Goal: Information Seeking & Learning: Learn about a topic

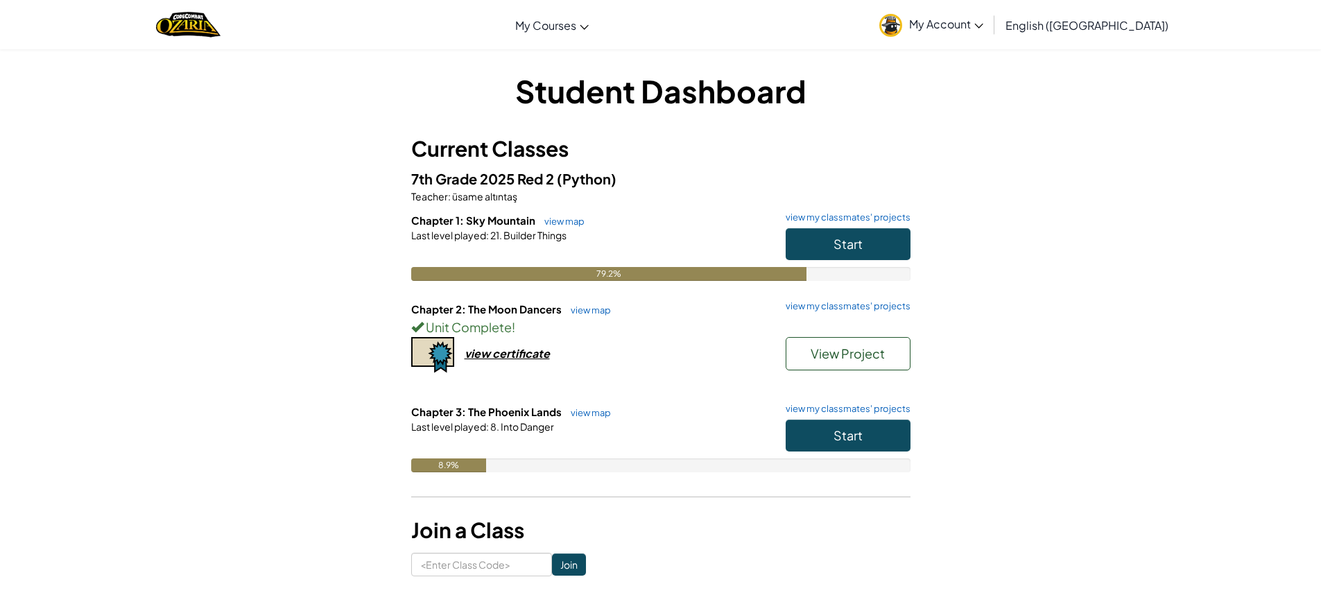
click at [822, 69] on h1 "Student Dashboard" at bounding box center [660, 90] width 499 height 43
click at [850, 70] on h1 "Student Dashboard" at bounding box center [660, 90] width 499 height 43
click at [862, 435] on span "Start" at bounding box center [847, 435] width 29 height 16
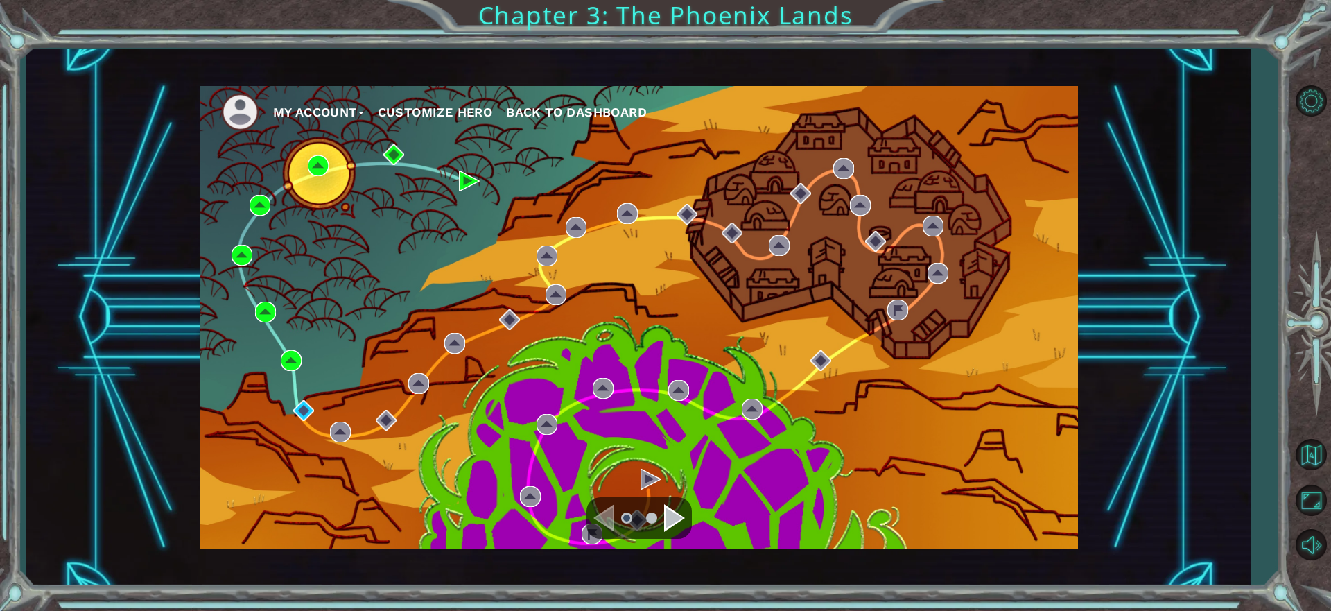
click at [302, 398] on div "My Account Customize Hero Back to Dashboard" at bounding box center [639, 317] width 878 height 463
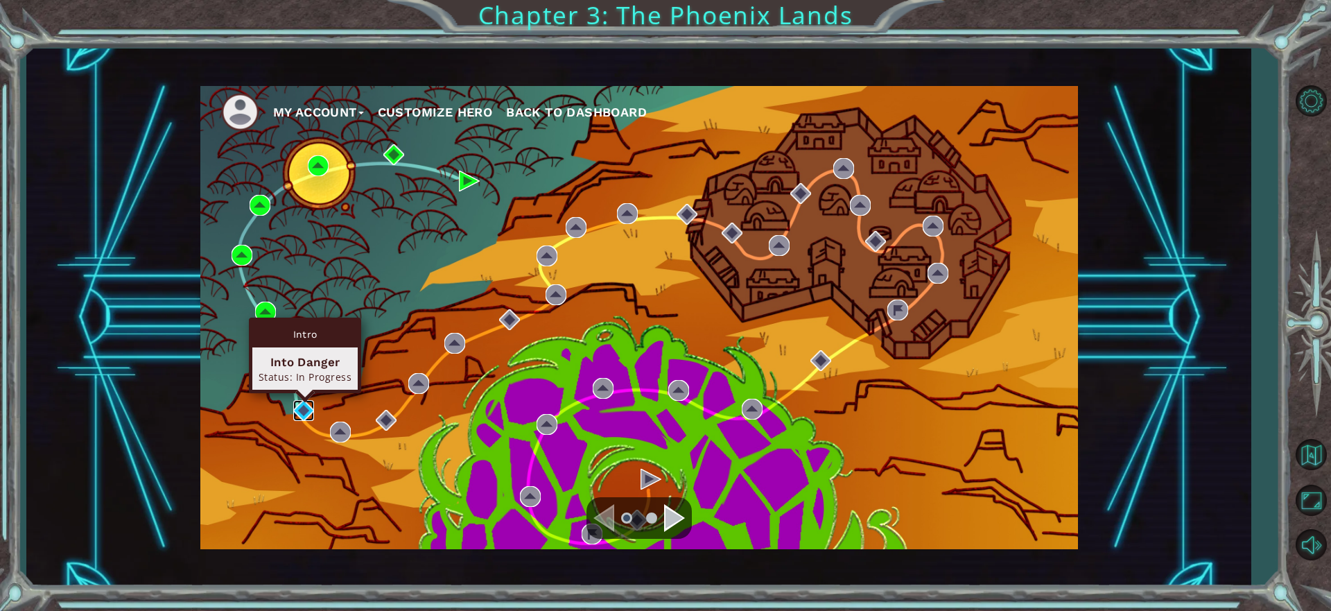
click at [305, 402] on img at bounding box center [303, 410] width 21 height 21
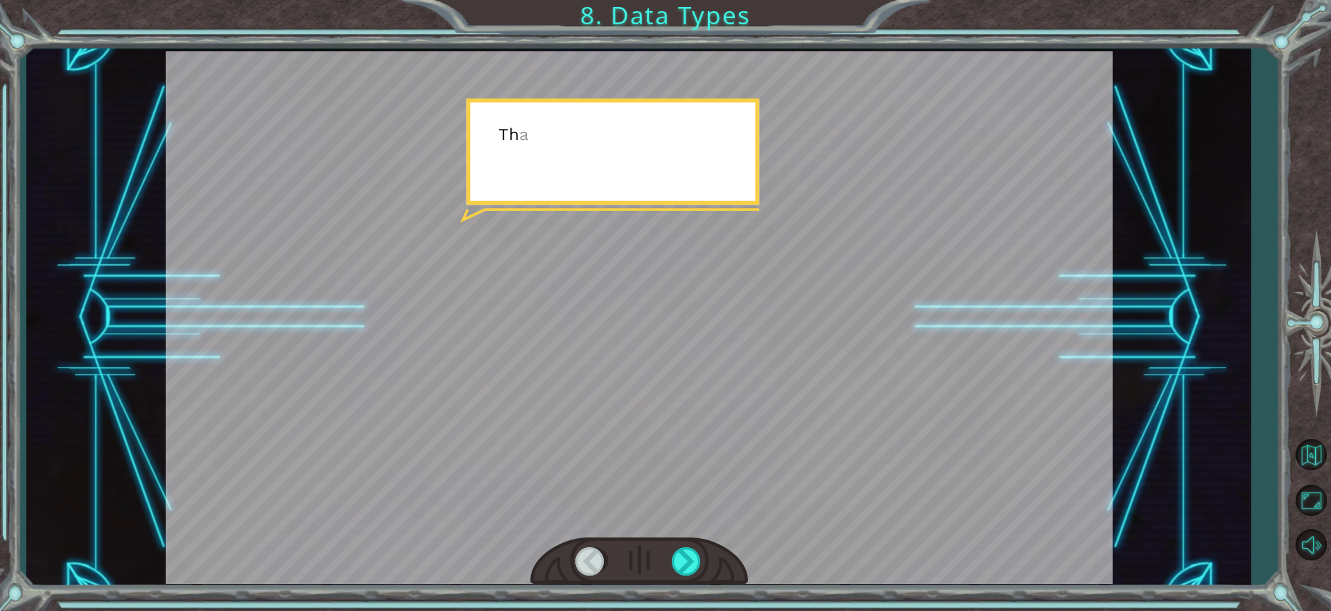
click at [669, 434] on div at bounding box center [639, 317] width 947 height 532
click at [665, 551] on div at bounding box center [639, 561] width 218 height 48
click at [688, 557] on div at bounding box center [687, 561] width 31 height 28
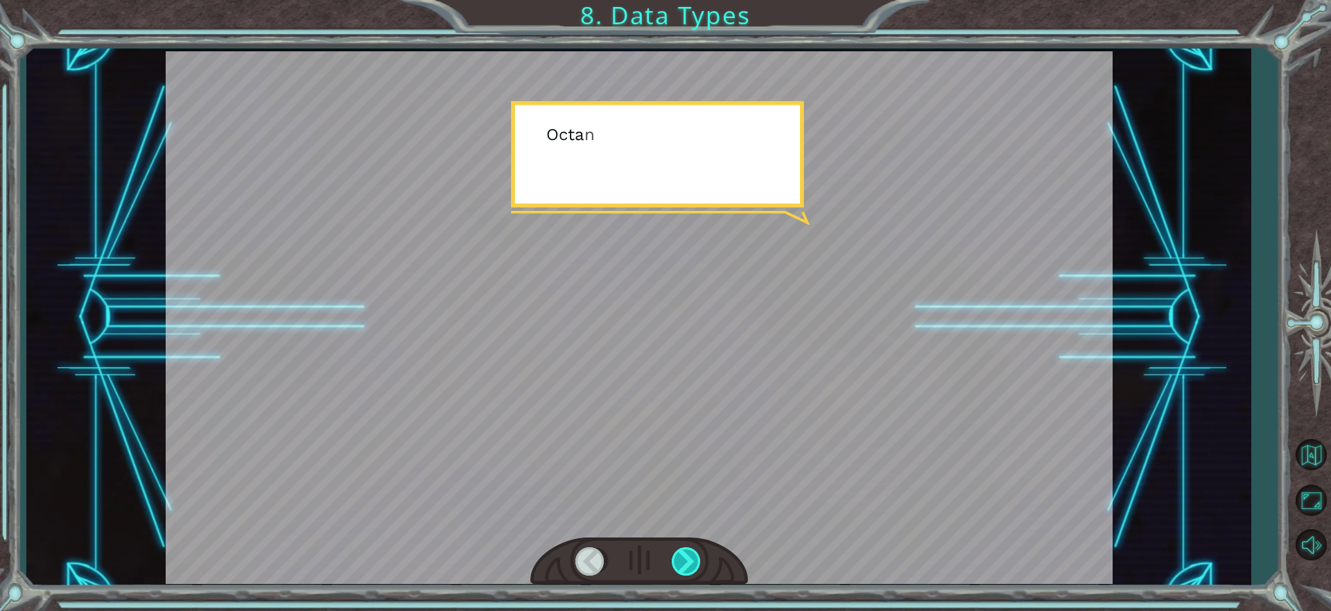
click at [688, 557] on div at bounding box center [687, 561] width 31 height 28
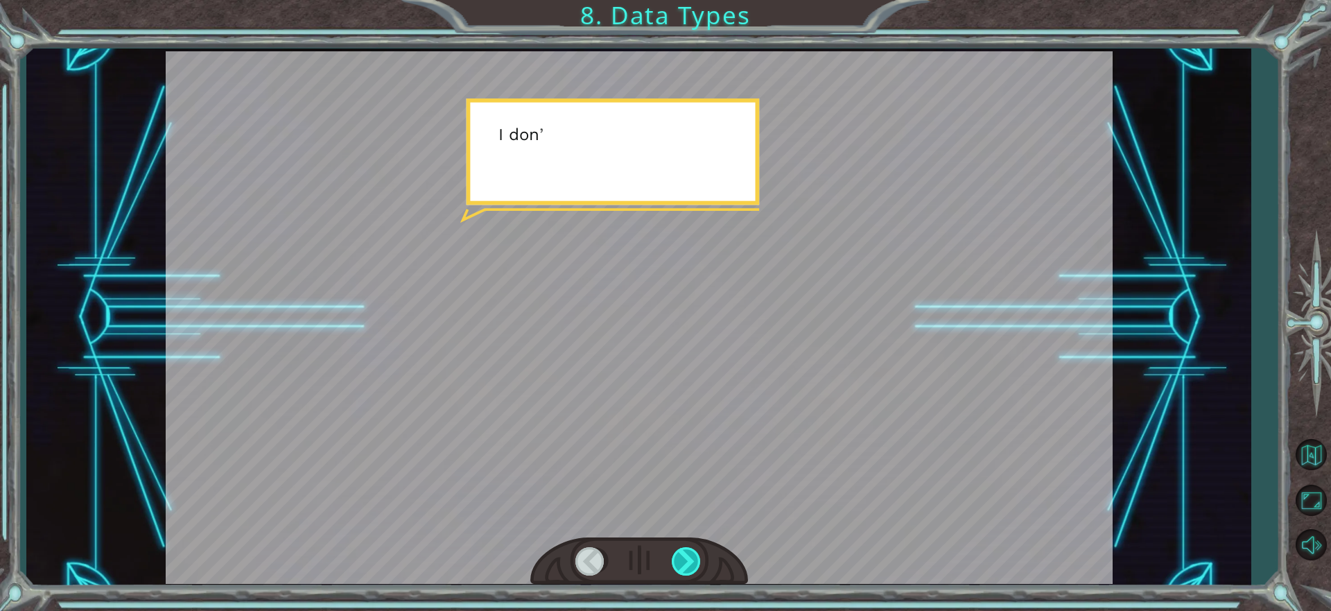
click at [688, 557] on div at bounding box center [687, 561] width 31 height 28
drag, startPoint x: 688, startPoint y: 557, endPoint x: 697, endPoint y: 553, distance: 9.0
click at [697, 553] on div at bounding box center [687, 561] width 31 height 28
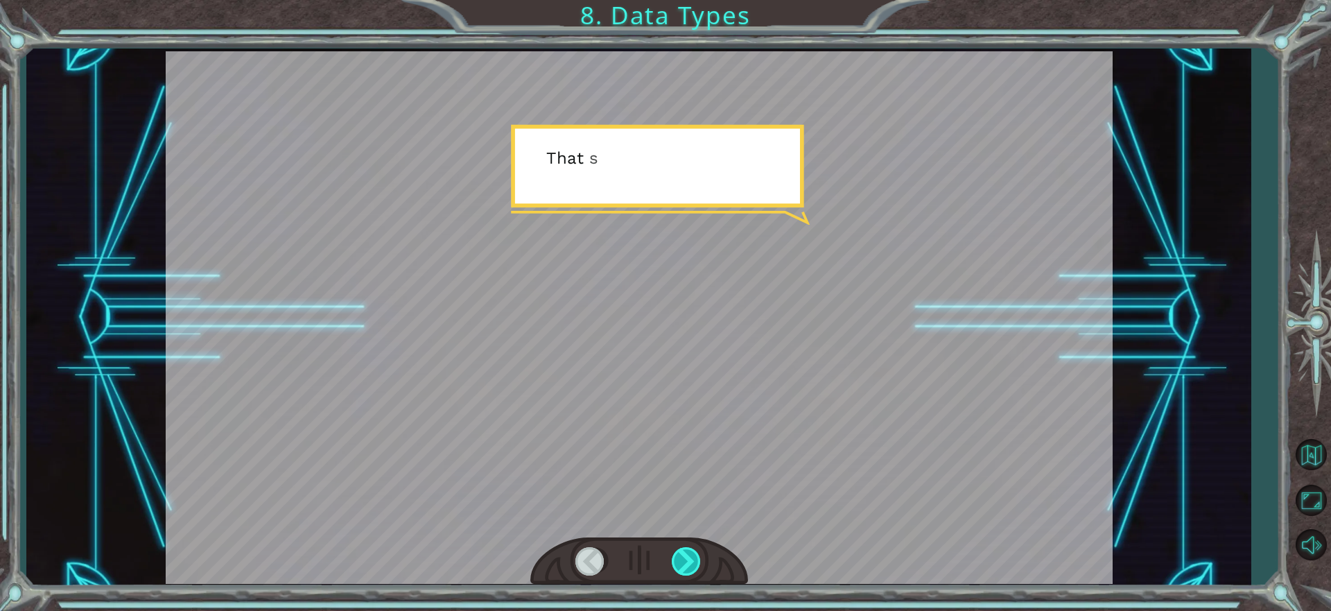
click at [697, 553] on div at bounding box center [687, 561] width 31 height 28
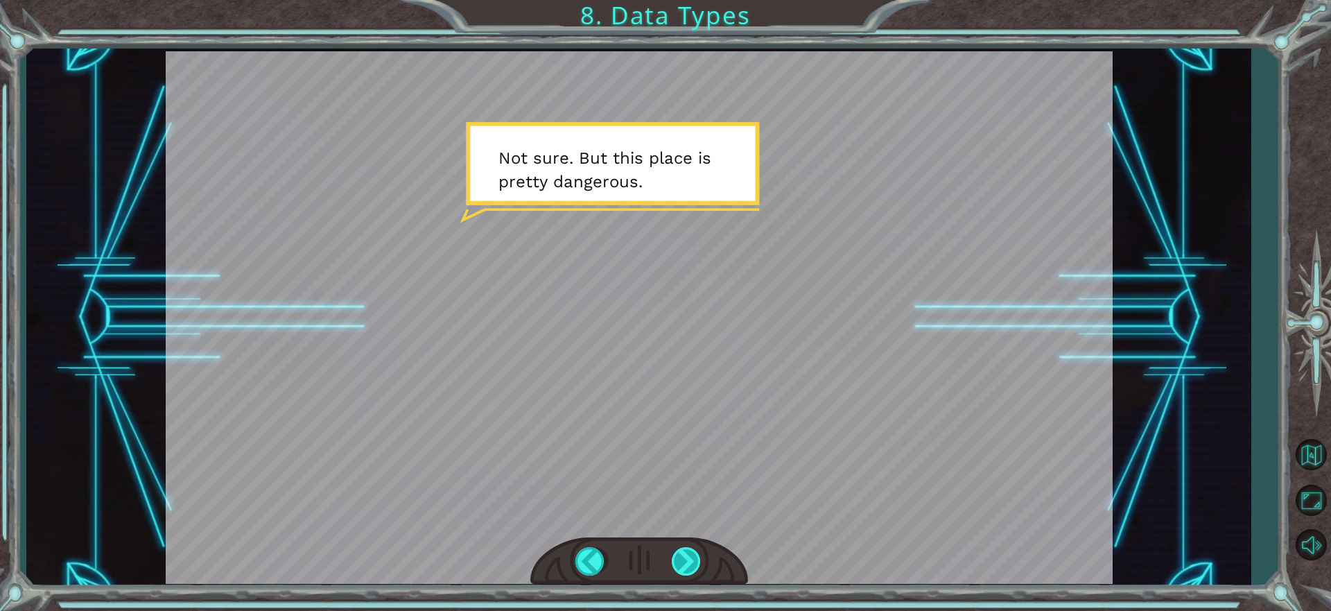
click at [697, 553] on div at bounding box center [687, 561] width 31 height 28
click at [691, 566] on div at bounding box center [687, 561] width 31 height 28
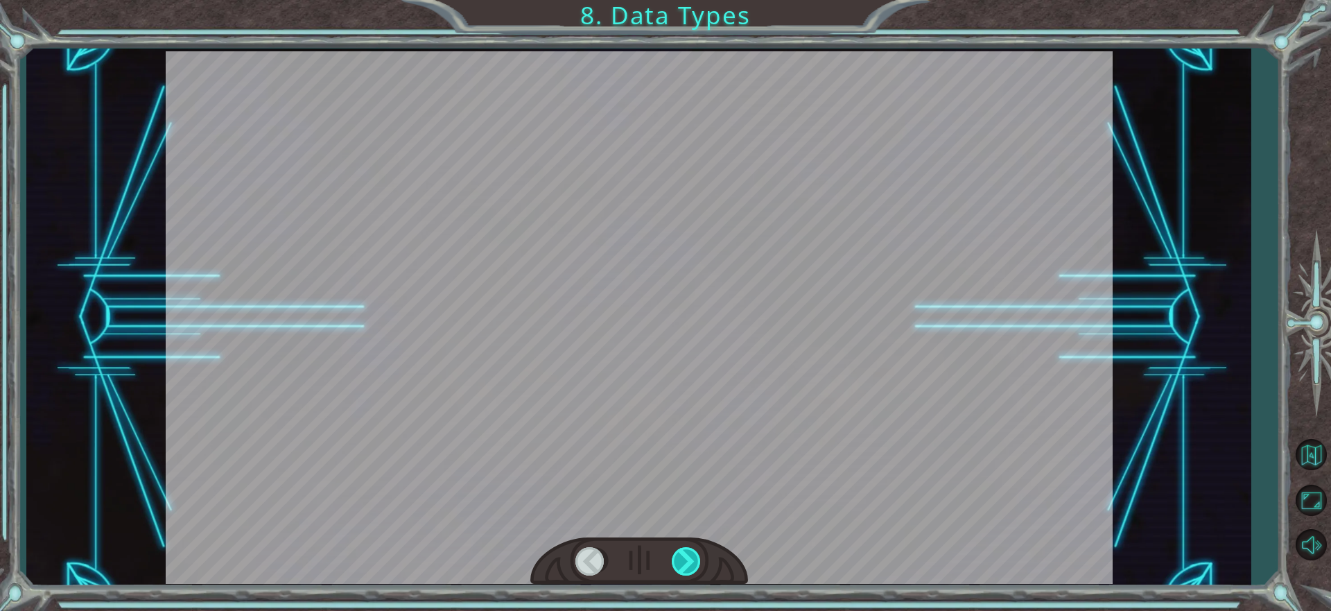
click at [691, 566] on div at bounding box center [687, 561] width 31 height 28
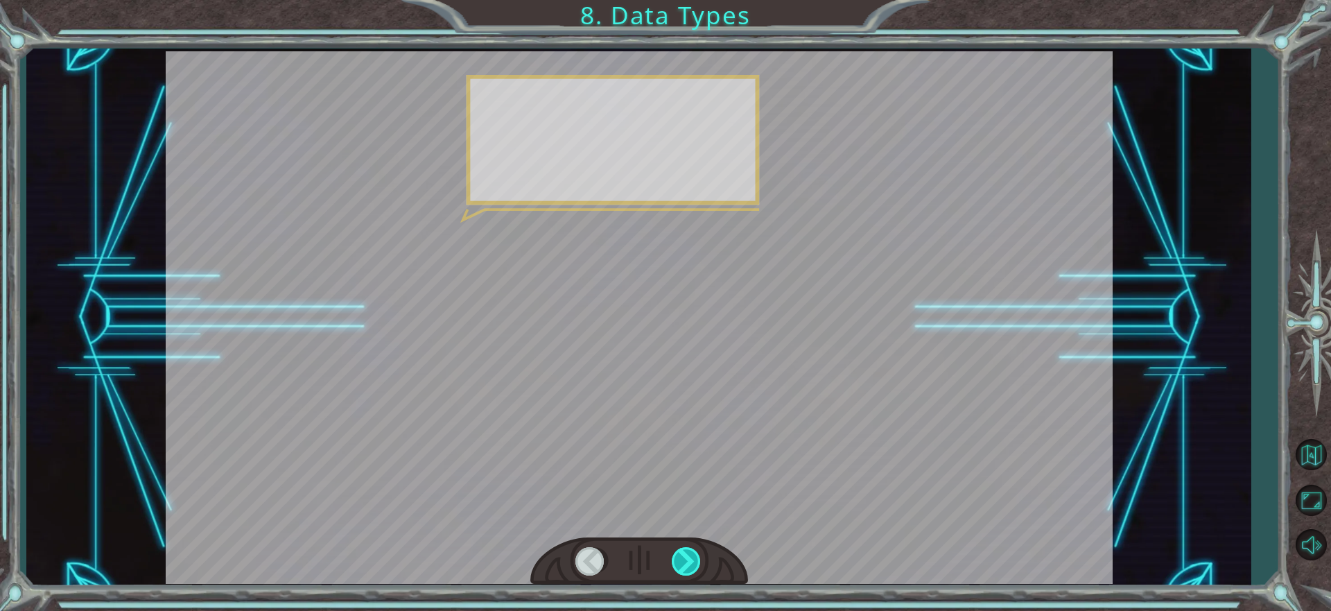
click at [691, 566] on div at bounding box center [687, 561] width 31 height 28
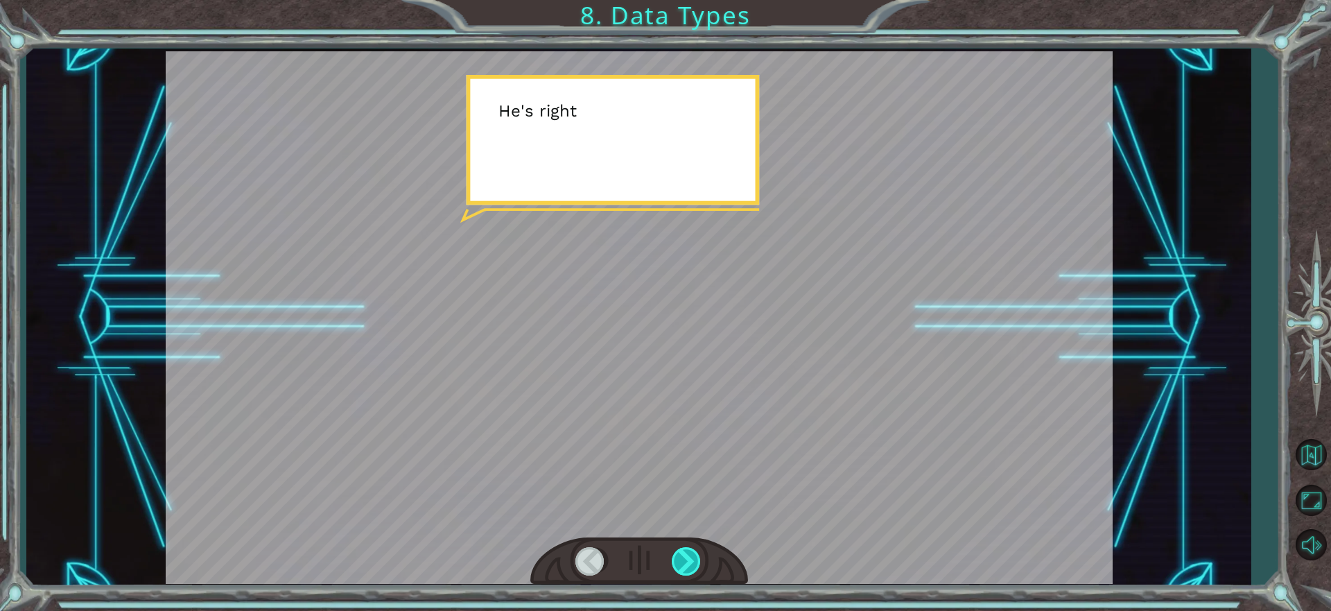
click at [688, 566] on div at bounding box center [687, 561] width 31 height 28
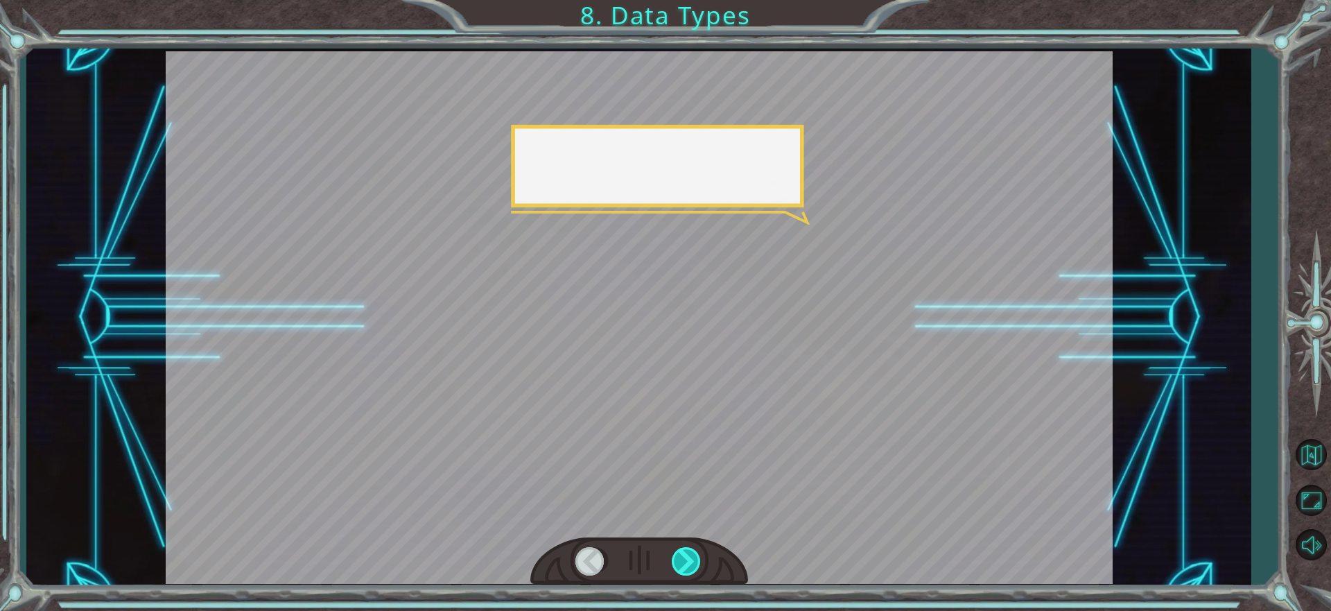
click at [688, 566] on div at bounding box center [687, 561] width 31 height 28
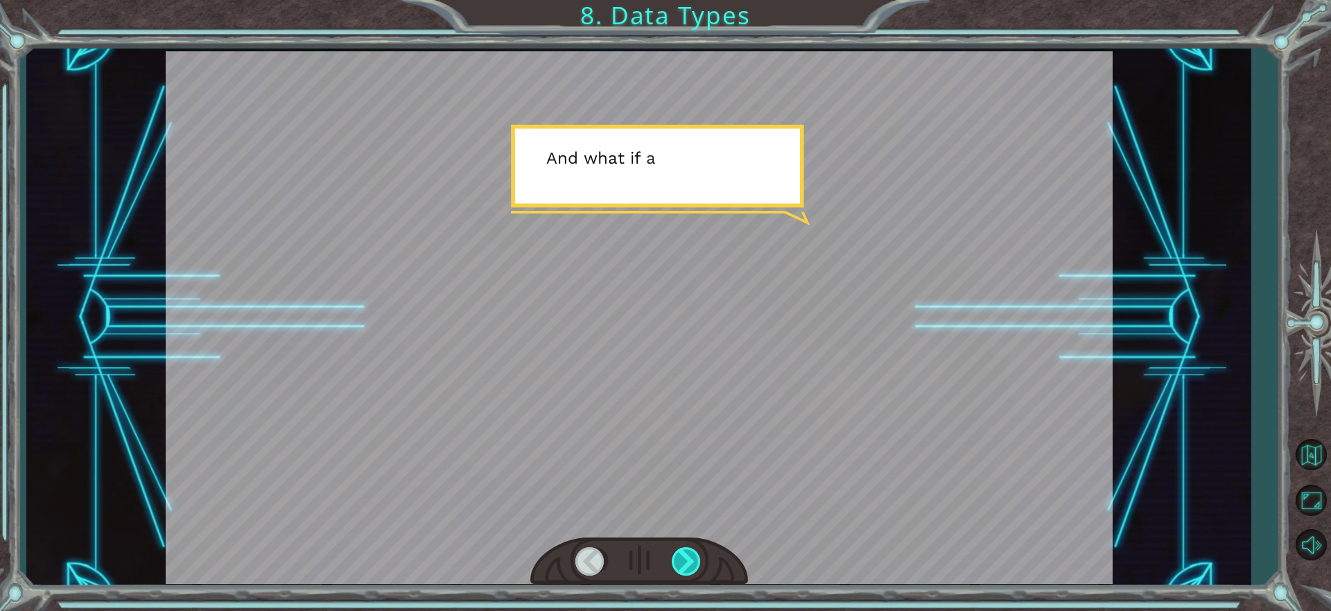
click at [688, 566] on div at bounding box center [687, 561] width 31 height 28
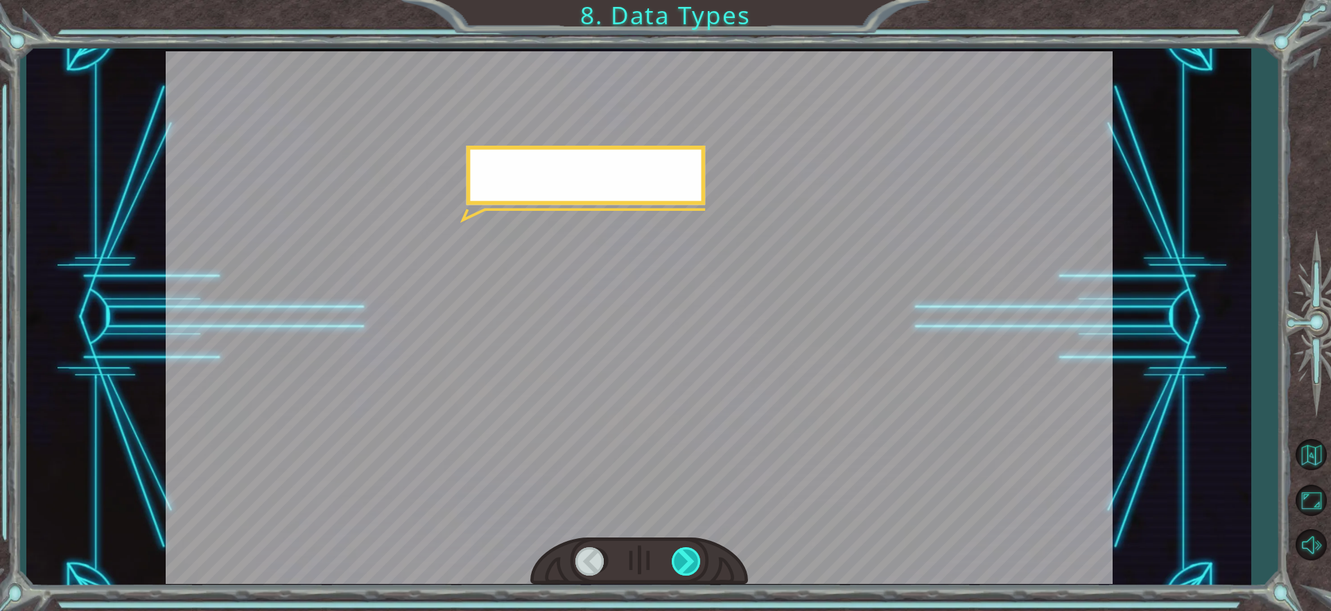
click at [688, 566] on div at bounding box center [687, 561] width 31 height 28
click at [684, 567] on div at bounding box center [687, 561] width 31 height 28
click at [684, 568] on div at bounding box center [687, 561] width 31 height 28
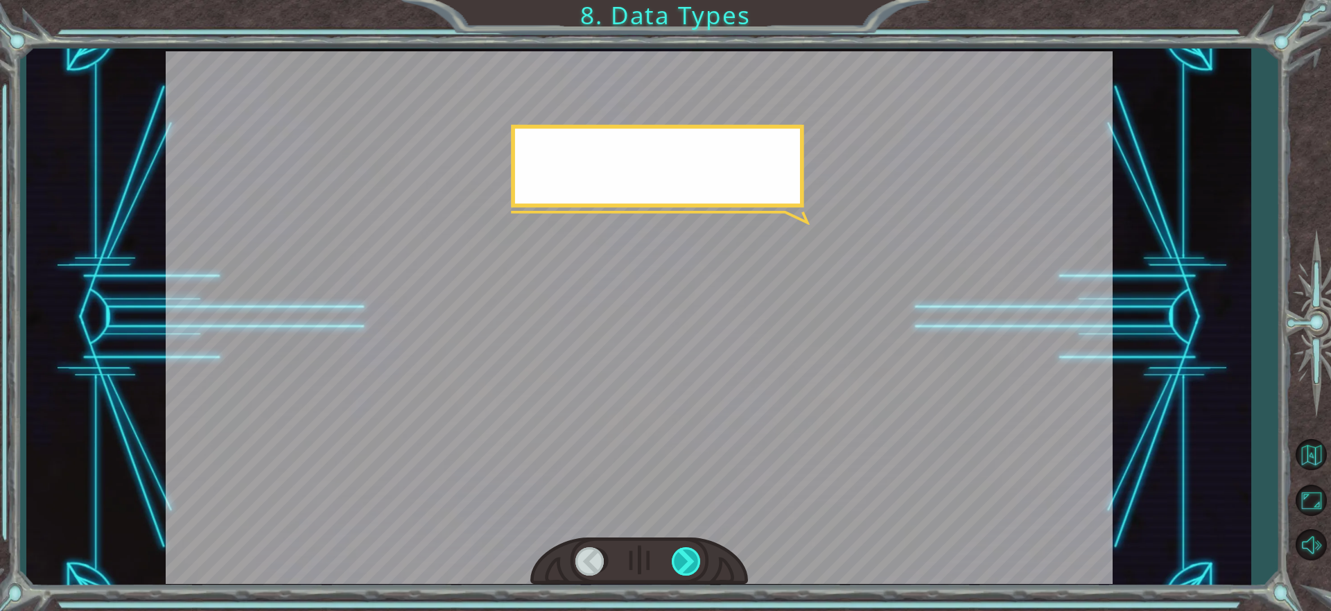
click at [684, 568] on div at bounding box center [687, 561] width 31 height 28
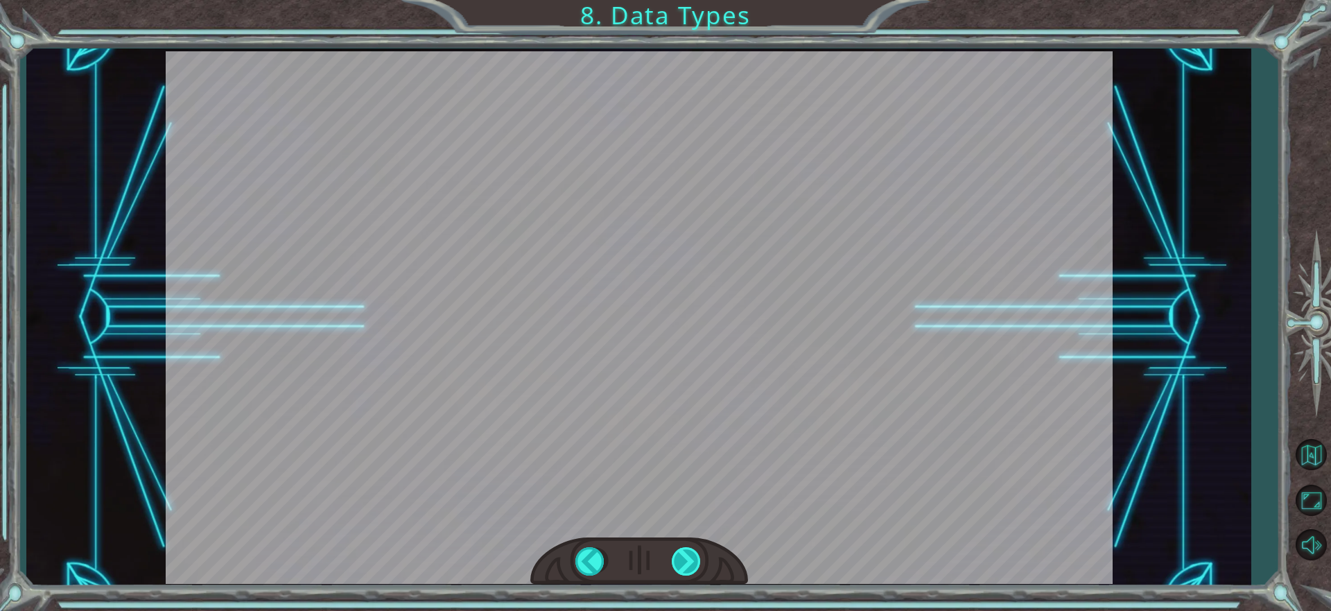
click at [684, 568] on div at bounding box center [687, 561] width 31 height 28
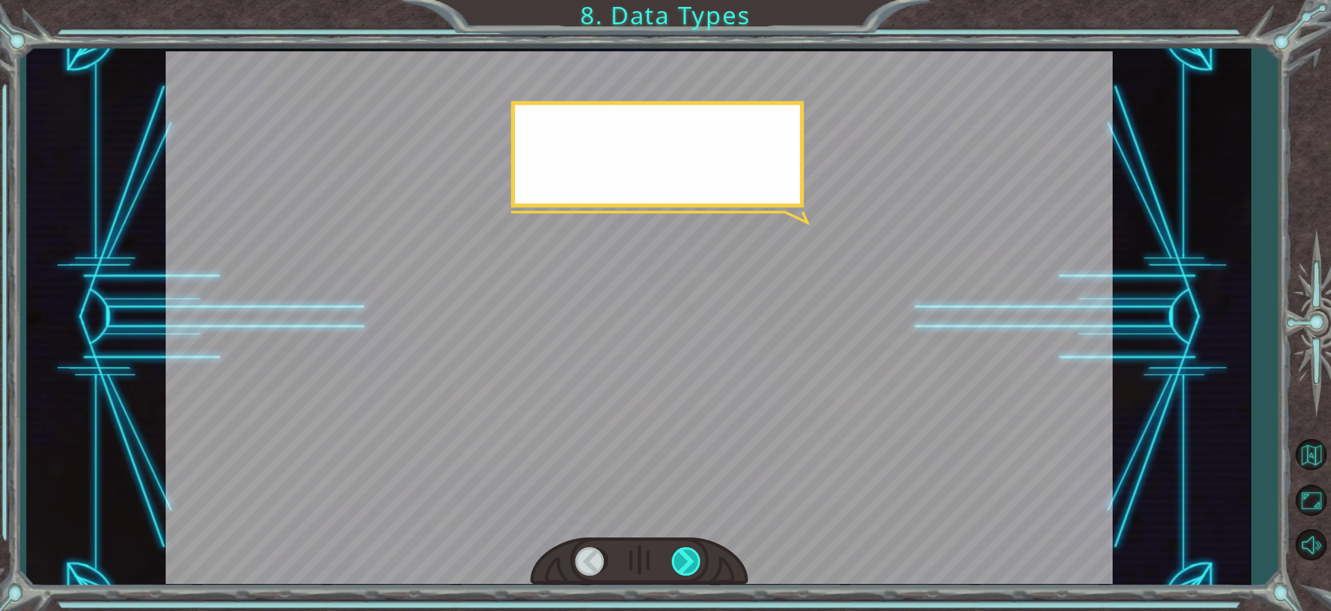
click at [684, 568] on div at bounding box center [687, 561] width 31 height 28
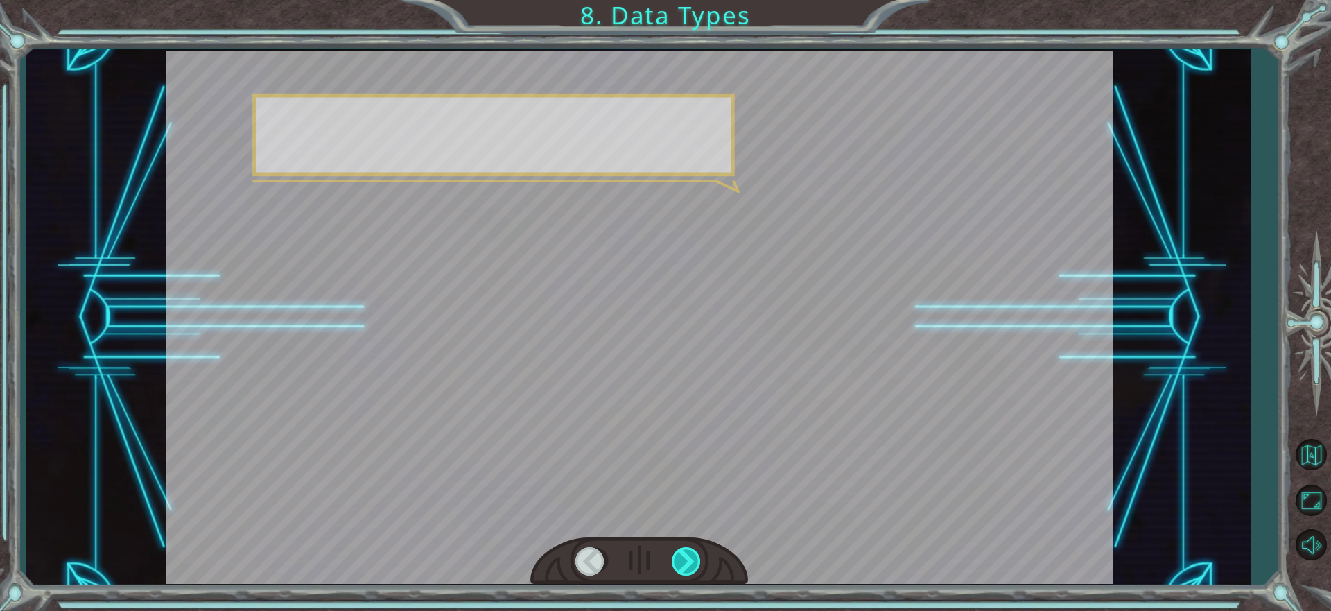
click at [684, 568] on div at bounding box center [687, 561] width 31 height 28
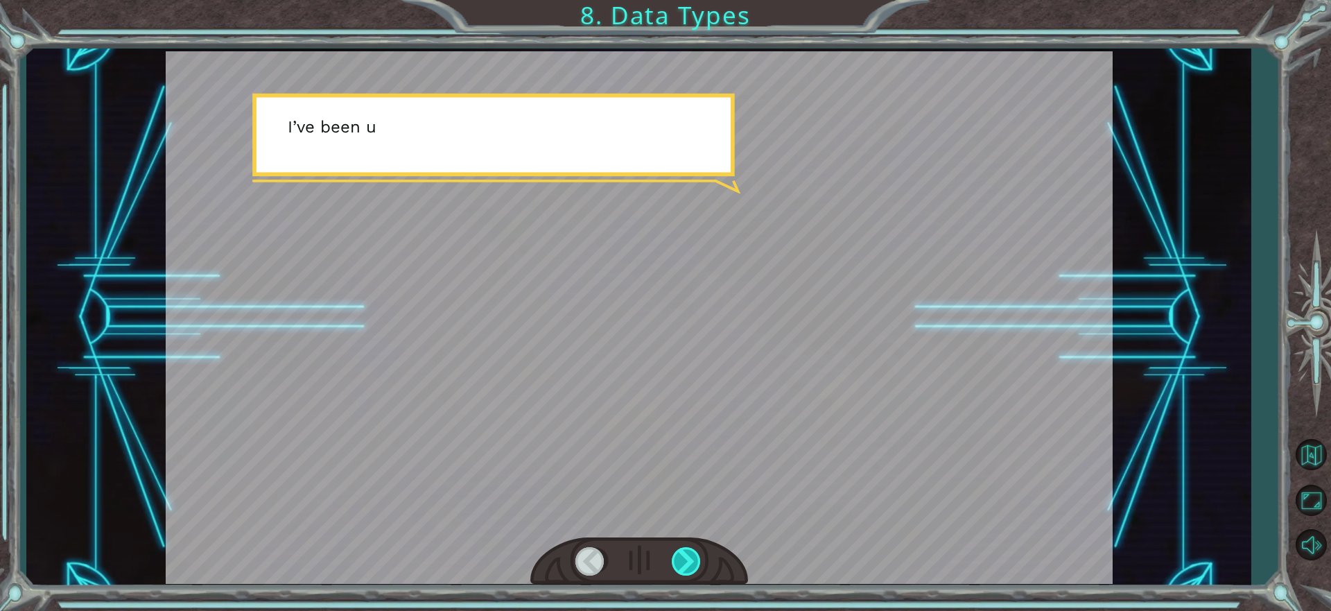
click at [684, 568] on div at bounding box center [687, 561] width 31 height 28
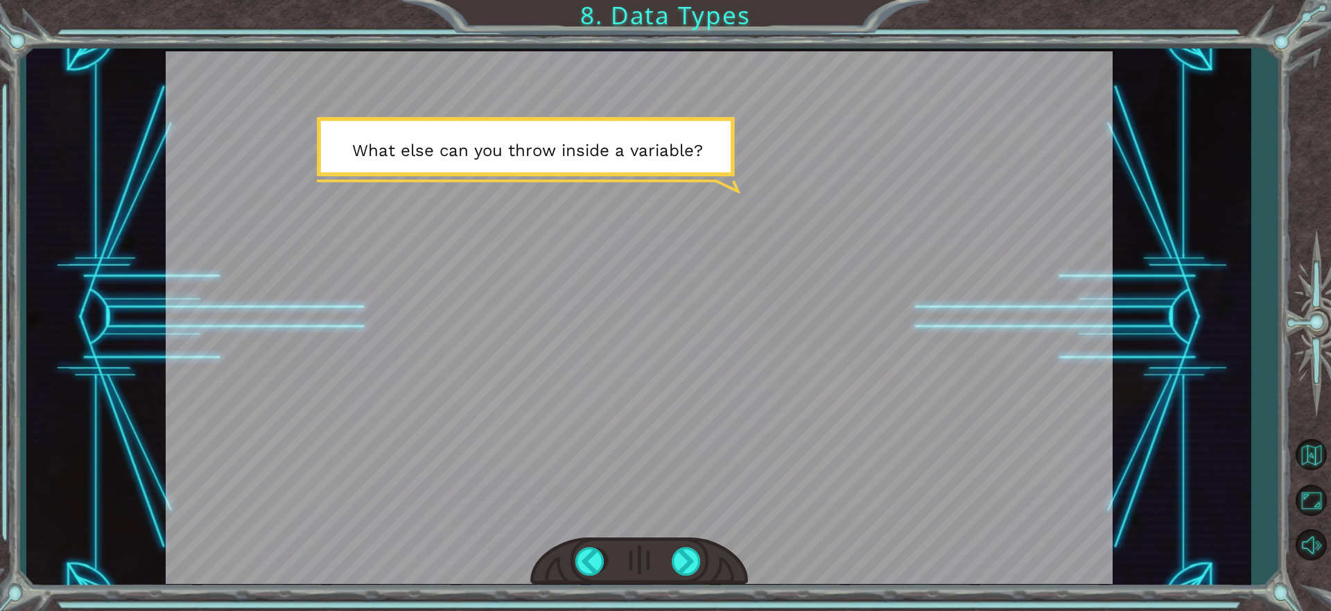
click at [666, 557] on div at bounding box center [639, 561] width 218 height 48
click at [683, 562] on div at bounding box center [687, 561] width 31 height 28
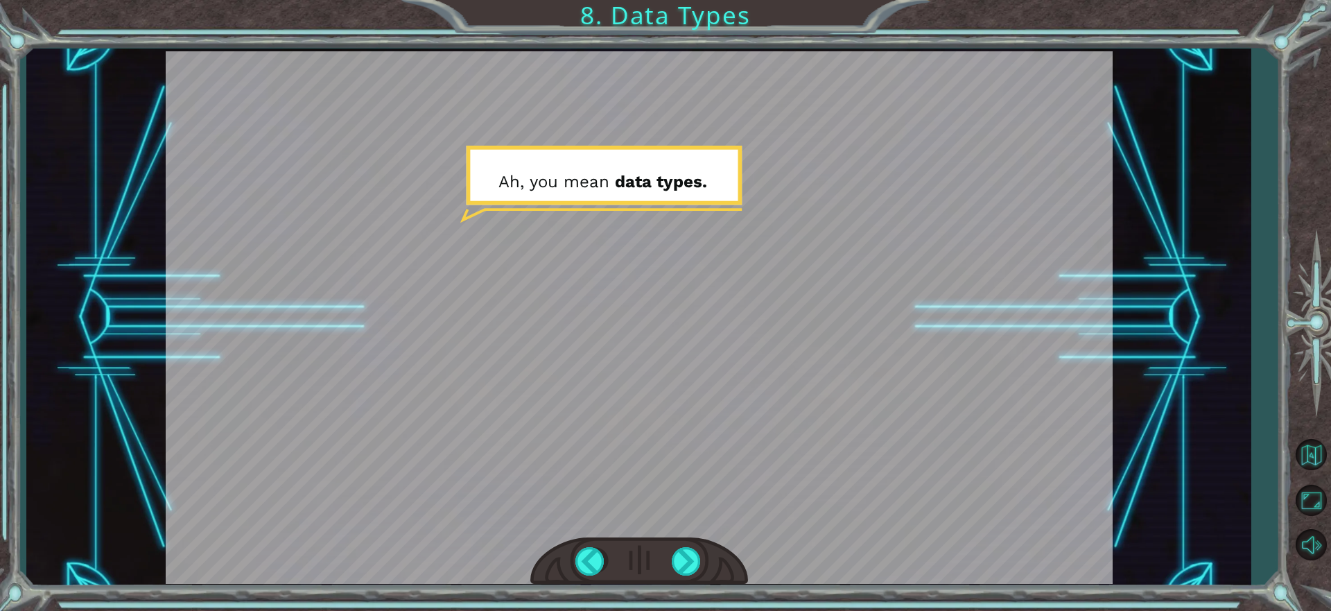
click at [876, 504] on div at bounding box center [639, 317] width 947 height 532
click at [690, 564] on div at bounding box center [687, 561] width 31 height 28
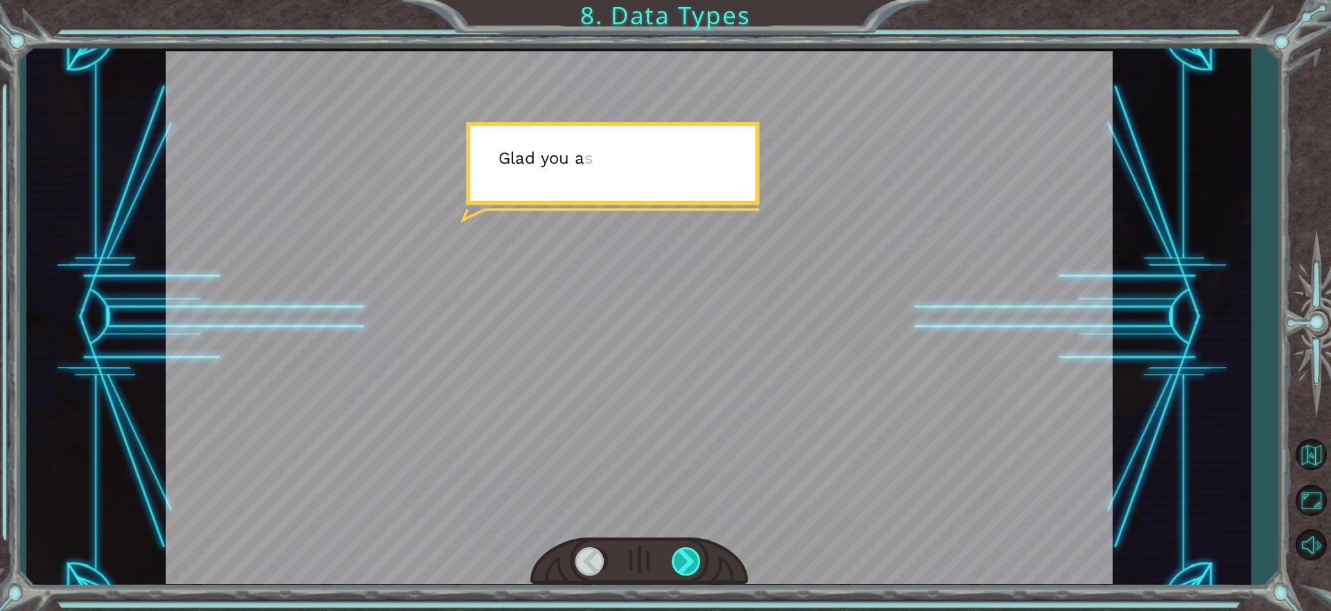
click at [695, 557] on div at bounding box center [687, 561] width 31 height 28
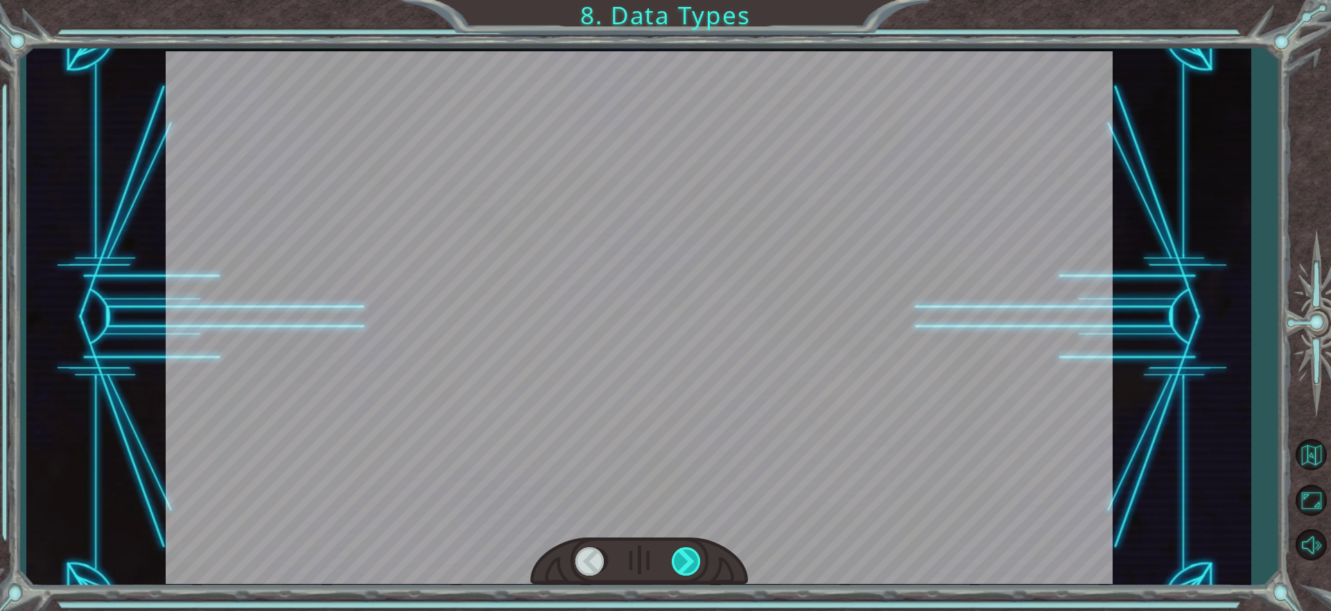
click at [695, 557] on div at bounding box center [687, 561] width 31 height 28
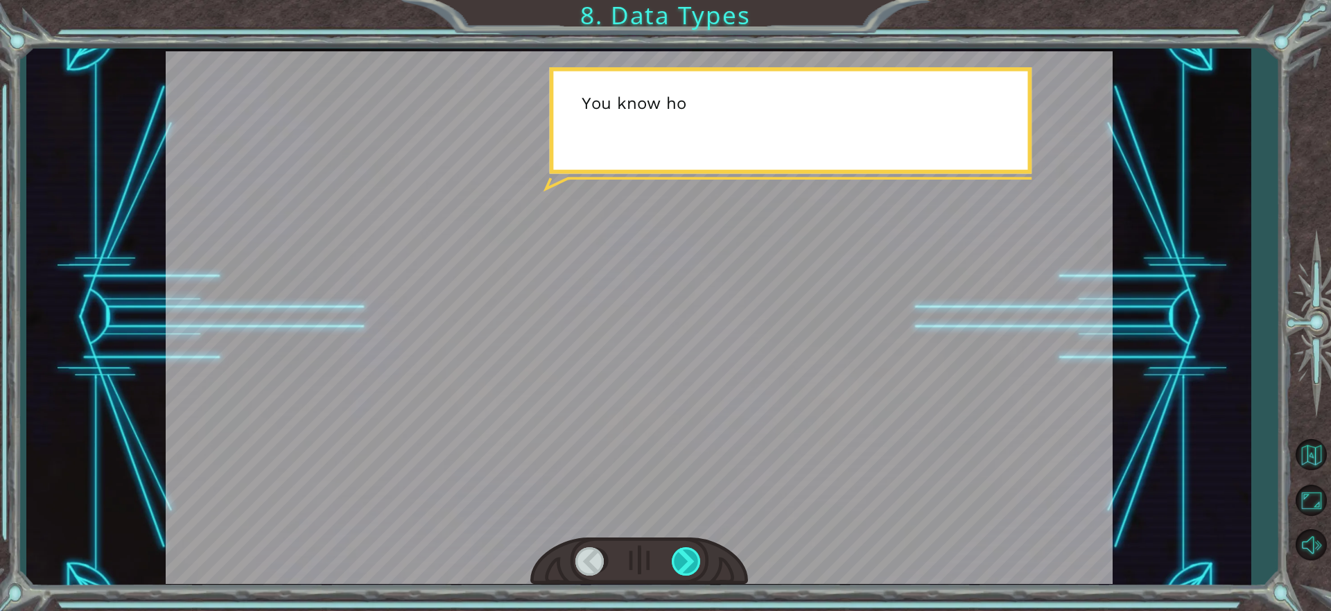
click at [695, 557] on div at bounding box center [687, 561] width 31 height 28
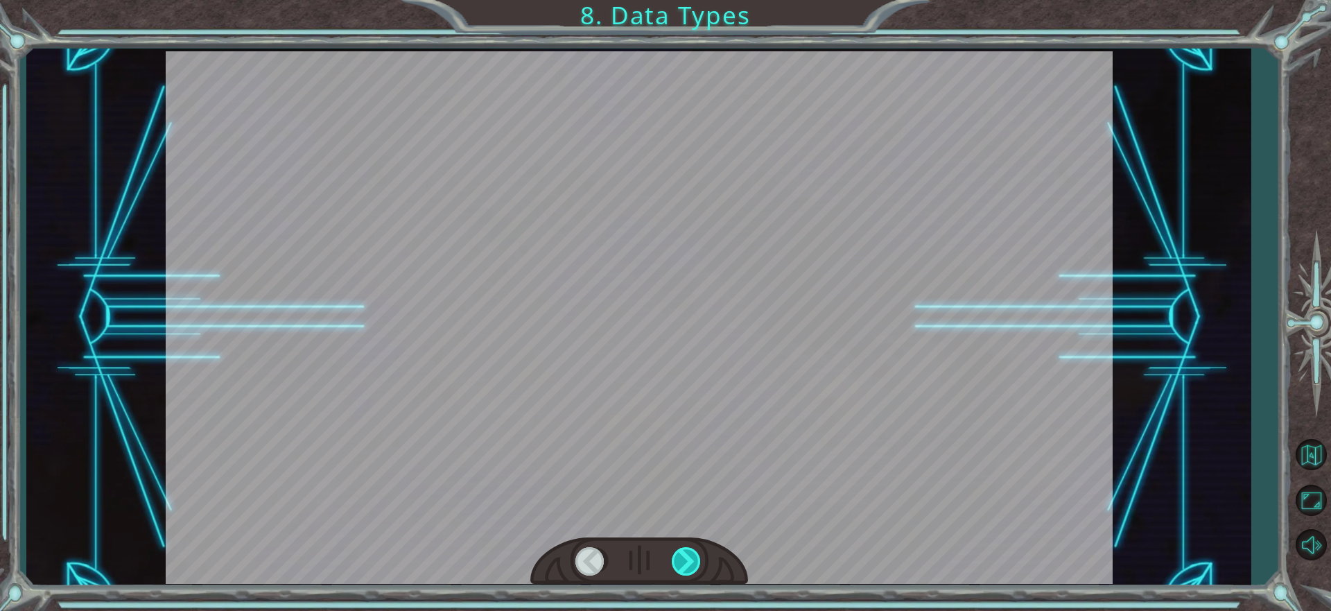
click at [695, 557] on div at bounding box center [687, 561] width 31 height 28
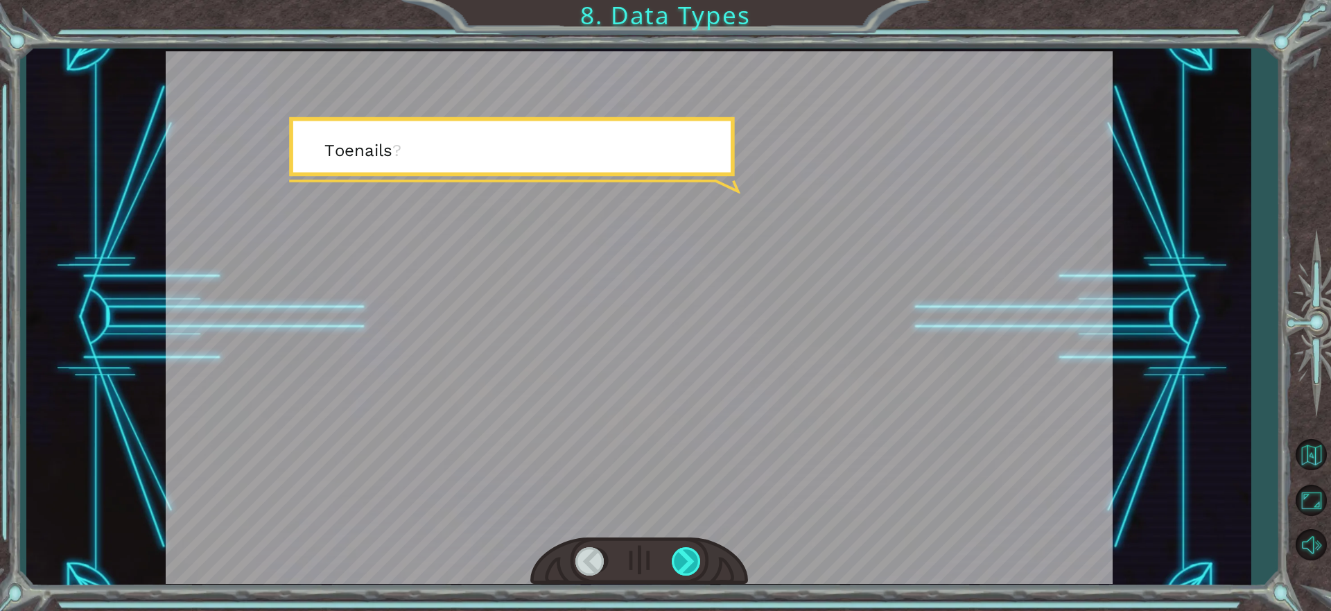
click at [695, 557] on div at bounding box center [687, 561] width 31 height 28
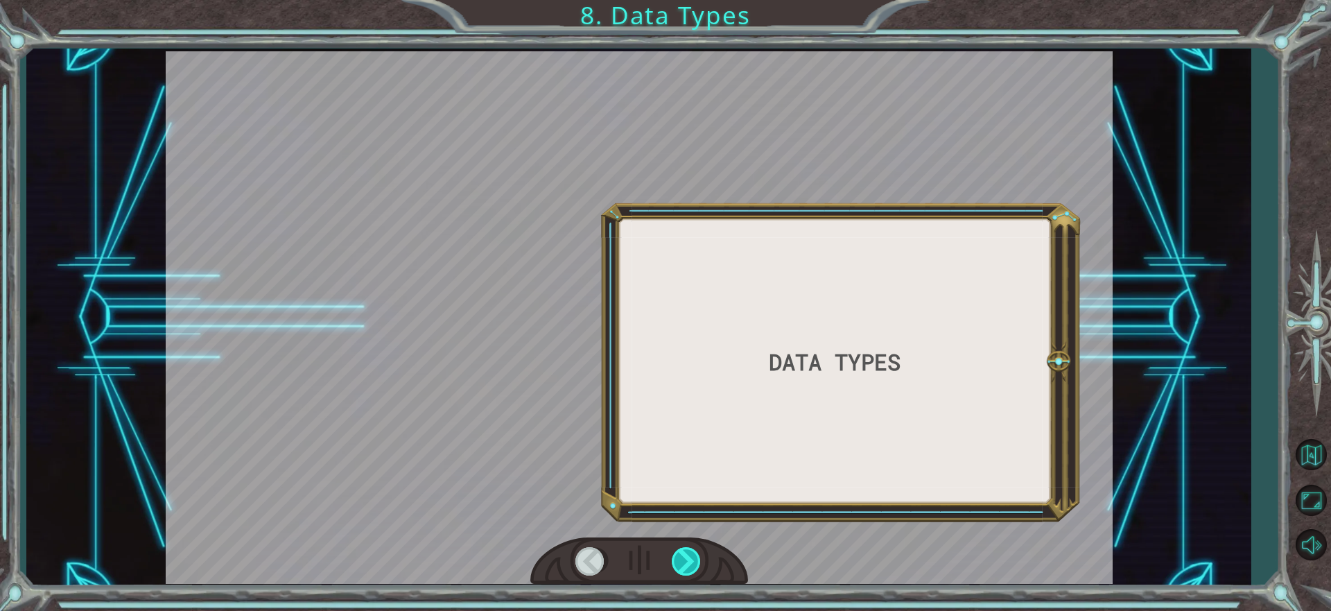
click at [695, 557] on div at bounding box center [687, 561] width 31 height 28
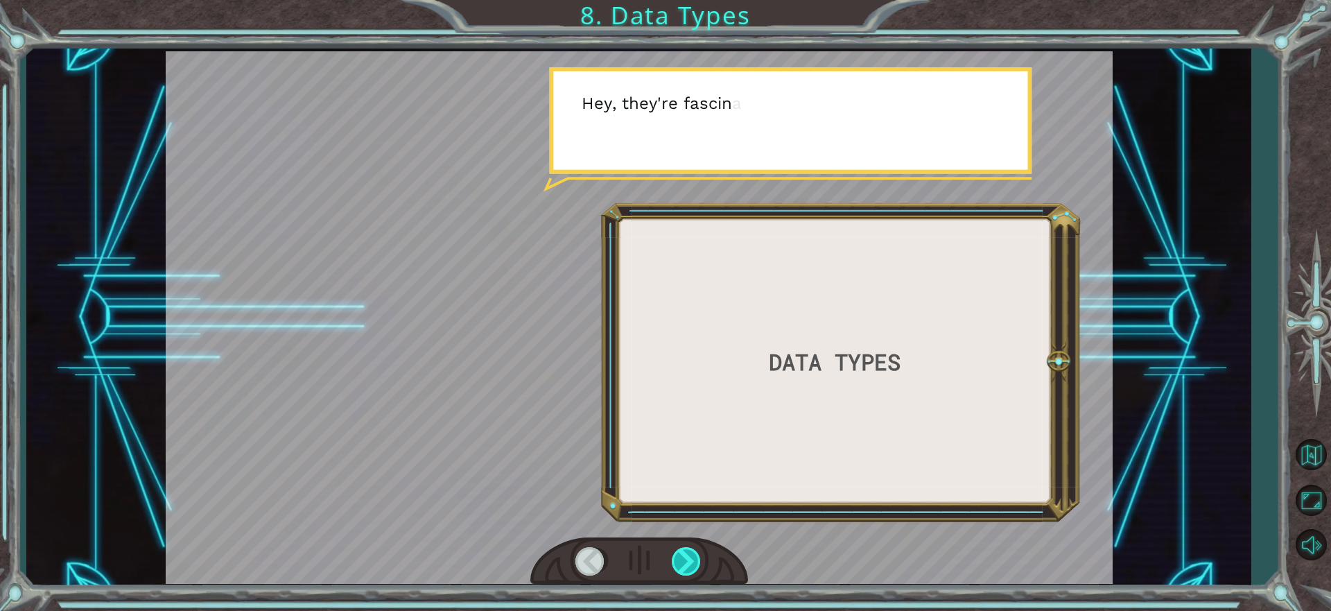
click at [695, 557] on div at bounding box center [687, 561] width 31 height 28
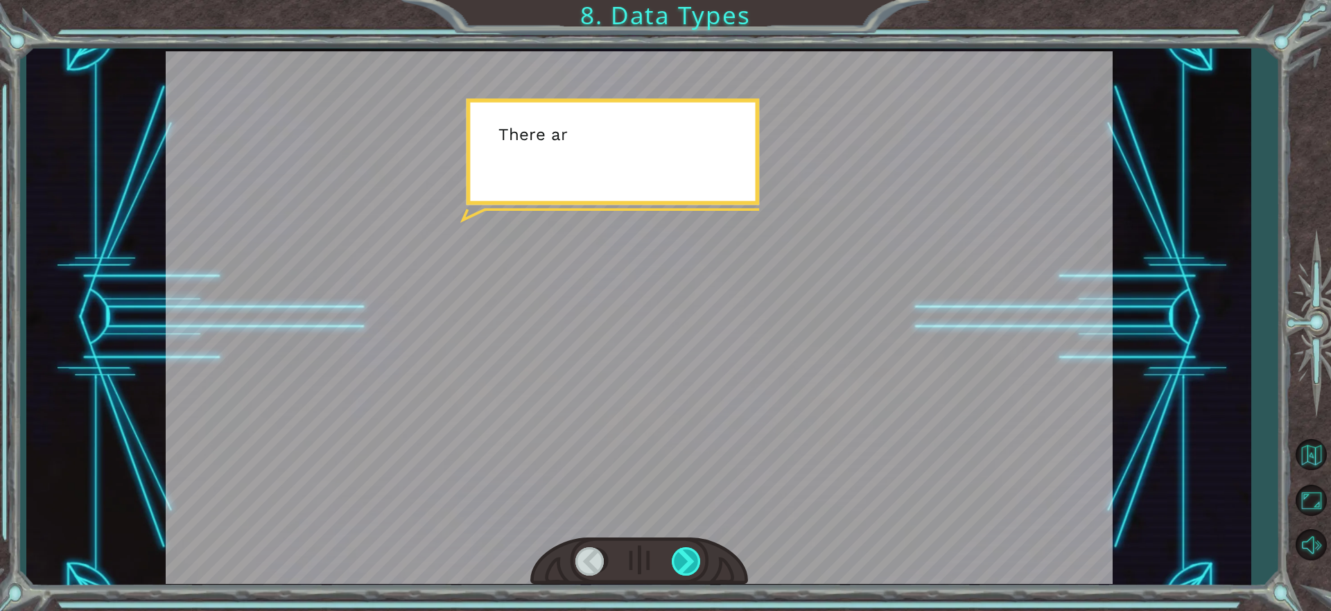
click at [695, 557] on div at bounding box center [687, 561] width 31 height 28
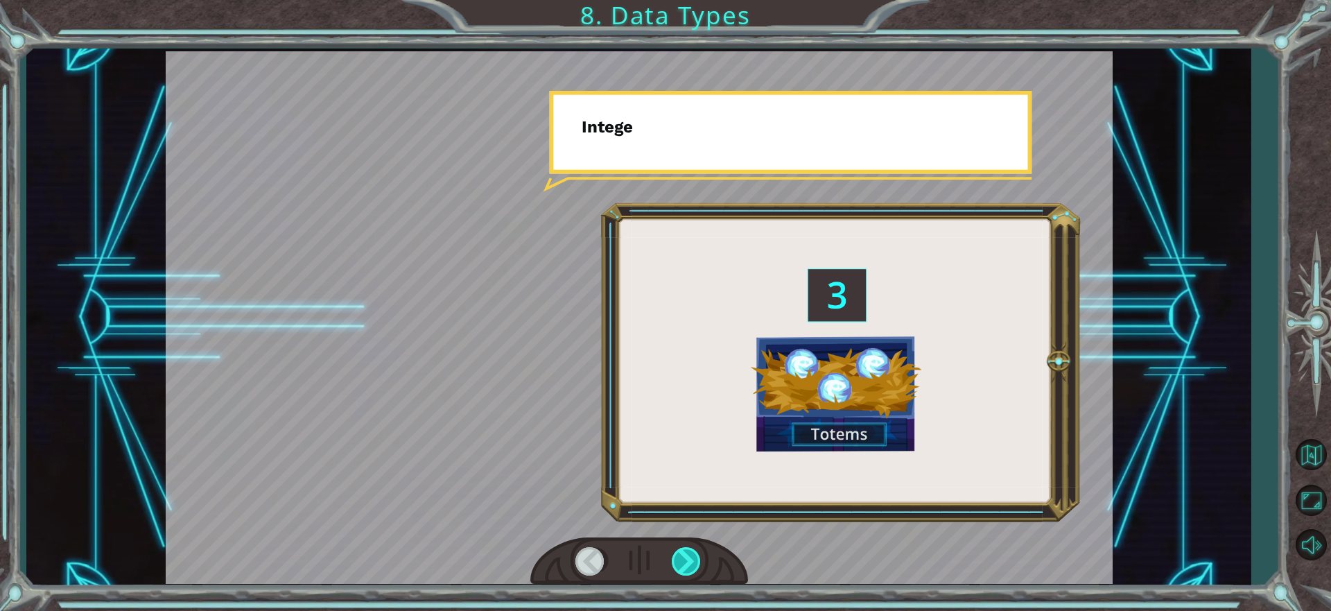
click at [695, 557] on div at bounding box center [687, 561] width 31 height 28
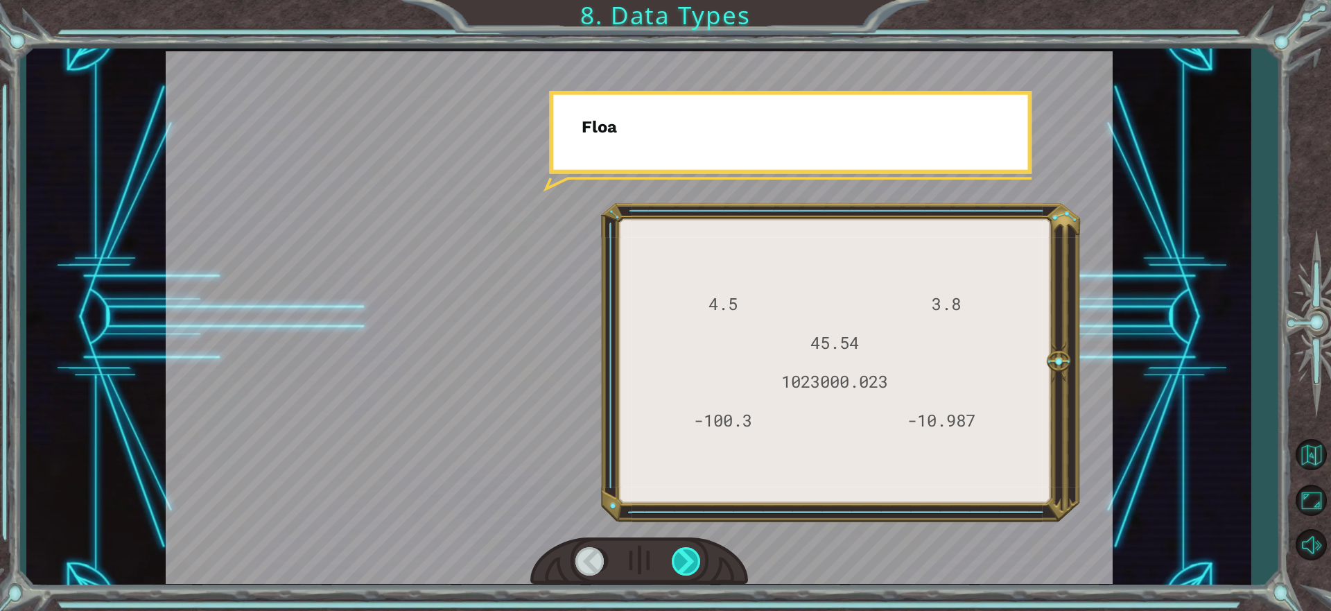
click at [695, 557] on div at bounding box center [687, 561] width 31 height 28
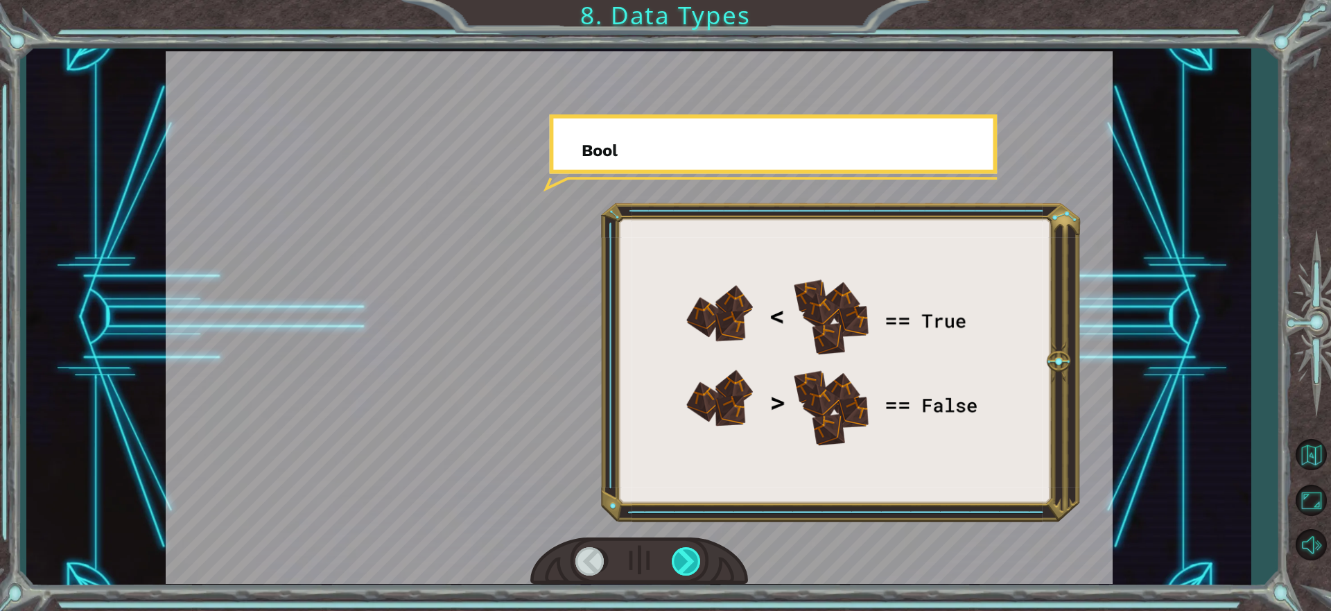
click at [695, 557] on div at bounding box center [687, 561] width 31 height 28
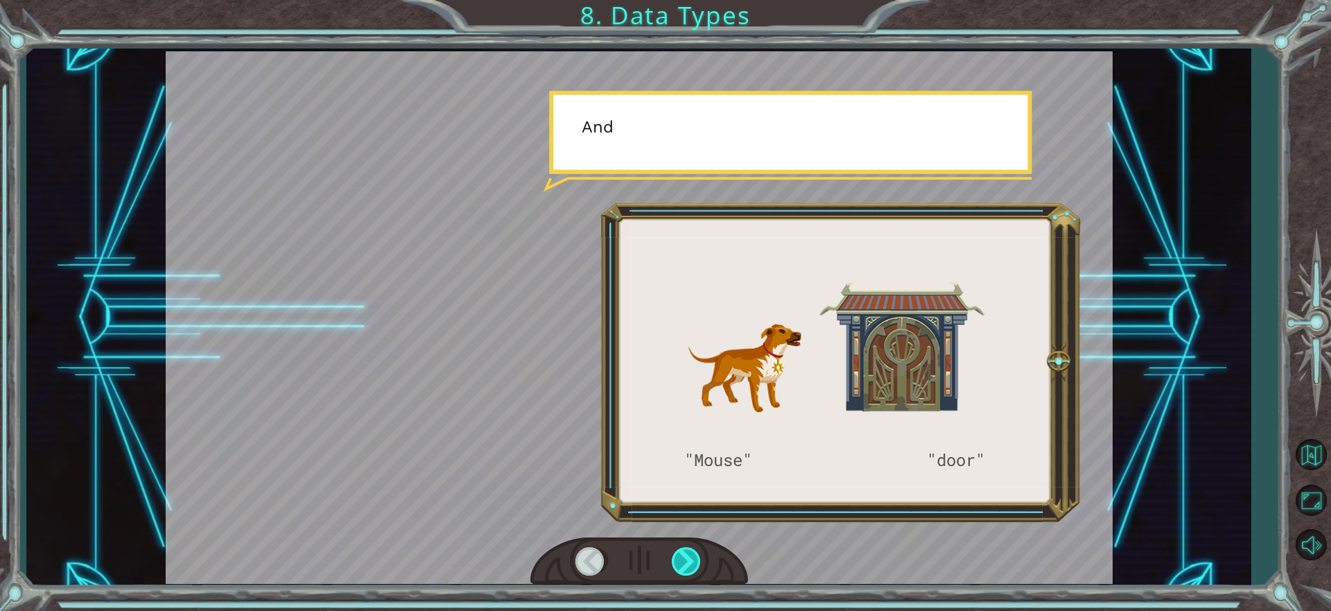
click at [695, 557] on div at bounding box center [687, 561] width 31 height 28
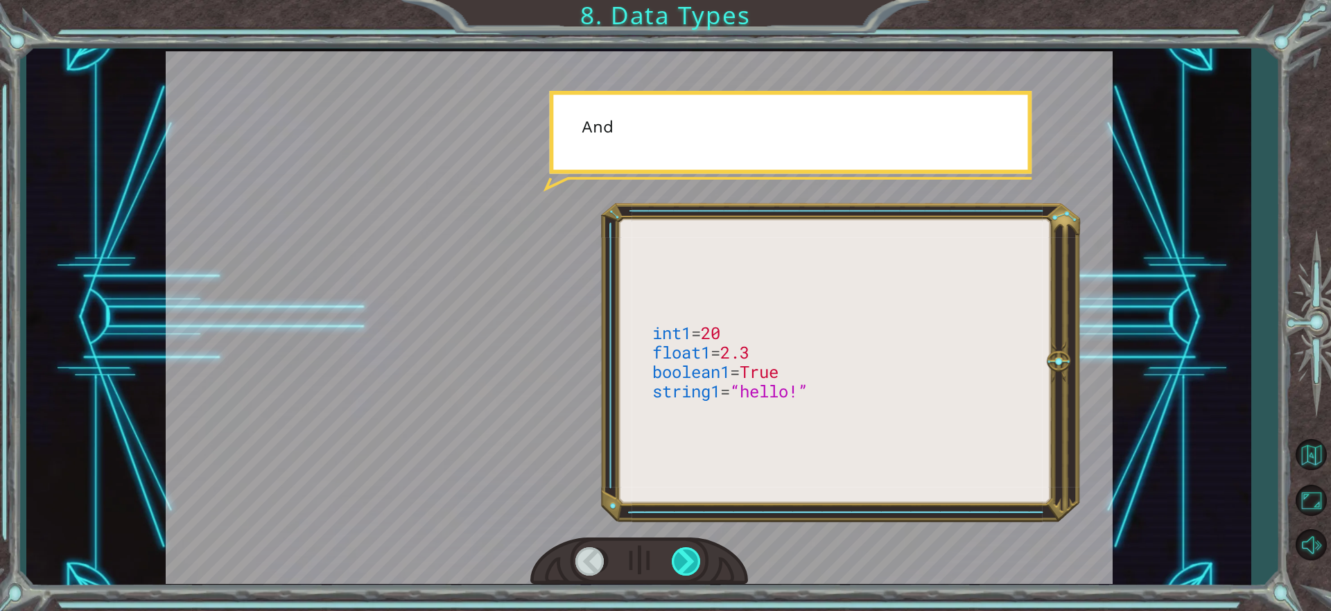
click at [695, 557] on div at bounding box center [687, 561] width 31 height 28
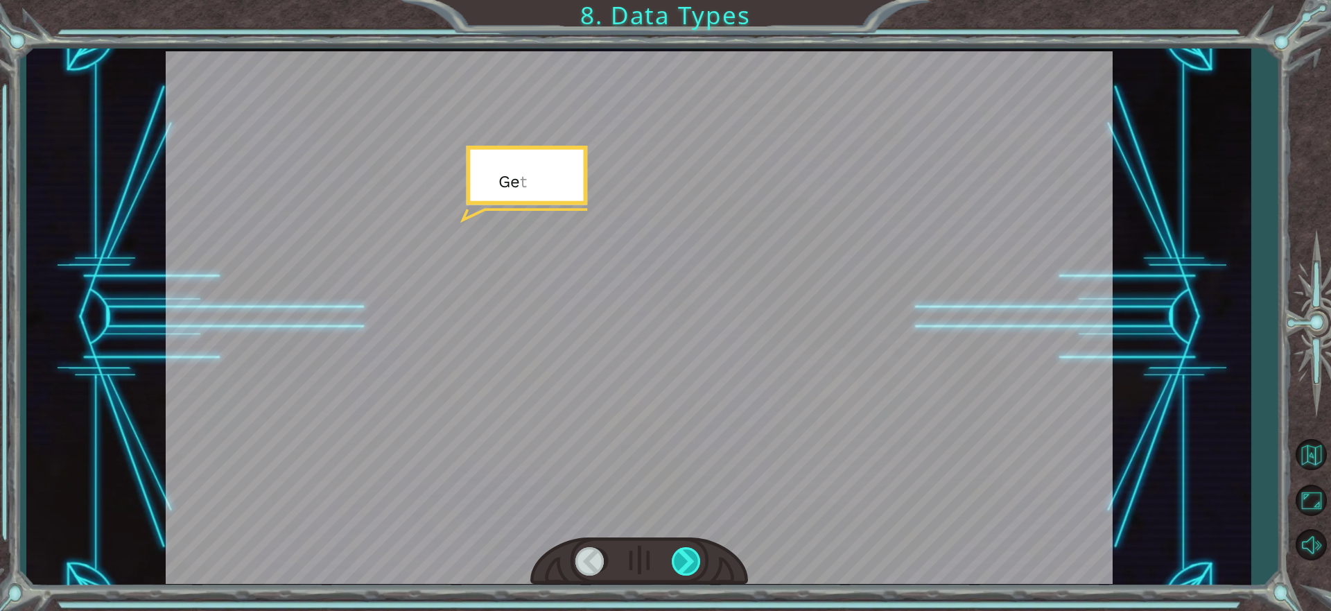
click at [695, 557] on div at bounding box center [687, 561] width 31 height 28
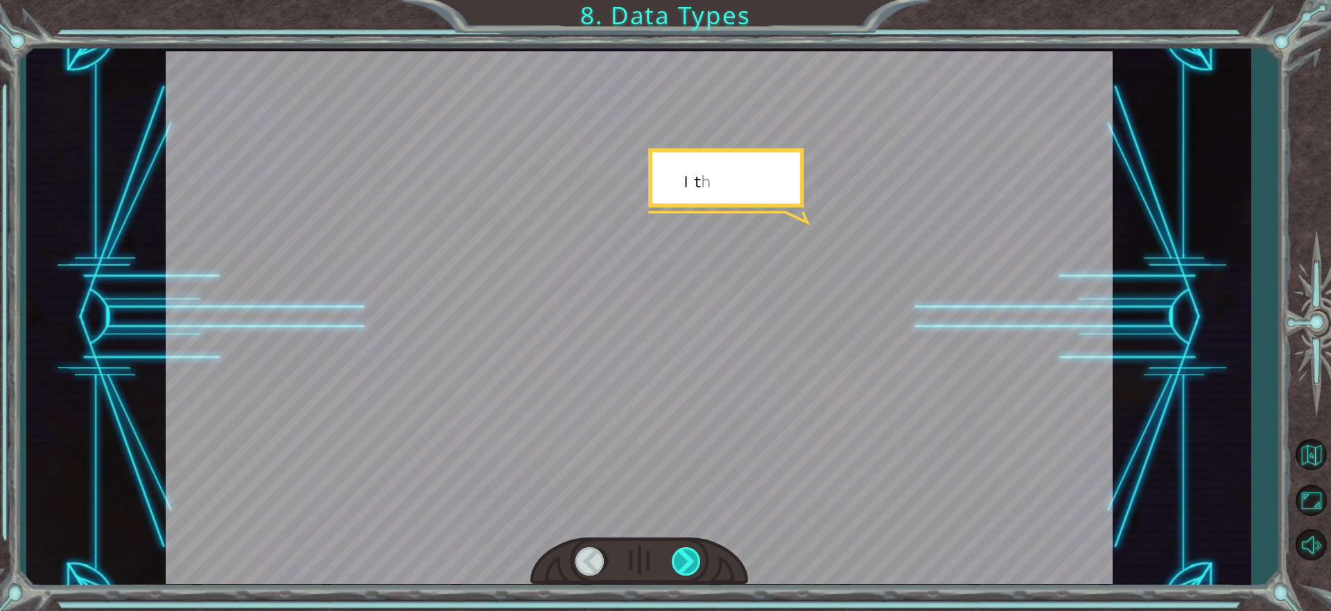
click at [695, 557] on div at bounding box center [687, 561] width 31 height 28
click at [695, 0] on div "int1 = 20 float1 = 2.3 boolean1 = True string1 = “hello!” T [PERSON_NAME] ! I t…" at bounding box center [665, 0] width 1331 height 0
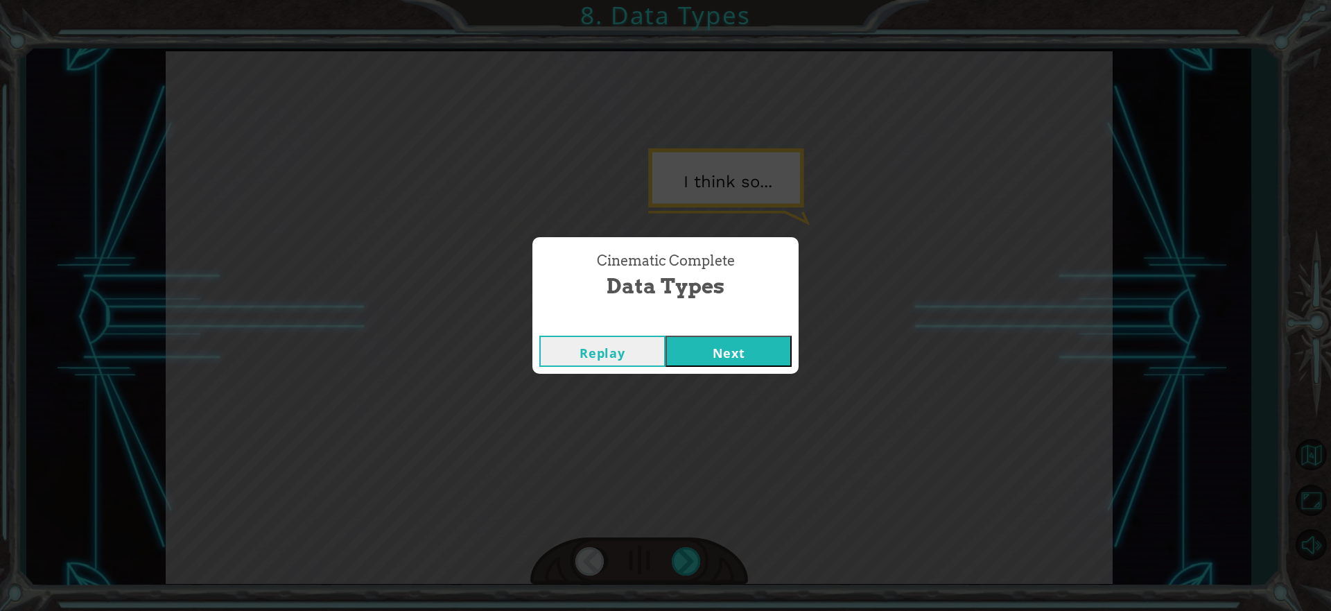
click at [764, 349] on button "Next" at bounding box center [729, 351] width 126 height 31
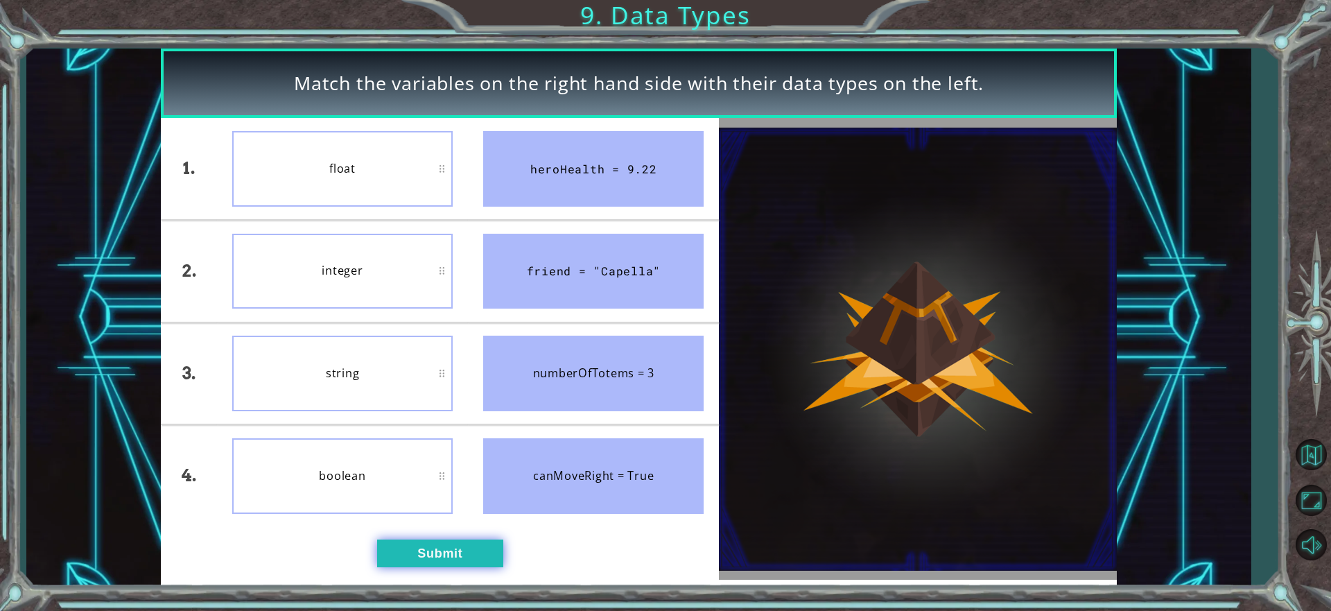
click at [437, 544] on button "Submit" at bounding box center [440, 553] width 126 height 28
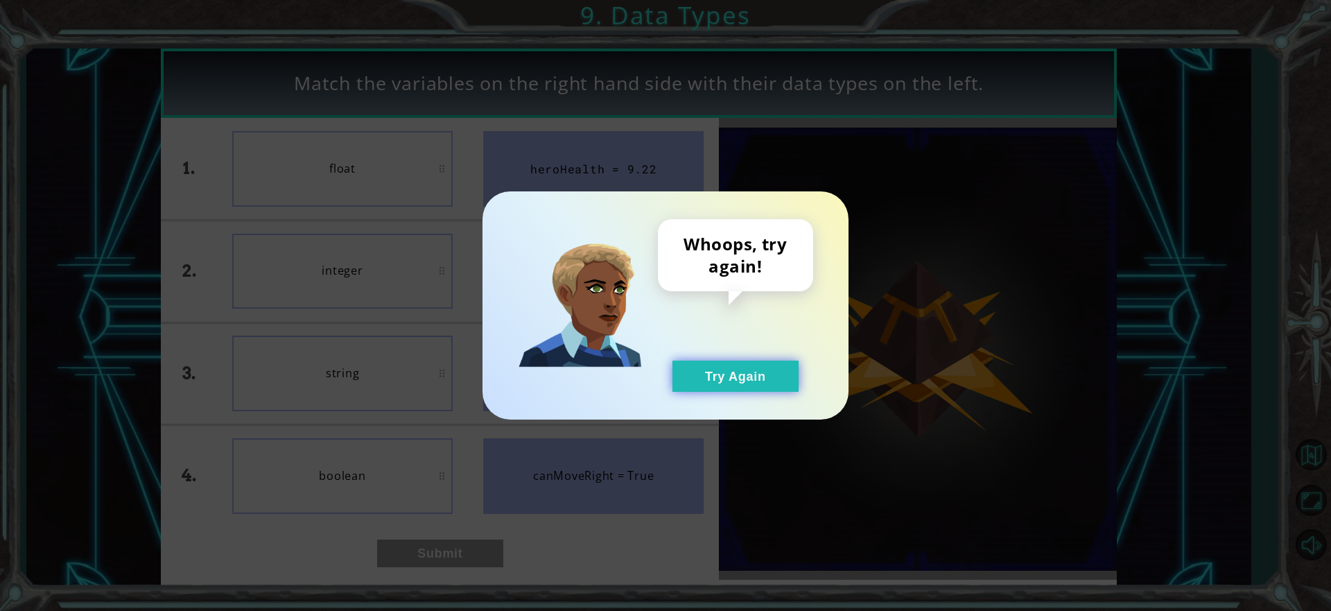
click at [736, 385] on button "Try Again" at bounding box center [735, 375] width 126 height 31
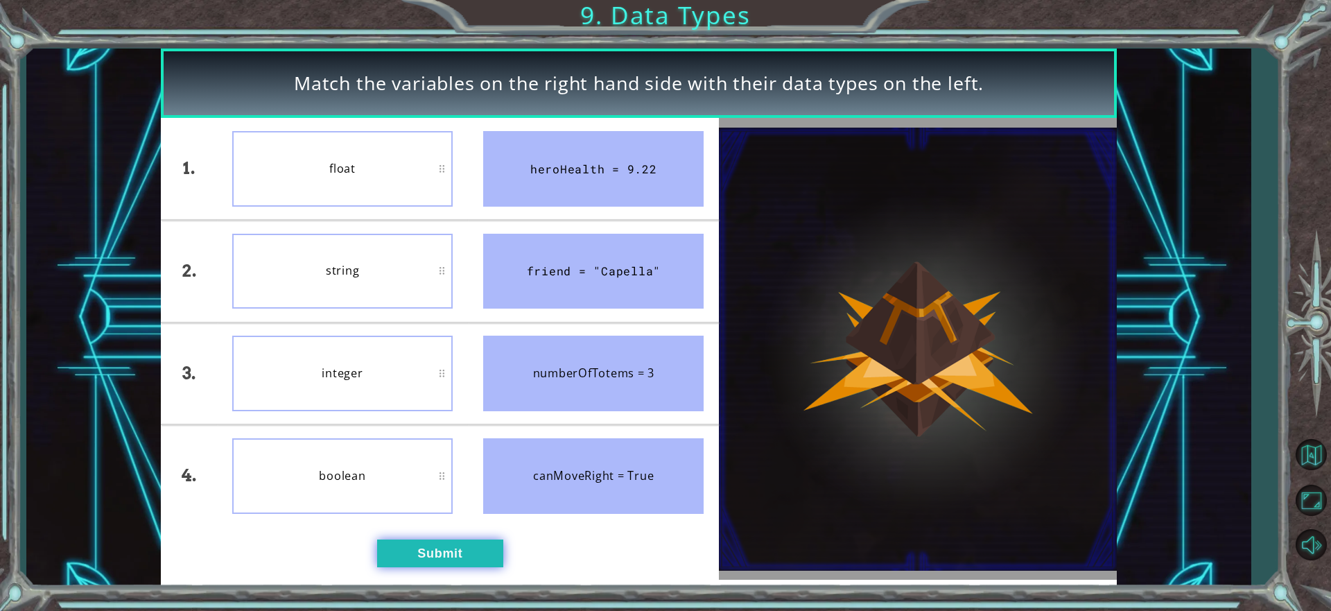
click at [408, 552] on button "Submit" at bounding box center [440, 553] width 126 height 28
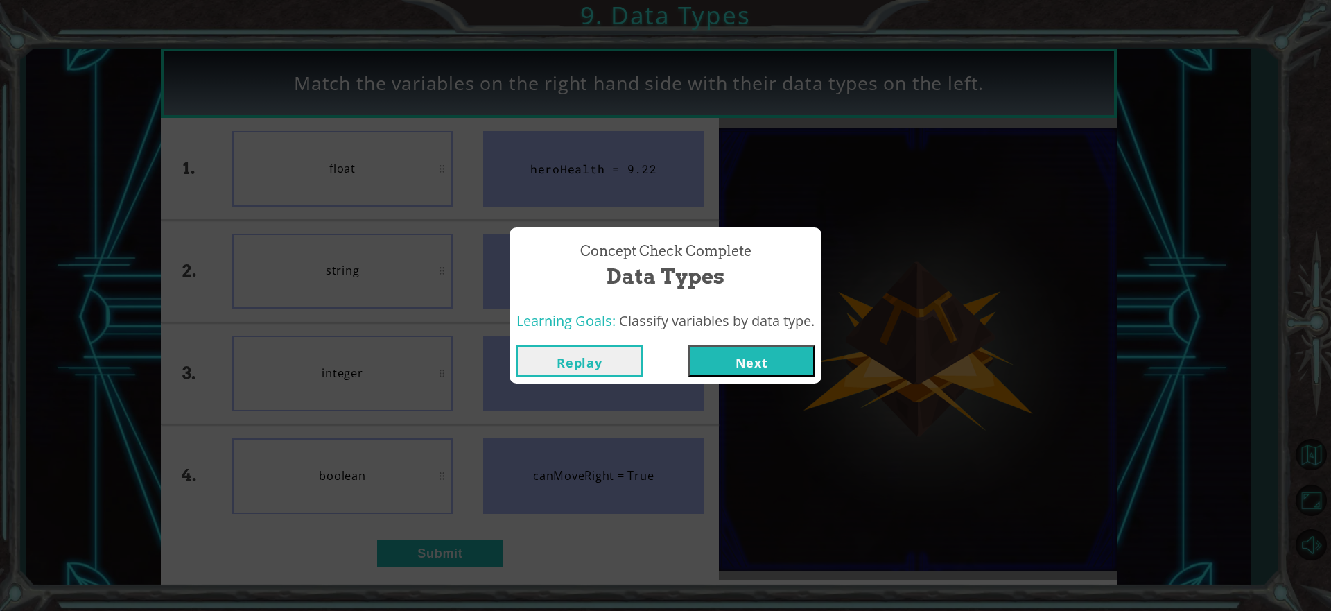
click at [779, 370] on button "Next" at bounding box center [751, 360] width 126 height 31
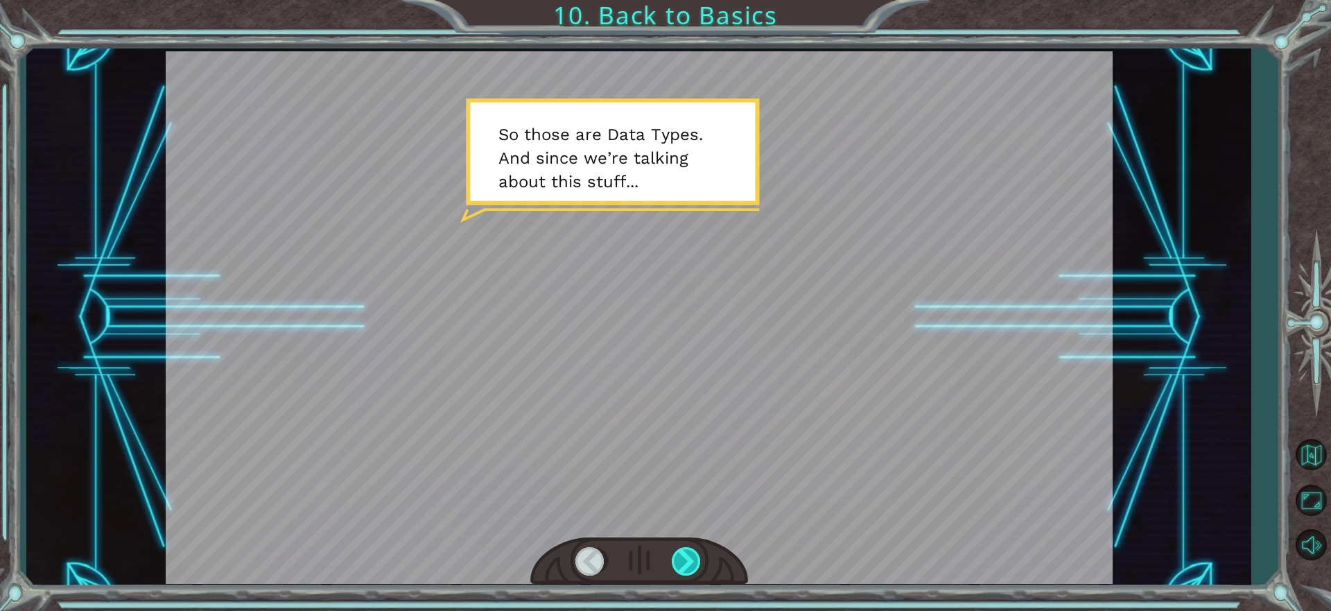
click at [700, 563] on div at bounding box center [687, 561] width 31 height 28
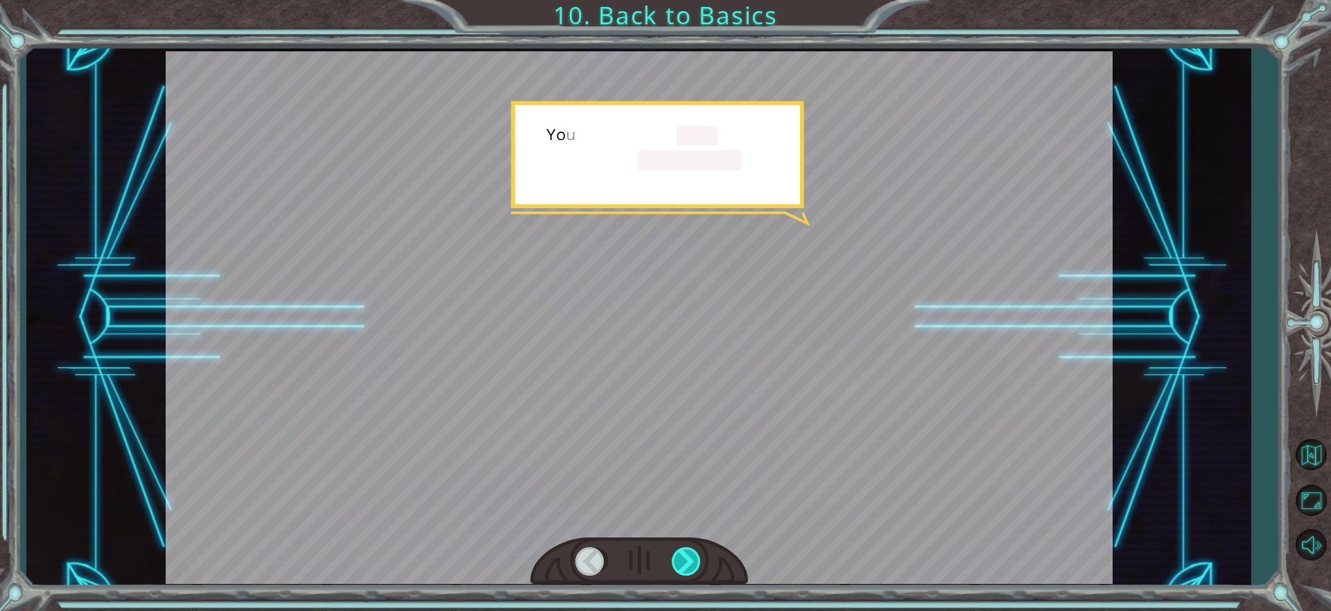
click at [700, 563] on div at bounding box center [687, 561] width 31 height 28
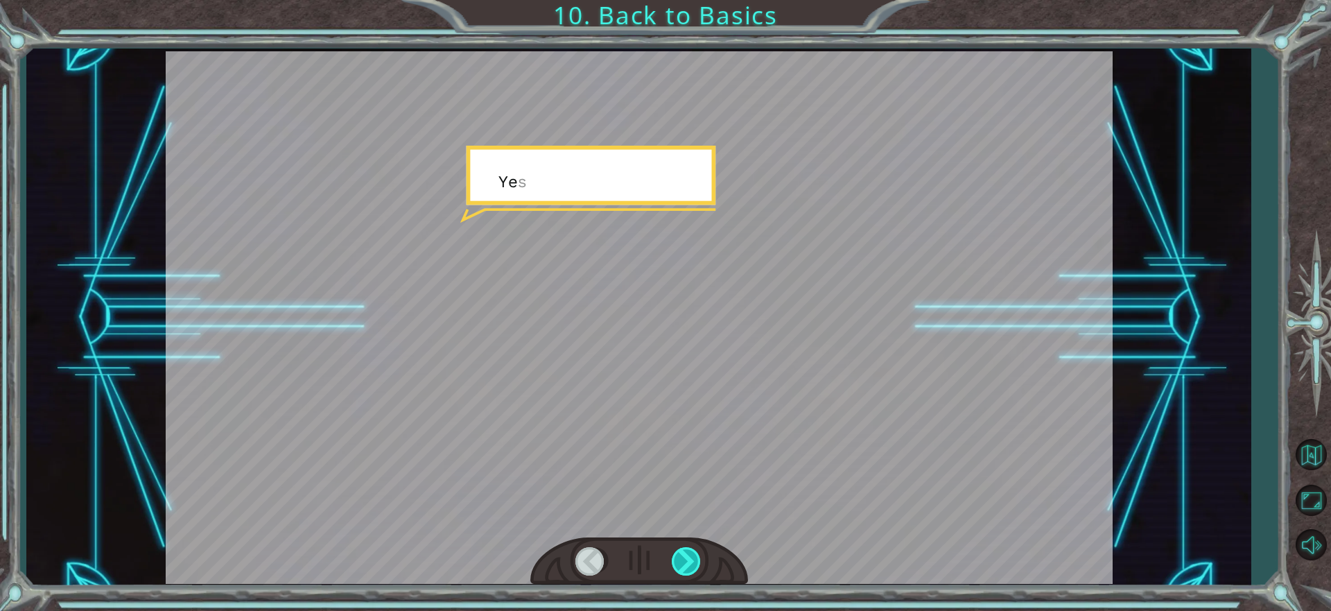
click at [700, 563] on div at bounding box center [687, 561] width 31 height 28
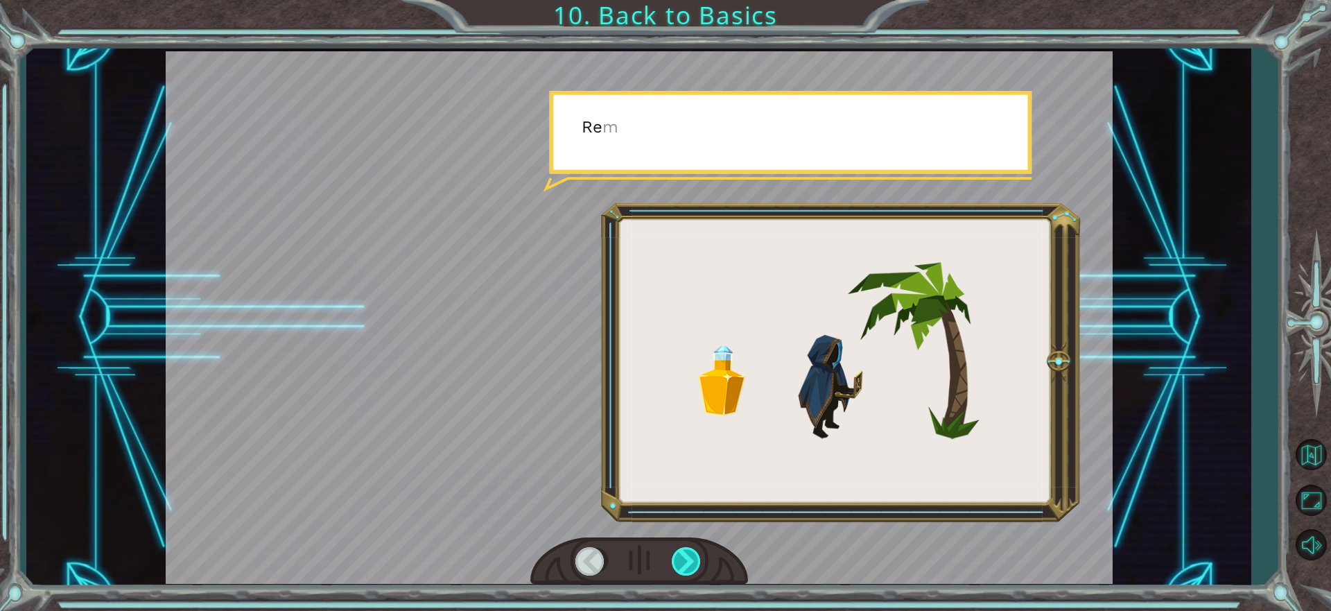
click at [700, 563] on div at bounding box center [687, 561] width 31 height 28
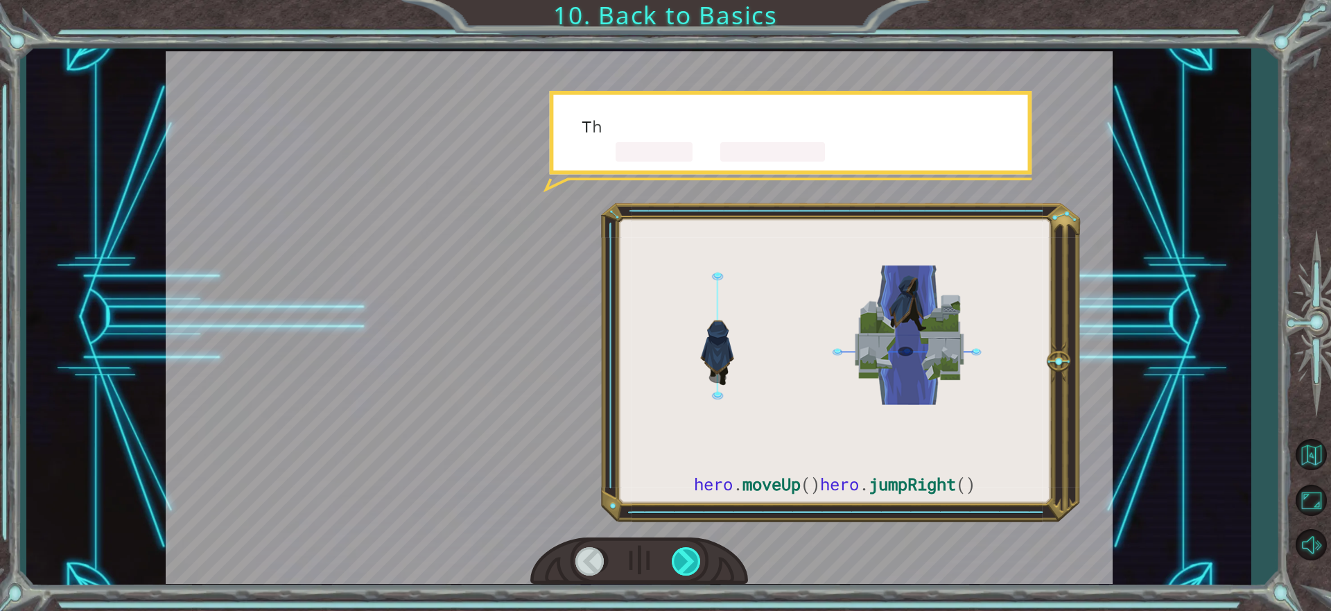
click at [700, 562] on div at bounding box center [687, 561] width 31 height 28
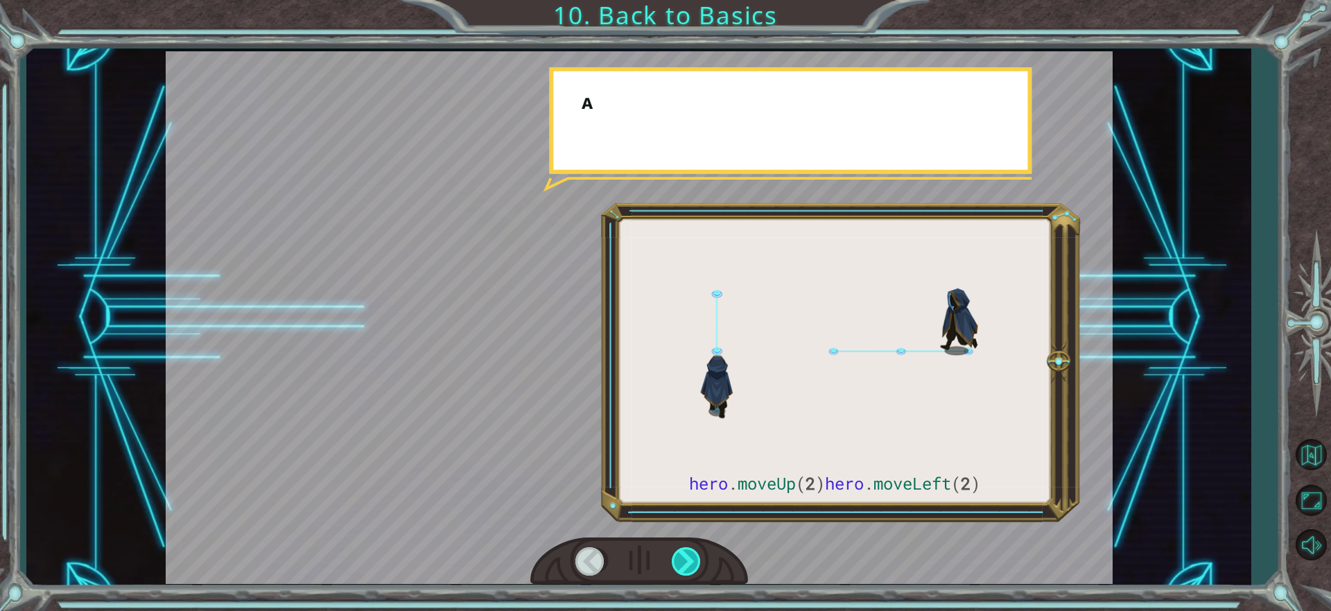
click at [700, 562] on div at bounding box center [687, 561] width 31 height 28
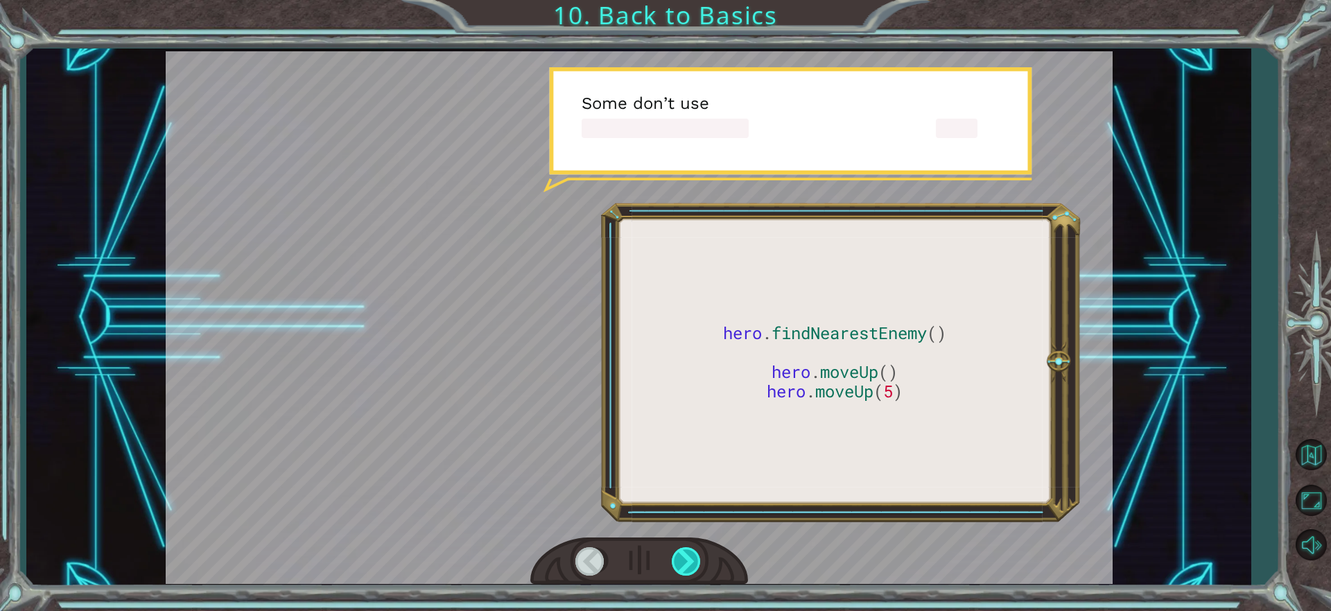
click at [696, 561] on div at bounding box center [687, 561] width 31 height 28
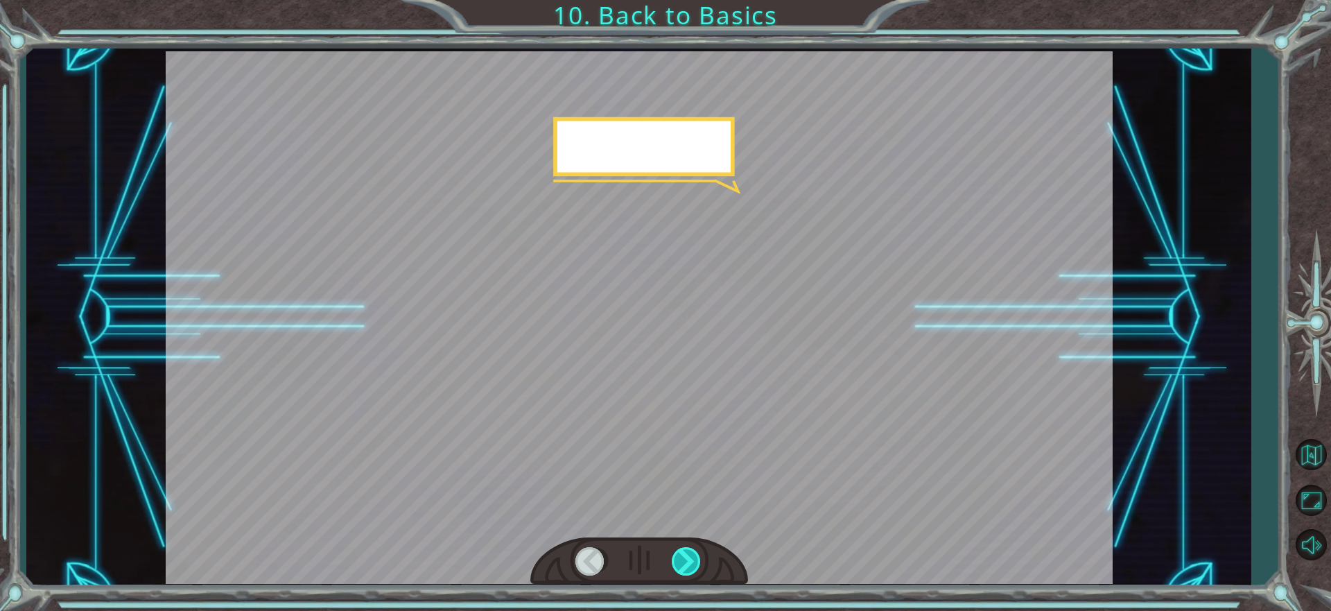
click at [695, 561] on div at bounding box center [687, 561] width 31 height 28
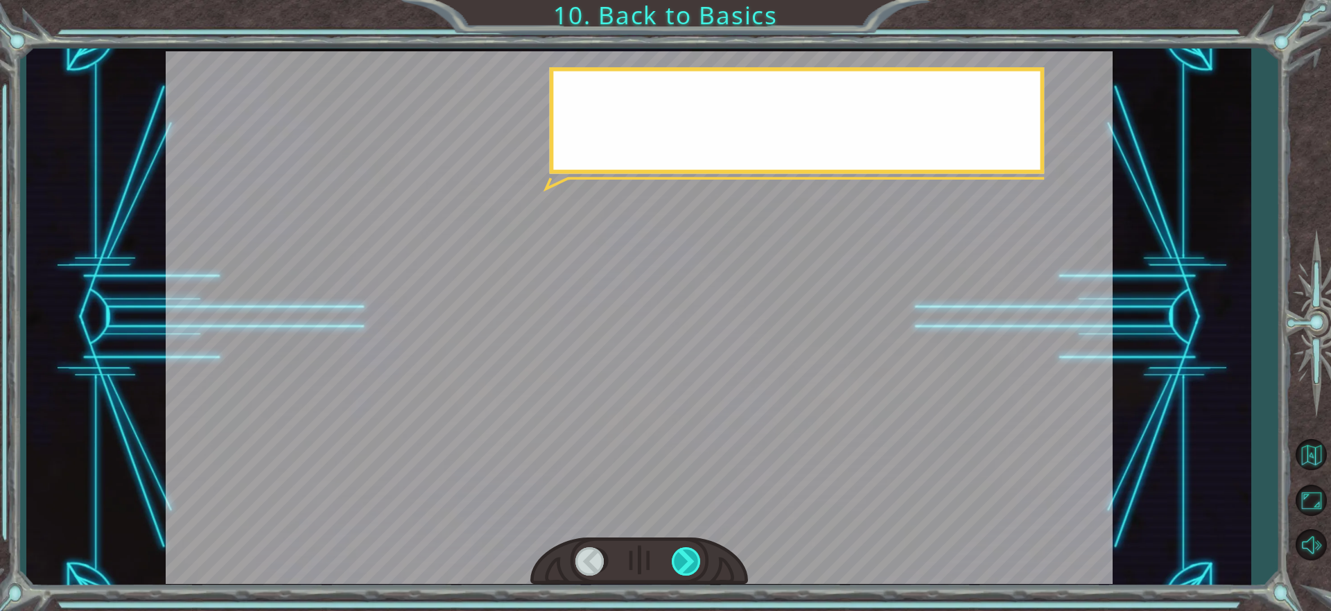
click at [695, 561] on div at bounding box center [687, 561] width 31 height 28
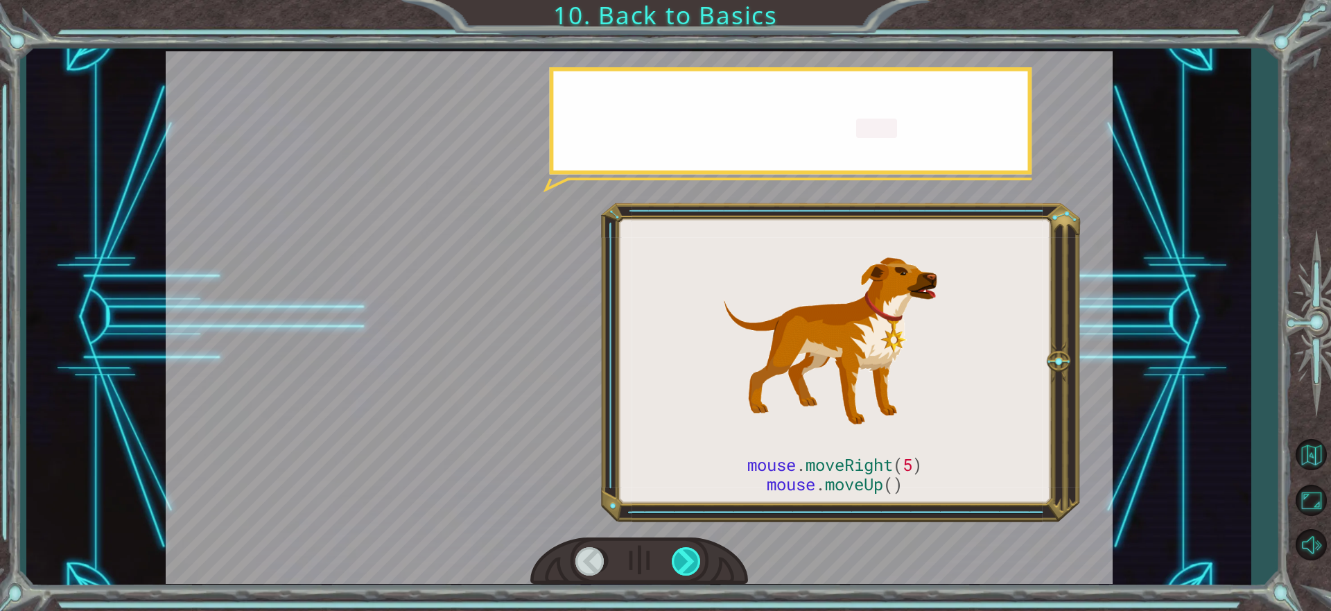
click at [695, 561] on div at bounding box center [687, 561] width 31 height 28
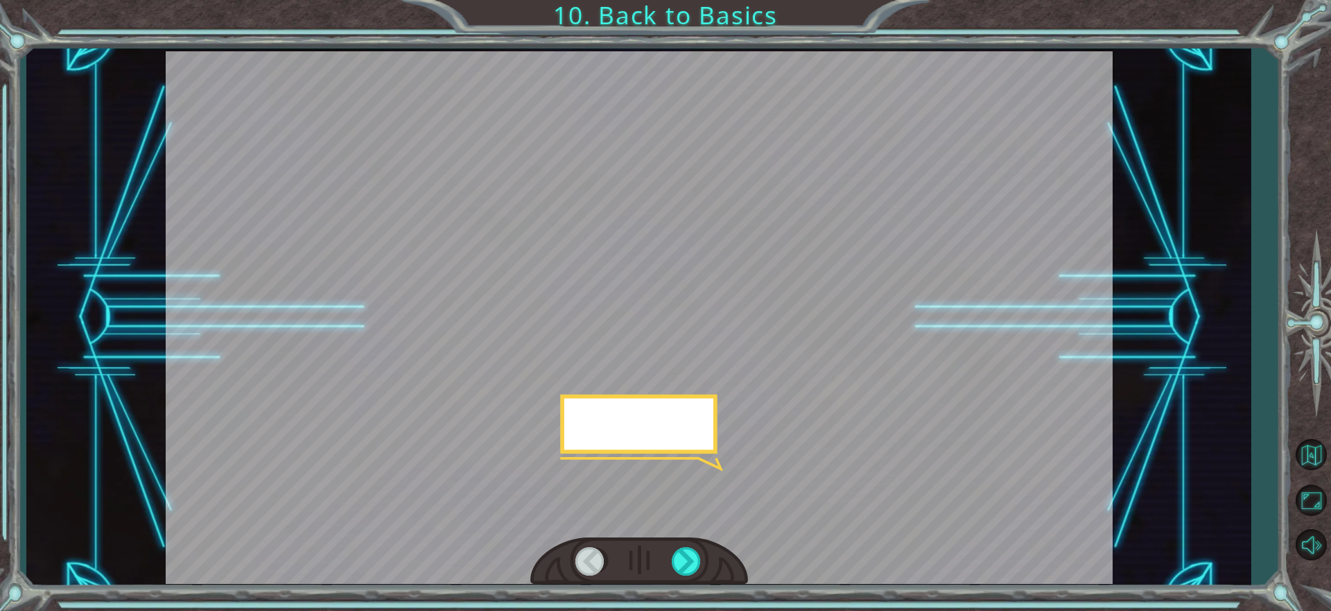
drag, startPoint x: 695, startPoint y: 561, endPoint x: 750, endPoint y: 507, distance: 77.0
click at [698, 559] on div at bounding box center [687, 561] width 31 height 28
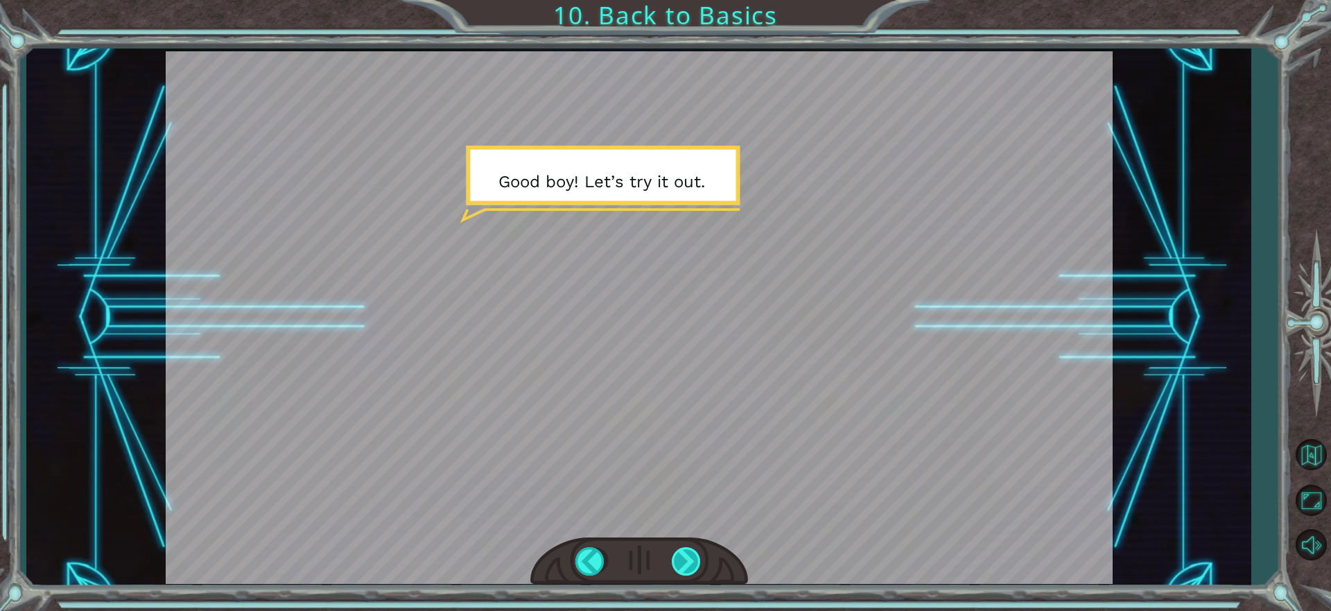
click at [693, 564] on div at bounding box center [687, 561] width 31 height 28
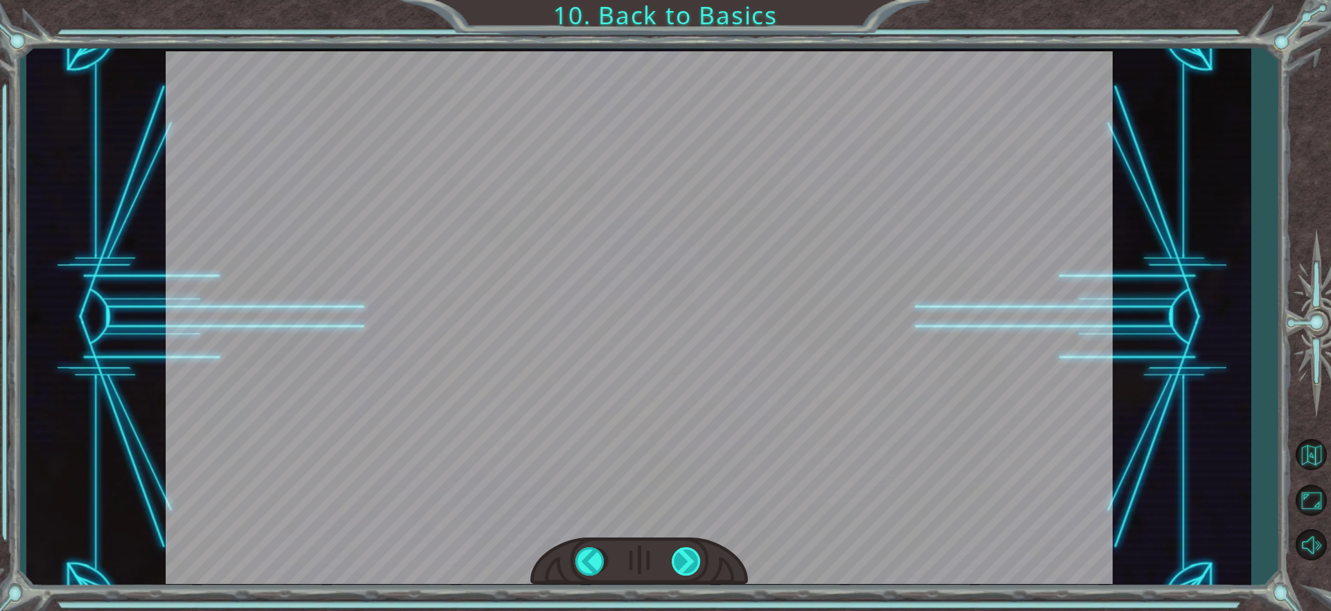
click at [693, 564] on div at bounding box center [687, 561] width 31 height 28
click at [693, 0] on div "mouse . moveRight ( 5 ) mouse . moveUp () S o t h o s e a r e D a t a T y p e s…" at bounding box center [665, 0] width 1331 height 0
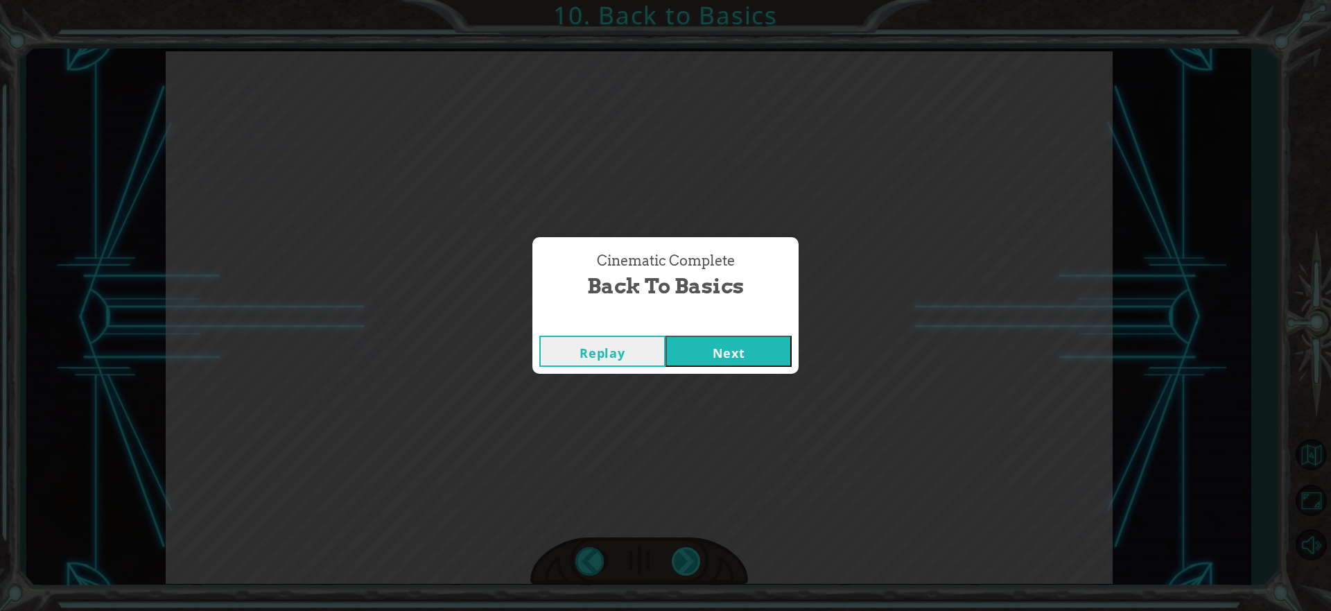
click at [693, 564] on div "Cinematic Complete Back to Basics Replay Next" at bounding box center [665, 305] width 1331 height 611
click at [790, 347] on button "Next" at bounding box center [729, 351] width 126 height 31
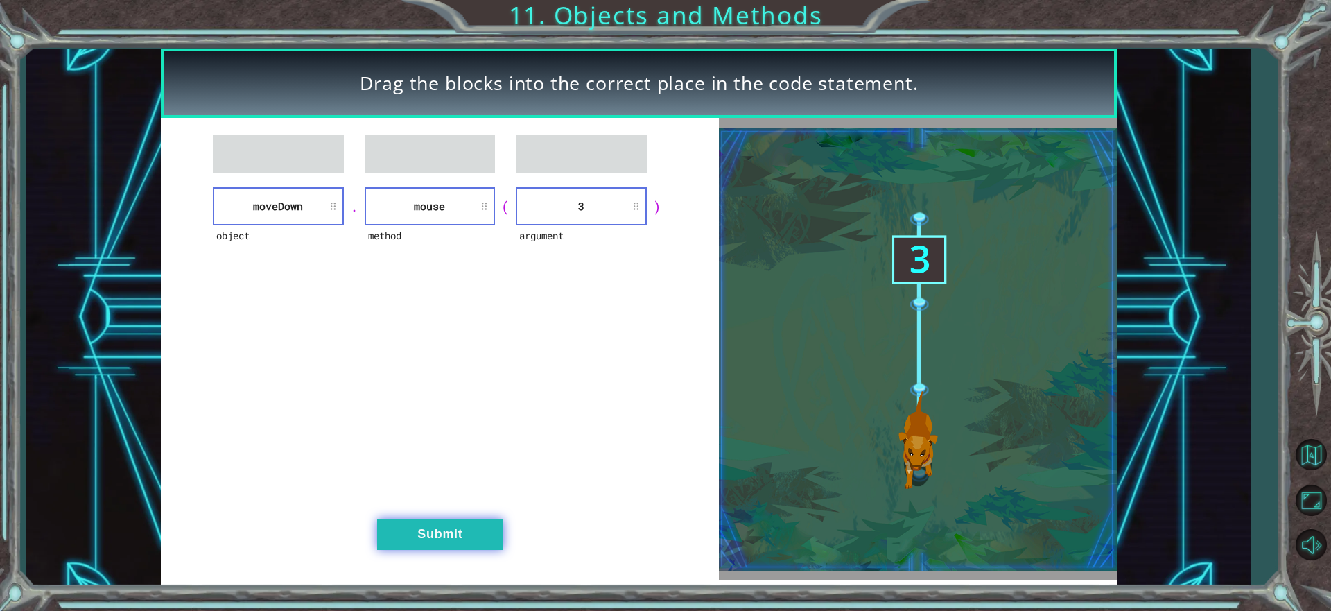
click at [408, 537] on button "Submit" at bounding box center [440, 534] width 126 height 31
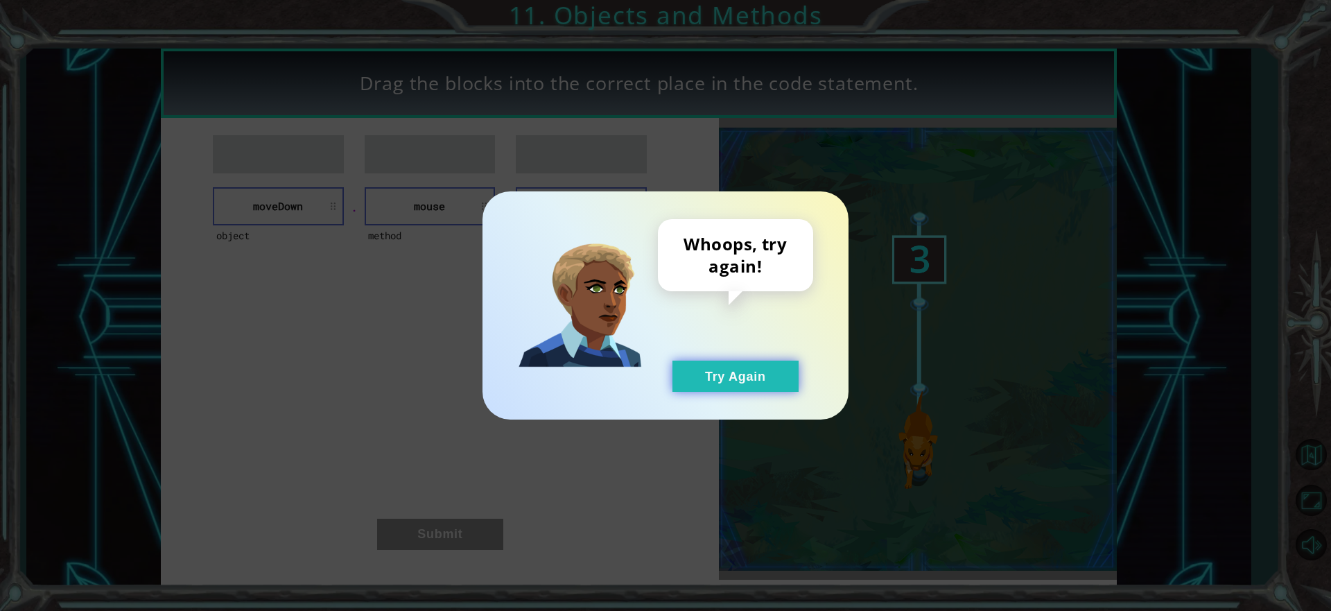
click at [740, 379] on button "Try Again" at bounding box center [735, 375] width 126 height 31
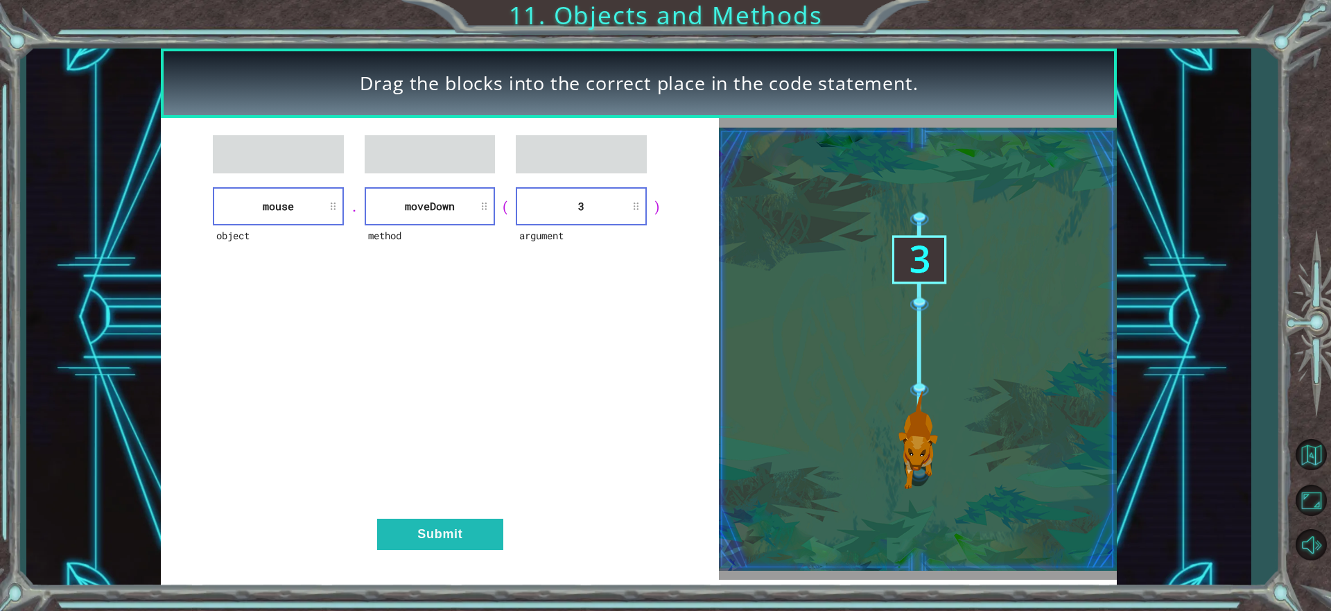
click at [475, 503] on div "object mouse . method [GEOGRAPHIC_DATA] ( argument 3 ) Submit" at bounding box center [440, 349] width 558 height 462
click at [469, 510] on div "object mouse . method [GEOGRAPHIC_DATA] ( argument 3 ) Submit" at bounding box center [440, 349] width 558 height 462
click at [473, 532] on button "Submit" at bounding box center [440, 534] width 126 height 31
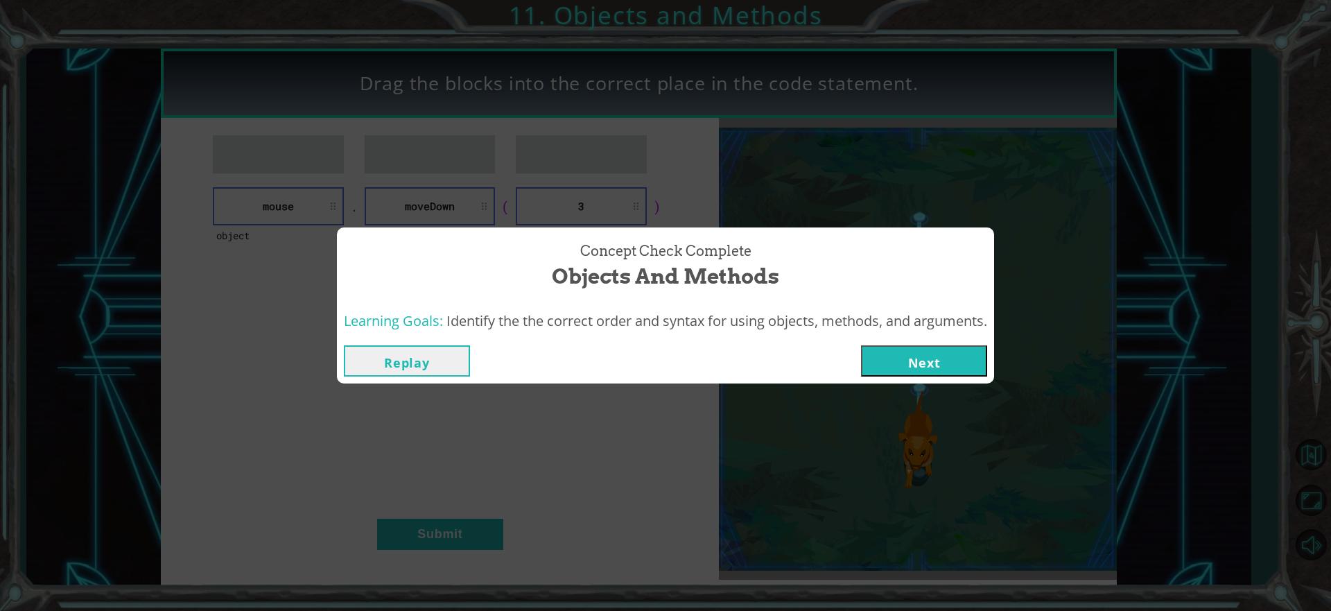
click at [934, 364] on button "Next" at bounding box center [924, 360] width 126 height 31
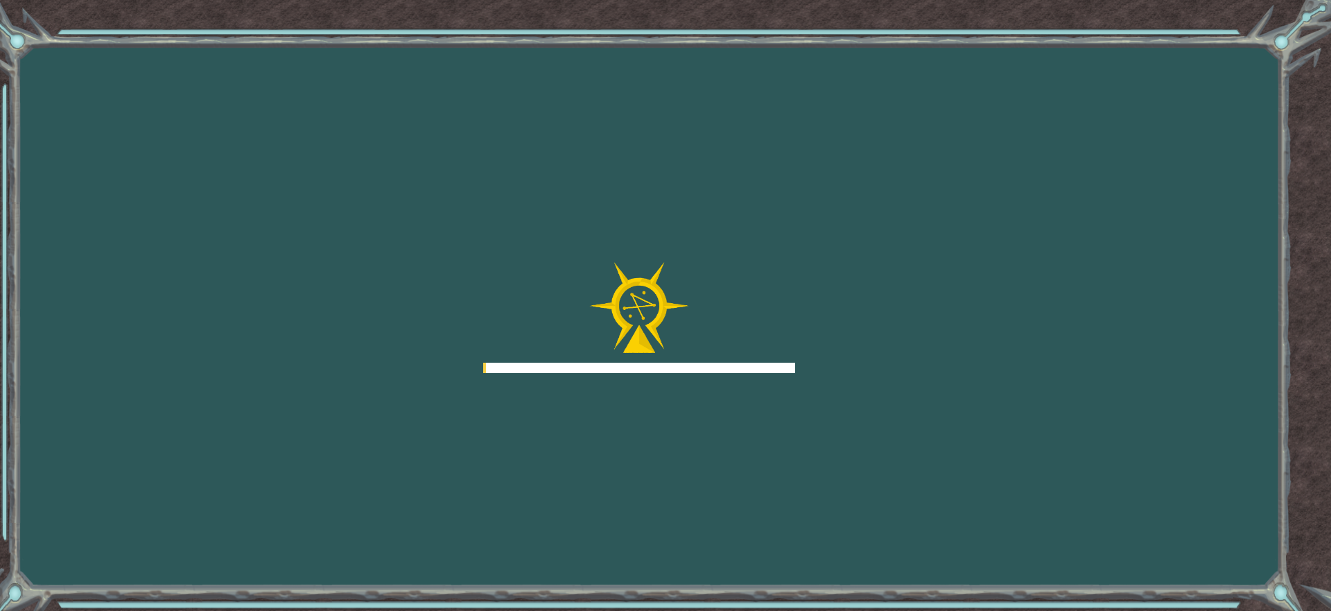
click at [939, 353] on div "Goals Error loading from server. Try refreshing the page. You'll need to join a…" at bounding box center [665, 305] width 1331 height 611
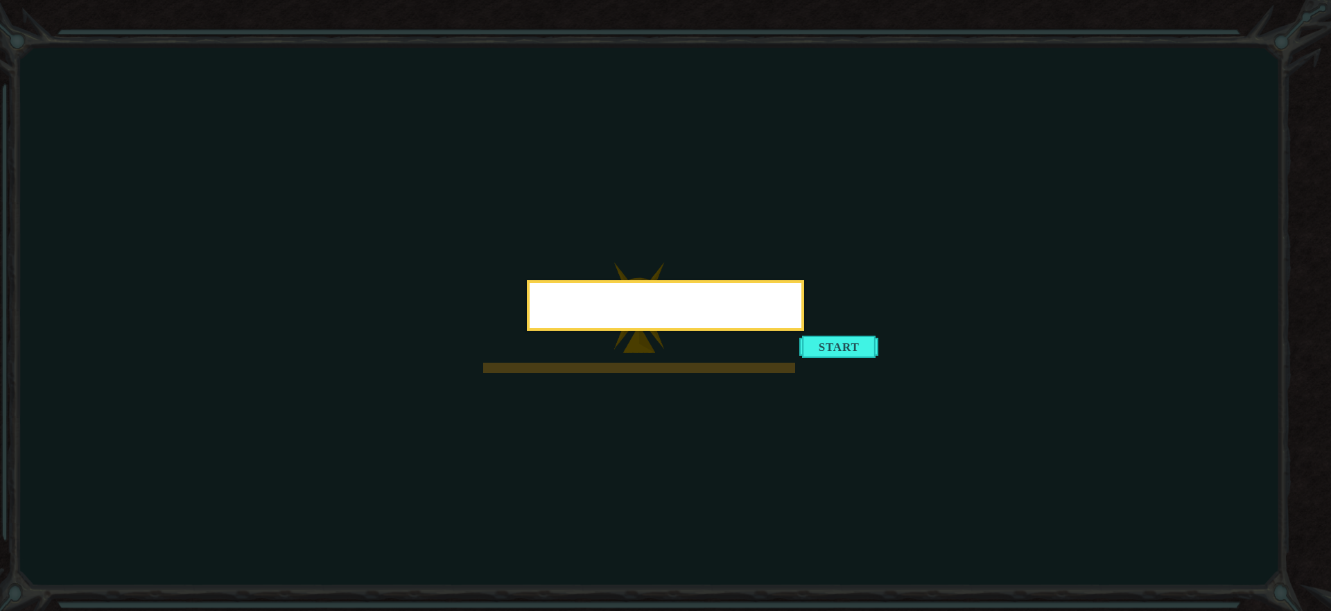
click at [867, 286] on icon at bounding box center [665, 305] width 1331 height 611
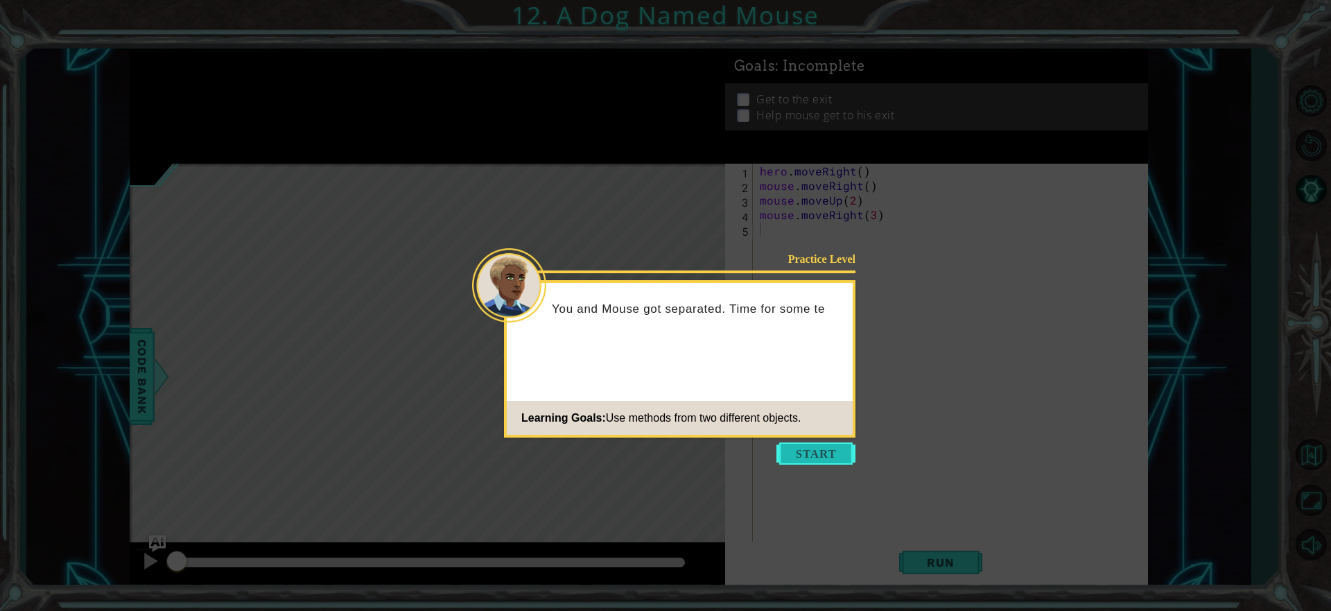
click at [819, 447] on button "Start" at bounding box center [815, 453] width 79 height 22
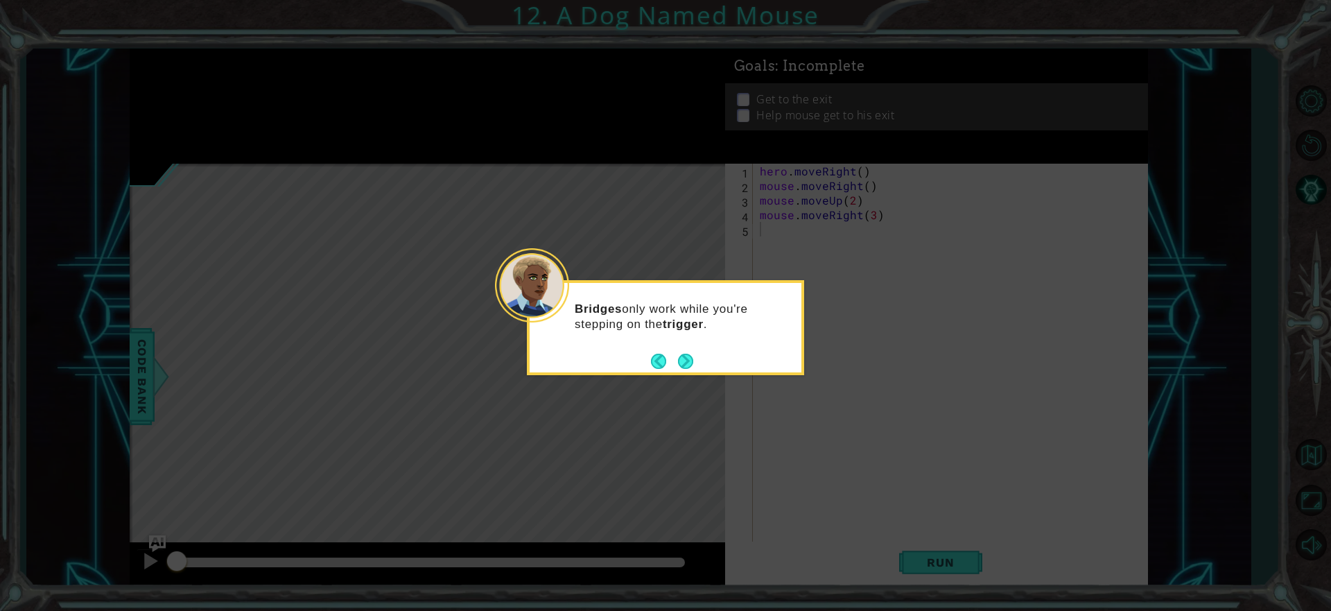
click at [708, 350] on div "Bridges only work while you're stepping on the trigger ." at bounding box center [666, 323] width 272 height 70
click at [688, 365] on button "Next" at bounding box center [686, 361] width 16 height 16
click at [688, 366] on icon at bounding box center [665, 305] width 1331 height 611
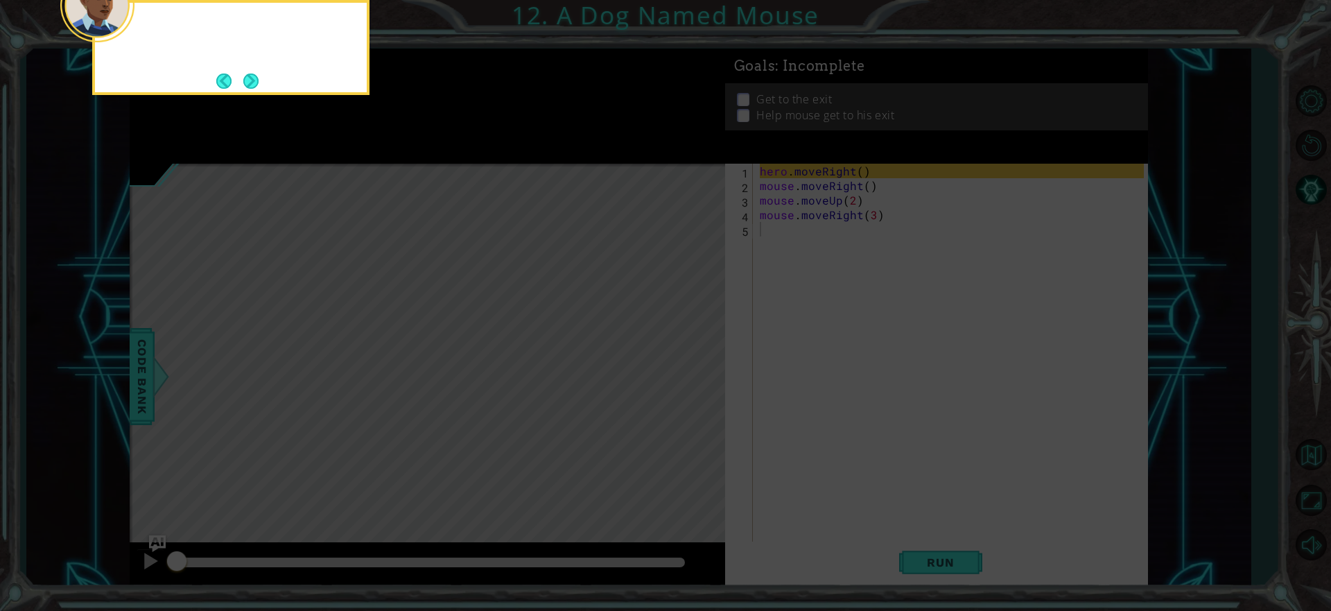
click at [688, 366] on icon at bounding box center [665, 91] width 1331 height 1038
drag, startPoint x: 688, startPoint y: 366, endPoint x: 717, endPoint y: 415, distance: 56.2
click at [717, 415] on icon at bounding box center [665, 91] width 1331 height 1038
click at [256, 87] on button "Next" at bounding box center [250, 80] width 15 height 15
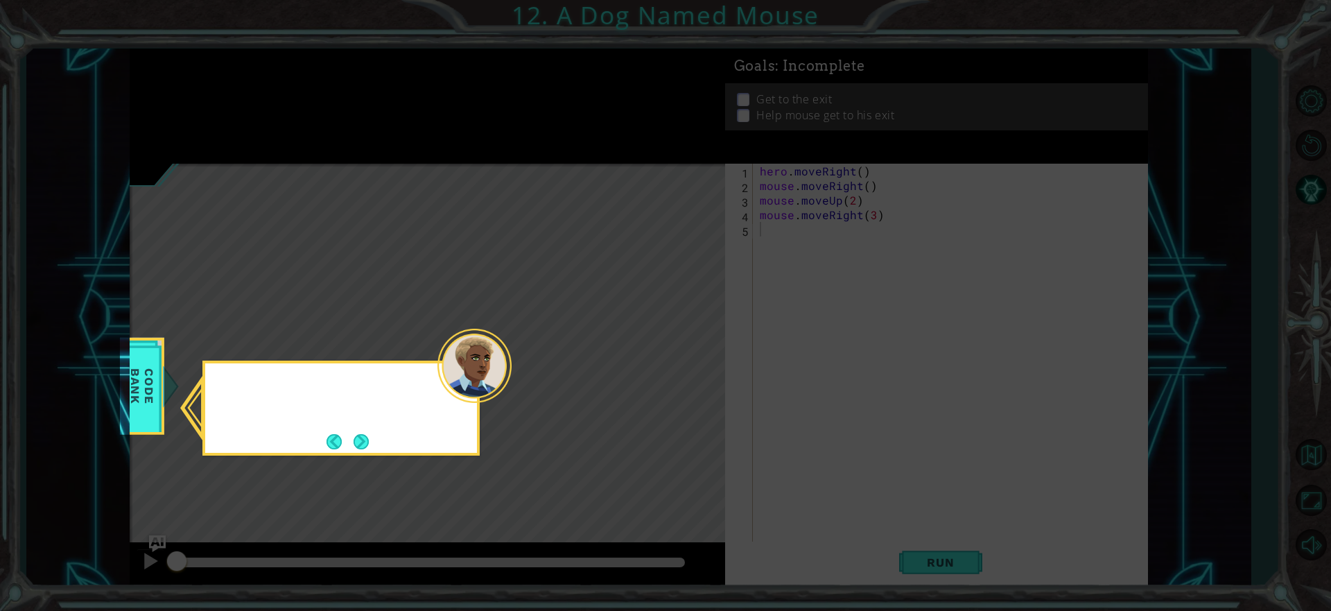
click at [256, 87] on icon at bounding box center [665, 305] width 1331 height 611
click at [365, 449] on button "Next" at bounding box center [361, 441] width 15 height 15
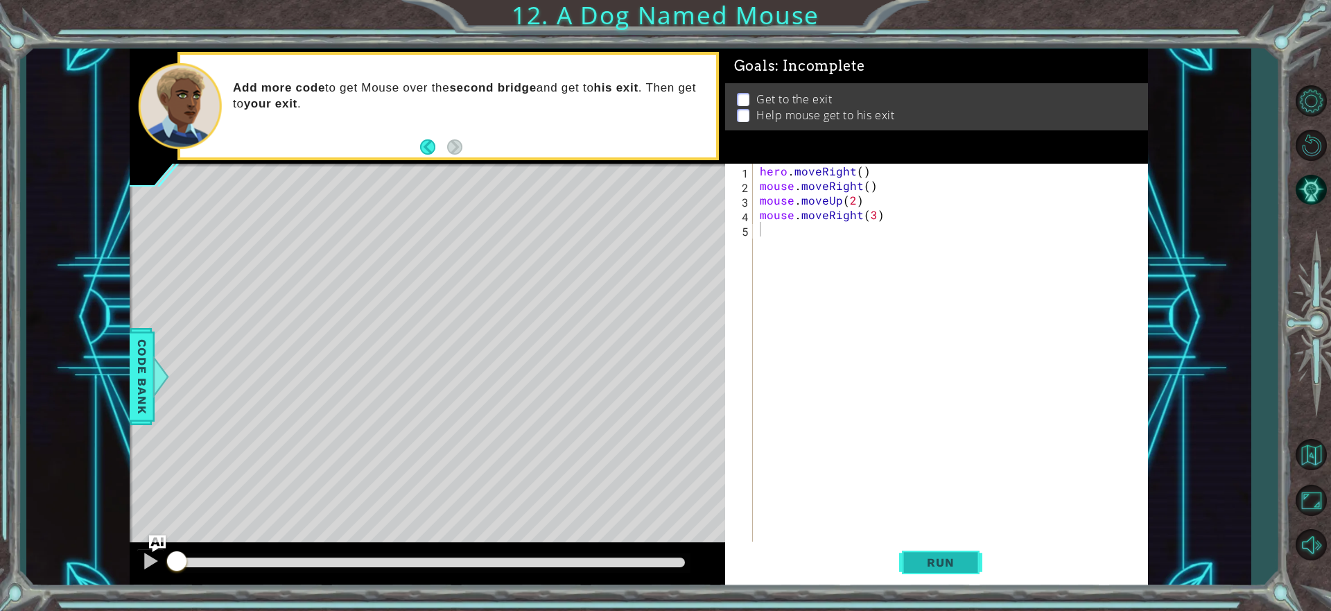
click at [936, 568] on span "Run" at bounding box center [940, 562] width 55 height 14
click at [914, 544] on button "Run" at bounding box center [940, 562] width 83 height 42
click at [920, 551] on button "Run" at bounding box center [940, 562] width 83 height 42
click at [159, 562] on button at bounding box center [151, 562] width 28 height 28
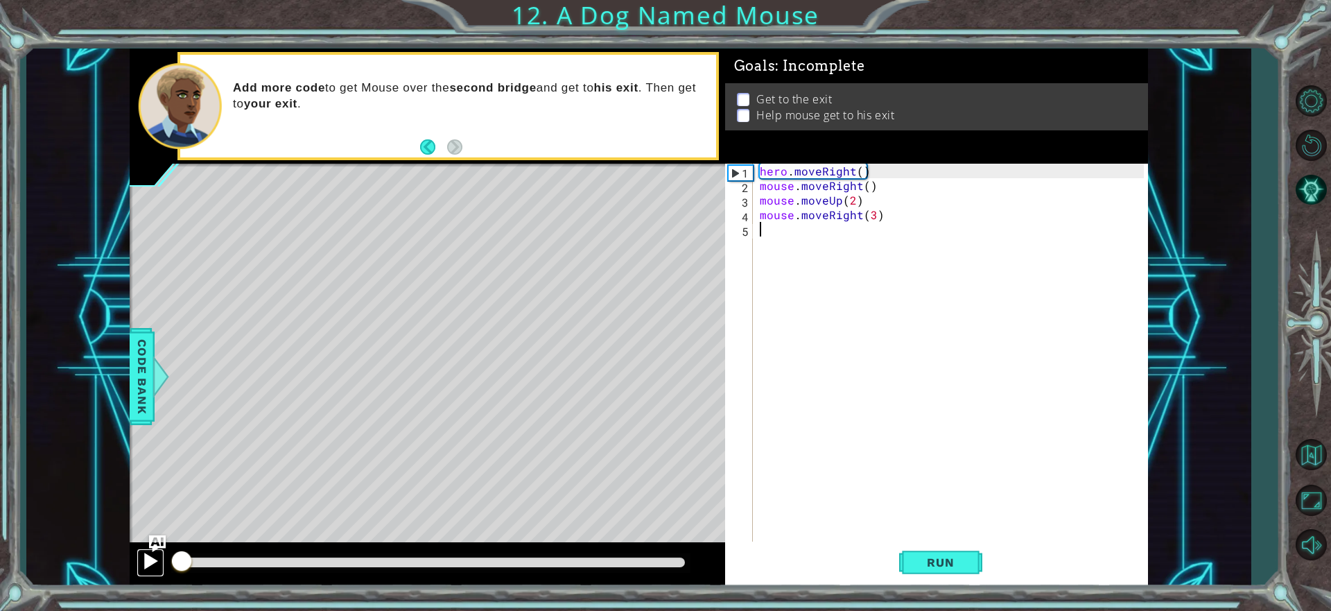
click at [151, 562] on div at bounding box center [150, 561] width 18 height 18
click at [788, 237] on div "hero . moveRight ( ) mouse . moveRight ( ) mouse . moveUp ( 2 ) mouse . moveRig…" at bounding box center [954, 368] width 394 height 408
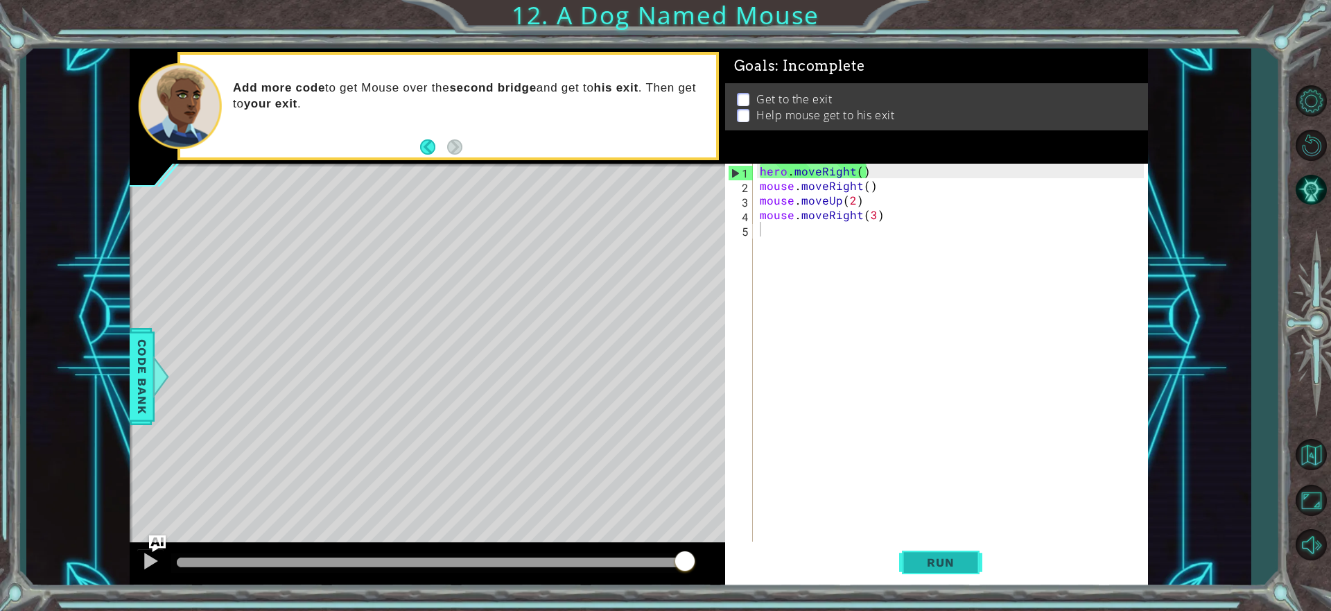
click at [962, 566] on span "Run" at bounding box center [940, 562] width 55 height 14
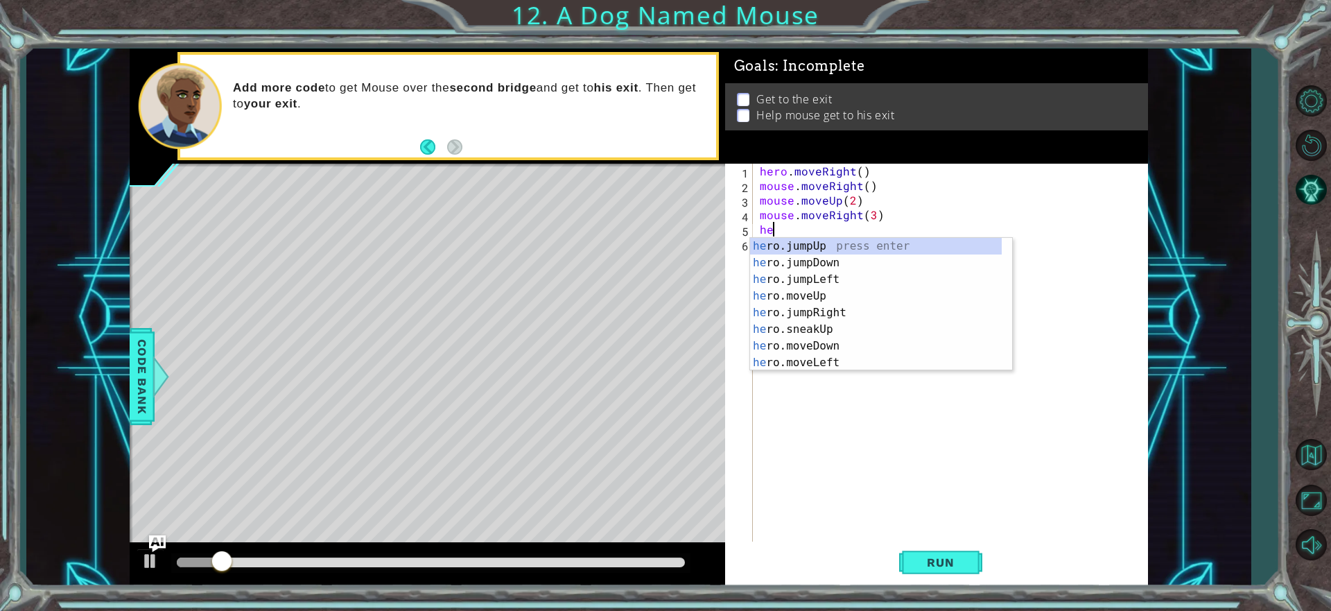
type textarea "hero"
click at [833, 223] on div "hero . moveRight ( ) mouse . moveRight ( ) mouse . moveUp ( 2 ) mouse . moveRig…" at bounding box center [954, 368] width 394 height 408
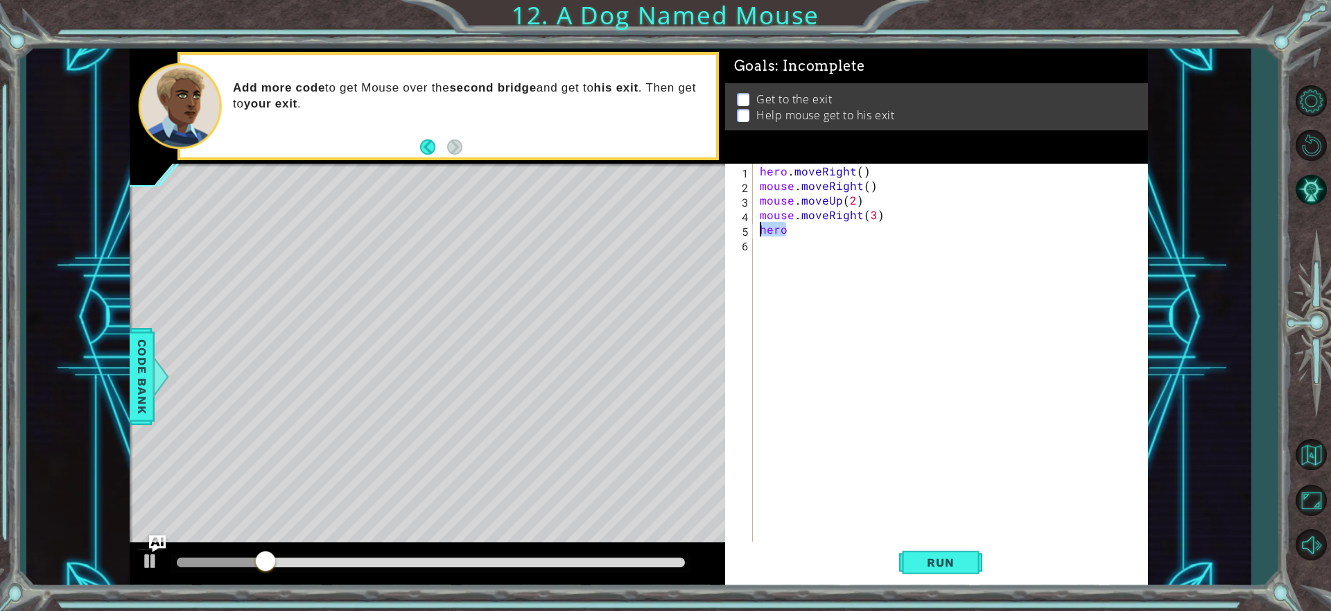
click at [483, 231] on div "1 ההההההההההההההההההההההההההההההההההההההההההההההההההההההההההההההההההההההההההההה…" at bounding box center [639, 317] width 1018 height 537
drag, startPoint x: 867, startPoint y: 171, endPoint x: 736, endPoint y: 168, distance: 131.1
click at [736, 168] on div "1 2 3 4 5 6 hero . moveRight ( ) mouse . moveRight ( ) mouse . moveUp ( 2 ) mou…" at bounding box center [934, 353] width 419 height 379
type textarea "hero.moveRight()"
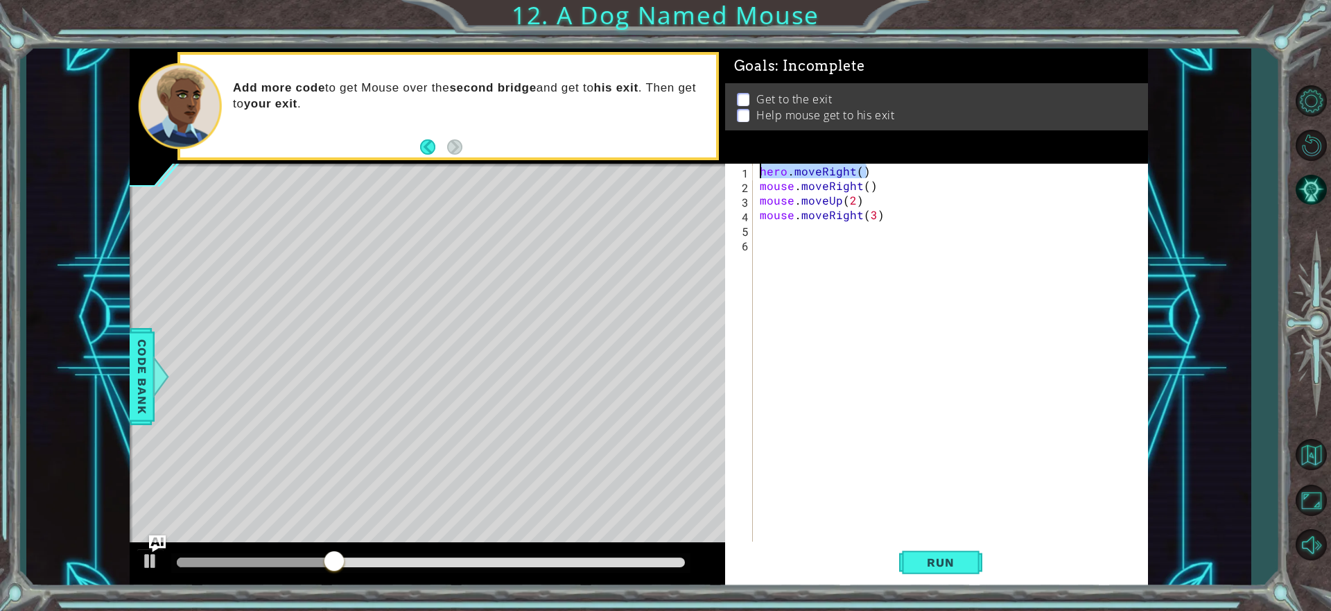
click at [814, 225] on div "hero . moveRight ( ) mouse . moveRight ( ) mouse . moveUp ( 2 ) mouse . moveRig…" at bounding box center [954, 368] width 394 height 408
paste textarea "hero.moveRight()"
click at [855, 227] on div "hero . moveRight ( ) mouse . moveRight ( ) mouse . moveUp ( 2 ) mouse . moveRig…" at bounding box center [954, 368] width 394 height 408
click at [861, 225] on div "hero . moveRight ( ) mouse . moveRight ( ) mouse . moveUp ( 2 ) mouse . moveRig…" at bounding box center [954, 368] width 394 height 408
type textarea "hero.moveRight(2)"
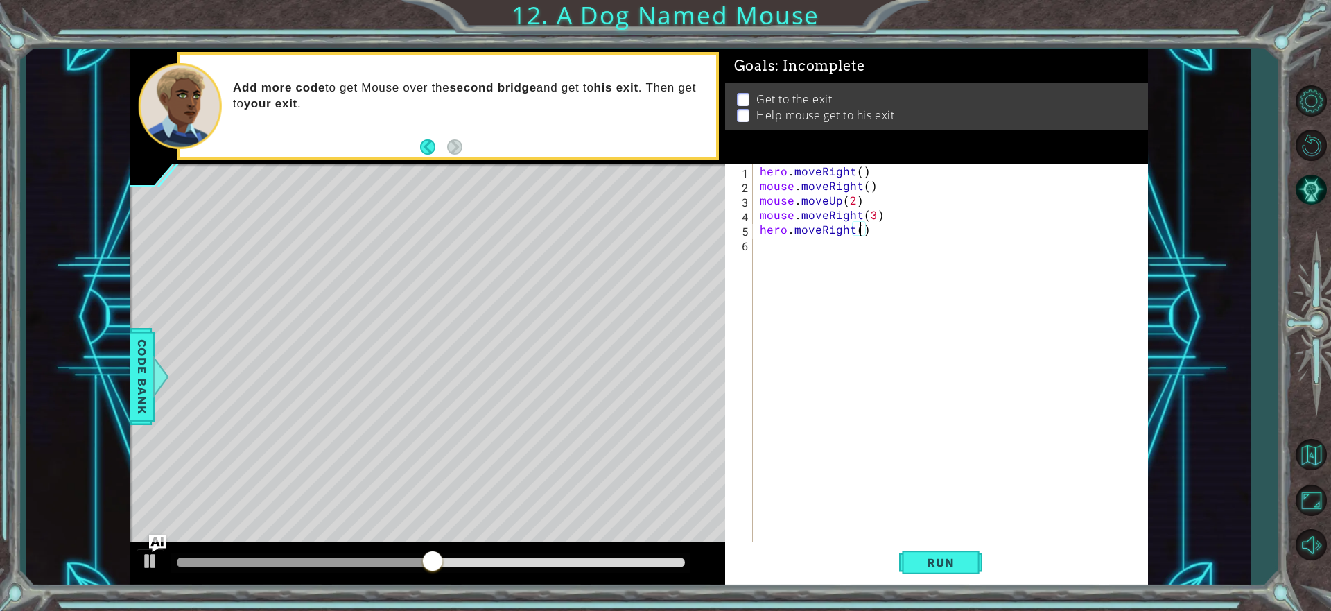
scroll to position [0, 6]
click at [876, 261] on div "hero . moveRight ( ) mouse . moveRight ( ) mouse . moveUp ( 2 ) mouse . moveRig…" at bounding box center [954, 368] width 394 height 408
click at [970, 561] on button "Run" at bounding box center [940, 562] width 83 height 42
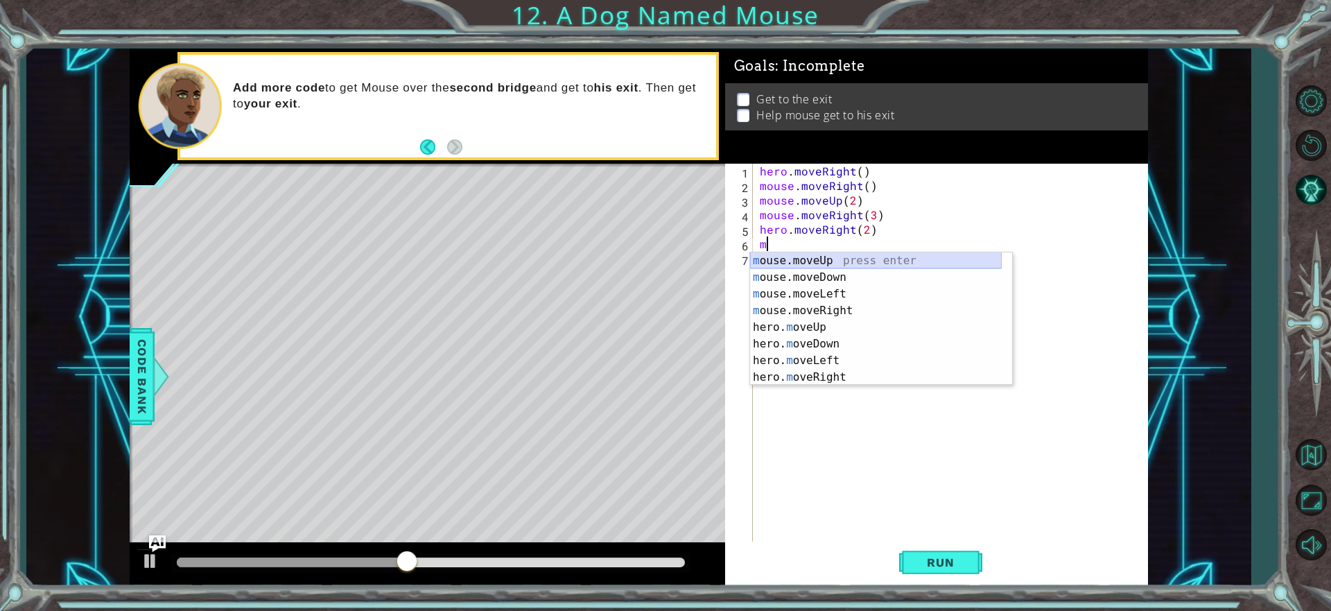
click at [828, 257] on div "m ouse.moveUp press enter m ouse.moveDown press enter m ouse.moveLeft press ent…" at bounding box center [876, 335] width 252 height 166
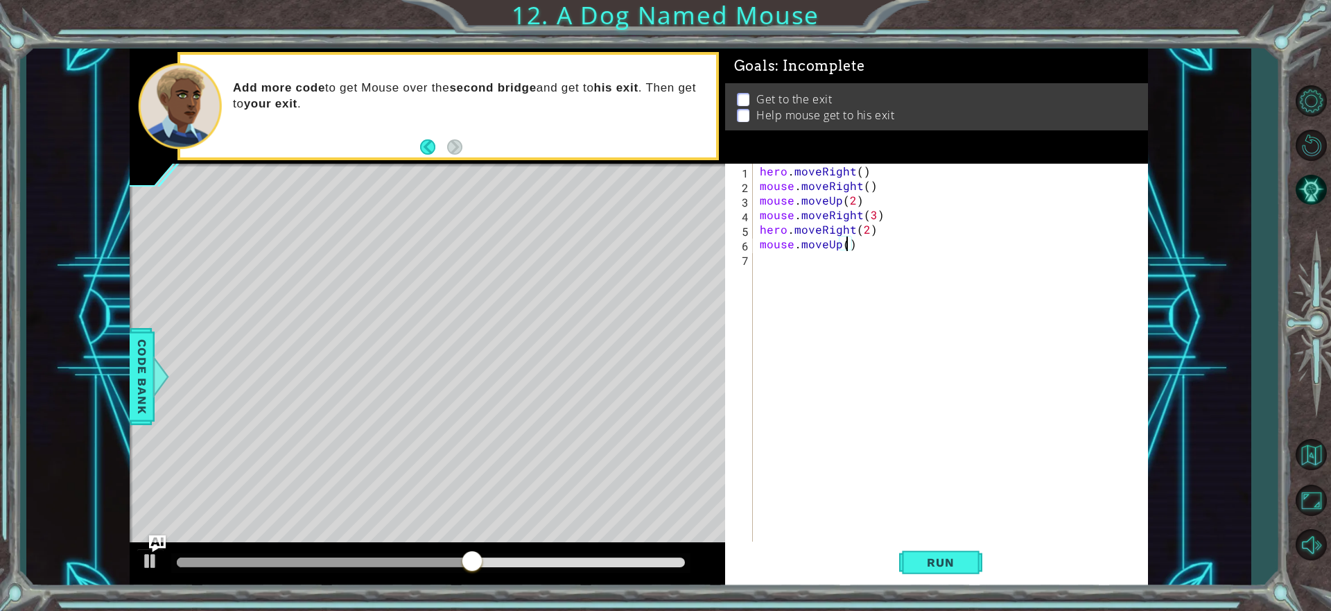
scroll to position [0, 6]
click at [938, 560] on span "Run" at bounding box center [940, 562] width 55 height 14
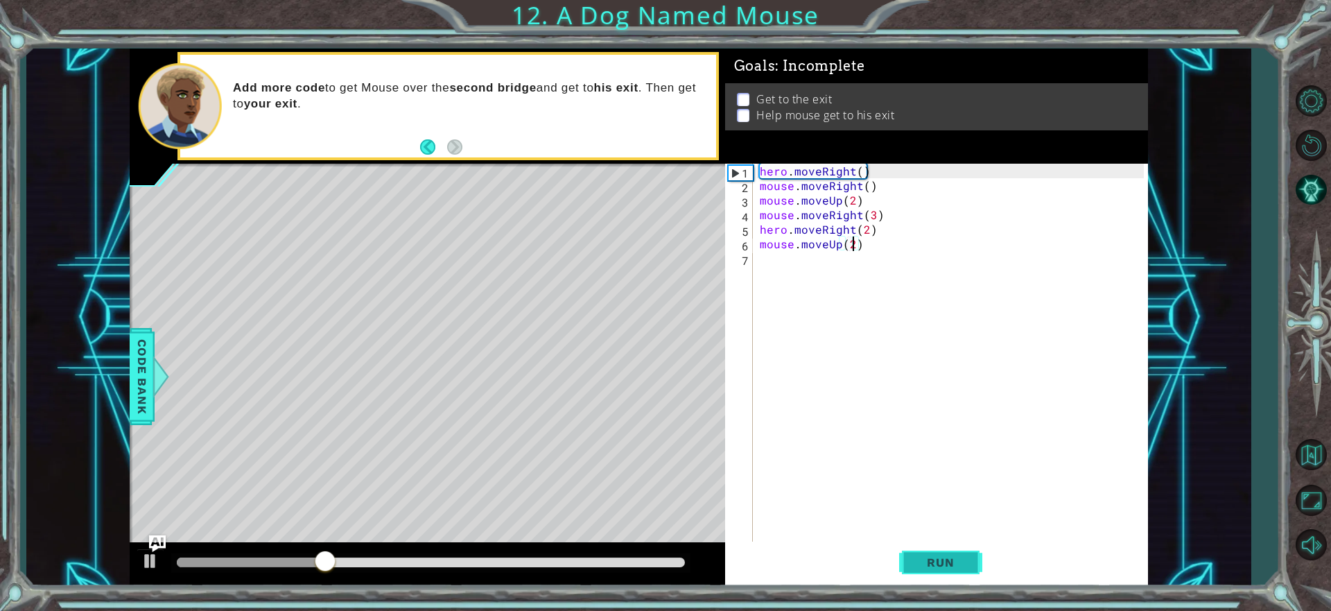
click at [941, 575] on button "Run" at bounding box center [940, 562] width 83 height 42
drag, startPoint x: 842, startPoint y: 241, endPoint x: 826, endPoint y: 245, distance: 16.3
click at [826, 245] on div "hero . moveRight ( ) mouse . moveRight ( ) mouse . moveUp ( 2 ) mouse . moveRig…" at bounding box center [954, 368] width 394 height 408
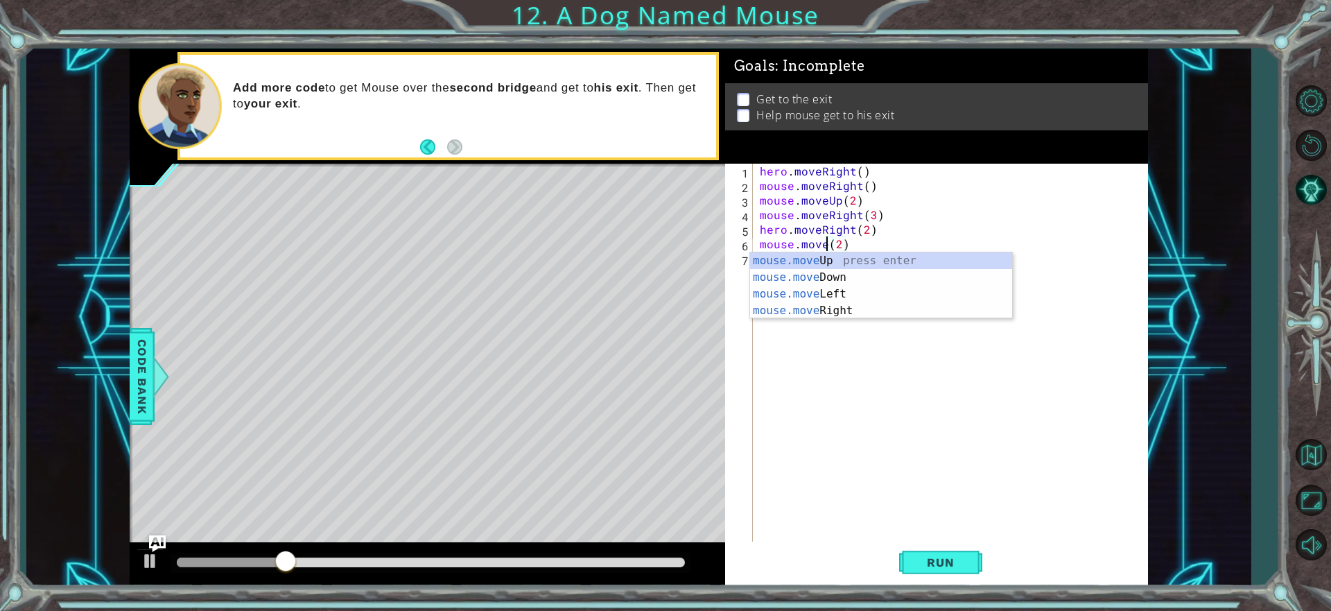
scroll to position [0, 4]
click at [904, 261] on div "mouse.moveD own press enter" at bounding box center [881, 277] width 262 height 50
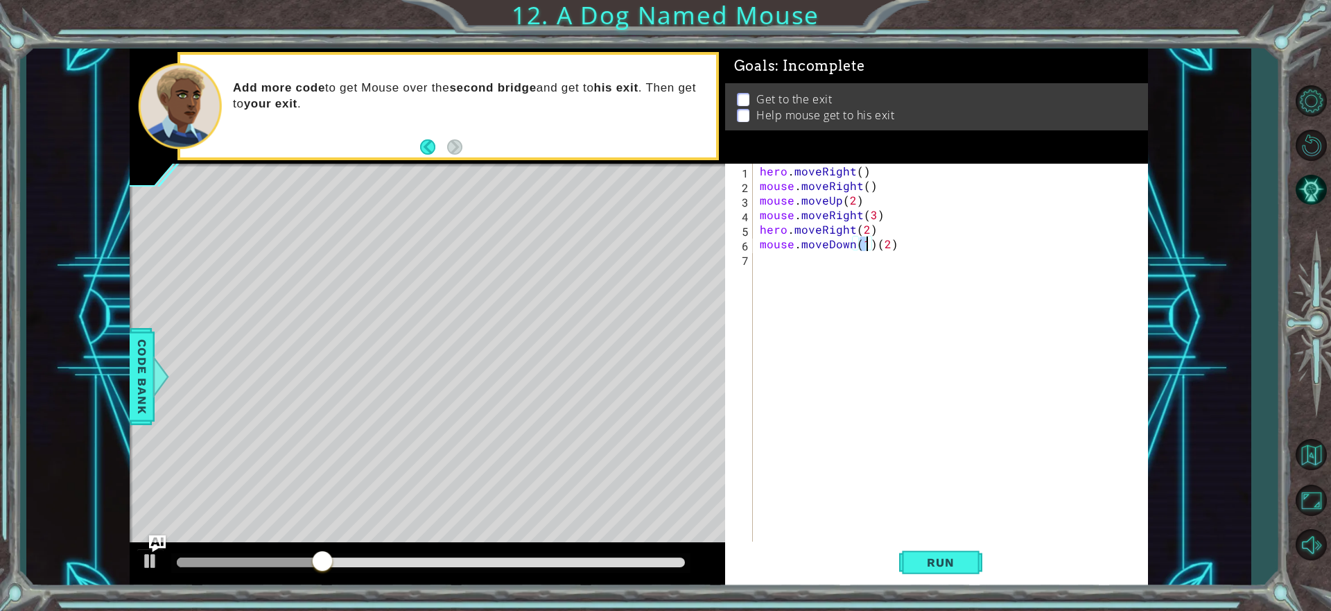
click at [872, 245] on div "hero . moveRight ( ) mouse . moveRight ( ) mouse . moveUp ( 2 ) mouse . moveRig…" at bounding box center [954, 368] width 394 height 408
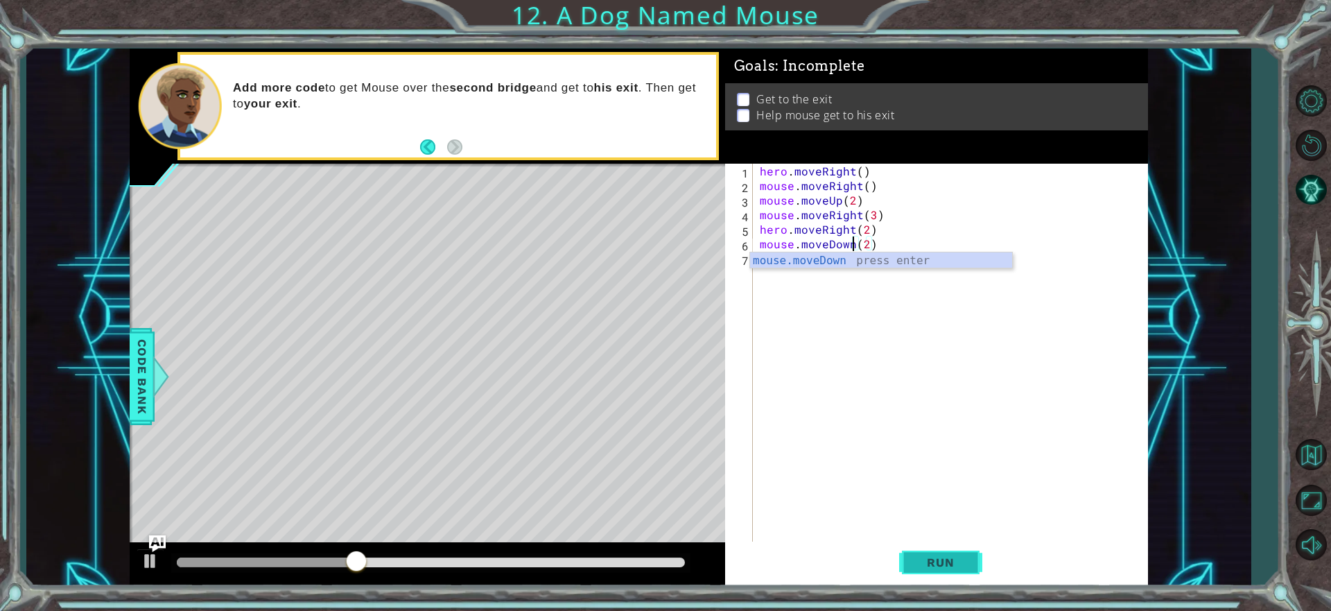
click at [938, 561] on span "Run" at bounding box center [940, 562] width 55 height 14
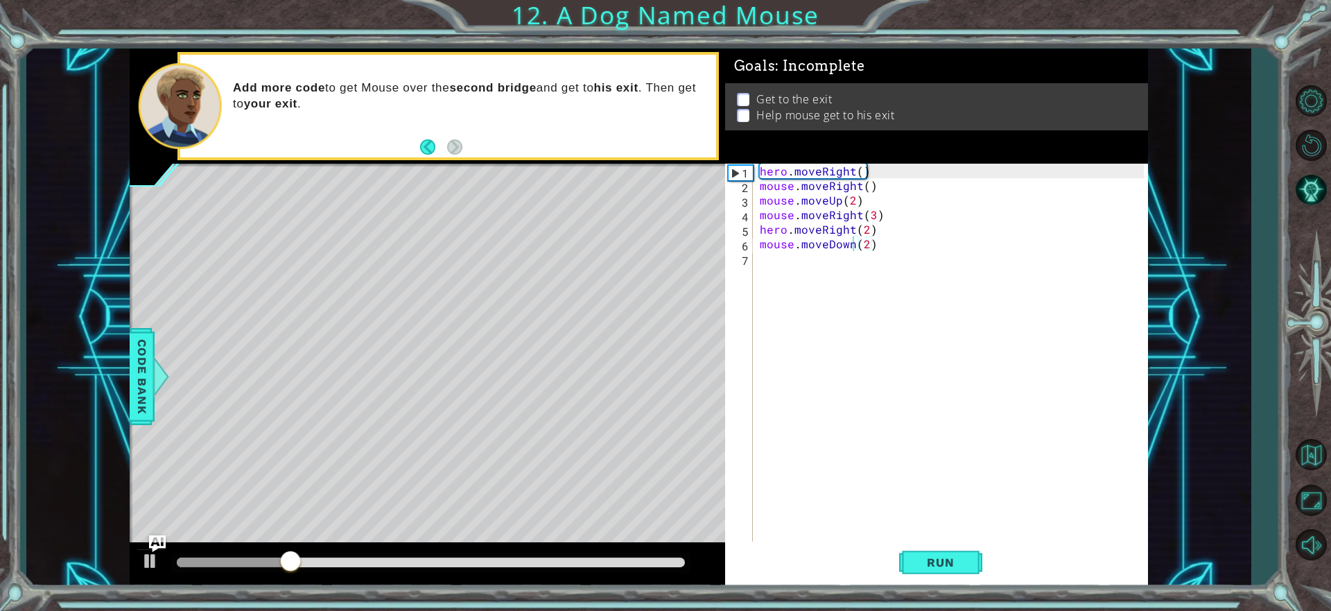
click at [727, 246] on div "mouse.moveDown(2) 1 2 3 4 5 6 7 hero . moveRight ( ) mouse . moveRight ( ) mous…" at bounding box center [934, 353] width 419 height 379
click at [863, 241] on div "hero . moveRight ( ) mouse . moveRight ( ) mouse . moveUp ( 2 ) mouse . moveRig…" at bounding box center [954, 368] width 394 height 408
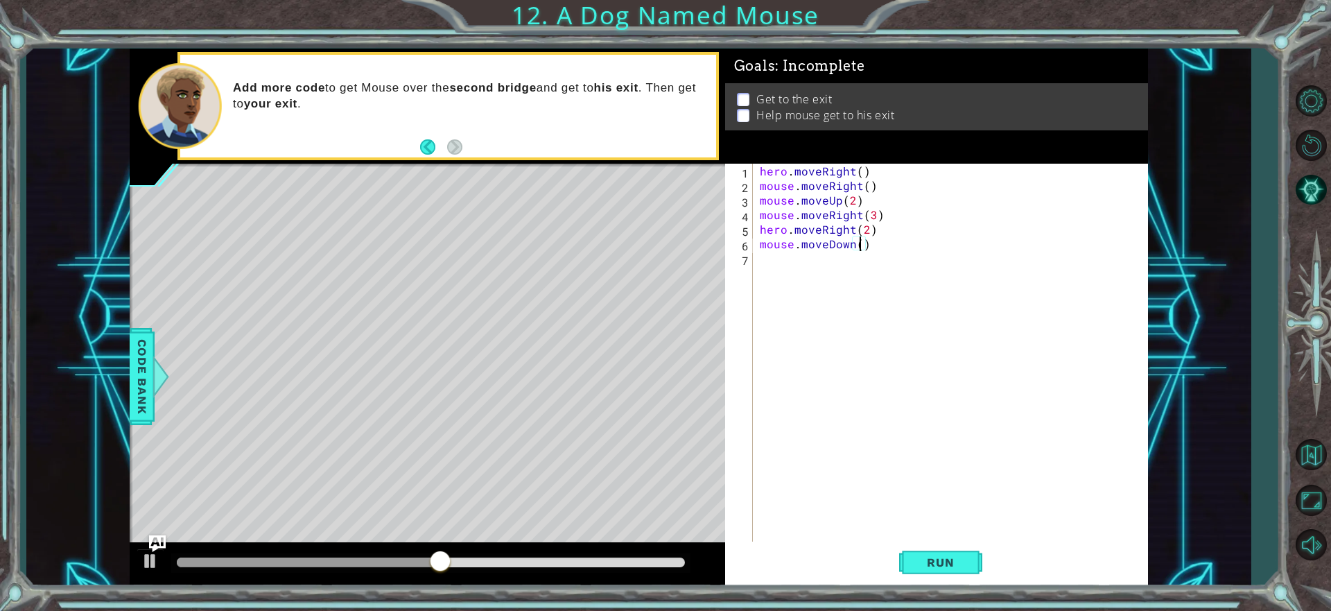
type textarea "mouse.moveDown(3)"
click at [842, 259] on div "hero . moveRight ( ) mouse . moveRight ( ) mouse . moveUp ( 2 ) mouse . moveRig…" at bounding box center [954, 368] width 394 height 408
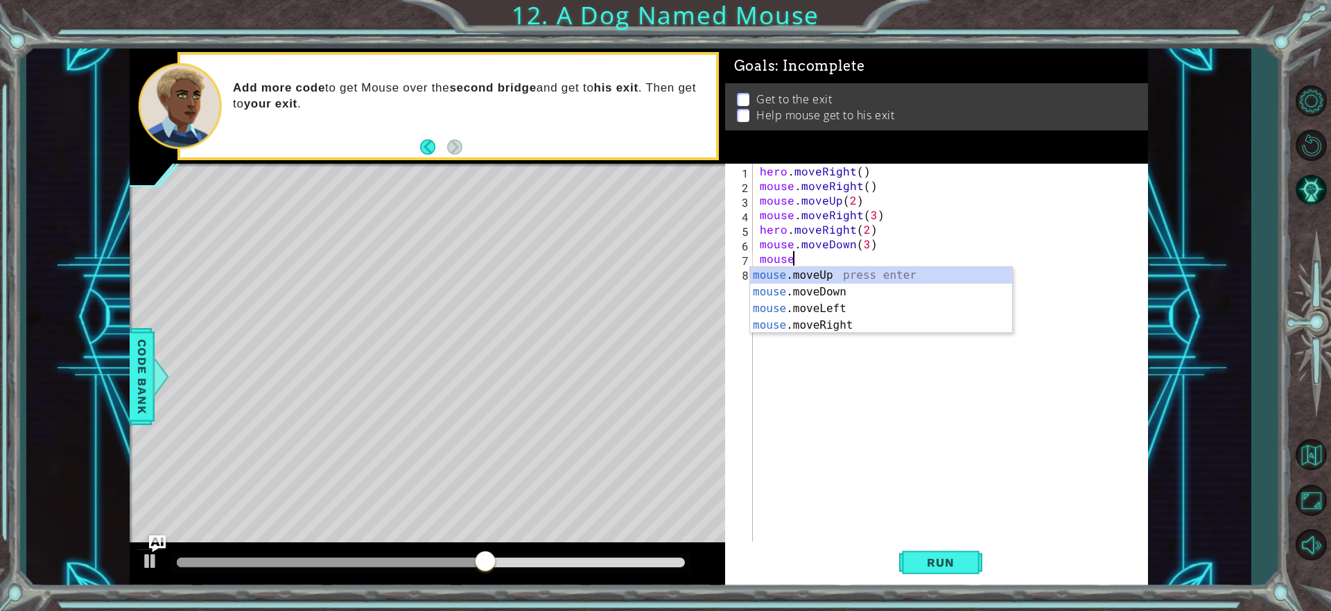
scroll to position [0, 1]
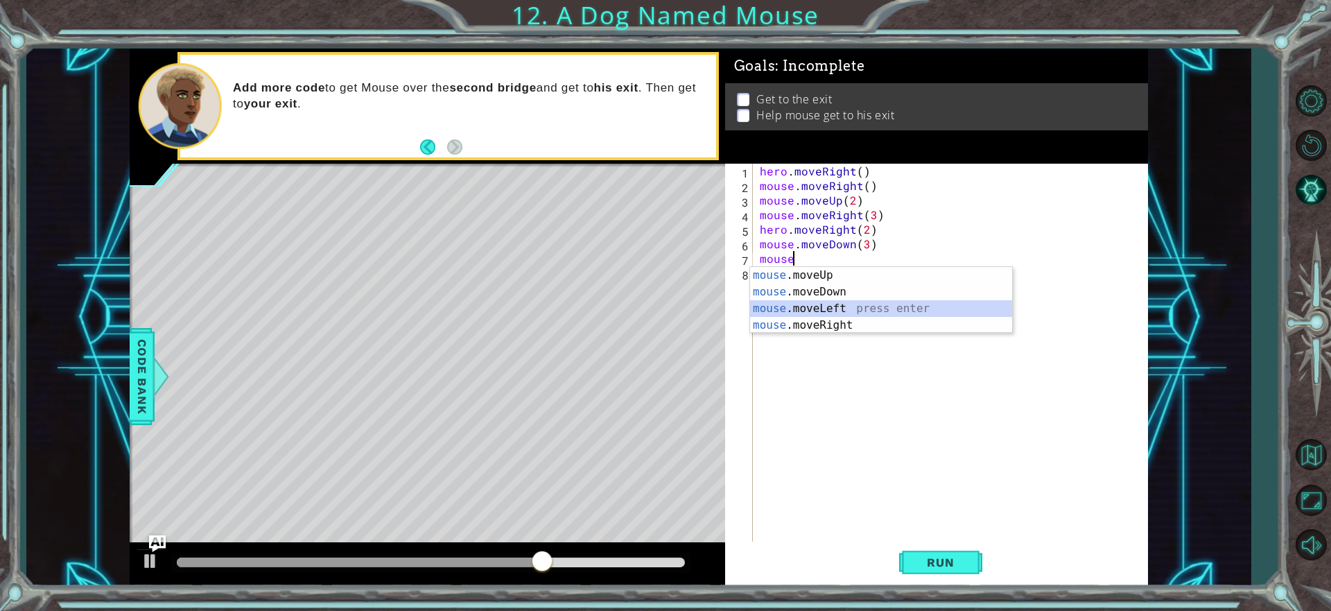
click at [833, 307] on div "mouse .moveUp press enter mouse .moveDown press enter mouse .moveLeft press ent…" at bounding box center [881, 317] width 262 height 100
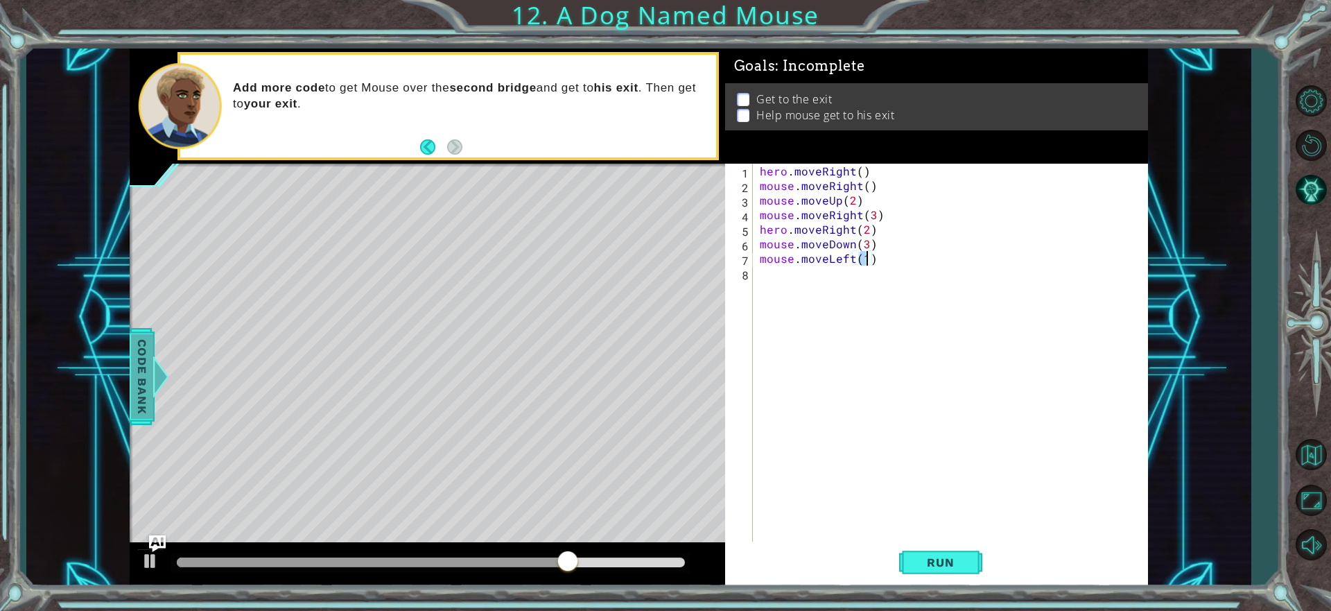
type textarea "mouse.moveLeft(1)"
click at [132, 360] on span "Code Bank" at bounding box center [142, 375] width 22 height 85
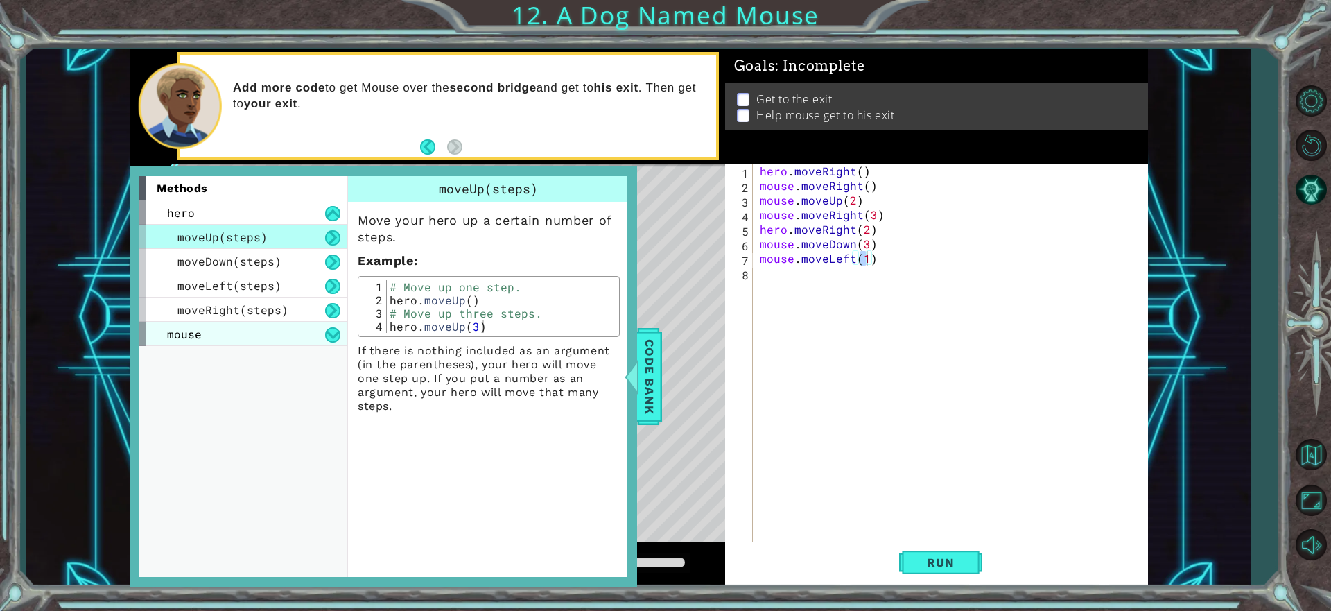
click at [199, 342] on div "mouse" at bounding box center [243, 334] width 208 height 24
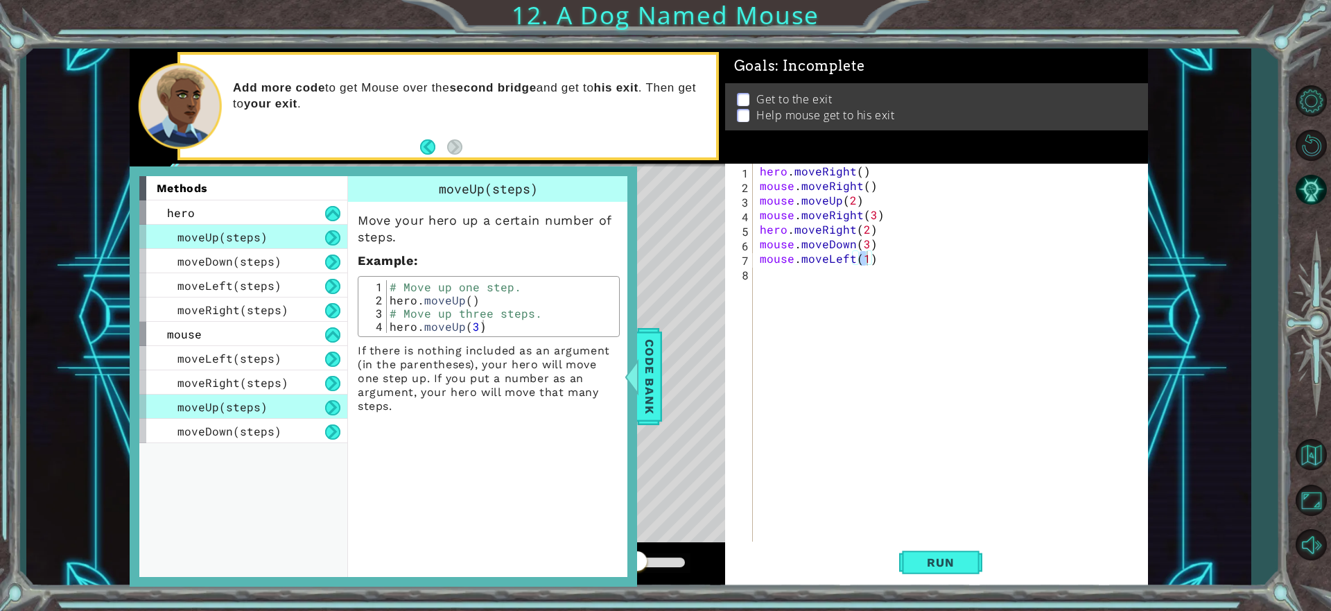
drag, startPoint x: 361, startPoint y: 340, endPoint x: 364, endPoint y: 386, distance: 46.5
click at [393, 401] on div "Move your hero up a certain number of steps. Example : 1 2 3 4 # Move up one st…" at bounding box center [488, 307] width 281 height 211
drag, startPoint x: 357, startPoint y: 347, endPoint x: 419, endPoint y: 412, distance: 89.7
click at [428, 427] on div "moveUp(steps) Move your hero up a certain number of steps. Example : 1 2 3 4 # …" at bounding box center [490, 376] width 286 height 401
click at [392, 308] on div "# Move up one step. hero . moveUp ( ) # Move up three steps. hero . moveUp ( 3 )" at bounding box center [501, 319] width 229 height 79
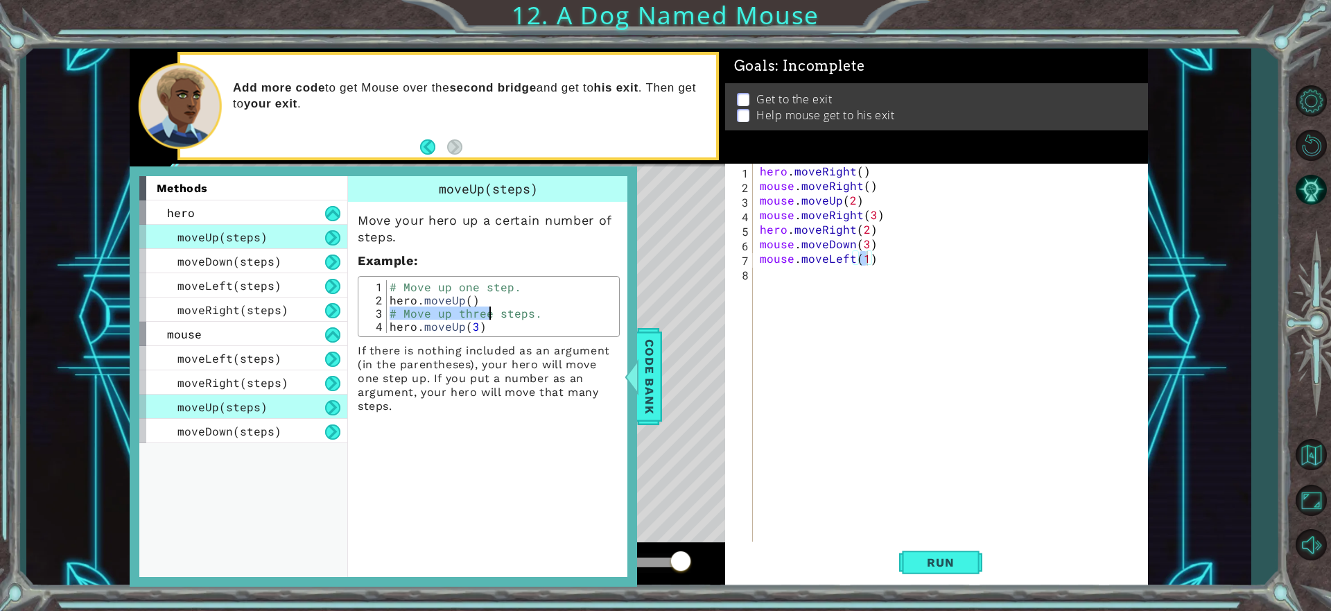
drag, startPoint x: 392, startPoint y: 308, endPoint x: 487, endPoint y: 315, distance: 95.3
click at [487, 315] on div "# Move up one step. hero . moveUp ( ) # Move up three steps. hero . moveUp ( 3 )" at bounding box center [501, 319] width 229 height 79
drag, startPoint x: 489, startPoint y: 315, endPoint x: 438, endPoint y: 329, distance: 52.3
click at [489, 317] on div "# Move up one step. hero . moveUp ( ) # Move up three steps. hero . moveUp ( 3 )" at bounding box center [501, 306] width 229 height 53
drag, startPoint x: 357, startPoint y: 349, endPoint x: 419, endPoint y: 370, distance: 66.0
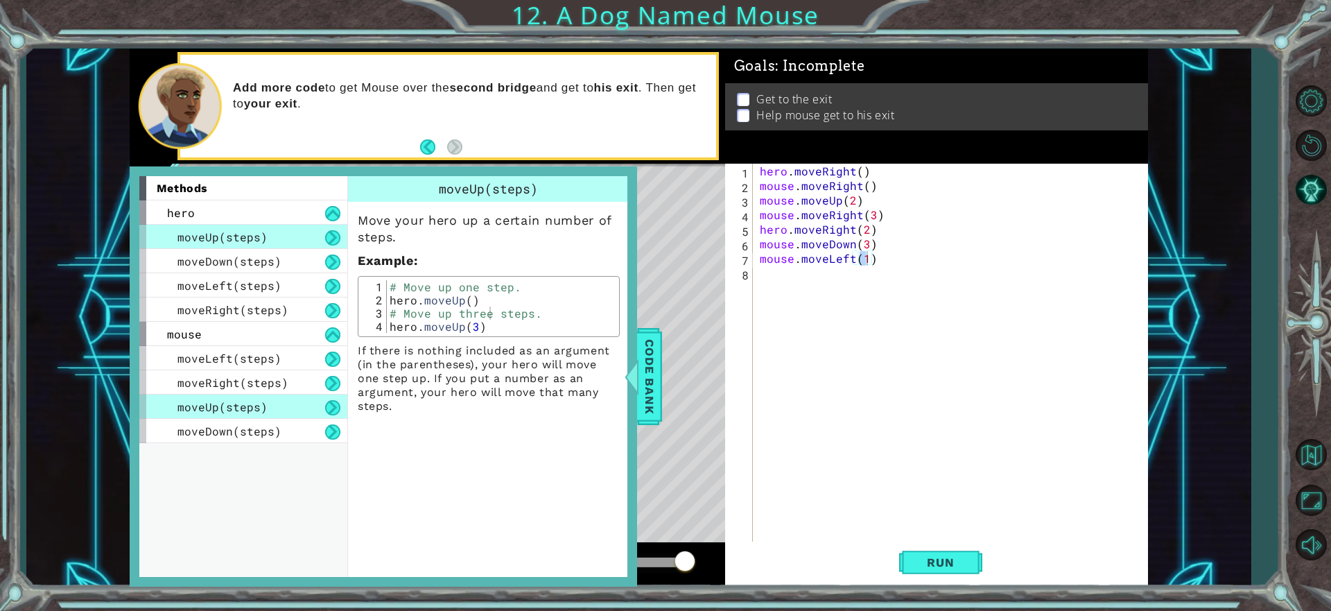
click at [419, 370] on p "If there is nothing included as an argument (in the parentheses), your hero wil…" at bounding box center [489, 378] width 262 height 69
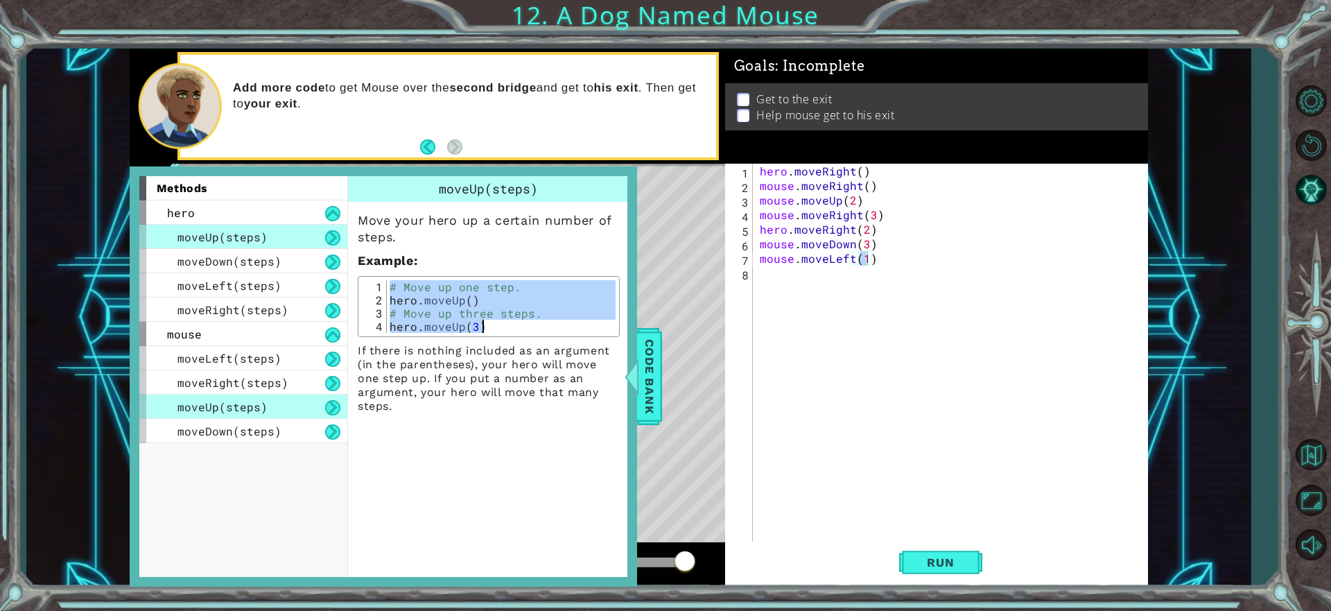
drag, startPoint x: 390, startPoint y: 286, endPoint x: 541, endPoint y: 328, distance: 156.9
click at [541, 328] on div "# Move up one step. hero . moveUp ( ) # Move up three steps. hero . moveUp ( 3 )" at bounding box center [501, 319] width 229 height 79
click at [541, 328] on div "# Move up one step. hero . moveUp ( ) # Move up three steps. hero . moveUp ( 3 )" at bounding box center [501, 306] width 229 height 53
type textarea "hero.moveUp(3)"
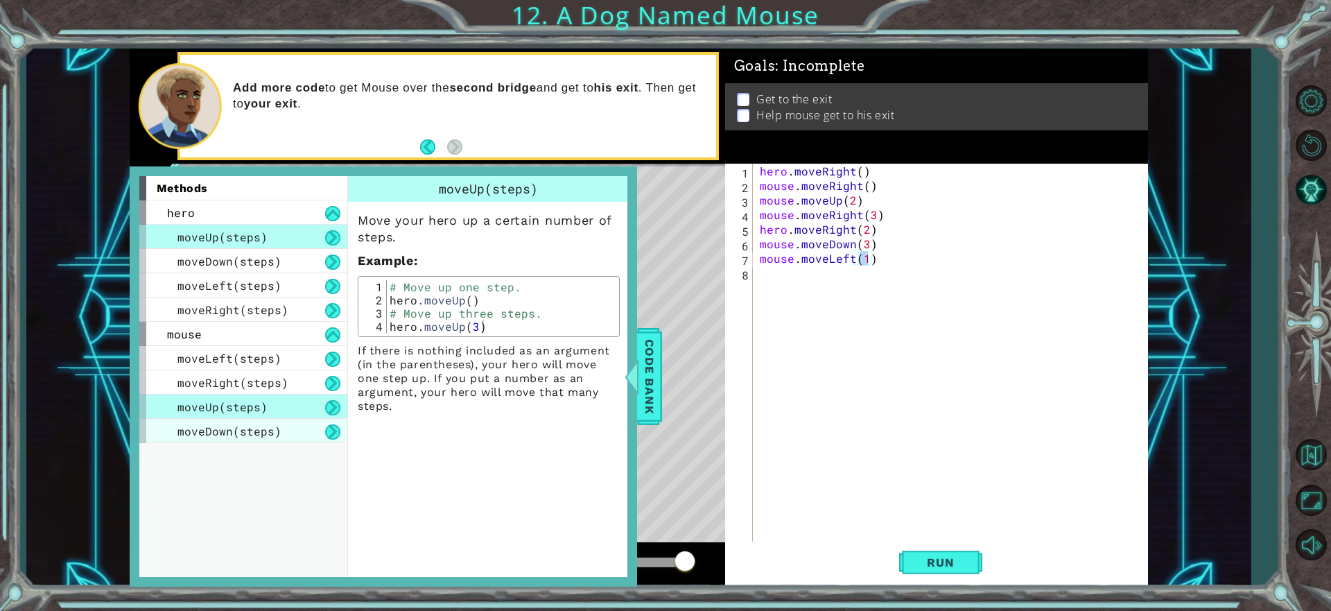
drag, startPoint x: 259, startPoint y: 444, endPoint x: 254, endPoint y: 436, distance: 9.6
click at [259, 442] on div "methods hero moveUp(steps) moveDown(steps) moveLeft(steps) moveRight(steps) mou…" at bounding box center [248, 376] width 218 height 401
click at [253, 435] on span "moveDown(steps)" at bounding box center [229, 431] width 104 height 15
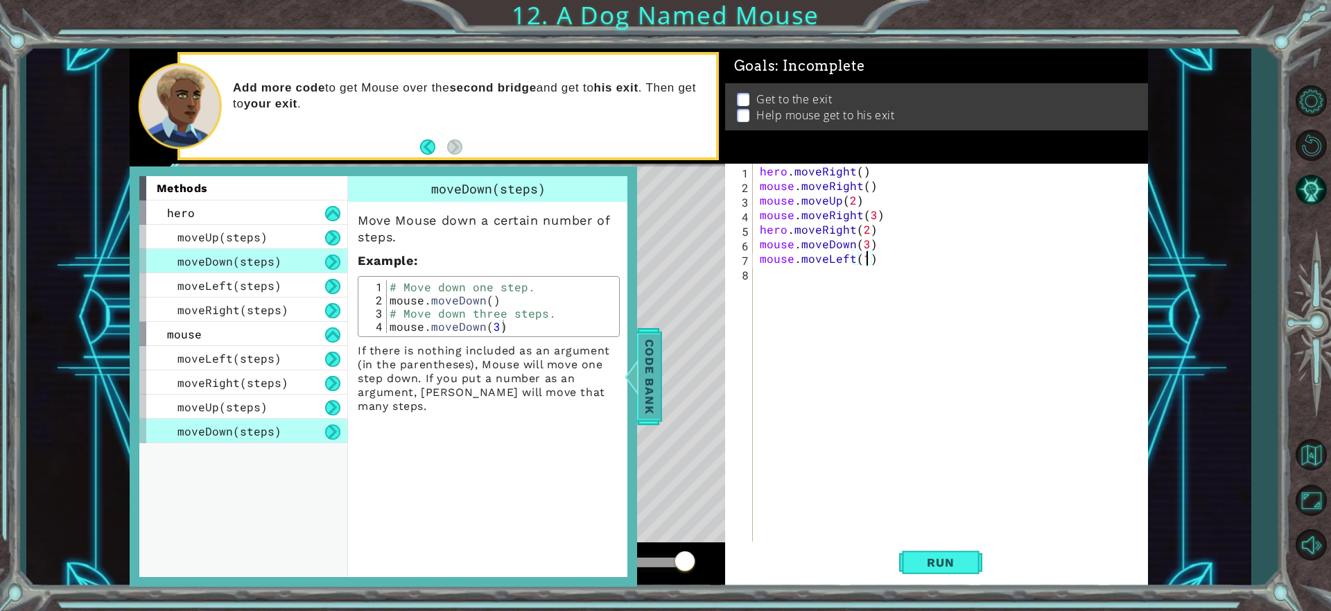
click at [651, 341] on span "Code Bank" at bounding box center [649, 375] width 22 height 85
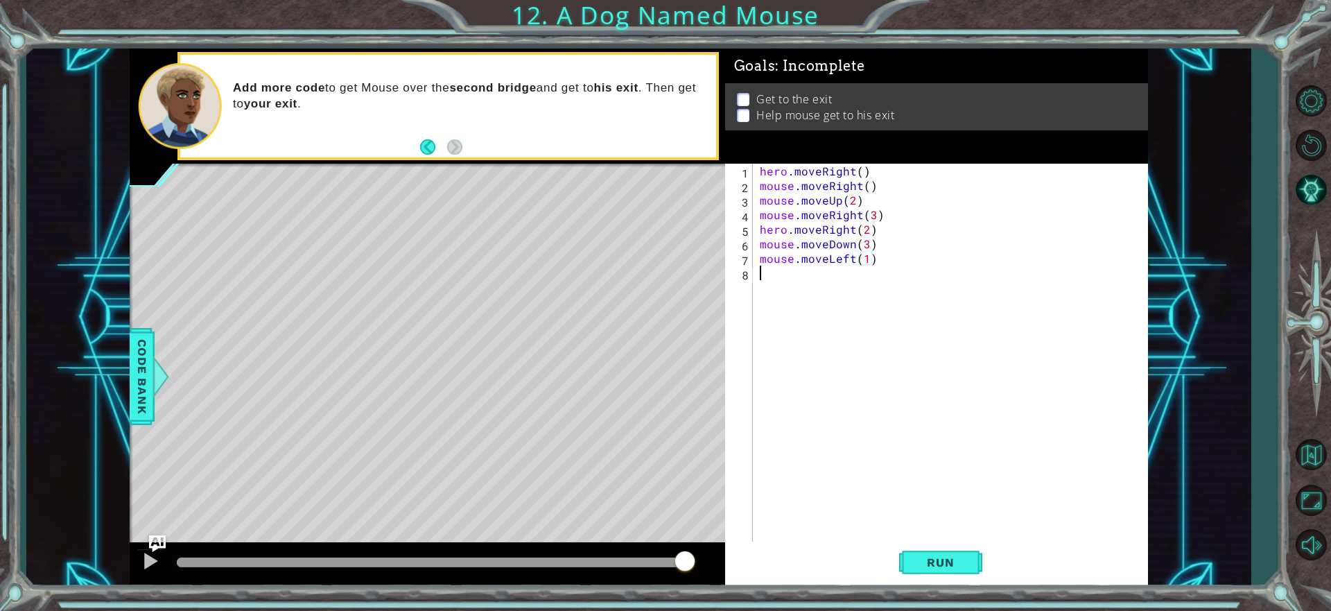
click at [807, 271] on div "hero . moveRight ( ) mouse . moveRight ( ) mouse . moveUp ( 2 ) mouse . moveRig…" at bounding box center [954, 368] width 394 height 408
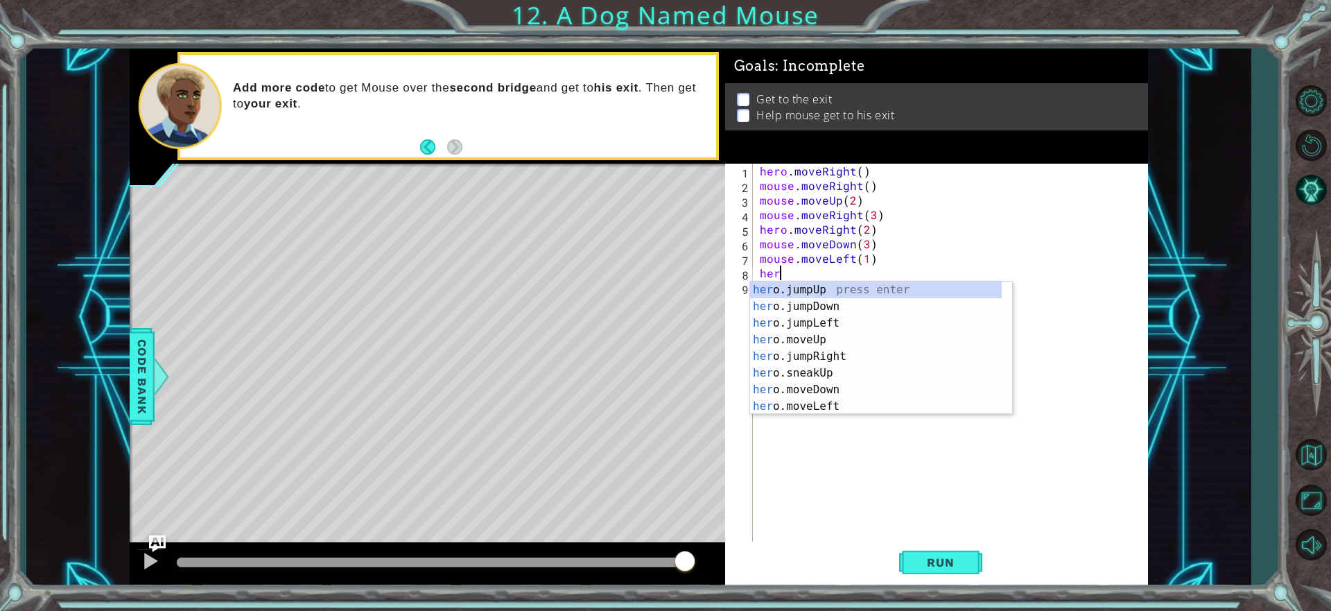
scroll to position [0, 1]
type textarea "hero"
click at [136, 386] on span "Code Bank" at bounding box center [142, 375] width 22 height 85
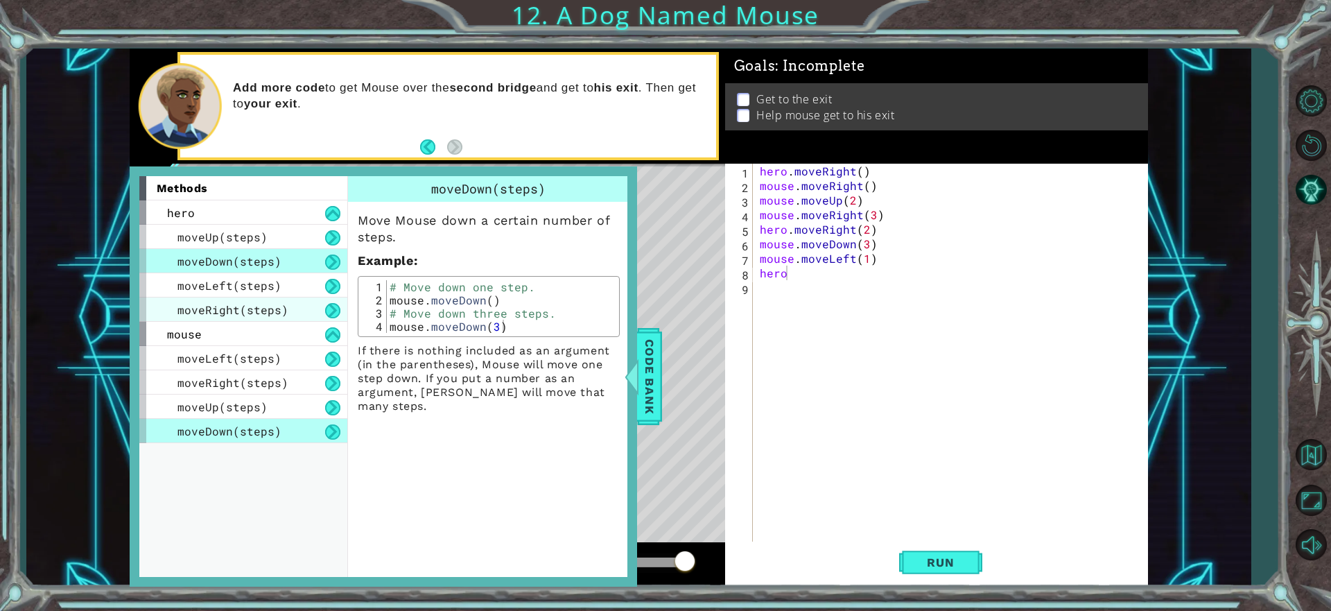
click at [245, 308] on span "moveRight(steps)" at bounding box center [232, 309] width 111 height 15
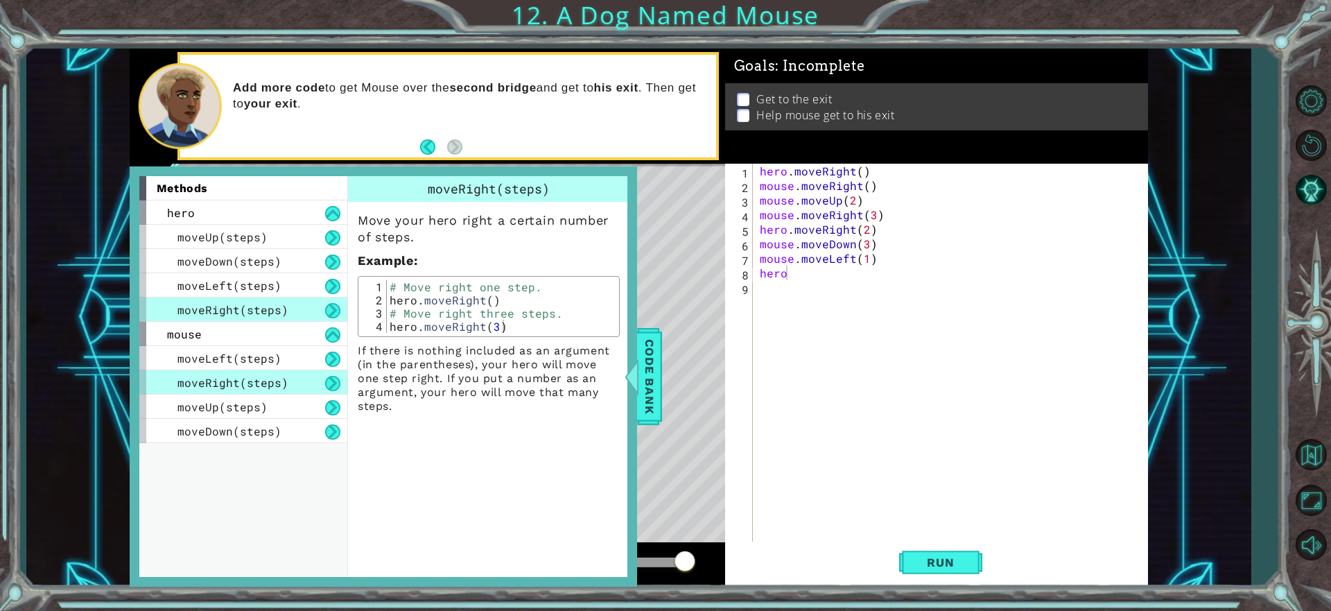
type textarea "hero.moveRight(3)"
drag, startPoint x: 488, startPoint y: 329, endPoint x: 389, endPoint y: 322, distance: 99.4
click at [389, 322] on div "# Move right one step. hero . moveRight ( ) # Move right three steps. hero . mo…" at bounding box center [501, 319] width 229 height 79
drag, startPoint x: 800, startPoint y: 267, endPoint x: 725, endPoint y: 271, distance: 75.0
click at [725, 271] on div "hero 1 2 3 4 5 6 7 8 9 hero . moveRight ( ) mouse . moveRight ( ) mouse . moveU…" at bounding box center [934, 353] width 419 height 379
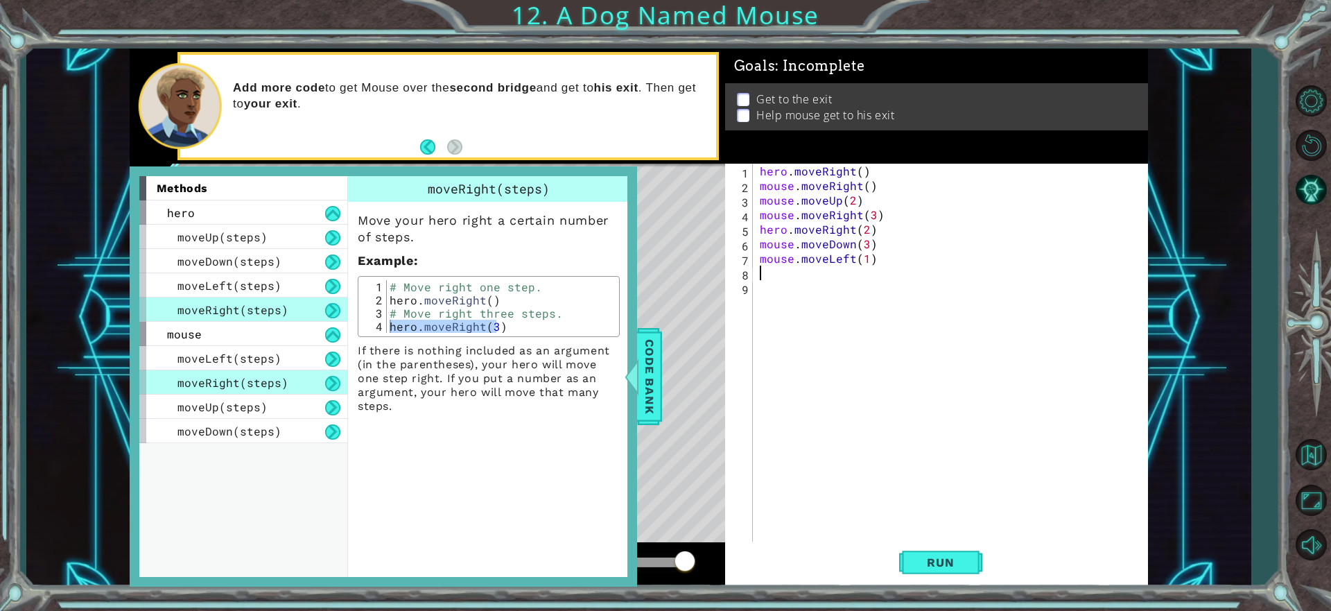
scroll to position [0, 0]
paste textarea "hero.moveRight(3"
type textarea "hero.moveRight(3"
click at [654, 329] on div "Code Bank" at bounding box center [649, 376] width 25 height 97
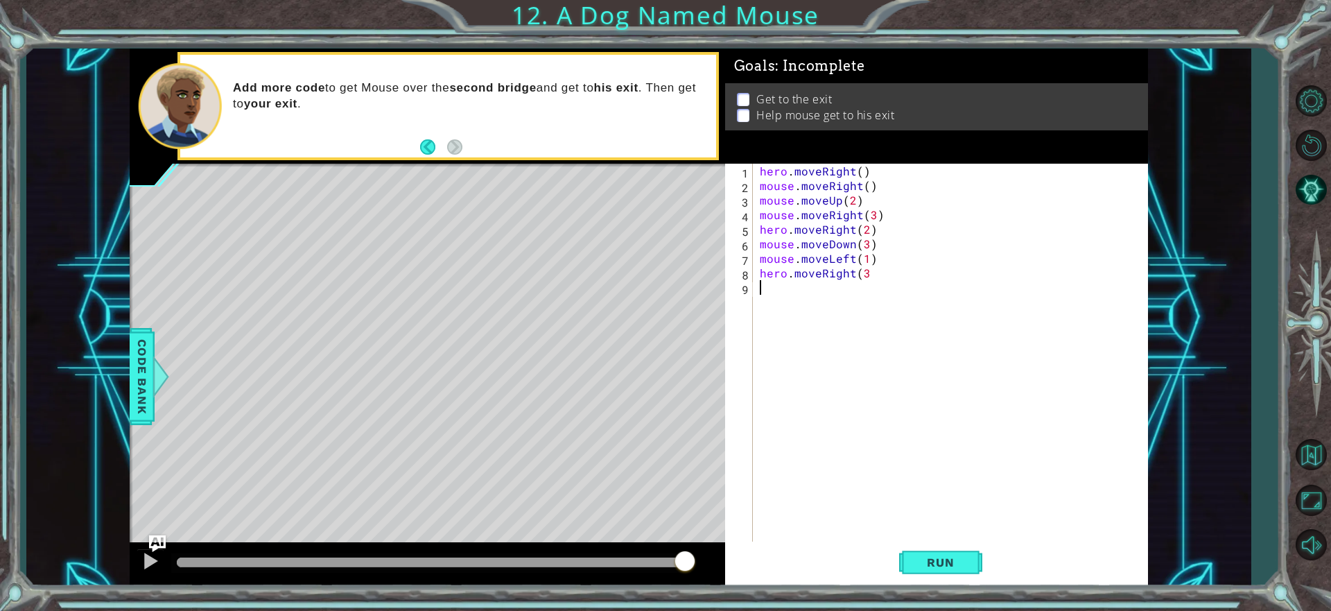
click at [874, 281] on div "hero . moveRight ( ) mouse . moveRight ( ) mouse . moveUp ( 2 ) mouse . moveRig…" at bounding box center [954, 368] width 394 height 408
click at [876, 270] on div "hero . moveRight ( ) mouse . moveRight ( ) mouse . moveUp ( 2 ) mouse . moveRig…" at bounding box center [954, 368] width 394 height 408
type textarea "hero.moveRight(2)"
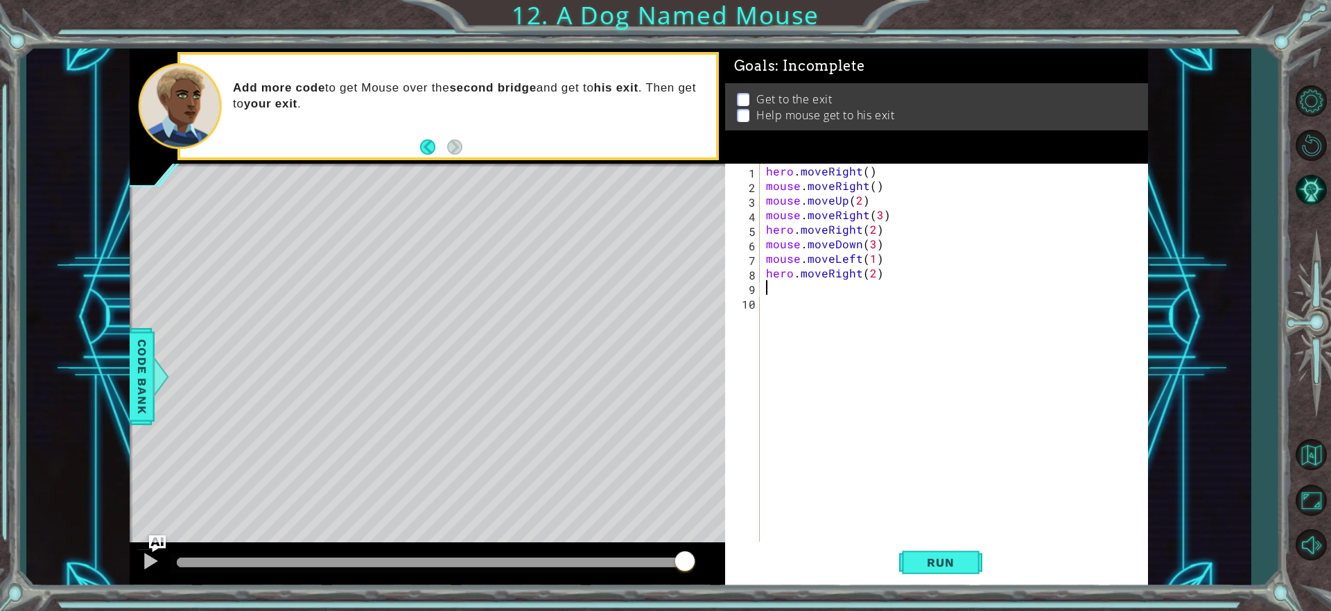
scroll to position [0, 0]
type textarea "hero.moveRight(2)"
click at [932, 568] on span "Run" at bounding box center [940, 562] width 55 height 14
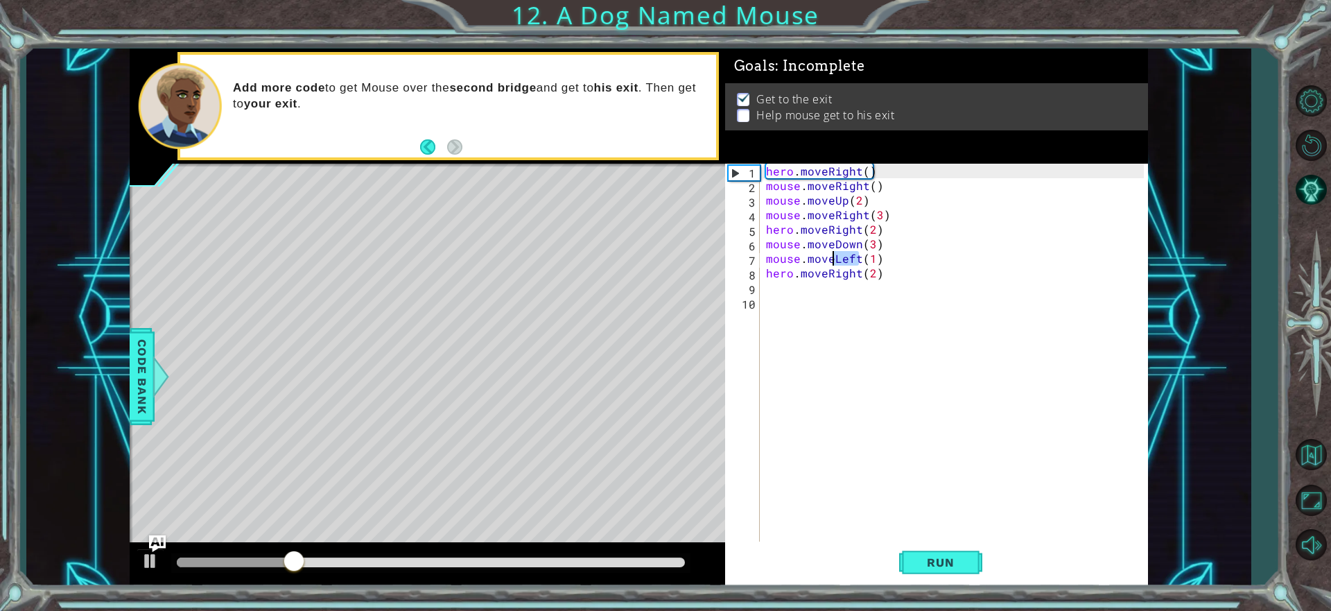
drag, startPoint x: 859, startPoint y: 263, endPoint x: 857, endPoint y: 252, distance: 11.3
click at [853, 254] on div "hero . moveRight ( ) mouse . moveRight ( ) mouse . moveUp ( 2 ) mouse . moveRig…" at bounding box center [957, 368] width 388 height 408
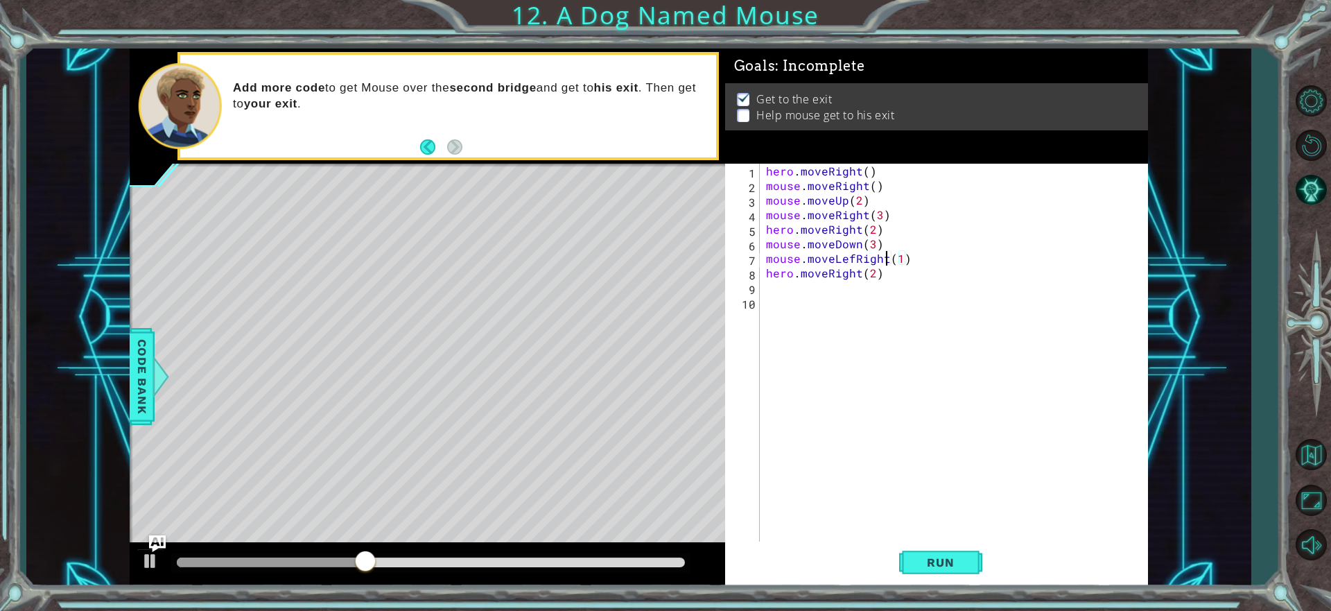
click at [854, 257] on div "hero . moveRight ( ) mouse . moveRight ( ) mouse . moveUp ( 2 ) mouse . moveRig…" at bounding box center [957, 368] width 388 height 408
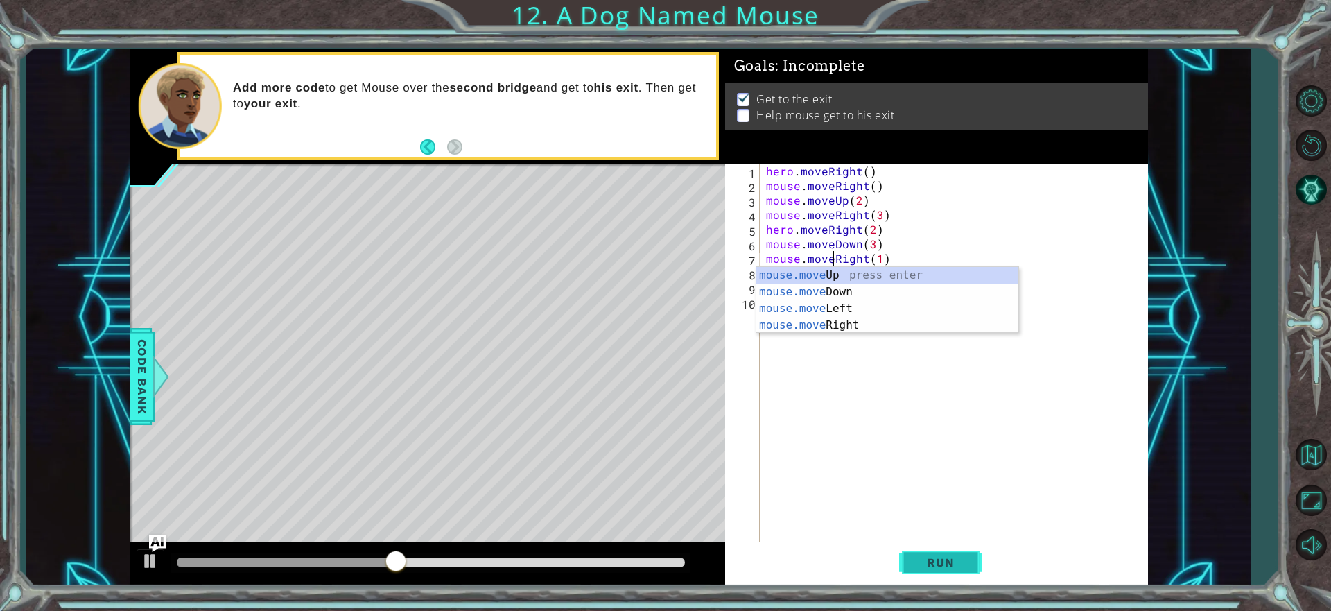
click at [923, 557] on span "Run" at bounding box center [940, 562] width 55 height 14
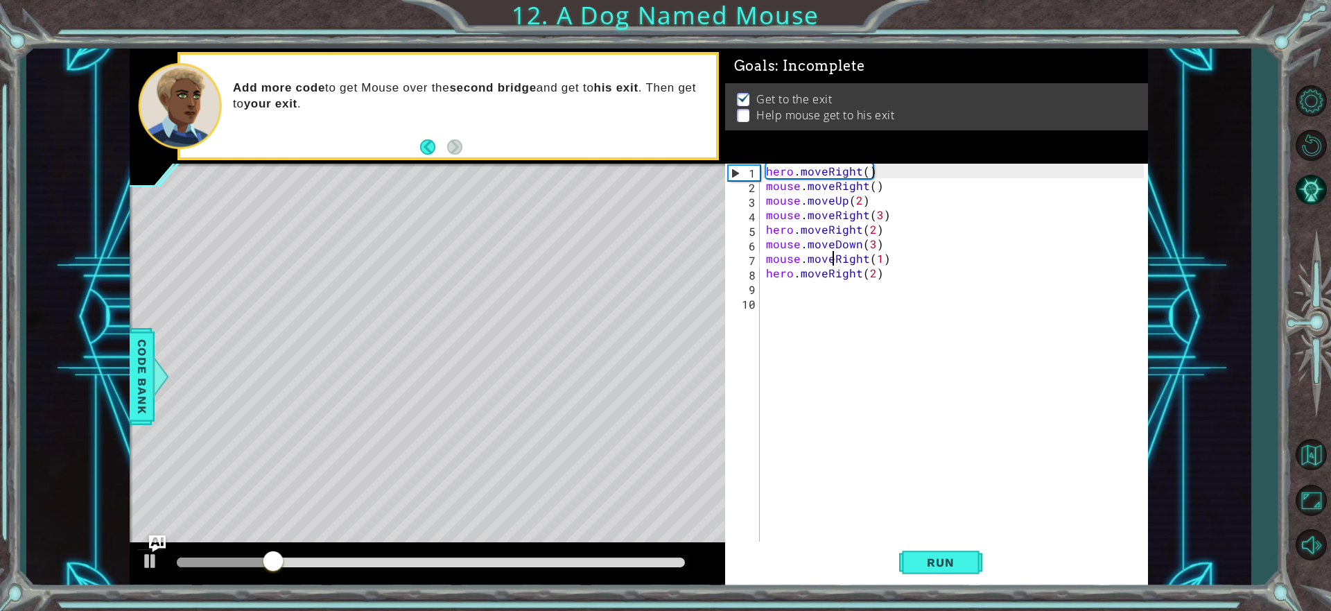
click at [871, 259] on div "hero . moveRight ( ) mouse . moveRight ( ) mouse . moveUp ( 2 ) mouse . moveRig…" at bounding box center [957, 368] width 388 height 408
click at [876, 259] on div "hero . moveRight ( ) mouse . moveRight ( ) mouse . moveUp ( 2 ) mouse . moveRig…" at bounding box center [957, 368] width 388 height 408
click at [878, 261] on div "hero . moveRight ( ) mouse . moveRight ( ) mouse . moveUp ( 2 ) mouse . moveRig…" at bounding box center [957, 368] width 388 height 408
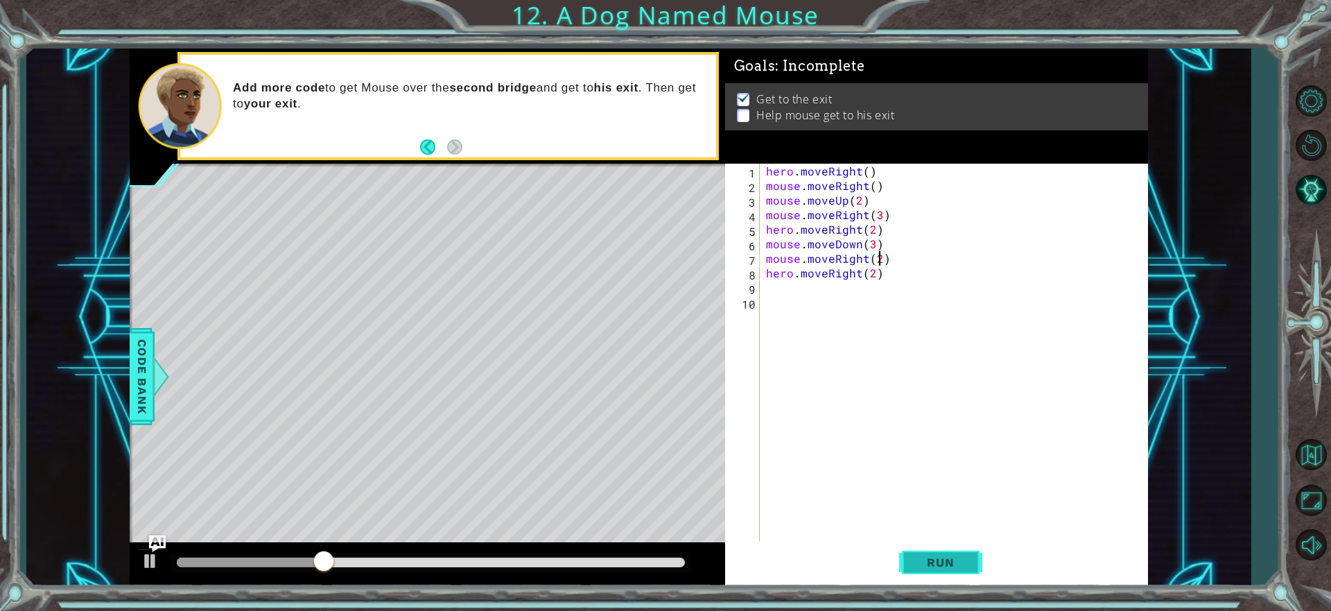
type textarea "mouse.moveRight(2)"
click at [972, 570] on button "Run" at bounding box center [940, 562] width 83 height 42
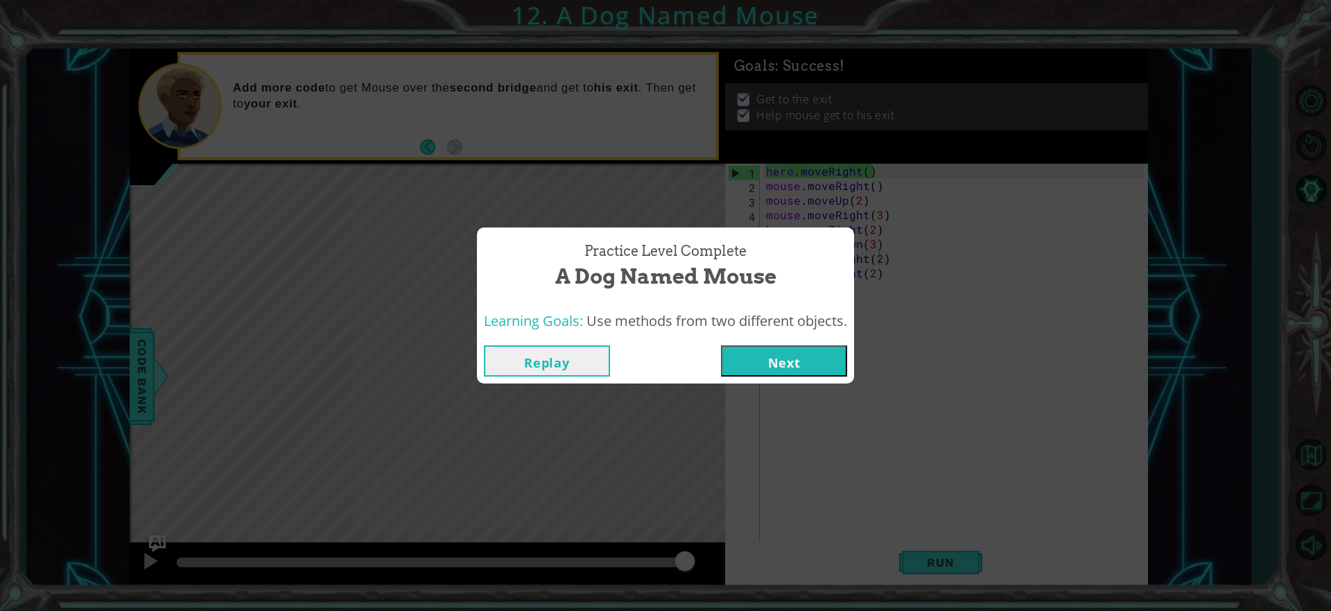
click button "Next" at bounding box center [784, 360] width 126 height 31
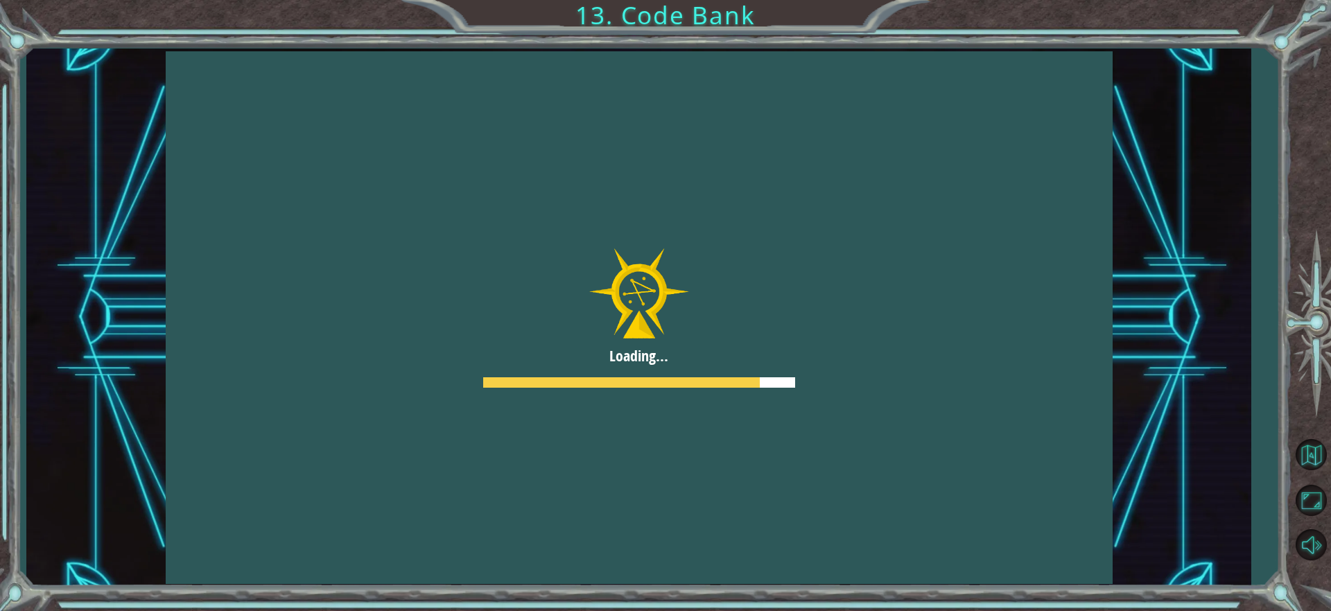
scroll to position [0, 583]
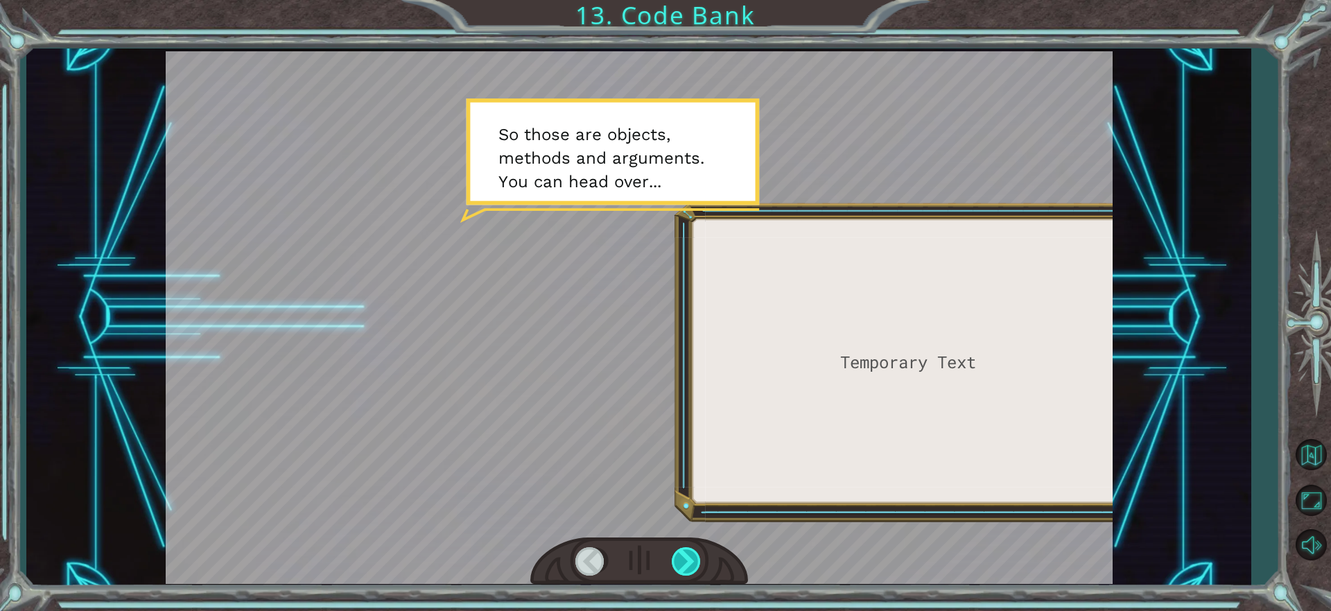
click at [695, 559] on div at bounding box center [687, 561] width 31 height 28
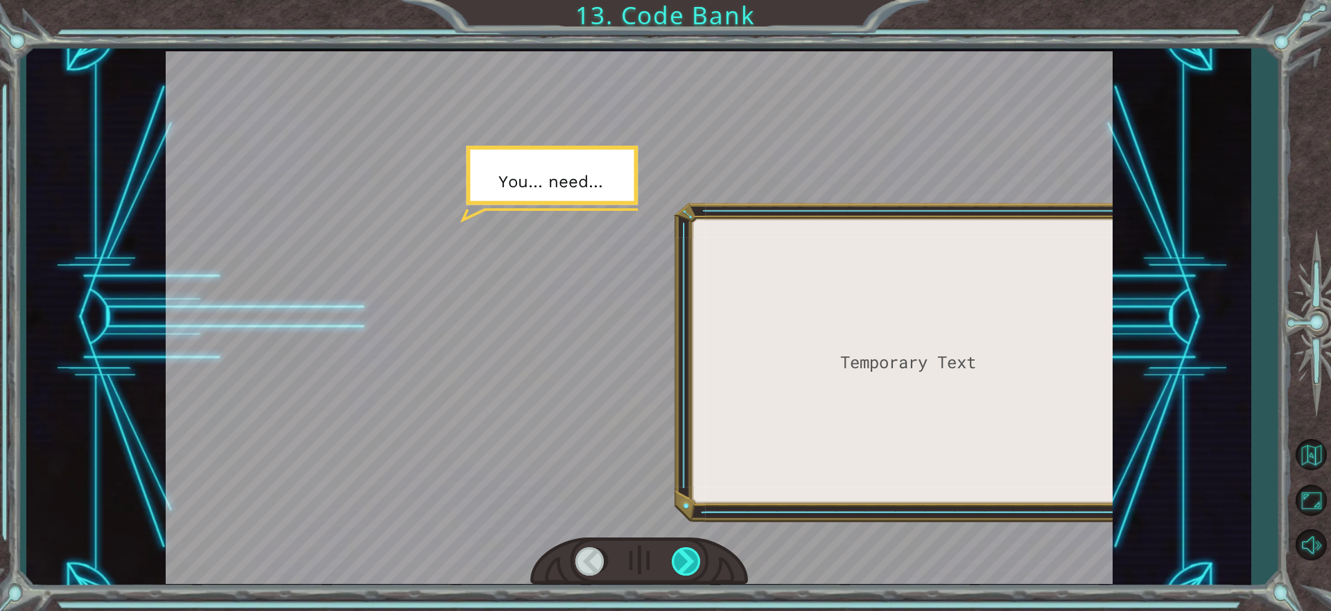
click at [687, 563] on div at bounding box center [687, 561] width 31 height 28
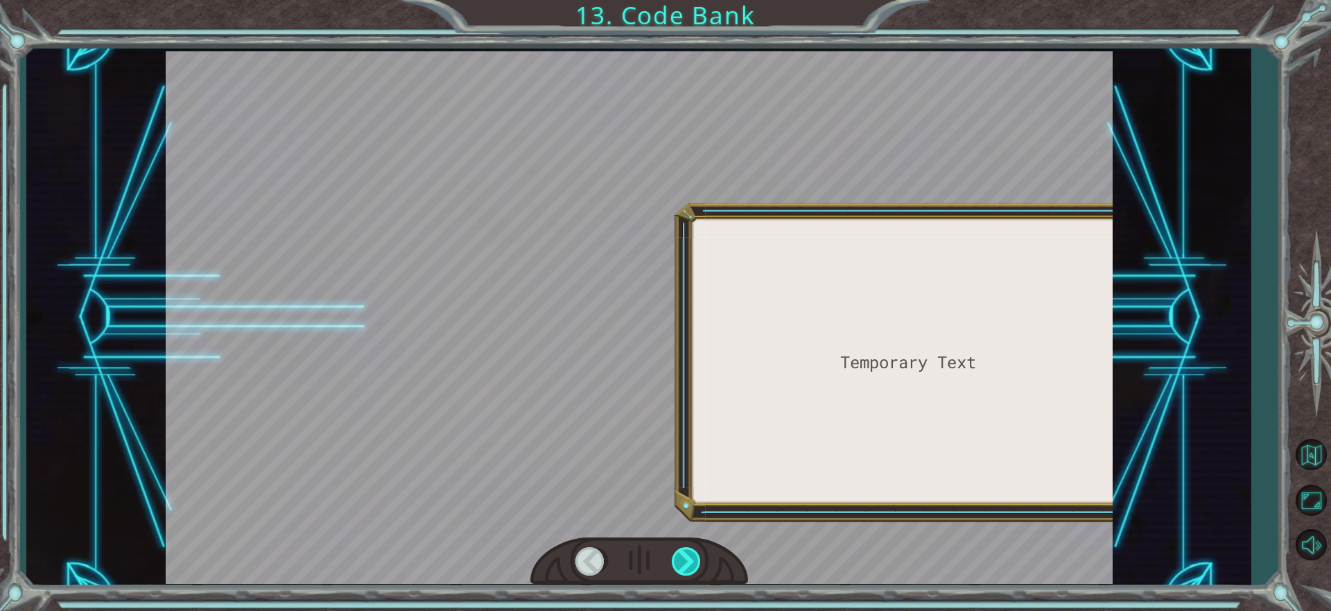
click at [687, 563] on div at bounding box center [687, 561] width 31 height 28
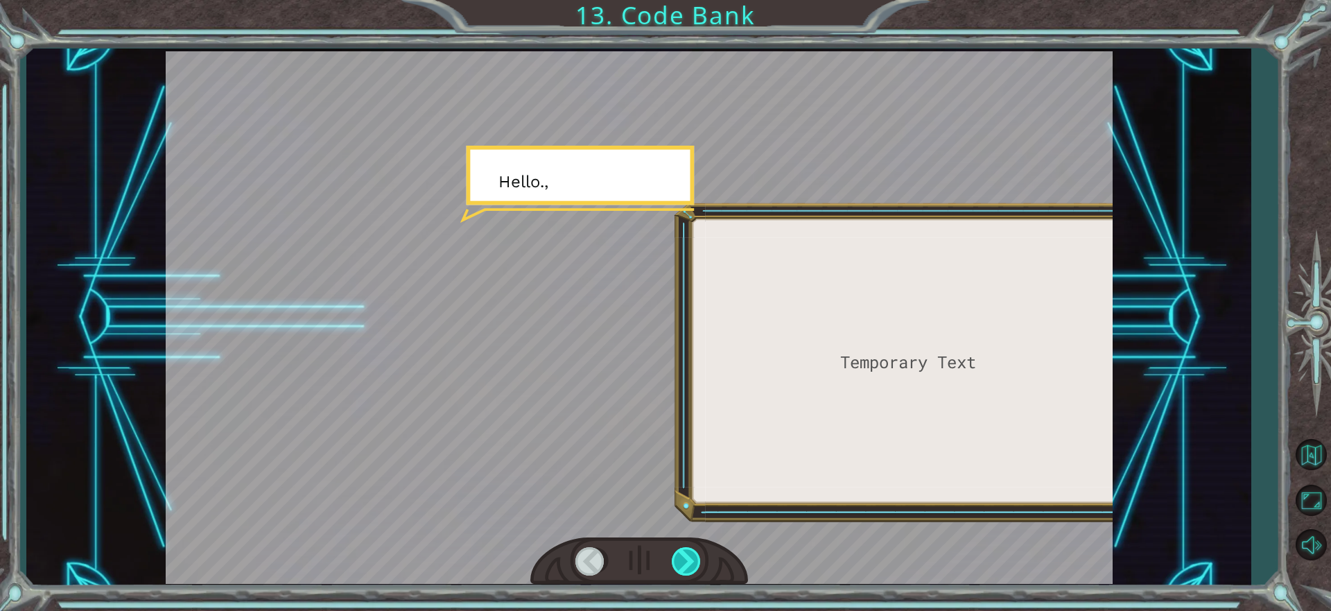
click at [687, 563] on div at bounding box center [687, 561] width 31 height 28
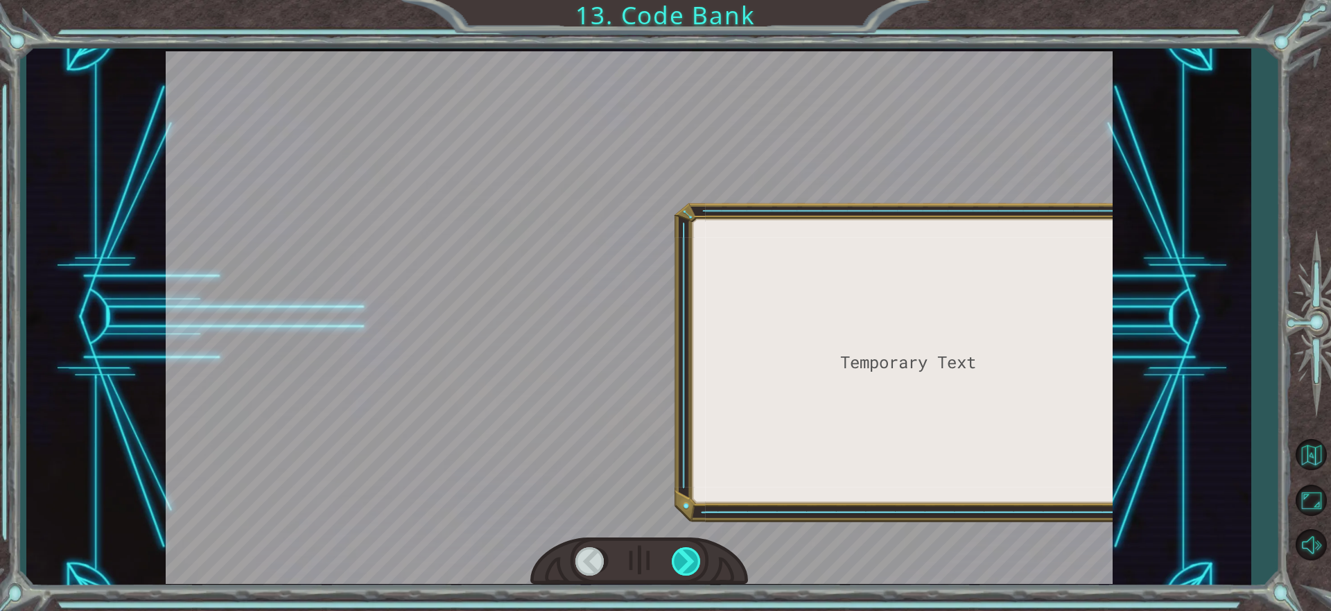
click at [687, 563] on div at bounding box center [687, 561] width 31 height 28
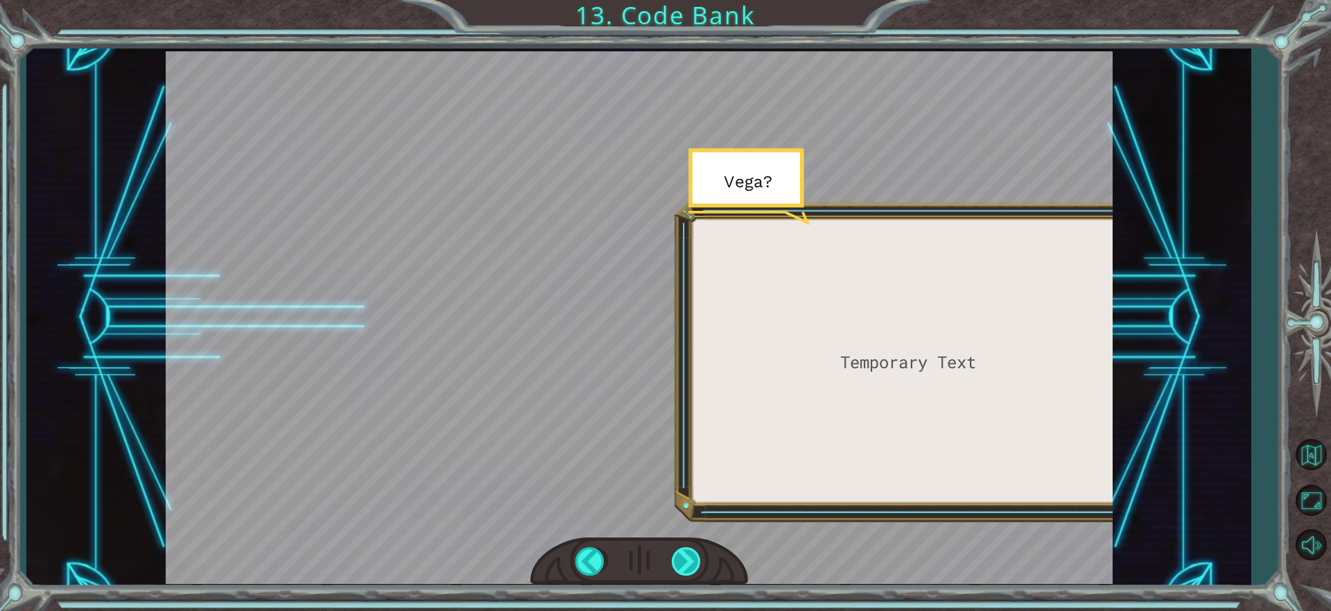
click at [687, 563] on div at bounding box center [687, 561] width 31 height 28
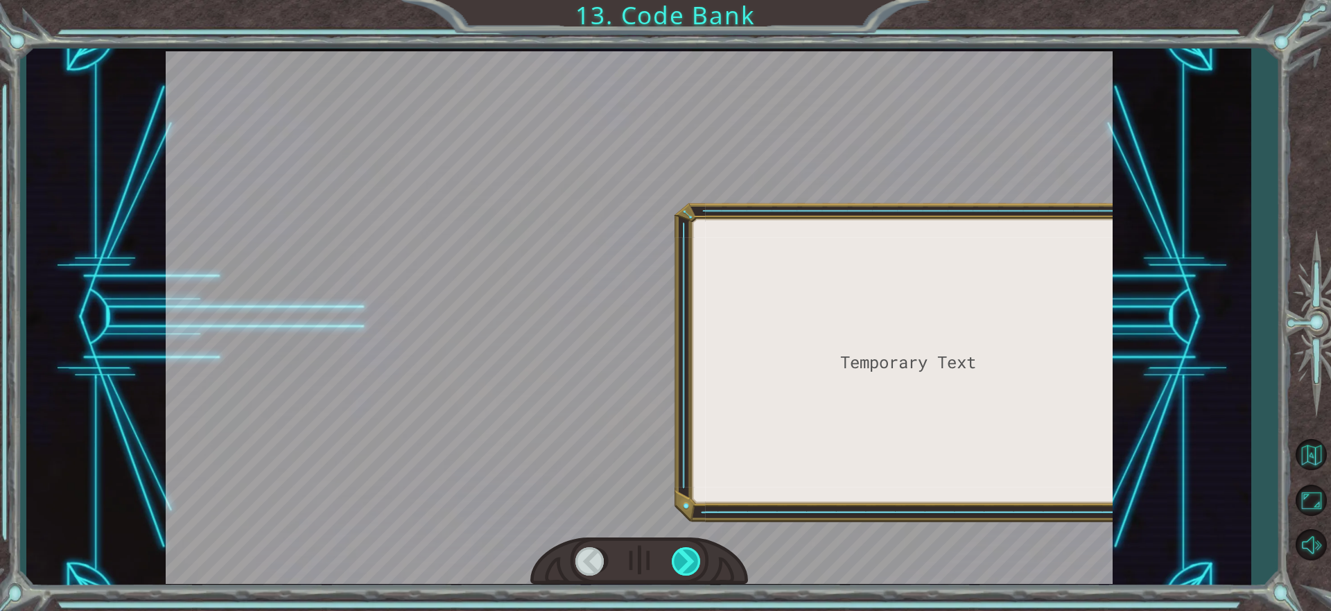
click at [687, 563] on div at bounding box center [687, 561] width 31 height 28
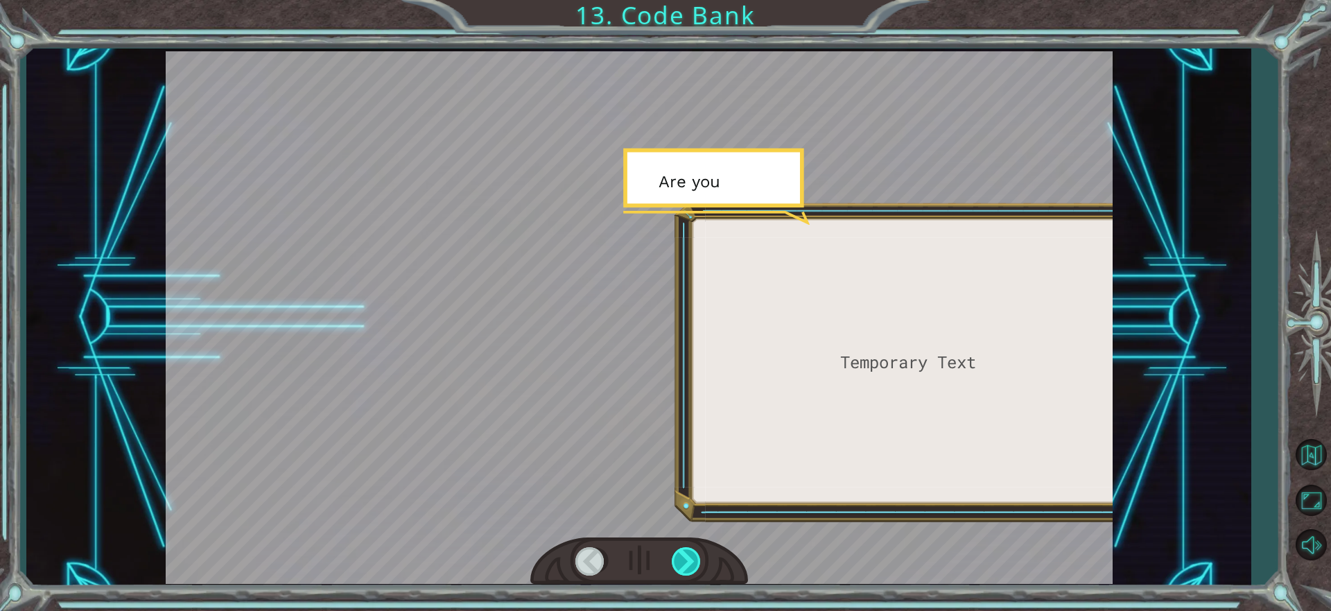
click at [687, 563] on div at bounding box center [687, 561] width 31 height 28
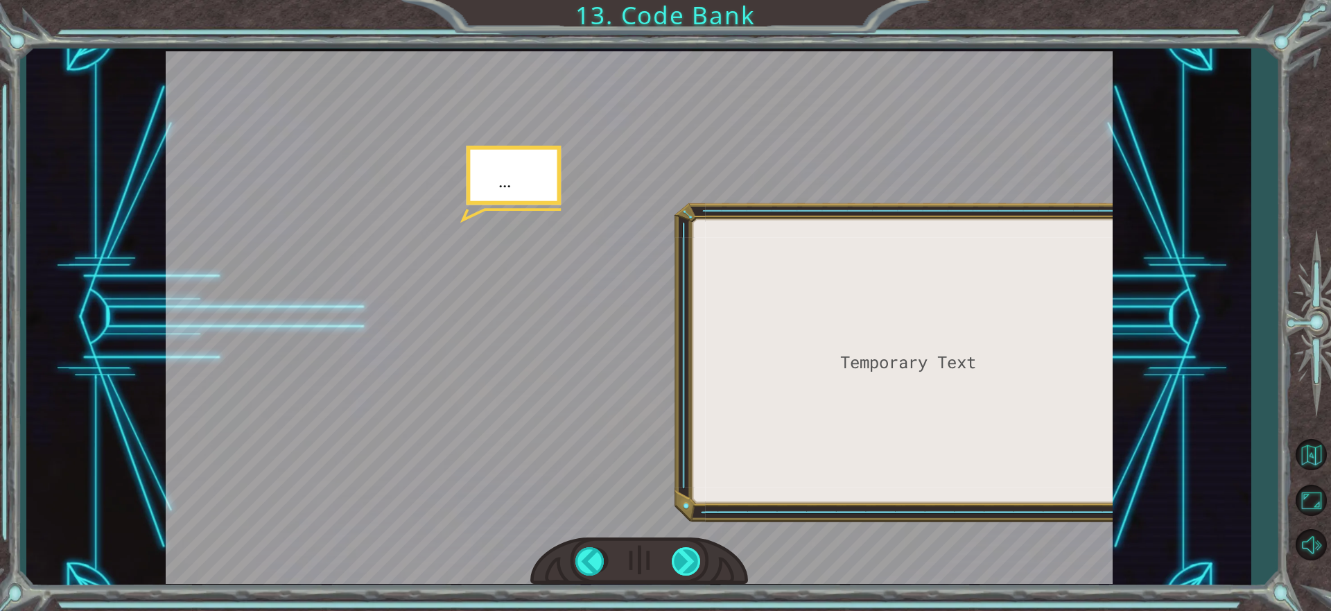
click at [687, 563] on div at bounding box center [687, 561] width 31 height 28
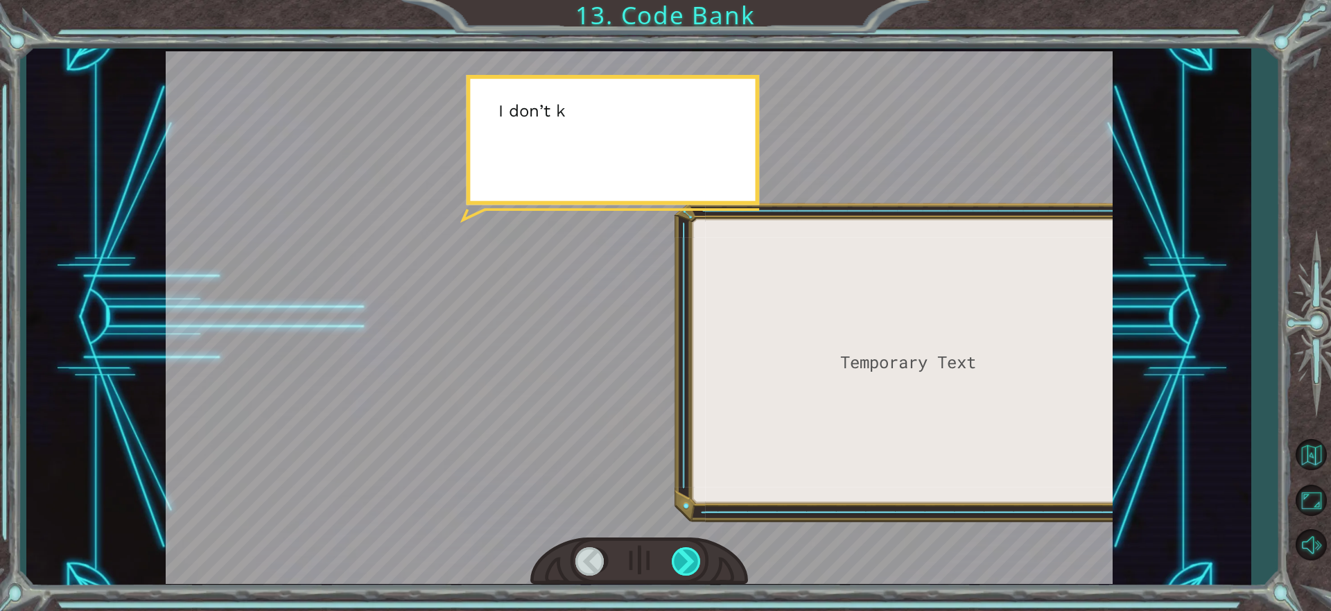
click at [687, 563] on div at bounding box center [687, 561] width 31 height 28
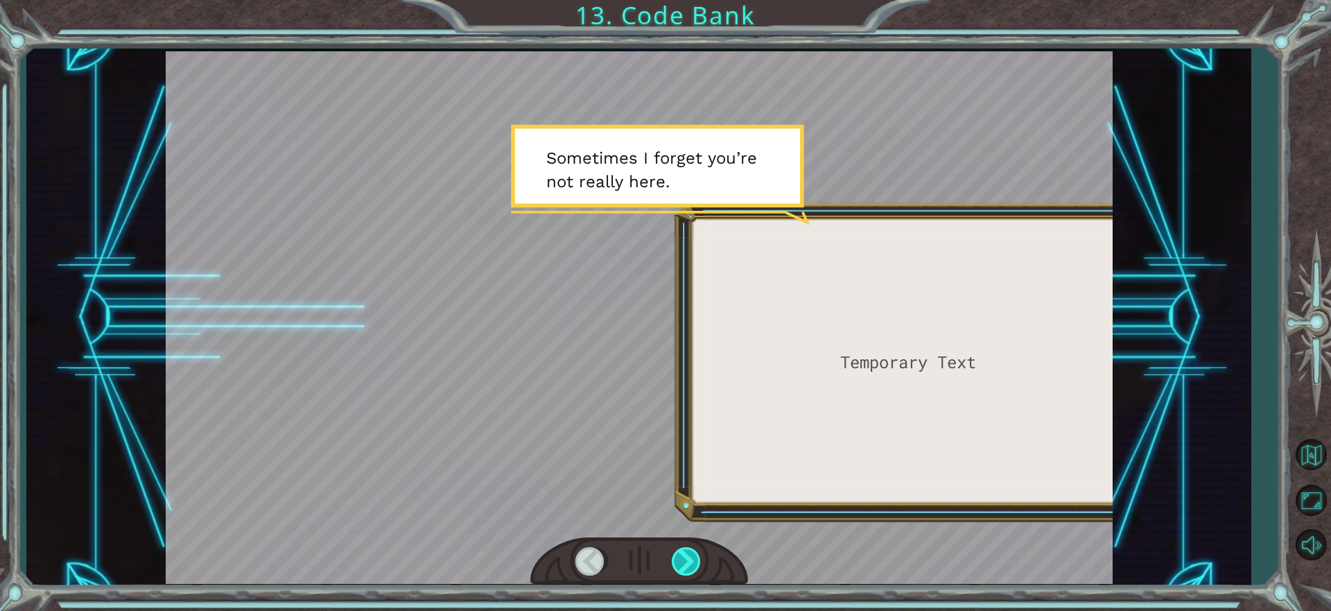
click at [687, 563] on div at bounding box center [687, 561] width 31 height 28
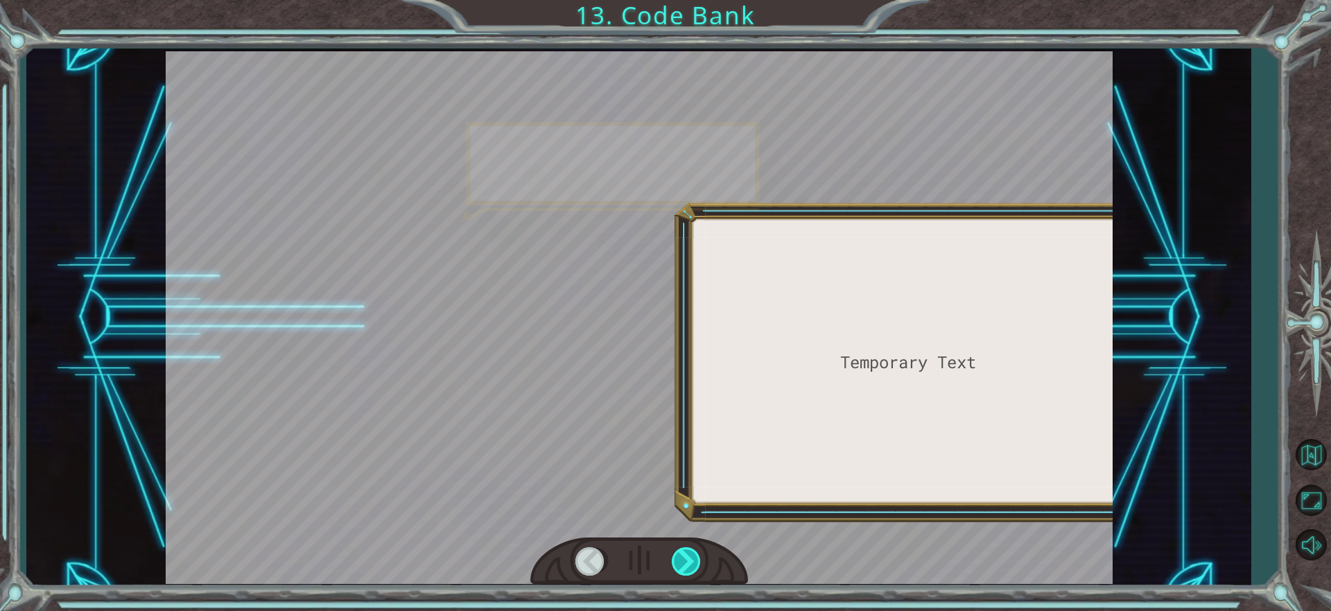
click at [687, 563] on div at bounding box center [687, 561] width 31 height 28
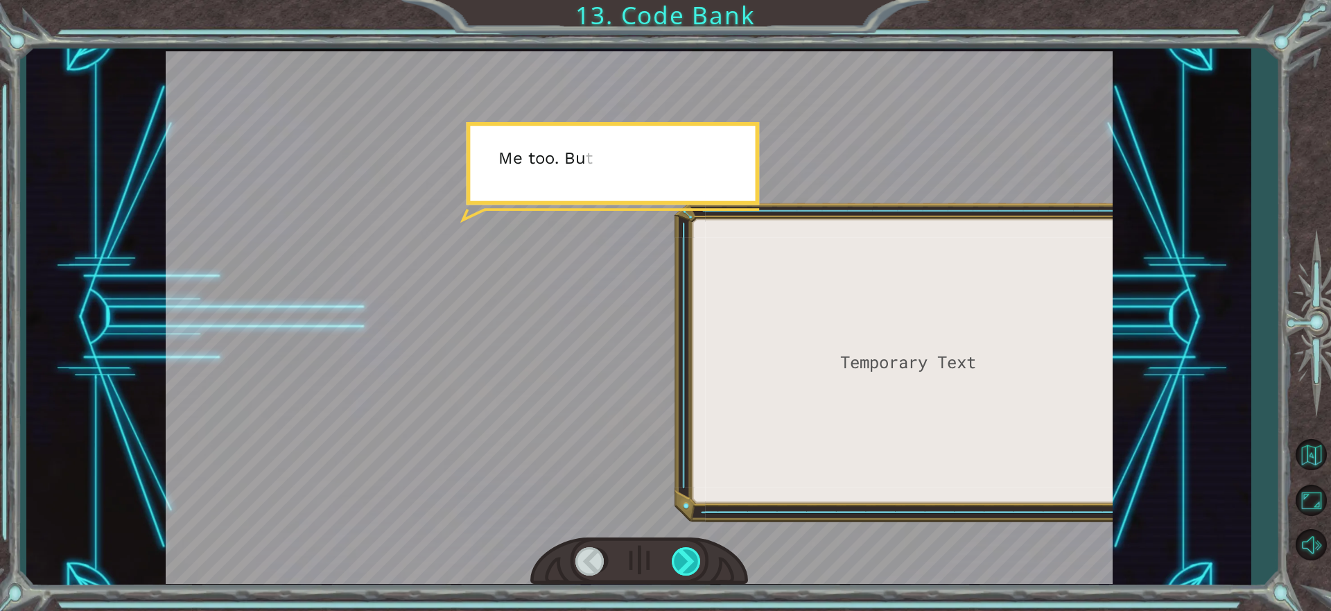
click at [687, 563] on div at bounding box center [687, 561] width 31 height 28
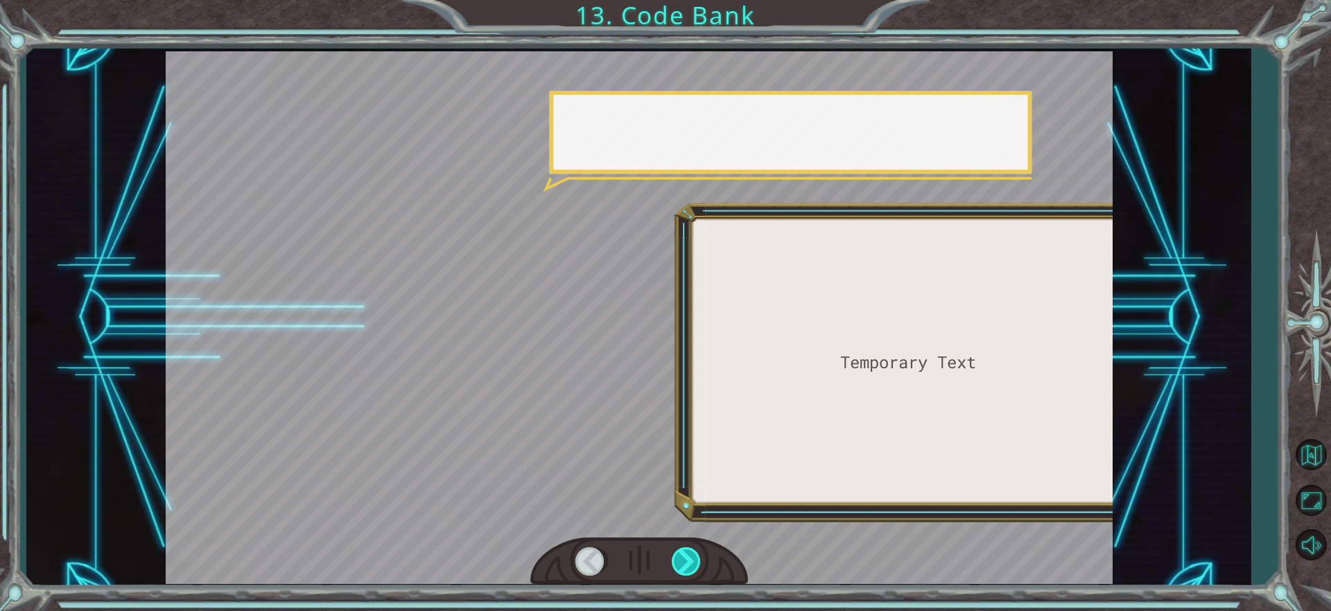
click at [687, 563] on div at bounding box center [687, 561] width 31 height 28
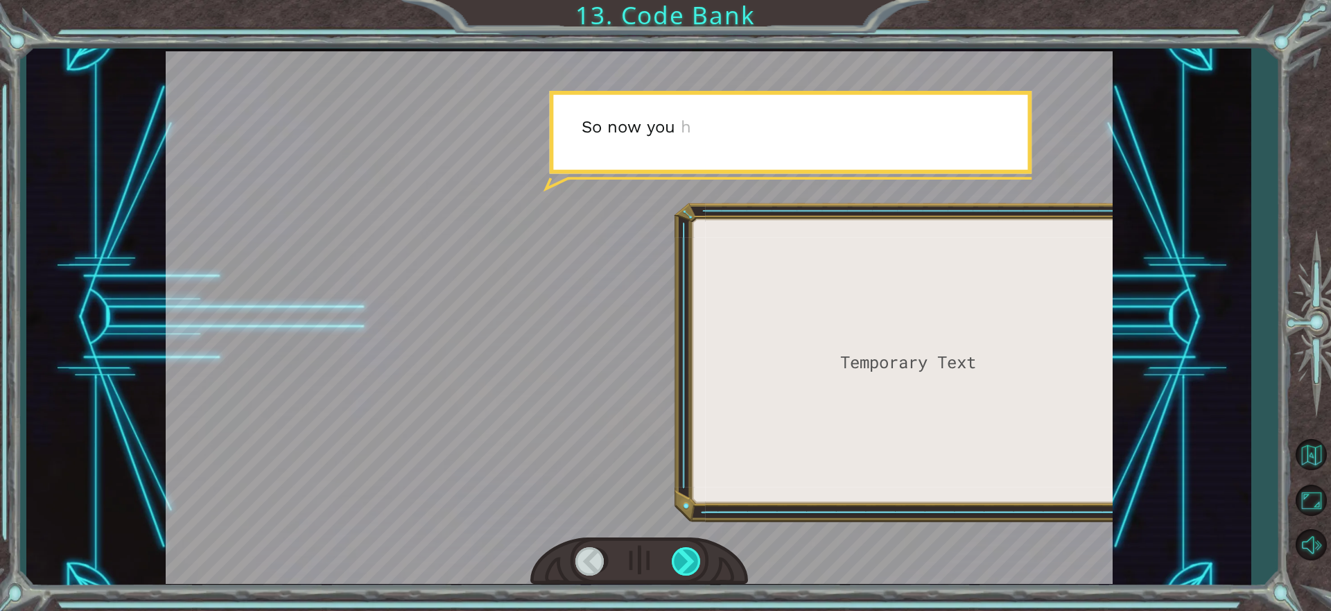
click at [687, 563] on div at bounding box center [687, 561] width 31 height 28
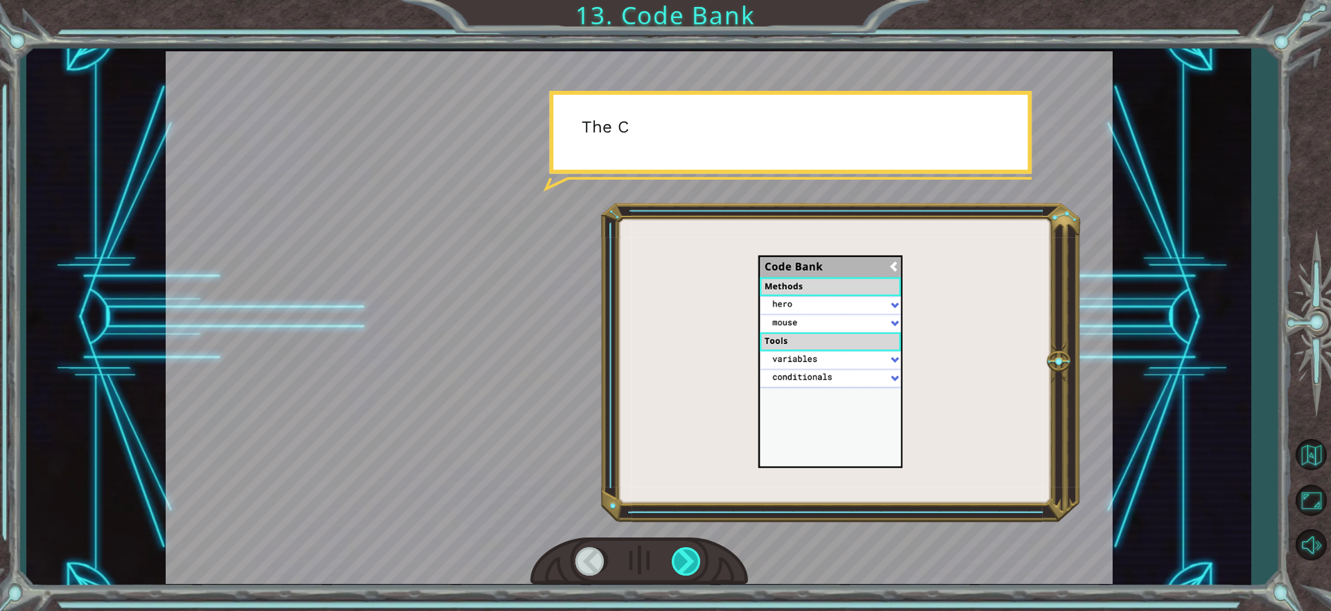
click at [687, 563] on div at bounding box center [687, 561] width 31 height 28
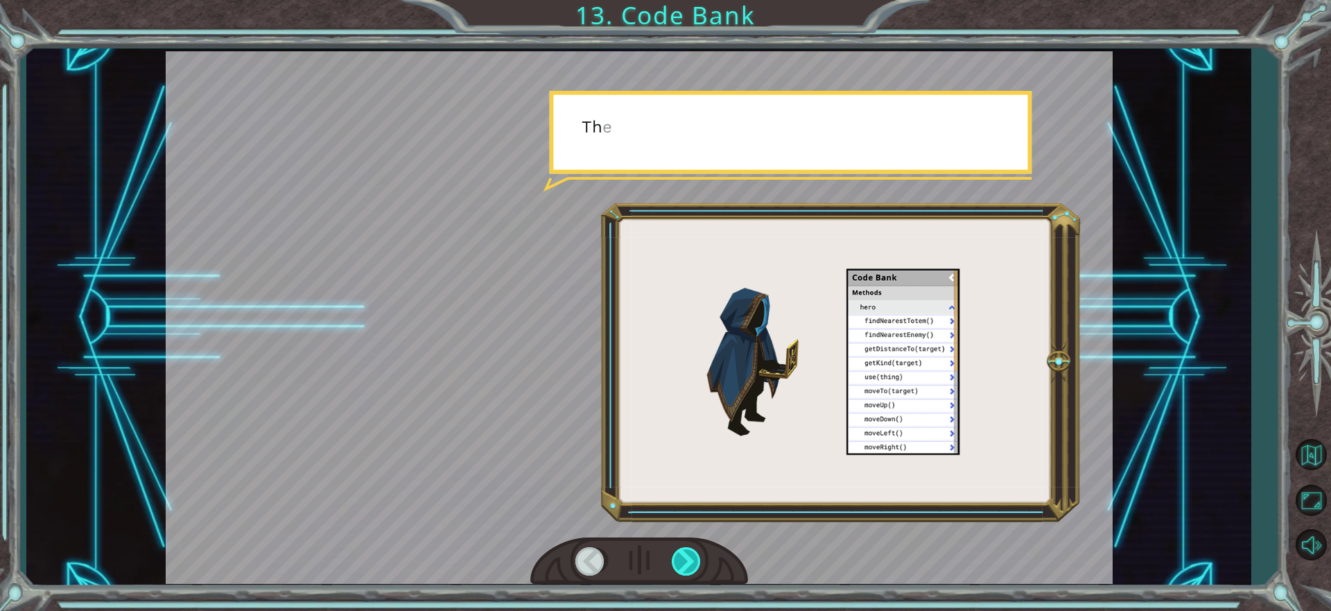
scroll to position [0, 0]
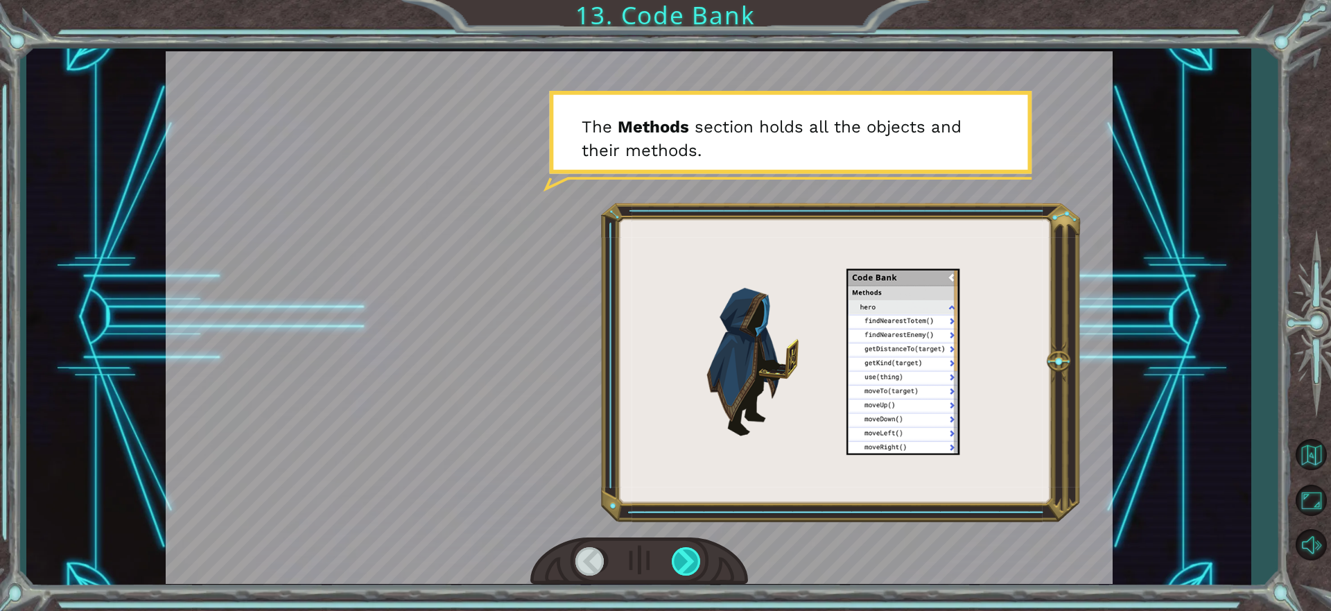
click at [687, 563] on div at bounding box center [687, 561] width 31 height 28
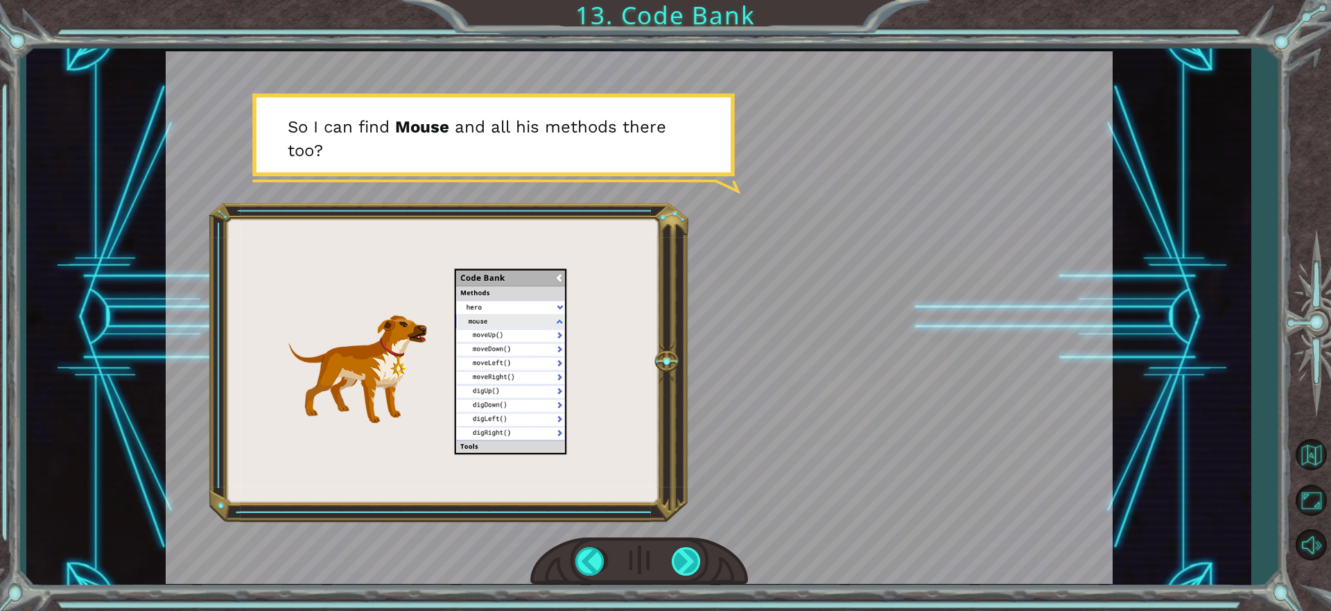
click at [693, 555] on div at bounding box center [687, 561] width 31 height 28
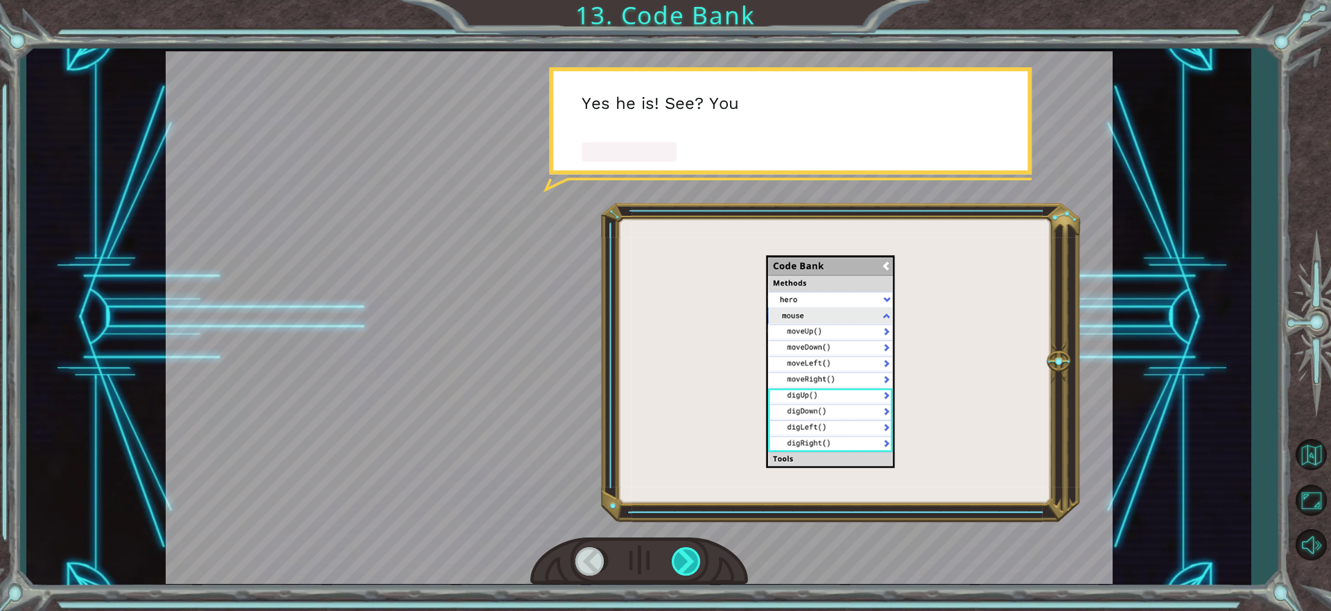
click at [693, 555] on div at bounding box center [687, 561] width 31 height 28
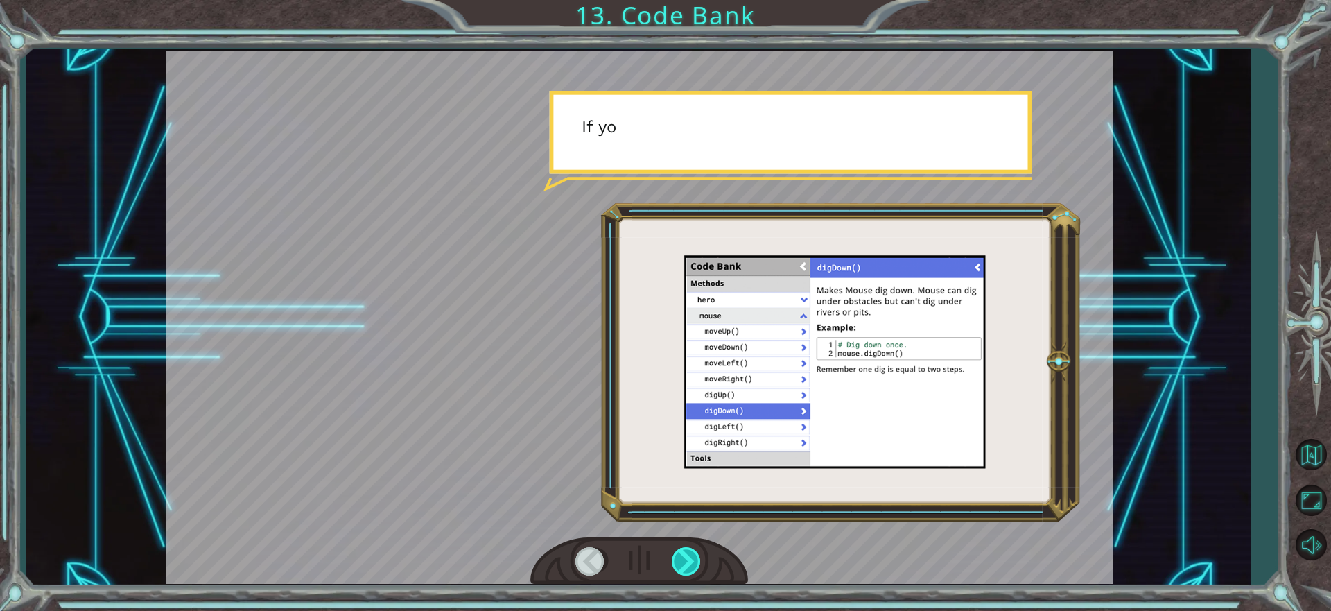
click at [693, 555] on div at bounding box center [687, 561] width 31 height 28
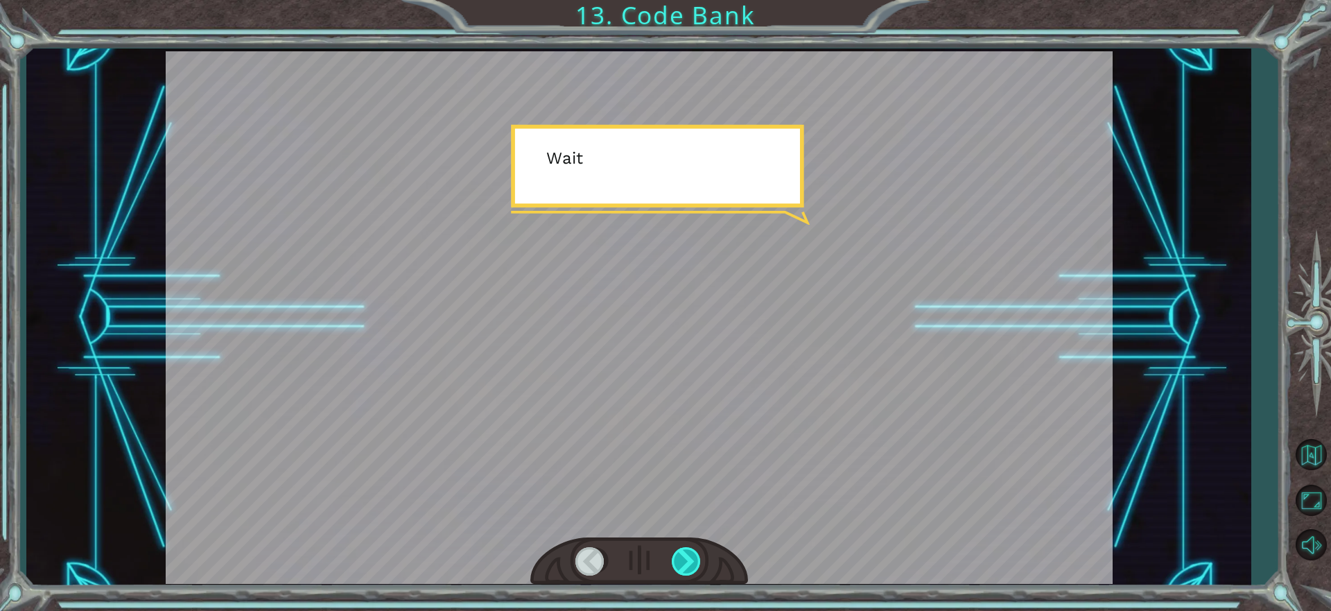
click at [692, 555] on div at bounding box center [687, 561] width 31 height 28
click at [691, 555] on div at bounding box center [687, 561] width 31 height 28
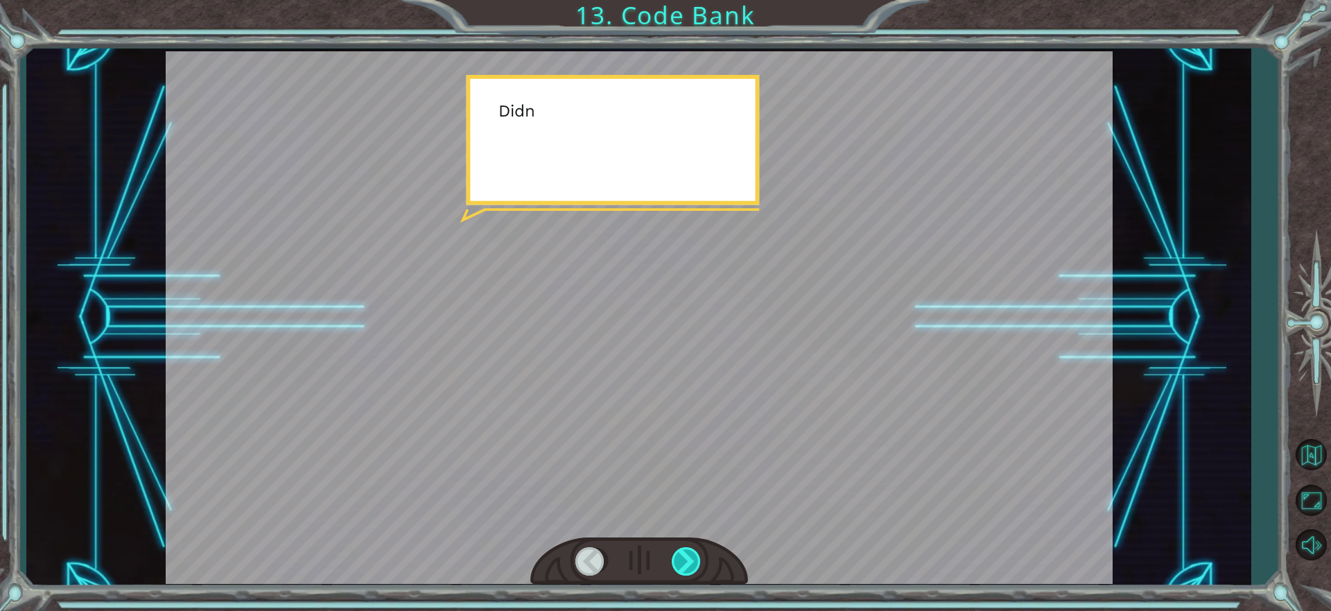
click at [691, 555] on div at bounding box center [687, 561] width 31 height 28
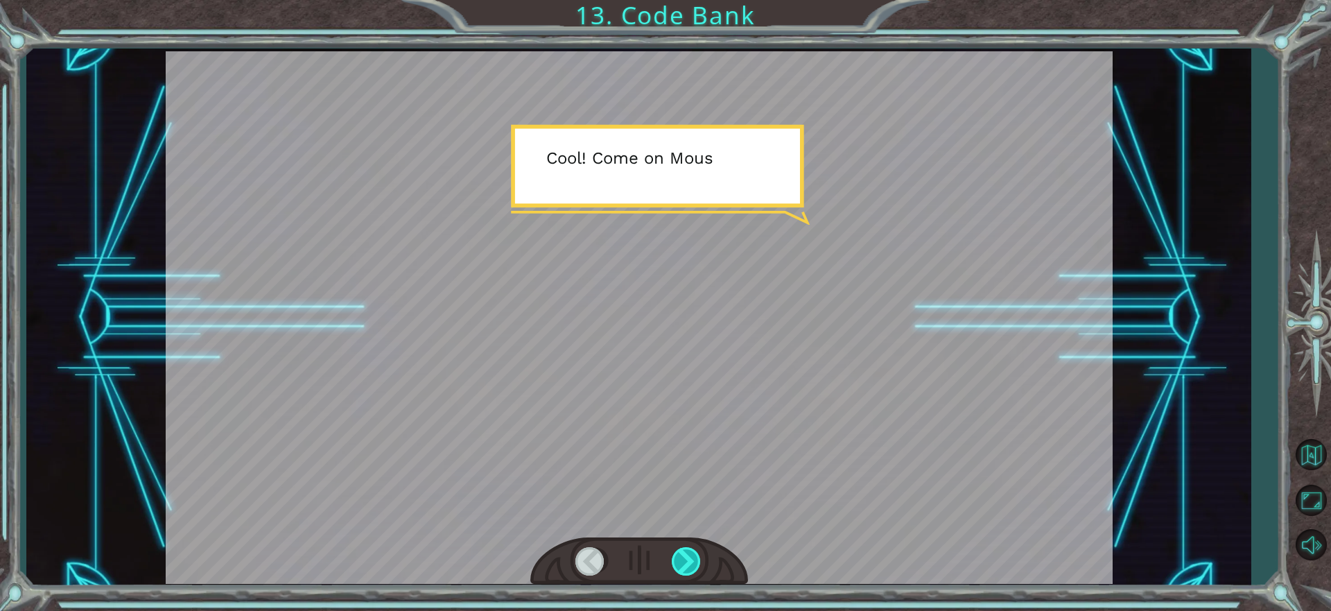
click at [691, 555] on div at bounding box center [687, 561] width 31 height 28
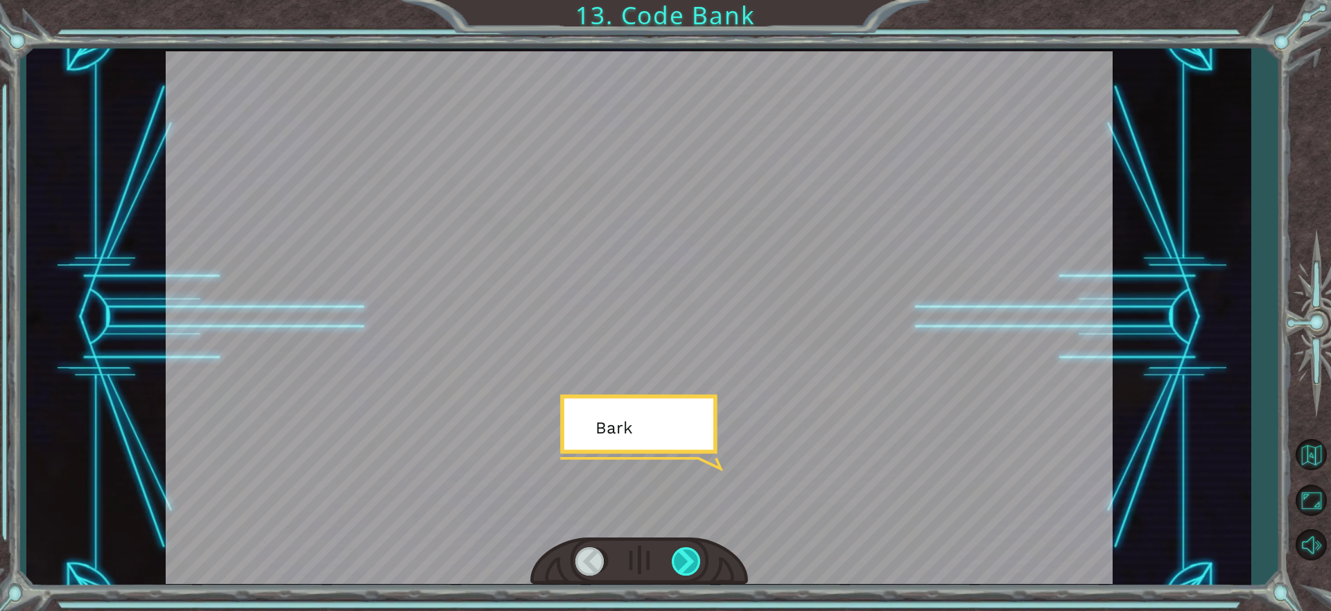
click at [691, 555] on div at bounding box center [687, 561] width 31 height 28
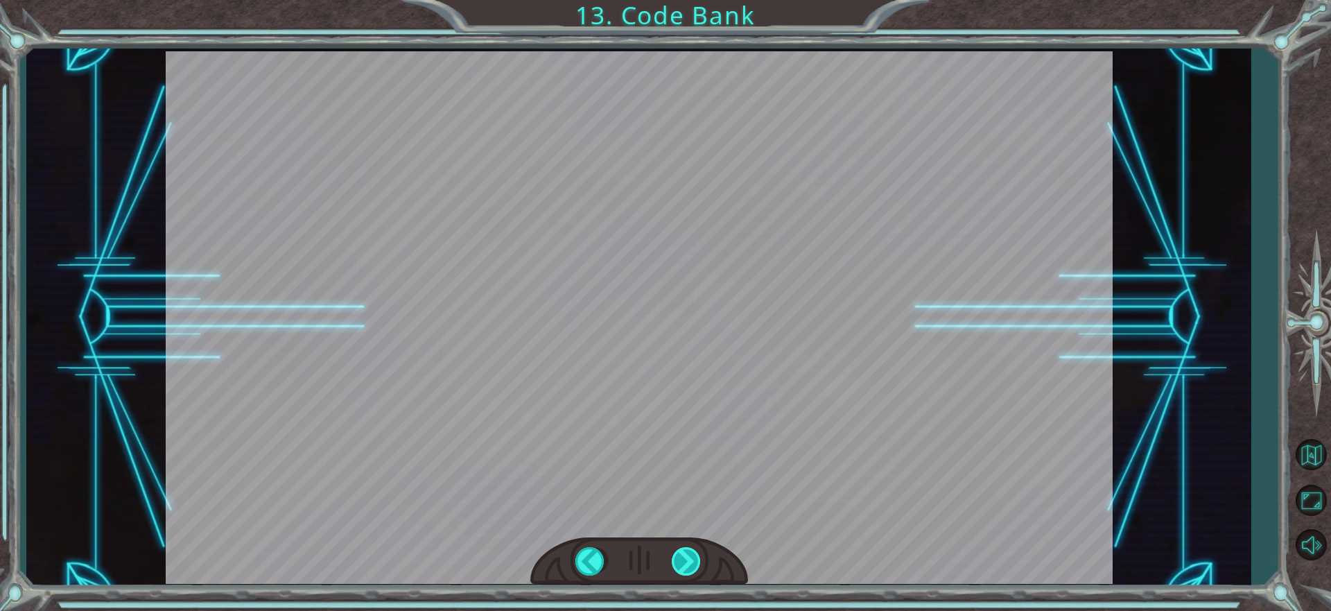
click at [691, 0] on div "S o t h o s e a r e o b j e c t s , [PERSON_NAME] . Y o u c a n h e a d o v e r…" at bounding box center [665, 0] width 1331 height 0
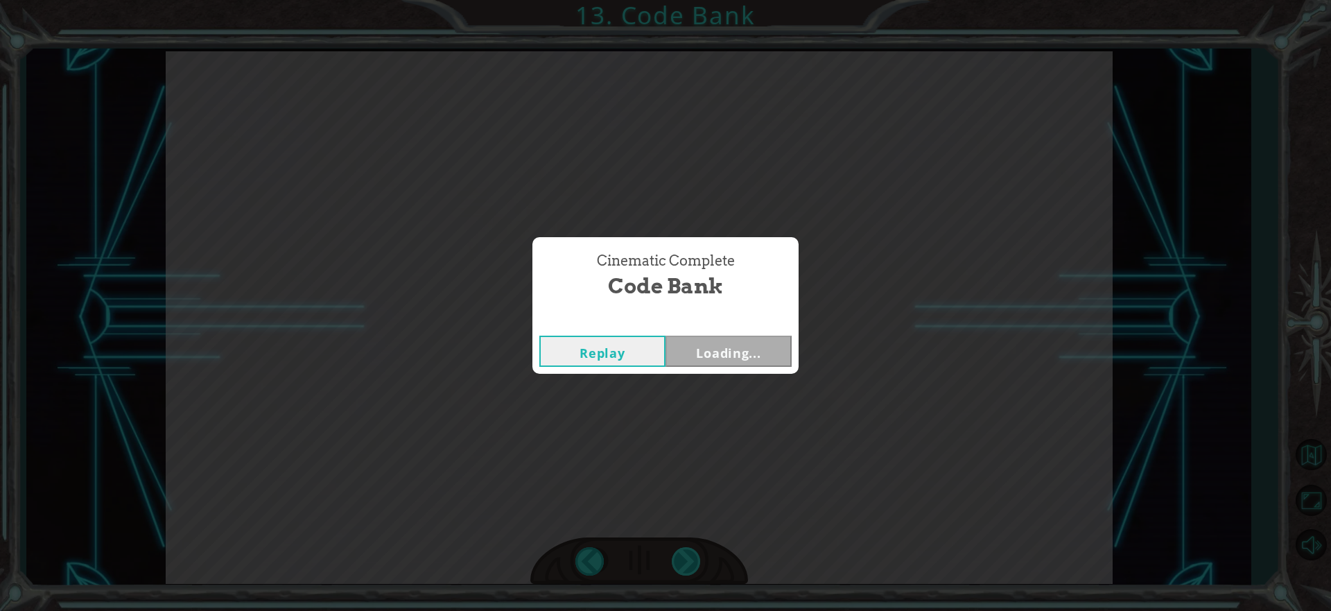
click at [691, 555] on div "Cinematic Complete Code Bank Replay Loading..." at bounding box center [665, 305] width 1331 height 611
click at [792, 363] on div "Replay Next" at bounding box center [665, 351] width 266 height 45
click at [789, 346] on button "Next" at bounding box center [729, 351] width 126 height 31
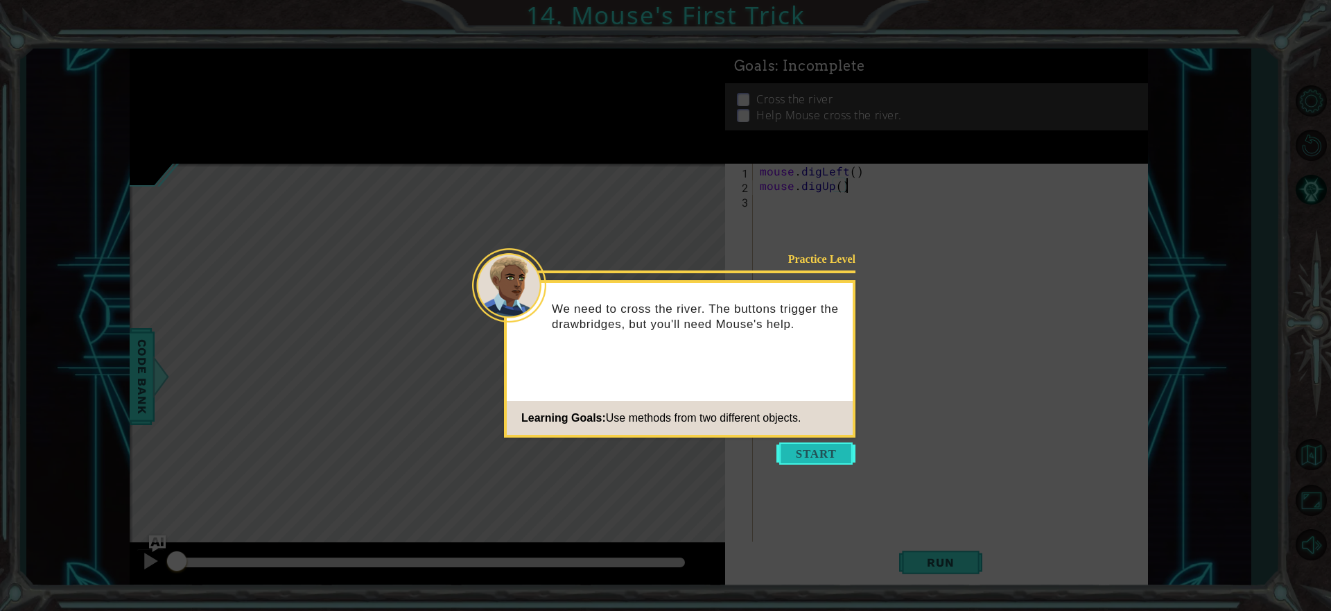
click at [800, 444] on button "Start" at bounding box center [815, 453] width 79 height 22
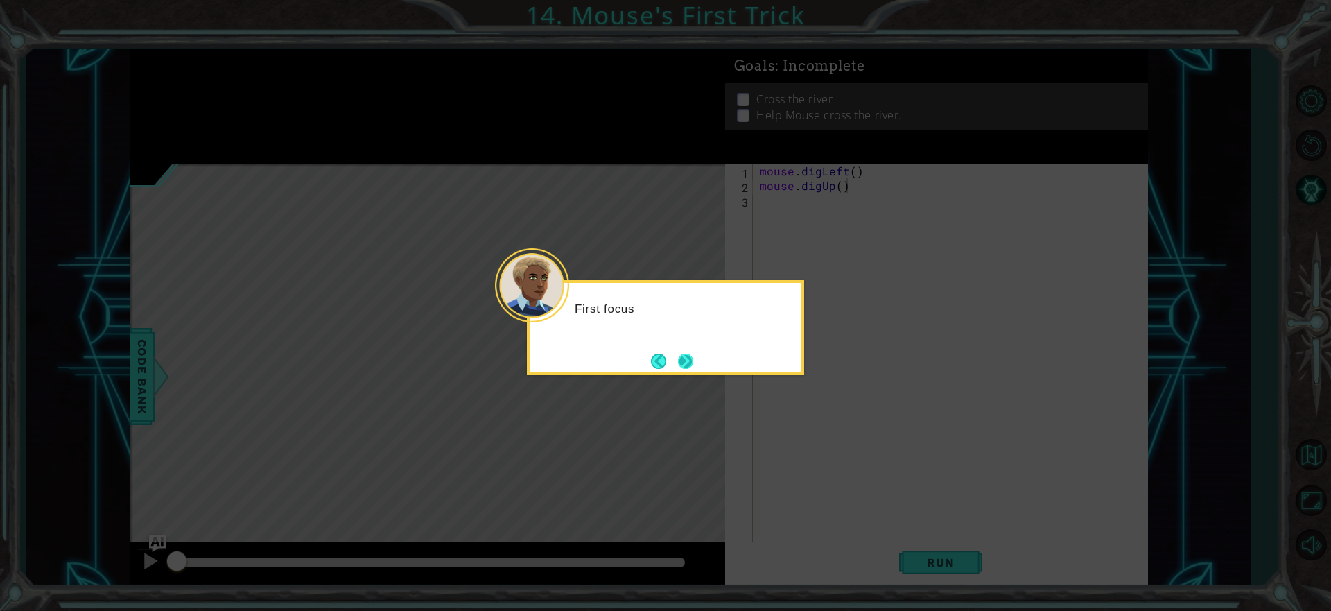
click at [678, 355] on button "Next" at bounding box center [685, 361] width 25 height 25
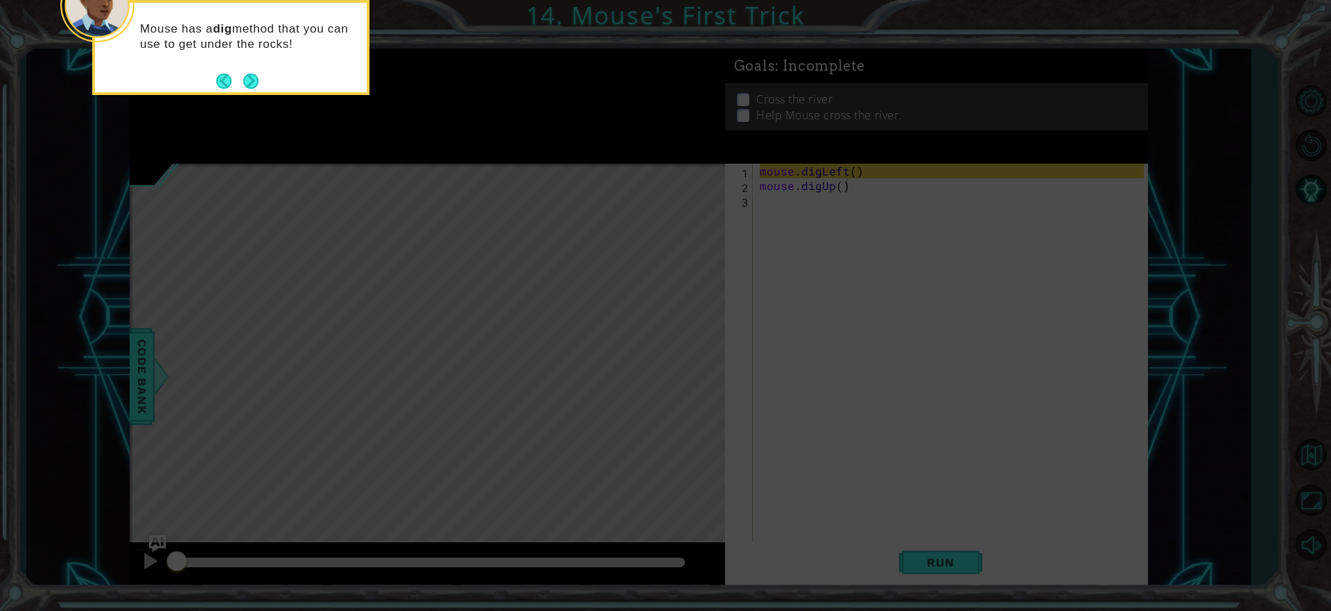
click at [238, 89] on footer at bounding box center [237, 81] width 42 height 21
click at [259, 77] on button "Next" at bounding box center [250, 80] width 15 height 15
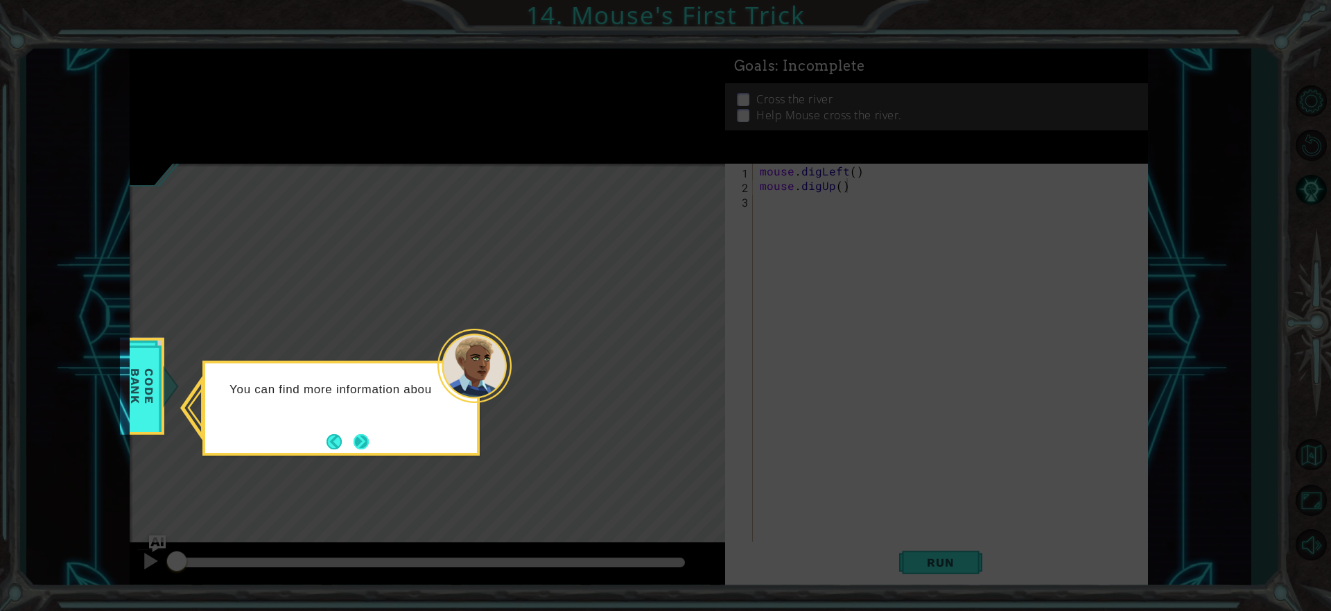
click at [355, 447] on button "Next" at bounding box center [362, 441] width 16 height 16
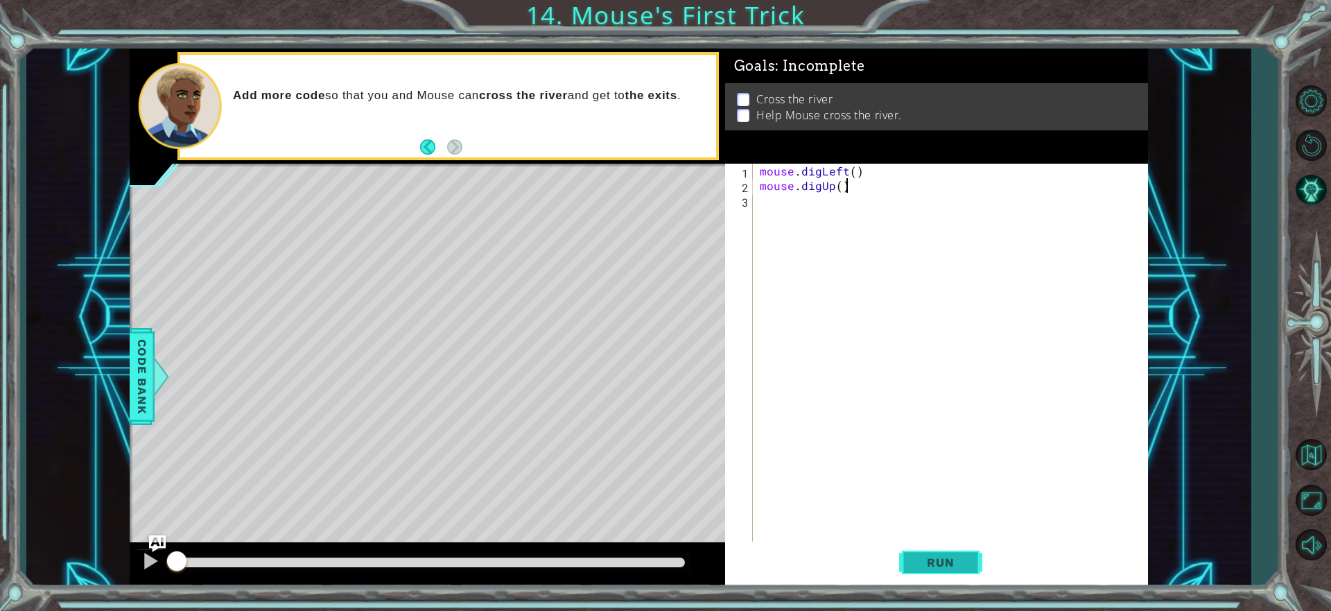
click at [913, 557] on button "Run" at bounding box center [940, 562] width 83 height 42
click at [907, 555] on button "Run" at bounding box center [940, 562] width 83 height 42
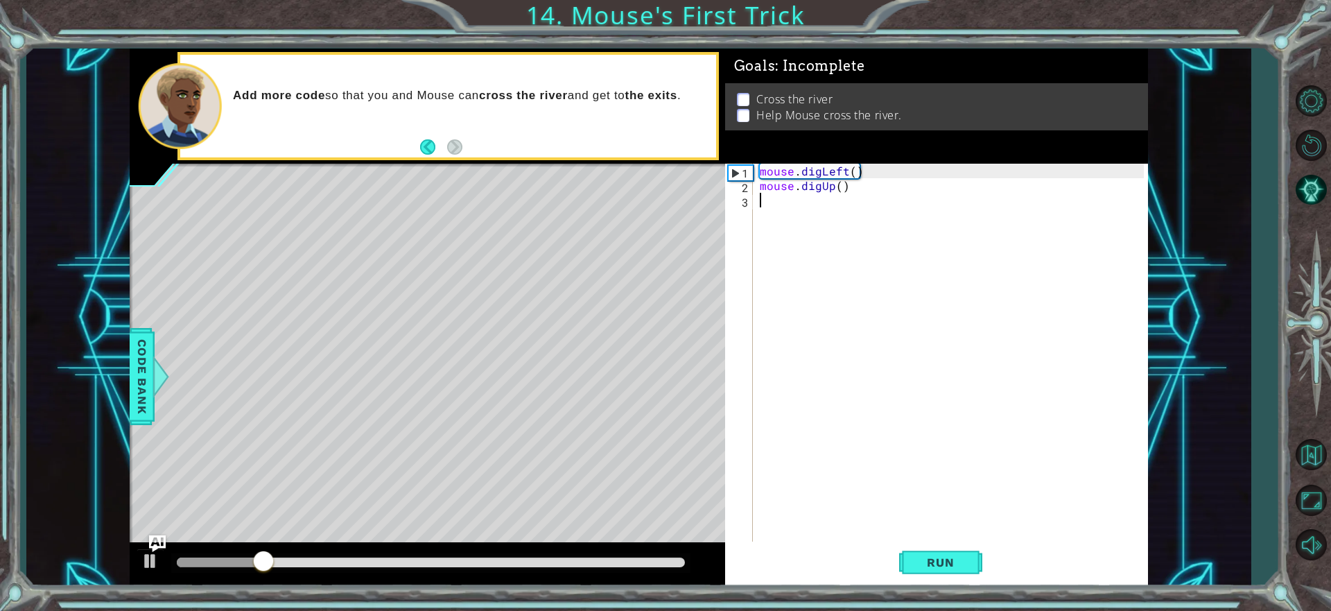
click at [779, 220] on div "mouse . digLeft ( ) mouse . digUp ( )" at bounding box center [954, 368] width 394 height 408
type textarea "d"
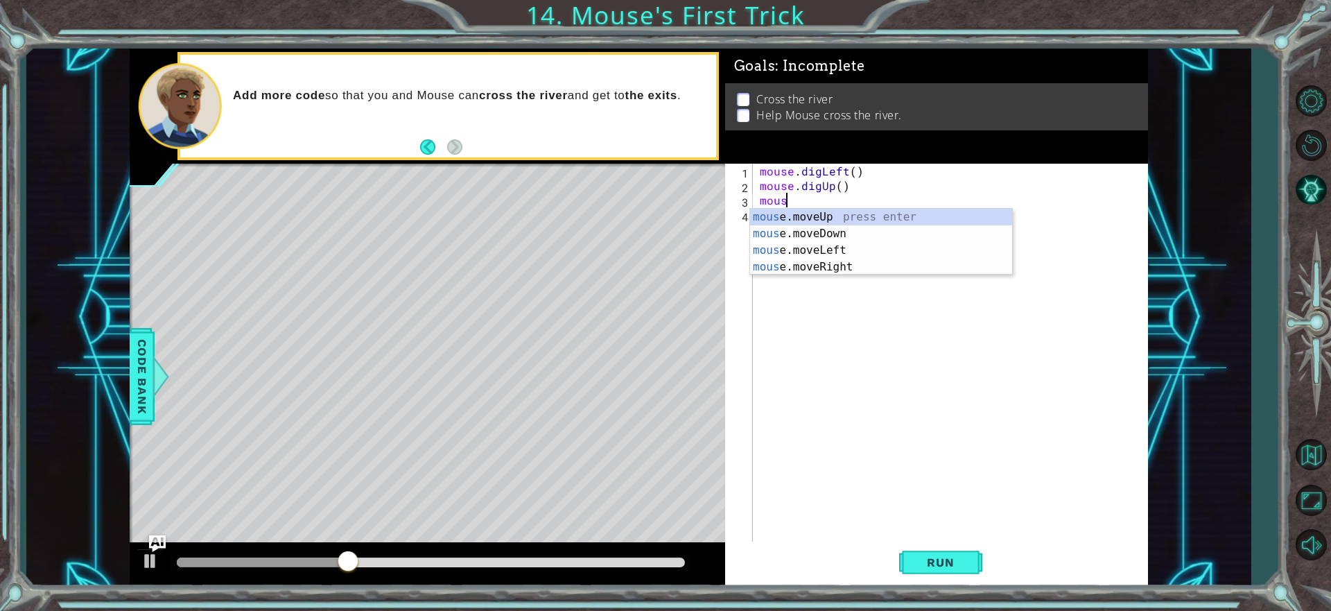
scroll to position [0, 1]
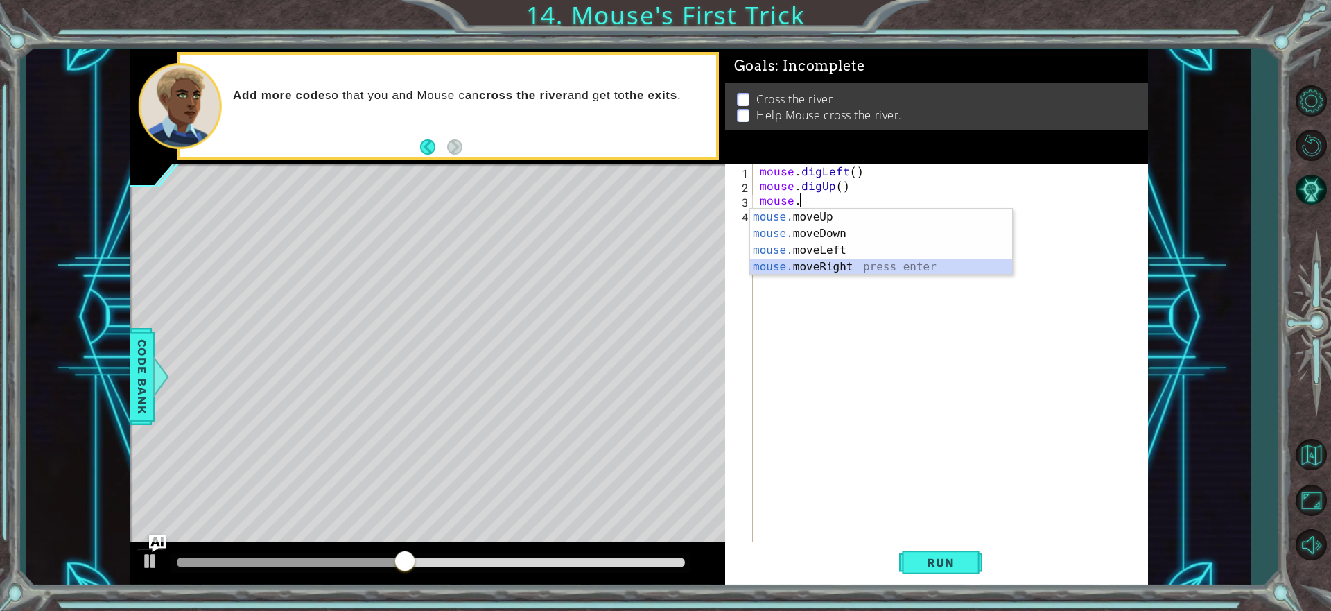
click at [825, 267] on div "mouse. moveUp press enter mouse. moveDown press enter mouse. moveLeft press ent…" at bounding box center [881, 259] width 262 height 100
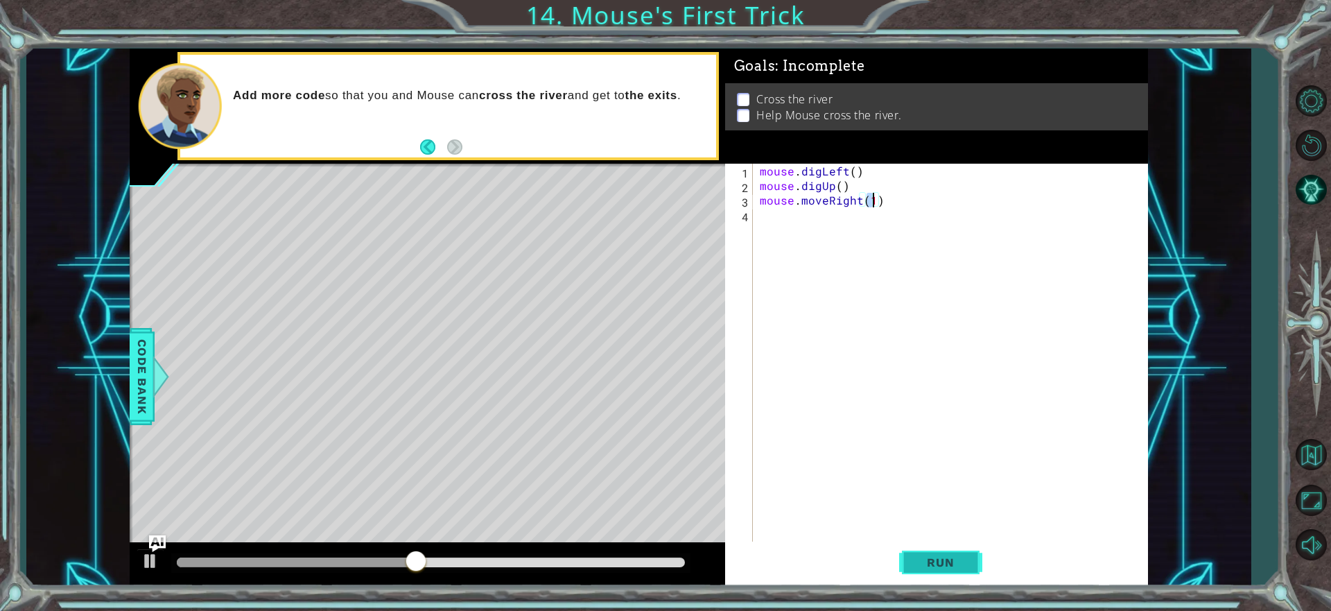
click at [960, 553] on button "Run" at bounding box center [940, 562] width 83 height 42
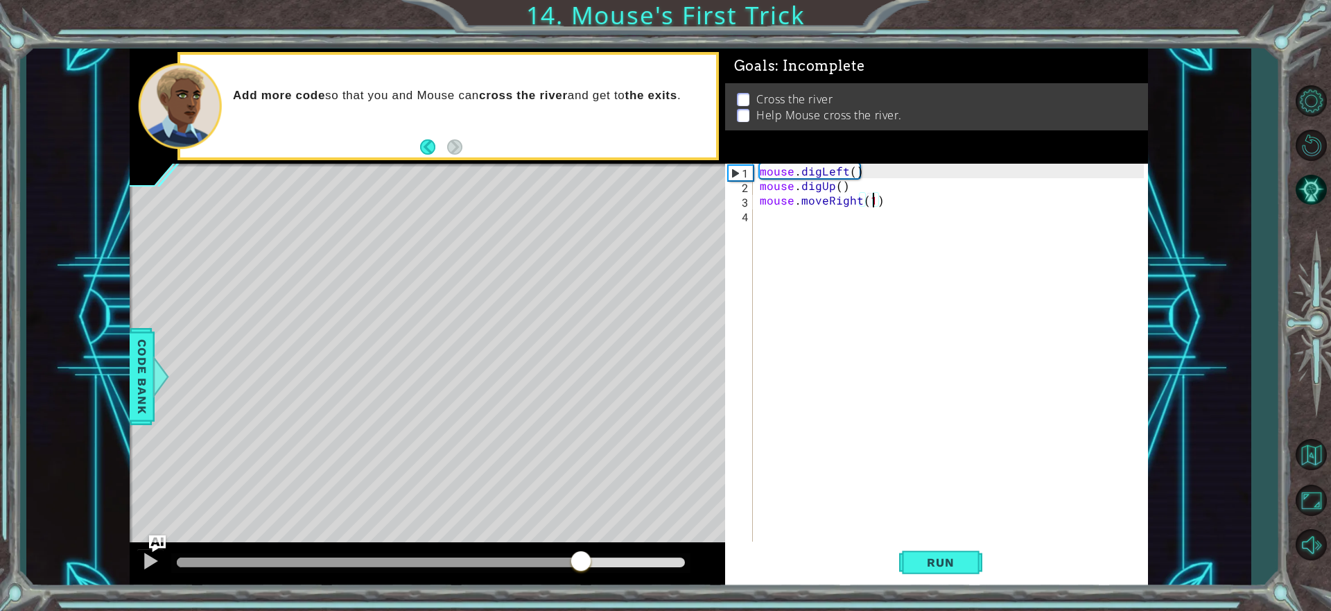
drag, startPoint x: 333, startPoint y: 559, endPoint x: 582, endPoint y: 561, distance: 248.2
click at [582, 561] on div at bounding box center [431, 562] width 508 height 10
click at [864, 199] on div "mouse . digLeft ( ) mouse . digUp ( ) mouse . moveRight ( 1 )" at bounding box center [954, 368] width 394 height 408
click at [871, 200] on div "mouse . digLeft ( ) mouse . digUp ( ) mouse . moveRight ( 1 )" at bounding box center [954, 368] width 394 height 408
click at [862, 195] on div "mouse . digLeft ( ) mouse . digUp ( ) mouse . moveRight ( 1 )" at bounding box center [954, 368] width 394 height 408
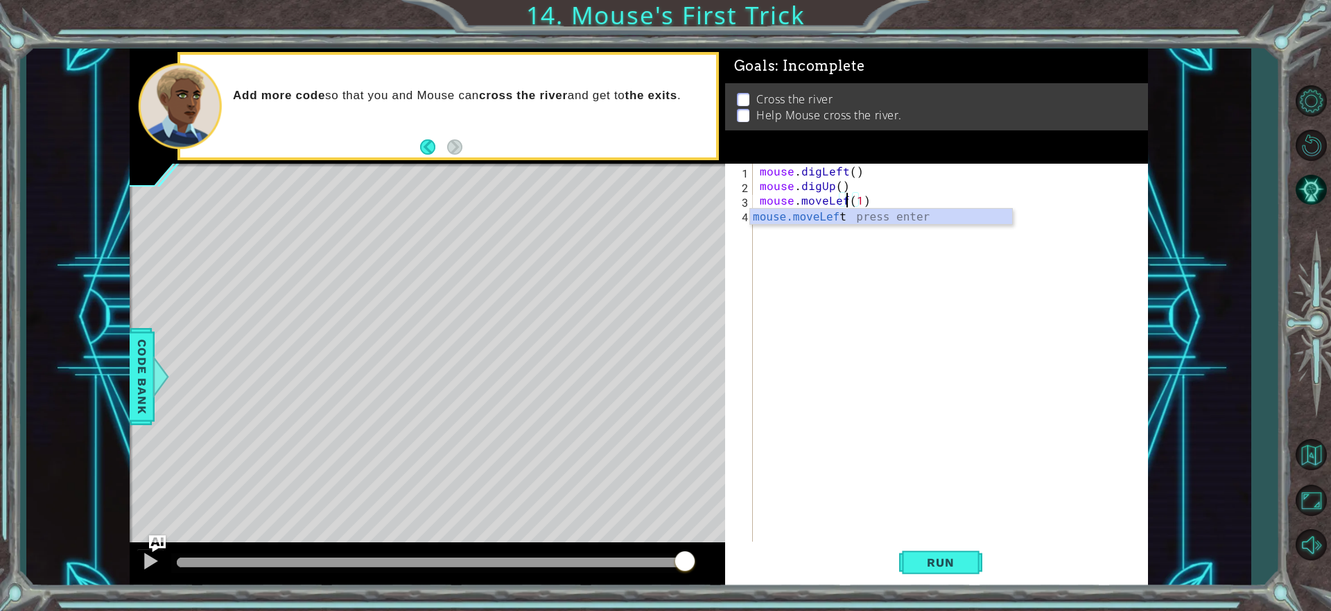
scroll to position [0, 6]
type textarea "mouse.moveLeft(1)"
click at [928, 565] on span "Run" at bounding box center [940, 562] width 55 height 14
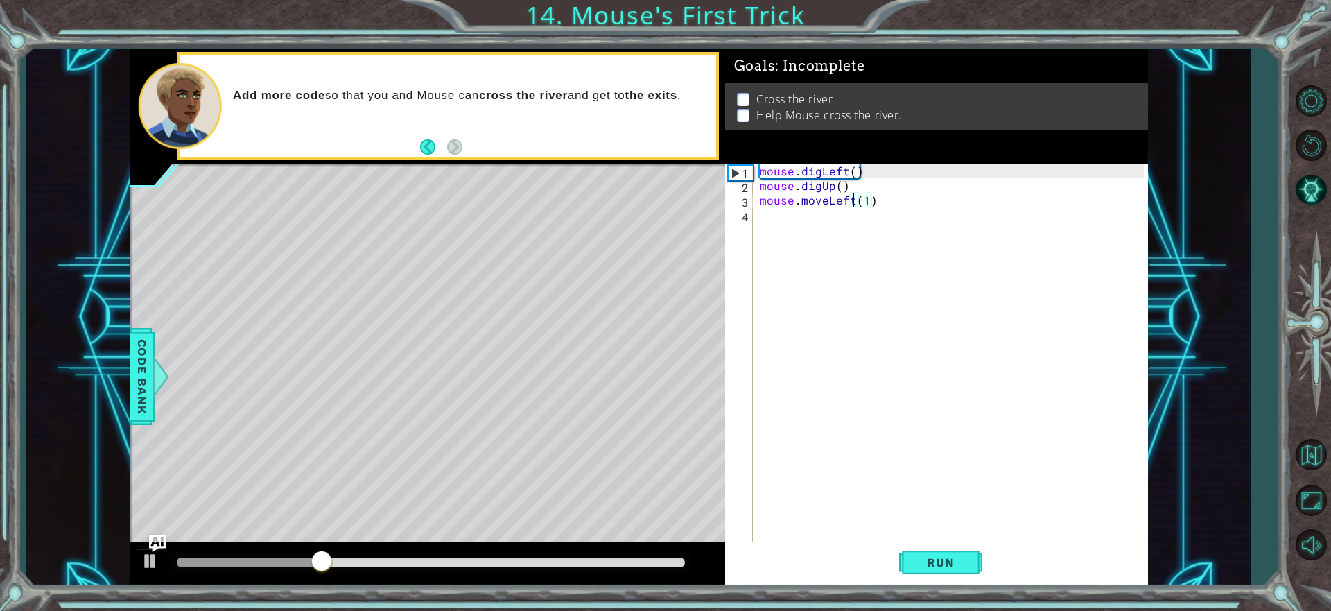
click at [858, 223] on div "mouse . digLeft ( ) mouse . digUp ( ) mouse . moveLeft ( 1 )" at bounding box center [954, 368] width 394 height 408
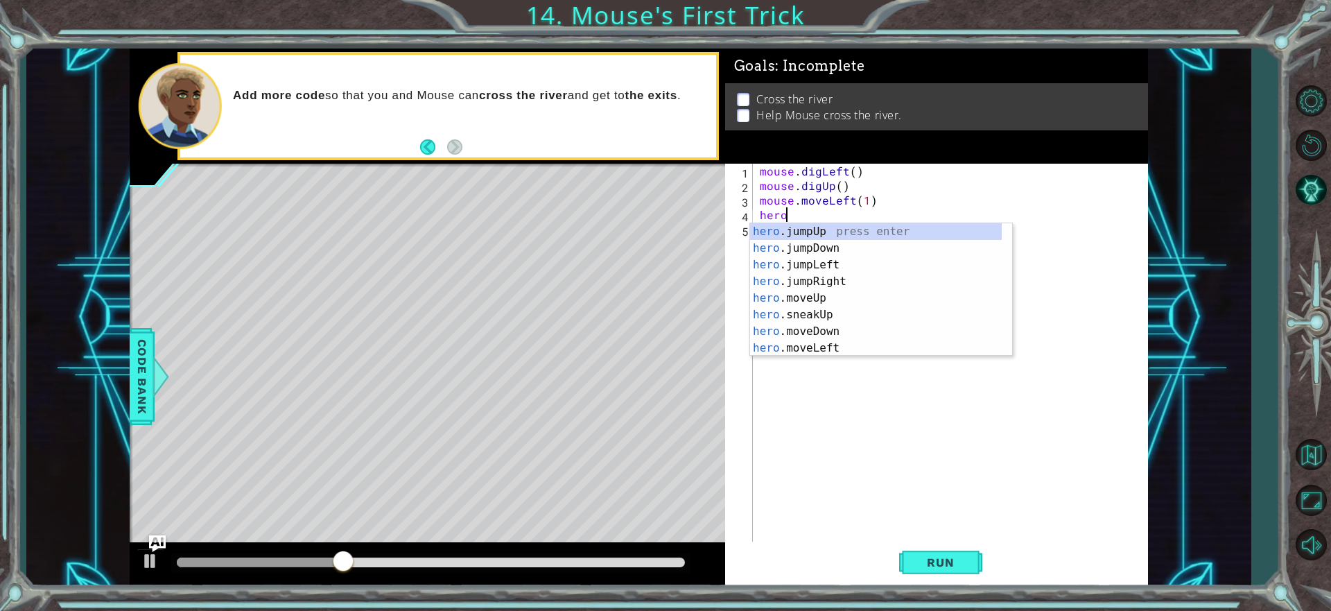
scroll to position [0, 1]
click at [806, 296] on div "hero .jumpUp press enter hero .jumpDown press enter hero .jumpLeft press enter …" at bounding box center [876, 306] width 252 height 166
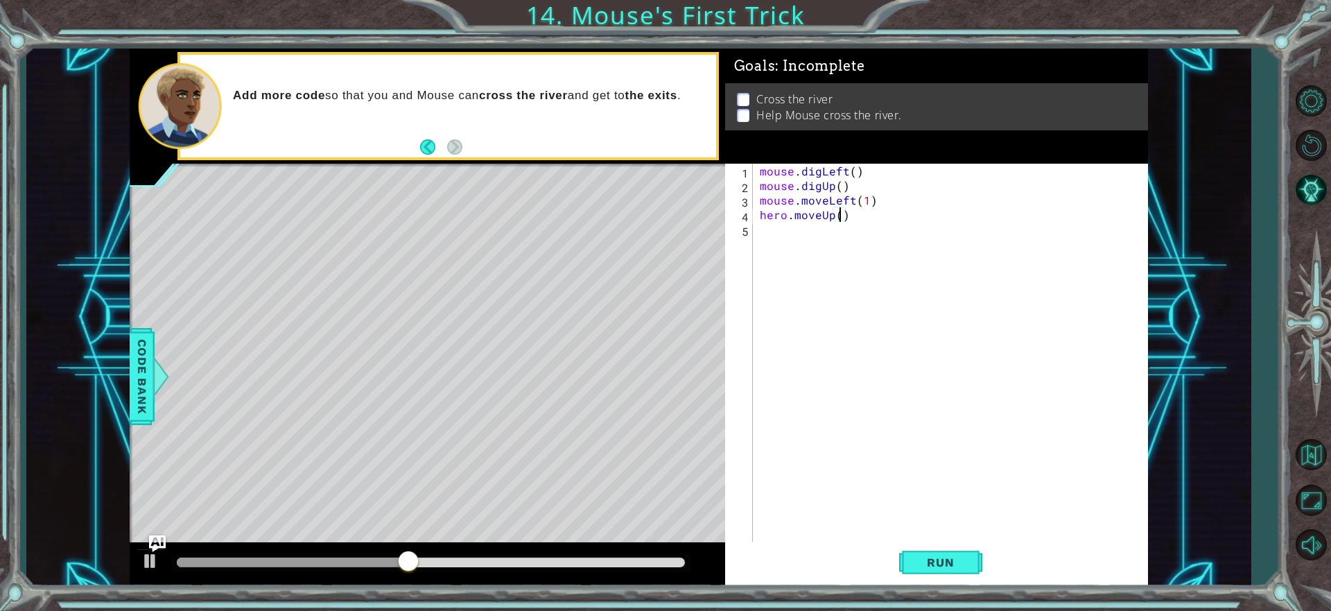
type textarea "hero.moveUp(5)"
click at [887, 225] on div "mouse . digLeft ( ) mouse . digUp ( ) mouse . moveLeft ( 1 ) hero . moveUp ( 5 )" at bounding box center [954, 368] width 394 height 408
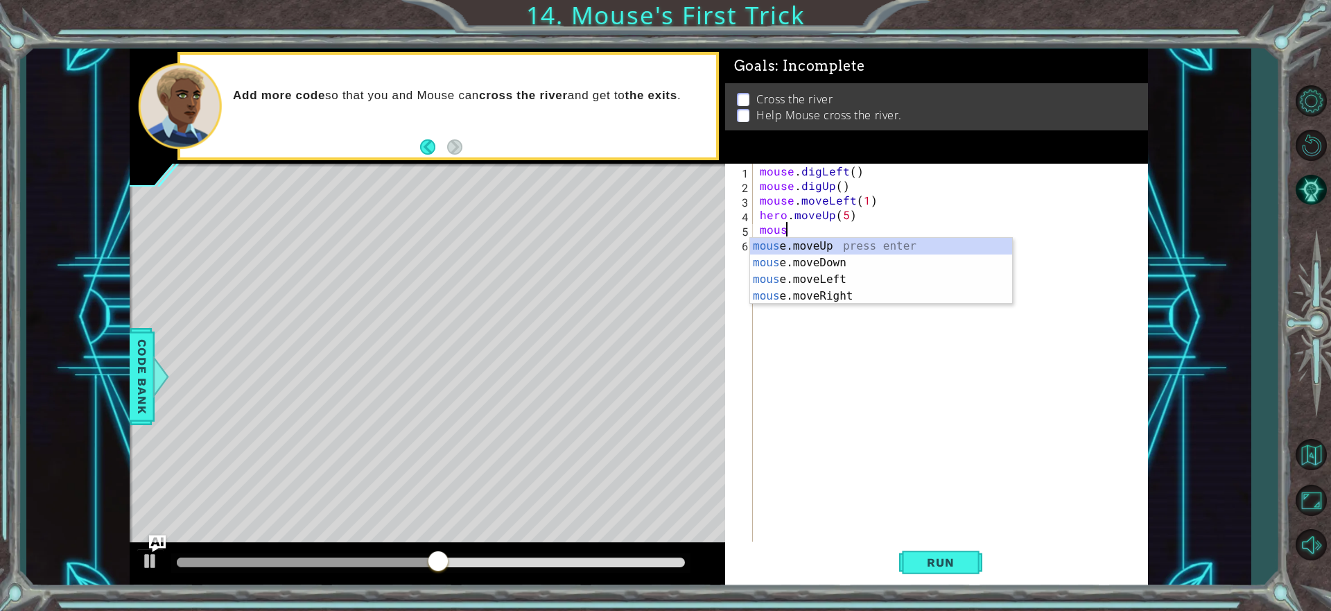
scroll to position [0, 1]
type textarea "mouse"
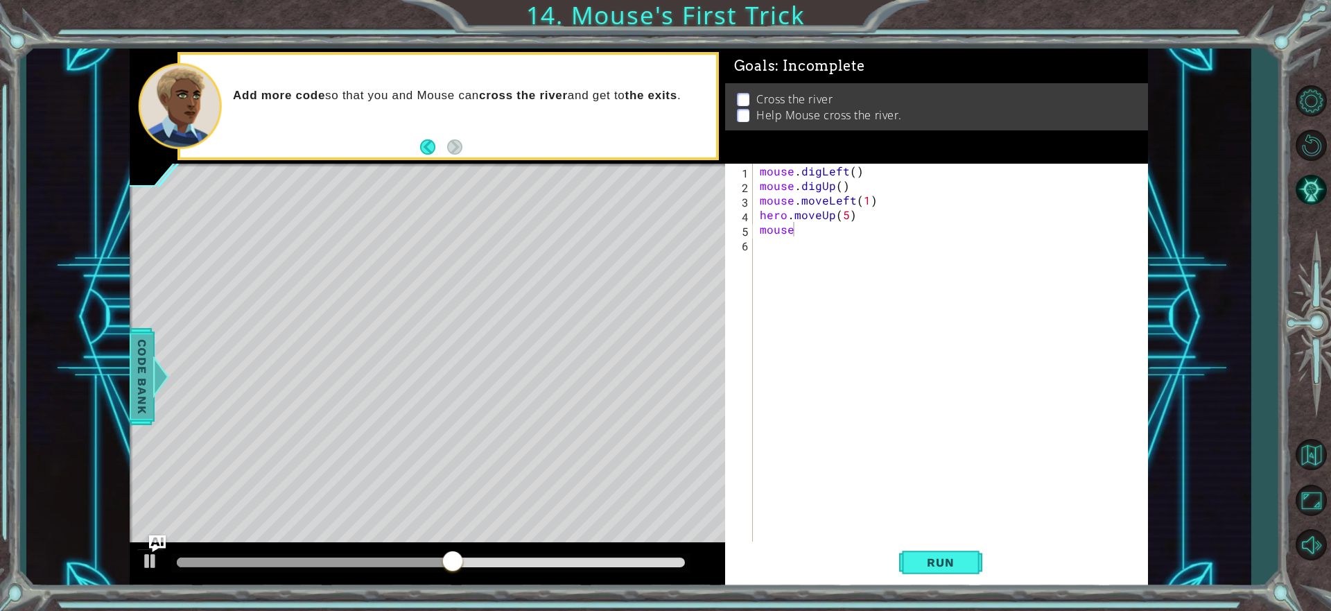
click at [160, 373] on div at bounding box center [160, 377] width 17 height 42
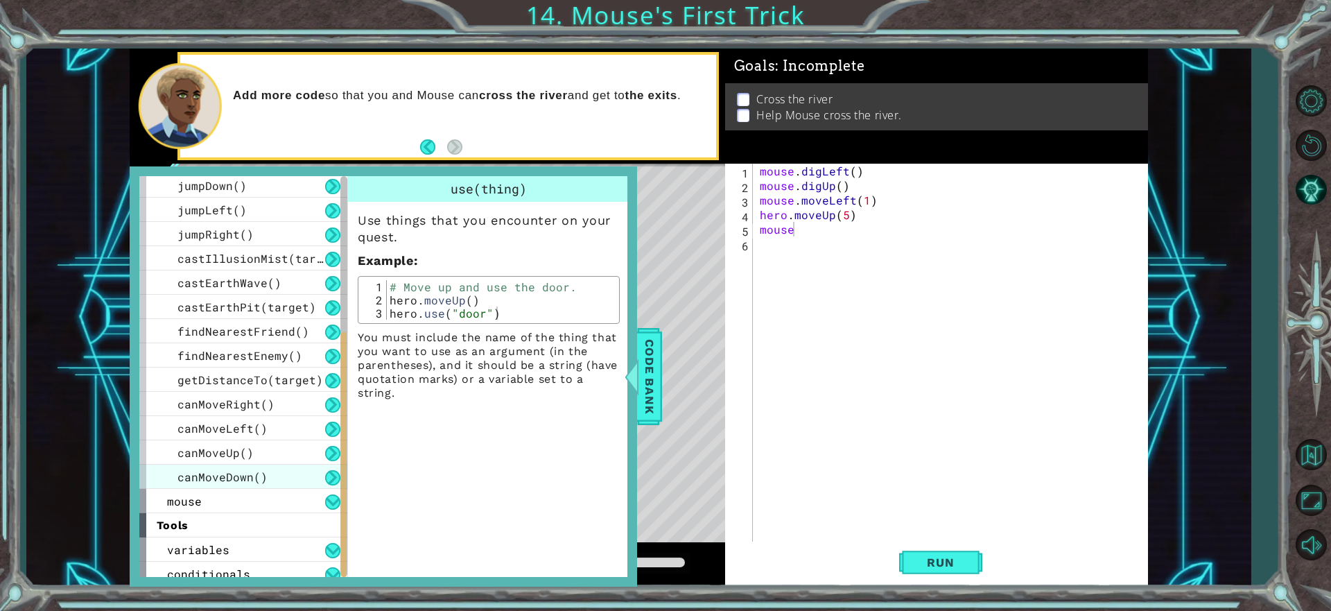
scroll to position [303, 0]
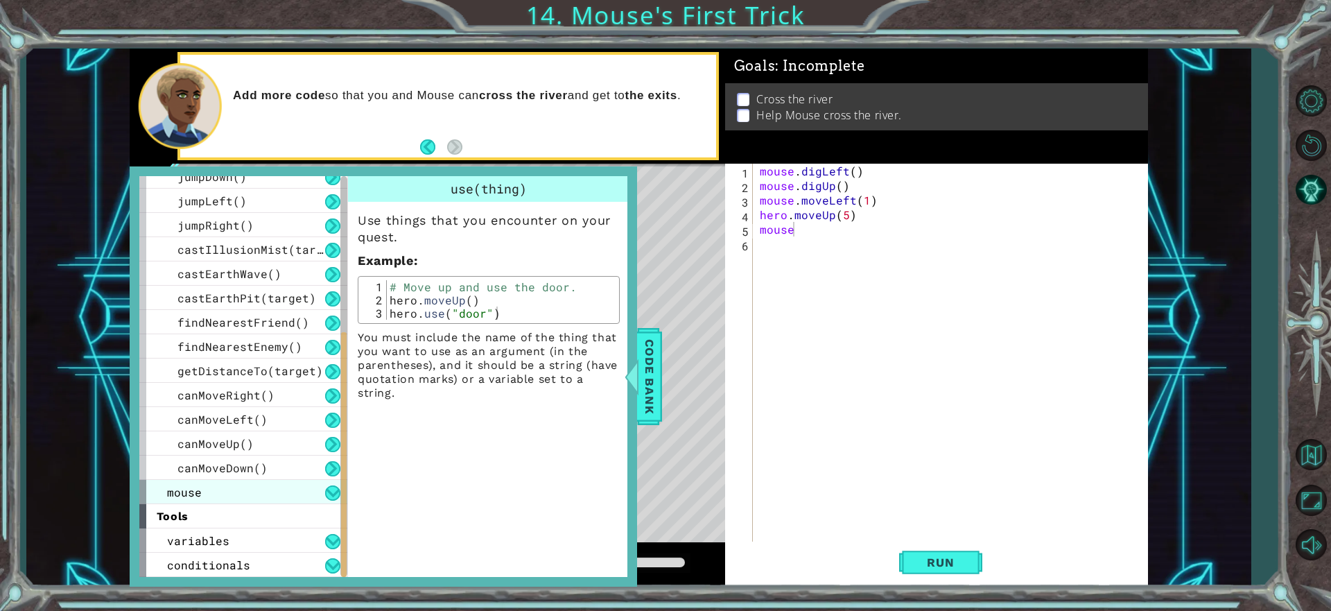
click at [257, 497] on div "mouse" at bounding box center [243, 492] width 208 height 24
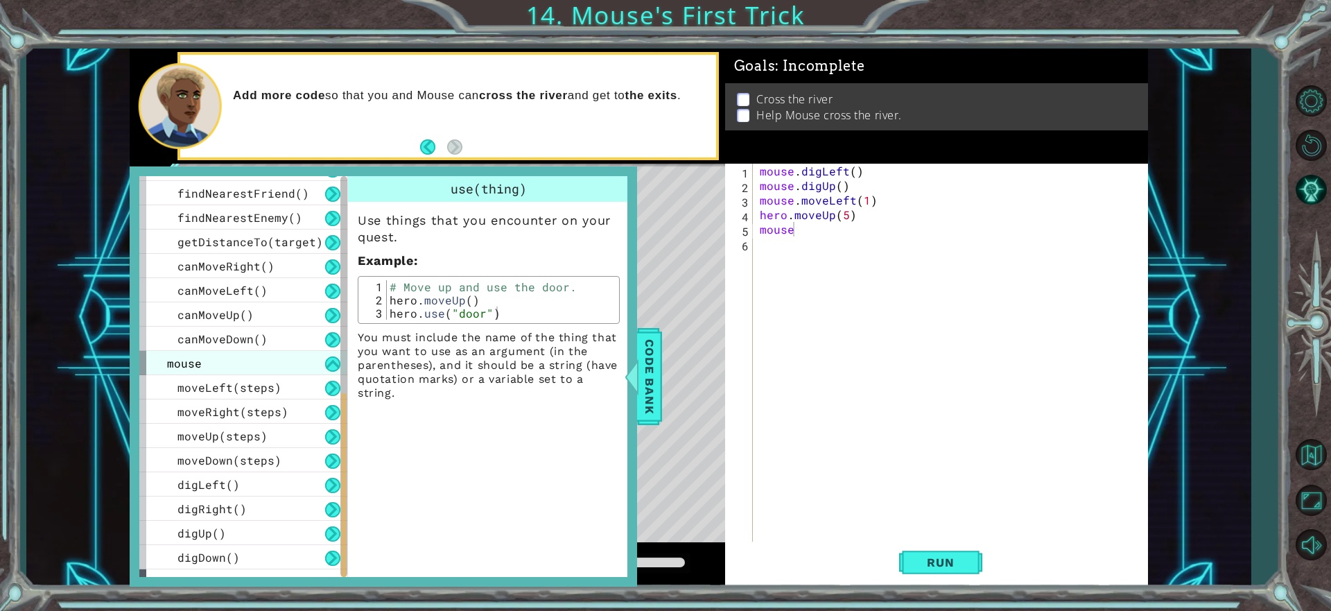
scroll to position [497, 0]
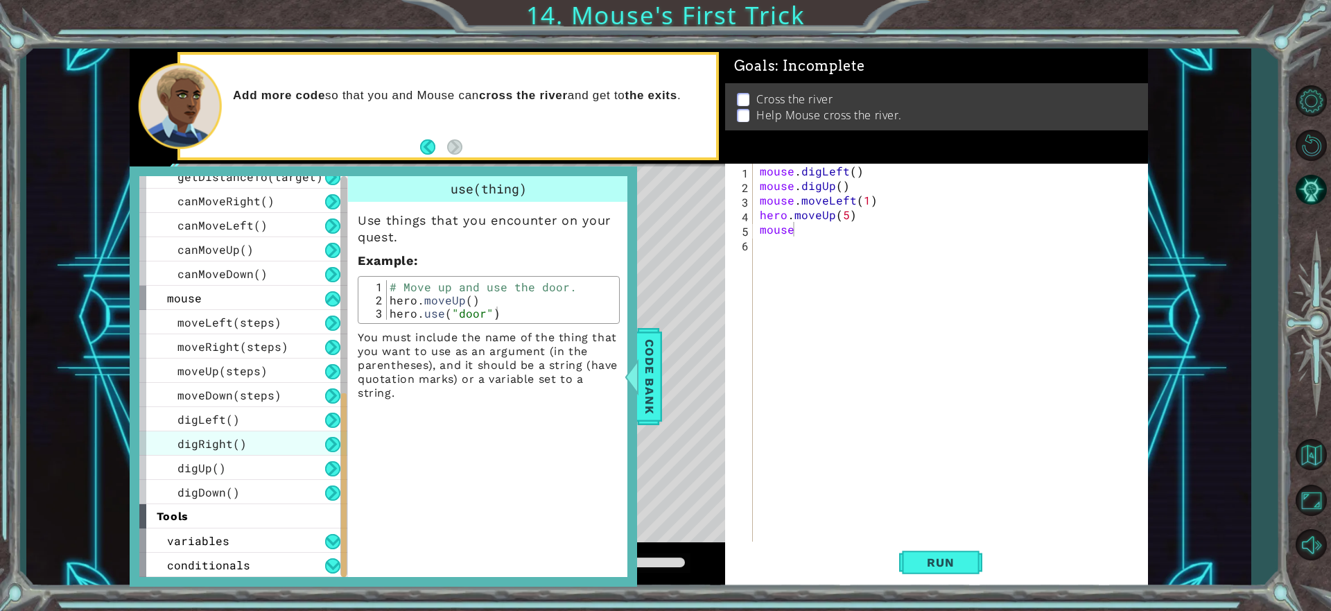
click at [240, 444] on span "digRight()" at bounding box center [211, 443] width 69 height 15
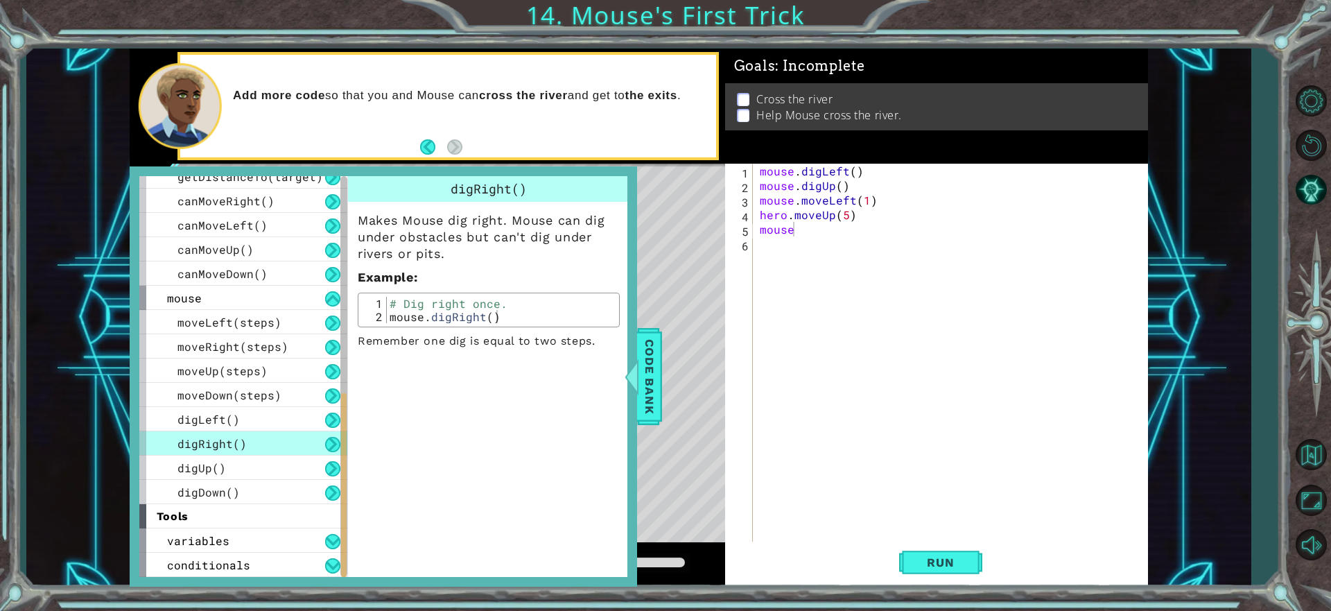
type textarea "mouse.digRight()"
drag, startPoint x: 512, startPoint y: 310, endPoint x: 385, endPoint y: 318, distance: 127.1
click at [385, 318] on div "mouse.digRight() 1 2 # Dig right once. mouse . digRight ( ) ההההההההההההההההההה…" at bounding box center [489, 310] width 254 height 26
click at [252, 496] on div "digDown()" at bounding box center [243, 492] width 208 height 24
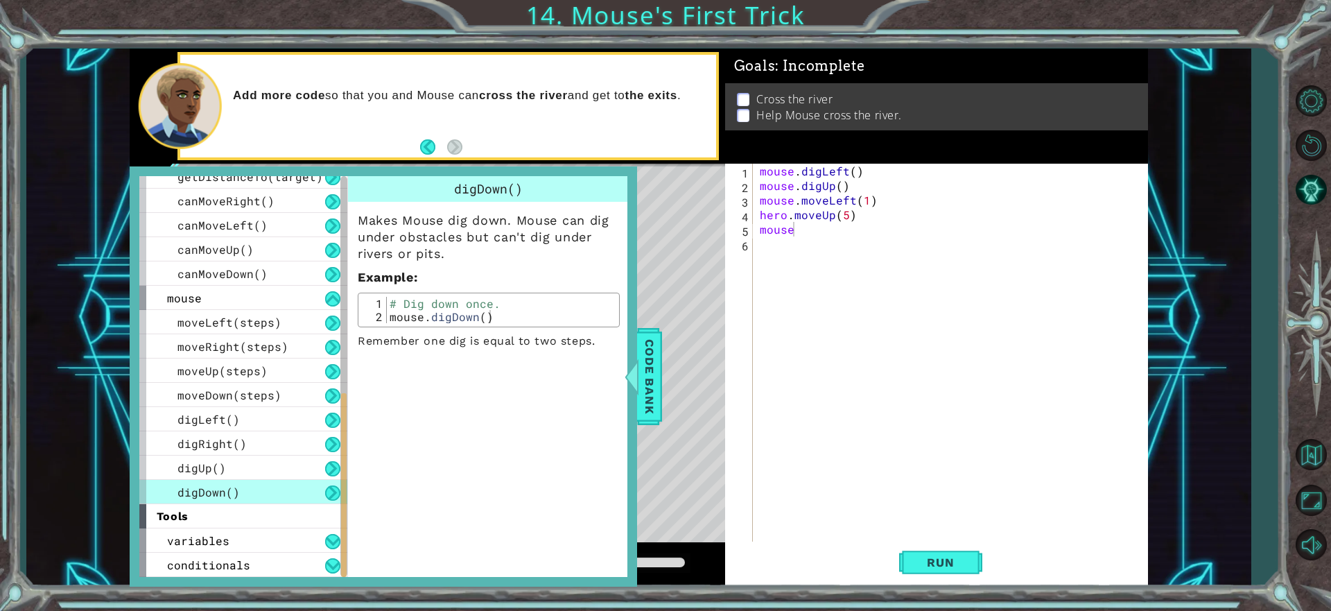
type textarea "mouse.digDown()"
drag, startPoint x: 496, startPoint y: 316, endPoint x: 277, endPoint y: 315, distance: 219.1
click at [277, 315] on div "methods hero use(thing) moveUp(steps) moveDown(steps) moveLeft(steps) moveRight…" at bounding box center [383, 376] width 488 height 401
click at [793, 265] on div "mouse . digLeft ( ) mouse . digUp ( ) mouse . moveLeft ( 1 ) hero . moveUp ( 5 …" at bounding box center [954, 368] width 394 height 408
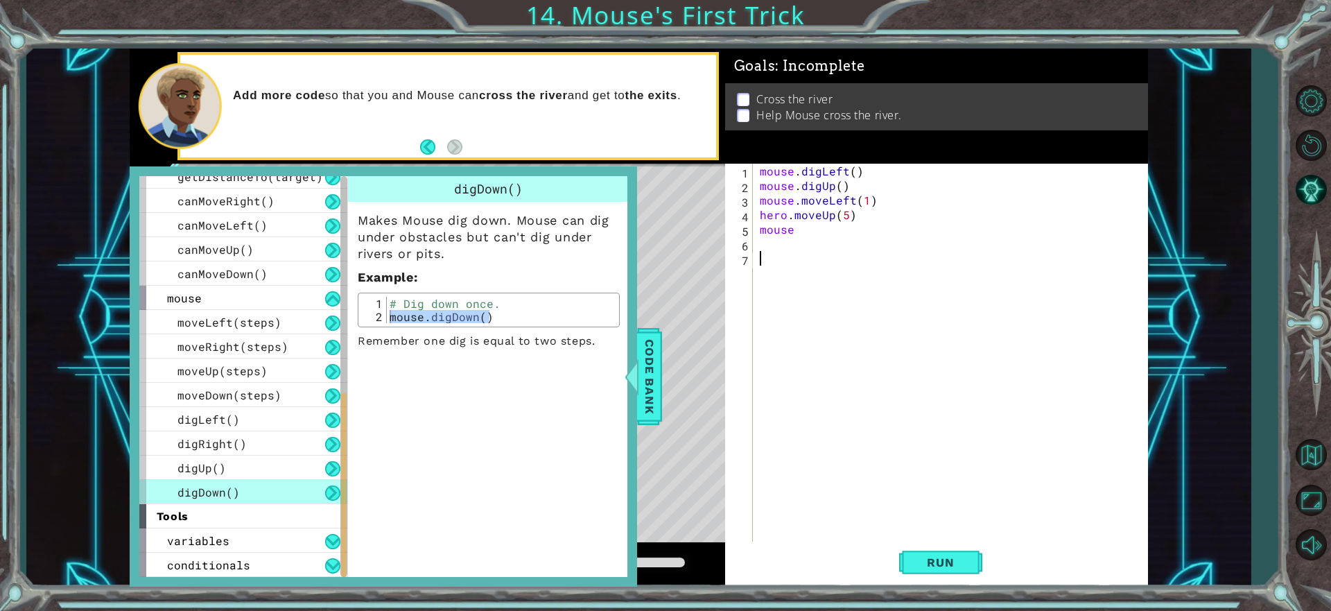
paste textarea "mouse.digDown()"
type textarea "mouse.digDown()"
click at [241, 447] on span "digRight()" at bounding box center [211, 443] width 69 height 15
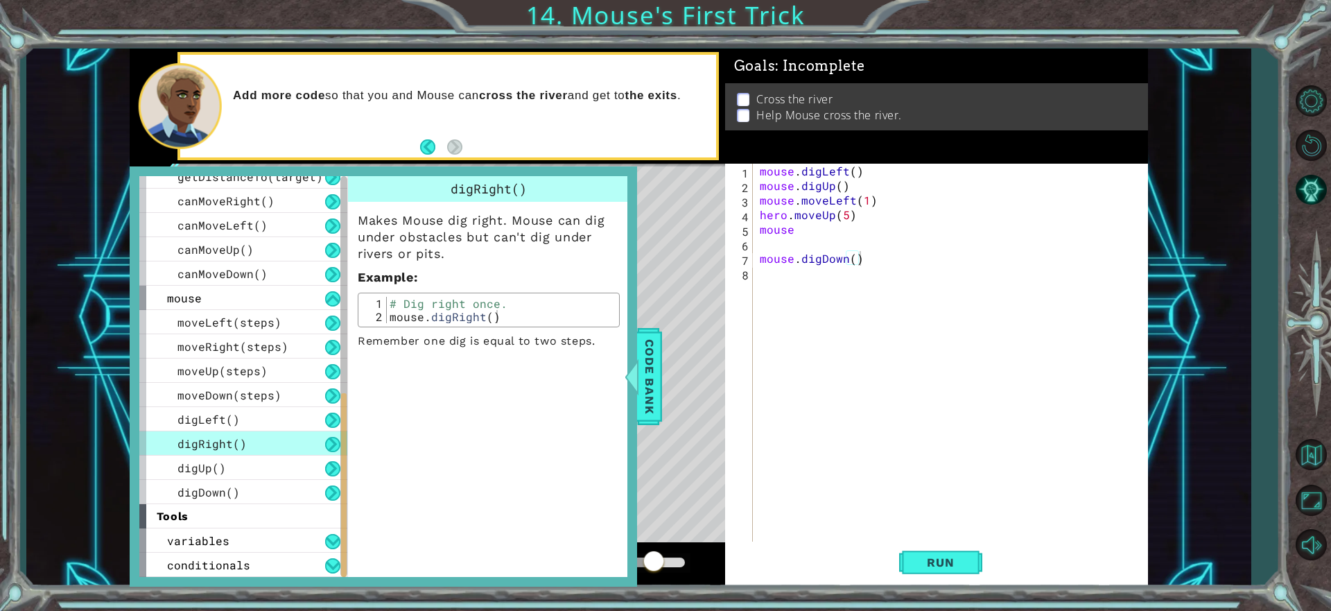
type textarea "mouse.digRight()"
drag, startPoint x: 505, startPoint y: 311, endPoint x: 375, endPoint y: 318, distance: 129.9
click at [375, 318] on div "mouse.digRight() 1 2 # Dig right once. mouse . digRight ( ) ההההההההההההההההההה…" at bounding box center [489, 310] width 254 height 26
click at [785, 282] on div "mouse . digLeft ( ) mouse . digUp ( ) mouse . moveLeft ( 1 ) hero . moveUp ( 5 …" at bounding box center [954, 368] width 394 height 408
paste textarea "mouse.digRight()"
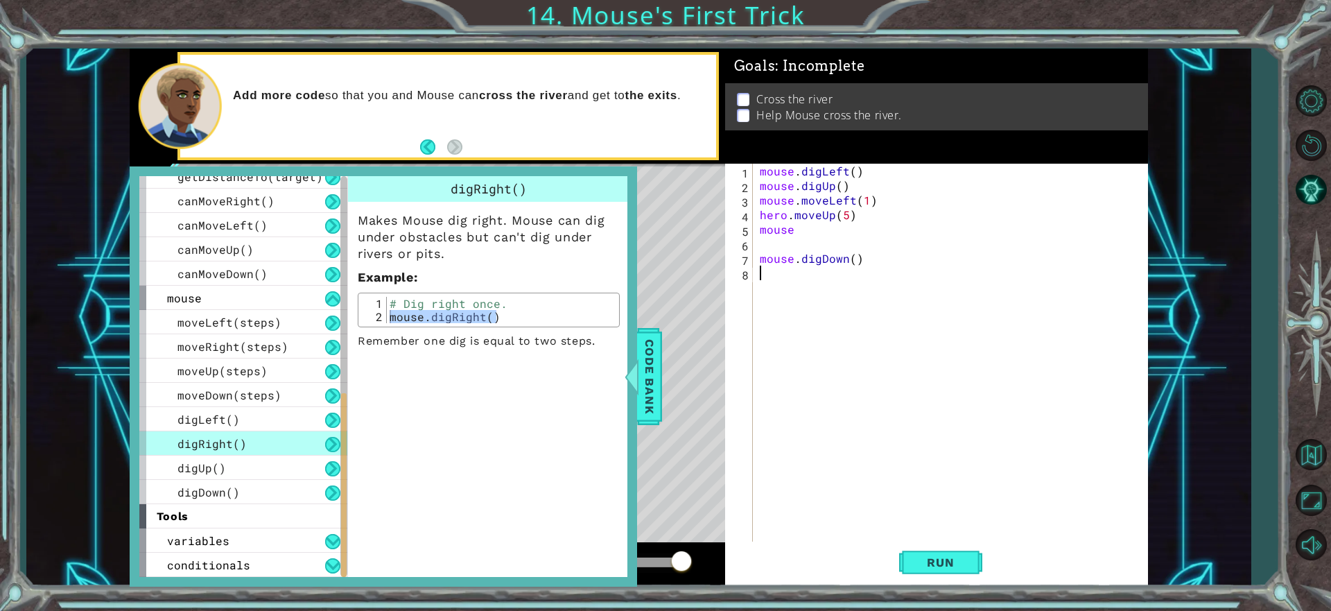
type textarea "mouse.digRight()"
click at [638, 360] on div at bounding box center [631, 377] width 17 height 42
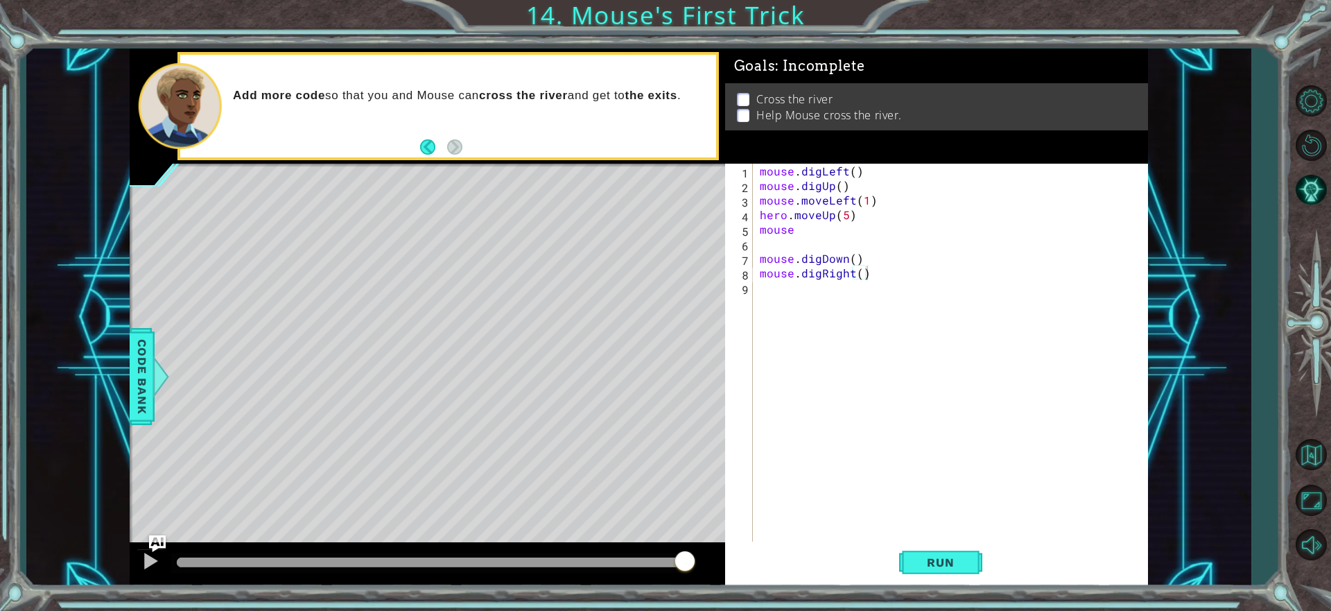
click at [856, 242] on div "mouse . digLeft ( ) mouse . digUp ( ) mouse . moveLeft ( 1 ) hero . moveUp ( 5 …" at bounding box center [954, 368] width 394 height 408
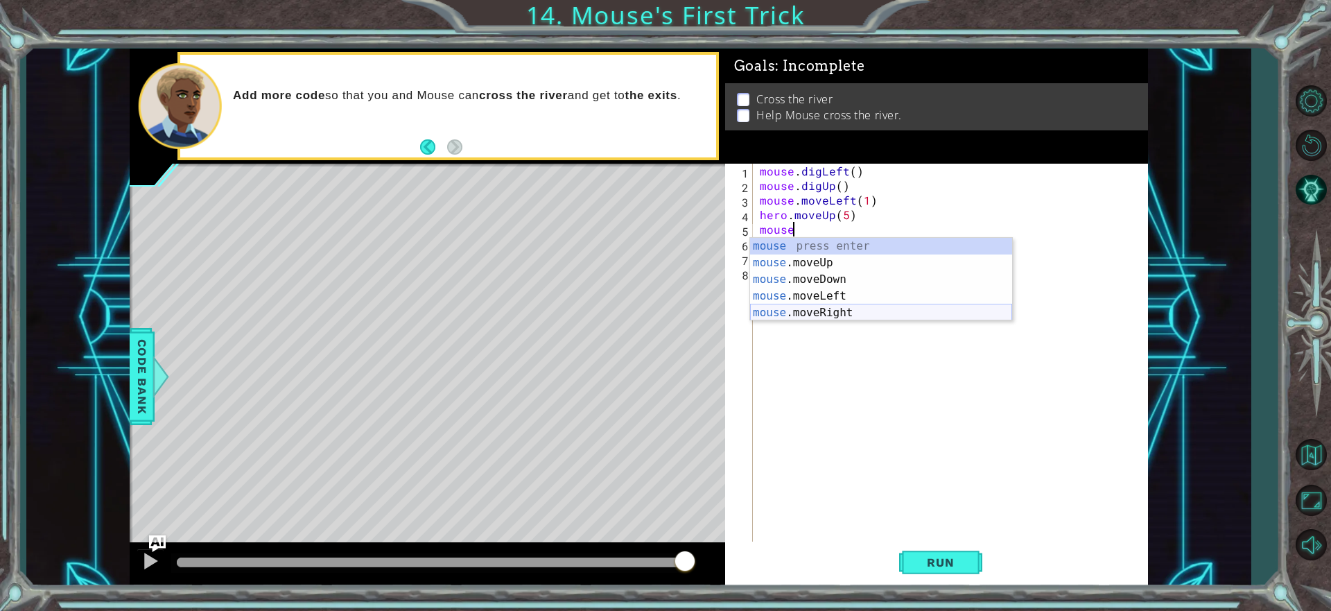
click at [817, 311] on div "mouse press enter mouse .moveUp press enter mouse .moveDown press enter mouse .…" at bounding box center [881, 296] width 262 height 116
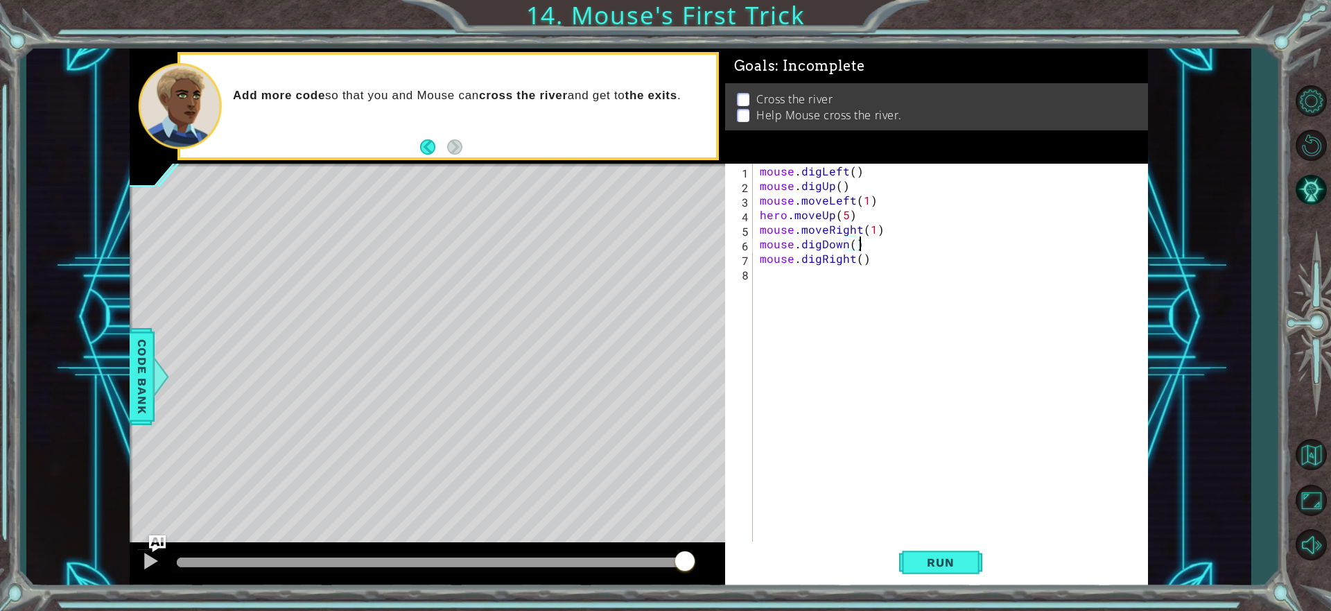
click at [902, 241] on div "mouse . digLeft ( ) mouse . digUp ( ) mouse . moveLeft ( 1 ) hero . moveUp ( 5 …" at bounding box center [954, 368] width 394 height 408
type textarea "mouse.digDown()"
click at [976, 564] on button "Run" at bounding box center [940, 562] width 83 height 42
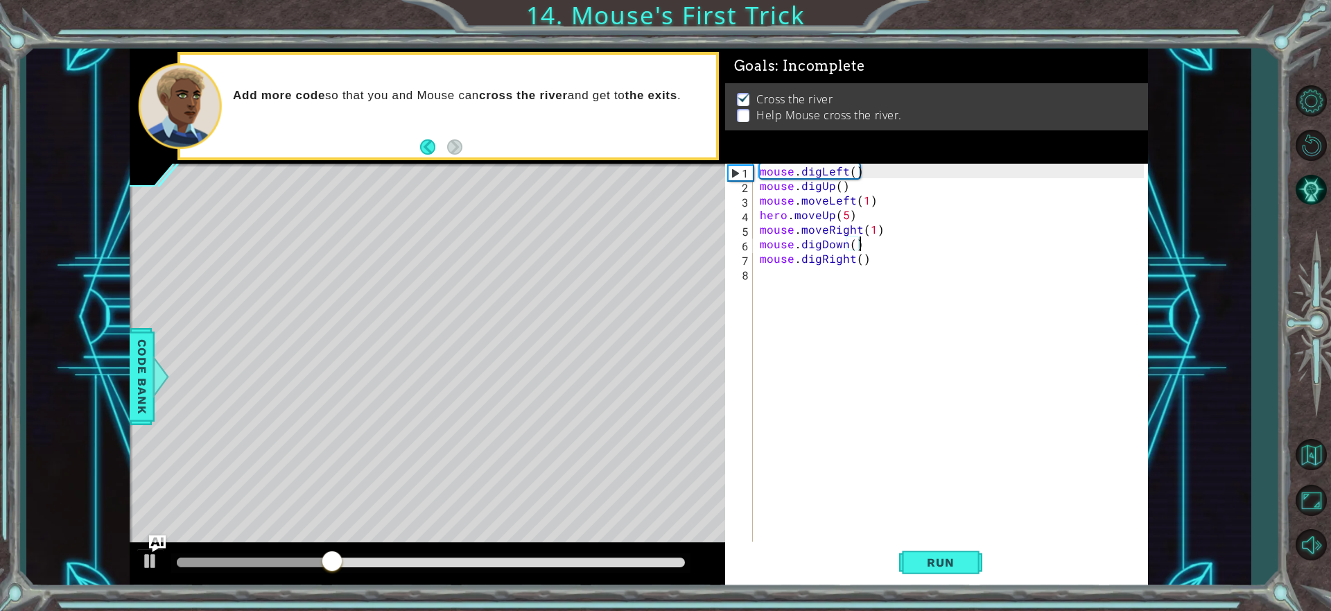
click at [810, 271] on div "mouse . digLeft ( ) mouse . digUp ( ) mouse . moveLeft ( 1 ) hero . moveUp ( 5 …" at bounding box center [954, 368] width 394 height 408
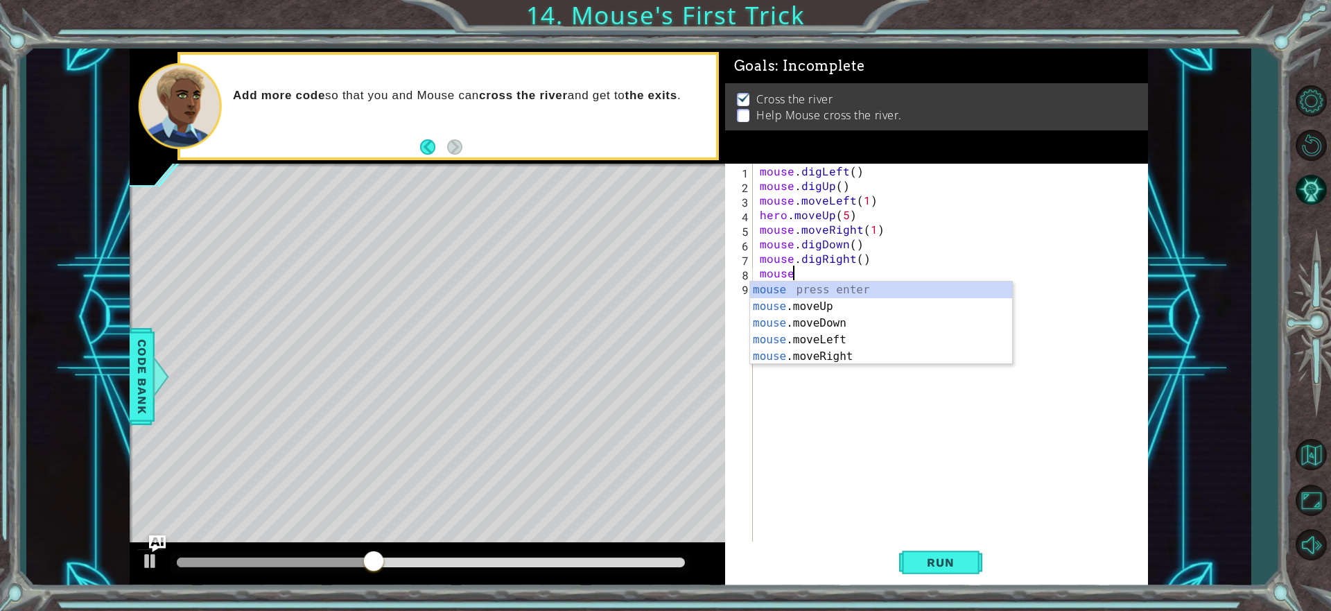
scroll to position [0, 1]
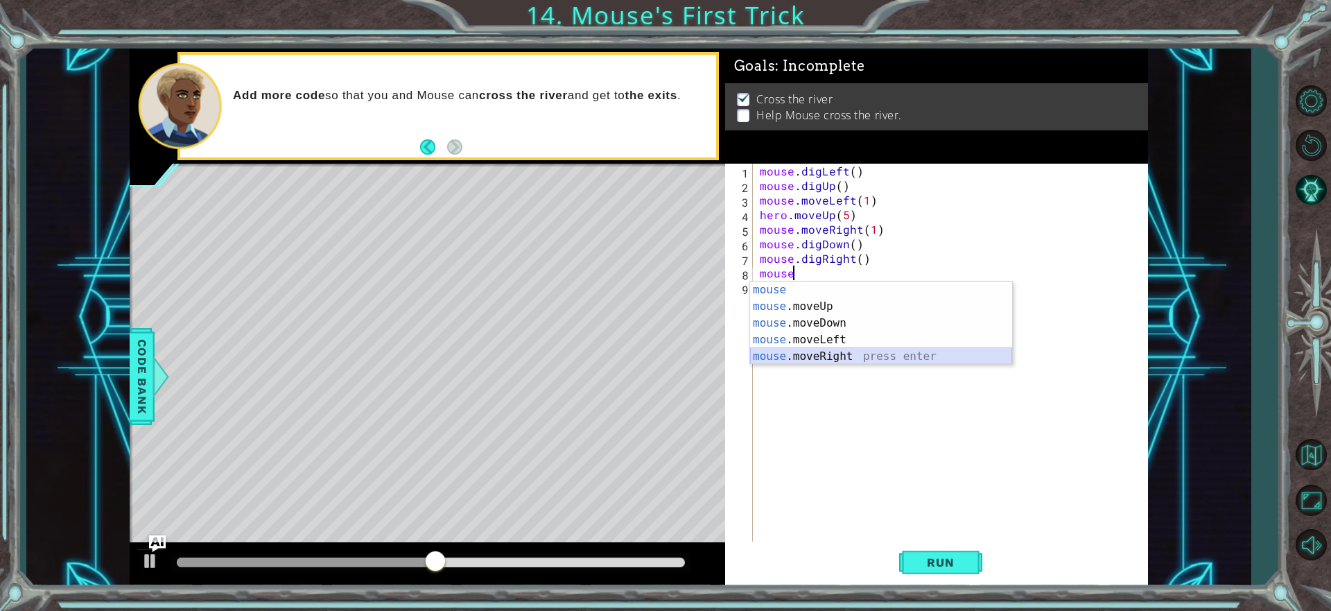
click at [844, 350] on div "mouse press enter mouse .moveUp press enter mouse .moveDown press enter mouse .…" at bounding box center [881, 339] width 262 height 116
type textarea "mouse.moveRight(1)"
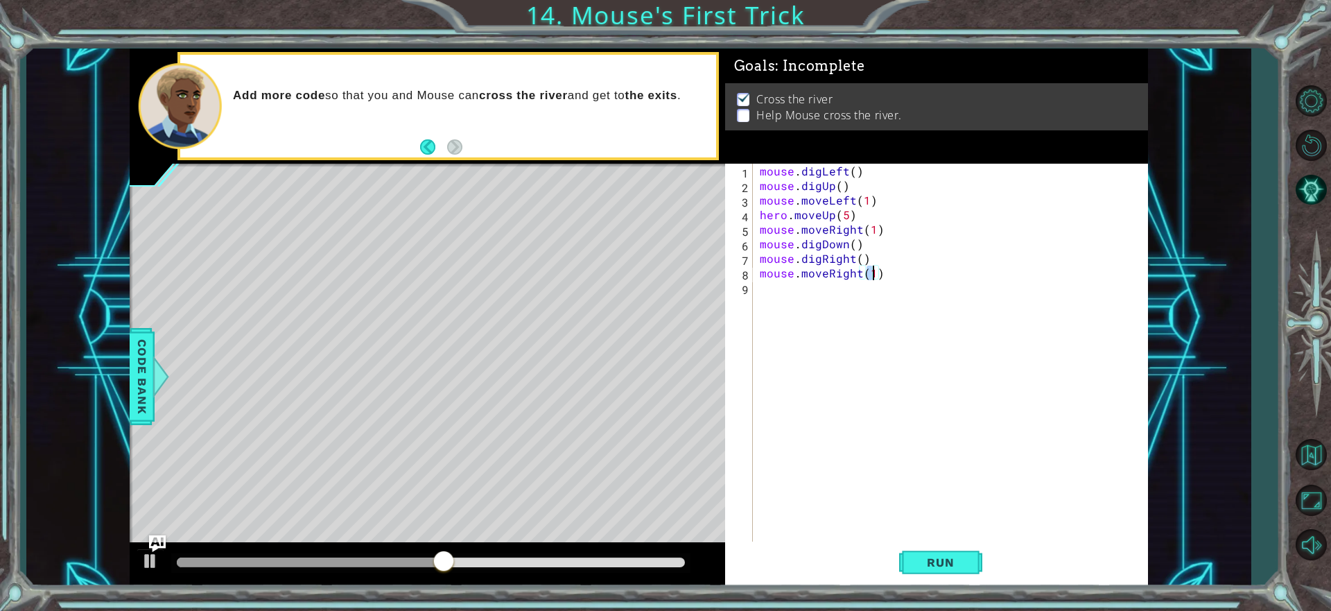
click at [918, 304] on div "mouse . digLeft ( ) mouse . digUp ( ) mouse . moveLeft ( 1 ) hero . moveUp ( 5 …" at bounding box center [954, 368] width 394 height 408
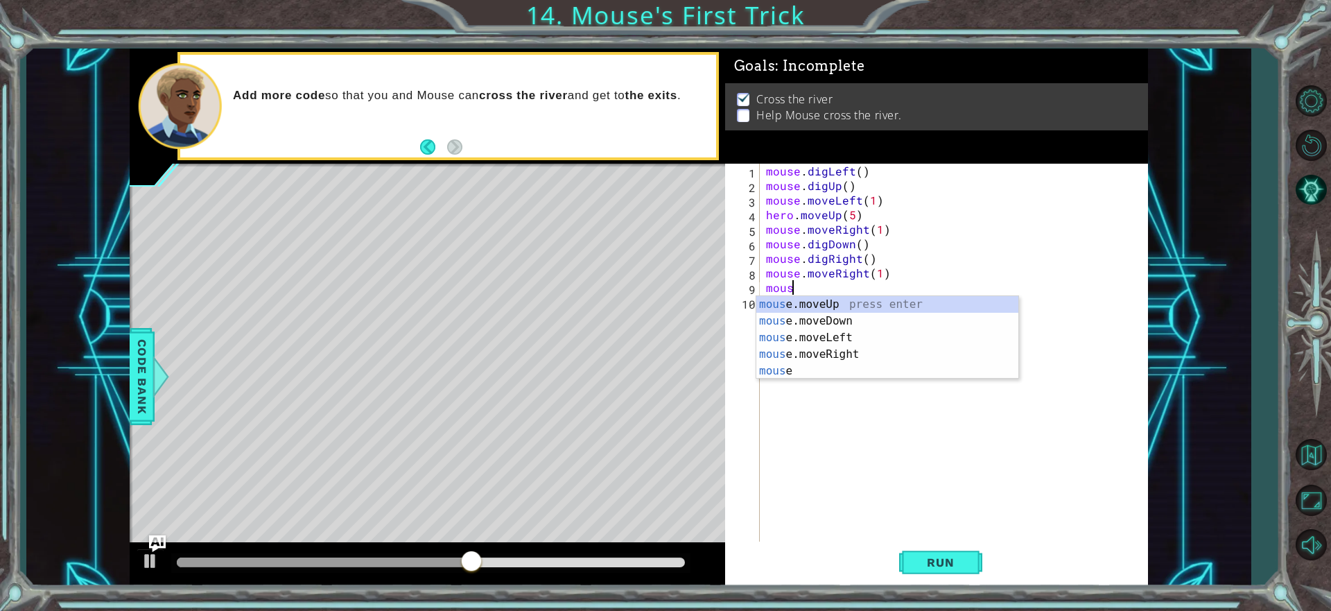
type textarea "mouse"
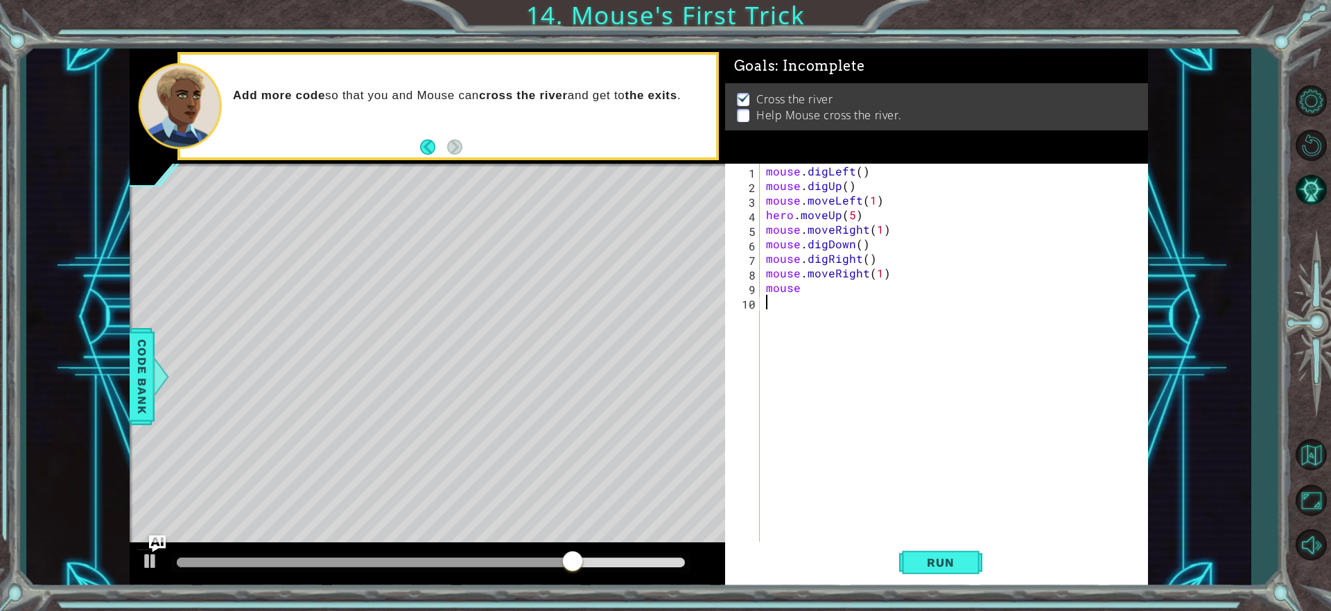
click at [869, 435] on div "mouse . digLeft ( ) mouse . digUp ( ) mouse . moveLeft ( 1 ) hero . moveUp ( 5 …" at bounding box center [957, 368] width 388 height 408
click at [693, 281] on div "1 ההההההההההההההההההההההההההההההההההההההההההההההההההההההההההההההההההההההההההההה…" at bounding box center [639, 317] width 1018 height 537
type textarea "mouse"
click at [980, 561] on button "Run" at bounding box center [940, 562] width 83 height 42
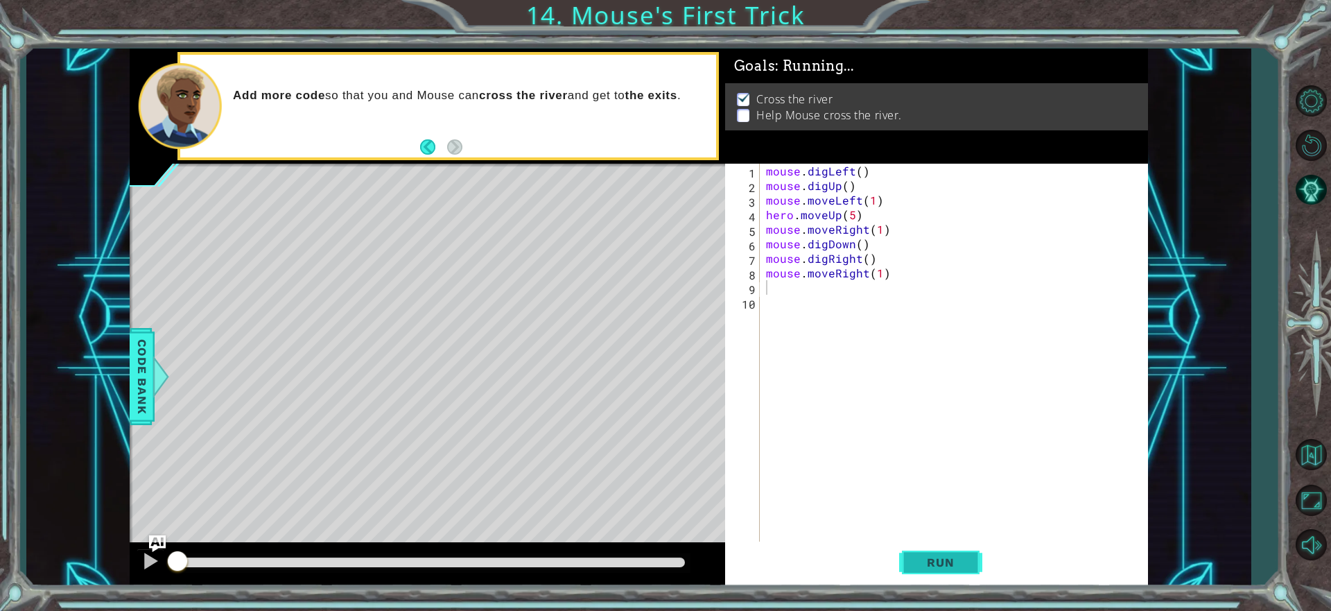
click at [923, 557] on span "Run" at bounding box center [940, 562] width 55 height 14
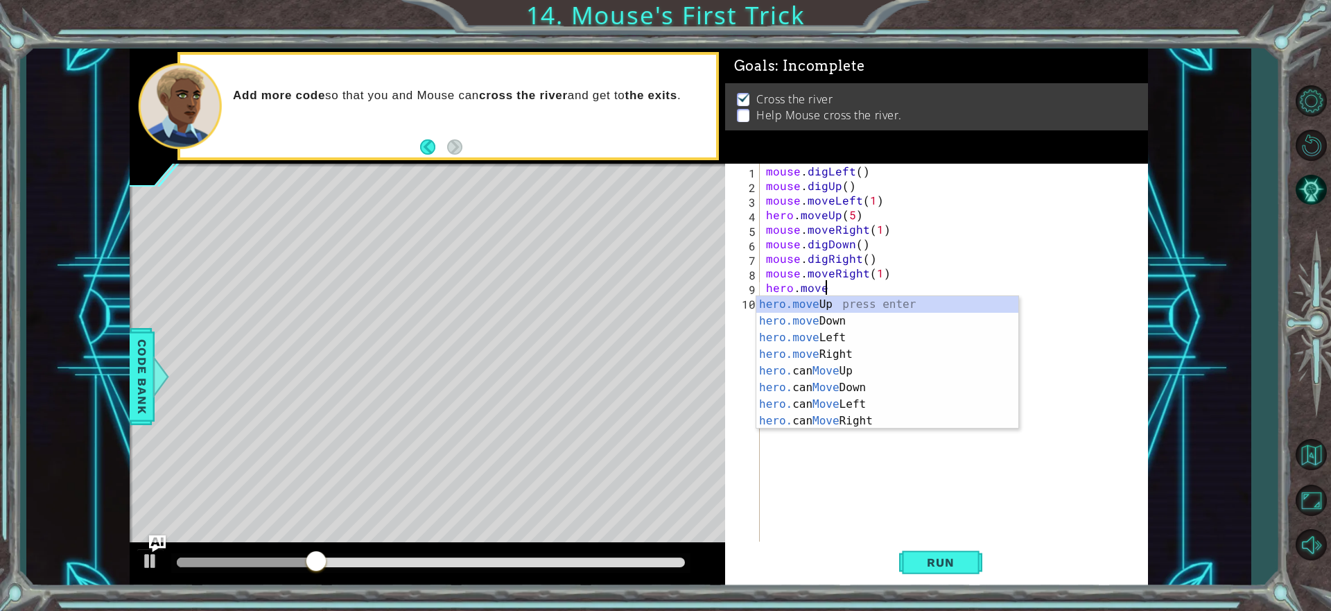
scroll to position [0, 3]
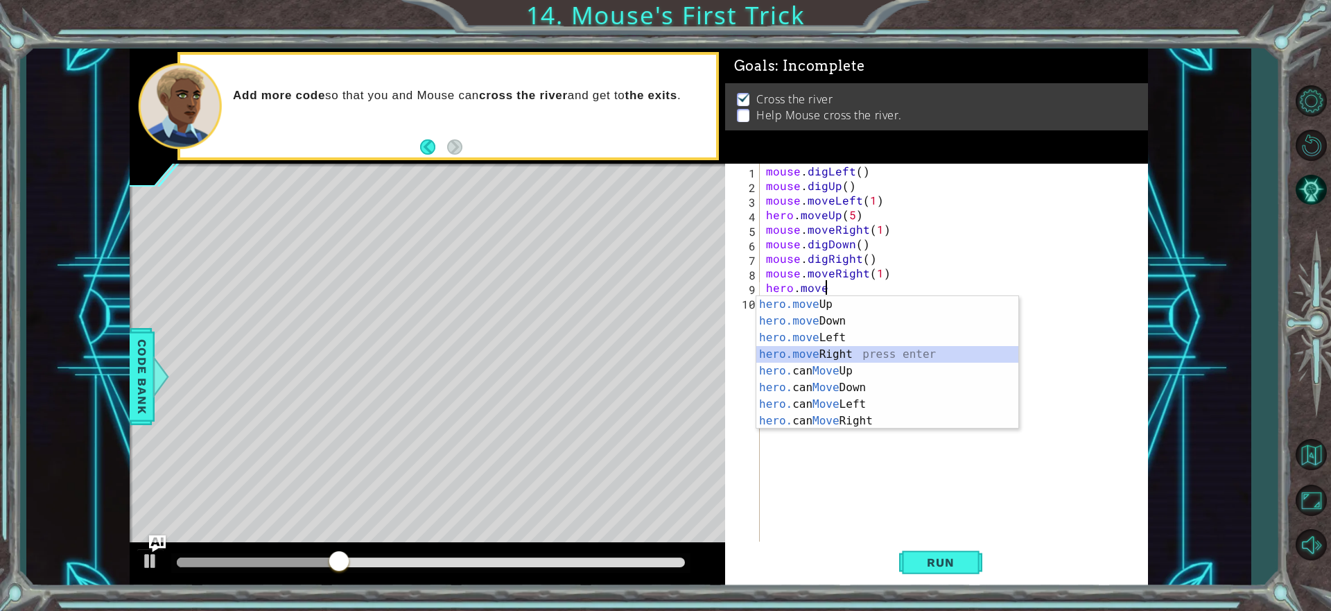
click at [842, 354] on div "hero.move Up press enter hero.move Down press enter hero.move Left press enter …" at bounding box center [887, 379] width 262 height 166
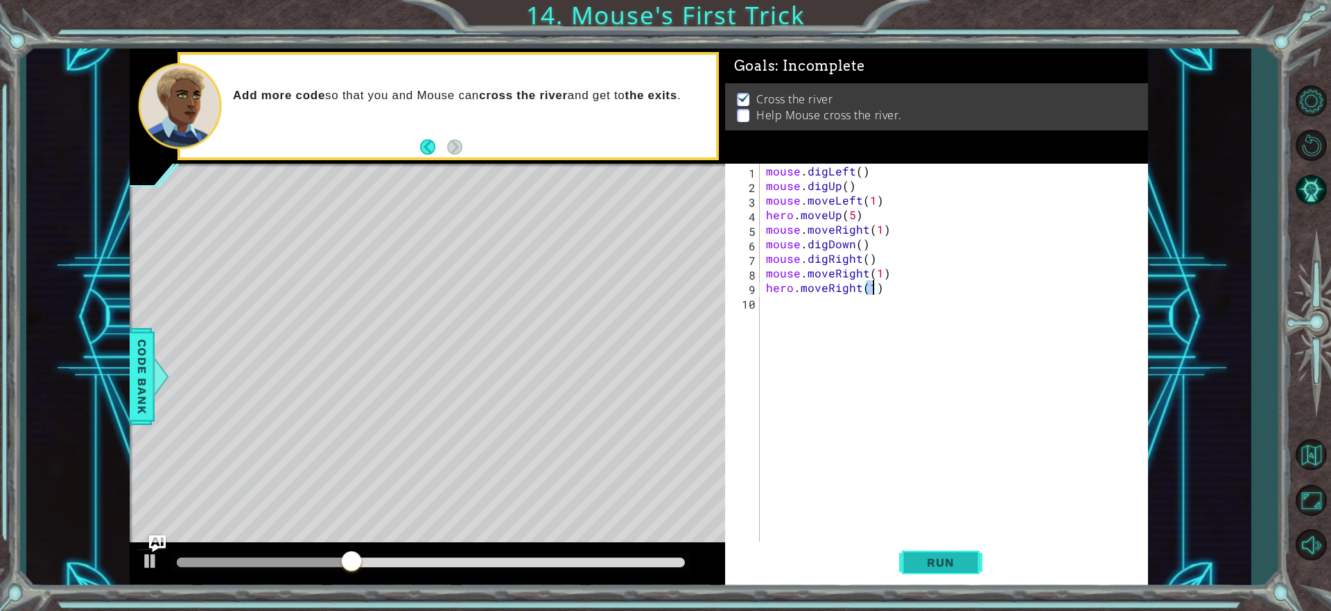
type textarea "hero.moveRight(1)"
click at [976, 559] on button "Run" at bounding box center [940, 562] width 83 height 42
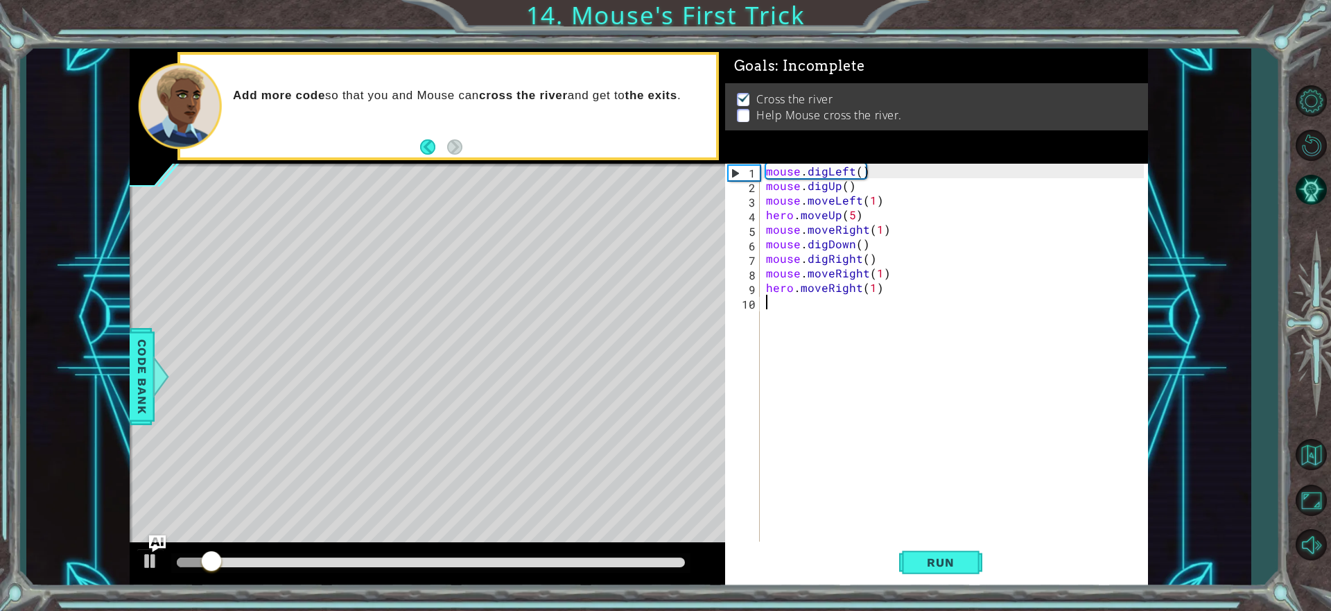
click at [857, 320] on div "mouse . digLeft ( ) mouse . digUp ( ) mouse . moveLeft ( 1 ) hero . moveUp ( 5 …" at bounding box center [957, 368] width 388 height 408
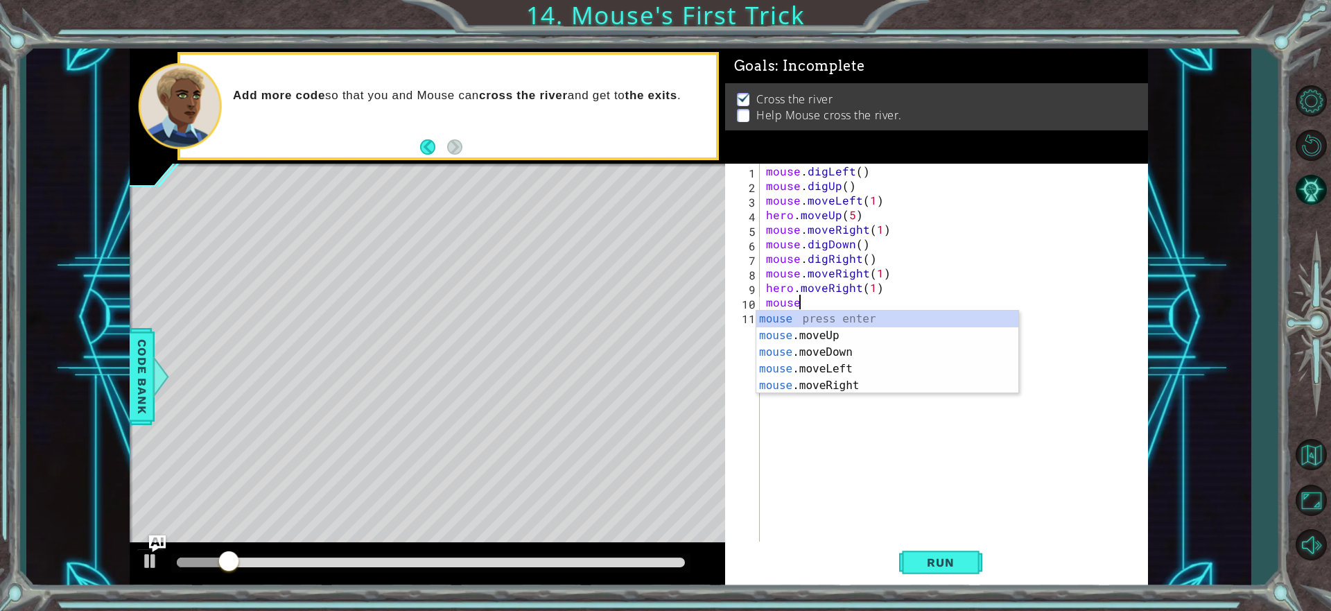
scroll to position [0, 1]
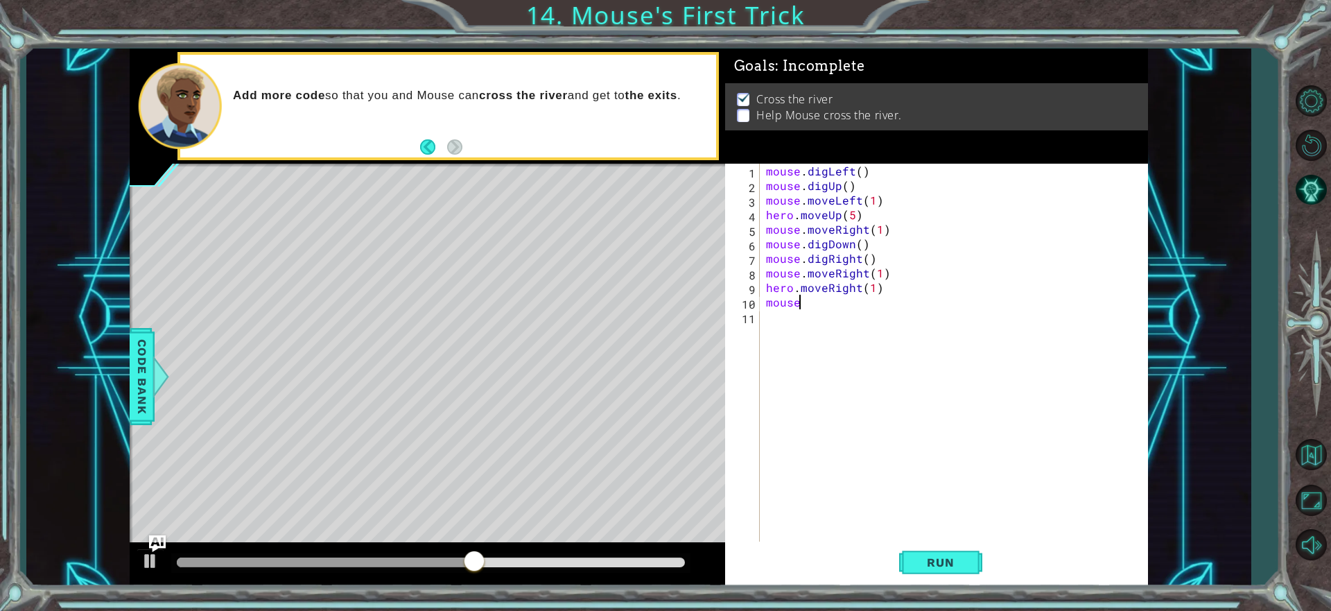
click at [835, 307] on div "mouse . digLeft ( ) mouse . digUp ( ) mouse . moveLeft ( 1 ) hero . moveUp ( 5 …" at bounding box center [957, 368] width 388 height 408
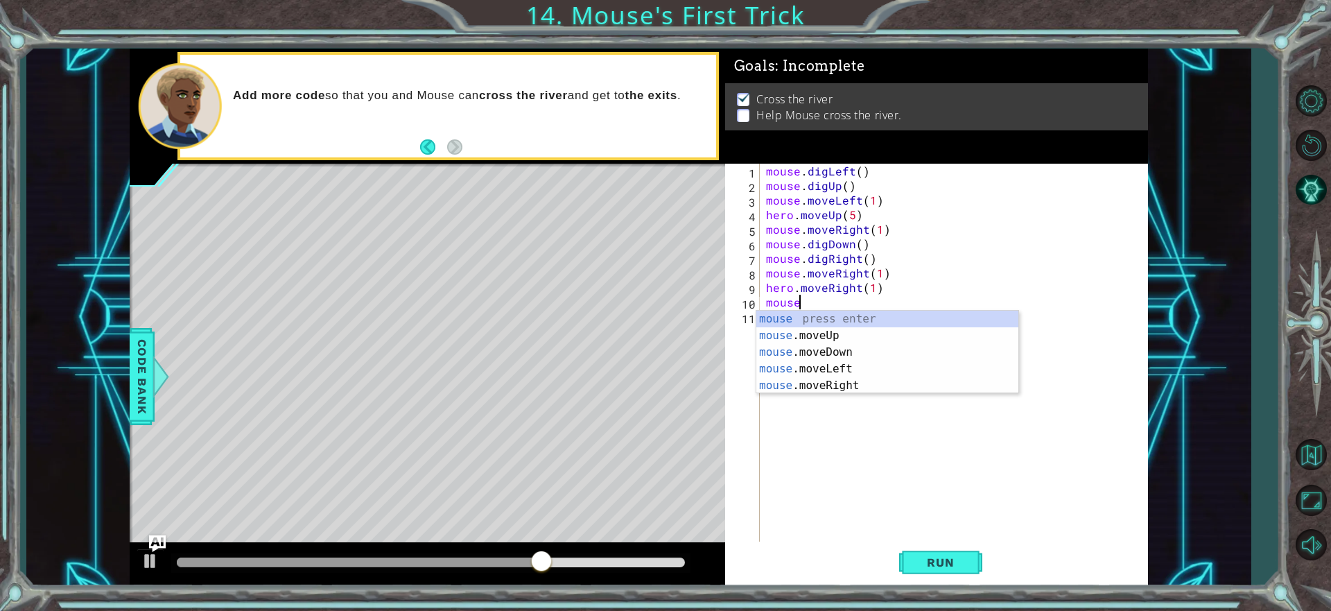
type textarea "mouse."
click at [845, 375] on div "mouse . digLeft ( ) mouse . digUp ( ) mouse . moveLeft ( 1 ) hero . moveUp ( 5 …" at bounding box center [957, 368] width 388 height 408
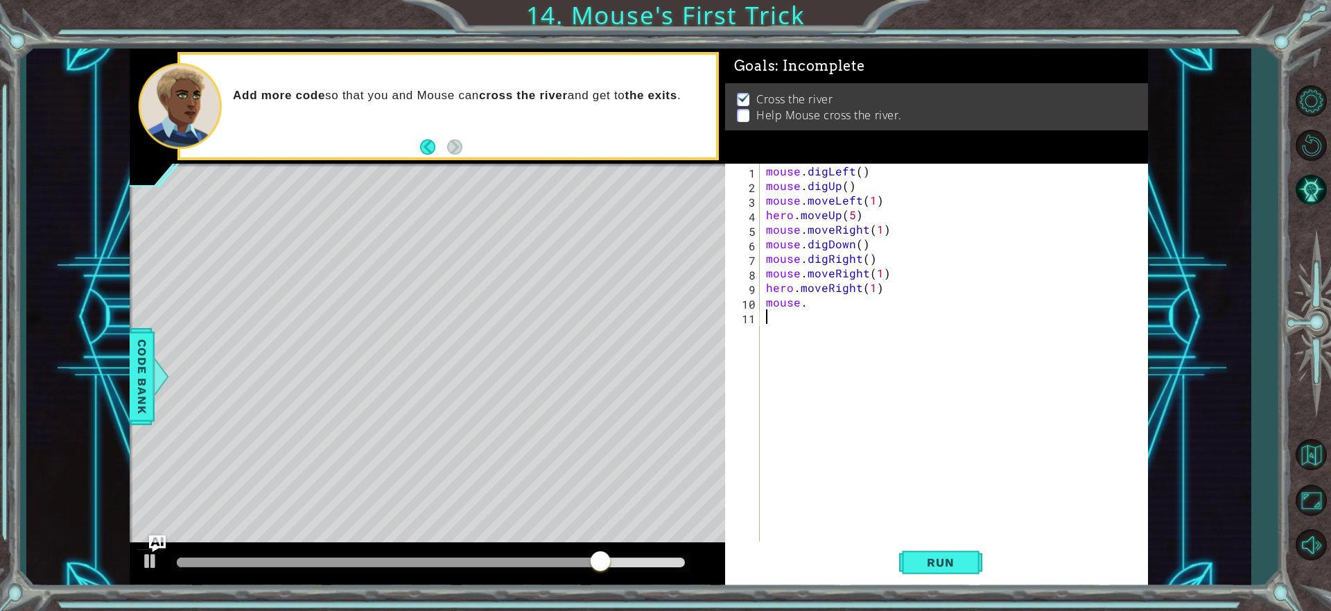
scroll to position [0, 0]
click at [813, 313] on div "mouse . digLeft ( ) mouse . digUp ( ) mouse . moveLeft ( 1 ) hero . moveUp ( 5 …" at bounding box center [957, 368] width 388 height 408
click at [816, 304] on div "mouse . digLeft ( ) mouse . digUp ( ) mouse . moveLeft ( 1 ) hero . moveUp ( 5 …" at bounding box center [957, 368] width 388 height 408
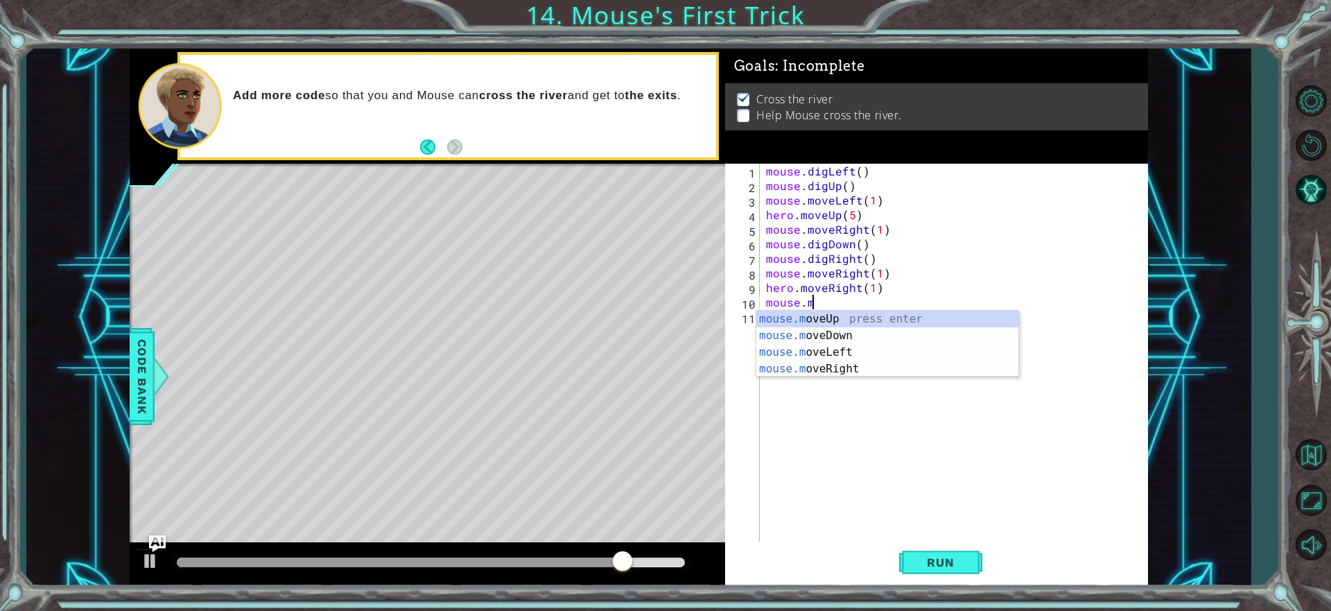
scroll to position [0, 2]
click at [797, 368] on div "mouse.m oveUp press enter mouse.m oveDown press enter mouse.m oveLeft press ent…" at bounding box center [887, 361] width 262 height 100
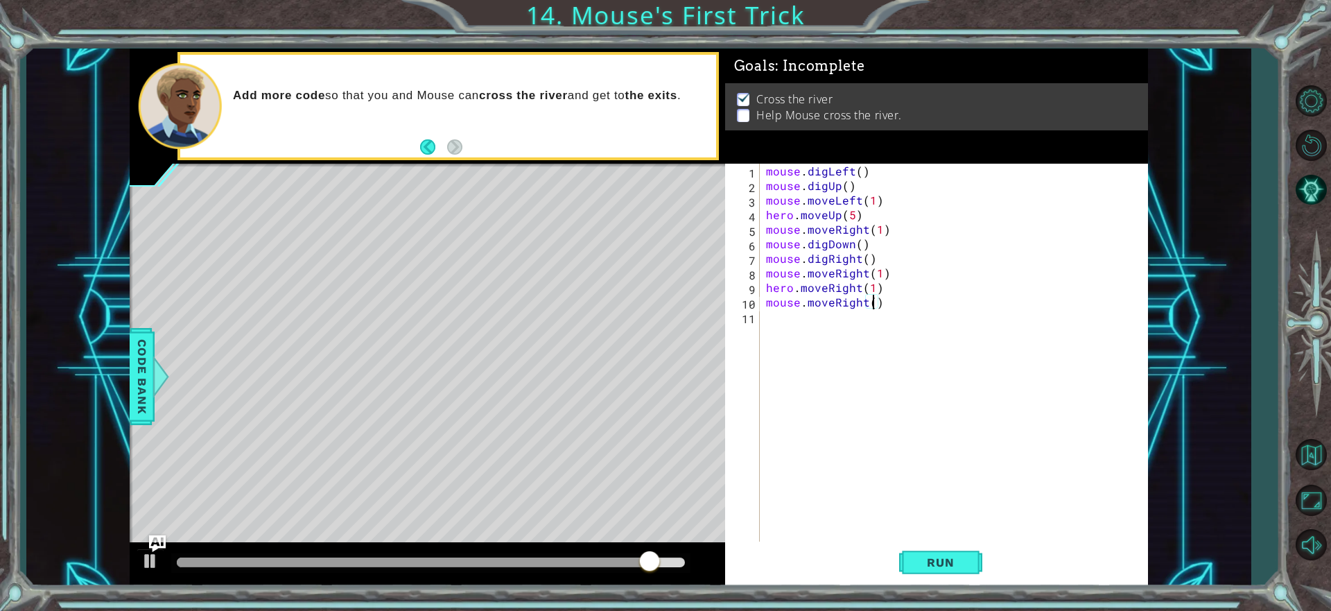
type textarea "mouse.moveRight(2)"
click at [779, 318] on div "mouse . digLeft ( ) mouse . digUp ( ) mouse . moveLeft ( 1 ) hero . moveUp ( 5 …" at bounding box center [957, 368] width 388 height 408
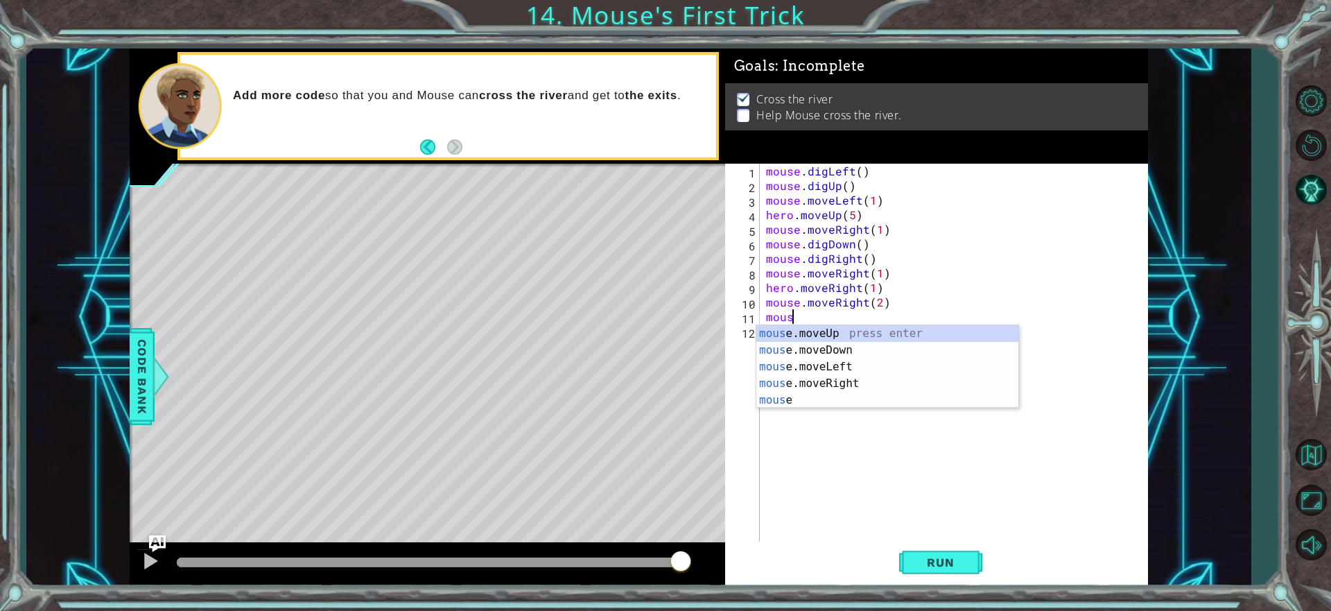
scroll to position [0, 1]
click at [851, 350] on div "mouse press enter mouse .moveUp press enter mouse .moveDown press enter mouse .…" at bounding box center [887, 383] width 262 height 116
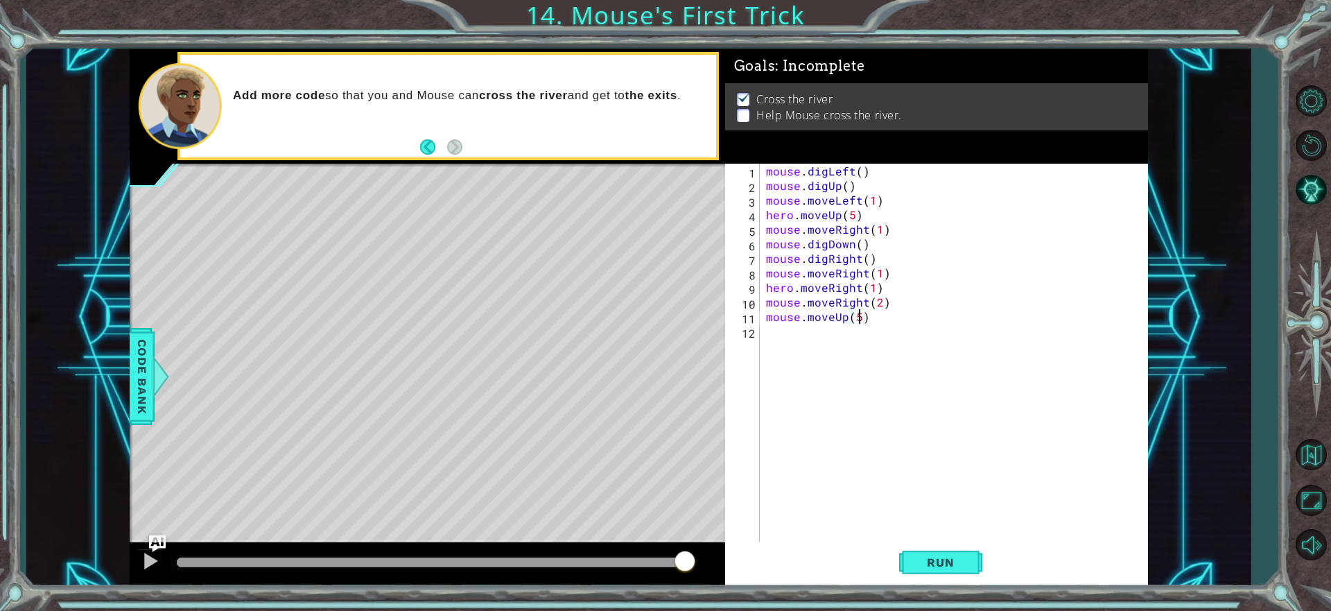
scroll to position [0, 6]
type textarea "mouse.moveUp(5)"
click at [930, 561] on span "Run" at bounding box center [940, 562] width 55 height 14
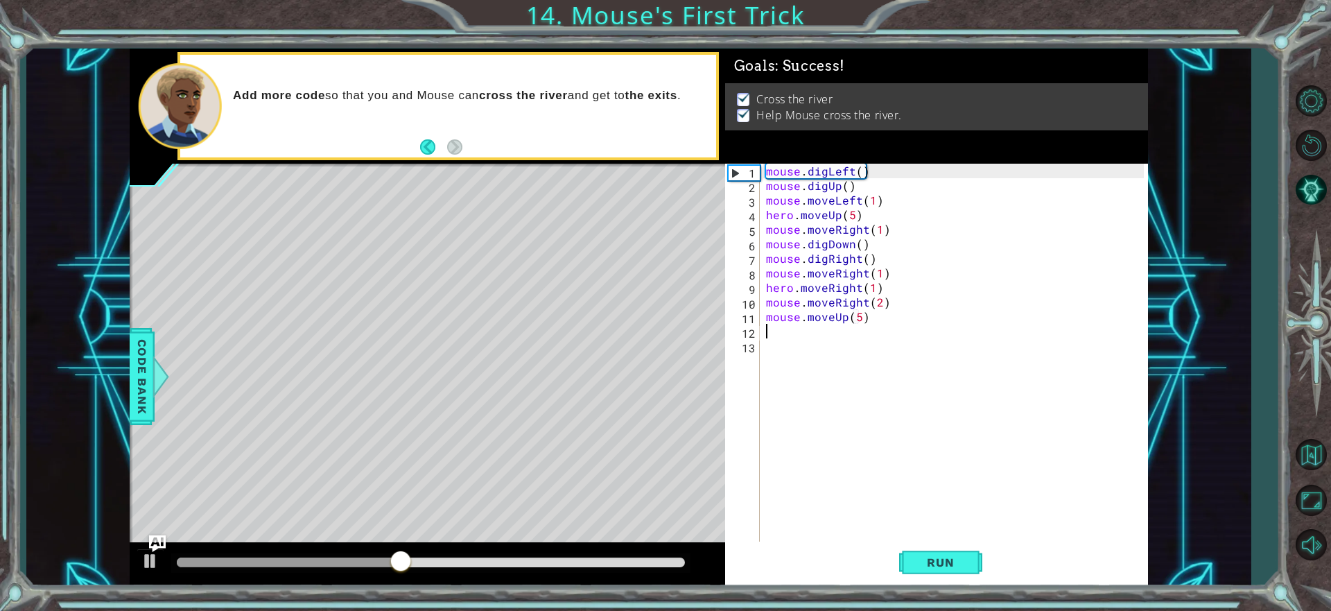
click at [679, 557] on div at bounding box center [431, 562] width 508 height 10
drag, startPoint x: 647, startPoint y: 562, endPoint x: 663, endPoint y: 563, distance: 16.0
click at [663, 563] on div at bounding box center [431, 562] width 508 height 10
drag, startPoint x: 660, startPoint y: 564, endPoint x: 647, endPoint y: 577, distance: 18.6
click at [650, 574] on div at bounding box center [650, 562] width 25 height 25
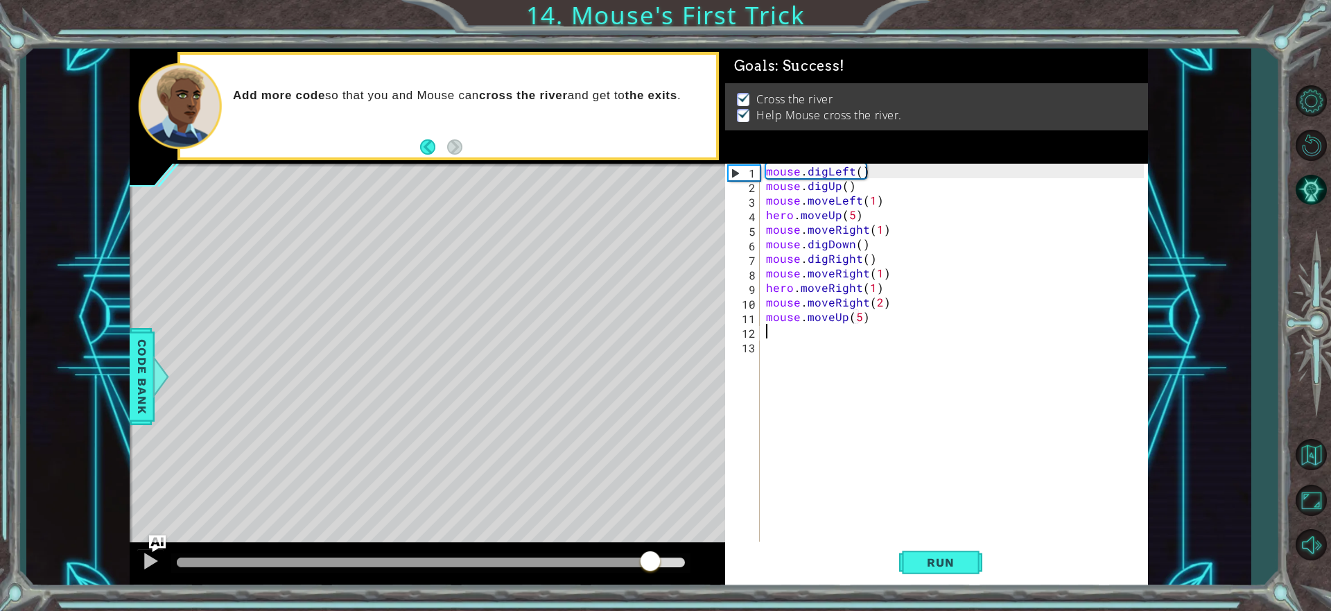
click at [896, 562] on div "Run" at bounding box center [941, 562] width 424 height 42
click at [910, 560] on button "Run" at bounding box center [940, 562] width 83 height 42
click at [671, 564] on div at bounding box center [431, 562] width 508 height 10
click at [146, 564] on div at bounding box center [150, 561] width 18 height 18
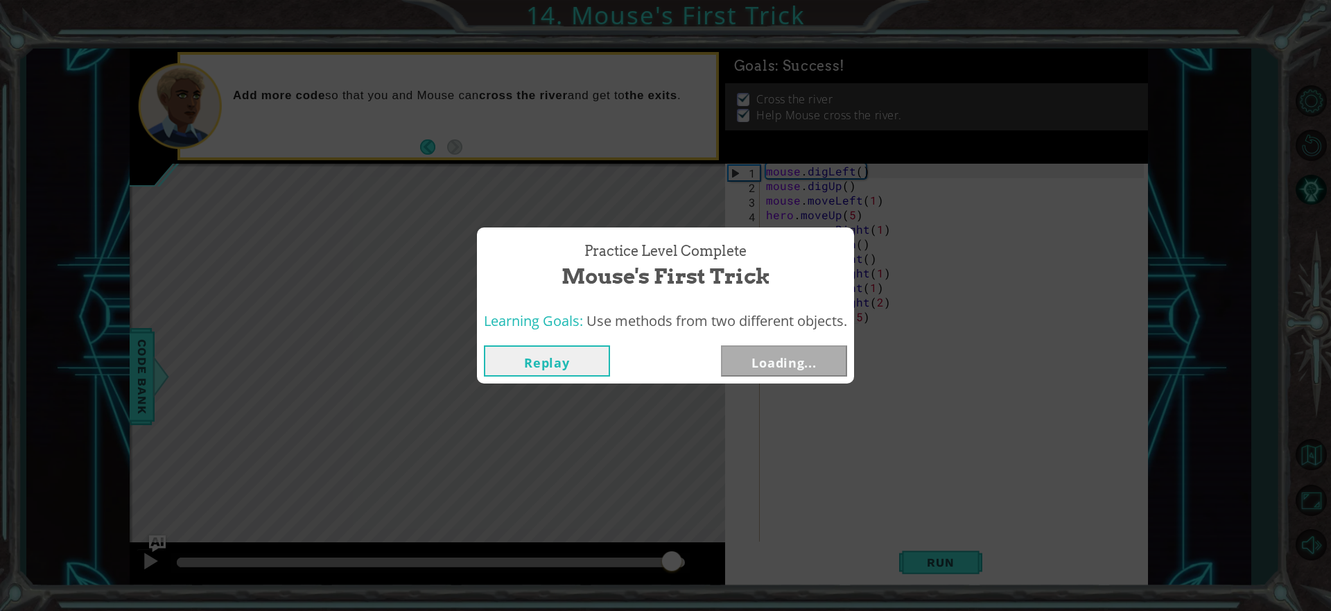
drag, startPoint x: 281, startPoint y: 566, endPoint x: 673, endPoint y: 558, distance: 392.5
click at [673, 558] on body "1 ההההההההההההההההההההההההההההההההההההההההההההההההההההההההההההההההההההההההההההה…" at bounding box center [665, 305] width 1331 height 611
click at [776, 364] on button "Next" at bounding box center [784, 360] width 126 height 31
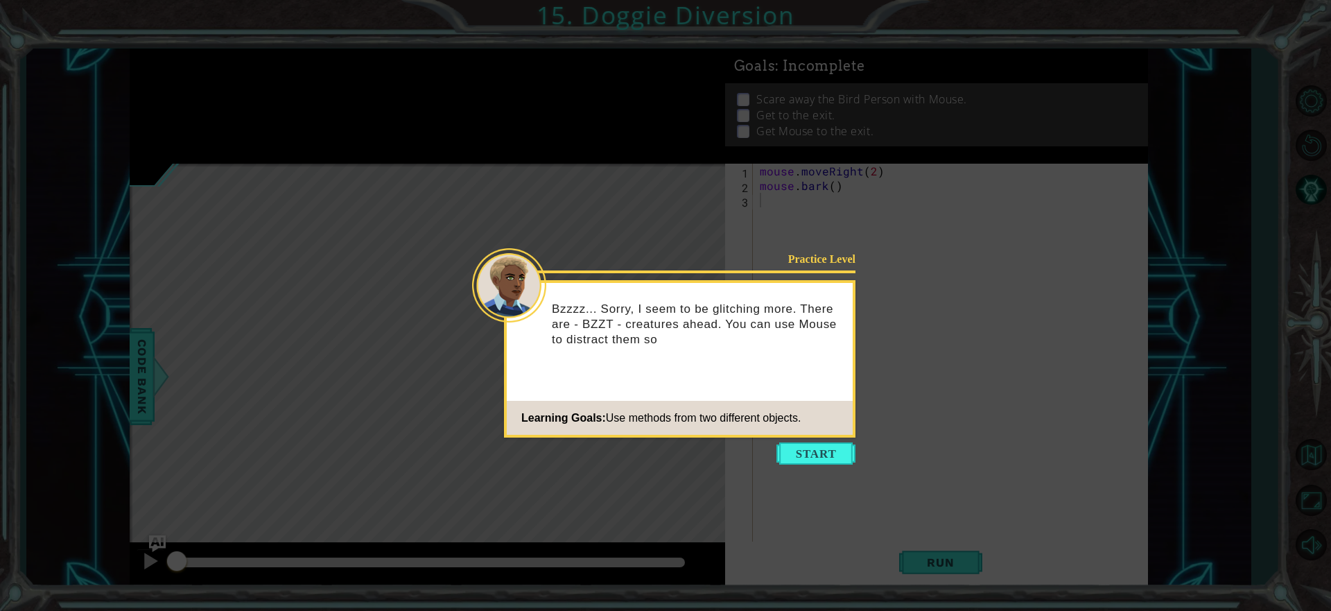
click at [811, 439] on icon at bounding box center [665, 305] width 1331 height 611
click at [810, 439] on icon at bounding box center [665, 305] width 1331 height 611
click at [810, 442] on icon at bounding box center [665, 305] width 1331 height 611
click at [807, 444] on button "Start" at bounding box center [815, 453] width 79 height 22
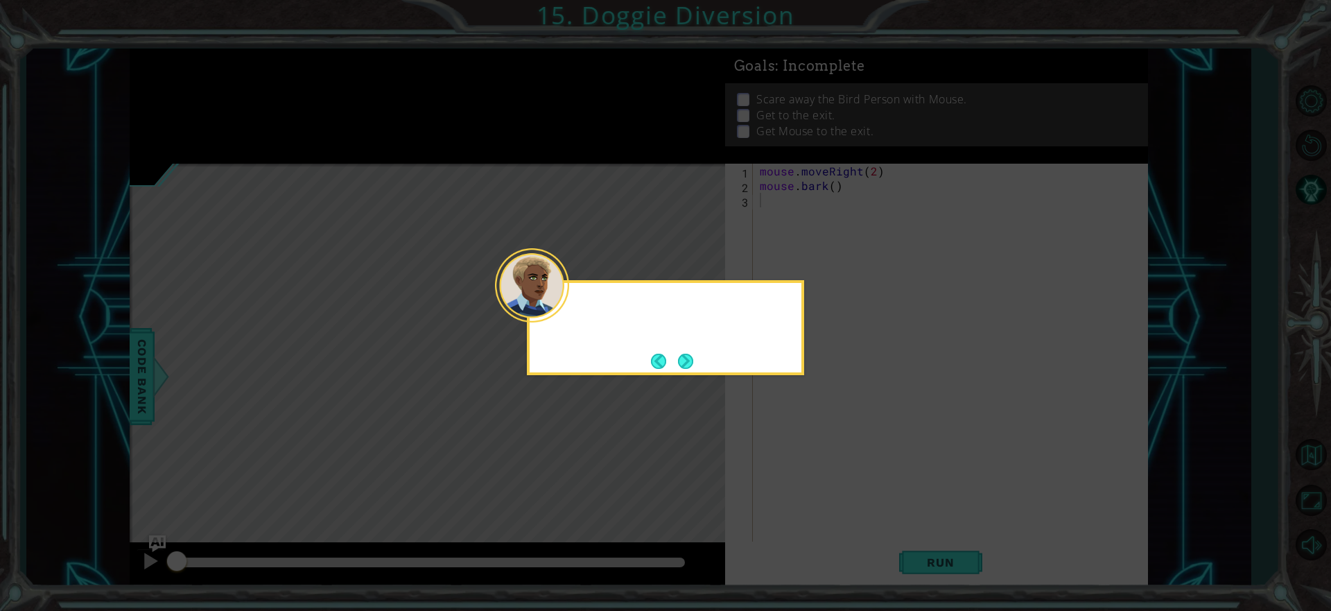
click at [806, 444] on icon at bounding box center [665, 305] width 1331 height 611
drag, startPoint x: 679, startPoint y: 372, endPoint x: 688, endPoint y: 361, distance: 13.8
click at [681, 372] on div "Mouse's bark can help you - Bzzt - distract the Bird PPPPPerson!" at bounding box center [665, 327] width 277 height 95
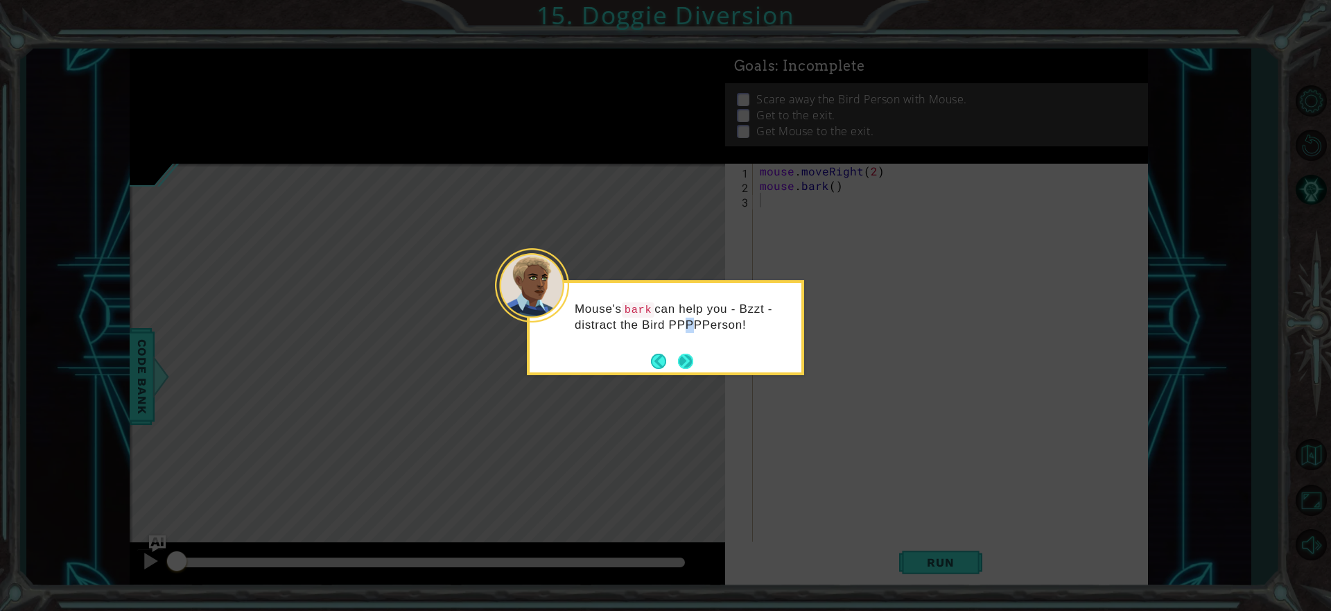
click at [688, 358] on button "Next" at bounding box center [686, 361] width 16 height 16
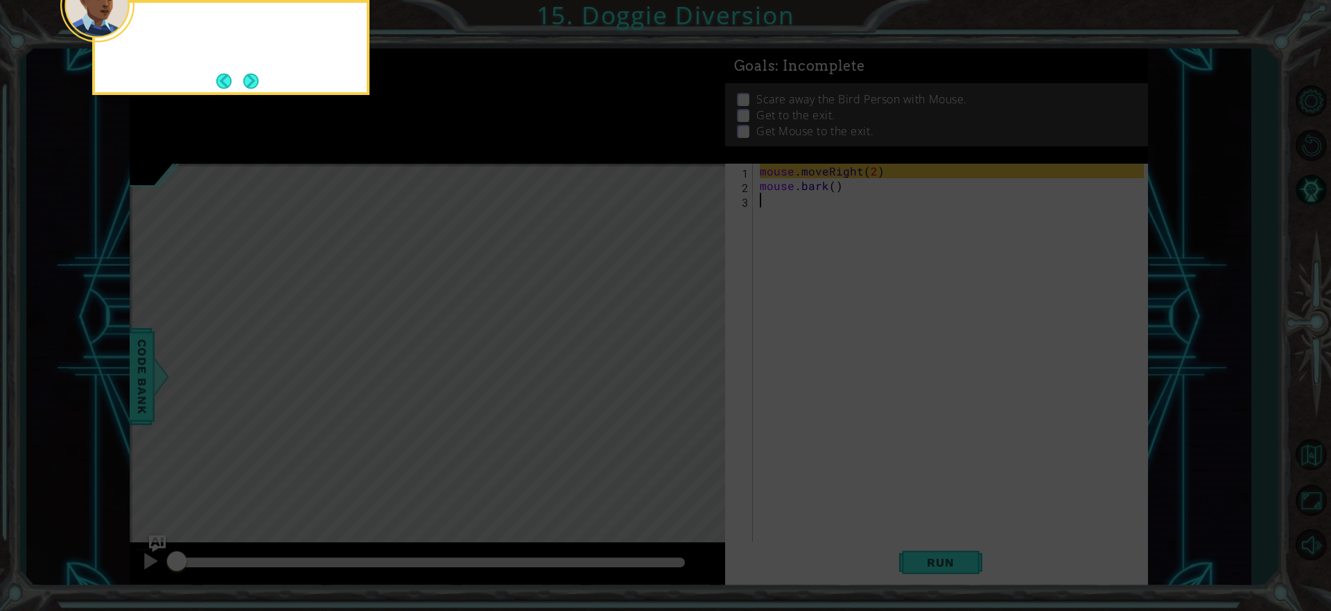
click at [687, 358] on icon at bounding box center [665, 91] width 1331 height 1038
click at [252, 69] on div "First... [PERSON_NAME] moves so that he's closer to th" at bounding box center [231, 43] width 272 height 70
click at [253, 70] on div "First... [PERSON_NAME] moves so that he's closer to the Bzzt." at bounding box center [231, 41] width 272 height 76
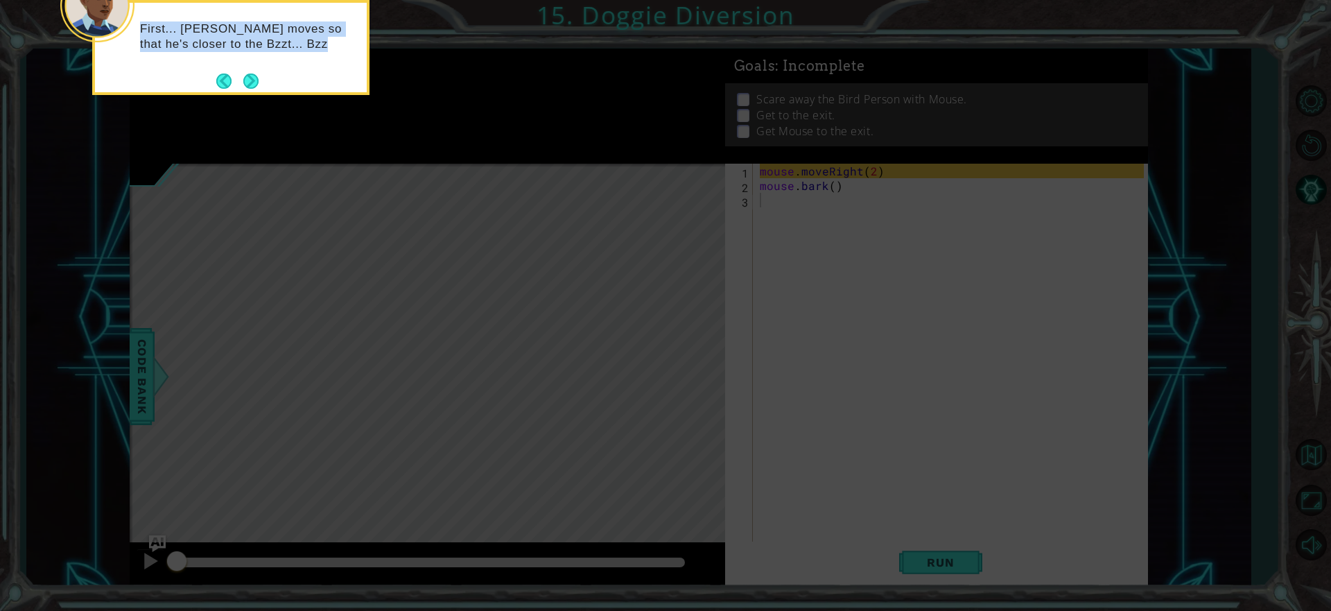
click at [254, 71] on footer at bounding box center [237, 81] width 42 height 21
drag, startPoint x: 254, startPoint y: 73, endPoint x: 254, endPoint y: 85, distance: 11.8
click at [254, 83] on footer at bounding box center [237, 81] width 42 height 21
click at [254, 85] on button "Next" at bounding box center [251, 82] width 17 height 17
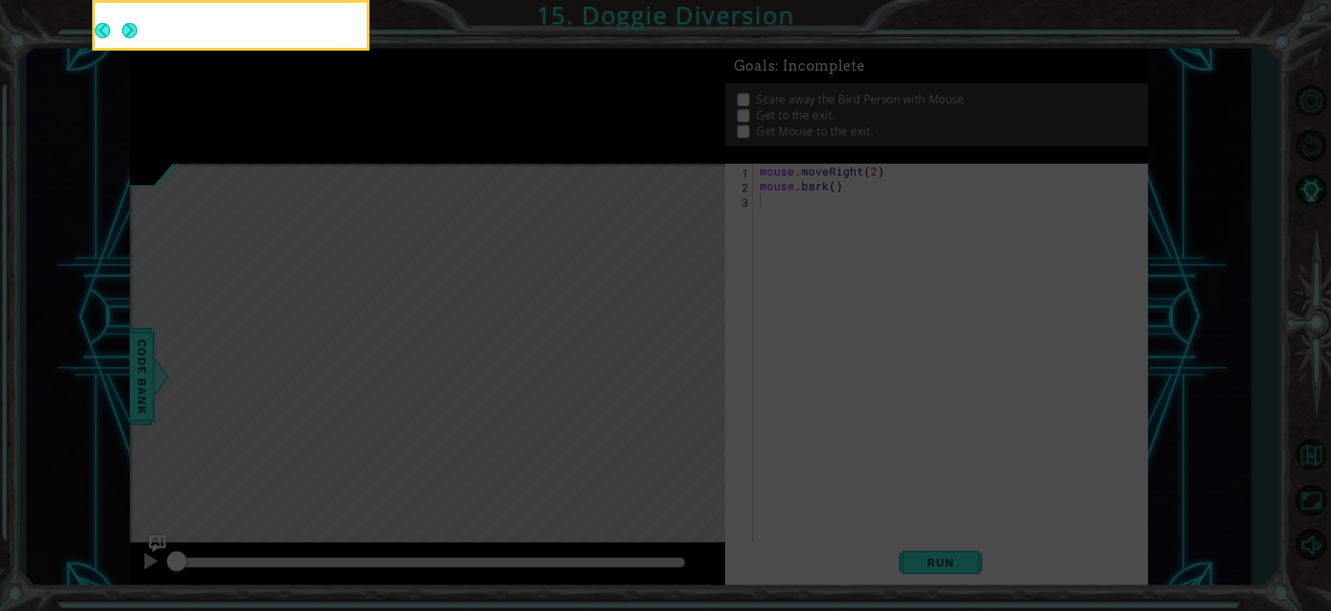
click at [138, 39] on button "Next" at bounding box center [130, 31] width 16 height 16
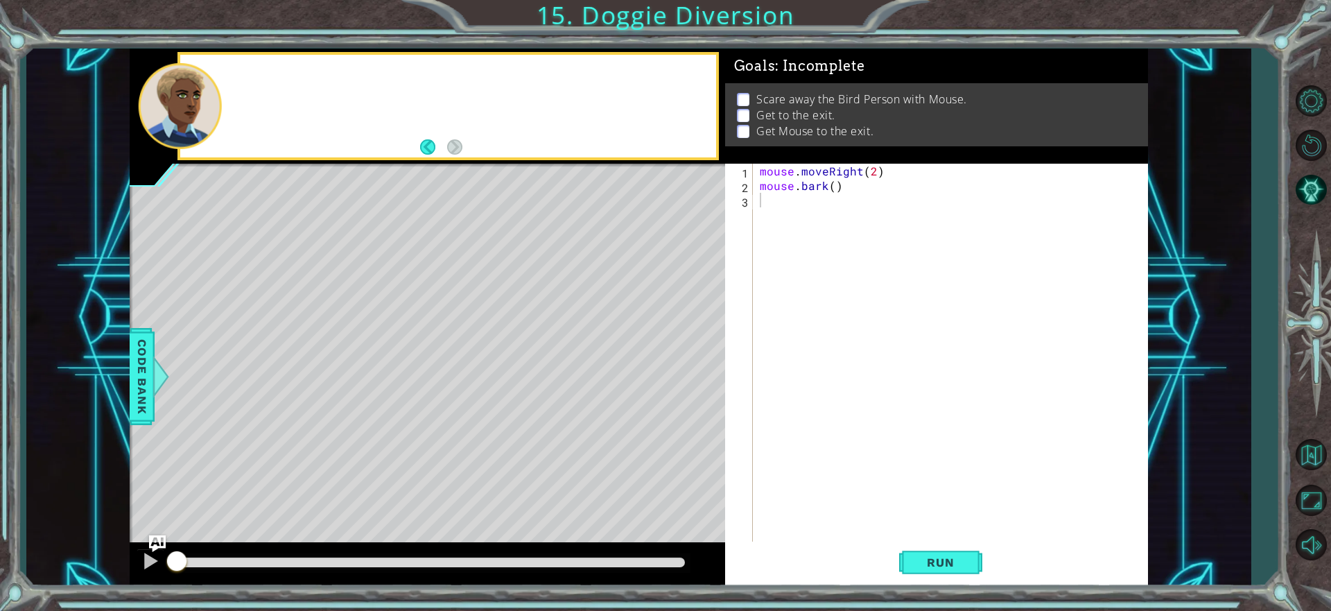
click at [252, 85] on div at bounding box center [448, 106] width 537 height 102
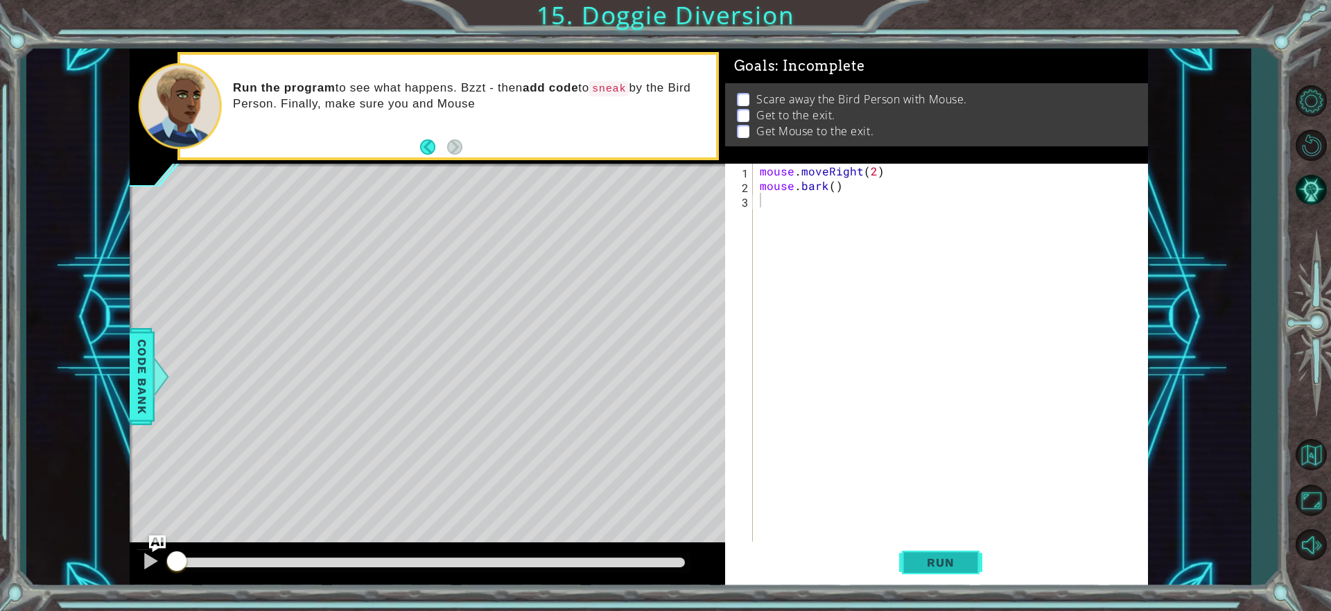
click at [903, 544] on button "Run" at bounding box center [940, 562] width 83 height 42
click at [939, 551] on button "Run" at bounding box center [940, 562] width 83 height 42
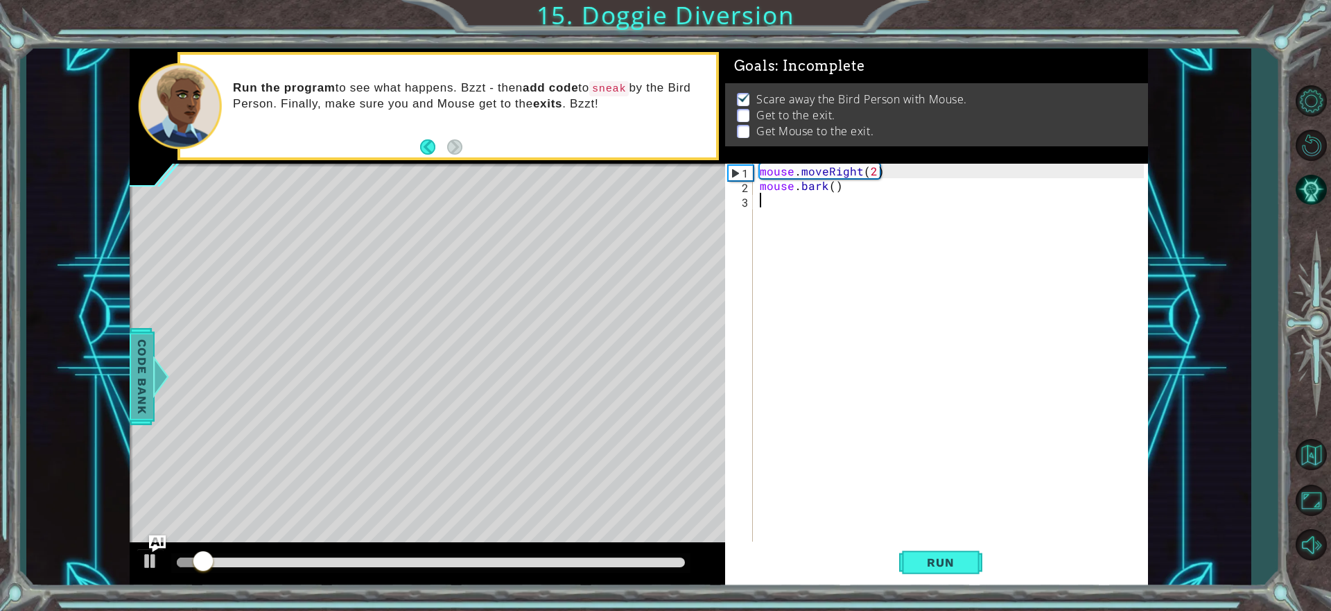
scroll to position [1, 0]
click at [152, 369] on div at bounding box center [160, 377] width 17 height 42
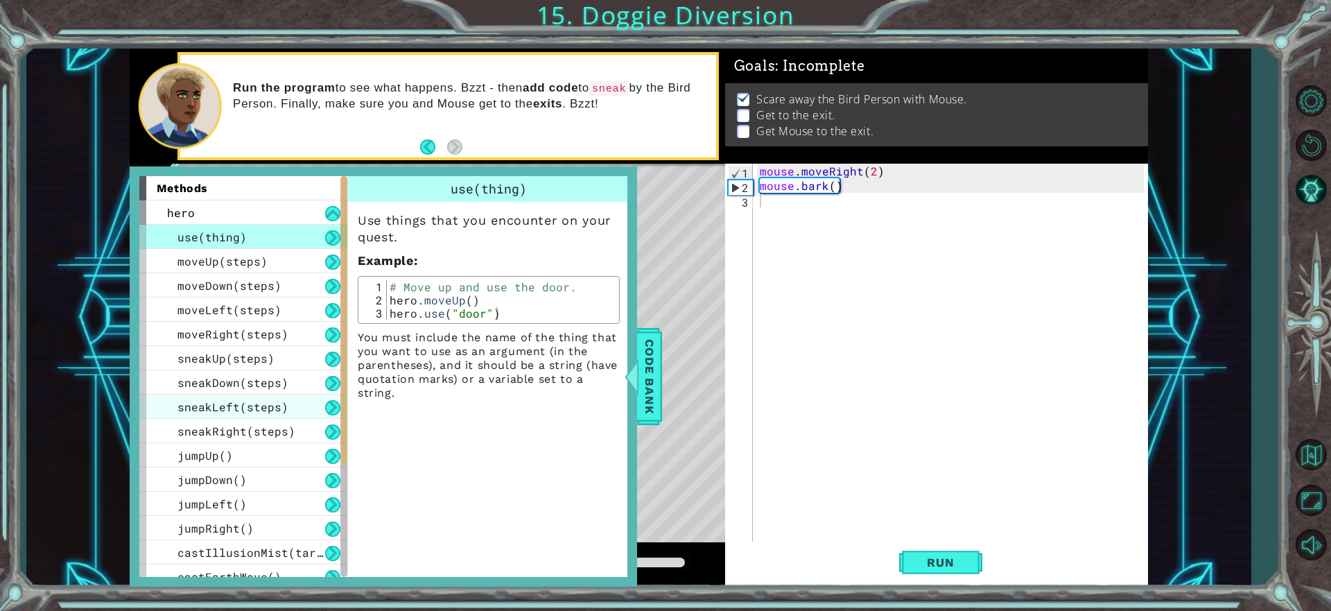
click at [254, 404] on span "sneakLeft(steps)" at bounding box center [232, 406] width 111 height 15
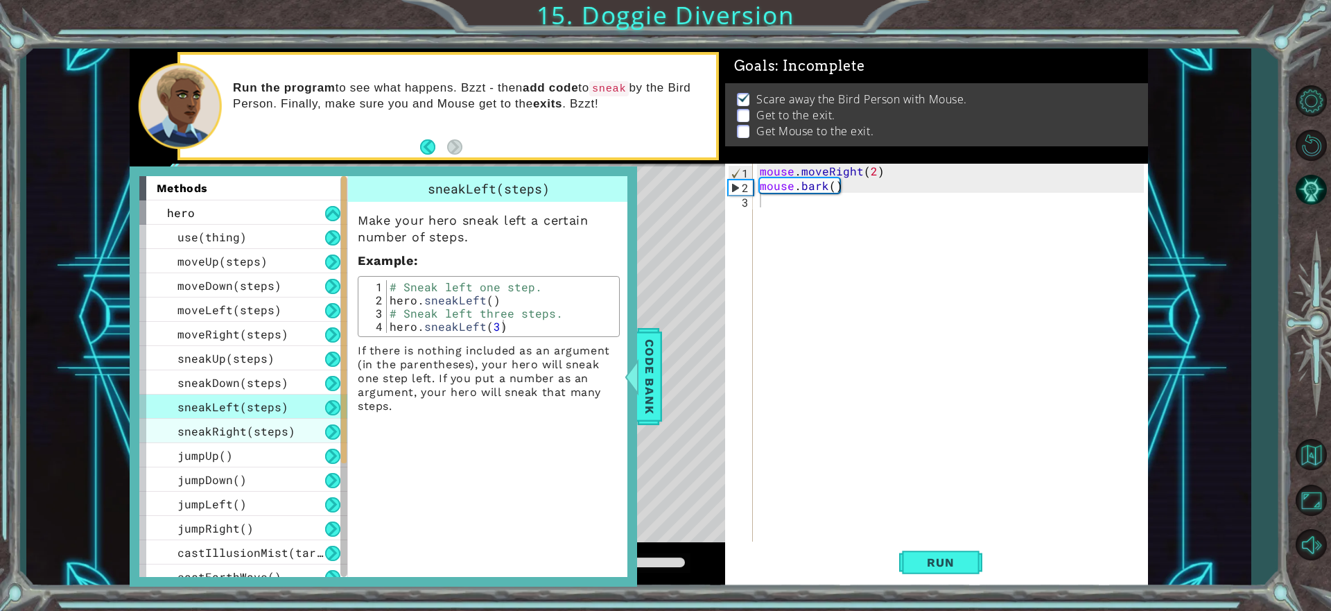
click at [226, 426] on span "sneakRight(steps)" at bounding box center [236, 431] width 118 height 15
type textarea "hero.sneakRight(3)"
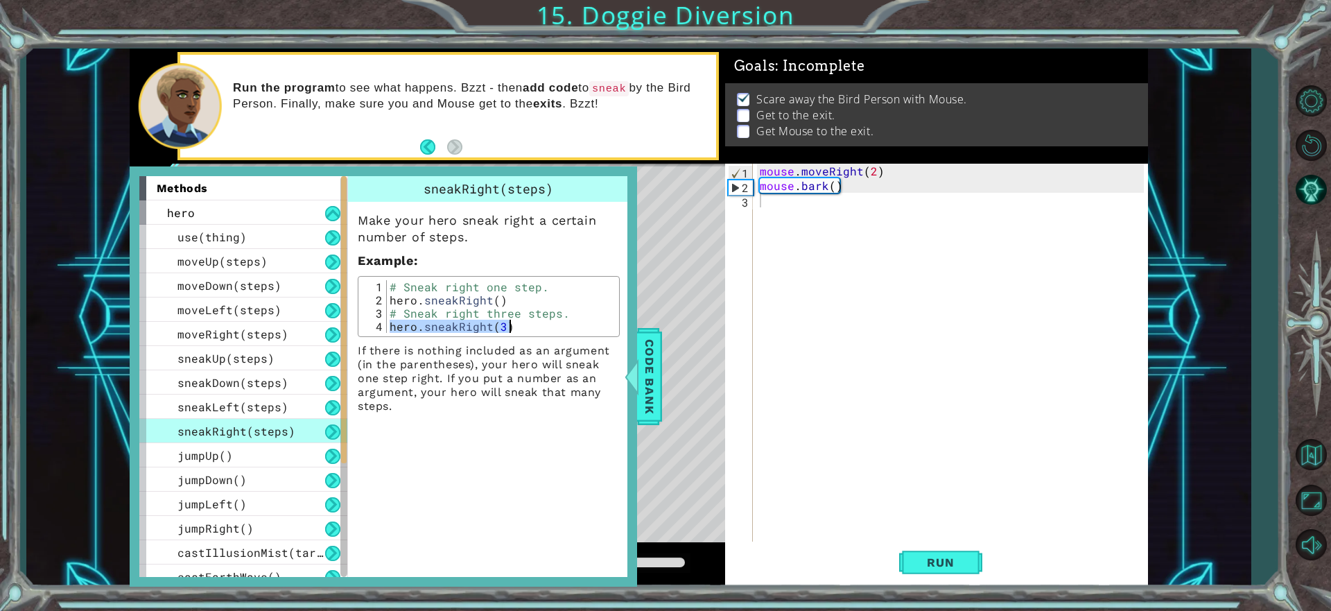
drag, startPoint x: 390, startPoint y: 325, endPoint x: 484, endPoint y: 358, distance: 99.3
click at [496, 354] on div "Make your hero sneak right a certain number of steps. Example : hero.sneakRight…" at bounding box center [488, 307] width 281 height 211
click at [643, 370] on span "Code Bank" at bounding box center [649, 375] width 22 height 85
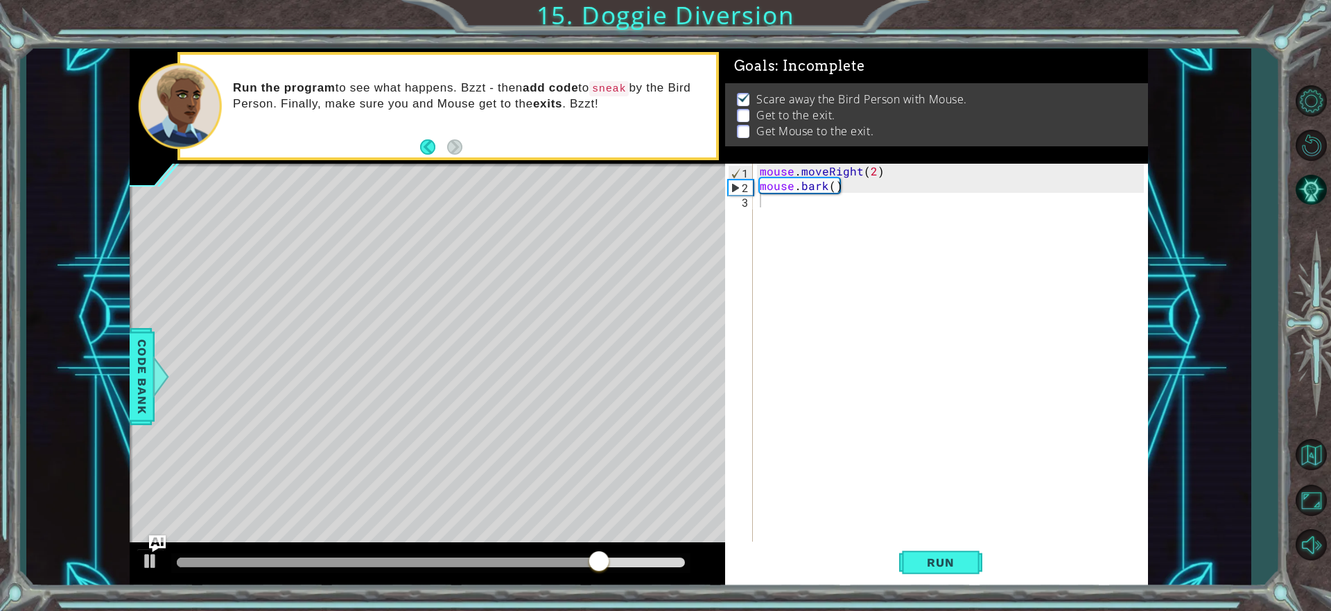
click at [808, 211] on div "mouse . moveRight ( 2 ) mouse . bark ( )" at bounding box center [954, 368] width 394 height 408
paste textarea "hero.sneakRight(3)"
click at [954, 569] on span "Run" at bounding box center [940, 562] width 55 height 14
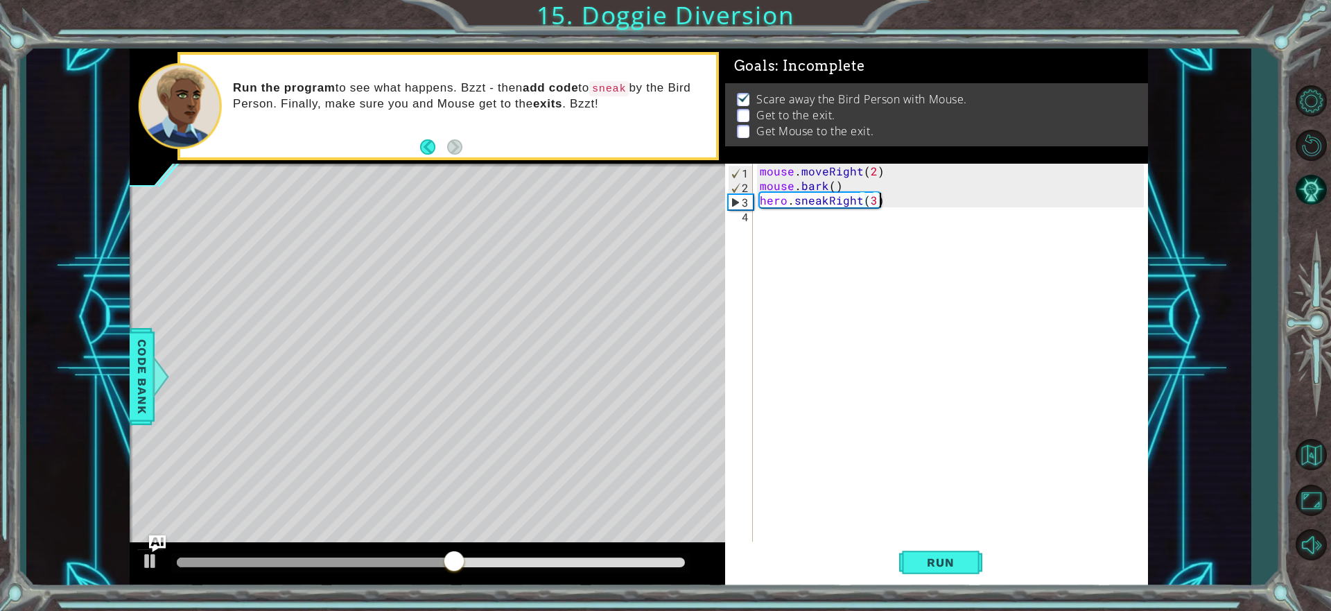
click at [872, 198] on div "mouse . moveRight ( 2 ) mouse . bark ( ) hero . sneakRight ( 3 )" at bounding box center [954, 368] width 394 height 408
type textarea "hero.sneakRight(4)"
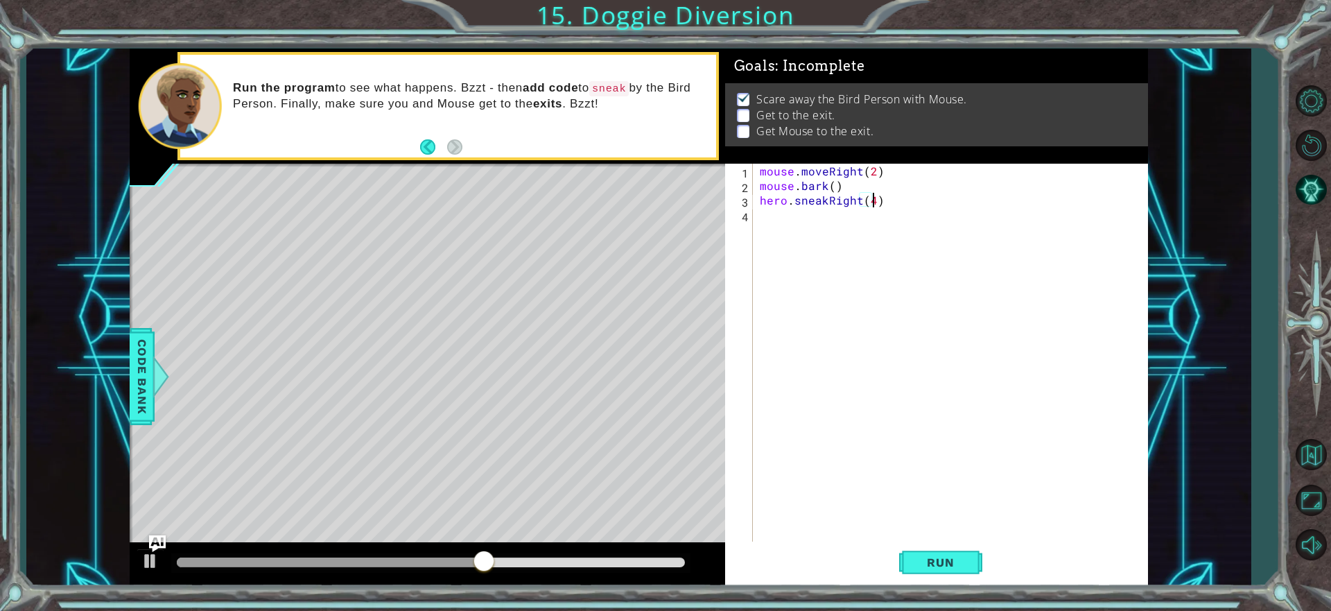
scroll to position [0, 6]
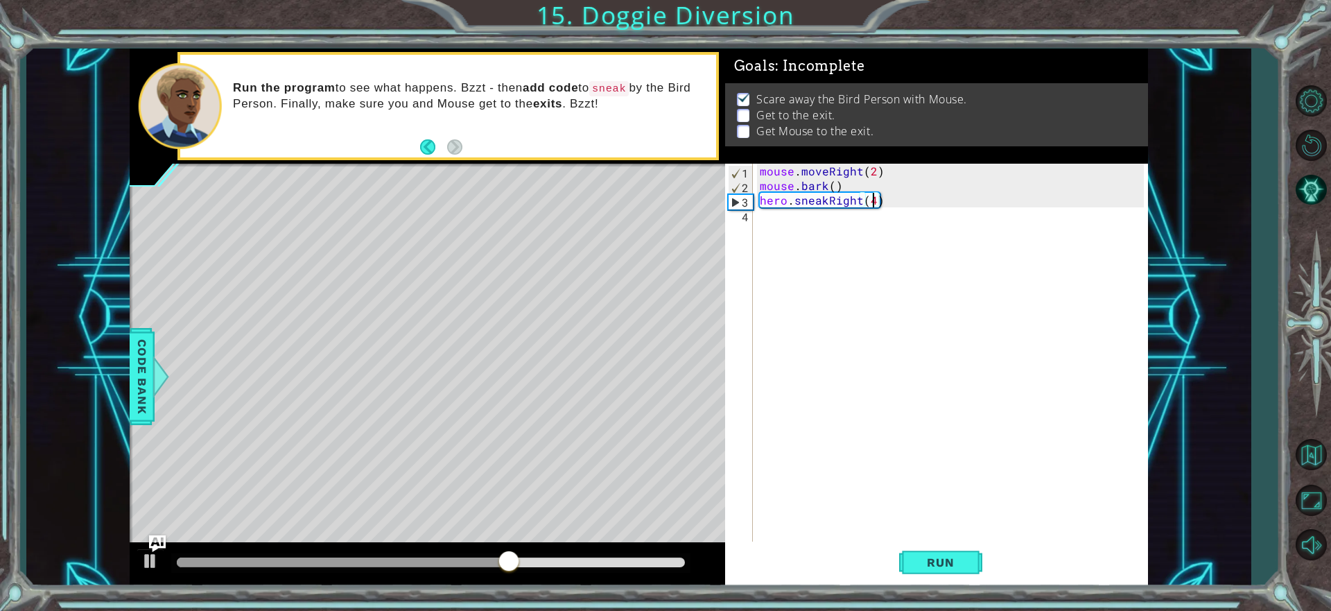
click at [860, 203] on div "mouse . moveRight ( 2 ) mouse . bark ( ) hero . sneakRight ( 4 )" at bounding box center [954, 368] width 394 height 408
click at [860, 214] on div "mouse . moveRight ( 2 ) mouse . bark ( ) hero . sneakRight ( 4 )" at bounding box center [954, 368] width 394 height 408
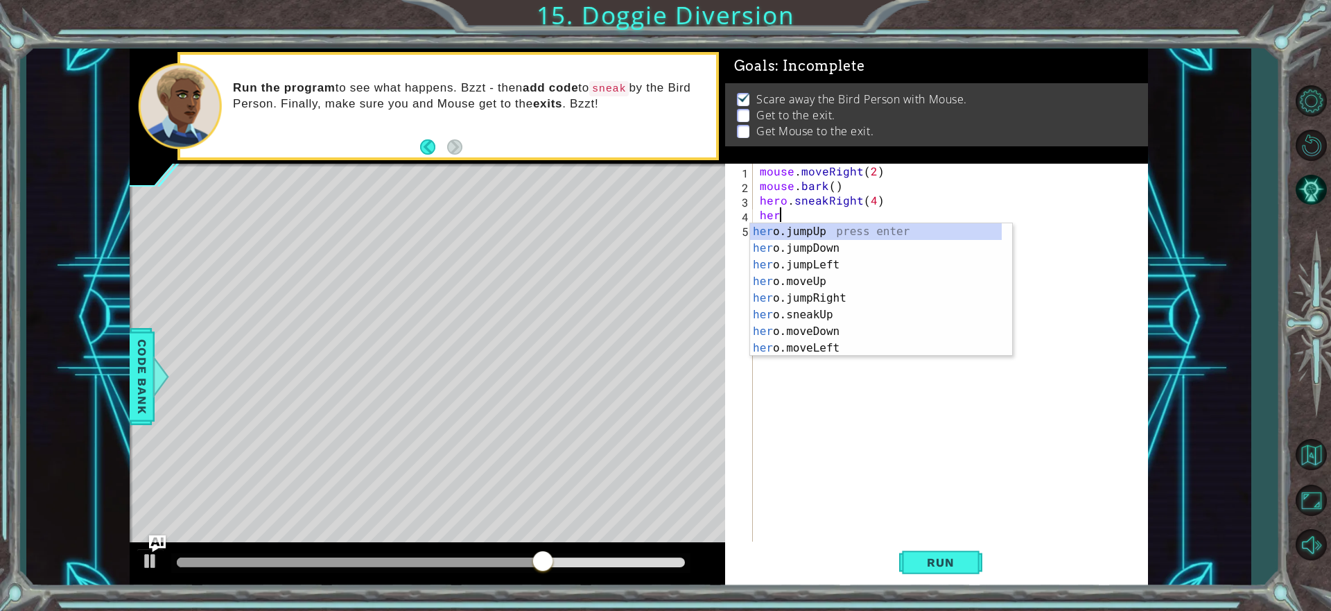
scroll to position [0, 1]
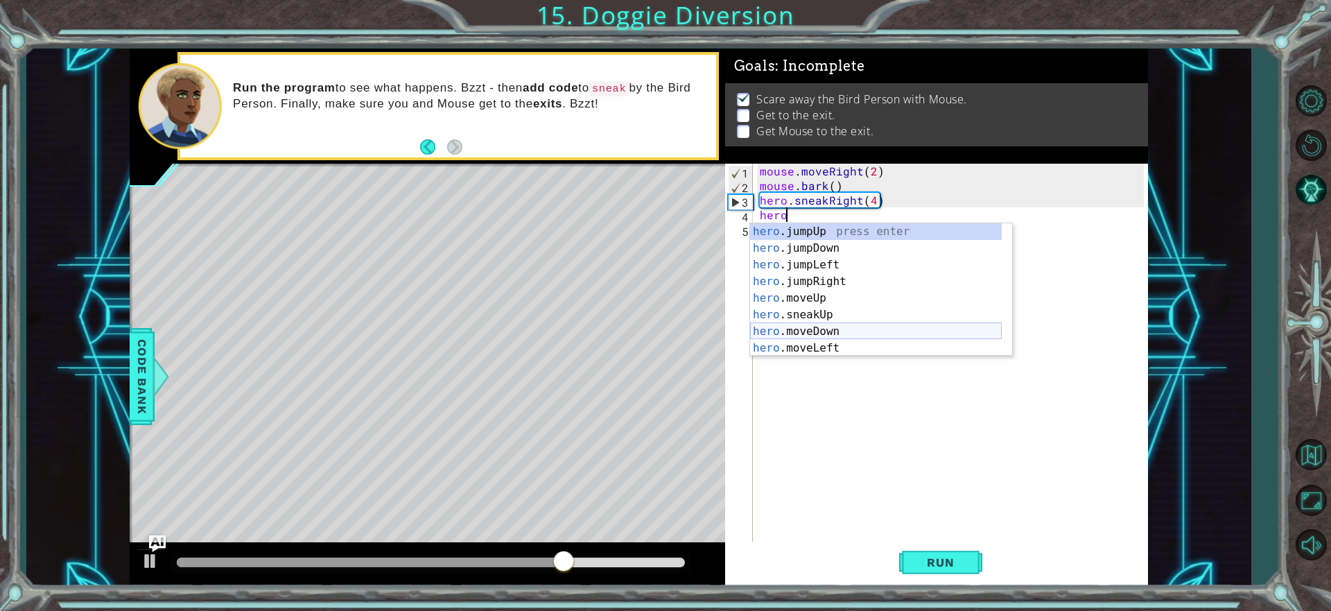
click at [866, 333] on div "hero .jumpUp press enter hero .jumpDown press enter hero .jumpLeft press enter …" at bounding box center [876, 306] width 252 height 166
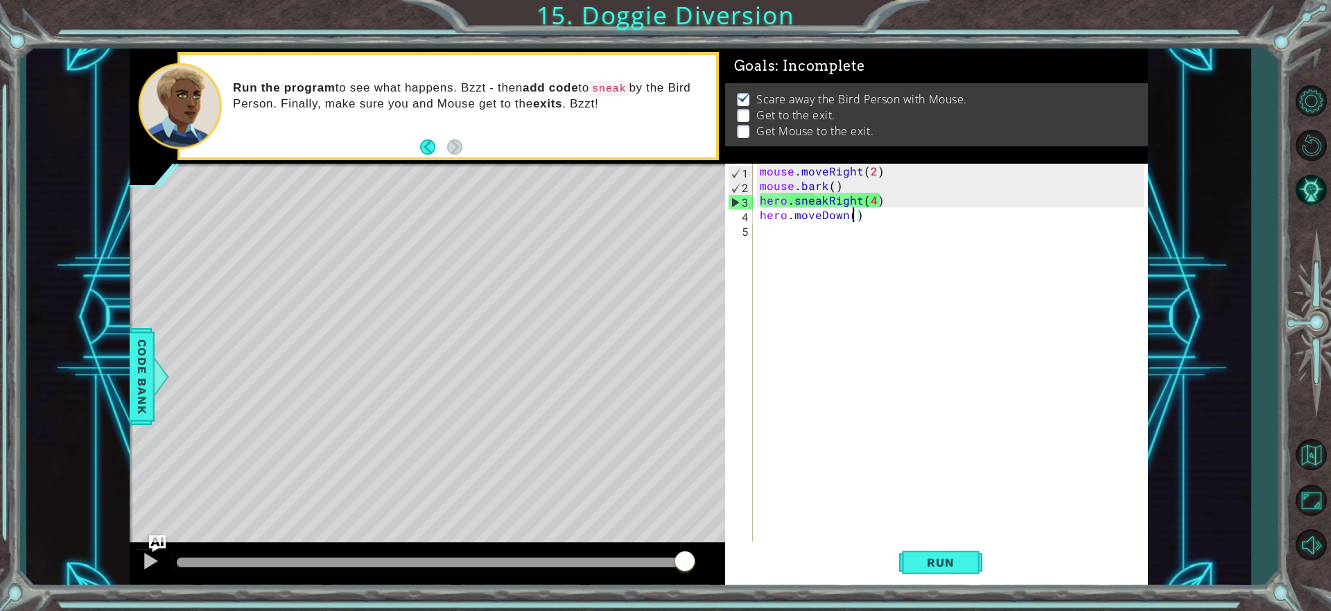
scroll to position [0, 6]
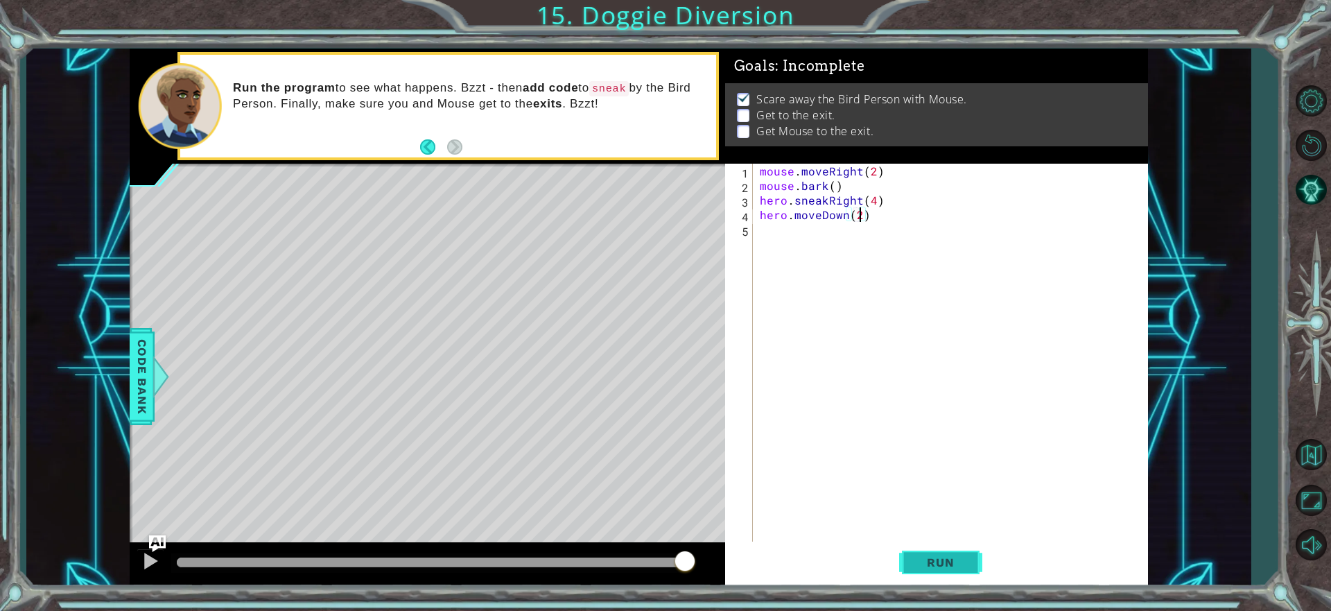
click at [915, 559] on span "Run" at bounding box center [940, 562] width 55 height 14
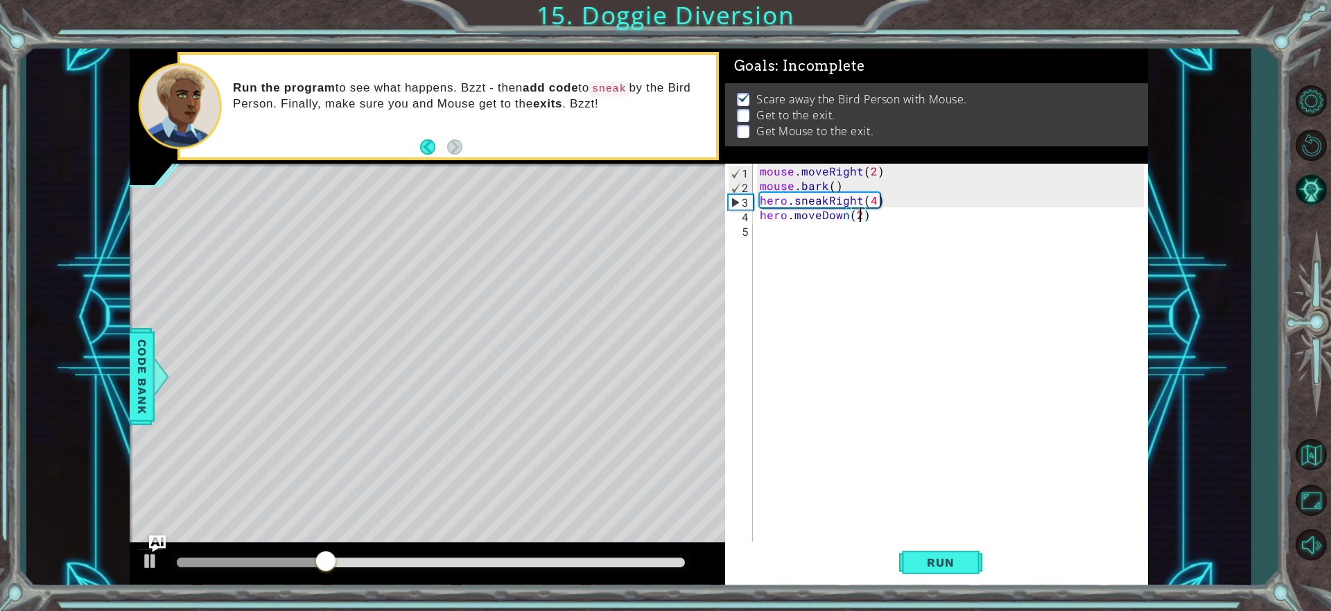
click at [845, 216] on div "mouse . moveRight ( 2 ) mouse . bark ( ) hero . sneakRight ( 4 ) hero . moveDow…" at bounding box center [954, 368] width 394 height 408
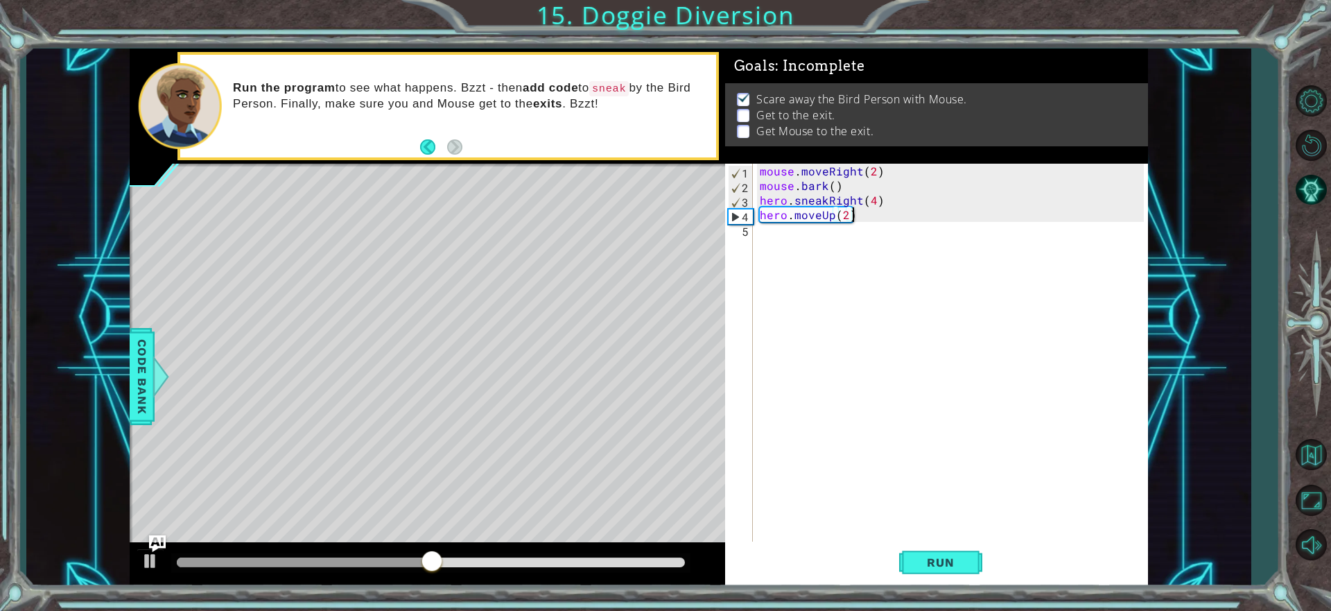
click at [851, 210] on div "mouse . moveRight ( 2 ) mouse . bark ( ) hero . sneakRight ( 4 ) hero . moveUp …" at bounding box center [954, 368] width 394 height 408
click at [846, 211] on div "mouse . moveRight ( 2 ) mouse . bark ( ) hero . sneakRight ( 4 ) hero . moveUp …" at bounding box center [954, 368] width 394 height 408
type textarea "hero.moveUp(1)"
click at [885, 232] on div "mouse . moveRight ( 2 ) mouse . bark ( ) hero . sneakRight ( 4 ) hero . moveUp …" at bounding box center [954, 368] width 394 height 408
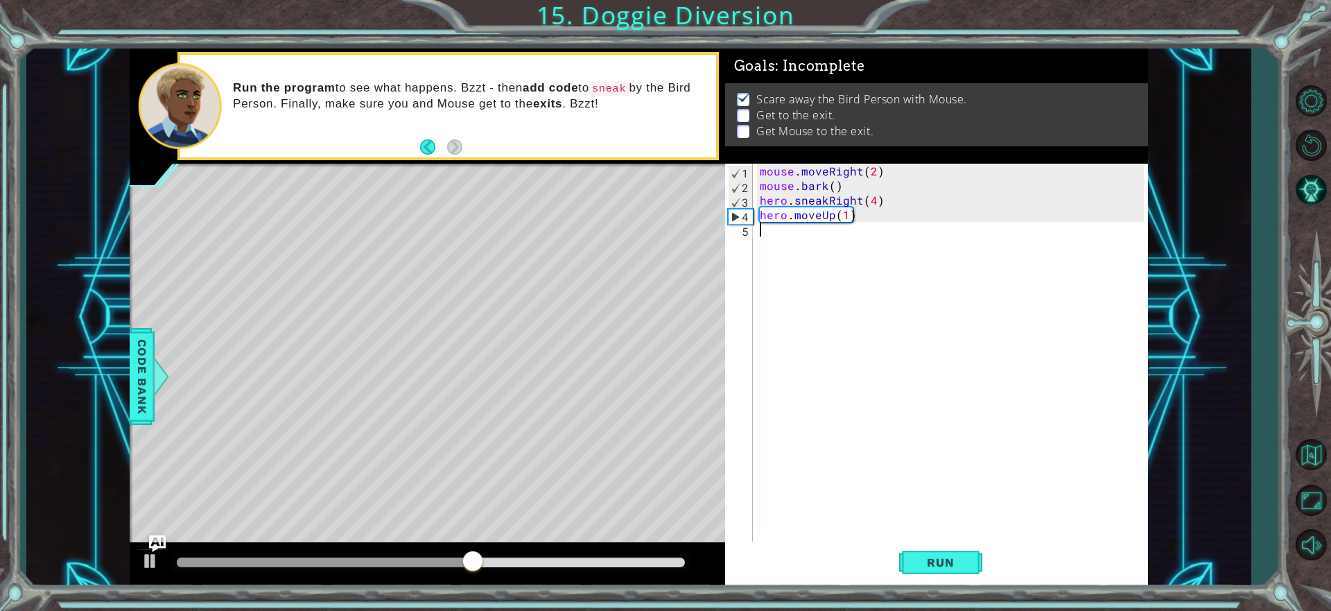
scroll to position [0, 0]
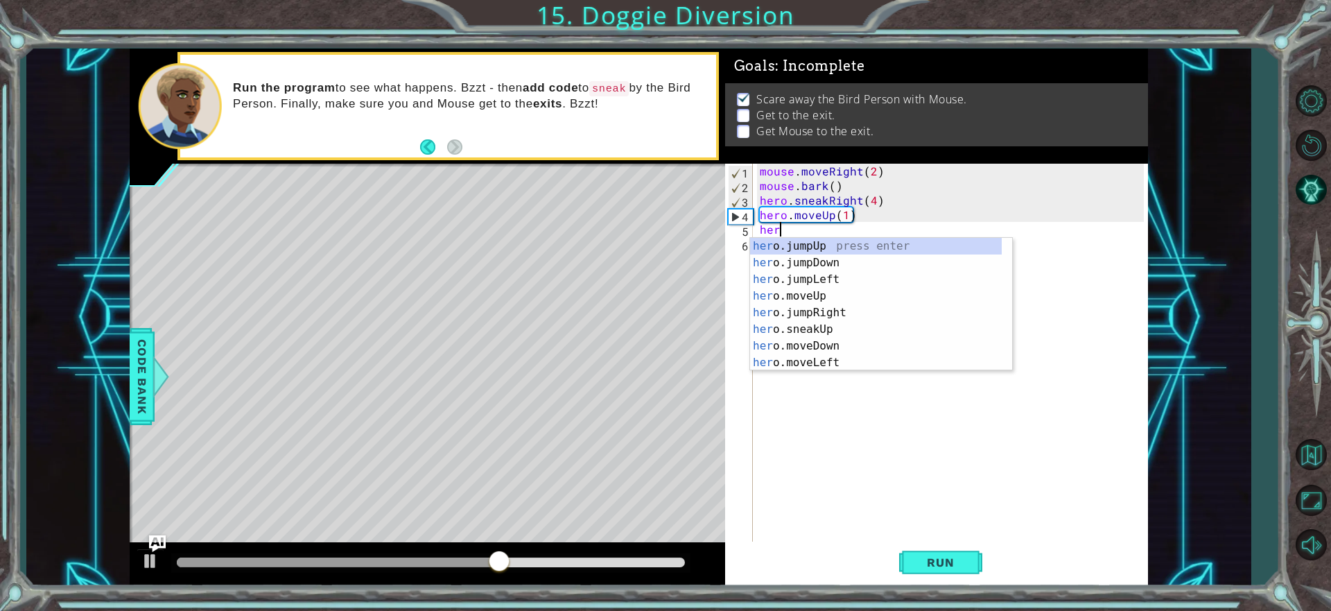
type textarea "hero"
click at [821, 245] on div "hero .jumpUp press enter hero .jumpDown press enter hero .jumpLeft press enter …" at bounding box center [876, 321] width 252 height 166
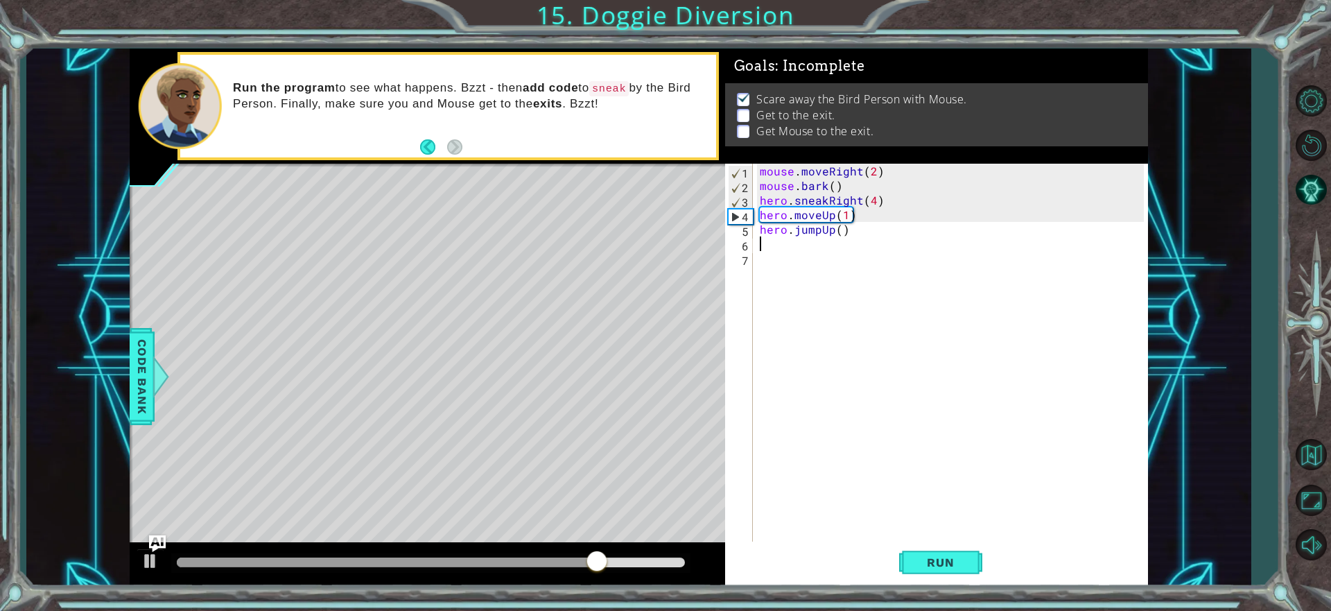
scroll to position [0, 0]
drag, startPoint x: 938, startPoint y: 573, endPoint x: 725, endPoint y: 557, distance: 213.4
click at [936, 573] on button "Run" at bounding box center [940, 562] width 83 height 42
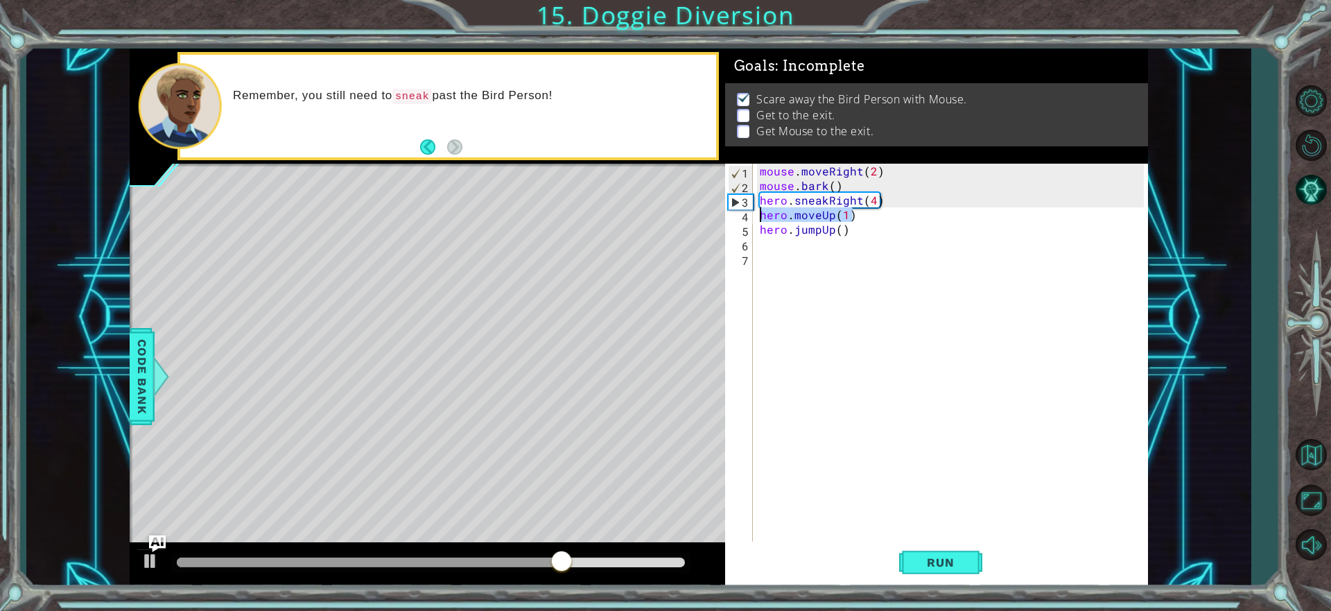
drag, startPoint x: 873, startPoint y: 218, endPoint x: 759, endPoint y: 218, distance: 114.4
click at [759, 218] on div "mouse . moveRight ( 2 ) mouse . bark ( ) hero . sneakRight ( 4 ) hero . moveUp …" at bounding box center [954, 368] width 394 height 408
type textarea "hero.moveUp(1)"
type textarea "hero.sneakRight(4)"
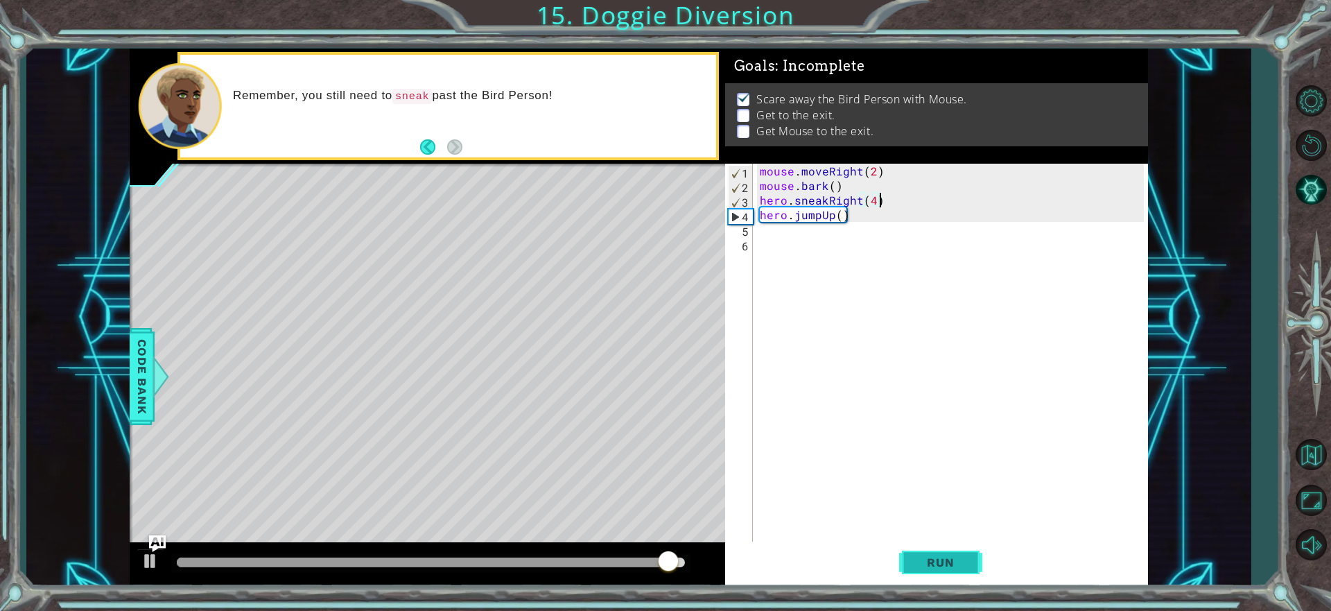
click at [972, 571] on button "Run" at bounding box center [940, 562] width 83 height 42
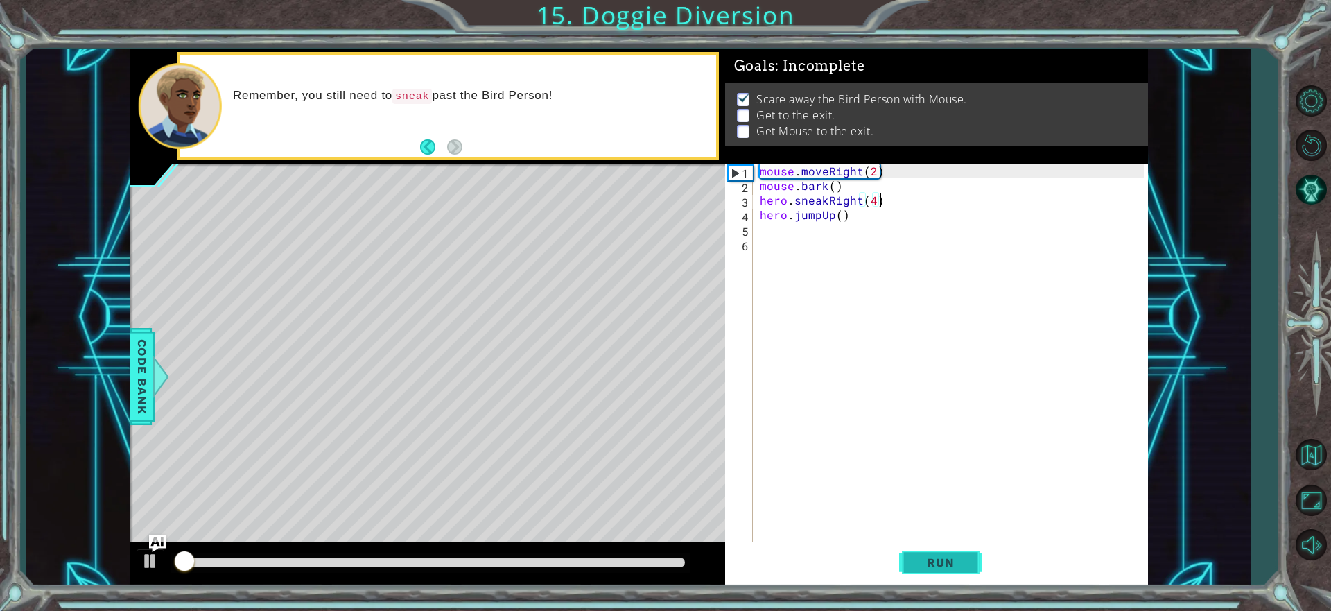
click at [918, 557] on span "Run" at bounding box center [940, 562] width 55 height 14
click at [843, 232] on div "mouse . moveRight ( 2 ) mouse . bark ( ) hero . sneakRight ( 4 ) hero . jumpUp …" at bounding box center [954, 368] width 394 height 408
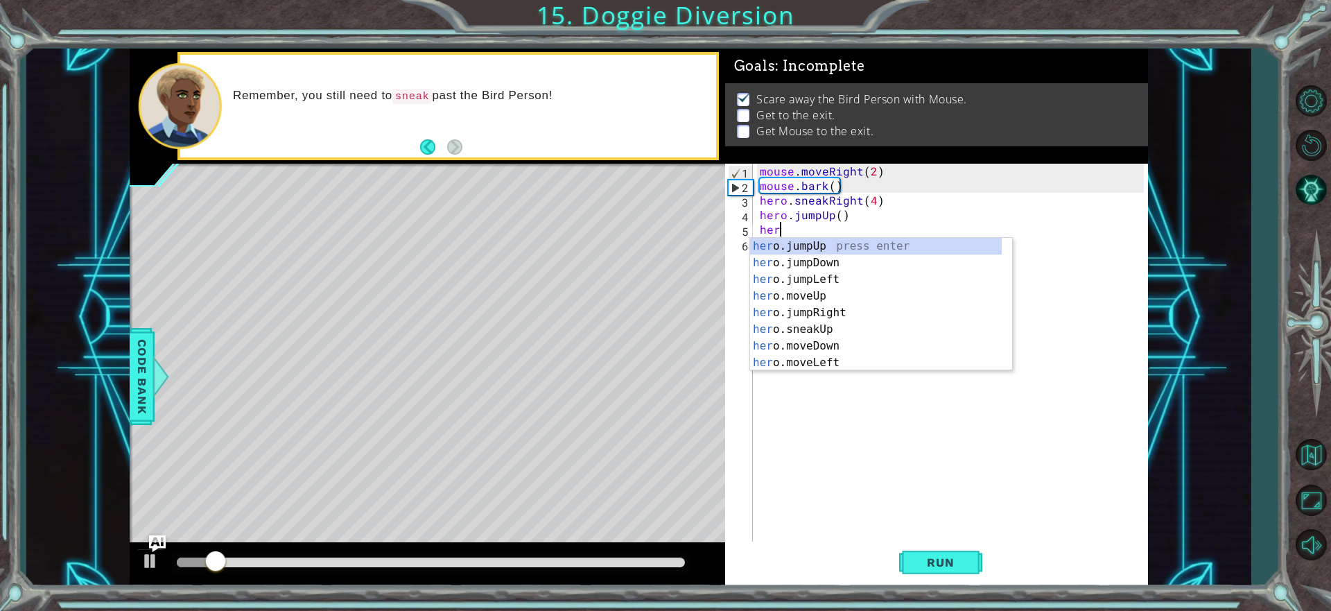
scroll to position [0, 1]
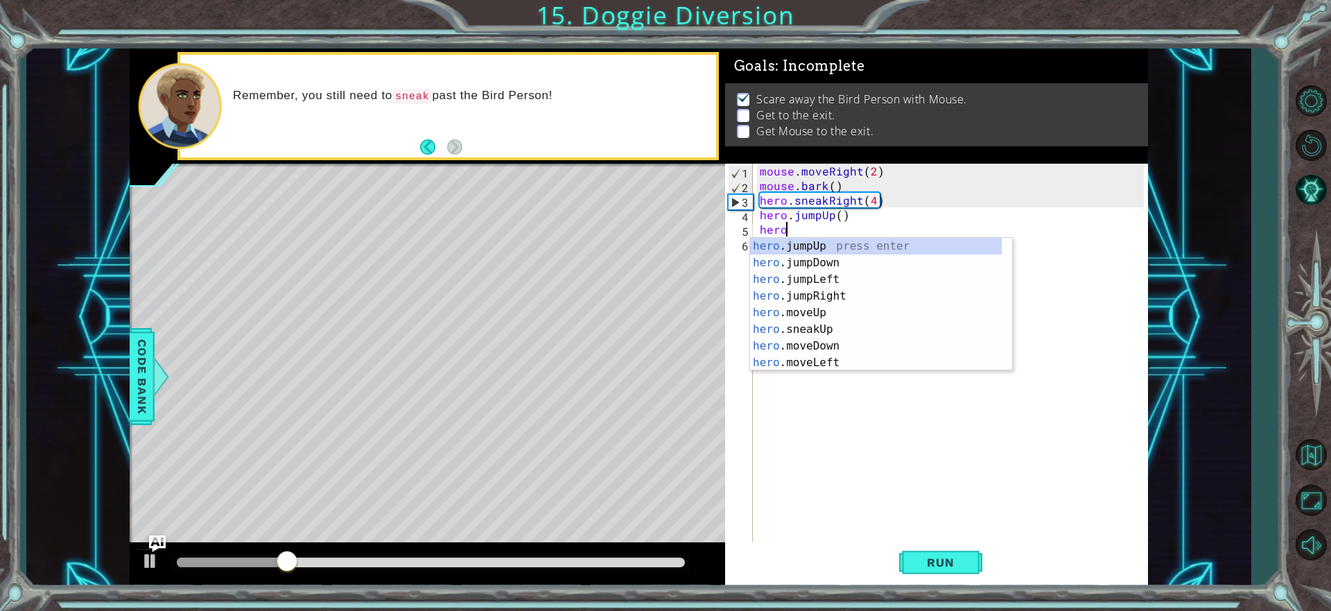
type textarea "hero"
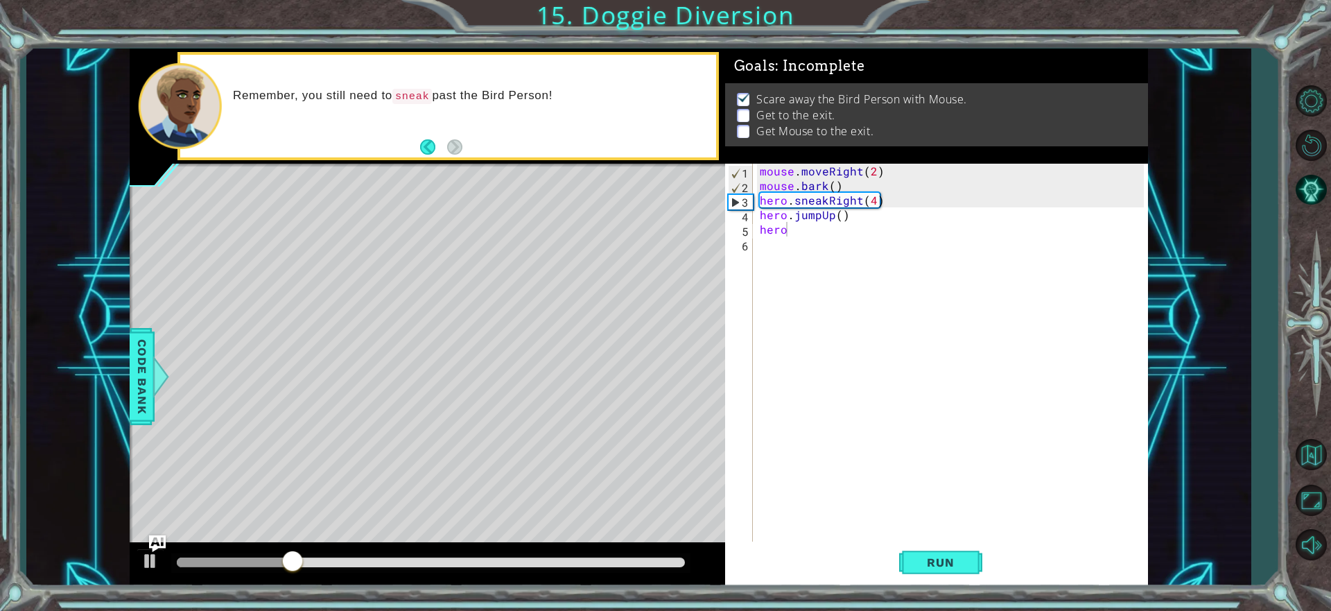
click at [122, 347] on div "1 ההההההההההההההההההההההההההההההההההההההההההההההההההההההההההההההההההההההההההההה…" at bounding box center [638, 317] width 1224 height 537
click at [141, 349] on span "Code Bank" at bounding box center [142, 375] width 22 height 85
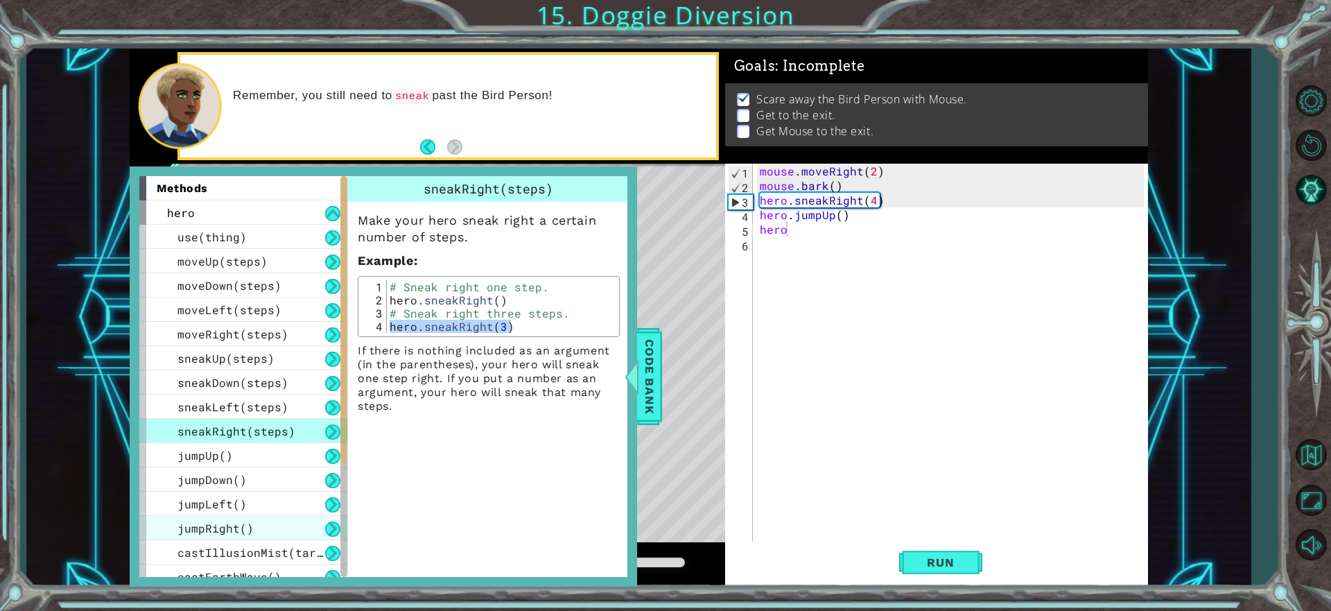
click at [240, 521] on span "jumpRight()" at bounding box center [215, 528] width 76 height 15
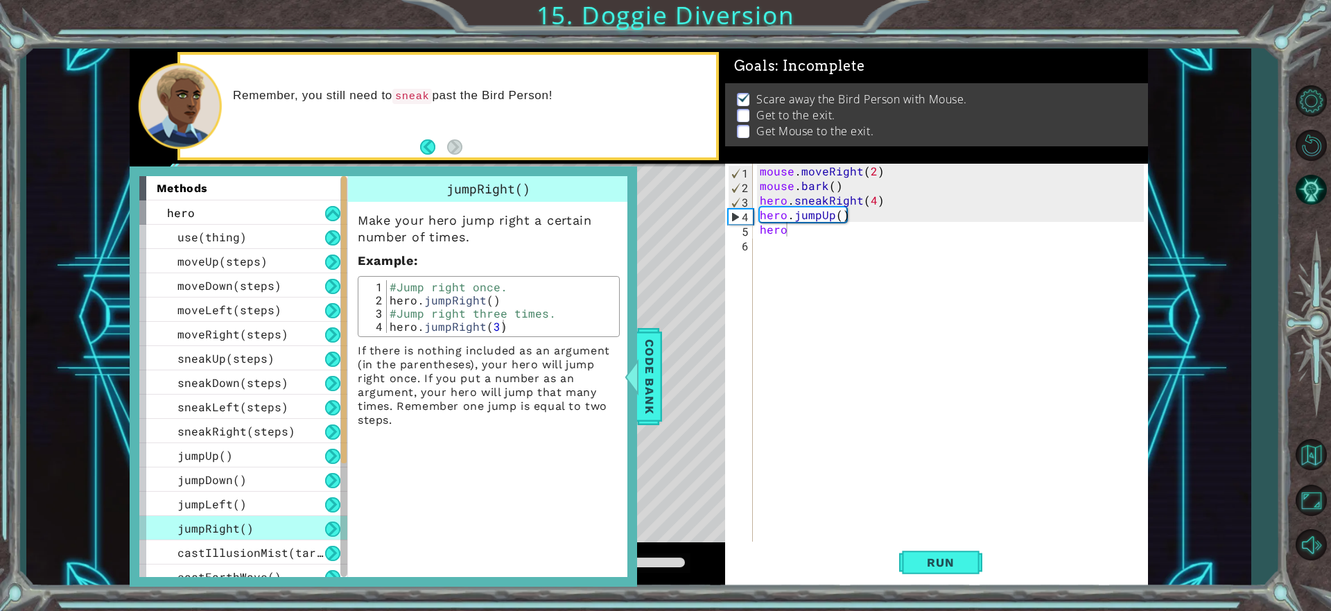
type textarea "hero.jumpRight(3)"
drag, startPoint x: 510, startPoint y: 326, endPoint x: 381, endPoint y: 321, distance: 128.3
click at [381, 321] on div "hero.jumpRight(3) 1 2 3 4 #Jump right once. hero . jumpRight ( ) #Jump right th…" at bounding box center [489, 306] width 254 height 53
click at [867, 241] on div "mouse . moveRight ( 2 ) mouse . bark ( ) hero . sneakRight ( 4 ) hero . jumpUp …" at bounding box center [954, 368] width 394 height 408
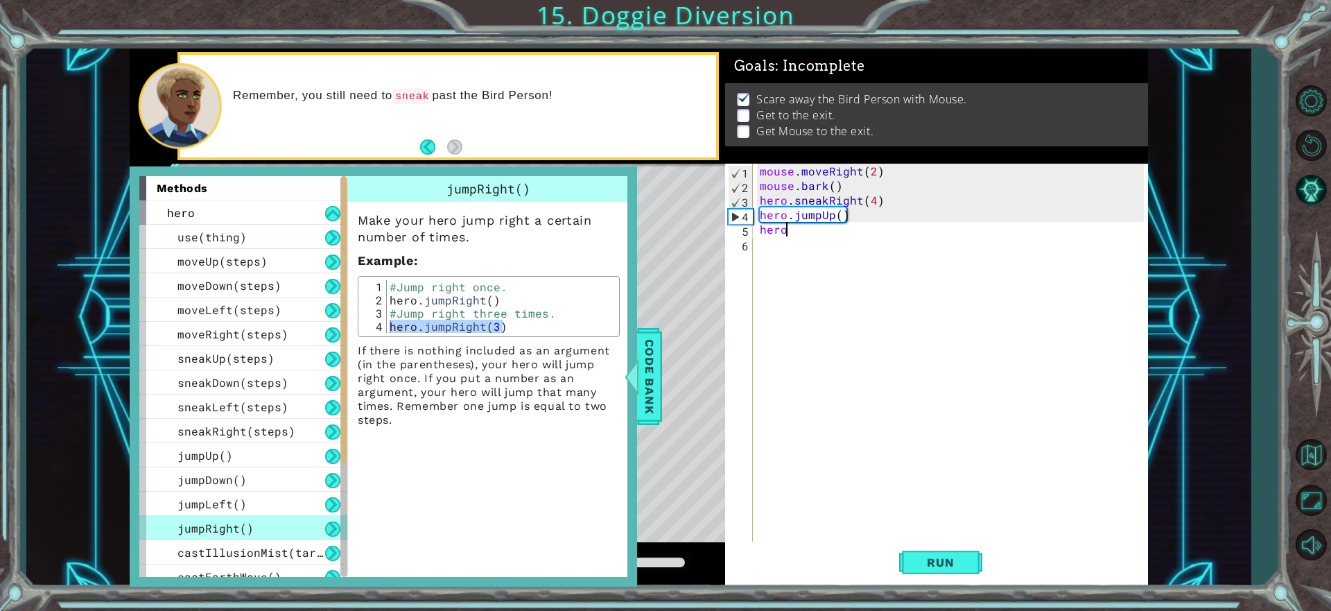
click at [868, 232] on div "mouse . moveRight ( 2 ) mouse . bark ( ) hero . sneakRight ( 4 ) hero . jumpUp …" at bounding box center [954, 368] width 394 height 408
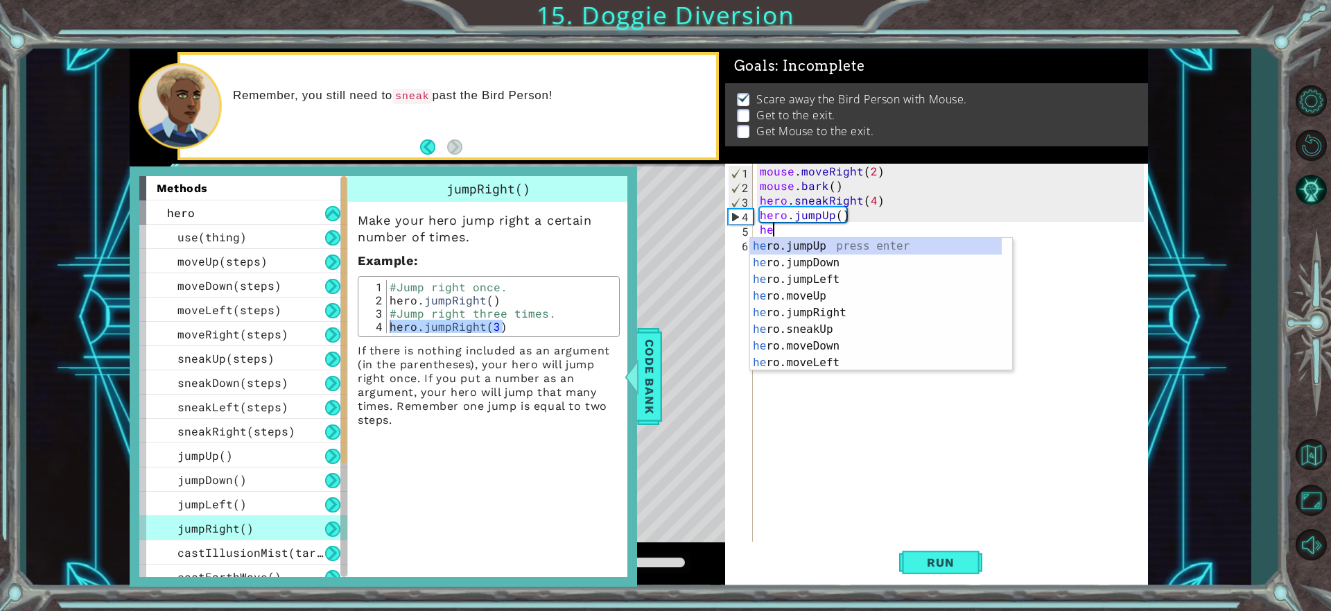
type textarea "h"
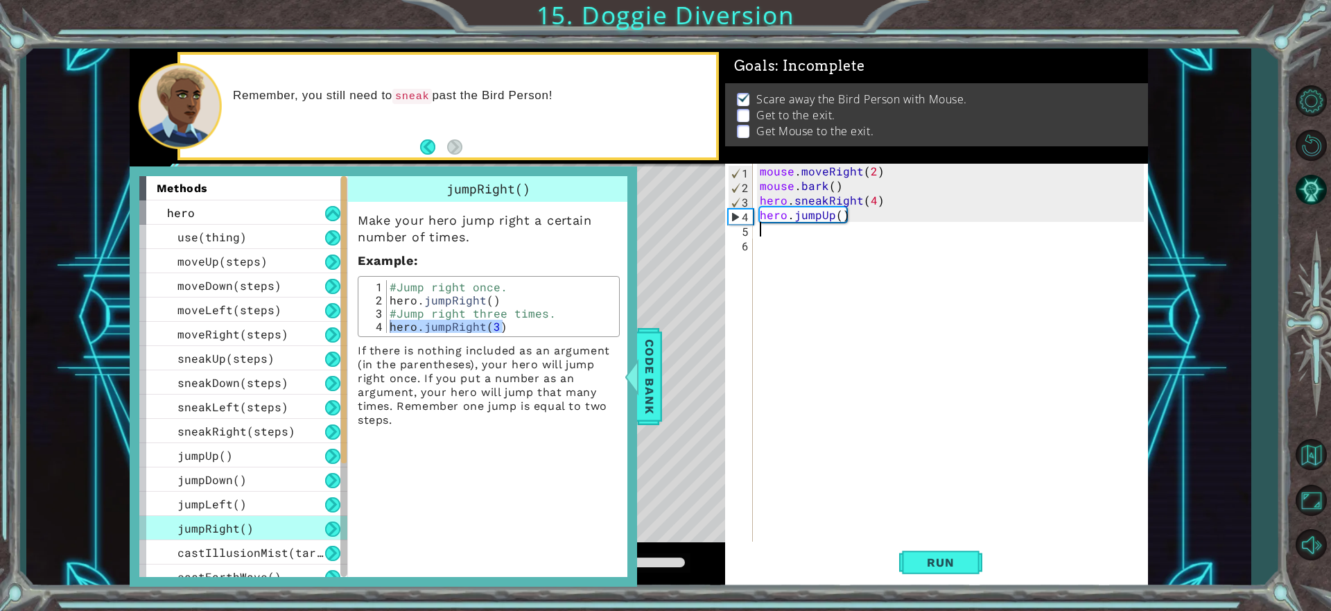
paste textarea "hero.jumpRight(3)"
type textarea "hero.jumpRight(3)"
click at [636, 379] on div at bounding box center [631, 377] width 17 height 42
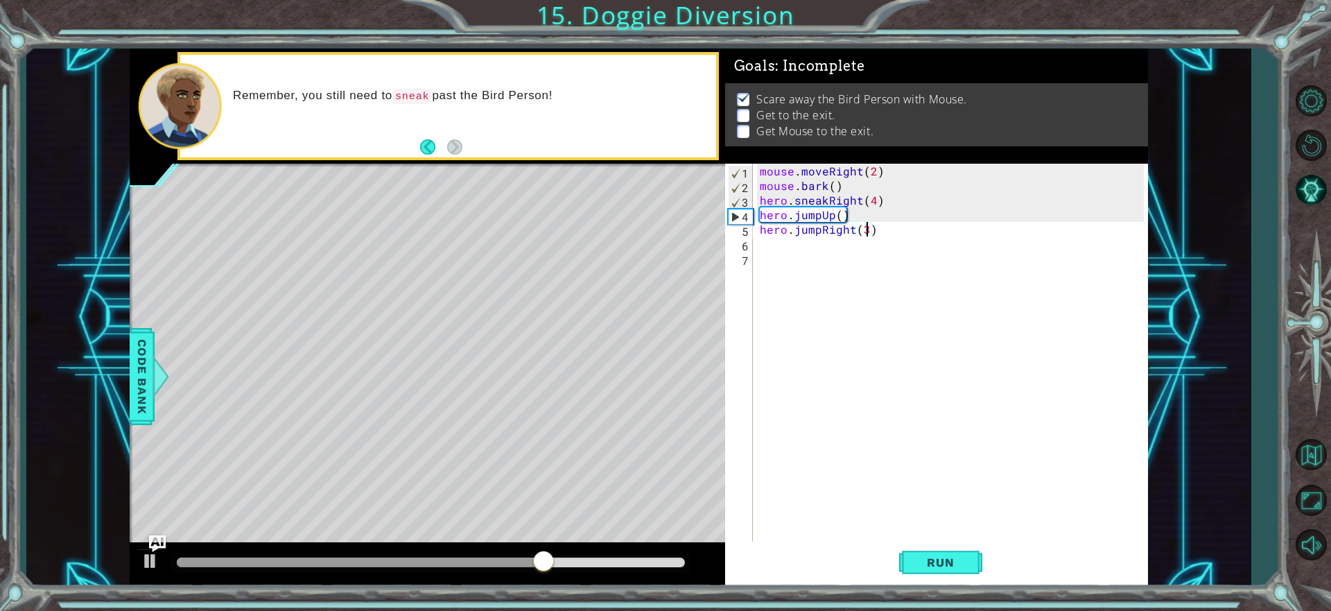
click at [867, 232] on div "mouse . moveRight ( 2 ) mouse . bark ( ) hero . sneakRight ( 4 ) hero . jumpUp …" at bounding box center [954, 368] width 394 height 408
type textarea "hero.jumpRight()"
click at [961, 564] on span "Run" at bounding box center [940, 562] width 55 height 14
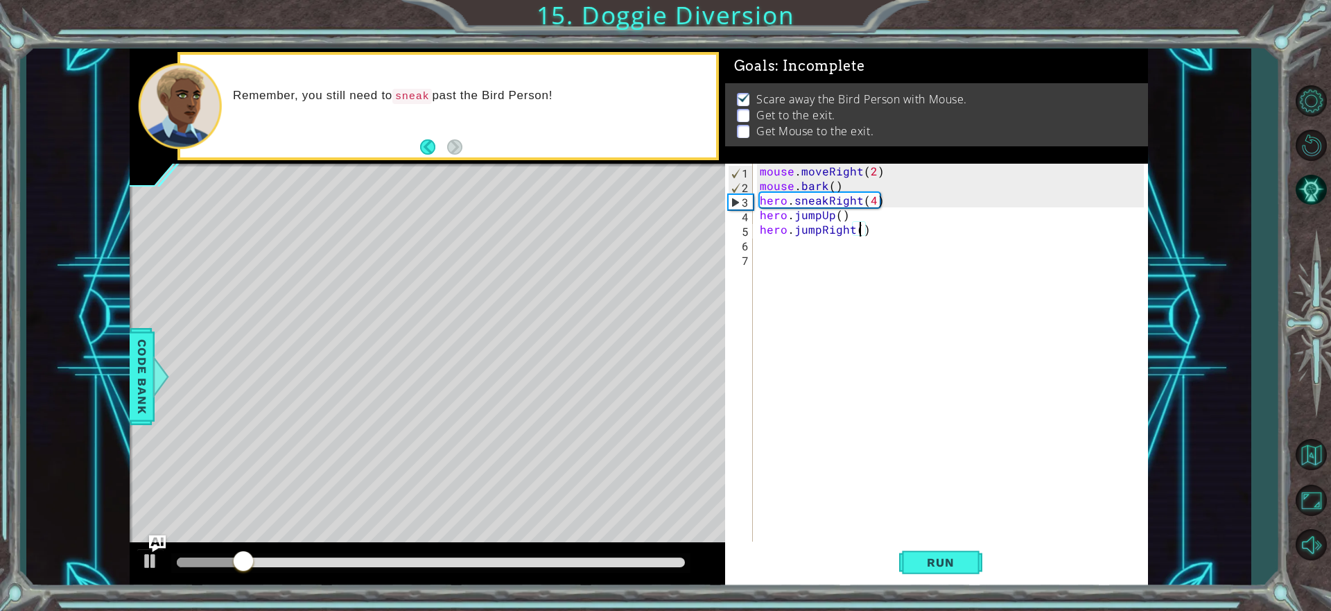
click at [802, 243] on div "mouse . moveRight ( 2 ) mouse . bark ( ) hero . sneakRight ( 4 ) hero . jumpUp …" at bounding box center [954, 368] width 394 height 408
click at [860, 225] on div "mouse . moveRight ( 2 ) mouse . bark ( ) hero . sneakRight ( 4 ) hero . jumpUp …" at bounding box center [954, 368] width 394 height 408
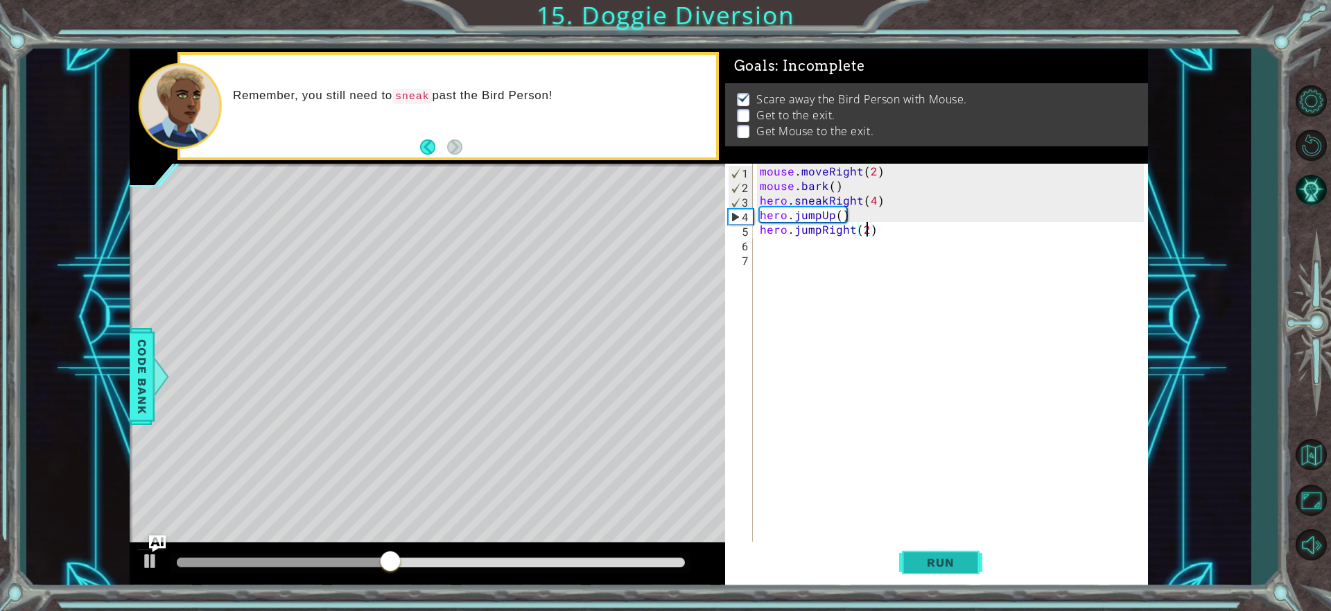
type textarea "hero.jumpRight(2)"
click at [938, 571] on button "Run" at bounding box center [940, 562] width 83 height 42
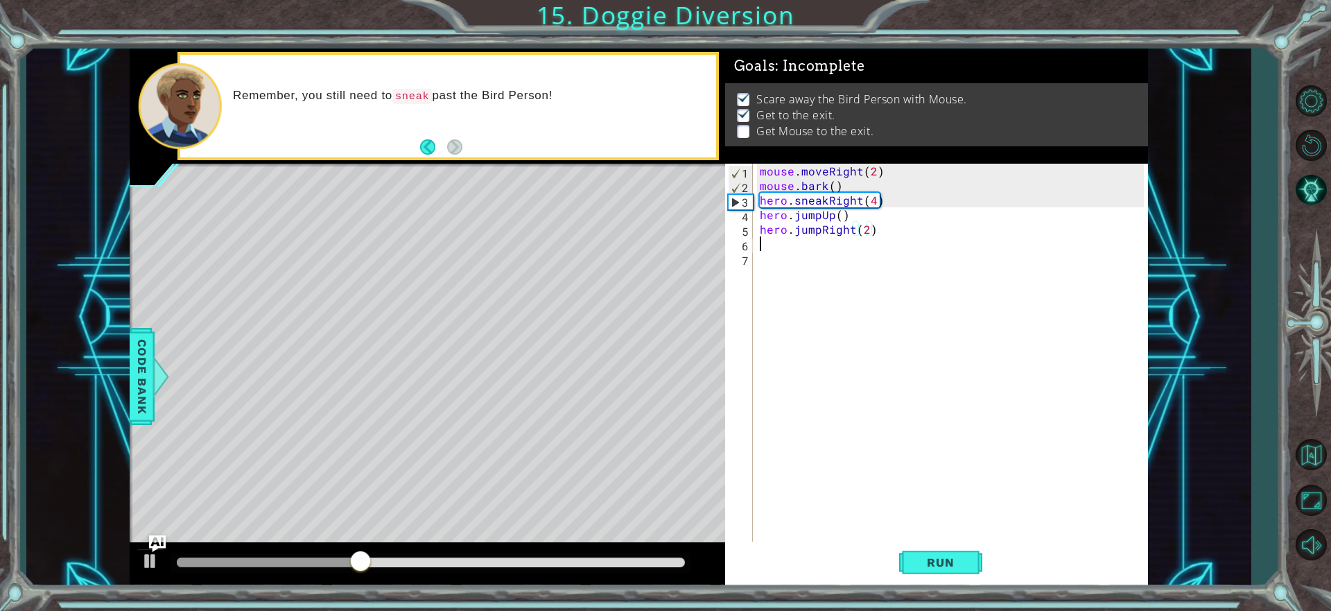
click at [824, 236] on div "mouse . moveRight ( 2 ) mouse . bark ( ) hero . sneakRight ( 4 ) hero . jumpUp …" at bounding box center [954, 368] width 394 height 408
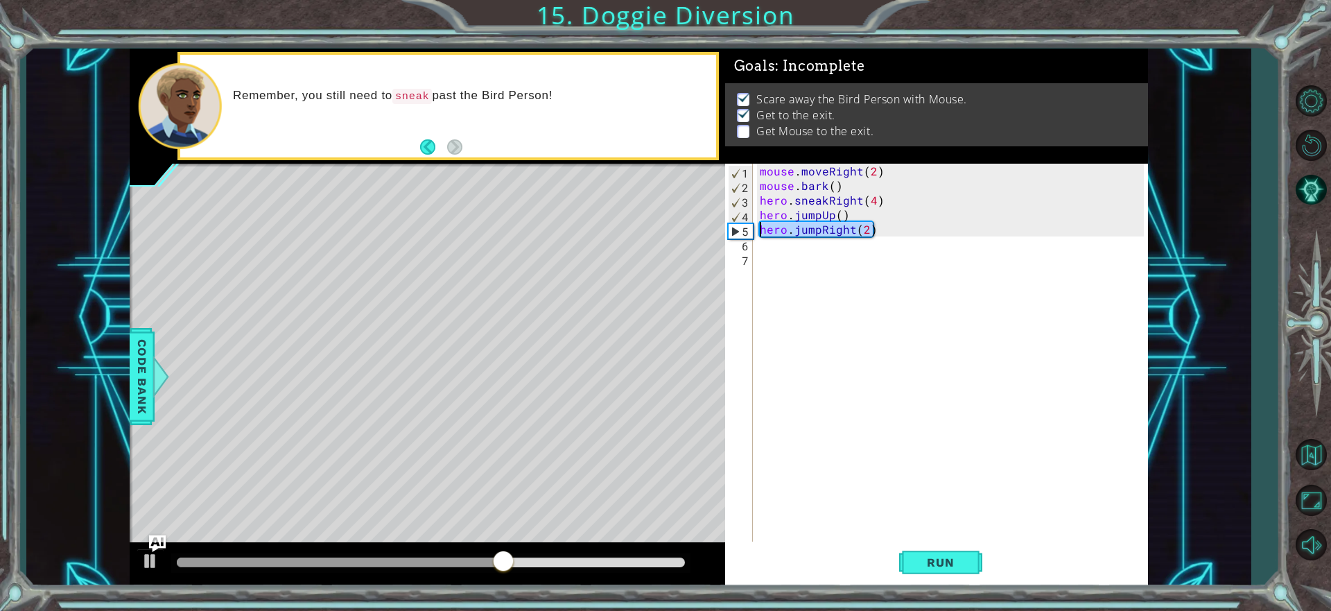
drag, startPoint x: 882, startPoint y: 234, endPoint x: 750, endPoint y: 224, distance: 132.1
click at [750, 224] on div "1 2 3 4 5 6 7 mouse . moveRight ( 2 ) mouse . bark ( ) hero . sneakRight ( 4 ) …" at bounding box center [934, 353] width 419 height 379
click at [869, 227] on div "mouse . moveRight ( 2 ) mouse . bark ( ) hero . sneakRight ( 4 ) hero . jumpUp …" at bounding box center [950, 353] width 387 height 379
type textarea "hero.jumpRight()"
click at [790, 268] on div "mouse . moveRight ( 2 ) mouse . bark ( ) hero . sneakRight ( 4 ) hero . jumpUp …" at bounding box center [954, 368] width 394 height 408
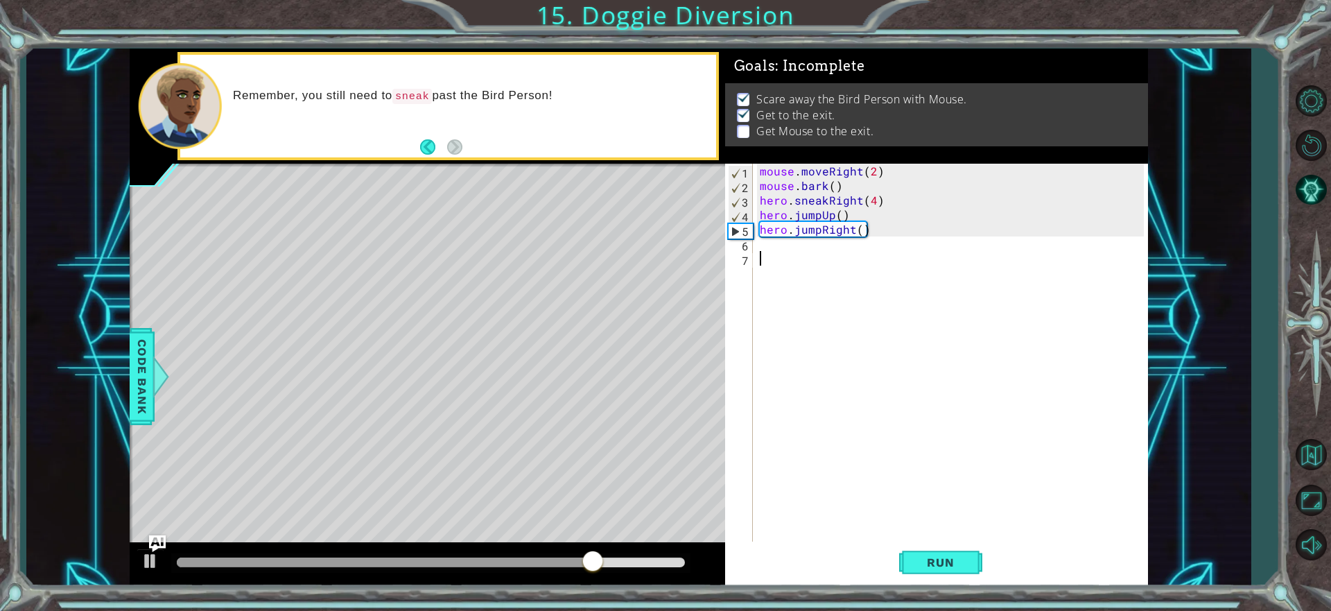
click at [777, 258] on div "mouse . moveRight ( 2 ) mouse . bark ( ) hero . sneakRight ( 4 ) hero . jumpUp …" at bounding box center [954, 368] width 394 height 408
click at [773, 252] on div "mouse . moveRight ( 2 ) mouse . bark ( ) hero . sneakRight ( 4 ) hero . jumpUp …" at bounding box center [954, 368] width 394 height 408
click at [772, 238] on div "mouse . moveRight ( 2 ) mouse . bark ( ) hero . sneakRight ( 4 ) hero . jumpUp …" at bounding box center [954, 368] width 394 height 408
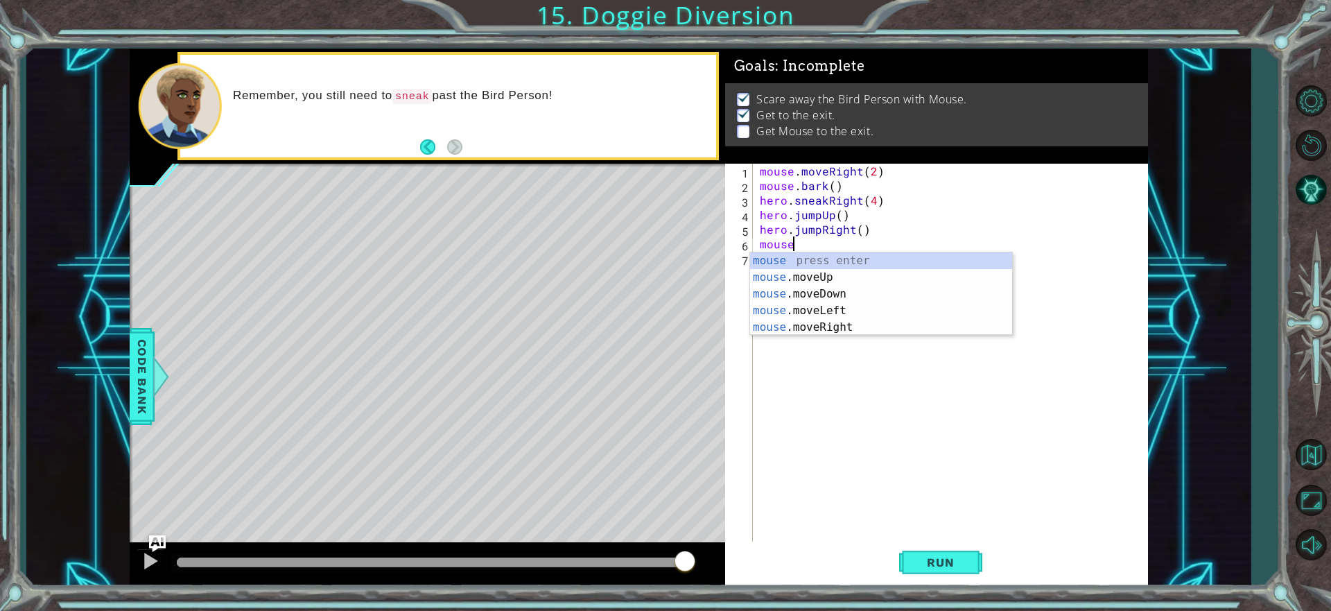
scroll to position [0, 1]
click at [854, 324] on div "mouse press enter mouse .moveUp press enter mouse .moveDown press enter mouse .…" at bounding box center [881, 310] width 262 height 116
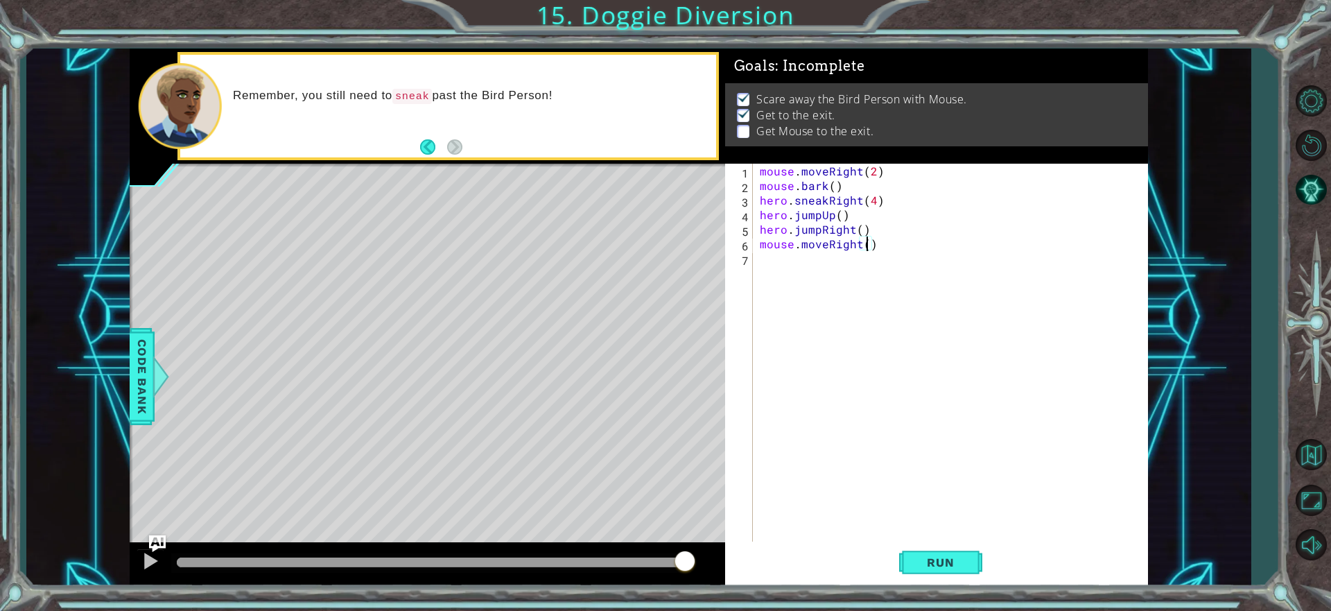
type textarea "mouse.moveRight(2)"
click at [860, 286] on div "mouse . moveRight ( 2 ) mouse . bark ( ) hero . sneakRight ( 4 ) hero . jumpUp …" at bounding box center [954, 368] width 394 height 408
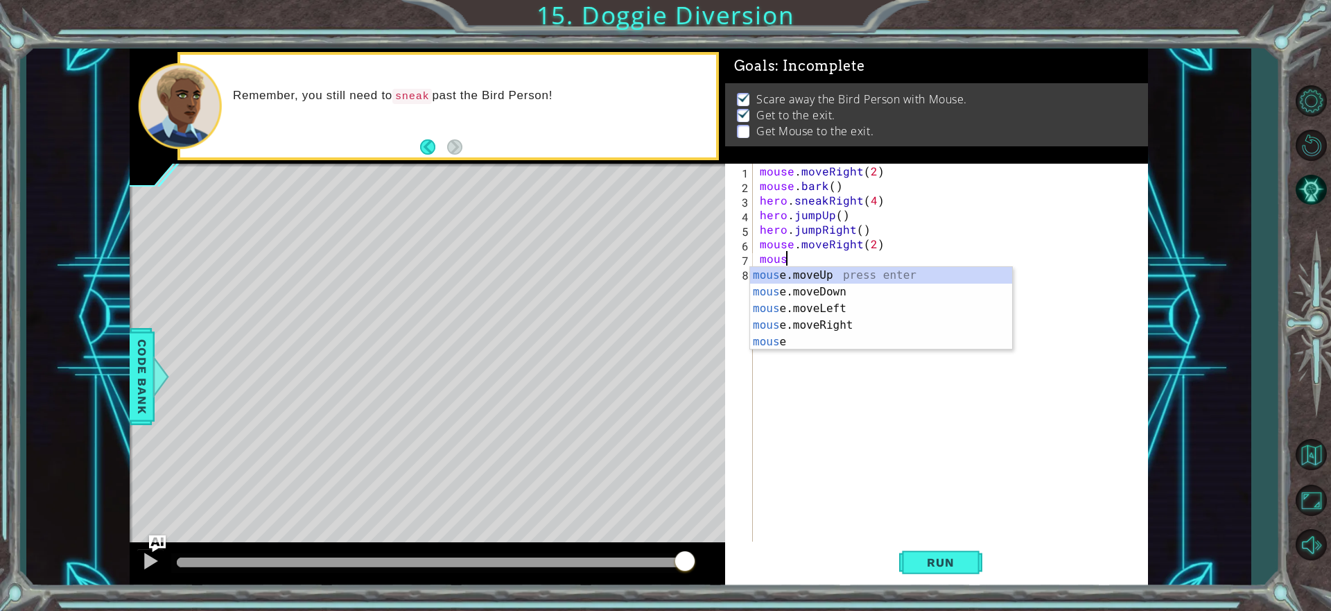
scroll to position [0, 1]
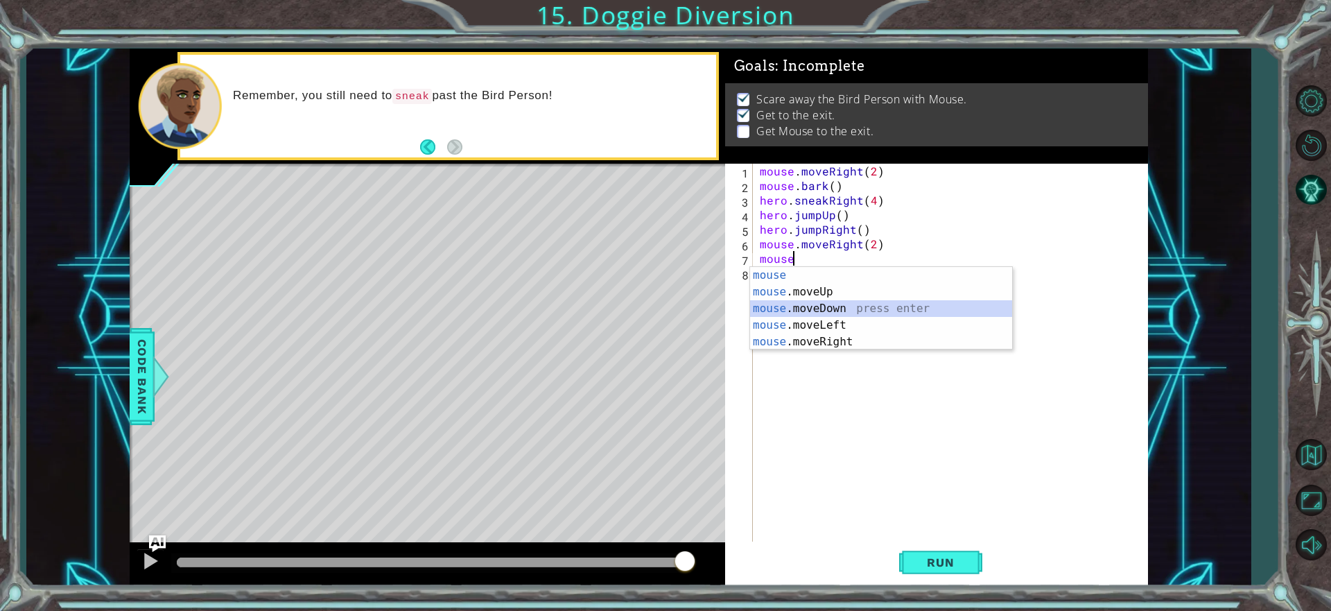
click at [829, 300] on div "mouse press enter mouse .moveUp press enter mouse .moveDown press enter mouse .…" at bounding box center [881, 325] width 262 height 116
type textarea "mouse.moveDown(1)"
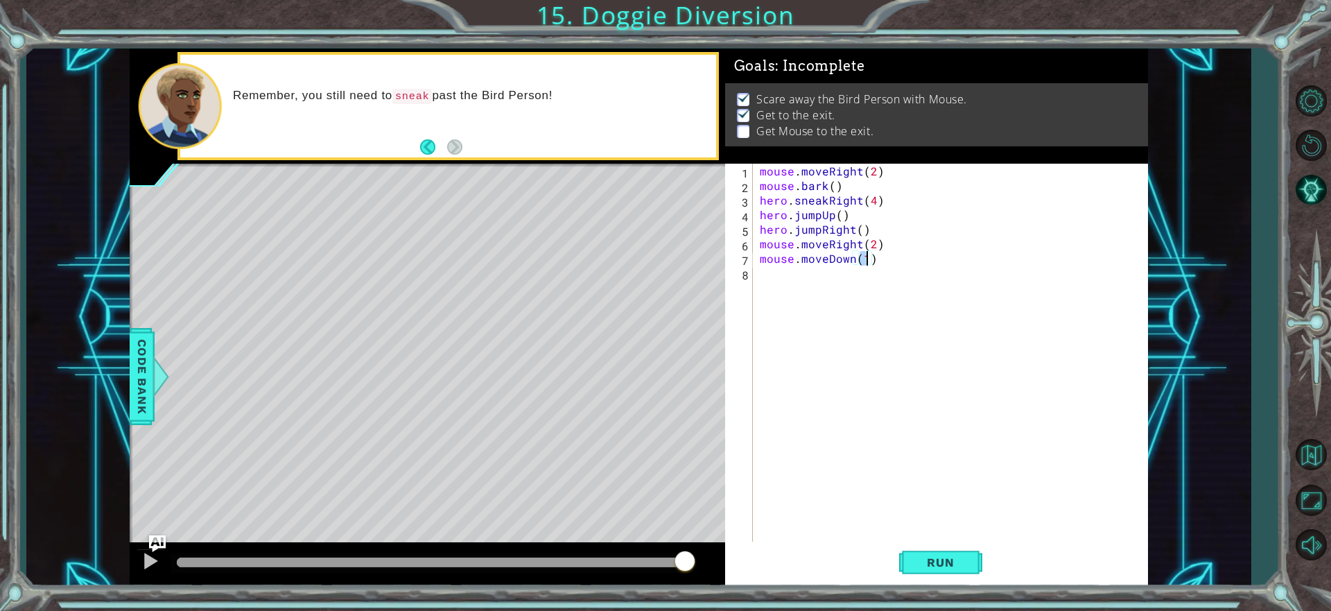
click at [909, 268] on div "mouse . moveRight ( 2 ) mouse . bark ( ) hero . sneakRight ( 4 ) hero . jumpUp …" at bounding box center [954, 368] width 394 height 408
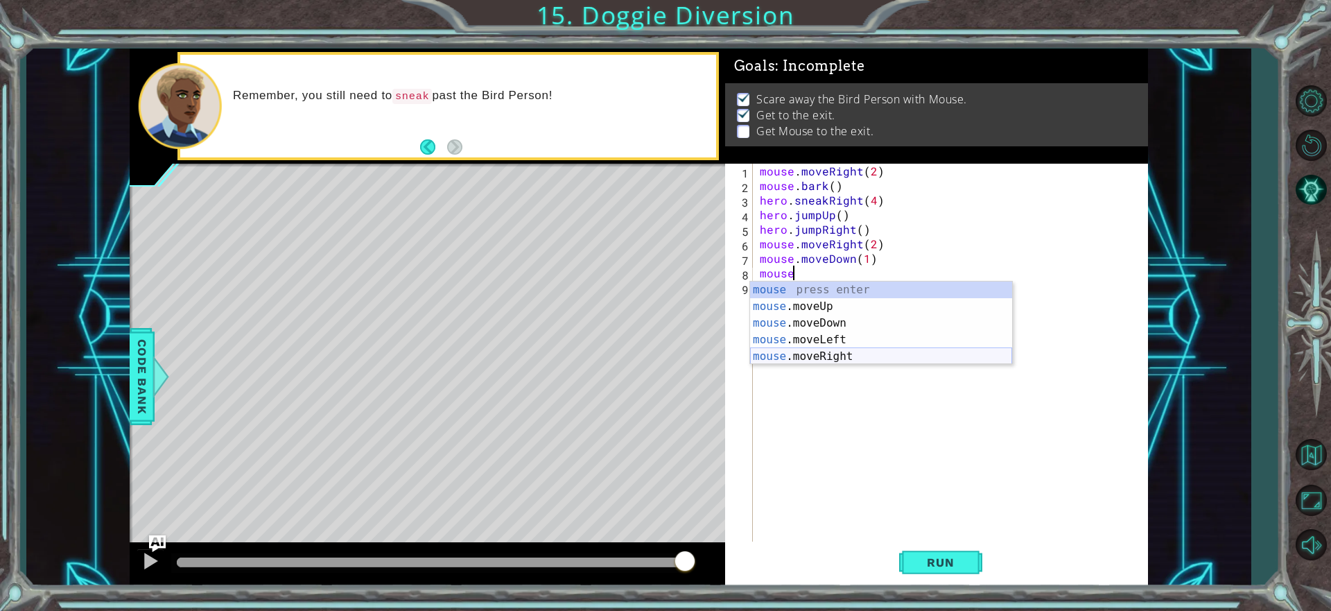
click at [837, 352] on div "mouse press enter mouse .moveUp press enter mouse .moveDown press enter mouse .…" at bounding box center [881, 339] width 262 height 116
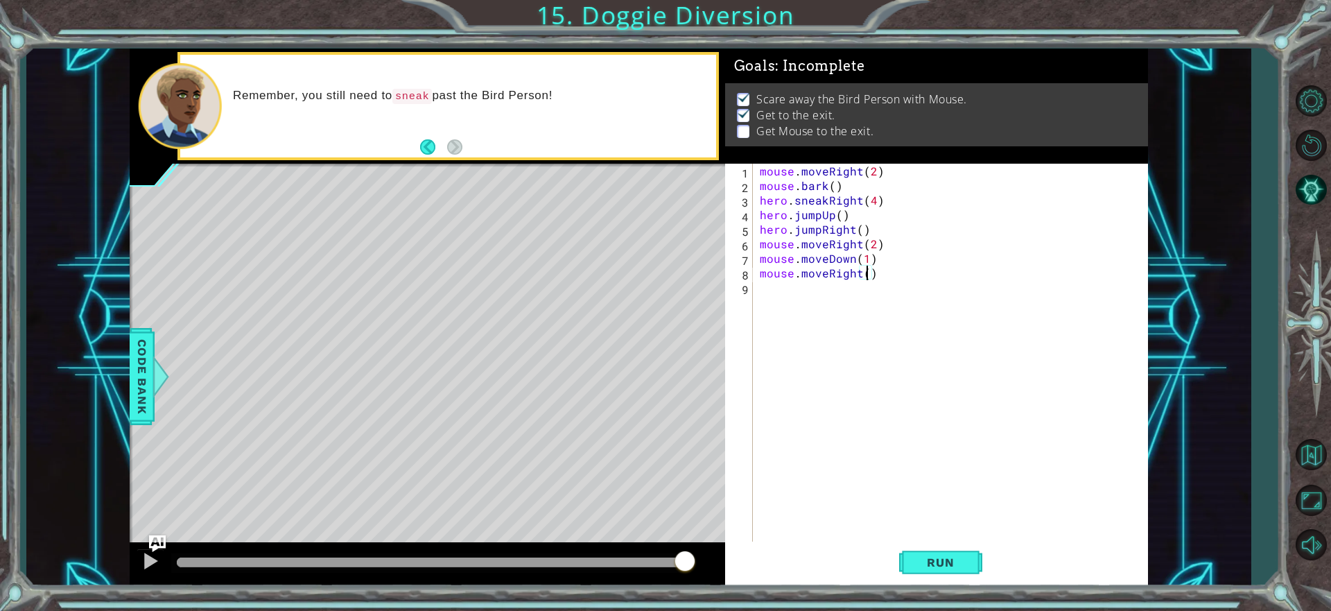
scroll to position [0, 6]
drag, startPoint x: 878, startPoint y: 279, endPoint x: 864, endPoint y: 299, distance: 23.5
click at [864, 299] on div "mouse . moveRight ( 2 ) mouse . bark ( ) hero . sneakRight ( 4 ) hero . jumpUp …" at bounding box center [954, 368] width 394 height 408
type textarea "mouse.moveRight(3)"
click at [864, 299] on div "mouse . moveRight ( 2 ) mouse . bark ( ) hero . sneakRight ( 4 ) hero . jumpUp …" at bounding box center [950, 353] width 387 height 379
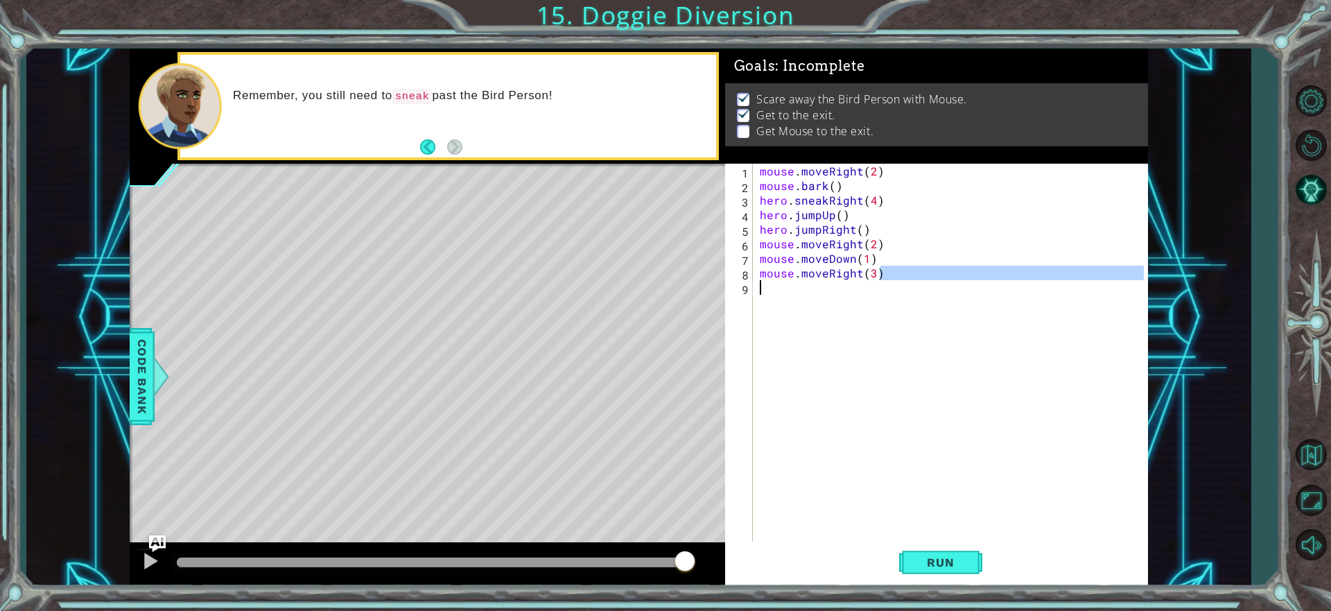
scroll to position [0, 0]
click at [803, 287] on div "mouse . moveRight ( 2 ) mouse . bark ( ) hero . sneakRight ( 4 ) hero . jumpUp …" at bounding box center [954, 368] width 394 height 408
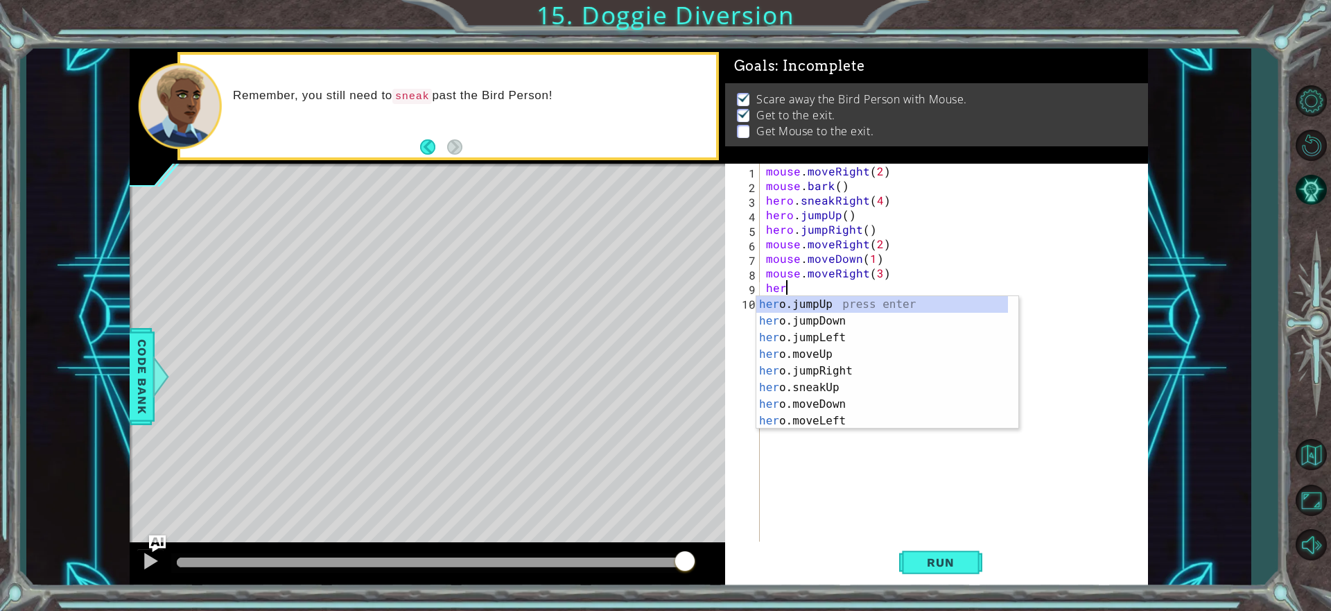
type textarea "hero"
click at [863, 298] on div "hero .jumpUp press enter hero .jumpDown press enter hero .jumpLeft press enter …" at bounding box center [882, 379] width 252 height 166
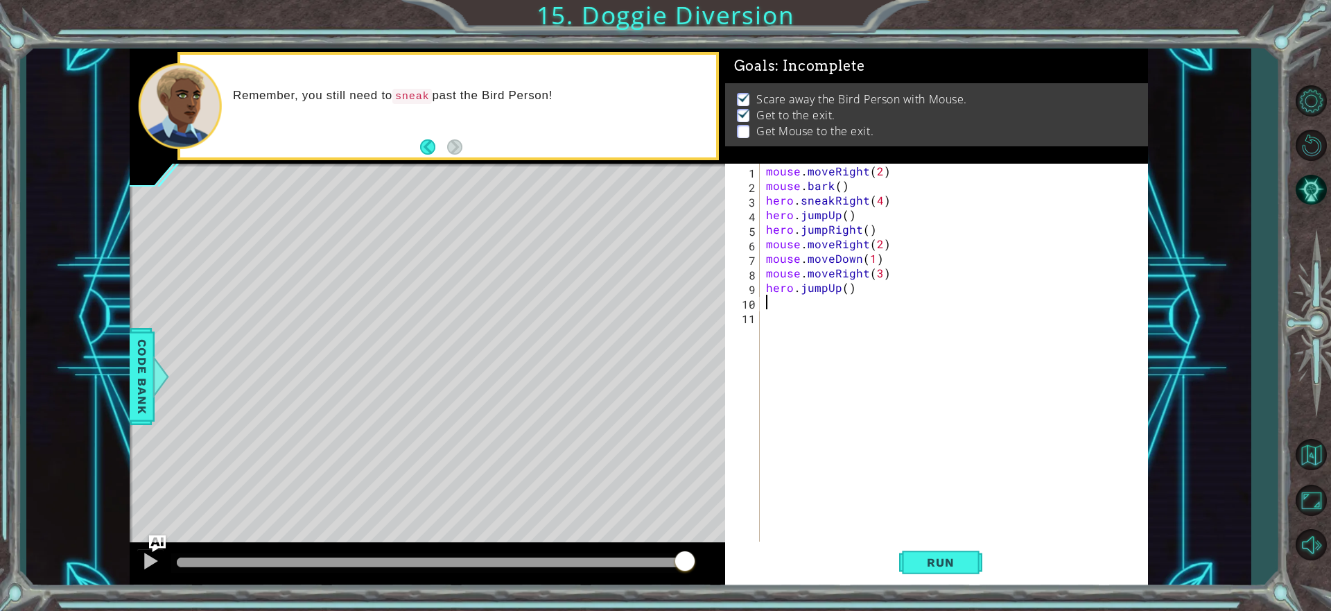
scroll to position [0, 0]
click at [939, 575] on button "Run" at bounding box center [940, 562] width 83 height 42
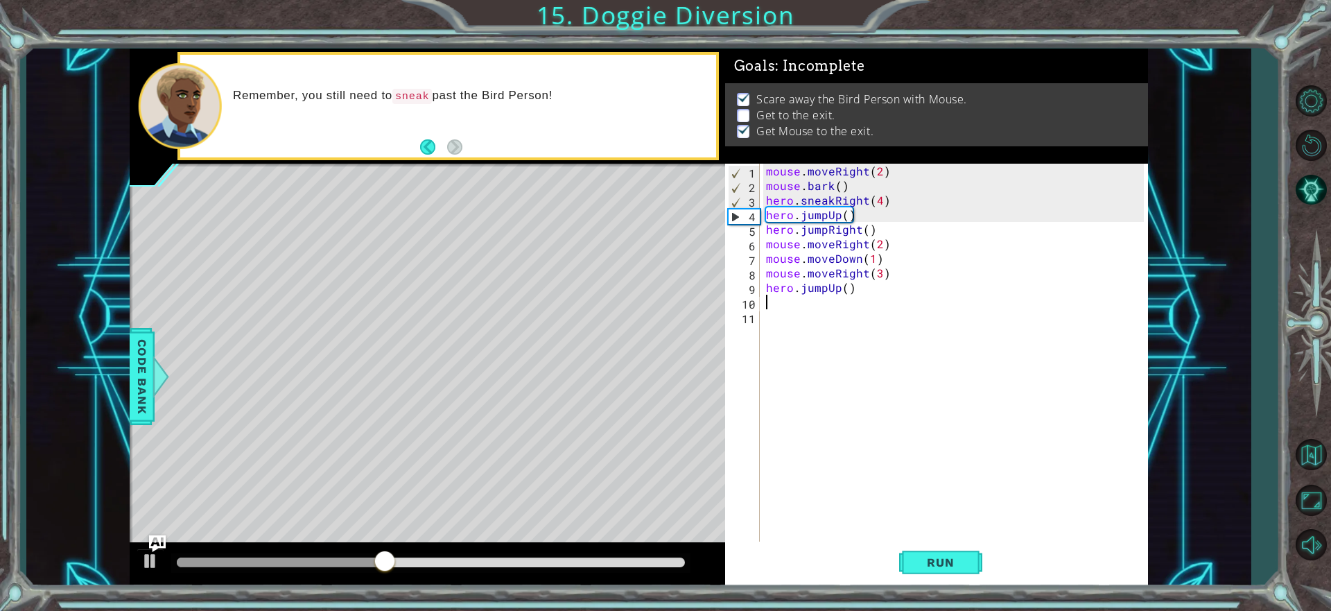
click at [675, 559] on div at bounding box center [431, 562] width 508 height 10
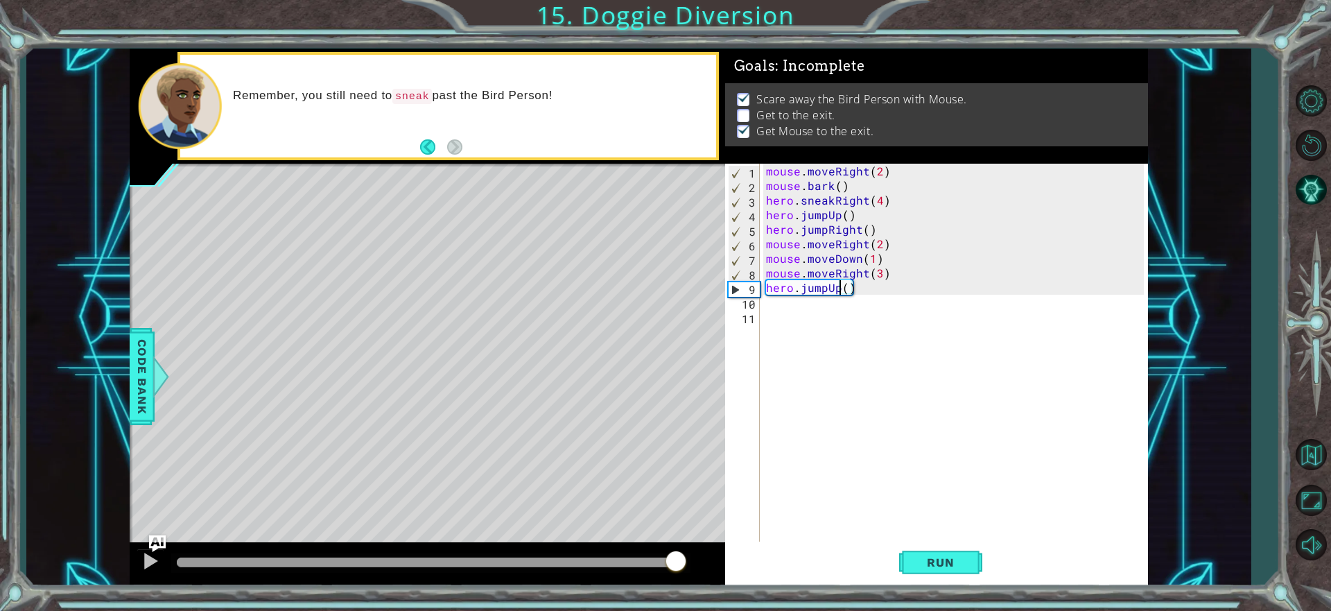
click at [840, 289] on div "mouse . moveRight ( 2 ) mouse . bark ( ) hero . sneakRight ( 4 ) hero . jumpUp …" at bounding box center [957, 368] width 388 height 408
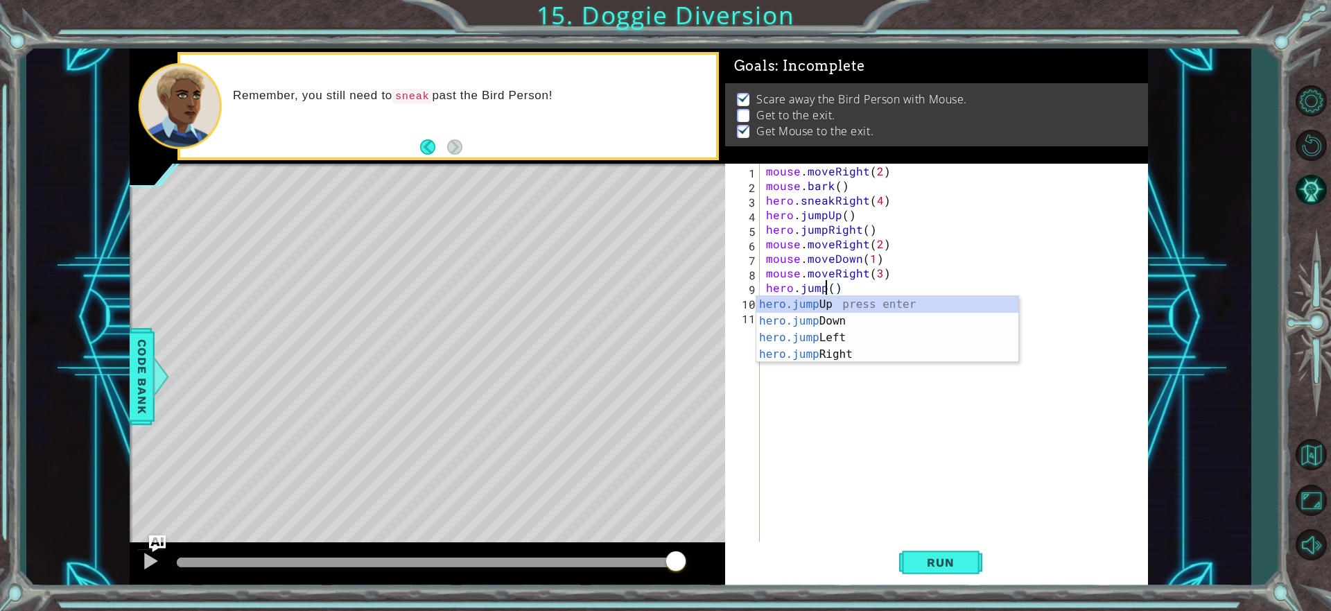
type textarea "hero.jumpR()"
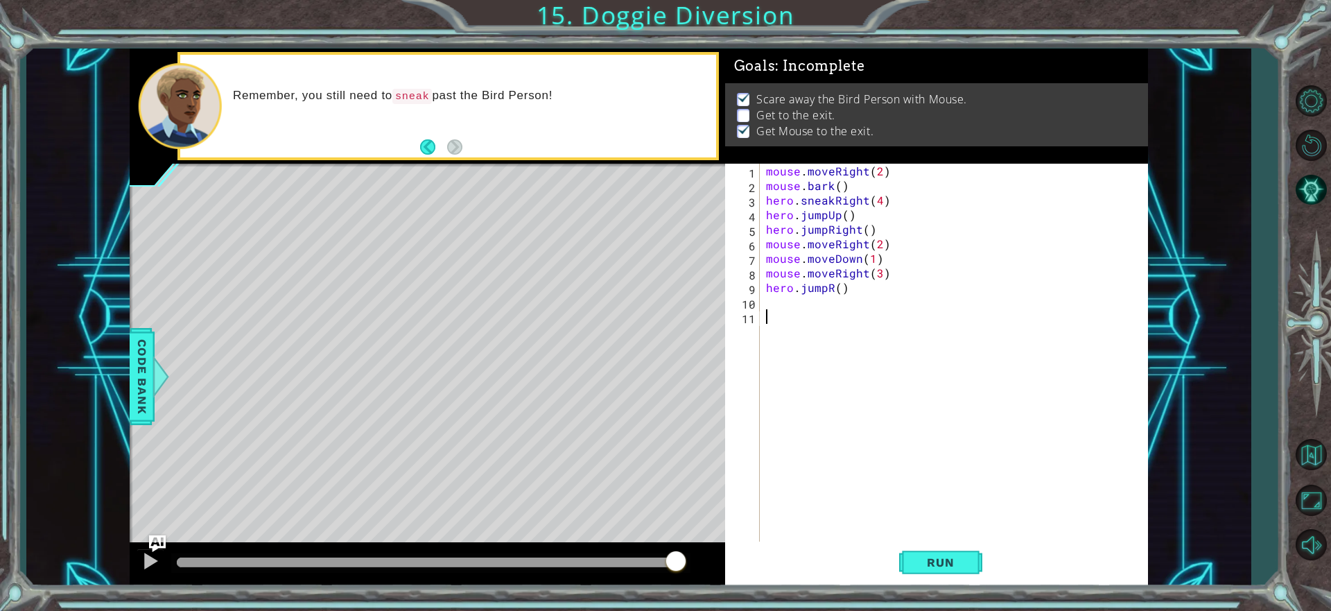
click at [834, 314] on div "mouse . moveRight ( 2 ) mouse . bark ( ) hero . sneakRight ( 4 ) hero . jumpUp …" at bounding box center [957, 368] width 388 height 408
click at [835, 288] on div "mouse . moveRight ( 2 ) mouse . bark ( ) hero . sneakRight ( 4 ) hero . jumpUp …" at bounding box center [957, 368] width 388 height 408
type textarea "hero.jumpRight()"
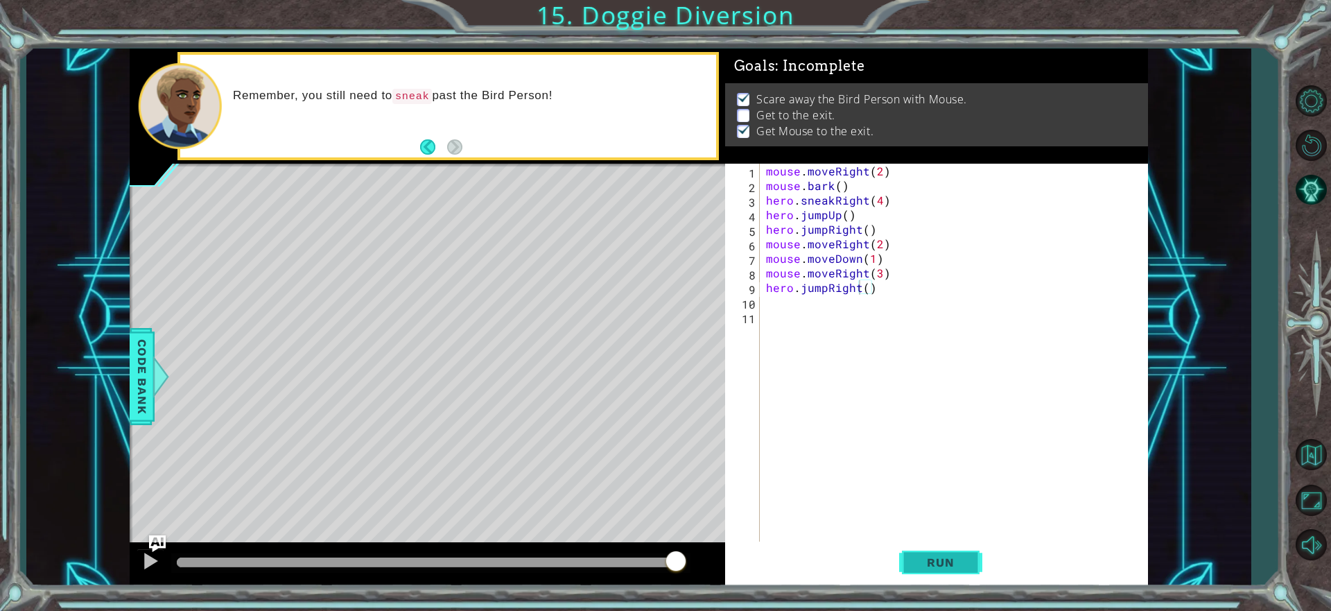
click at [923, 567] on span "Run" at bounding box center [940, 562] width 55 height 14
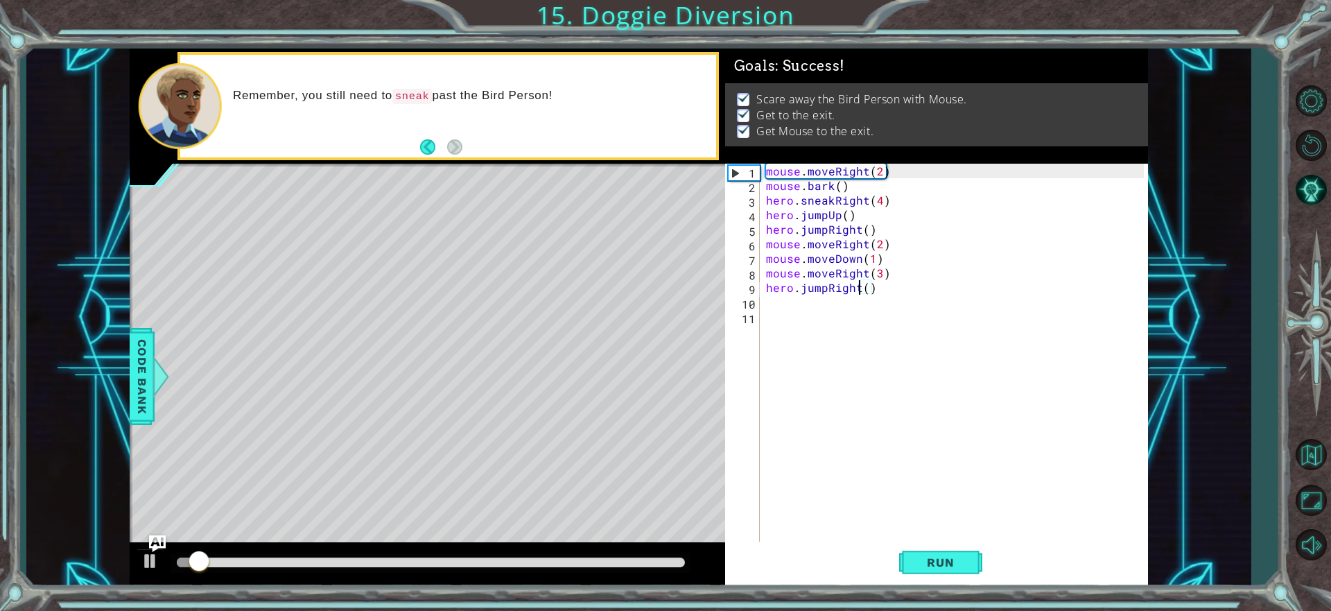
click at [680, 565] on div at bounding box center [431, 562] width 508 height 10
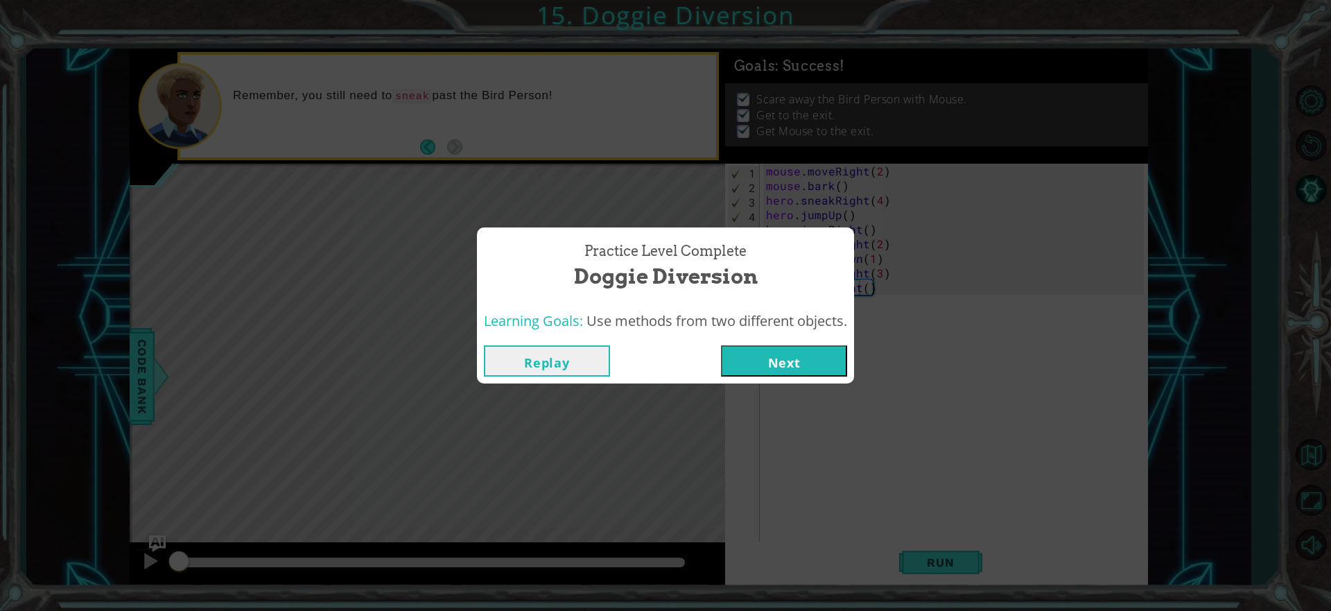
click at [811, 372] on button "Next" at bounding box center [784, 360] width 126 height 31
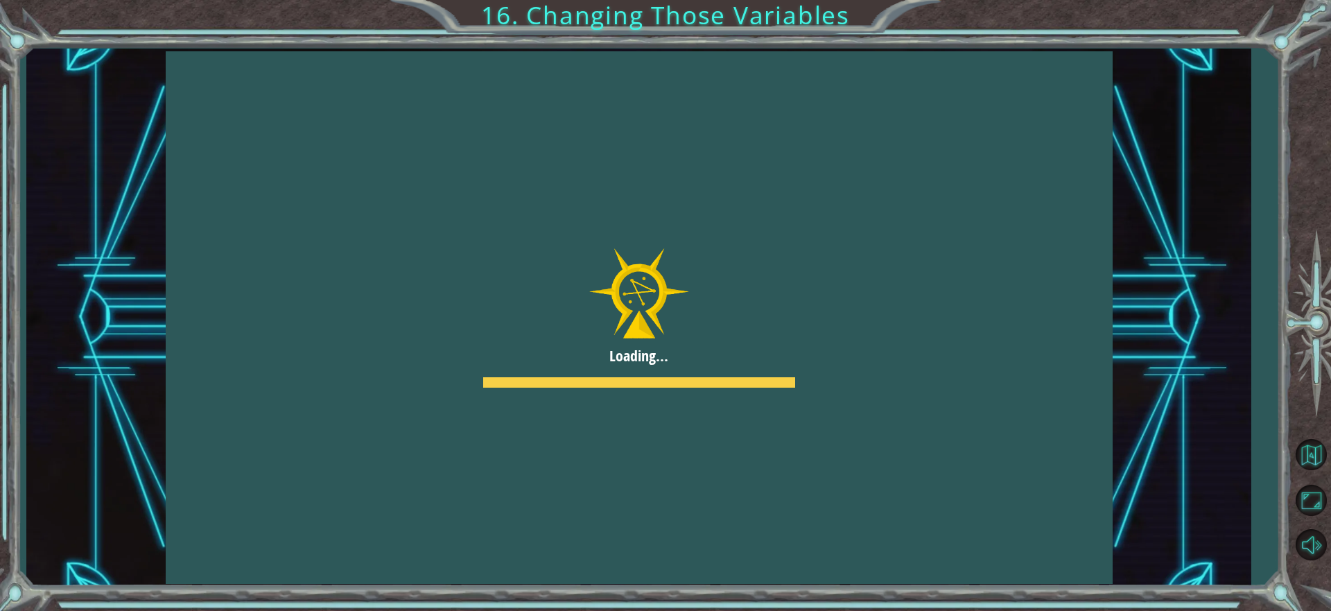
drag, startPoint x: 806, startPoint y: 381, endPoint x: 354, endPoint y: 441, distance: 456.7
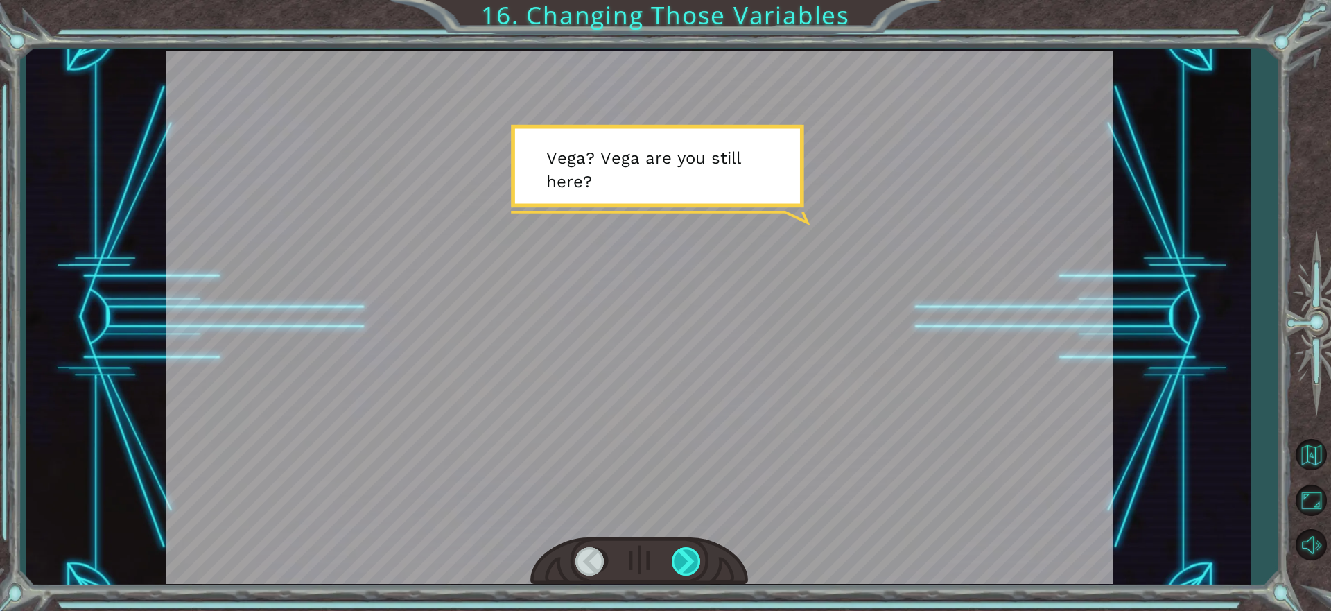
drag, startPoint x: 354, startPoint y: 441, endPoint x: 682, endPoint y: 572, distance: 353.8
click at [682, 572] on div at bounding box center [687, 561] width 31 height 28
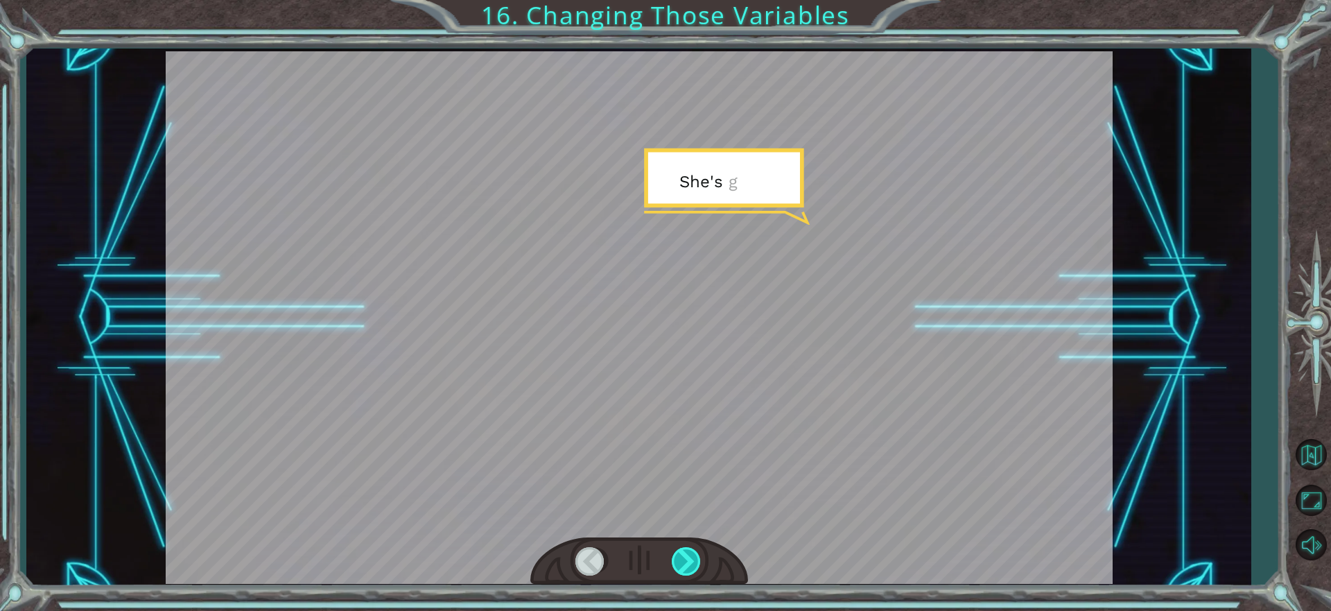
click at [685, 556] on div at bounding box center [687, 561] width 31 height 28
click at [684, 555] on div at bounding box center [687, 561] width 31 height 28
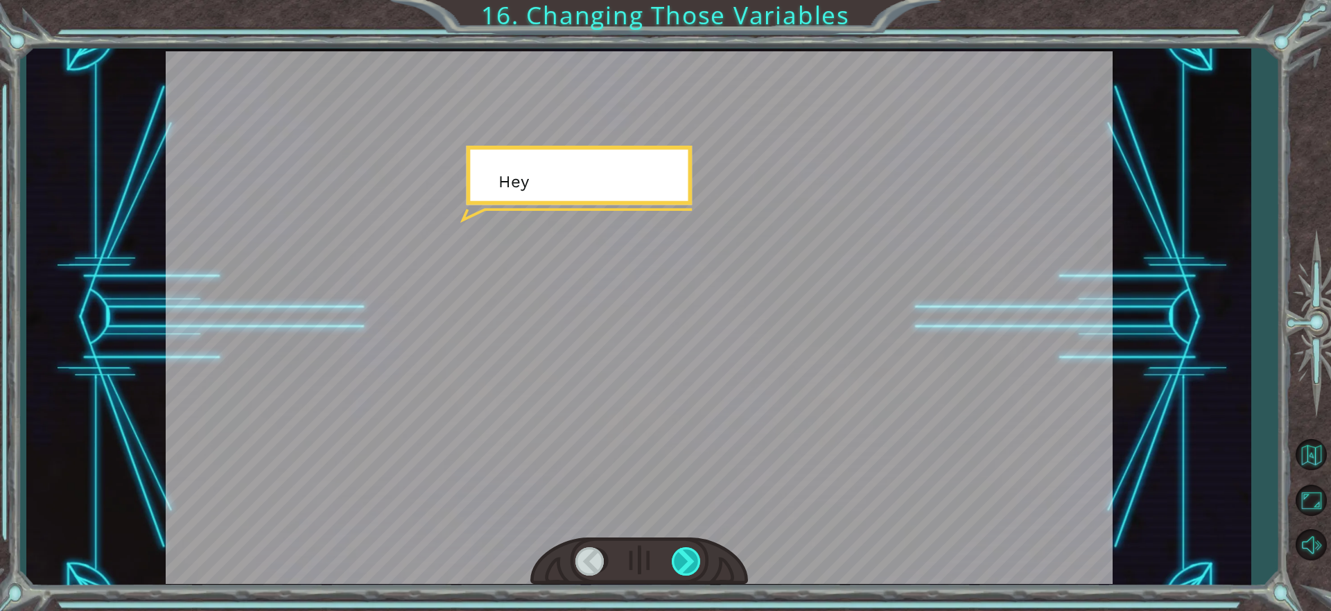
click at [684, 555] on div at bounding box center [687, 561] width 31 height 28
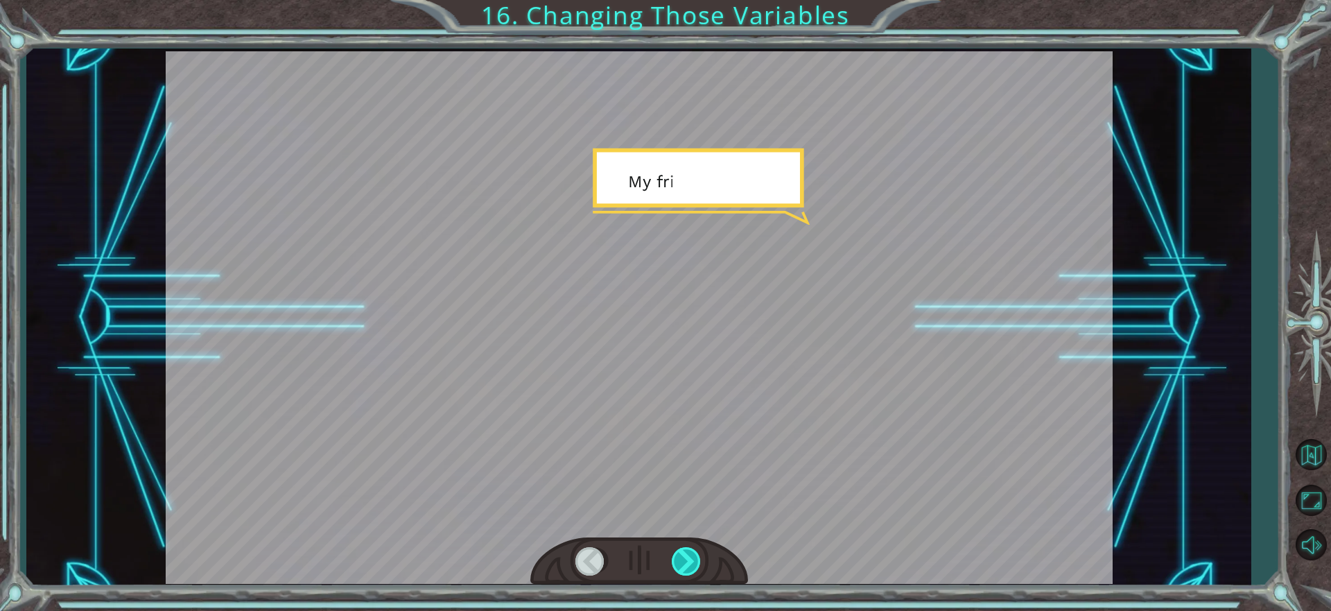
click at [684, 555] on div at bounding box center [687, 561] width 31 height 28
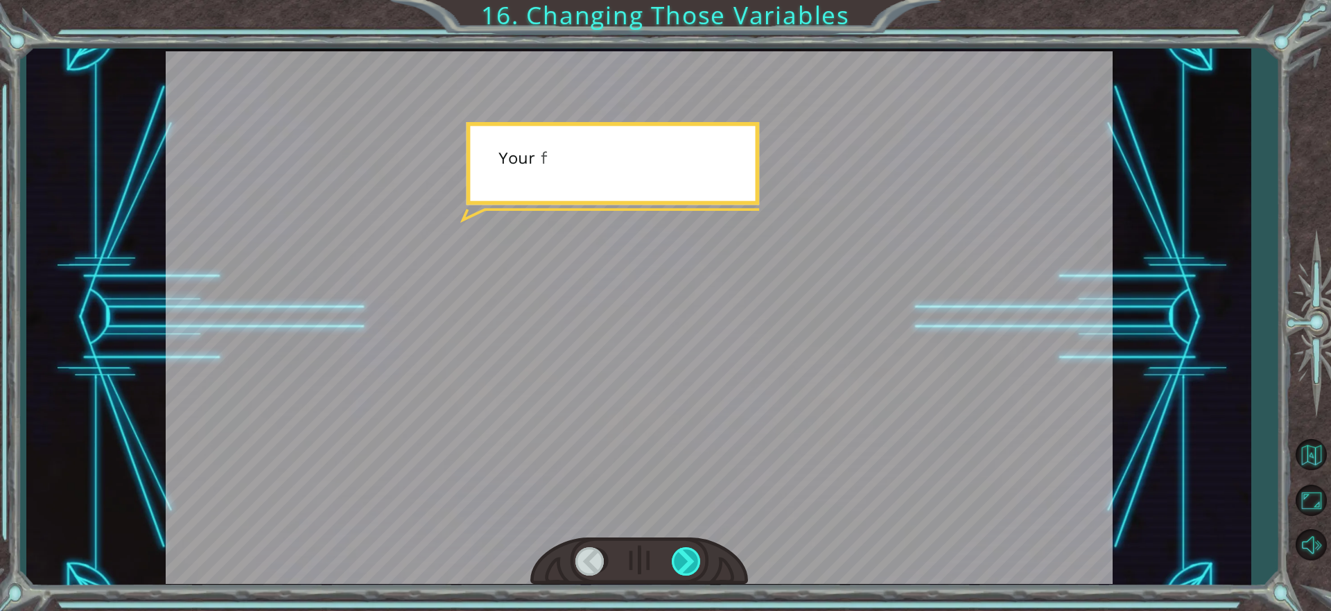
click at [684, 555] on div at bounding box center [687, 561] width 31 height 28
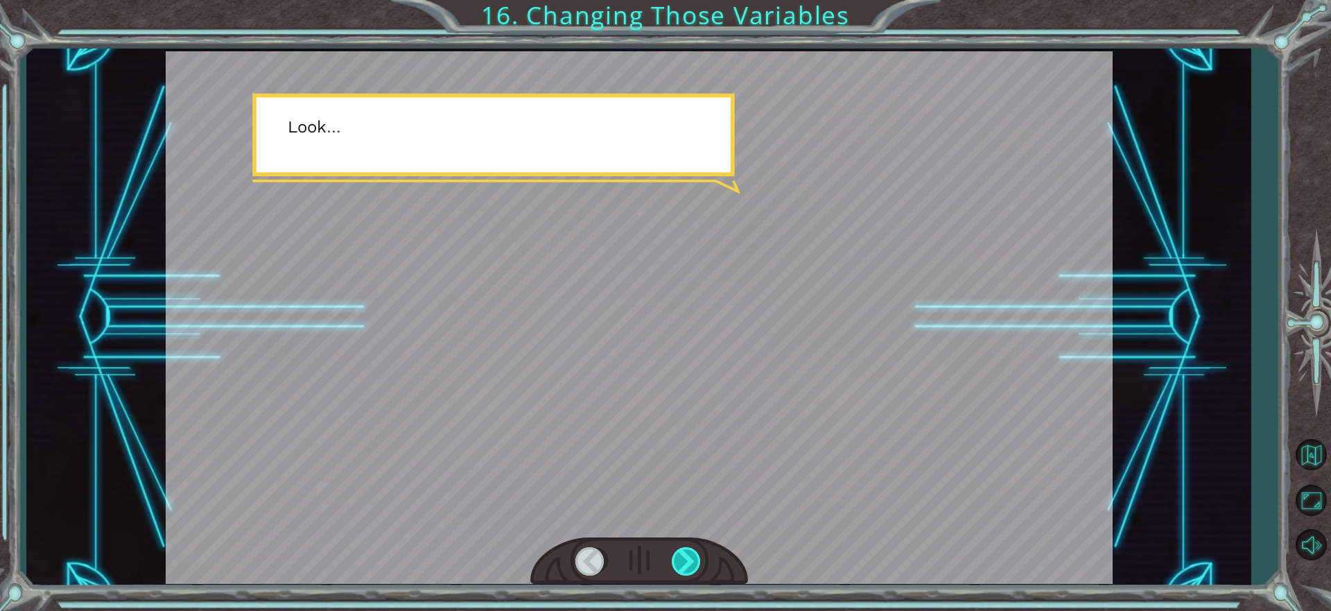
click at [684, 555] on div at bounding box center [687, 561] width 31 height 28
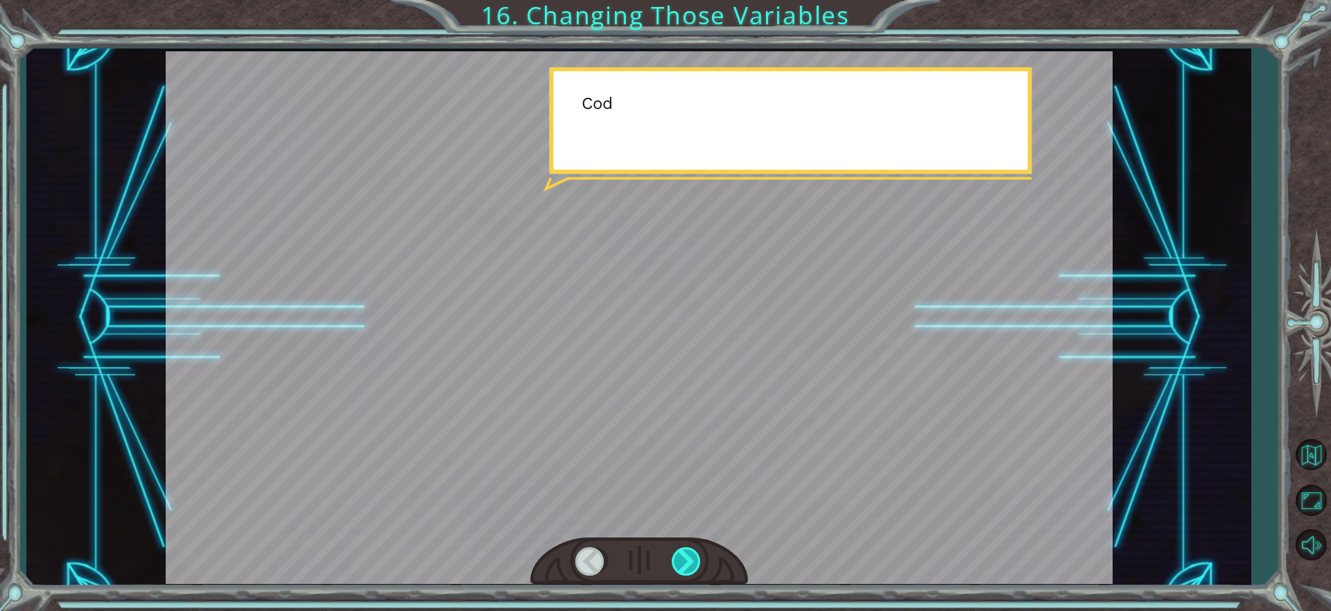
click at [684, 555] on div at bounding box center [687, 561] width 31 height 28
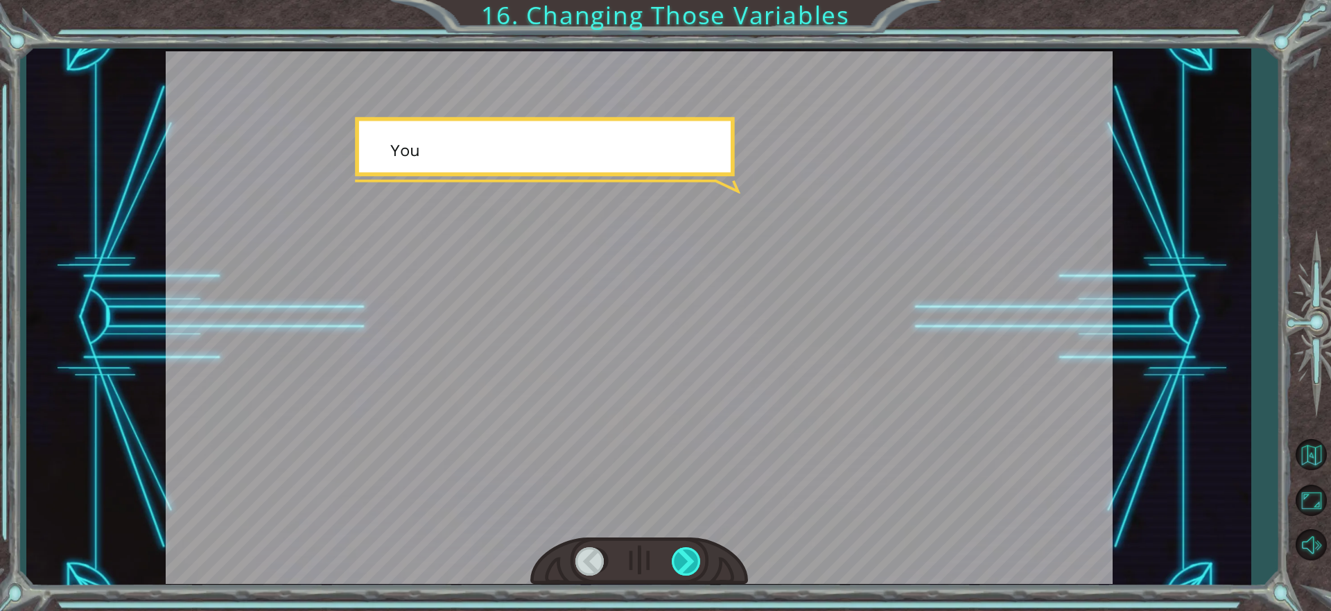
click at [684, 555] on div at bounding box center [687, 561] width 31 height 28
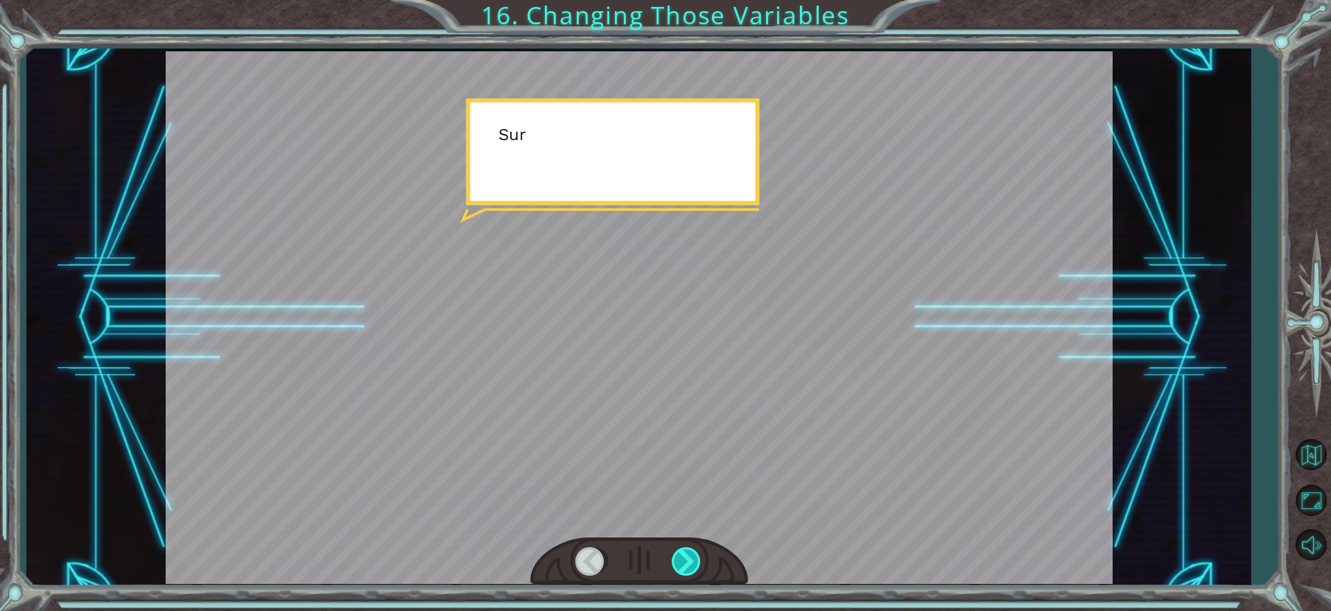
click at [684, 555] on div at bounding box center [687, 561] width 31 height 28
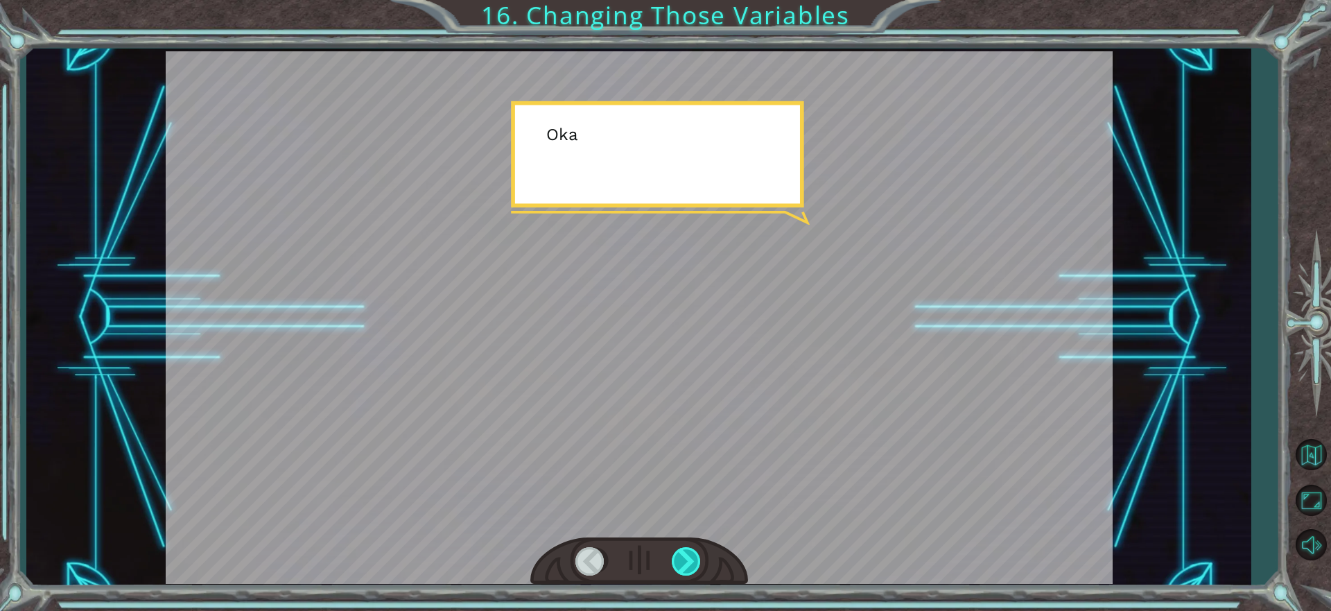
click at [684, 555] on div at bounding box center [687, 561] width 31 height 28
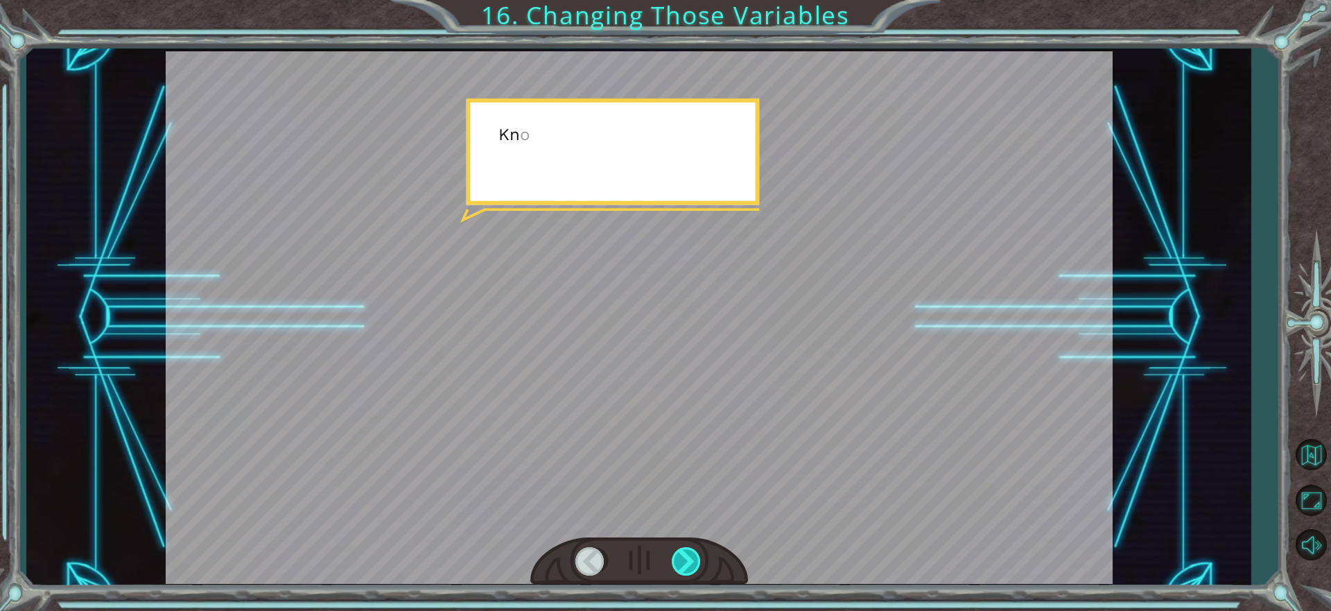
click at [684, 555] on div at bounding box center [687, 561] width 31 height 28
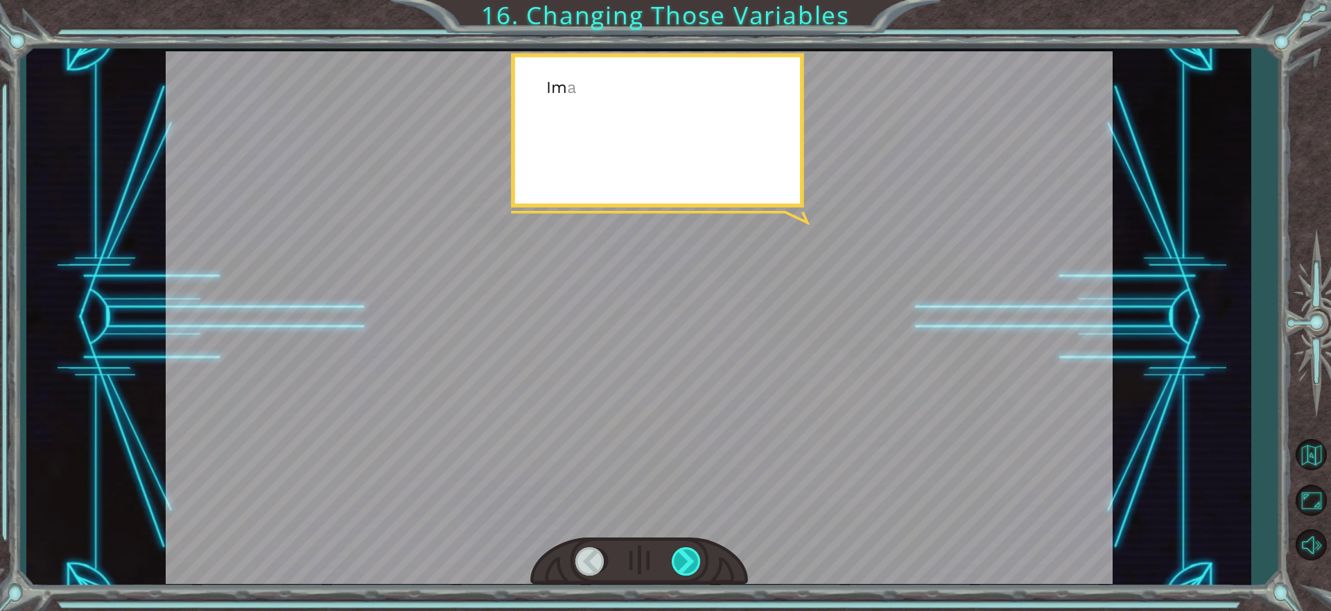
click at [684, 555] on div at bounding box center [687, 561] width 31 height 28
click at [678, 556] on div at bounding box center [687, 561] width 31 height 28
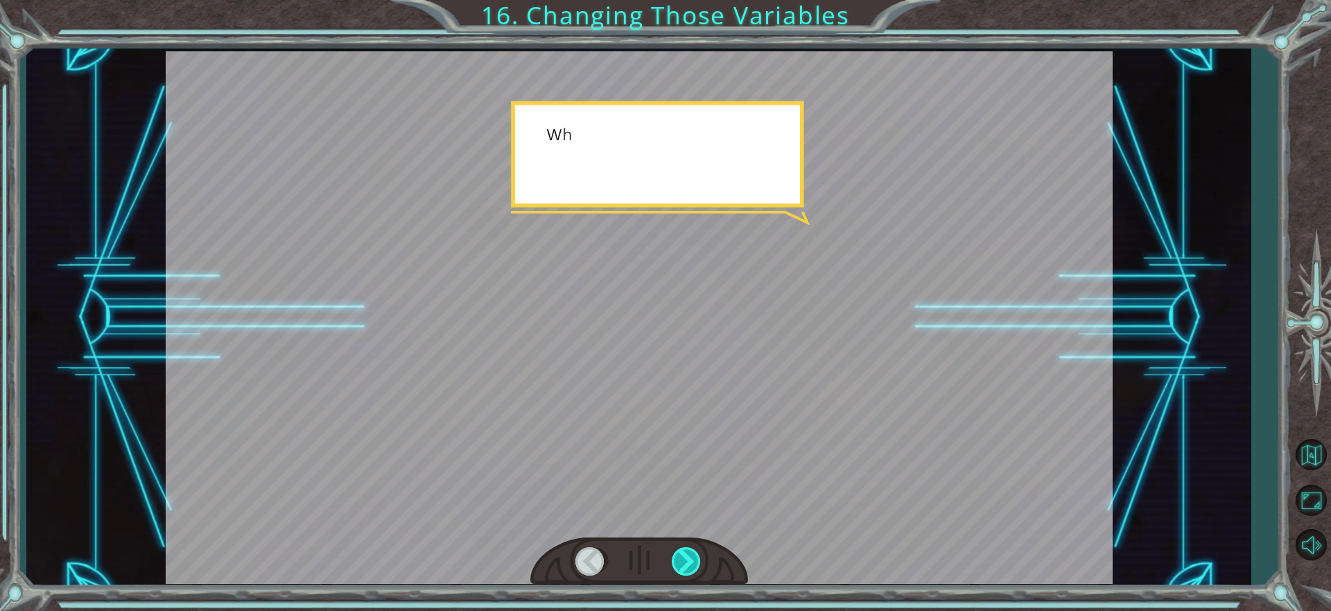
click at [678, 556] on div at bounding box center [687, 561] width 31 height 28
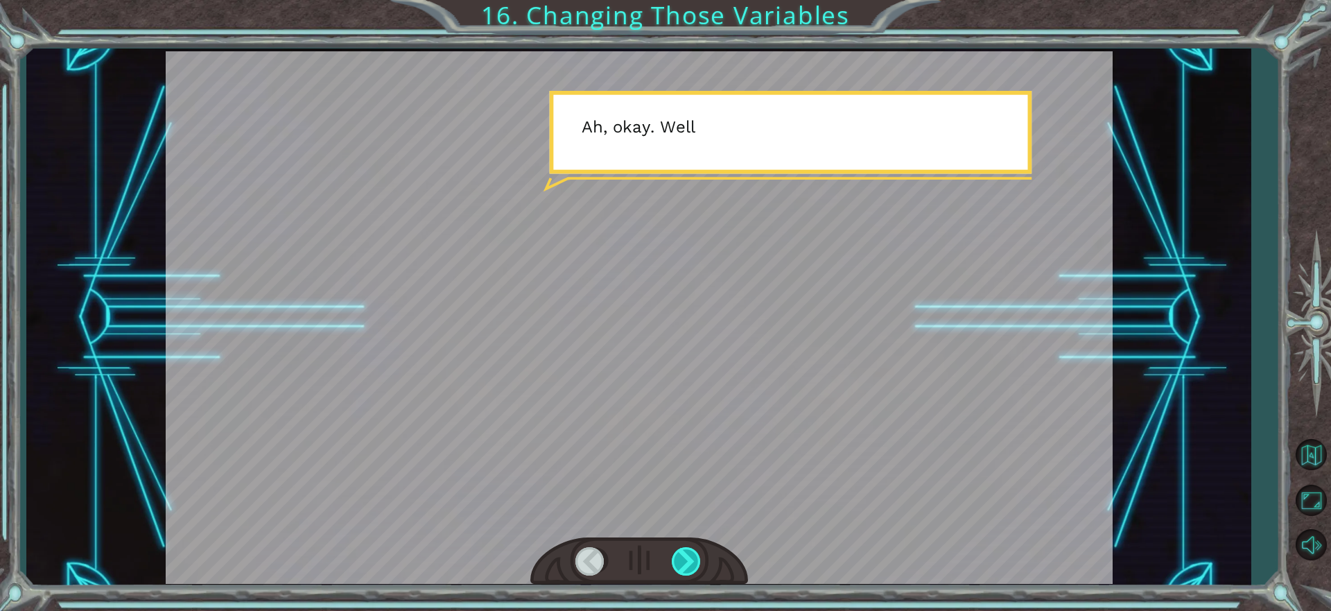
click at [678, 557] on div at bounding box center [687, 561] width 31 height 28
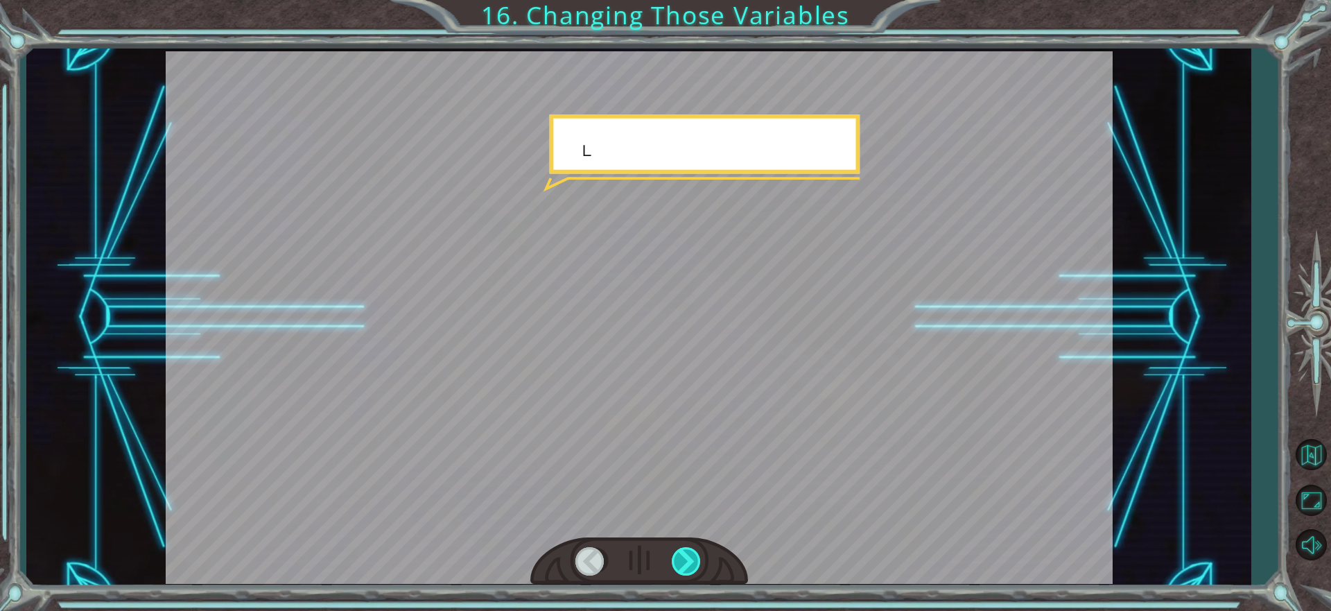
click at [678, 559] on div at bounding box center [687, 561] width 31 height 28
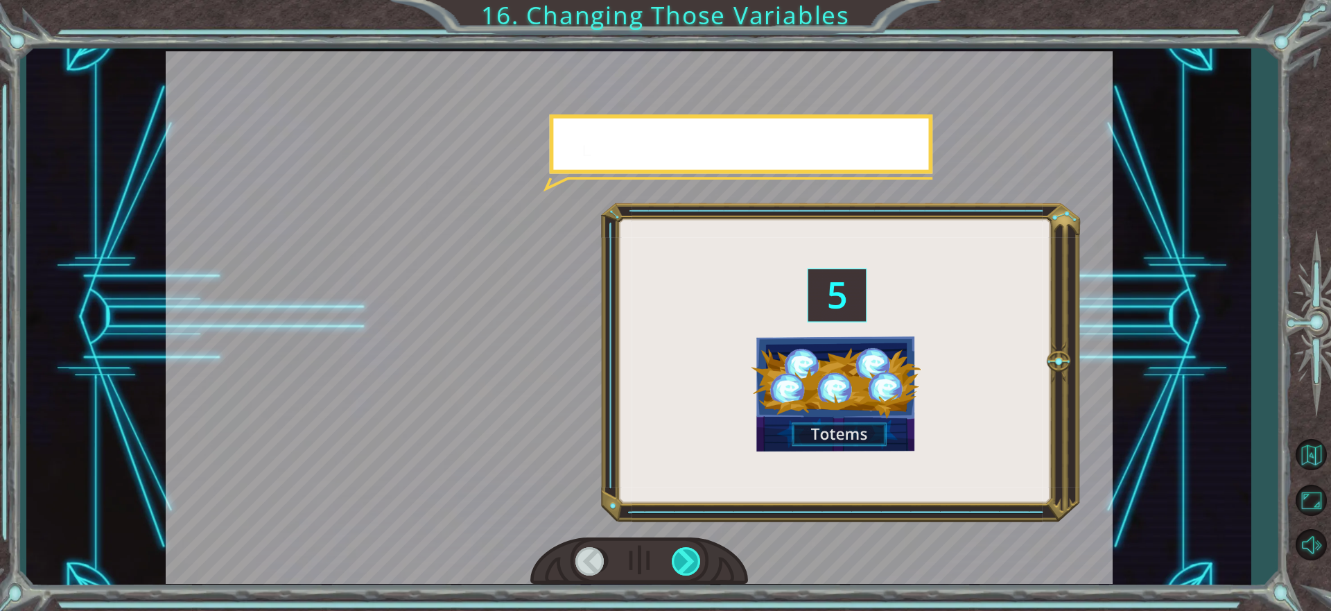
click at [678, 559] on div at bounding box center [687, 561] width 31 height 28
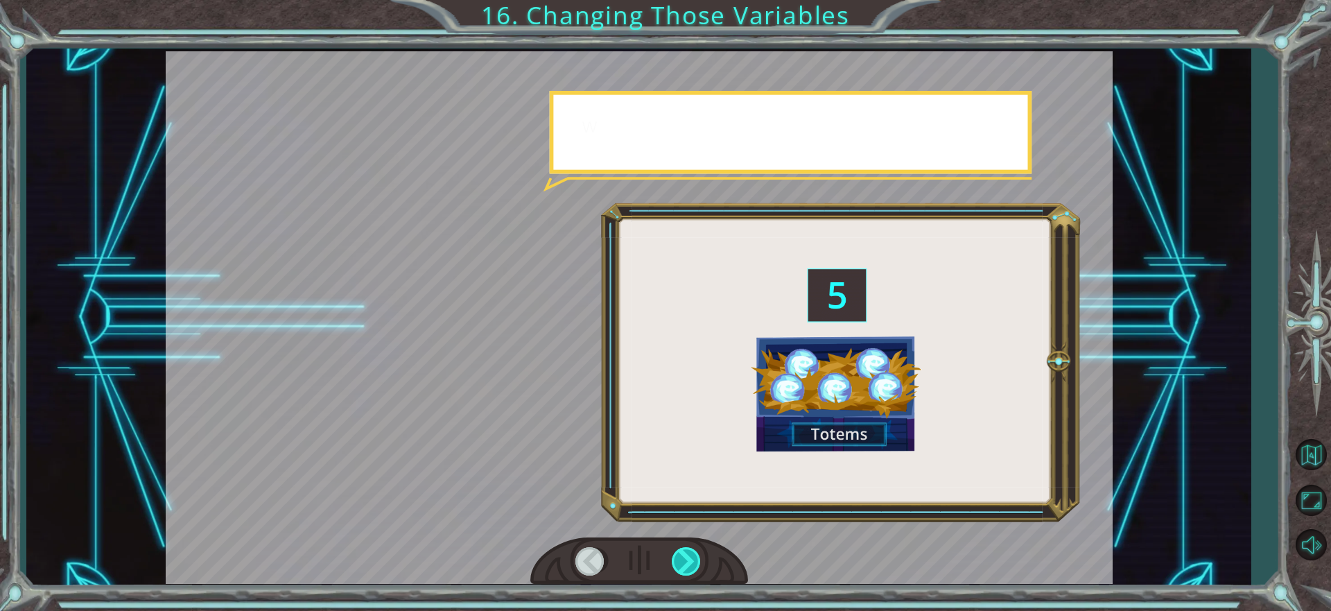
click at [678, 559] on div at bounding box center [687, 561] width 31 height 28
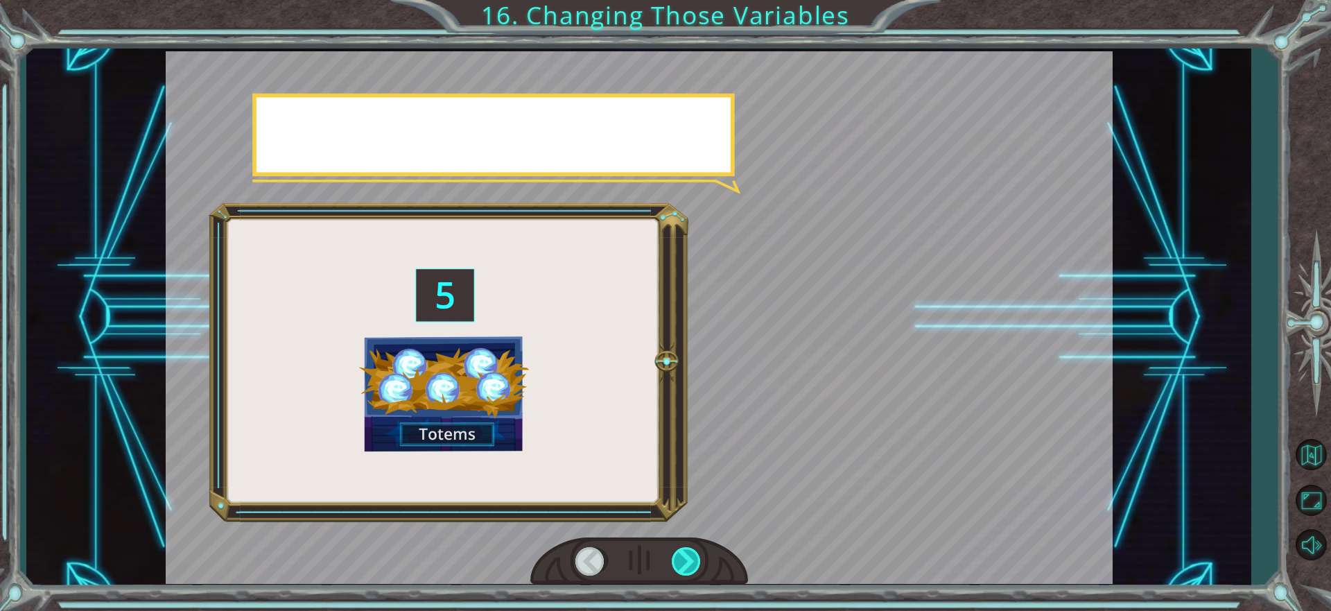
click at [678, 559] on div at bounding box center [687, 561] width 31 height 28
click at [678, 561] on div at bounding box center [687, 561] width 31 height 28
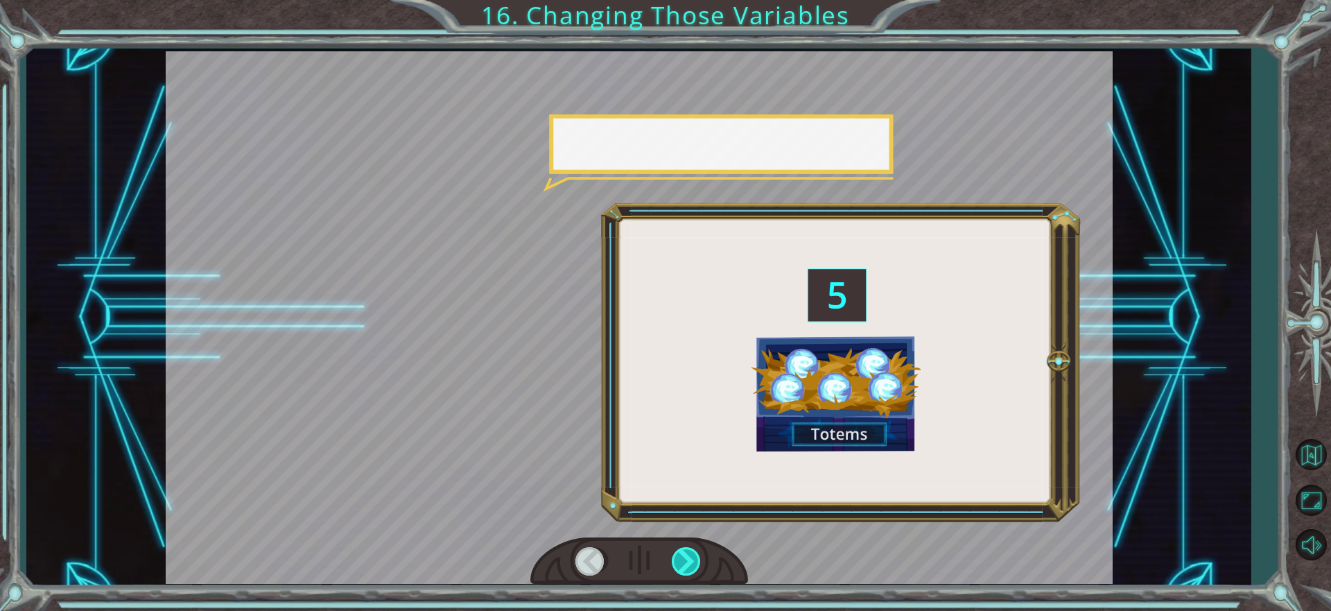
click at [678, 561] on div at bounding box center [687, 561] width 31 height 28
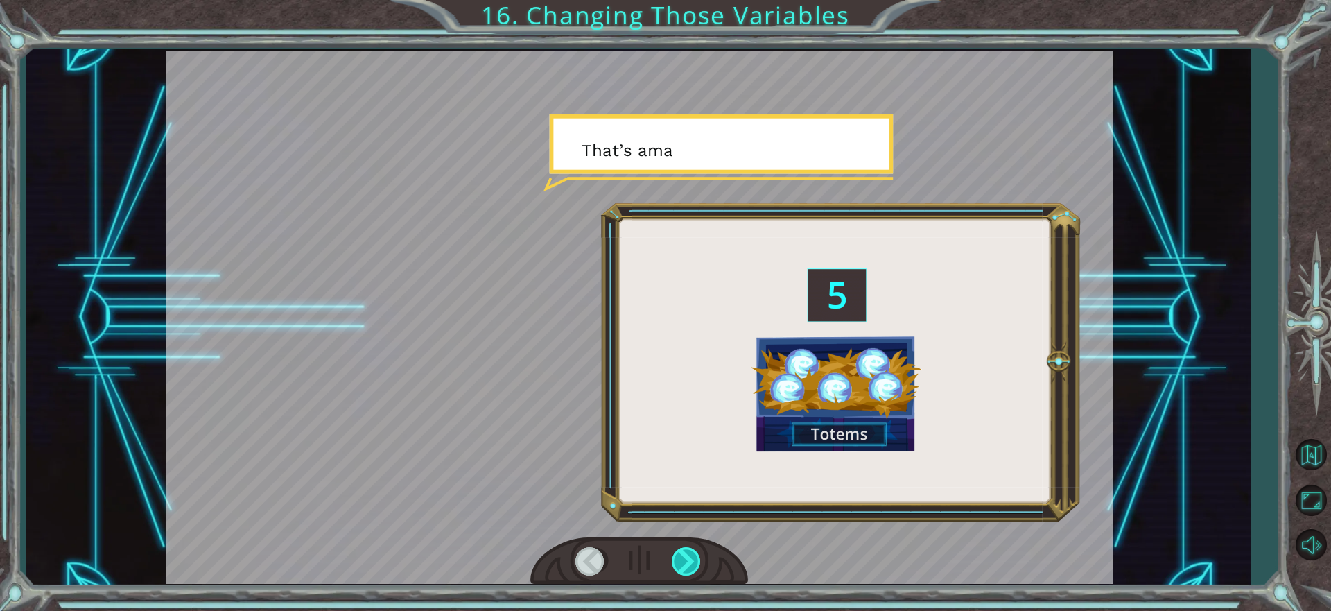
click at [678, 561] on div at bounding box center [687, 561] width 31 height 28
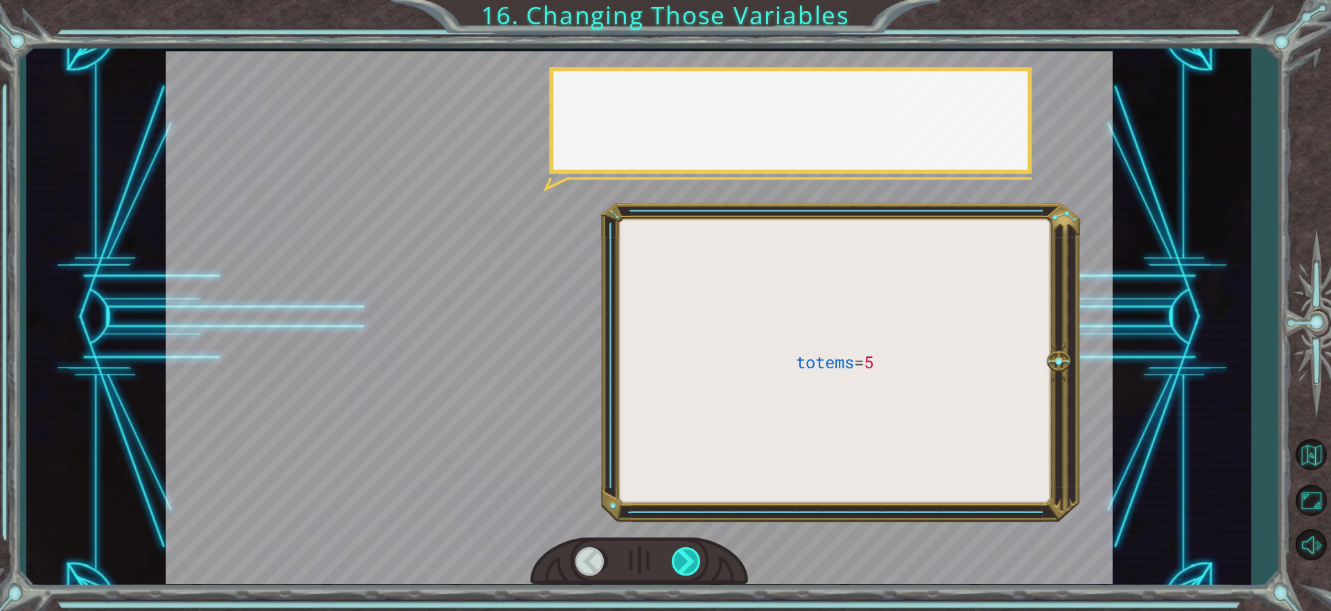
click at [679, 561] on div at bounding box center [687, 561] width 31 height 28
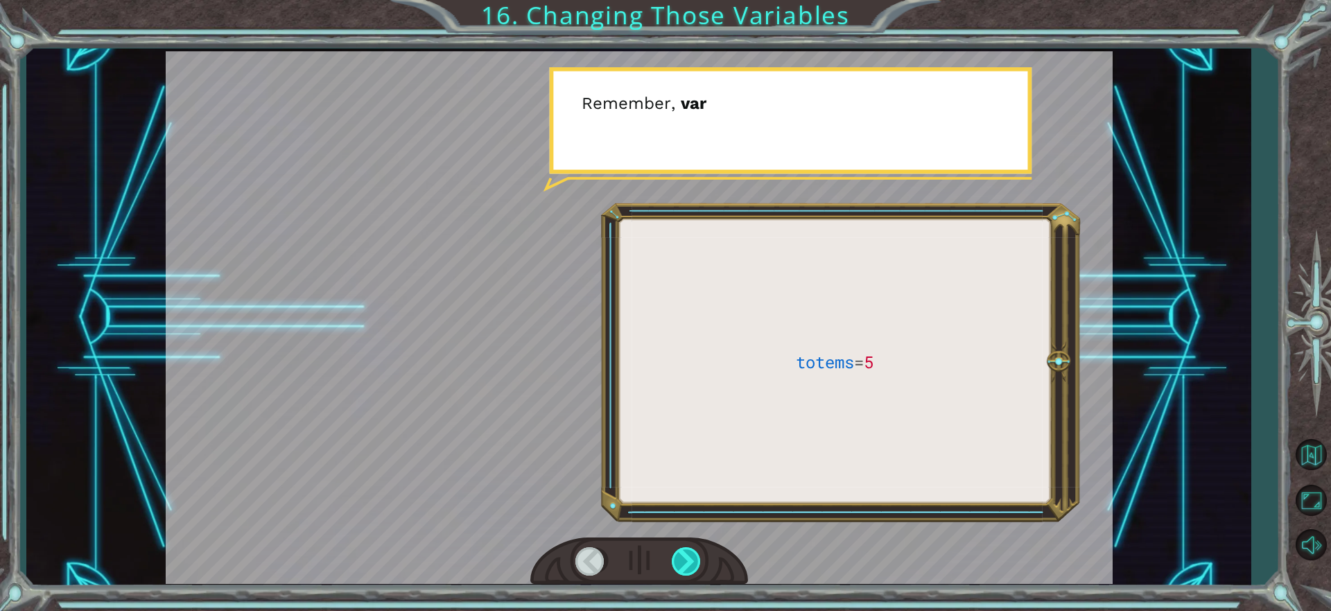
click at [679, 561] on div at bounding box center [687, 561] width 31 height 28
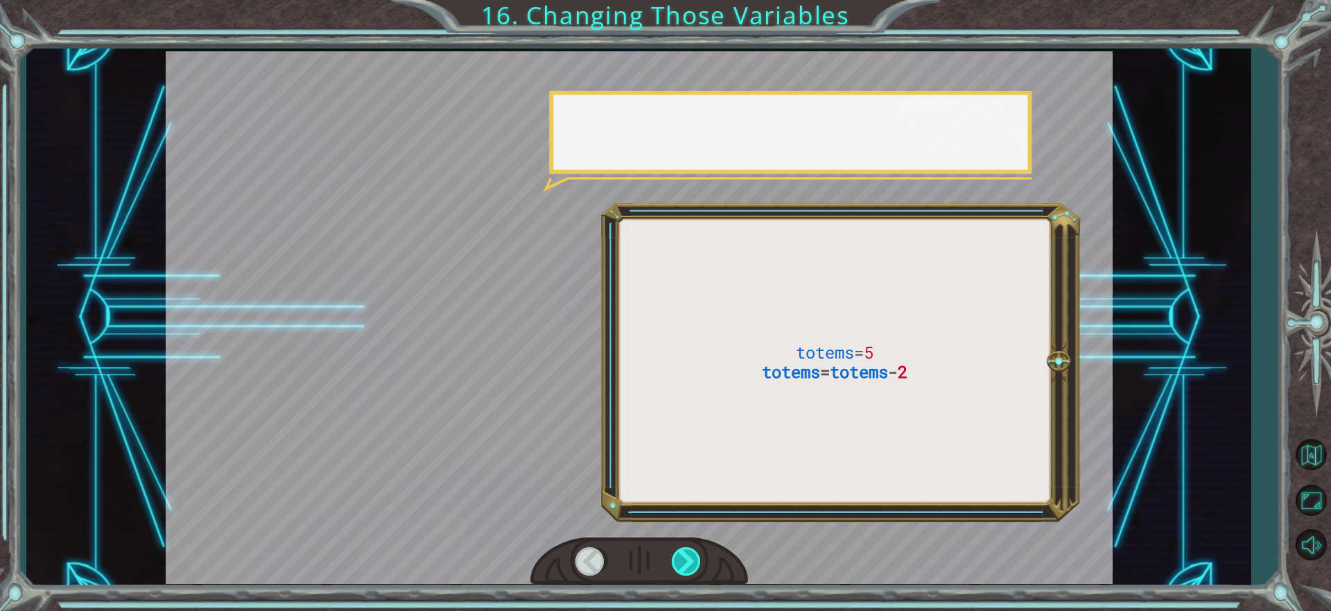
click at [679, 561] on div at bounding box center [687, 561] width 31 height 28
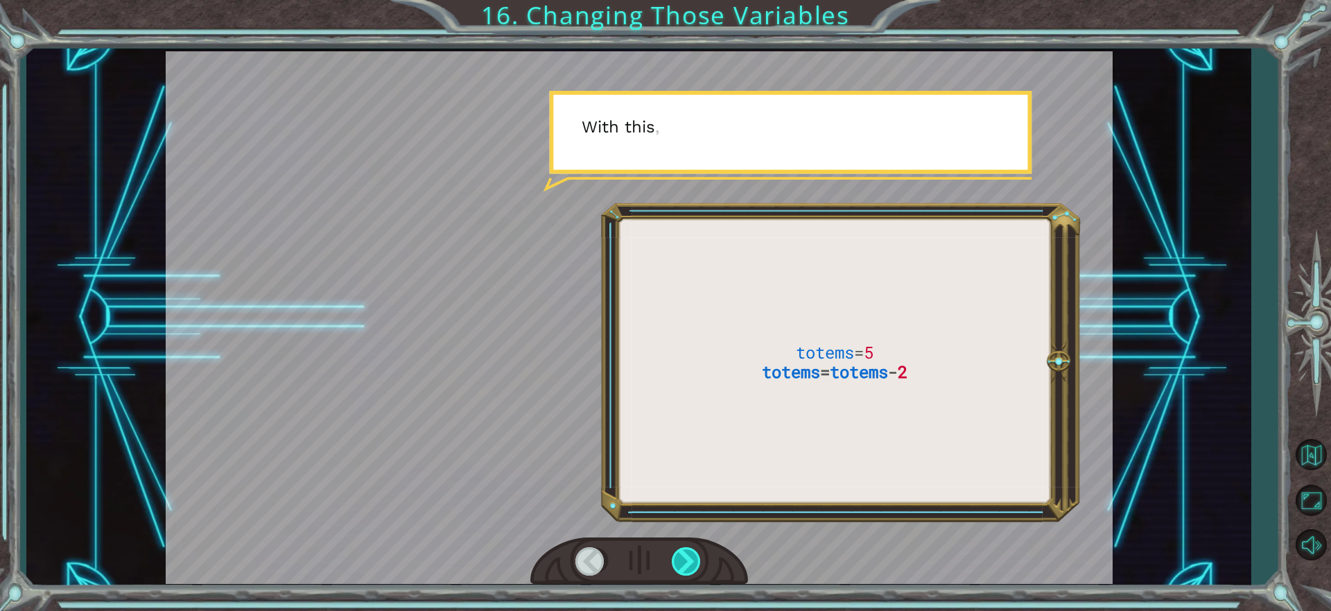
click at [679, 561] on div at bounding box center [687, 561] width 31 height 28
click at [678, 561] on div at bounding box center [687, 561] width 31 height 28
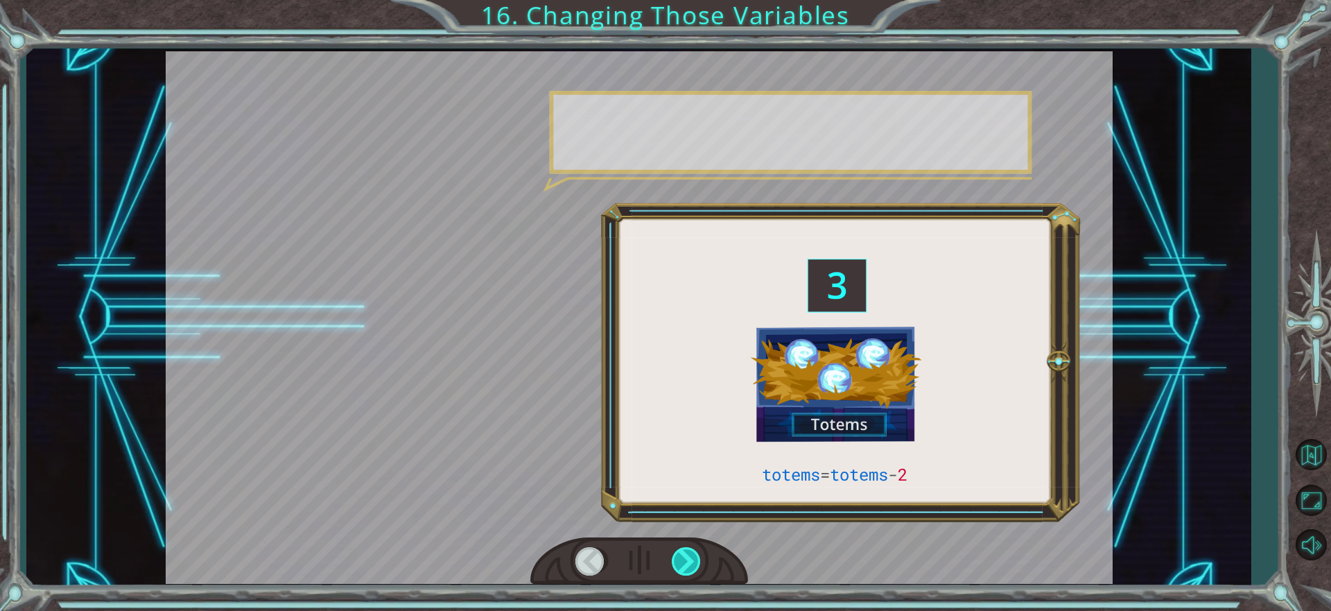
click at [677, 561] on div at bounding box center [687, 561] width 31 height 28
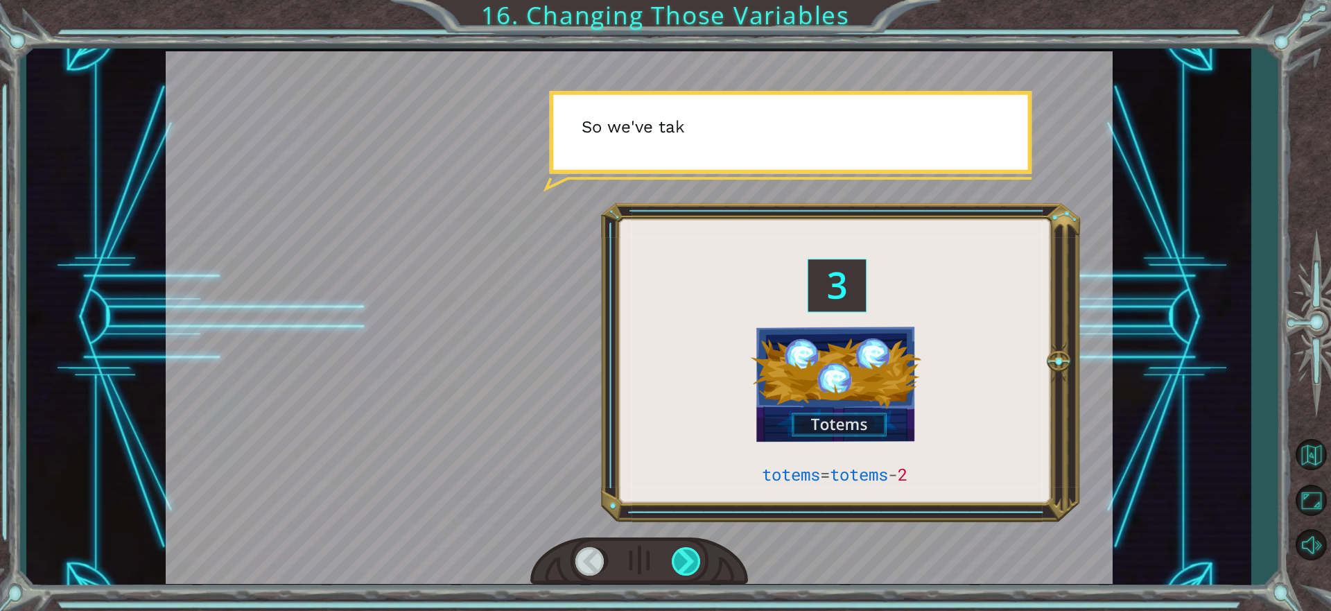
click at [677, 561] on div at bounding box center [687, 561] width 31 height 28
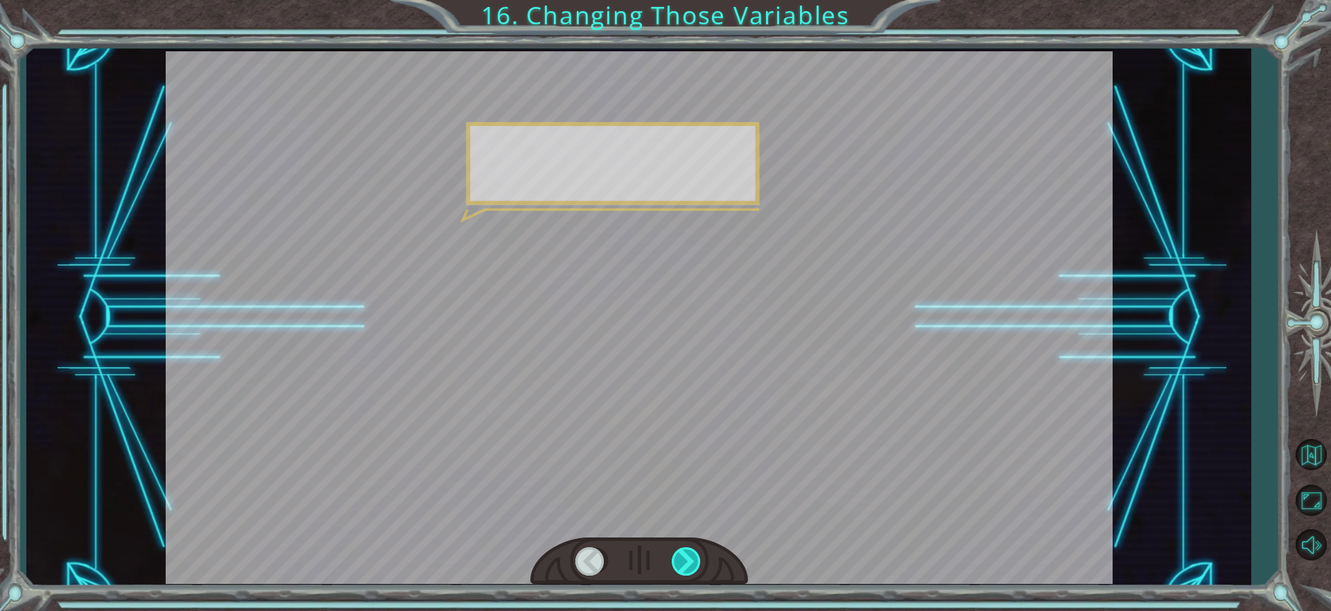
click at [676, 561] on div at bounding box center [687, 561] width 31 height 28
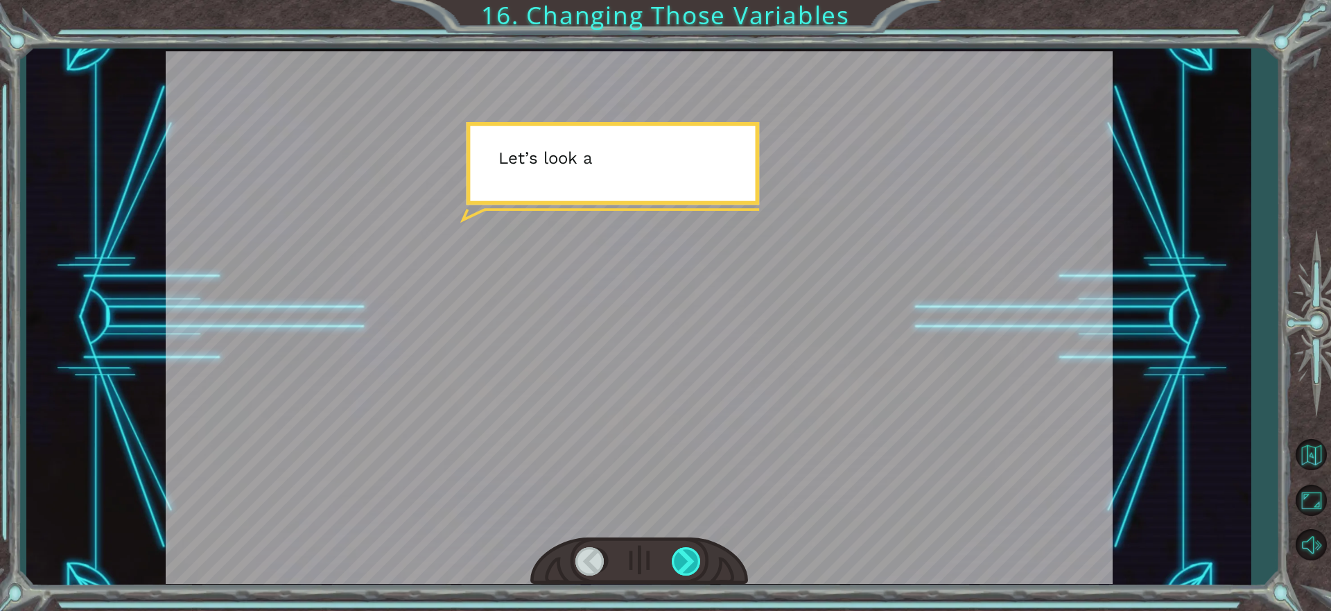
click at [675, 560] on div at bounding box center [687, 561] width 31 height 28
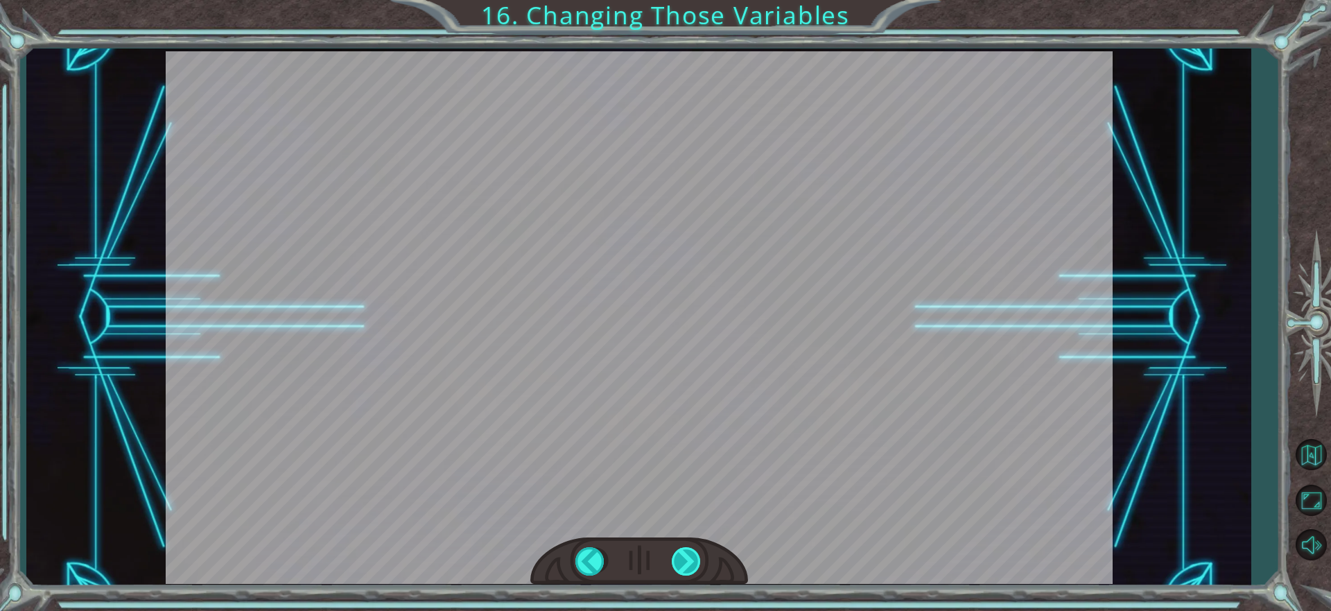
click at [675, 560] on div at bounding box center [687, 561] width 31 height 28
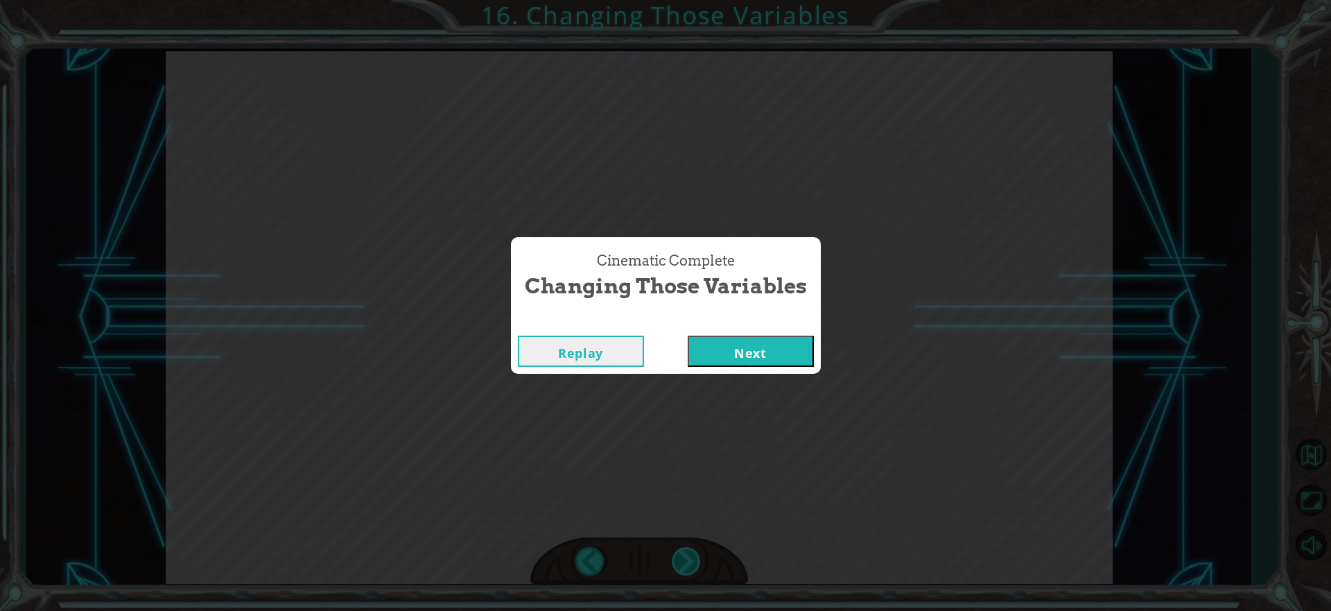
click at [675, 560] on div "Cinematic Complete Changing Those Variables Replay Next" at bounding box center [665, 305] width 1331 height 611
drag, startPoint x: 675, startPoint y: 560, endPoint x: 771, endPoint y: 385, distance: 199.2
click at [690, 512] on div "Cinematic Complete Changing Those Variables Replay Next" at bounding box center [665, 305] width 1331 height 611
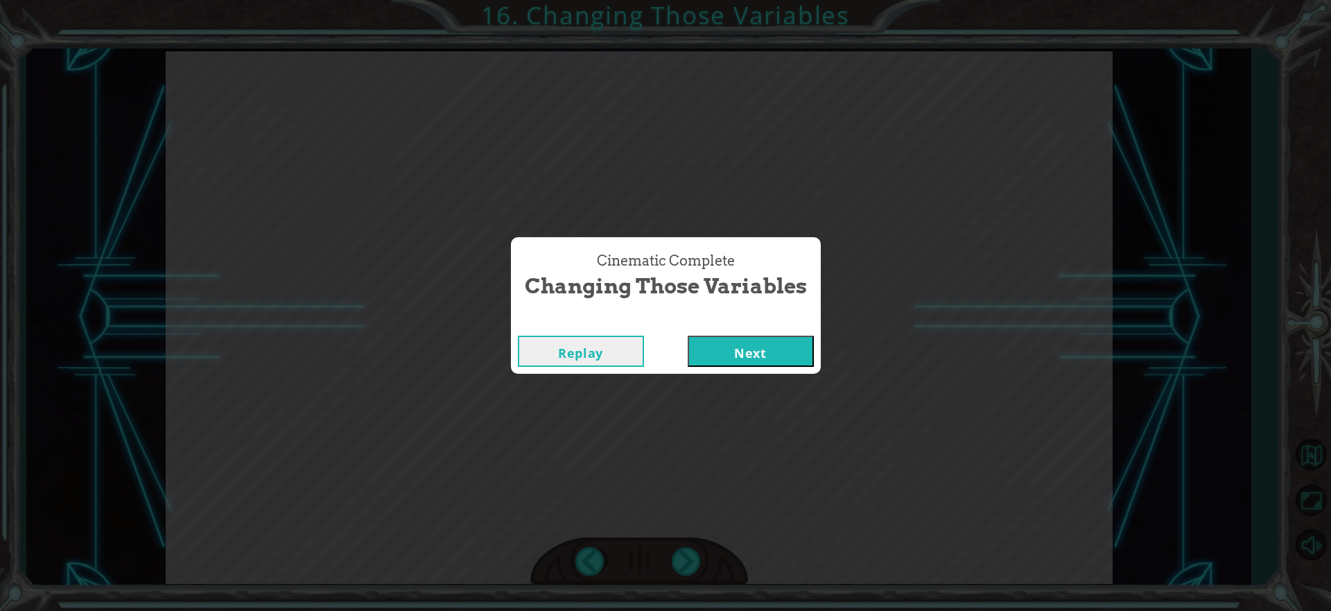
click at [788, 352] on button "Next" at bounding box center [751, 351] width 126 height 31
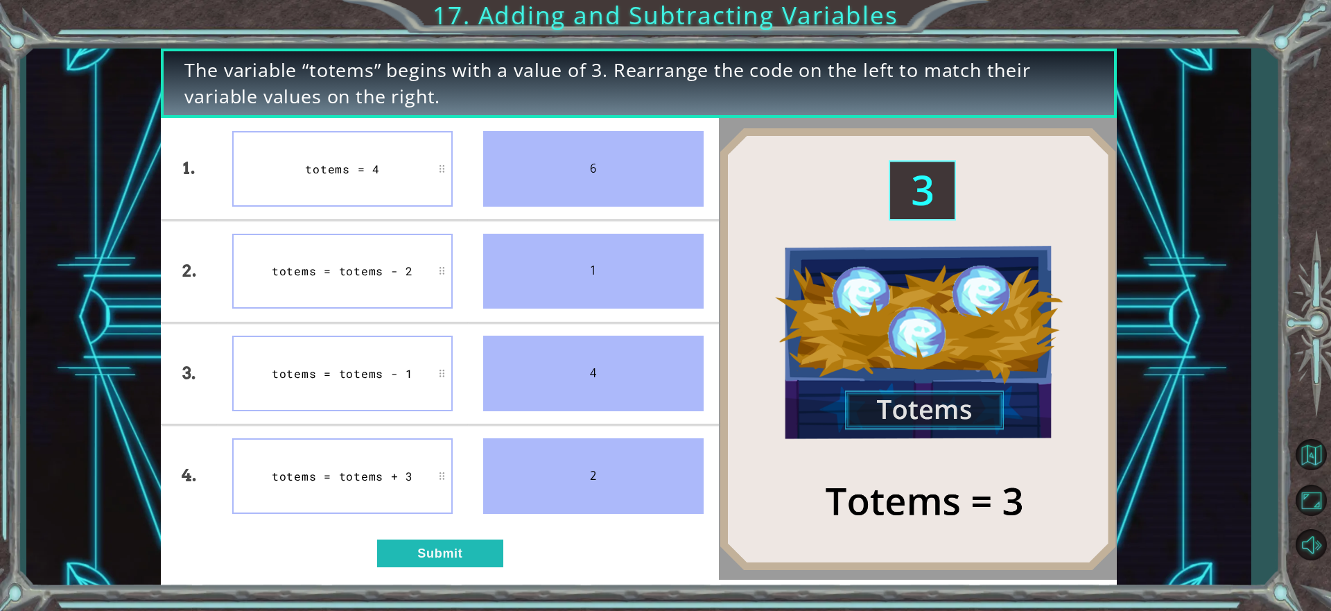
click at [453, 581] on div "The variable “totems” begins with a value of 3. Rearrange the code on the left …" at bounding box center [638, 317] width 955 height 537
click at [424, 547] on button "Submit" at bounding box center [440, 553] width 126 height 28
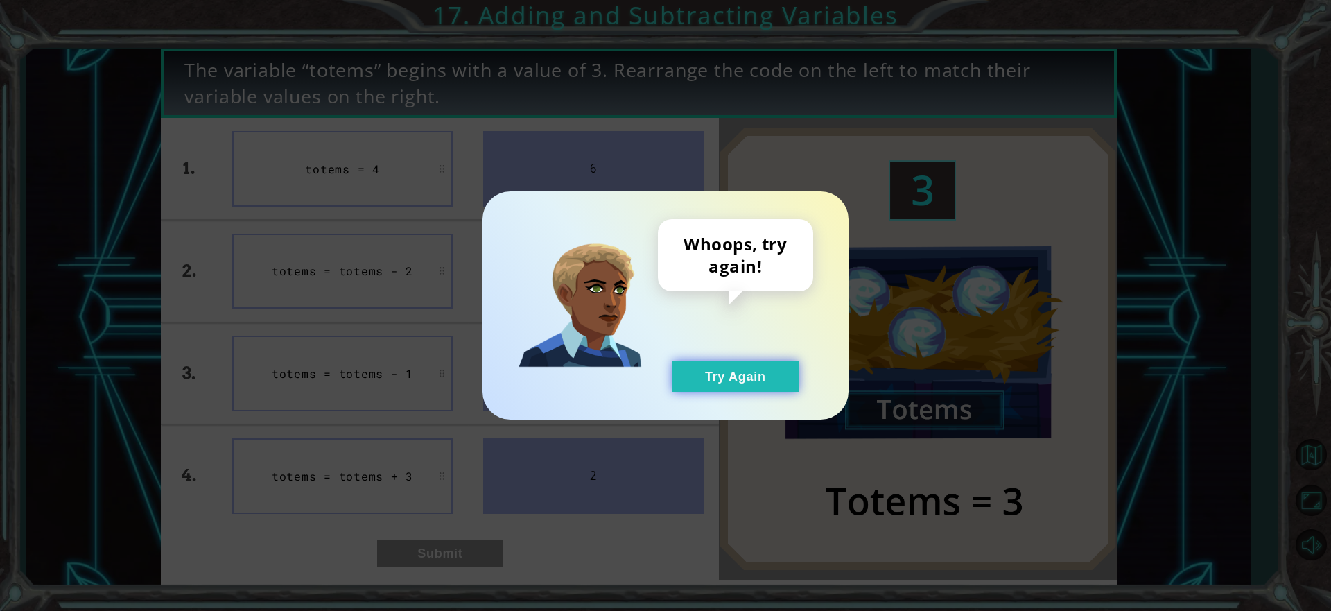
click at [707, 363] on button "Try Again" at bounding box center [735, 375] width 126 height 31
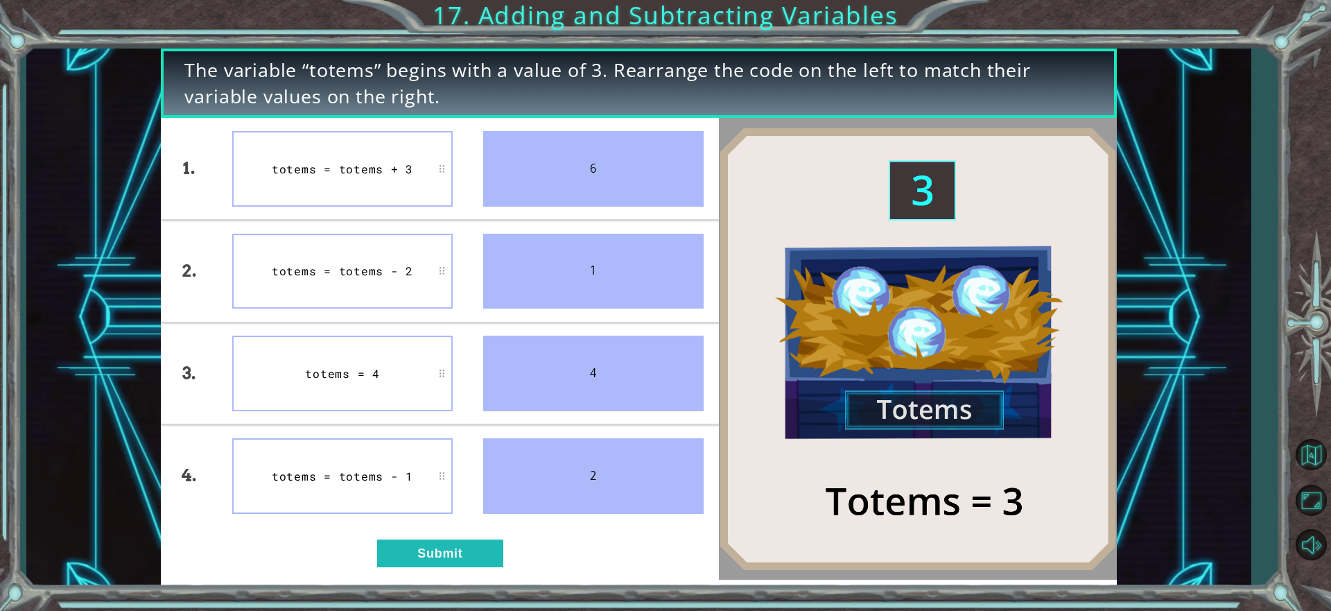
click at [378, 269] on div "totems = totems - 2" at bounding box center [342, 272] width 220 height 76
click at [418, 550] on button "Submit" at bounding box center [440, 553] width 126 height 28
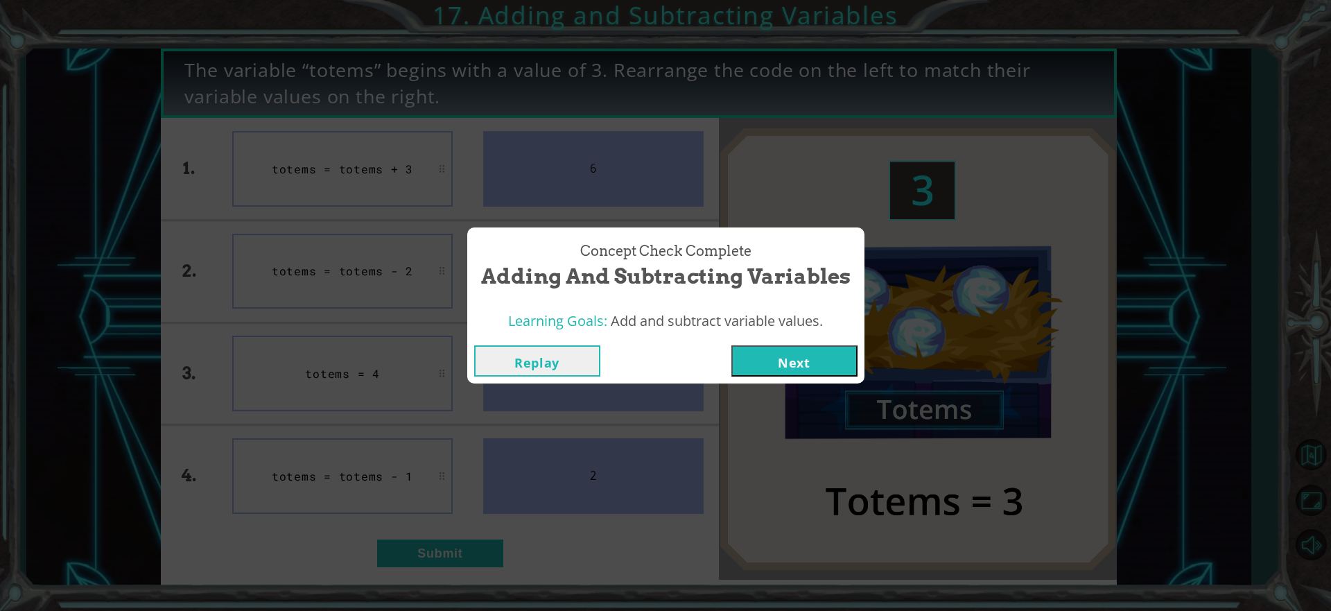
click at [736, 368] on button "Next" at bounding box center [794, 360] width 126 height 31
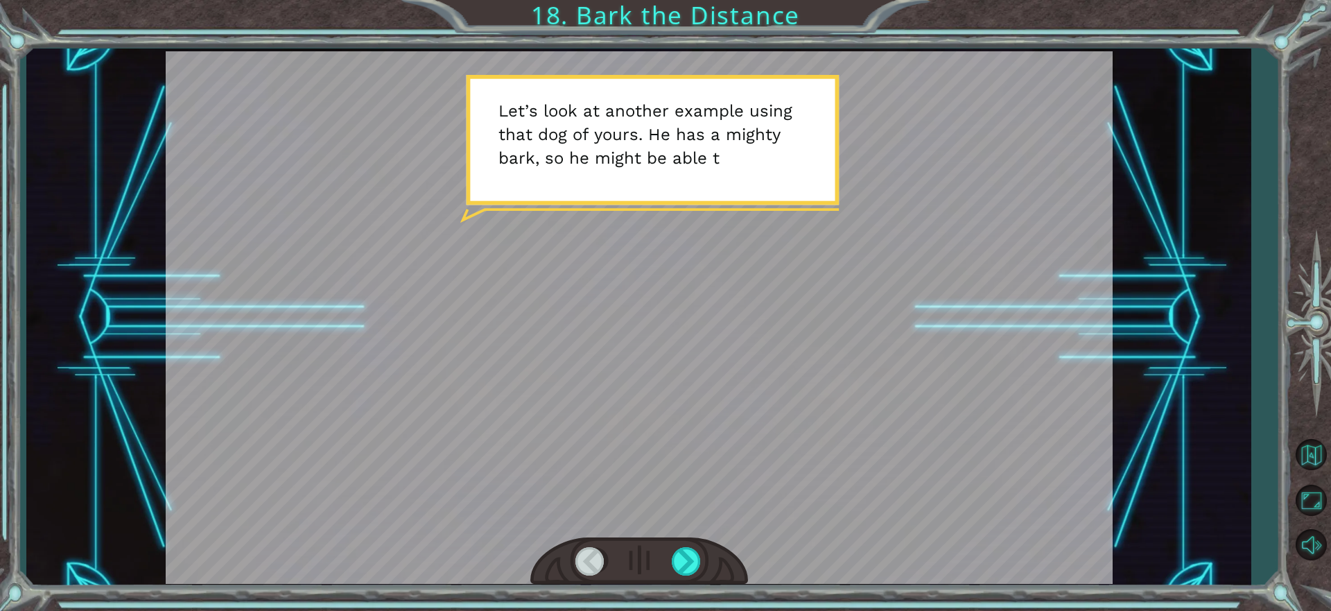
click at [669, 559] on div at bounding box center [639, 561] width 218 height 48
click at [680, 564] on div at bounding box center [687, 561] width 31 height 28
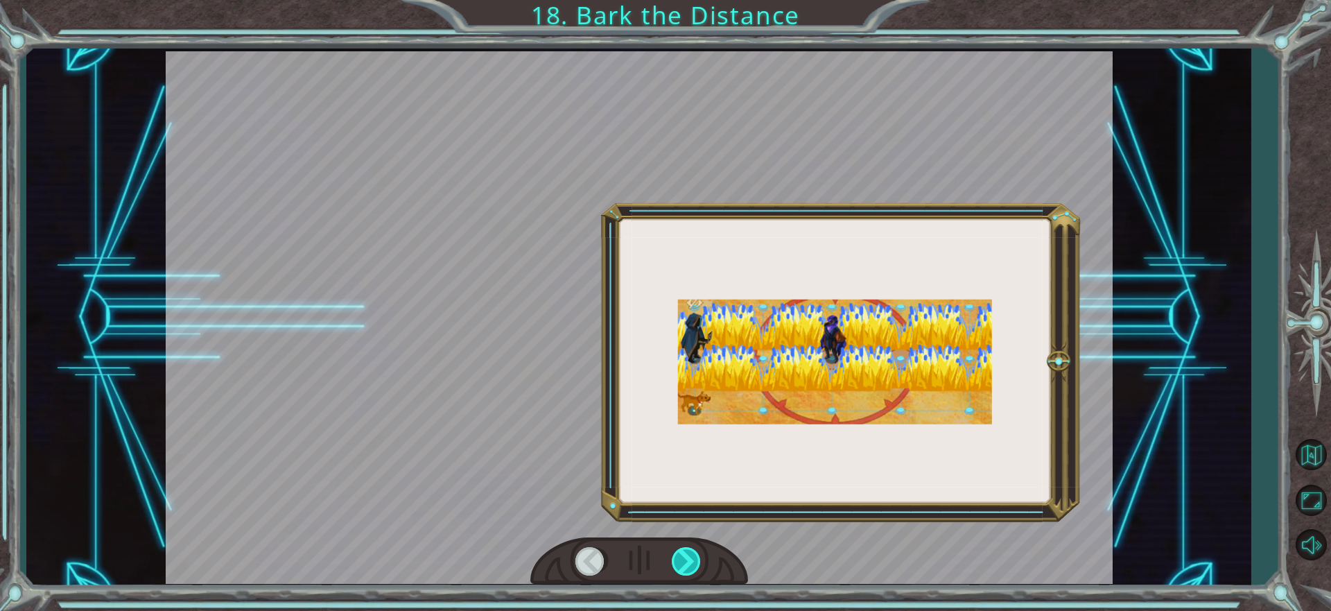
click at [680, 564] on div at bounding box center [687, 561] width 31 height 28
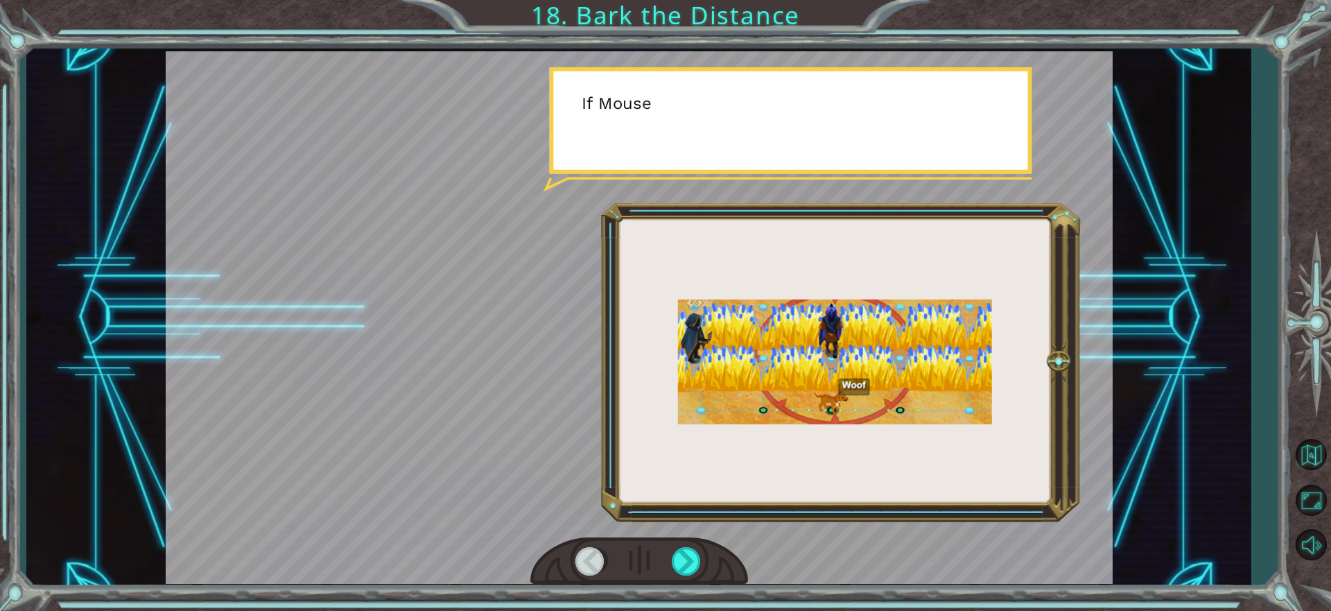
click at [682, 576] on div at bounding box center [639, 561] width 218 height 48
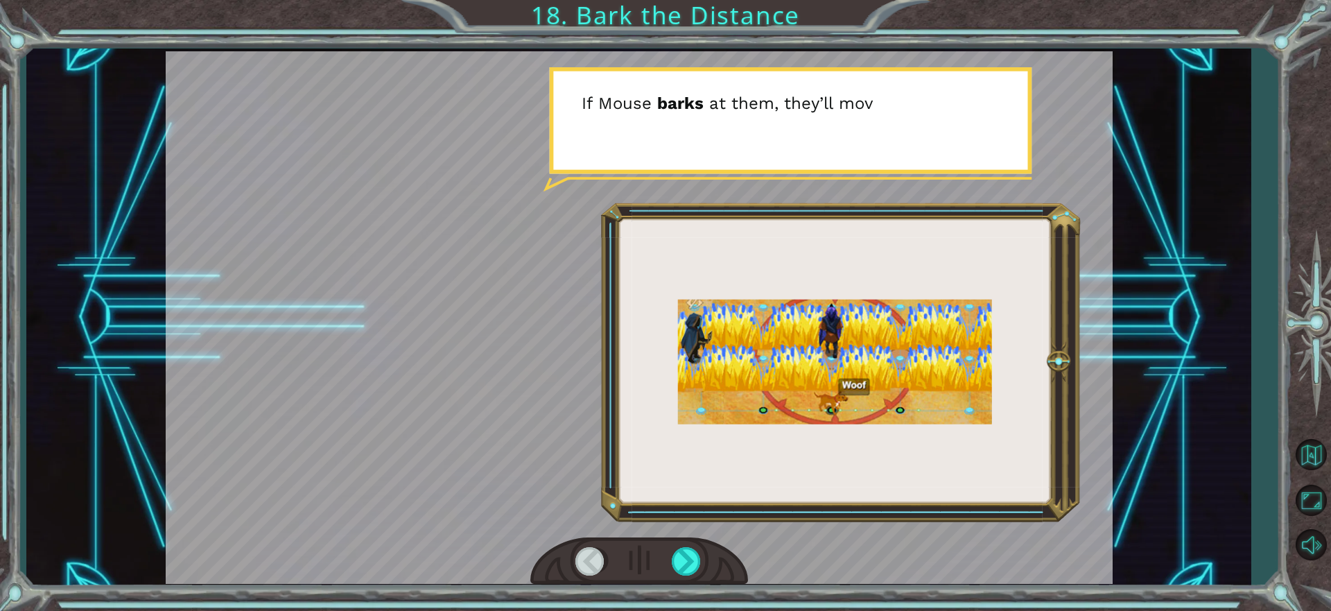
click at [679, 577] on div at bounding box center [639, 561] width 218 height 48
click at [678, 579] on div at bounding box center [639, 561] width 218 height 48
click at [677, 580] on div at bounding box center [639, 561] width 218 height 48
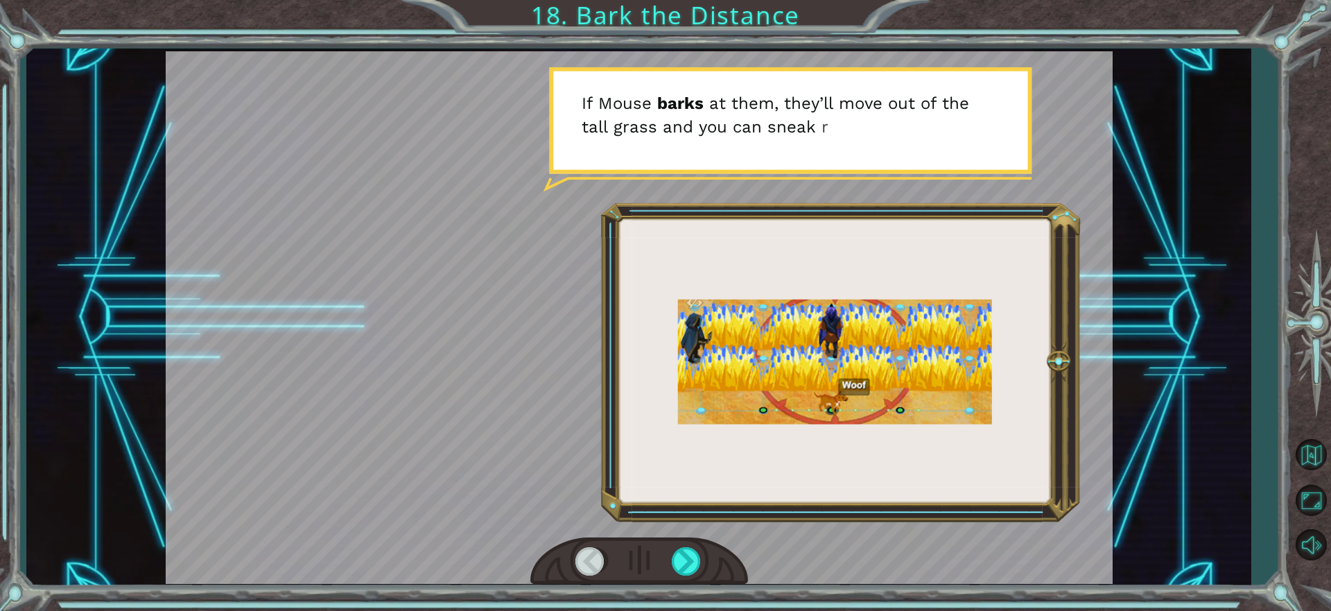
click at [677, 580] on div at bounding box center [639, 561] width 218 height 48
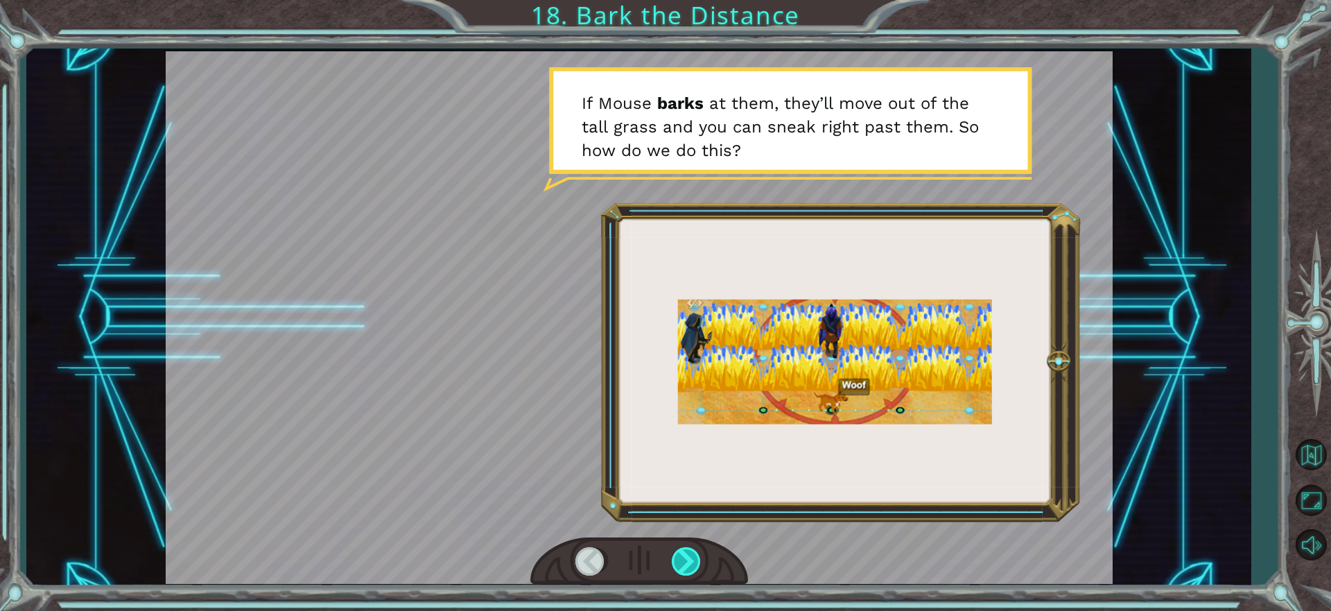
click at [684, 559] on div at bounding box center [687, 561] width 31 height 28
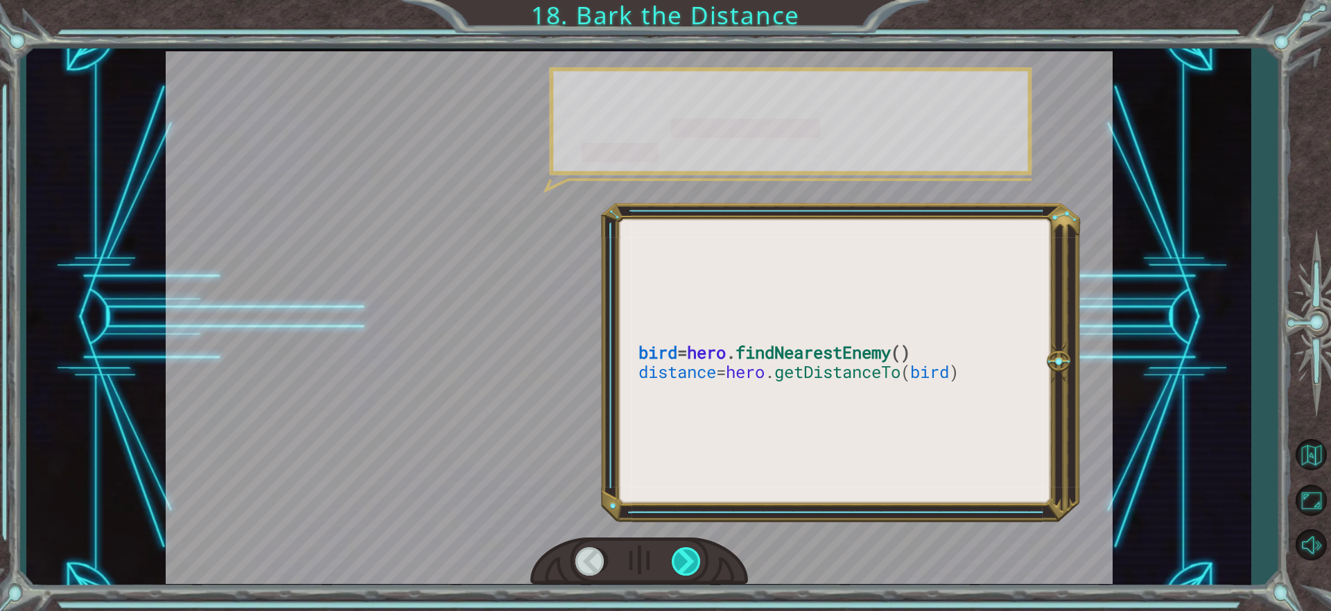
click at [684, 559] on div at bounding box center [687, 561] width 31 height 28
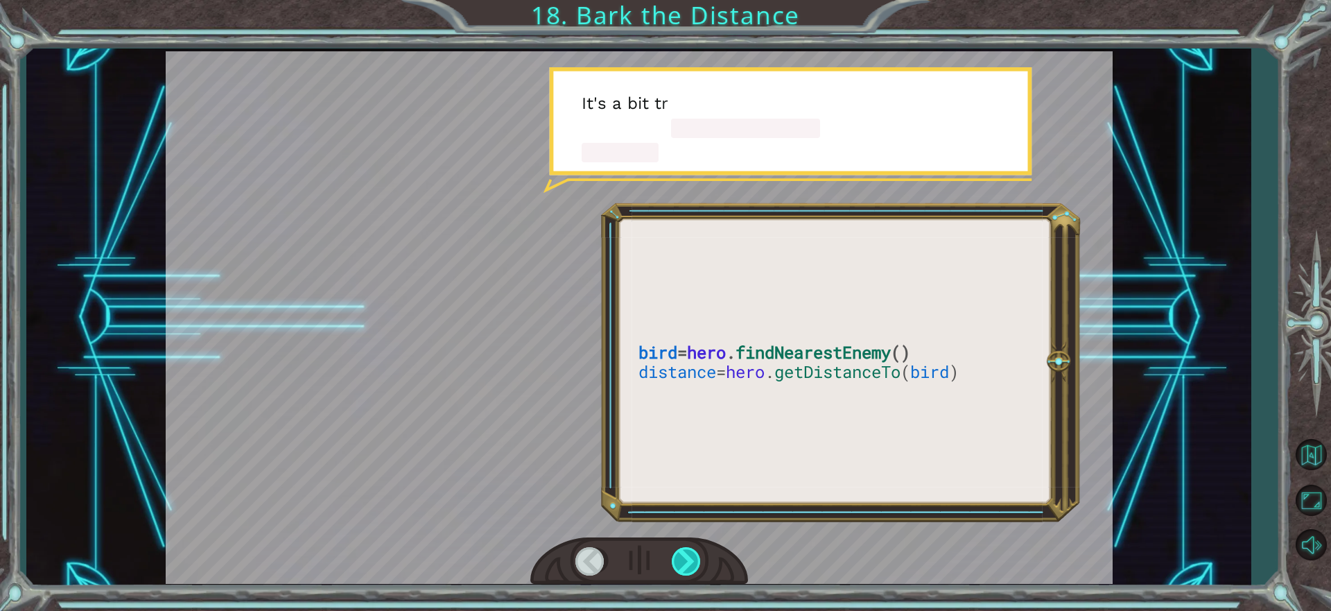
click at [684, 559] on div at bounding box center [687, 561] width 31 height 28
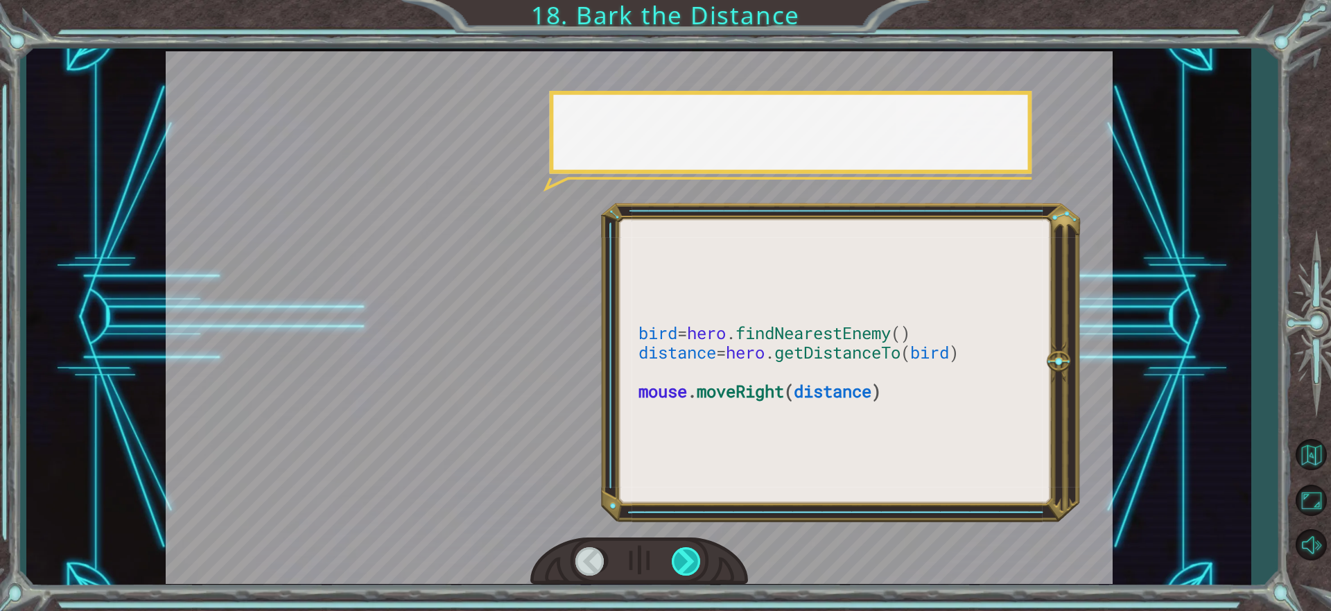
click at [684, 559] on div at bounding box center [687, 561] width 31 height 28
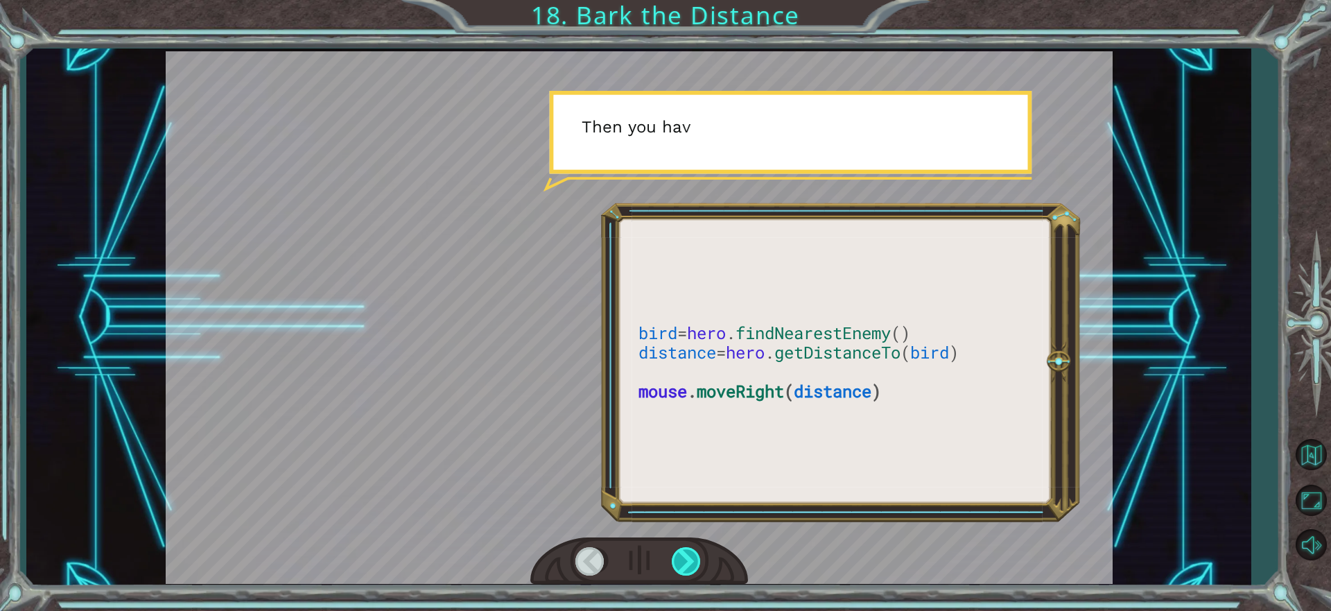
click at [684, 559] on div at bounding box center [687, 561] width 31 height 28
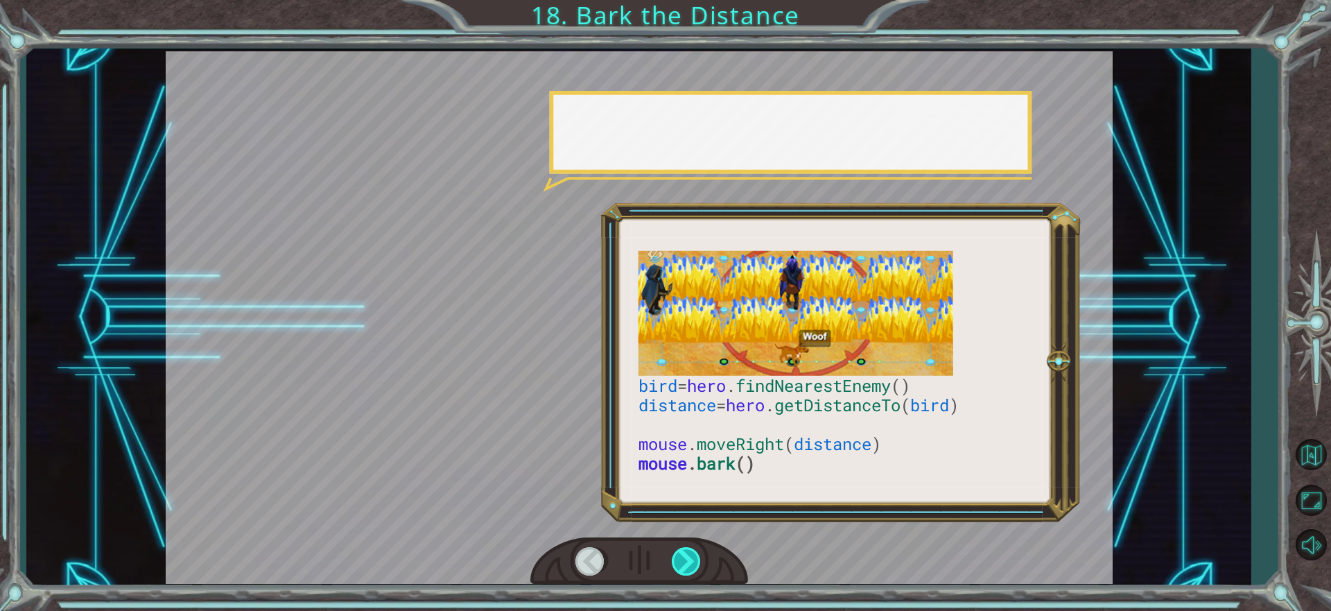
click at [684, 559] on div at bounding box center [687, 561] width 31 height 28
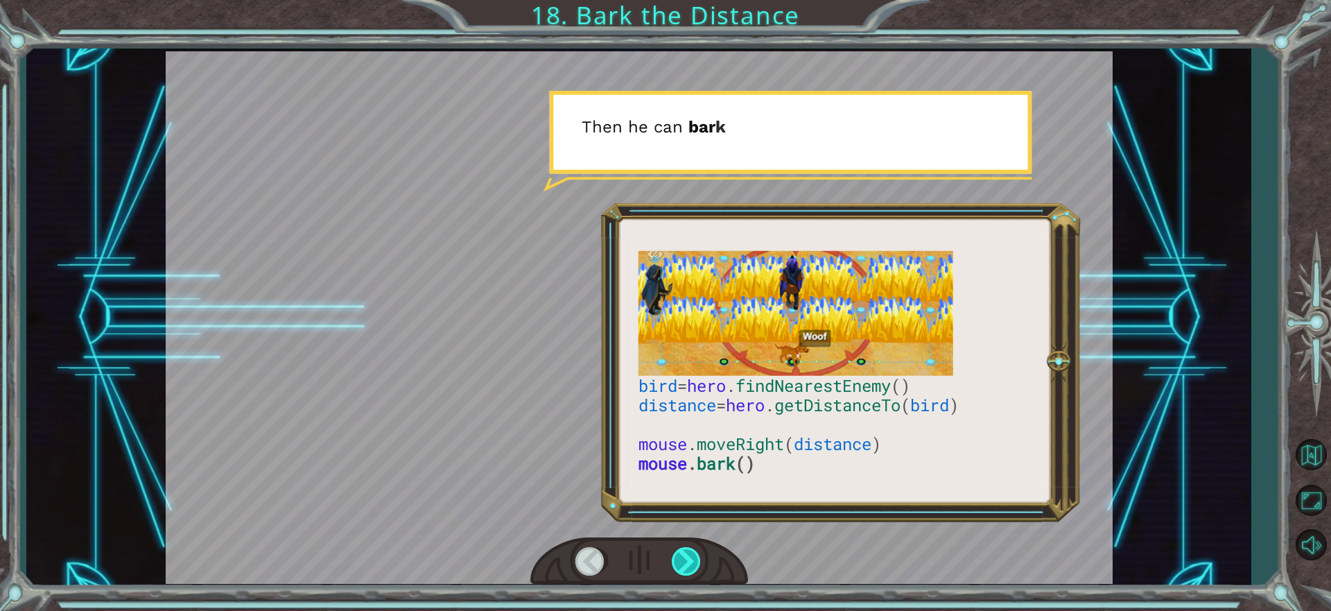
click at [684, 559] on div at bounding box center [687, 561] width 31 height 28
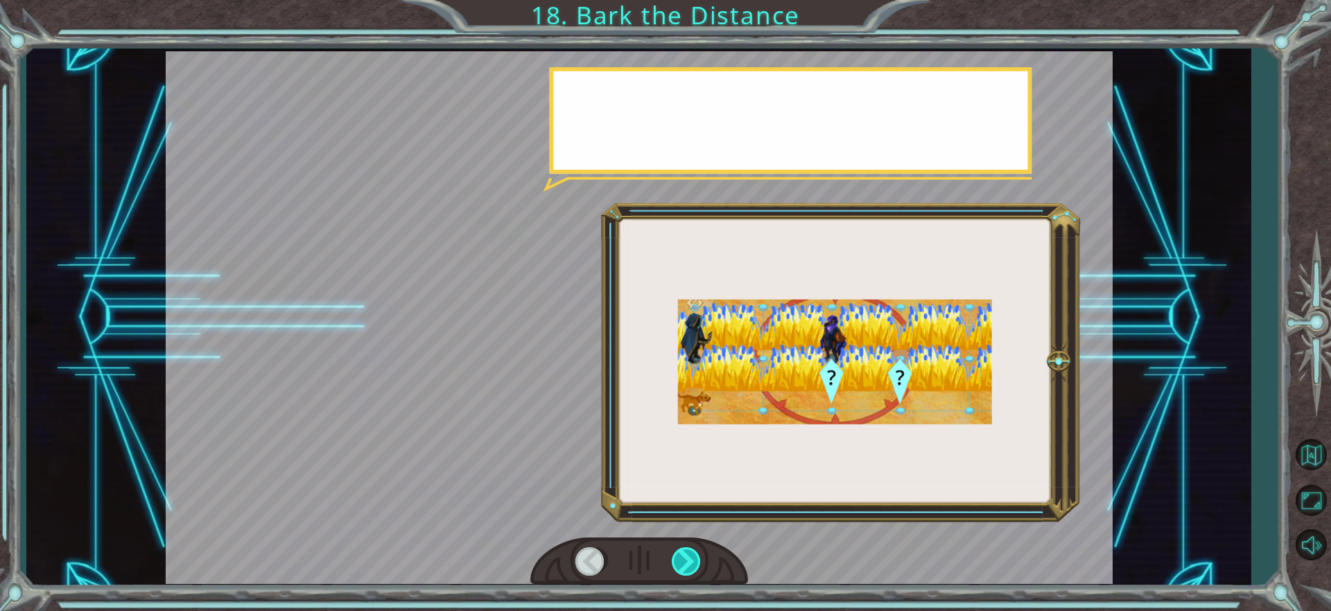
click at [684, 559] on div at bounding box center [687, 561] width 31 height 28
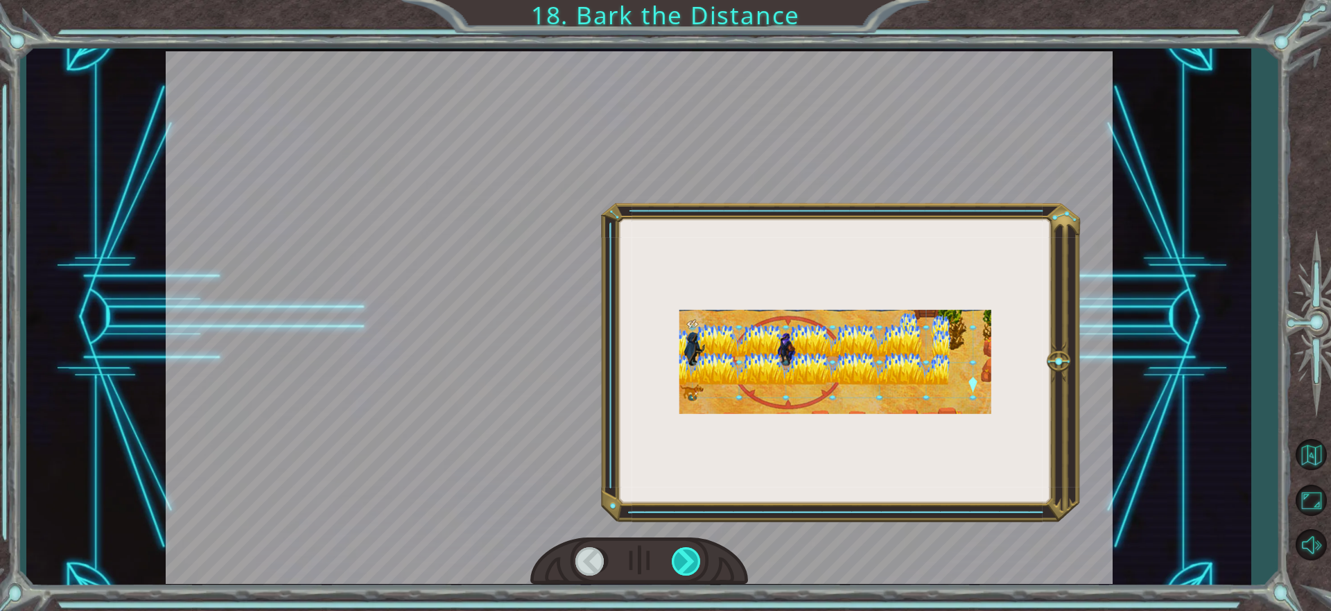
click at [684, 559] on div at bounding box center [687, 561] width 31 height 28
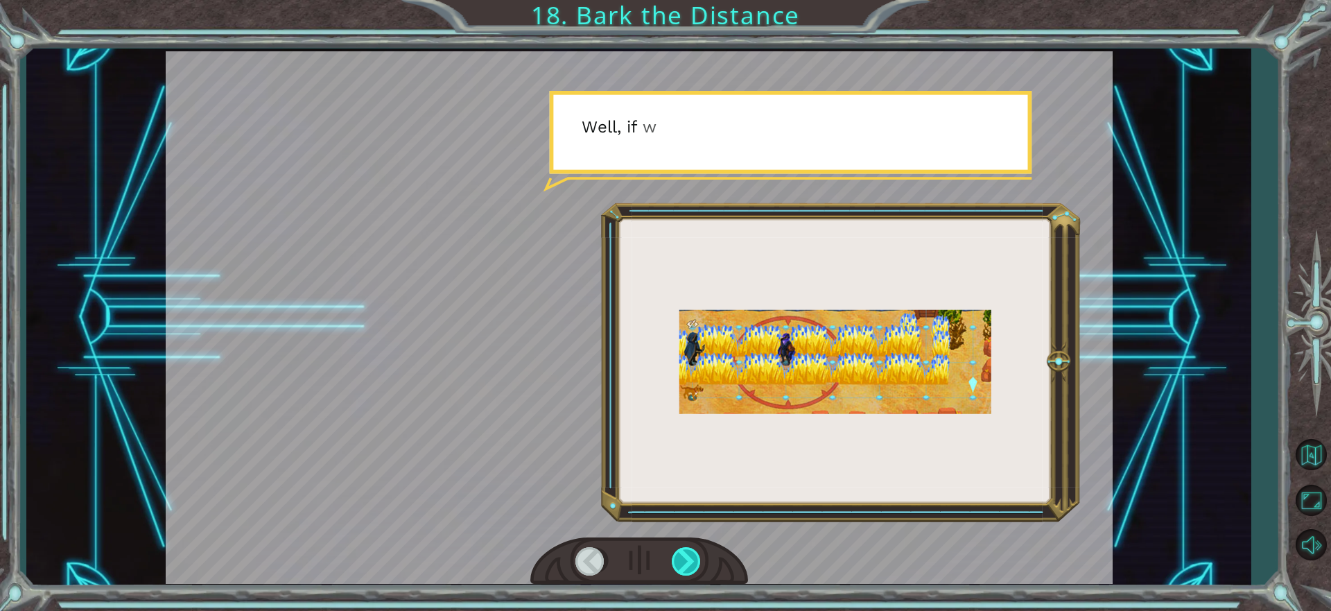
click at [684, 559] on div at bounding box center [687, 561] width 31 height 28
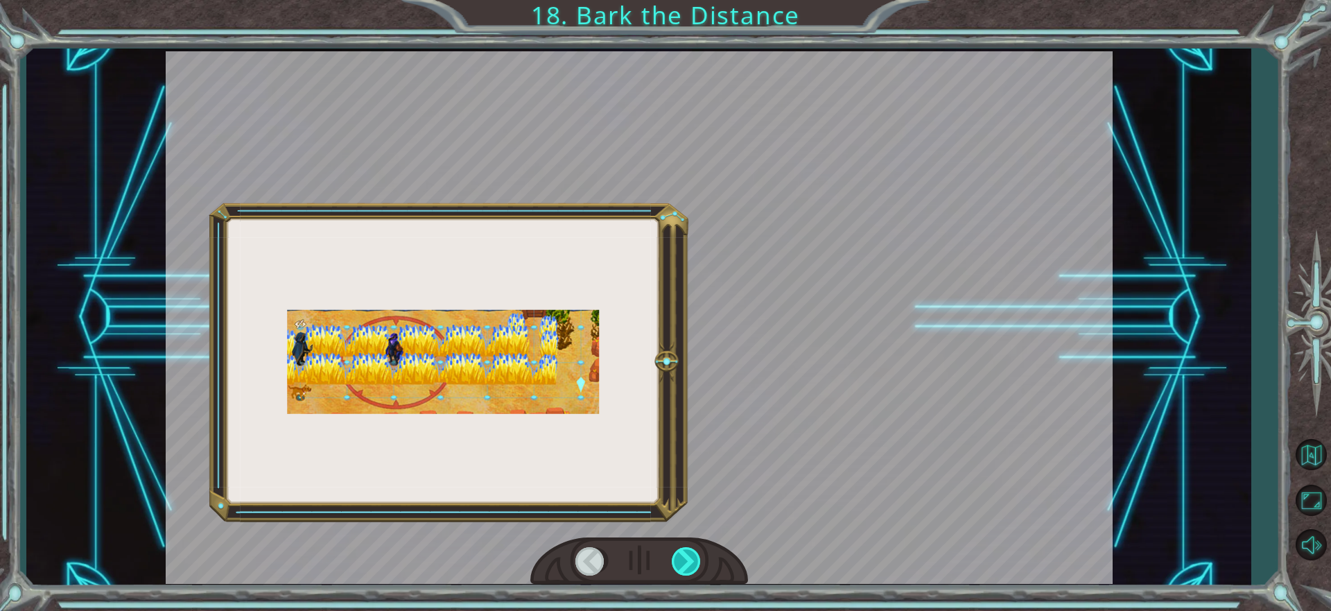
click at [684, 559] on div at bounding box center [687, 561] width 31 height 28
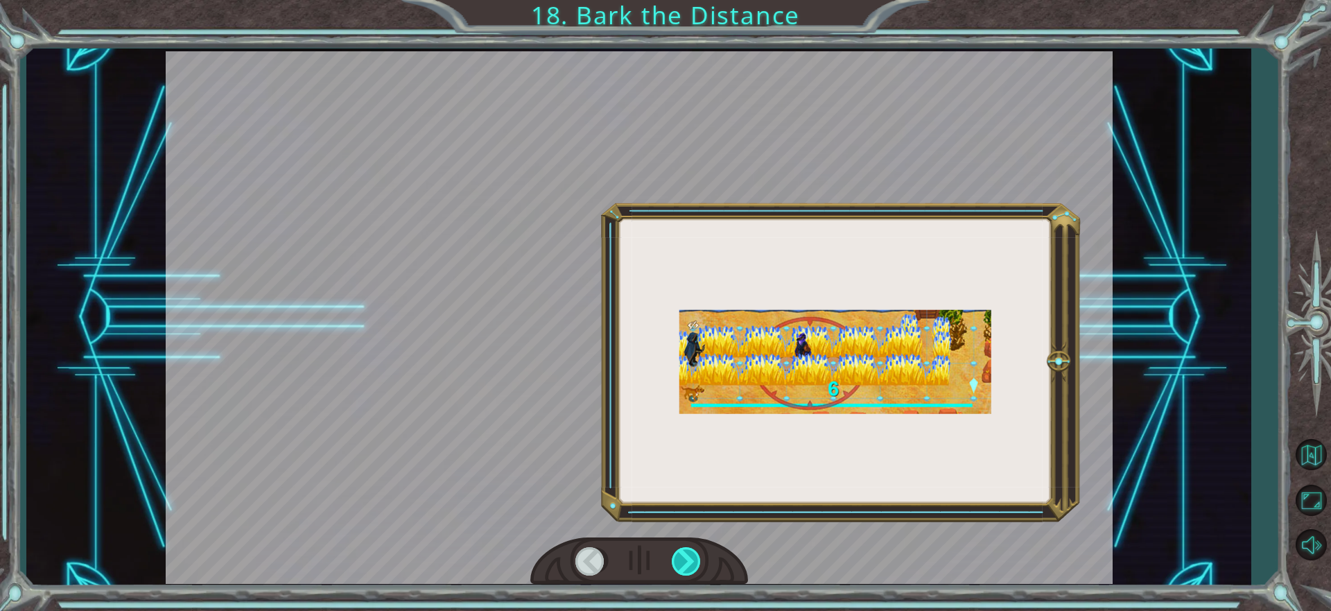
click at [684, 559] on div at bounding box center [687, 561] width 31 height 28
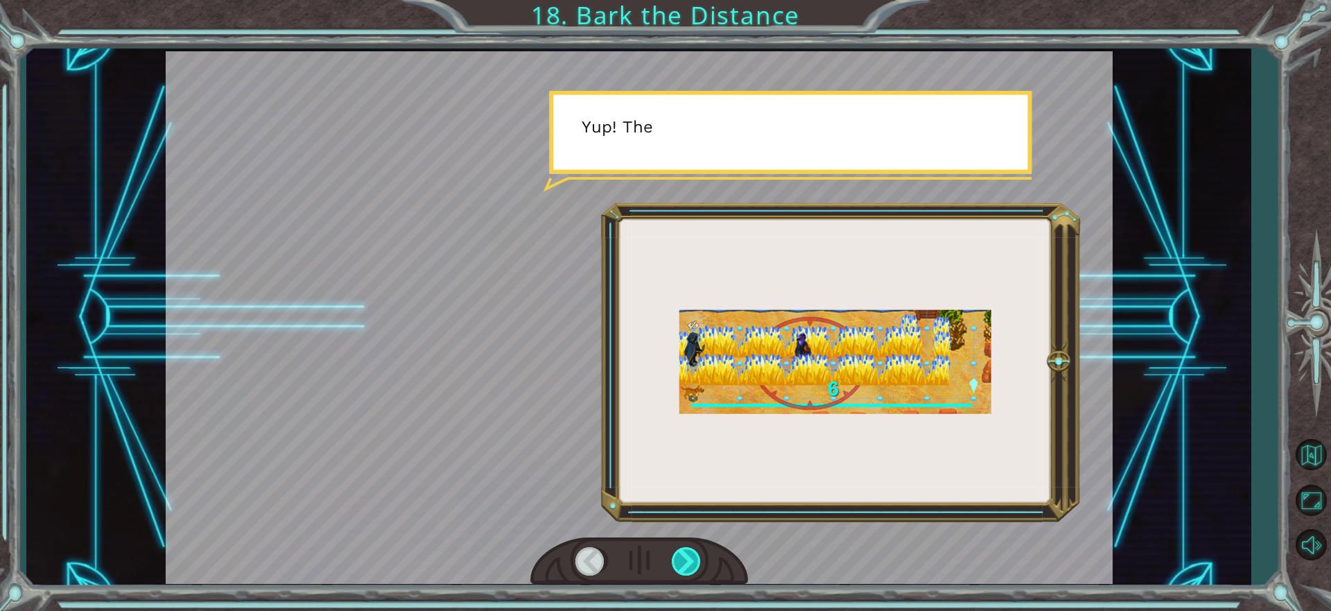
click at [684, 559] on div at bounding box center [687, 561] width 31 height 28
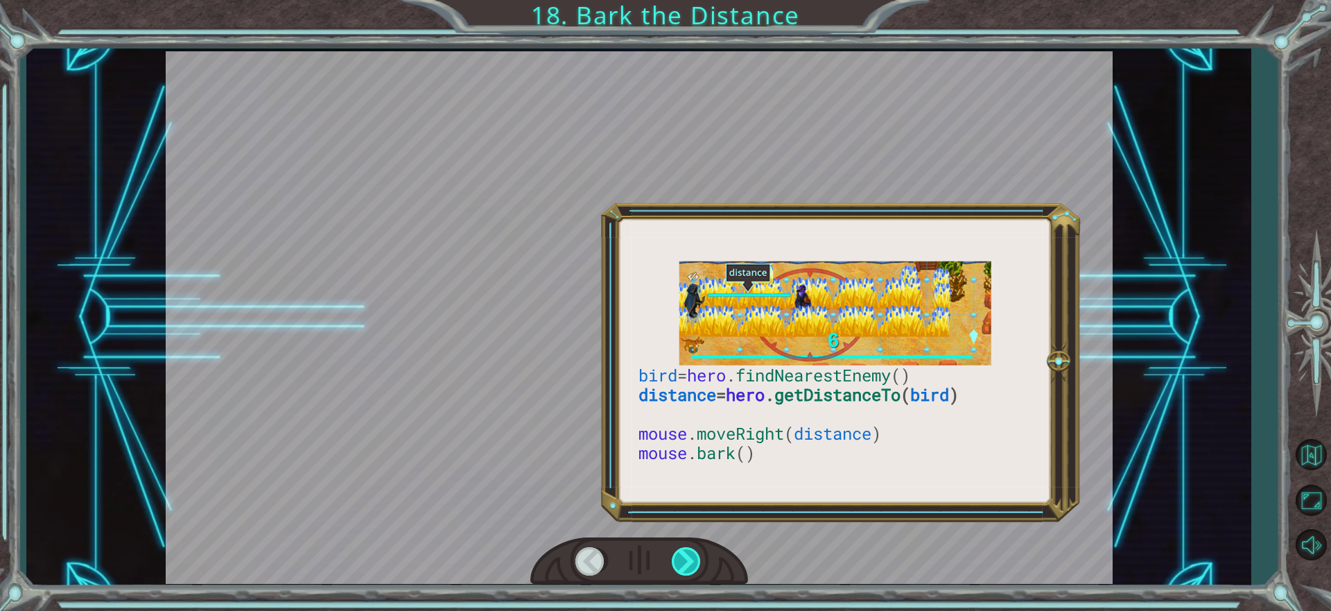
click at [684, 559] on div at bounding box center [687, 561] width 31 height 28
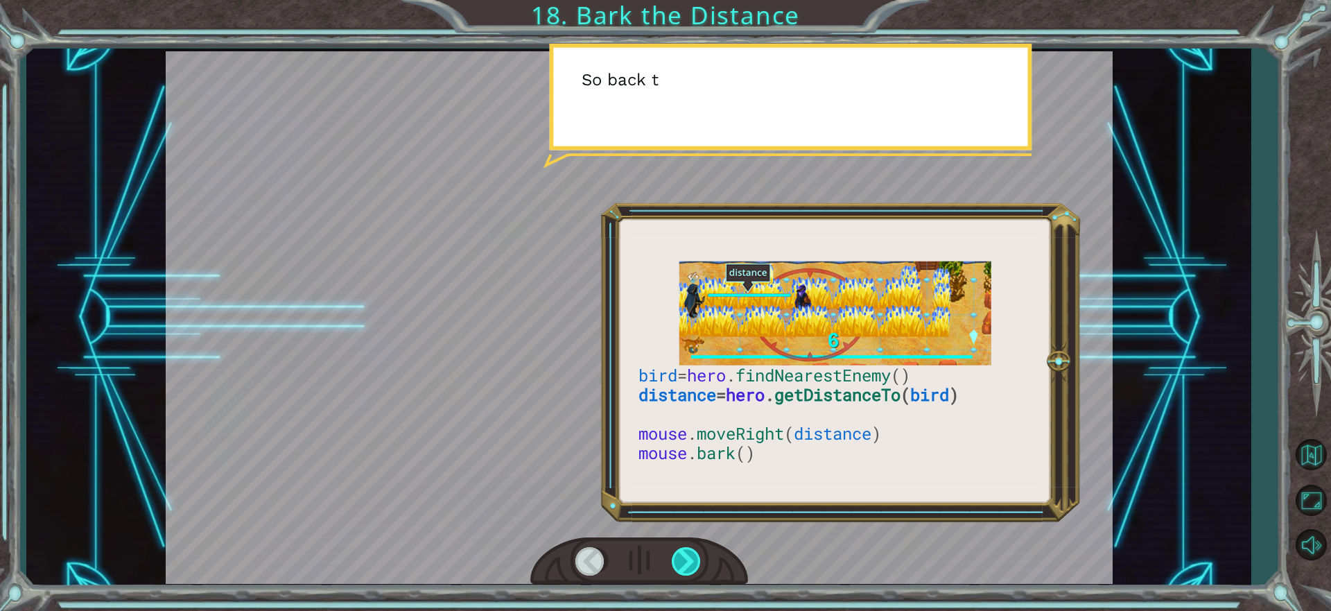
click at [684, 559] on div at bounding box center [687, 561] width 31 height 28
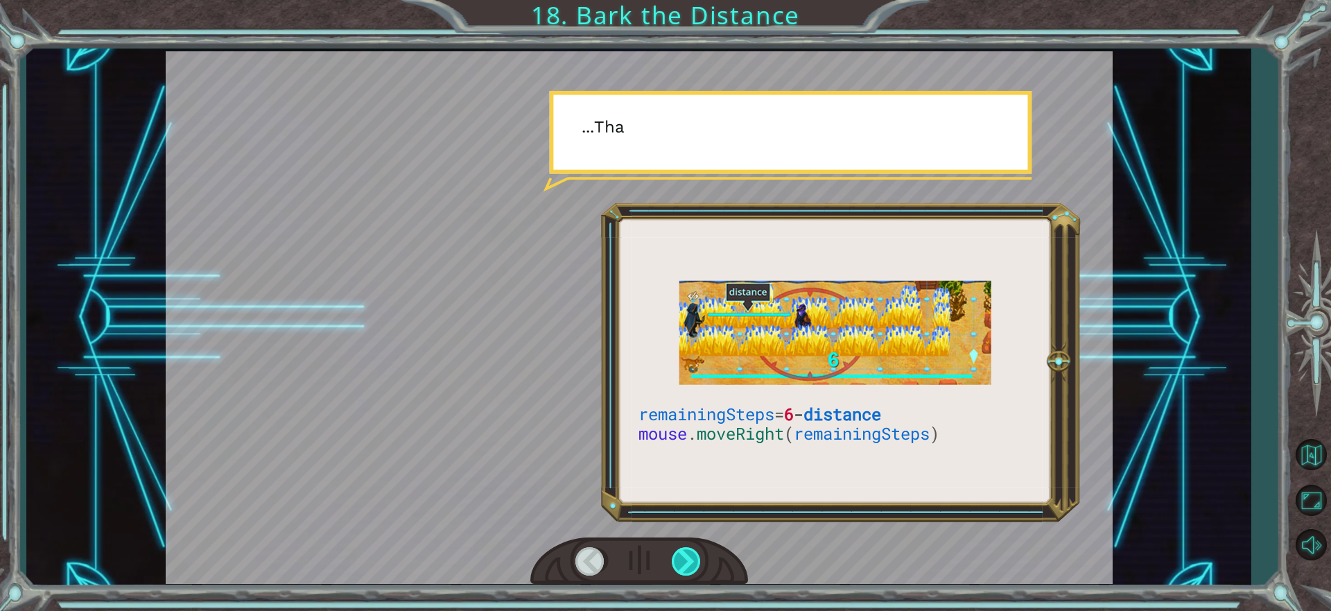
click at [684, 559] on div at bounding box center [687, 561] width 31 height 28
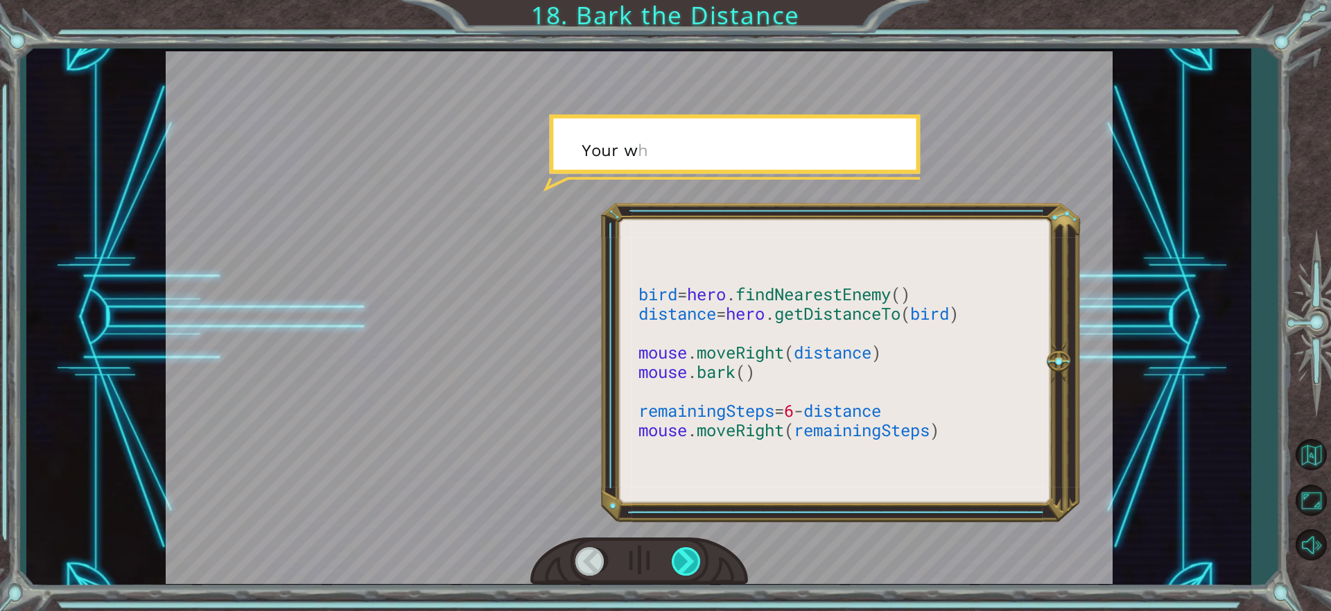
click at [684, 559] on div at bounding box center [687, 561] width 31 height 28
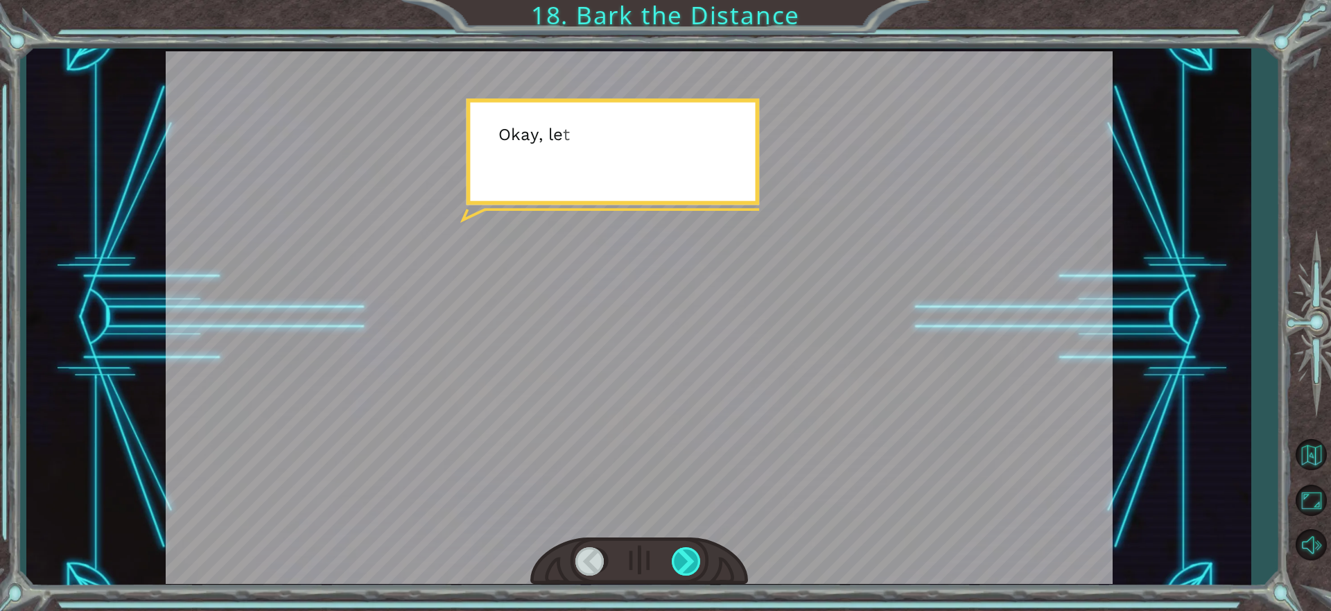
click at [684, 559] on div at bounding box center [687, 561] width 31 height 28
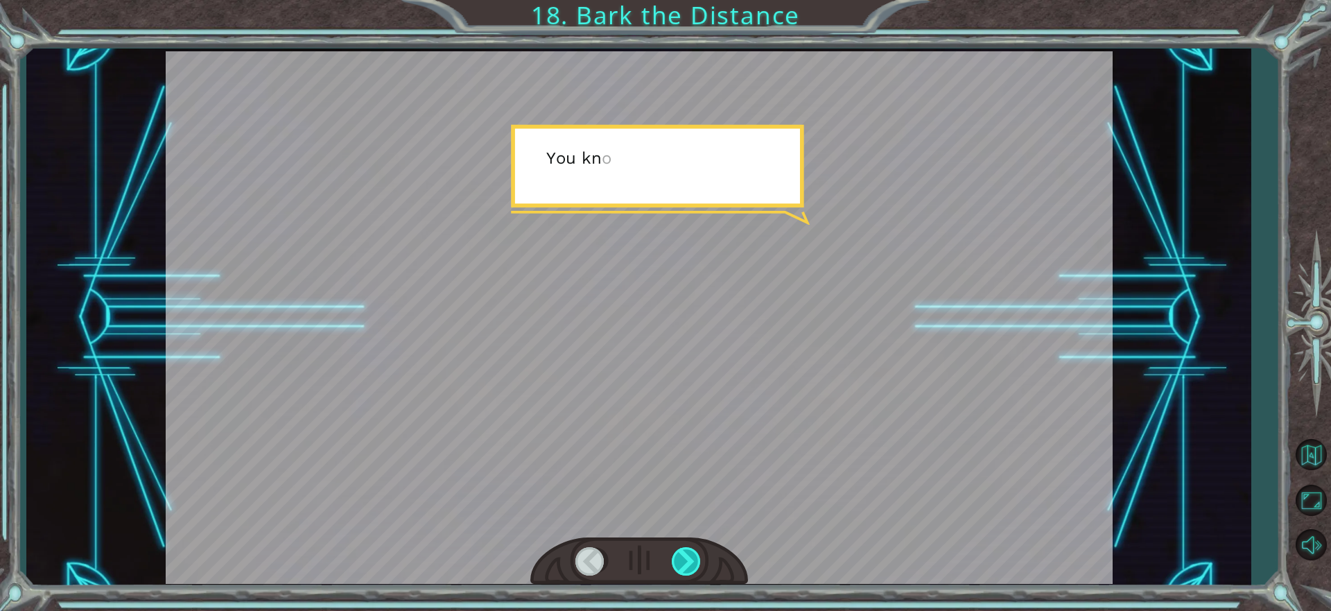
click at [684, 559] on div at bounding box center [687, 561] width 31 height 28
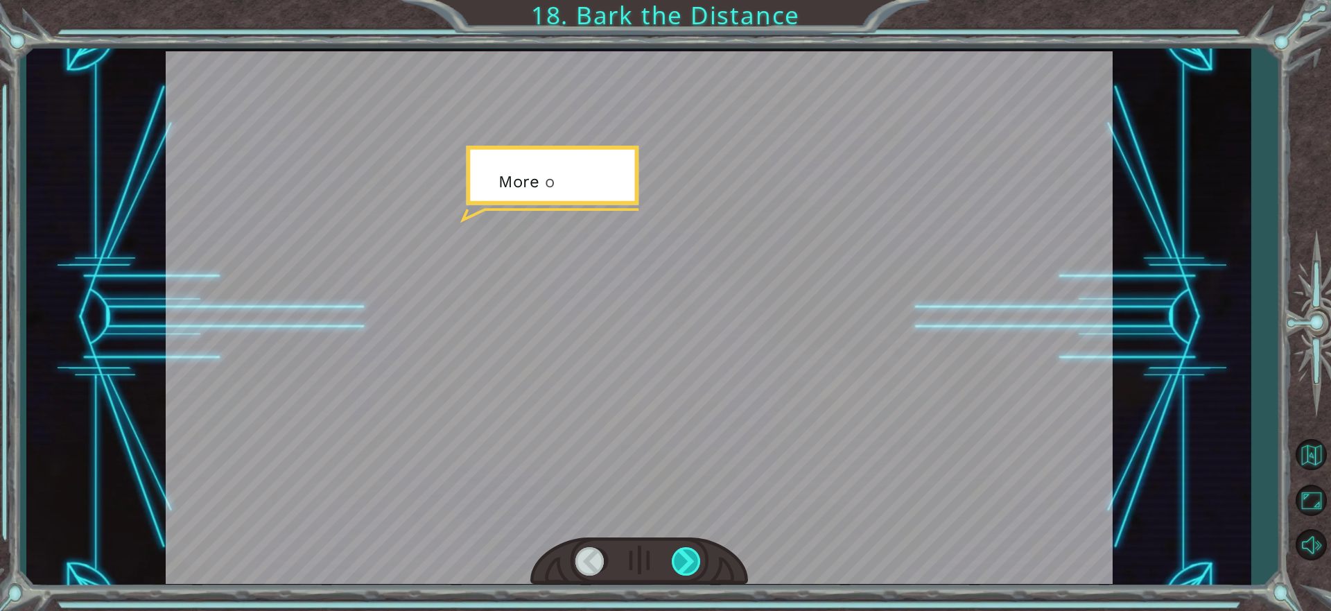
click at [684, 559] on div at bounding box center [687, 561] width 31 height 28
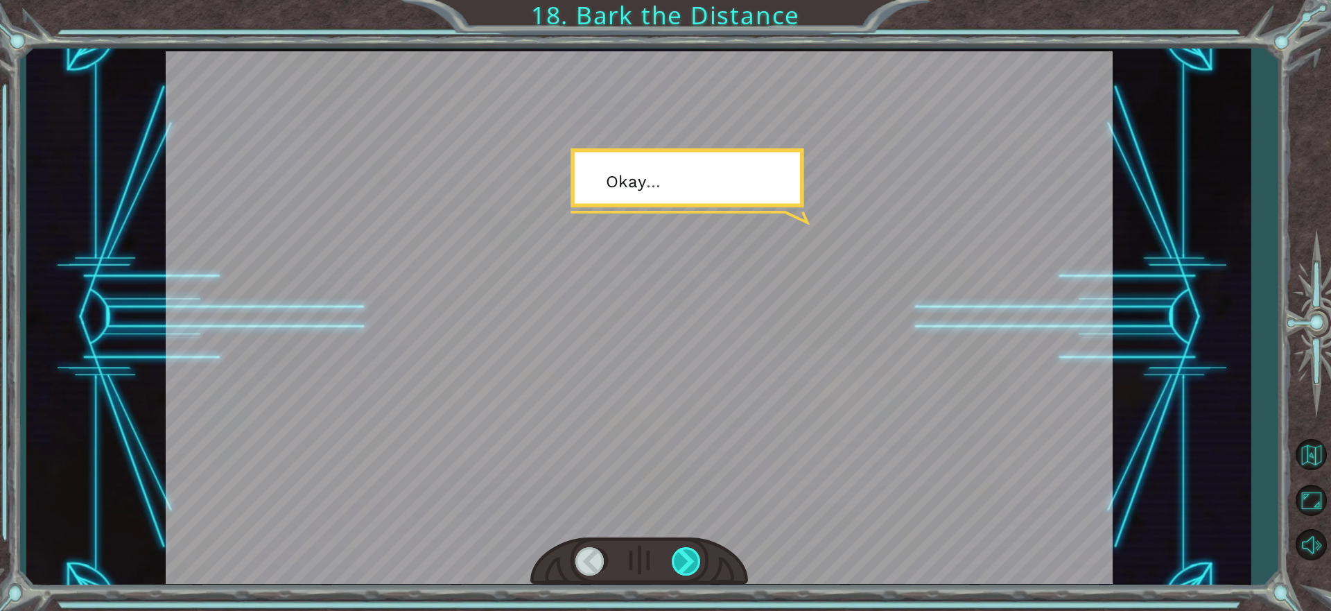
click at [684, 559] on div at bounding box center [687, 561] width 31 height 28
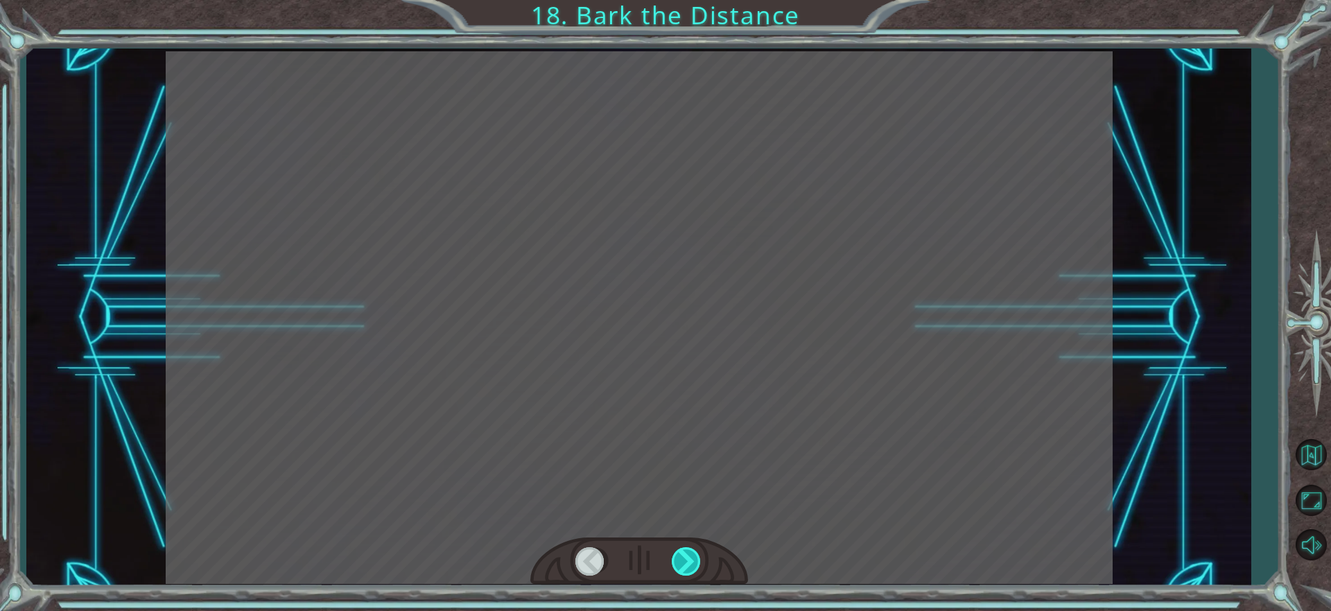
click at [684, 559] on div at bounding box center [687, 561] width 31 height 28
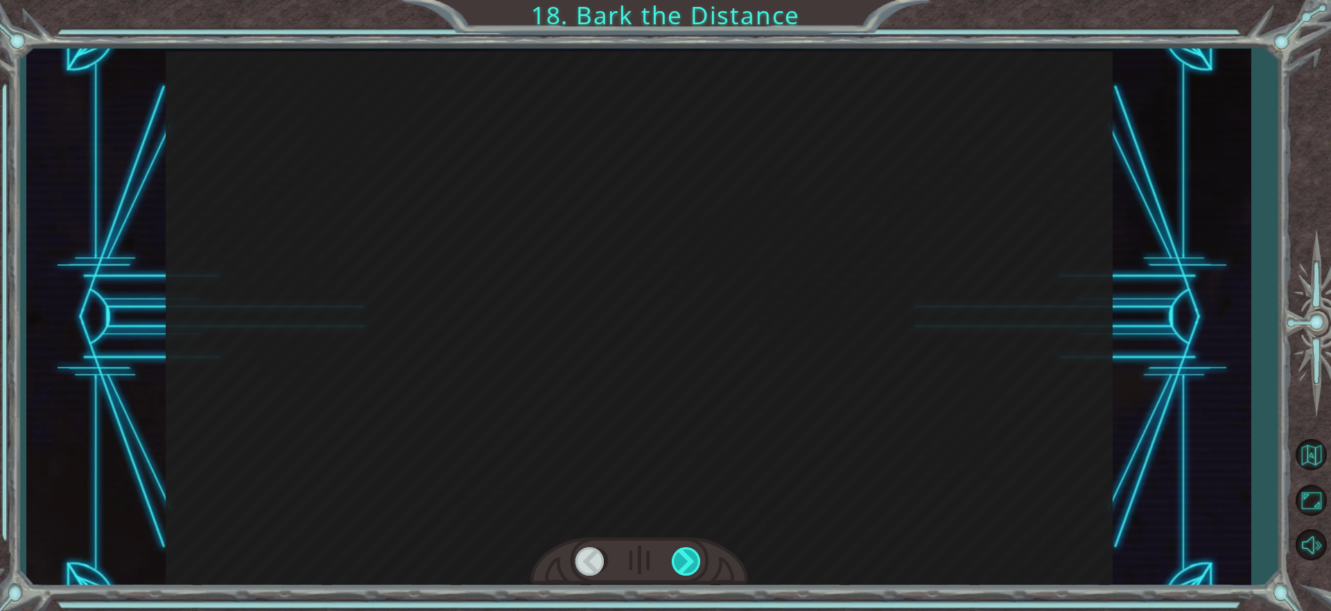
click at [684, 559] on div at bounding box center [687, 561] width 31 height 28
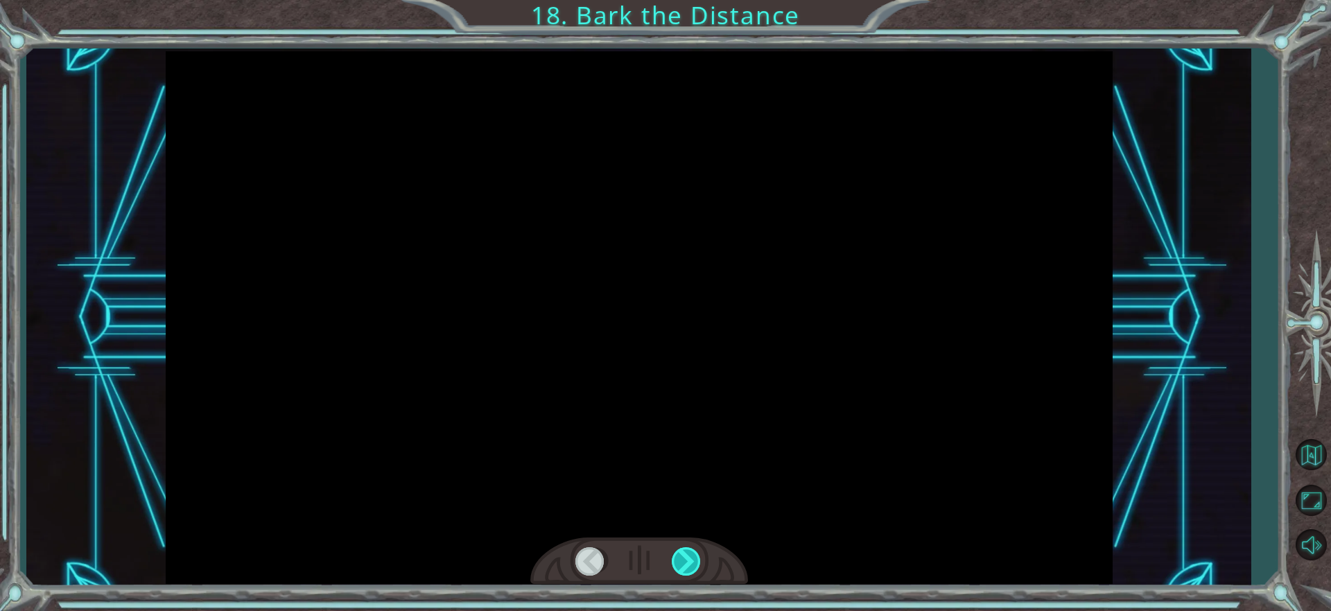
click at [684, 0] on div "bird = hero . findNearestEnemy () distance = hero . getDistanceTo ( bird ) mous…" at bounding box center [665, 0] width 1331 height 0
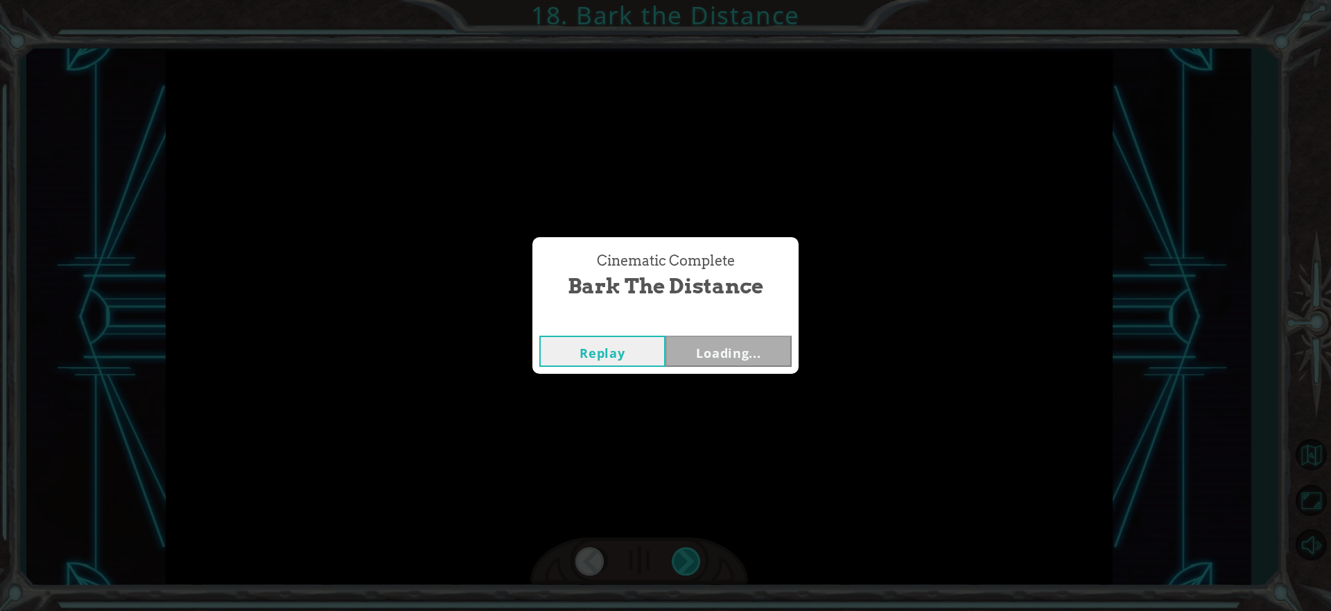
click at [684, 559] on div "Cinematic Complete Bark the Distance Replay Loading..." at bounding box center [665, 305] width 1331 height 611
click at [684, 559] on div "Cinematic Complete Bark the Distance Replay Next" at bounding box center [665, 305] width 1331 height 611
click at [724, 331] on div "Replay Next" at bounding box center [665, 351] width 266 height 45
click at [727, 333] on div "Replay Next" at bounding box center [665, 351] width 266 height 45
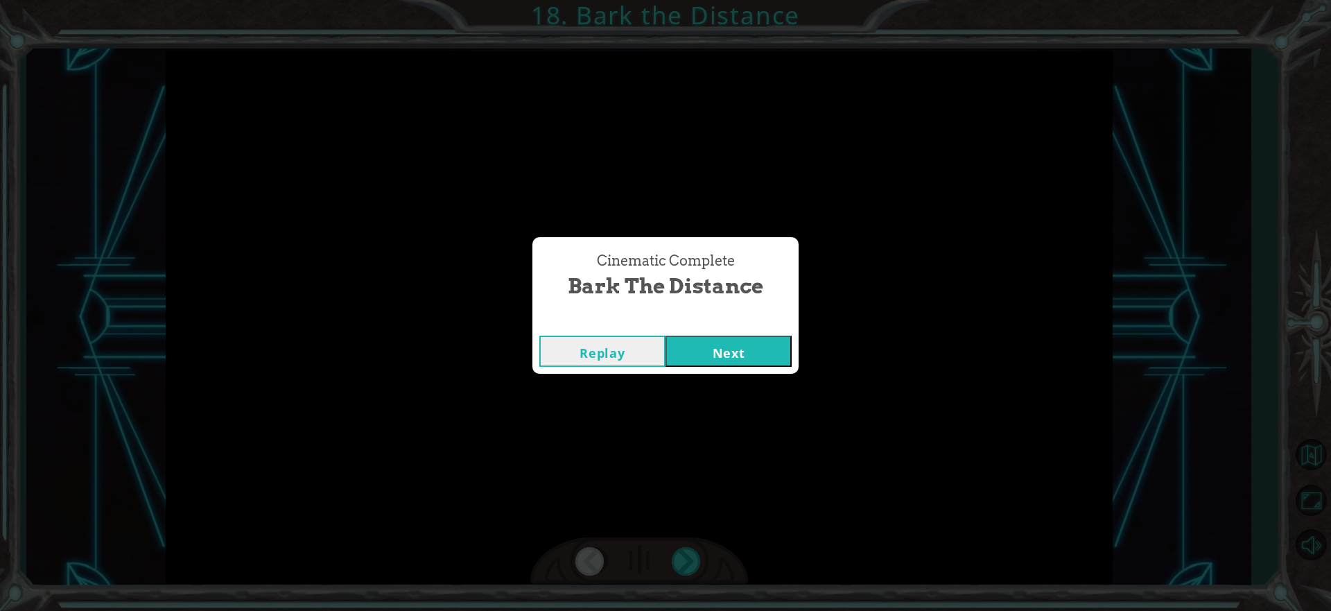
click at [724, 337] on button "Next" at bounding box center [729, 351] width 126 height 31
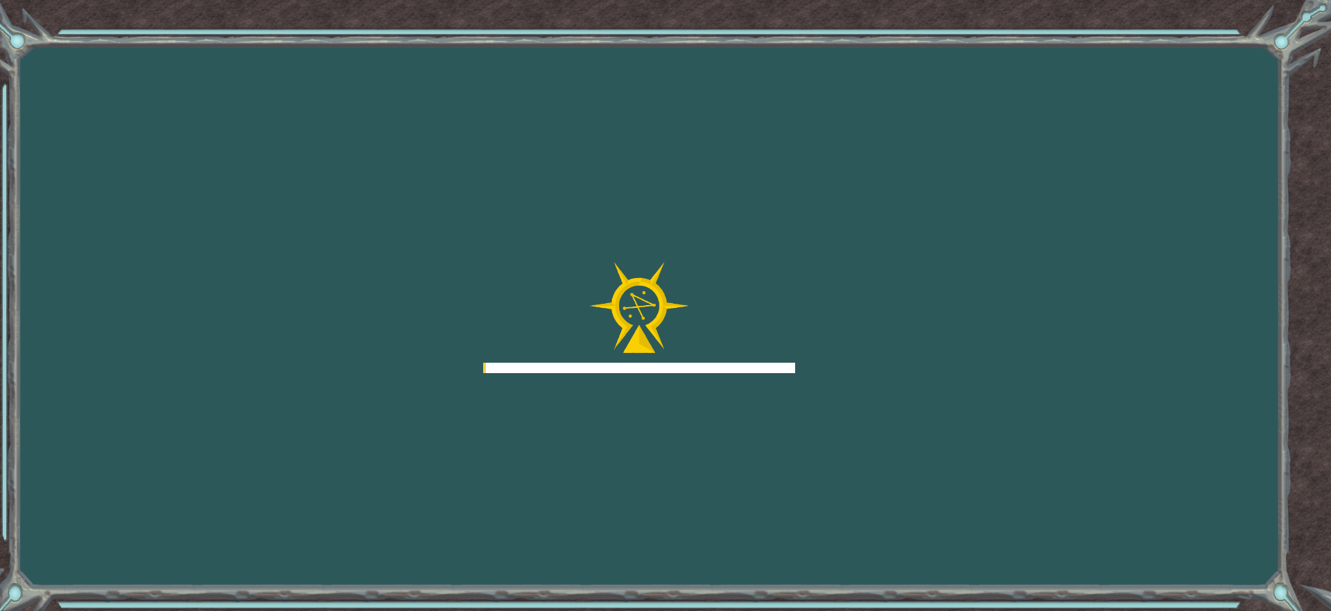
click at [719, 348] on div at bounding box center [639, 317] width 312 height 111
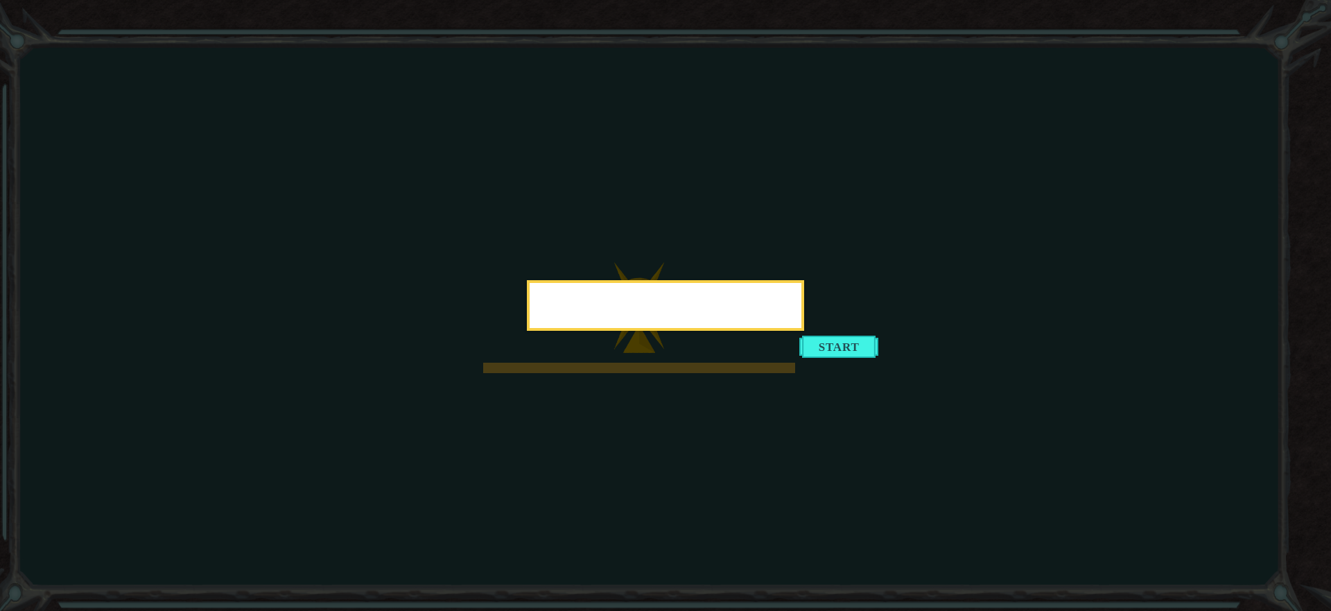
click at [804, 331] on div at bounding box center [665, 305] width 277 height 51
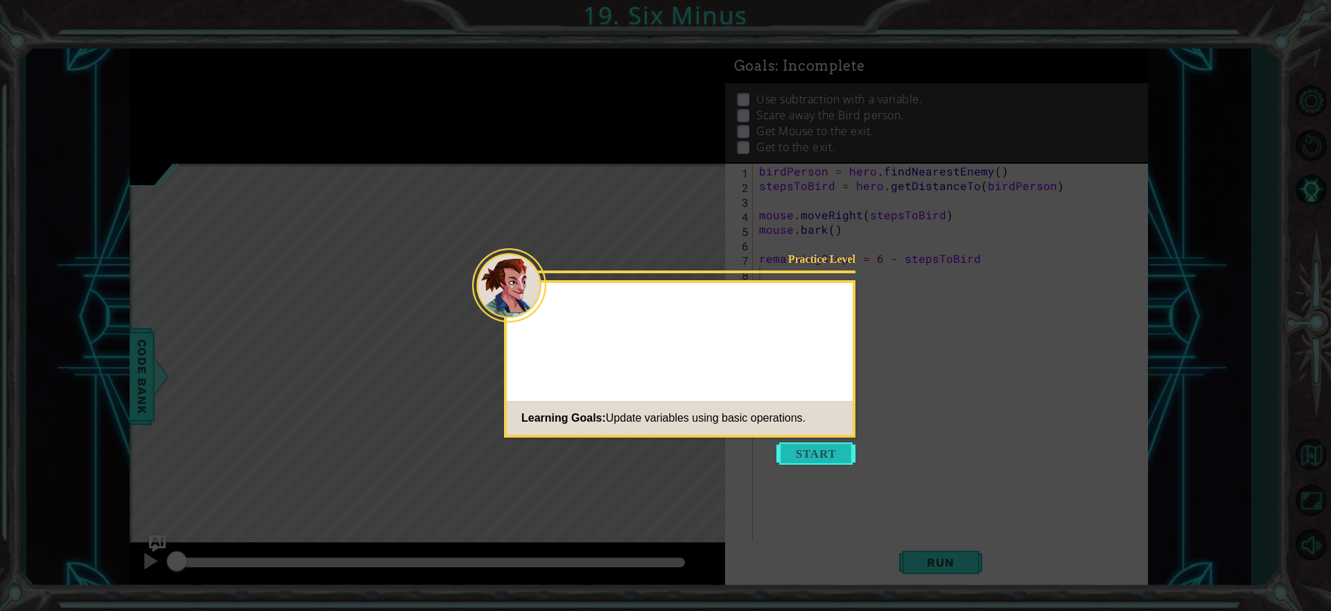
click at [810, 451] on button "Start" at bounding box center [815, 453] width 79 height 22
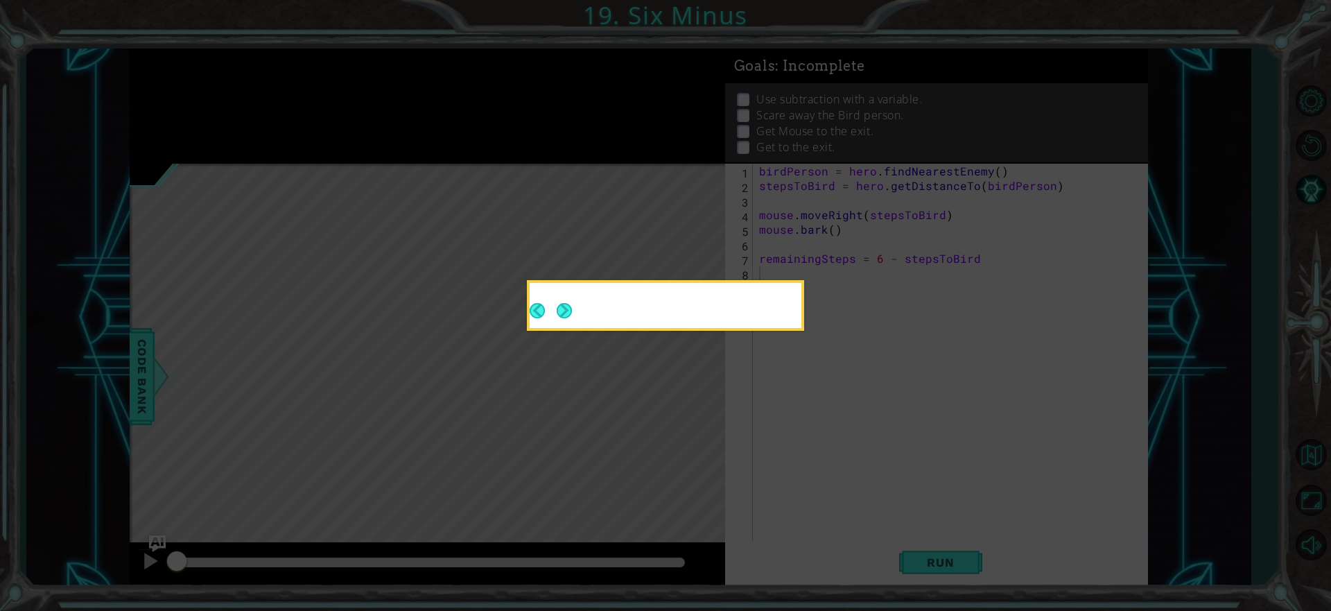
click at [810, 451] on icon at bounding box center [665, 305] width 1331 height 611
click at [574, 311] on button "Next" at bounding box center [564, 310] width 21 height 21
click at [574, 311] on icon at bounding box center [665, 305] width 1331 height 611
click at [539, 317] on icon at bounding box center [665, 305] width 1331 height 611
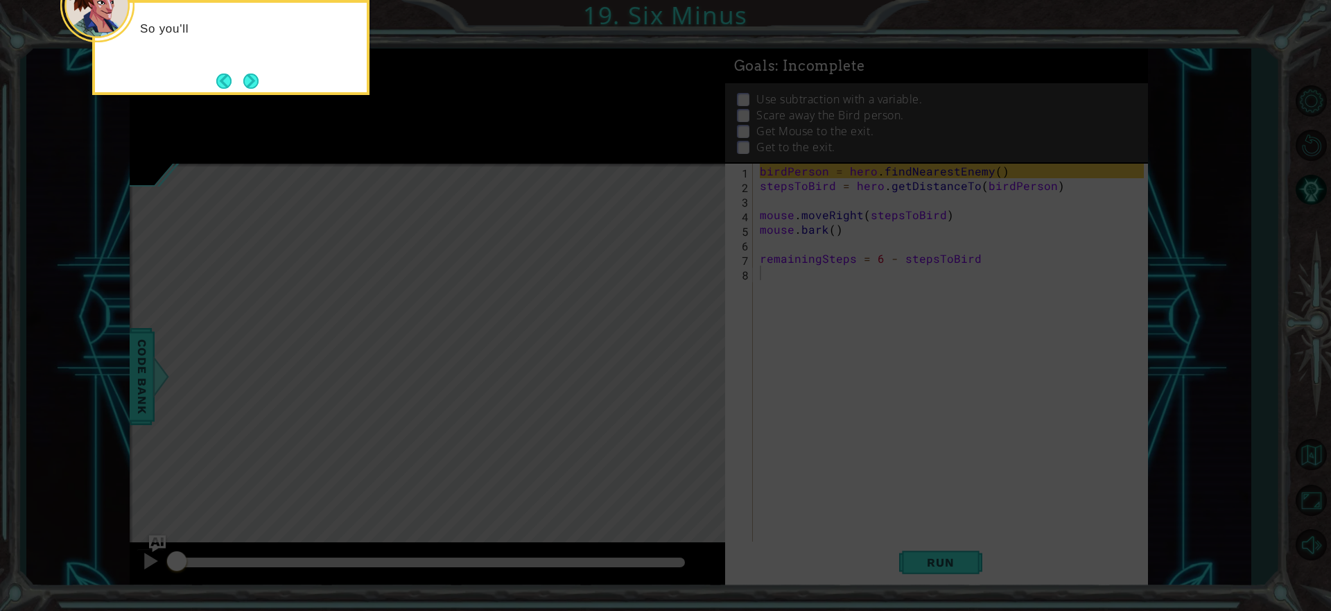
click at [265, 82] on div "So you'll" at bounding box center [230, 47] width 277 height 95
click at [248, 82] on button "Next" at bounding box center [250, 80] width 17 height 17
click at [248, 82] on body "1 ההההההההההההההההההההההההההההההההההההההההההההההההההההההההההההההההההההההההההההה…" at bounding box center [665, 305] width 1331 height 611
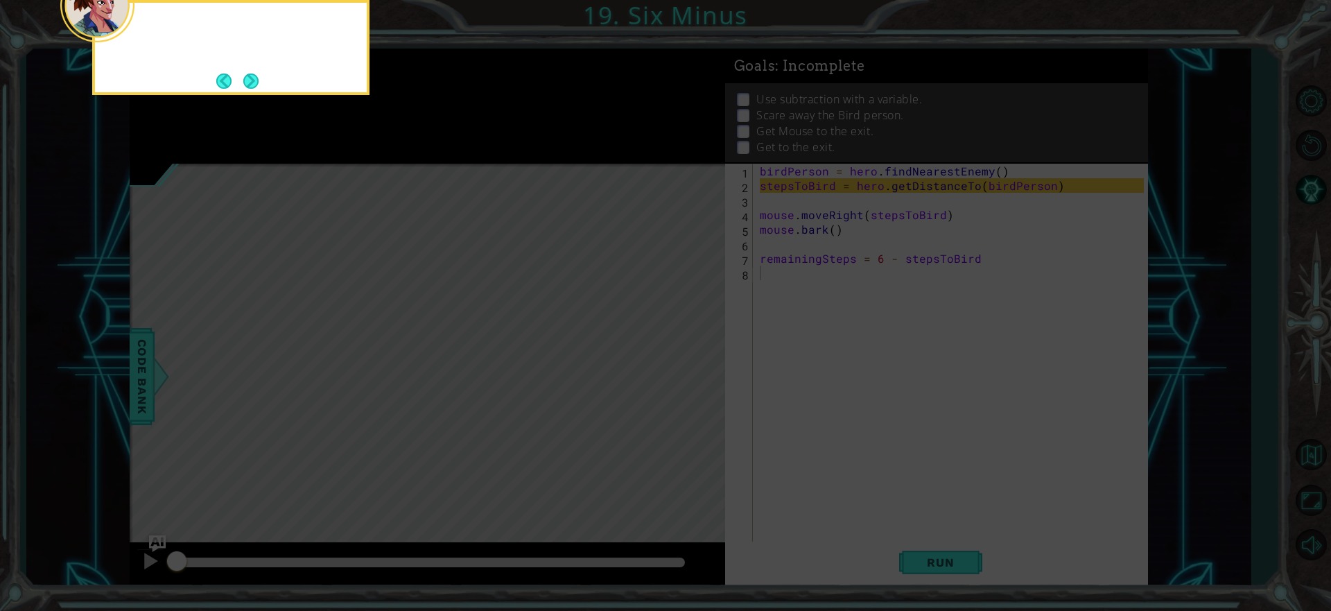
click at [248, 82] on button "Next" at bounding box center [250, 80] width 15 height 15
click at [248, 82] on icon at bounding box center [665, 91] width 1331 height 1038
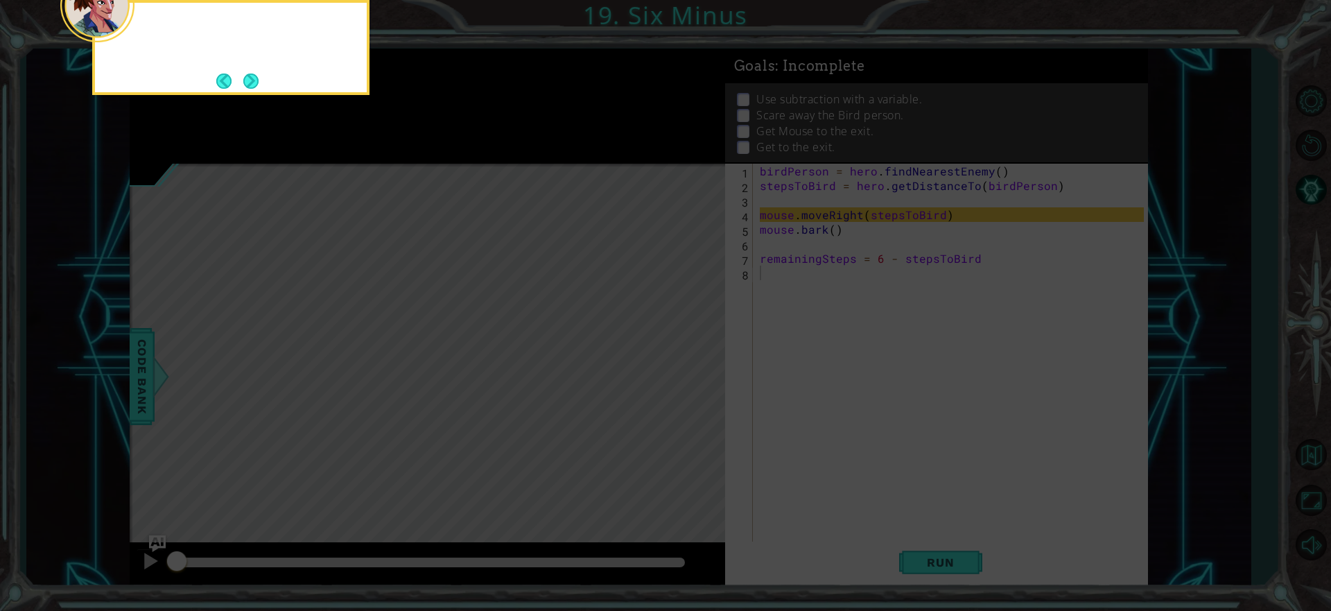
click at [248, 82] on button "Next" at bounding box center [251, 81] width 16 height 16
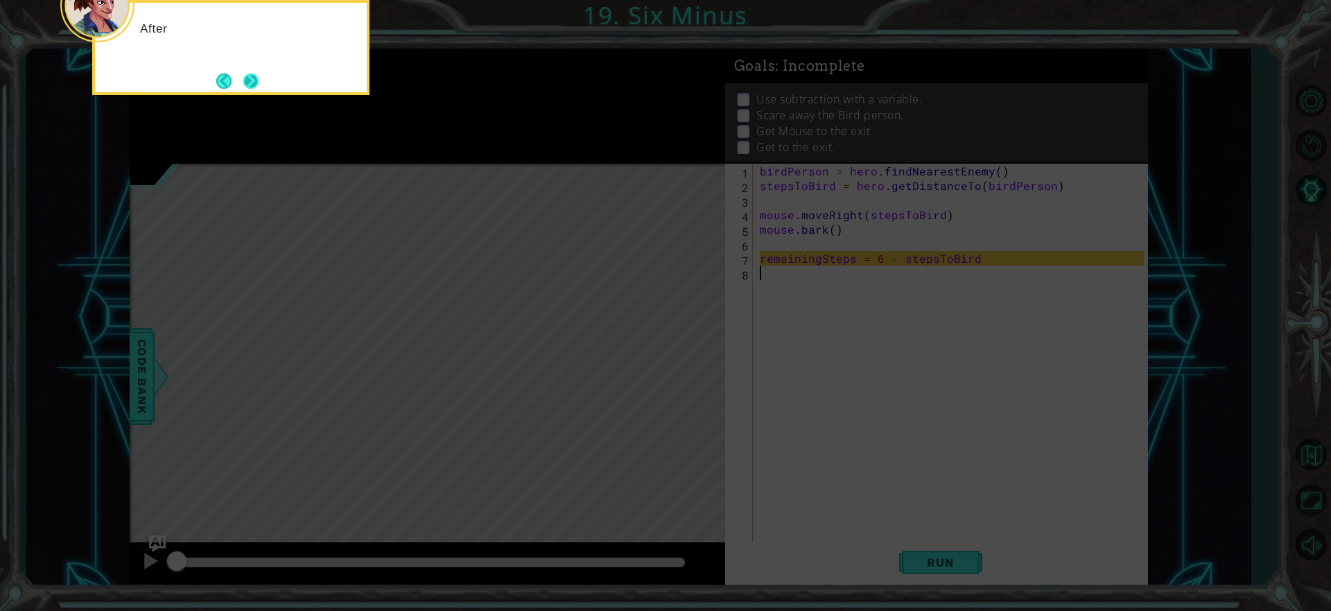
click at [245, 75] on button "Next" at bounding box center [250, 80] width 15 height 15
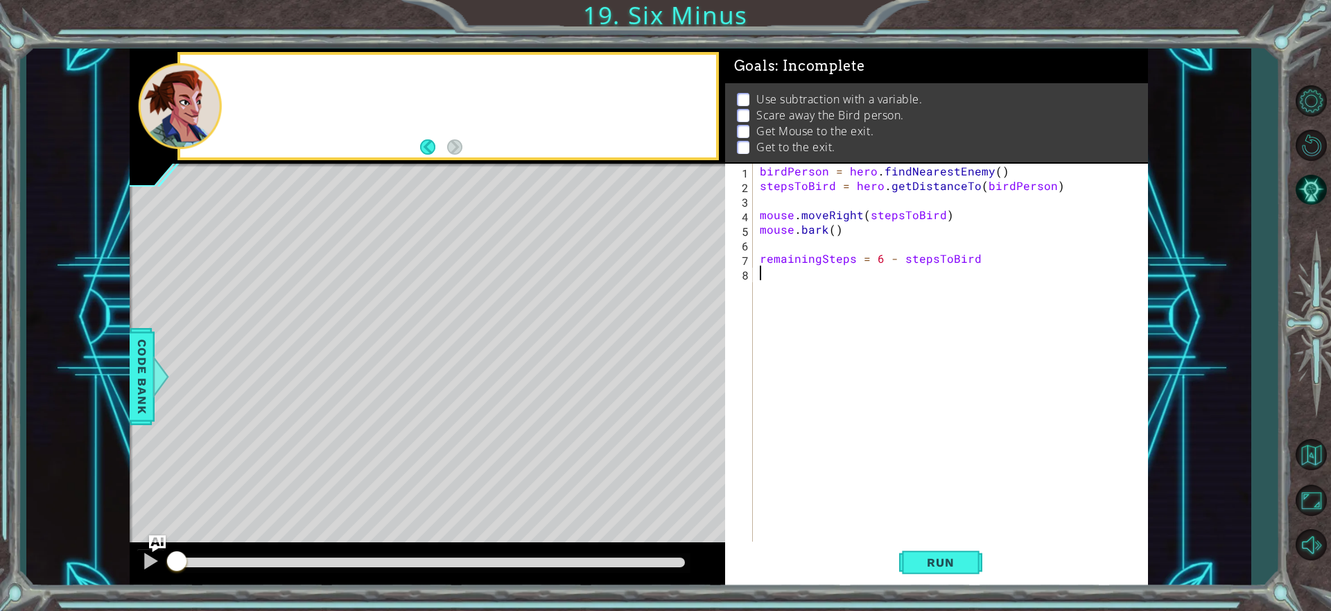
click at [245, 75] on div at bounding box center [448, 106] width 537 height 102
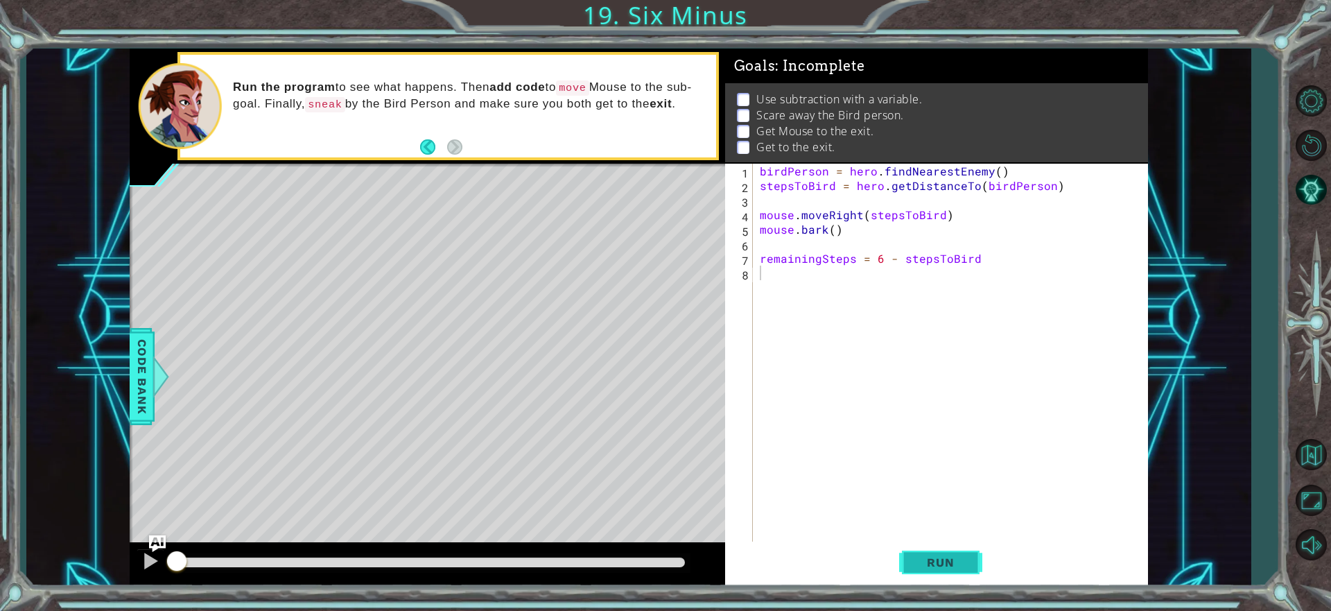
click at [957, 553] on button "Run" at bounding box center [940, 562] width 83 height 42
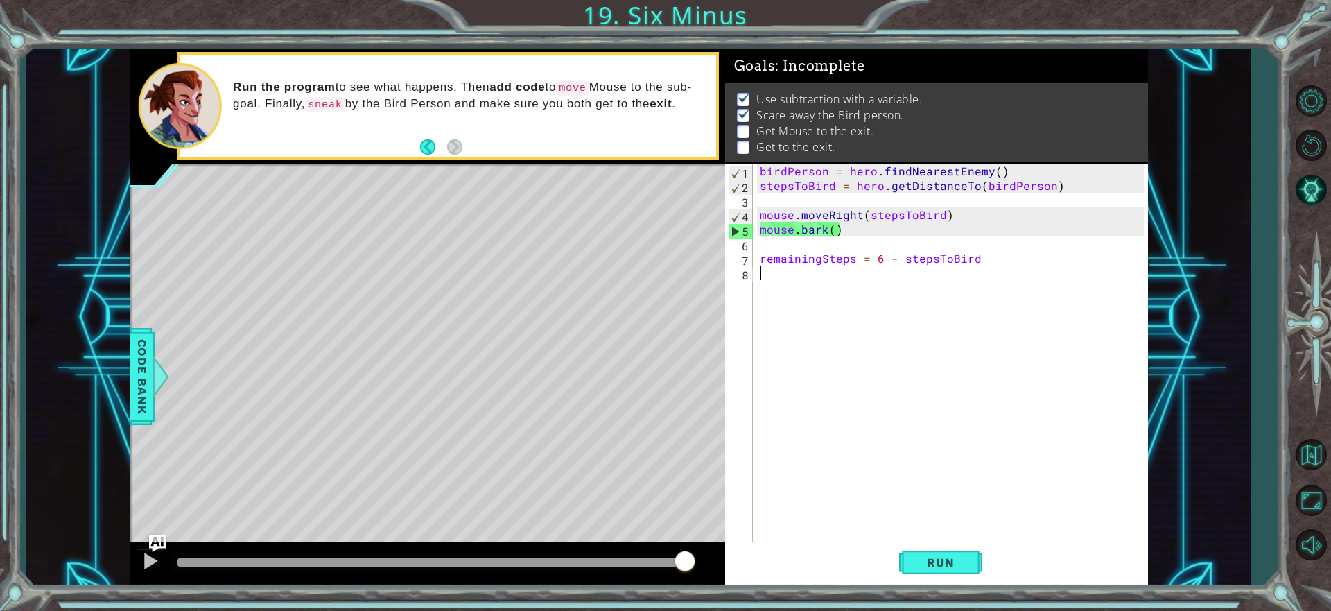
click at [803, 276] on div "birdPerson = hero . findNearestEnemy ( ) stepsToBird = hero . getDistanceTo ( b…" at bounding box center [954, 368] width 394 height 408
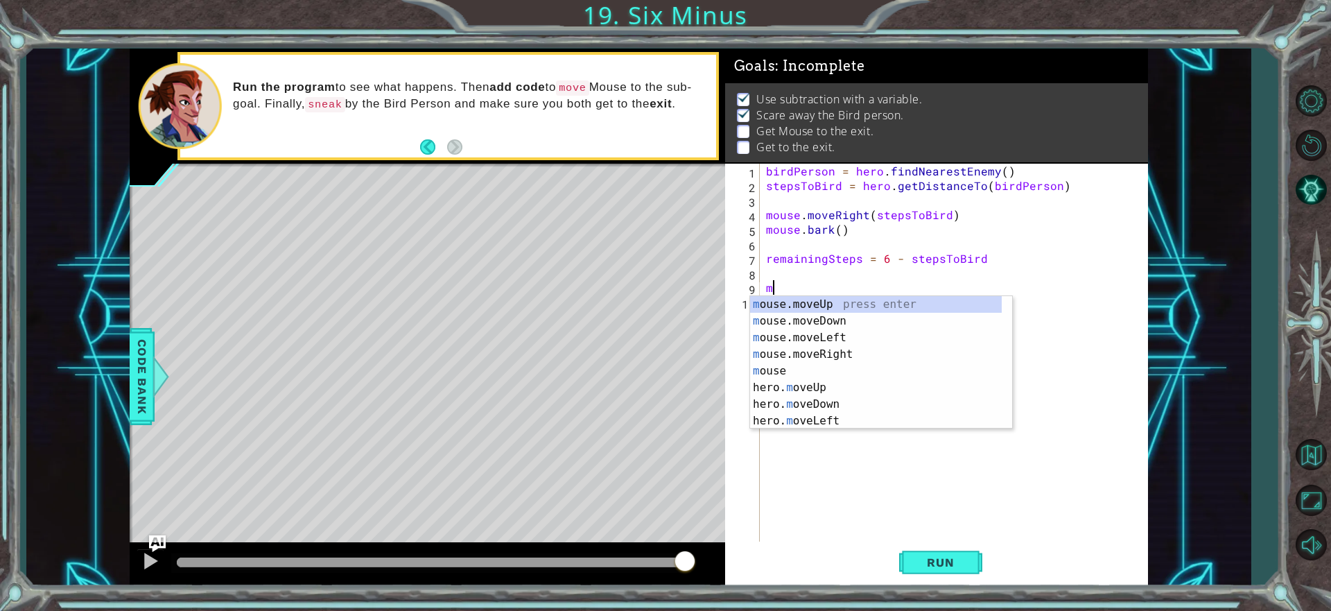
type textarea "mo"
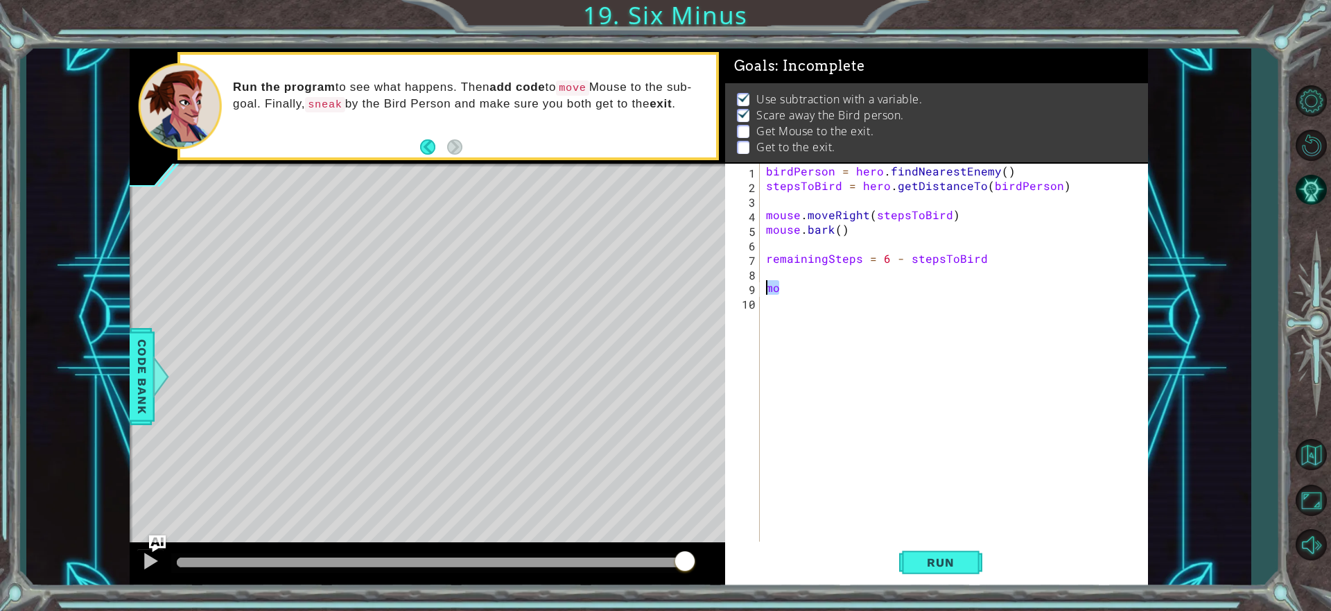
drag, startPoint x: 814, startPoint y: 283, endPoint x: 762, endPoint y: 286, distance: 52.1
click at [762, 286] on div "mo 1 2 3 4 5 6 7 8 9 10 birdPerson = hero . findNearestEnemy ( ) stepsToBird = …" at bounding box center [934, 353] width 419 height 379
click at [153, 394] on div at bounding box center [160, 377] width 17 height 42
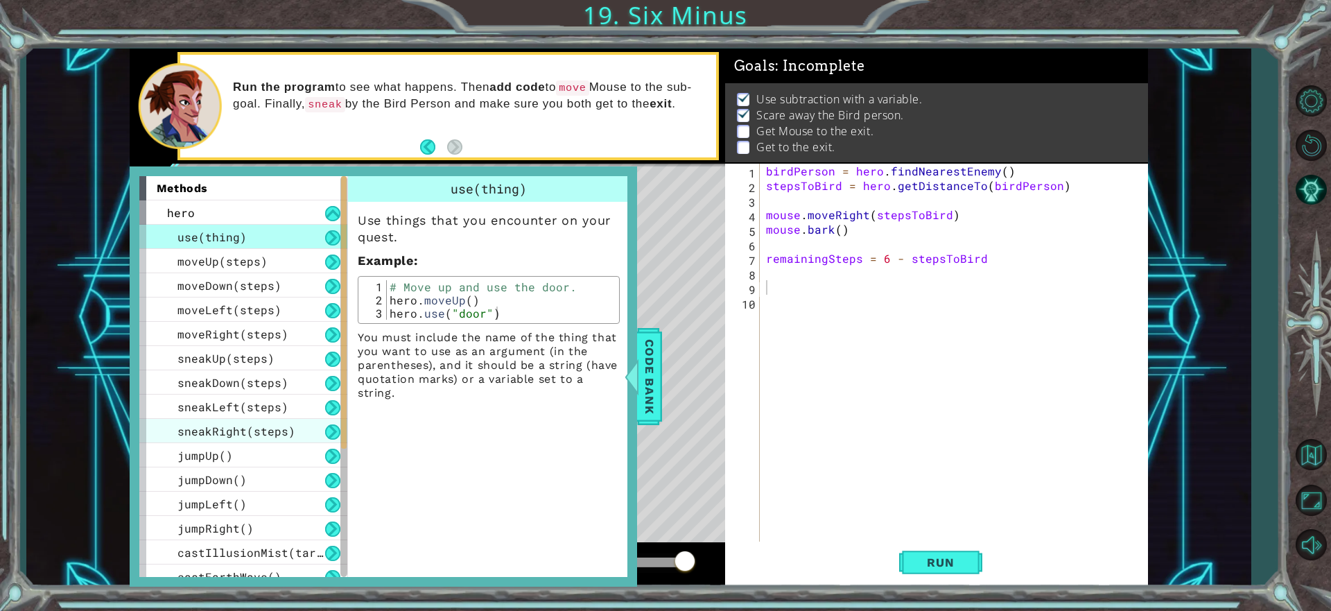
click at [248, 428] on span "sneakRight(steps)" at bounding box center [236, 431] width 118 height 15
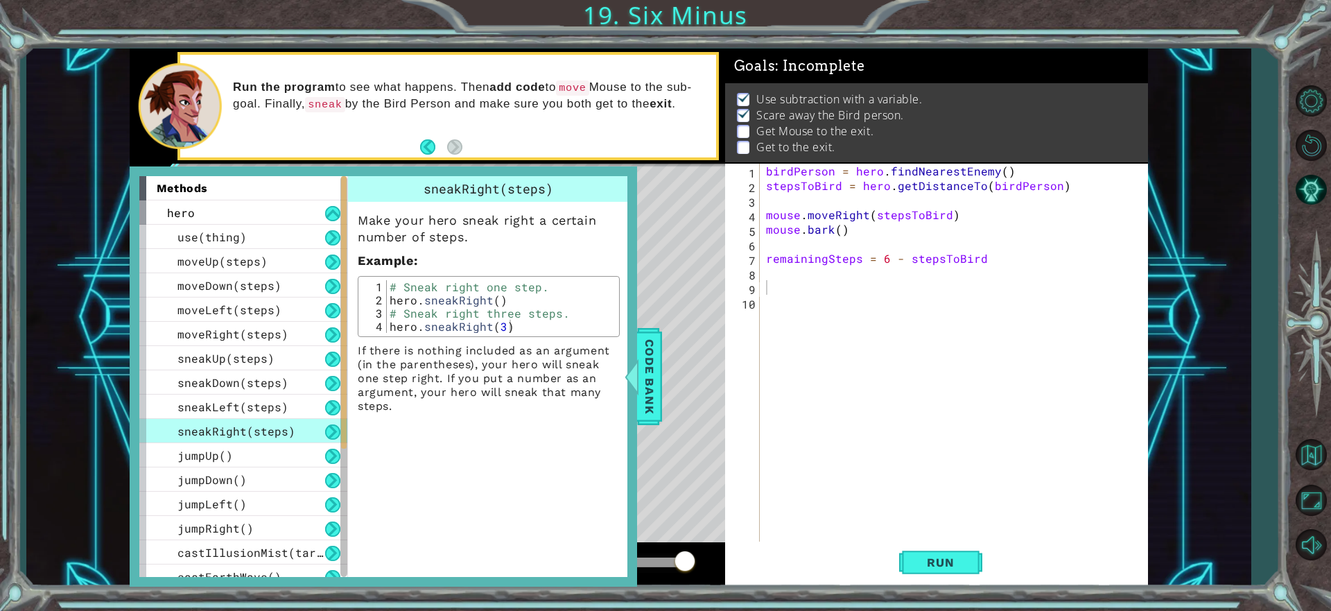
type textarea "hero.sneakRight(3)"
drag, startPoint x: 517, startPoint y: 323, endPoint x: 340, endPoint y: 328, distance: 176.8
click at [340, 328] on div "methods hero use(thing) moveUp(steps) moveDown(steps) moveLeft(steps) moveRight…" at bounding box center [383, 376] width 488 height 401
click at [772, 280] on div "birdPerson = hero . findNearestEnemy ( ) stepsToBird = hero . getDistanceTo ( b…" at bounding box center [957, 368] width 388 height 408
paste textarea "hero.sneakRight(3)"
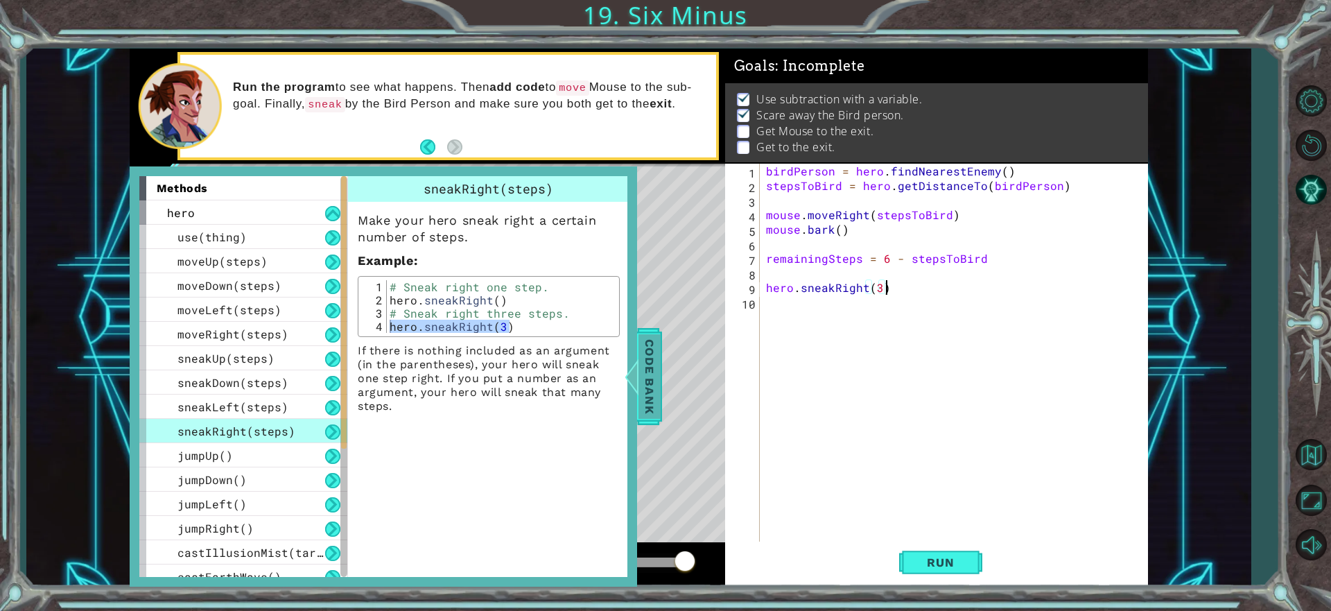
click at [642, 356] on span "Code Bank" at bounding box center [649, 375] width 22 height 85
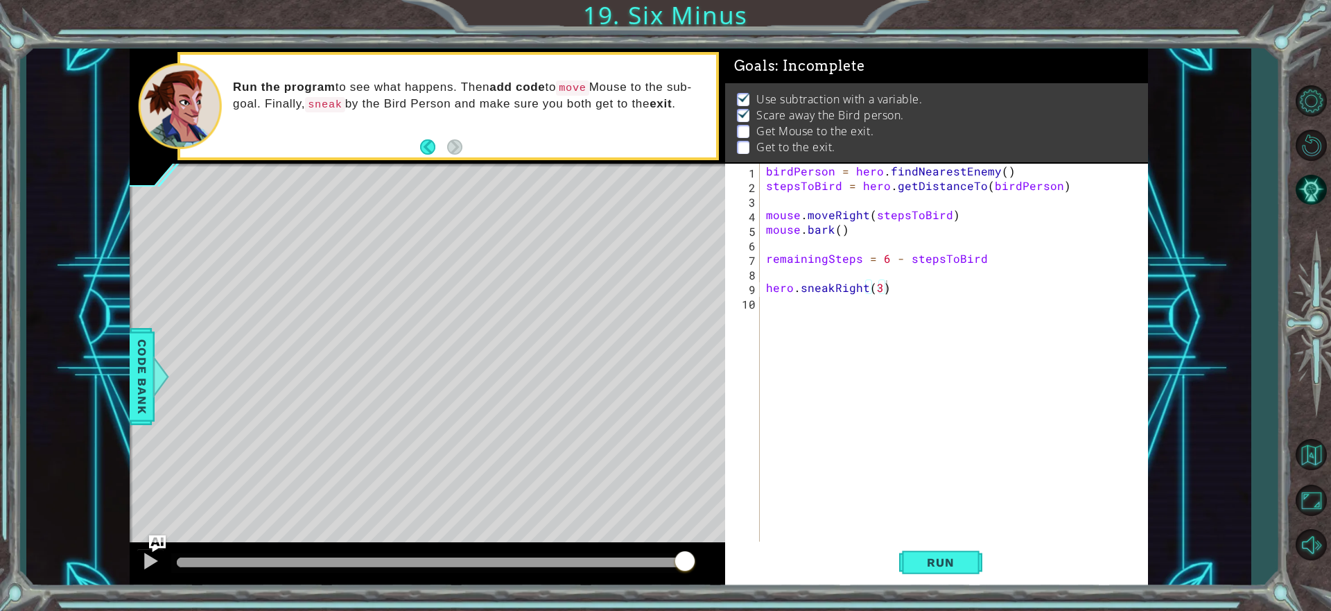
click at [875, 293] on div "birdPerson = hero . findNearestEnemy ( ) stepsToBird = hero . getDistanceTo ( b…" at bounding box center [957, 368] width 388 height 408
click at [877, 292] on div "birdPerson = hero . findNearestEnemy ( ) stepsToBird = hero . getDistanceTo ( b…" at bounding box center [957, 368] width 388 height 408
type textarea "hero.sneakRight(5)"
click at [879, 307] on div "birdPerson = hero . findNearestEnemy ( ) stepsToBird = hero . getDistanceTo ( b…" at bounding box center [957, 368] width 388 height 408
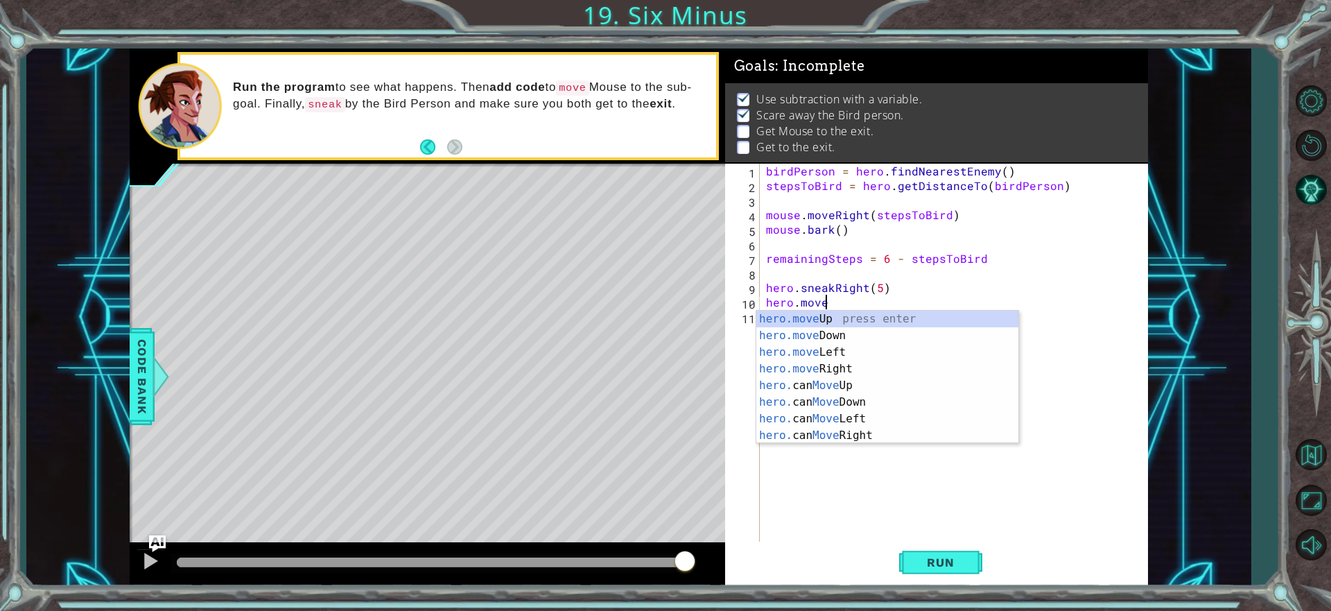
scroll to position [0, 3]
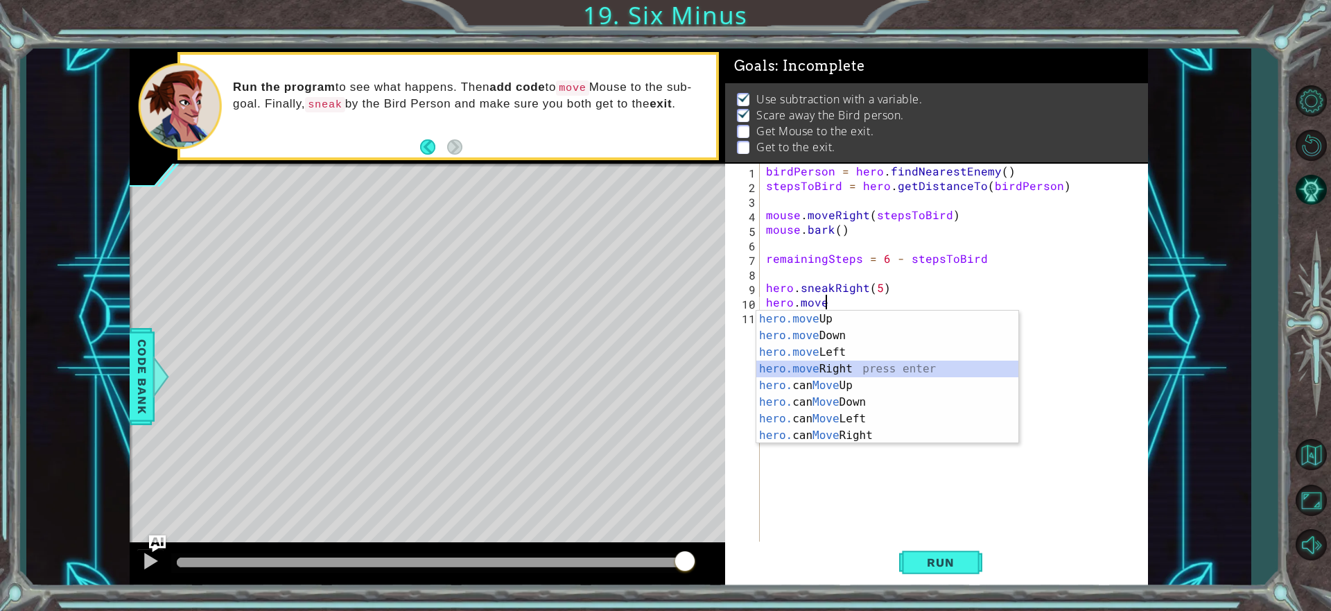
click at [844, 362] on div "hero.move Up press enter hero.move Down press enter hero.move Left press enter …" at bounding box center [887, 394] width 262 height 166
type textarea "hero.moveRight(1)"
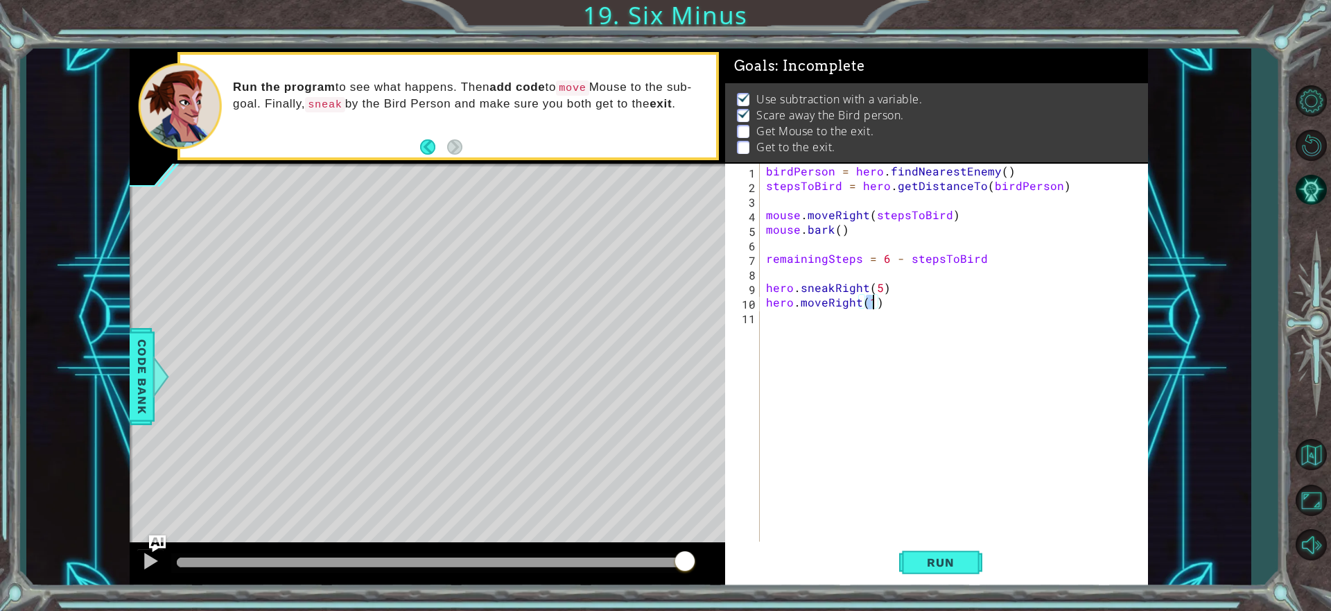
click at [826, 322] on div "birdPerson = hero . findNearestEnemy ( ) stepsToBird = hero . getDistanceTo ( b…" at bounding box center [957, 368] width 388 height 408
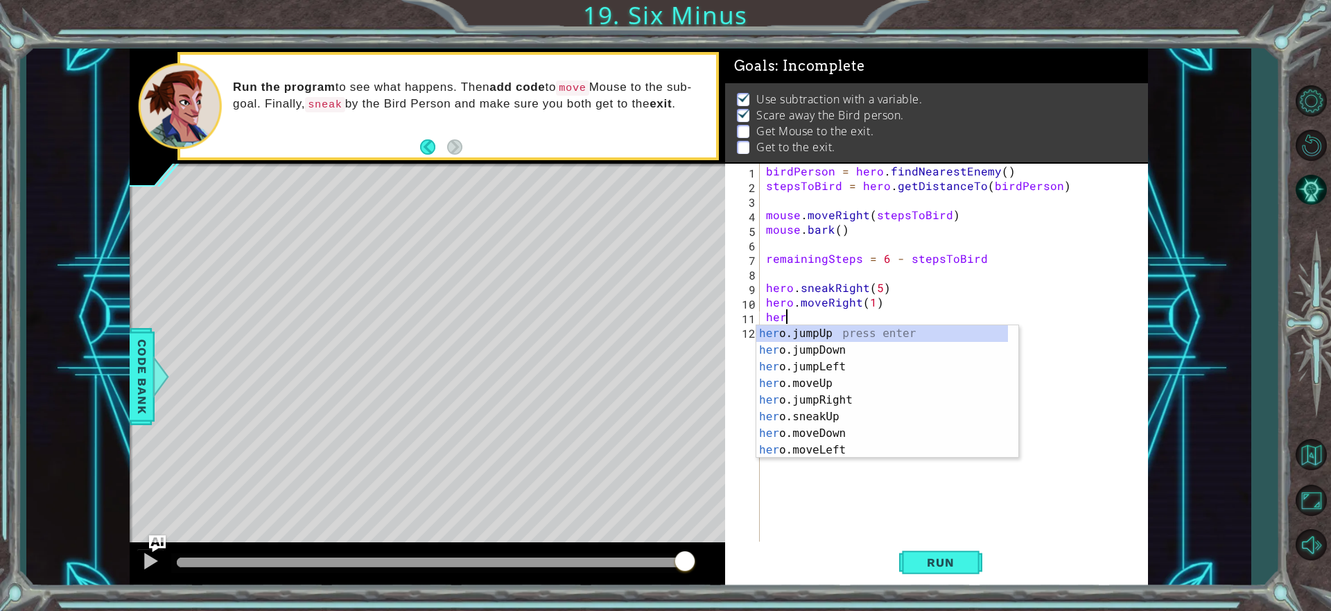
scroll to position [0, 1]
click at [838, 397] on div "hero .jumpUp press enter hero .jumpDown press enter hero .jumpLeft press enter …" at bounding box center [882, 408] width 252 height 166
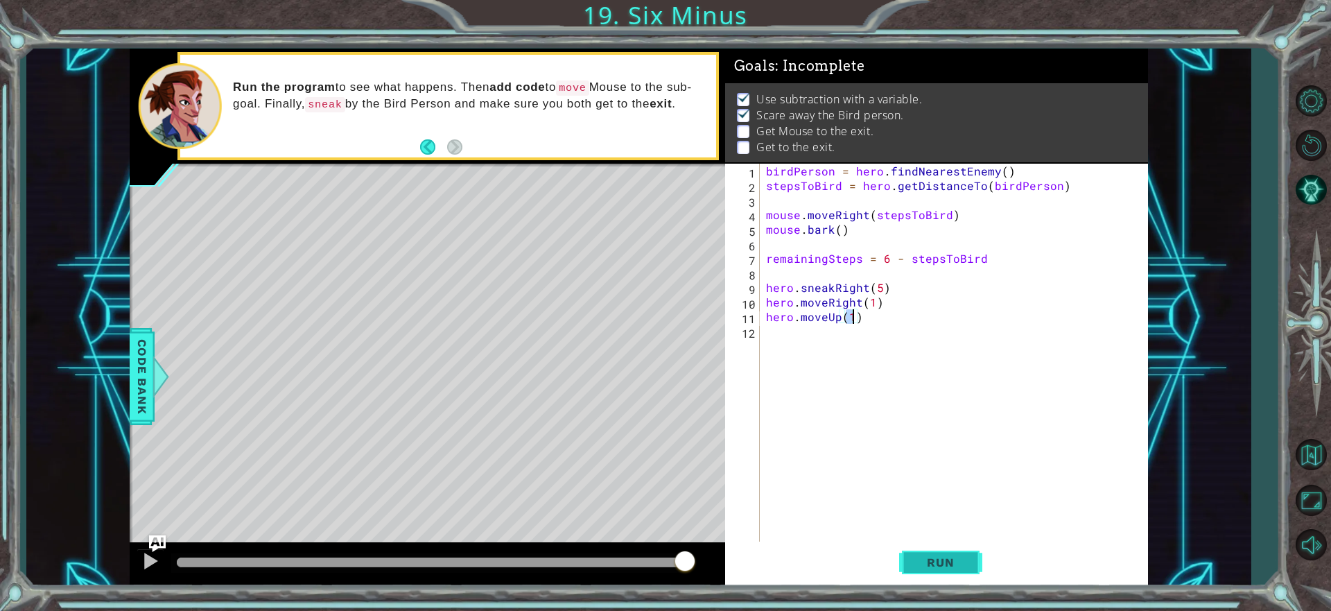
click at [940, 554] on button "Run" at bounding box center [940, 562] width 83 height 42
click at [953, 556] on span "Run" at bounding box center [940, 562] width 55 height 14
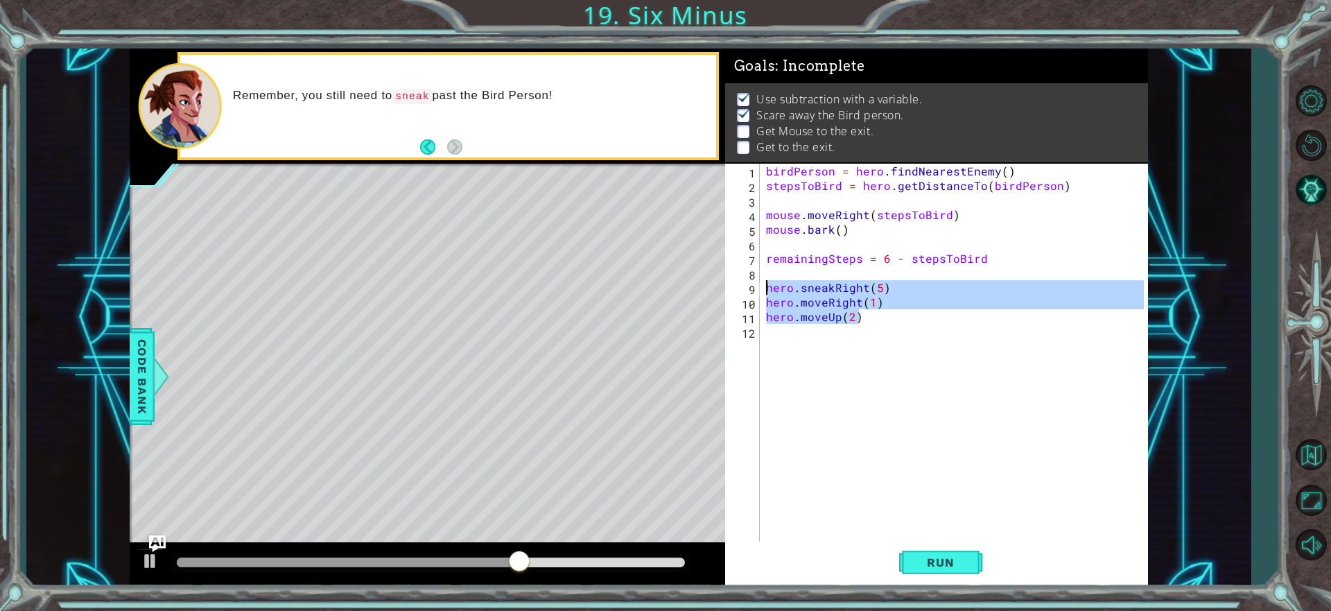
drag, startPoint x: 871, startPoint y: 322, endPoint x: 749, endPoint y: 283, distance: 128.7
click at [749, 283] on div "hero.moveUp(2) 1 2 3 4 5 6 7 8 9 10 11 12 birdPerson = hero . findNearestEnemy …" at bounding box center [934, 353] width 419 height 379
type textarea "hero.sneakRight(5) hero.moveRight(1)"
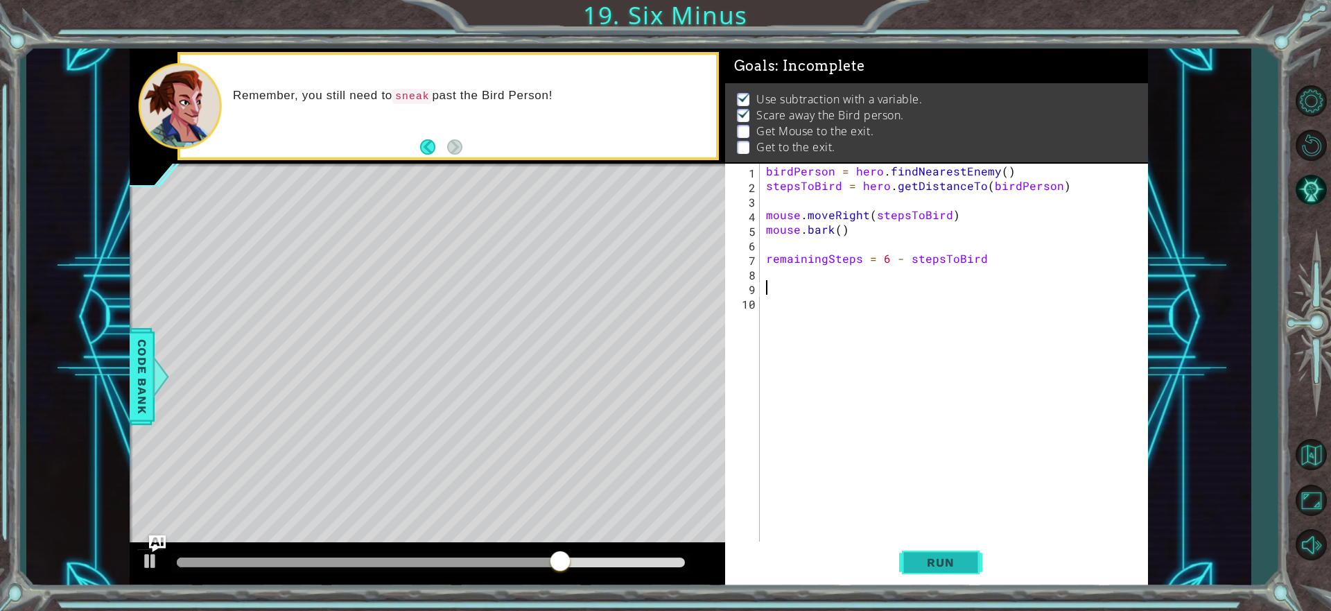
click at [928, 564] on span "Run" at bounding box center [940, 562] width 55 height 14
click at [798, 261] on div "birdPerson = hero . findNearestEnemy ( ) stepsToBird = hero . getDistanceTo ( b…" at bounding box center [957, 368] width 388 height 408
type textarea "remainingSteps = 6 - stepsToBird"
click at [790, 269] on div "birdPerson = hero . findNearestEnemy ( ) stepsToBird = hero . getDistanceTo ( b…" at bounding box center [957, 368] width 388 height 408
click at [141, 371] on span "Code Bank" at bounding box center [142, 375] width 22 height 85
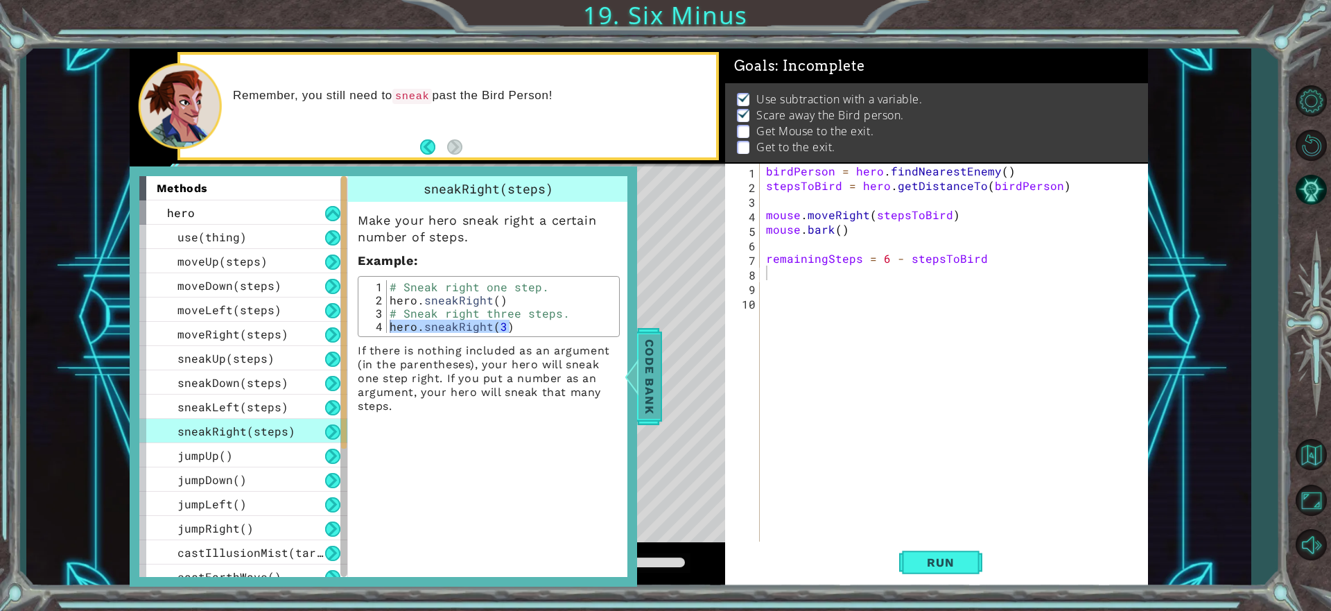
click at [658, 331] on div "Code Bank" at bounding box center [649, 376] width 25 height 97
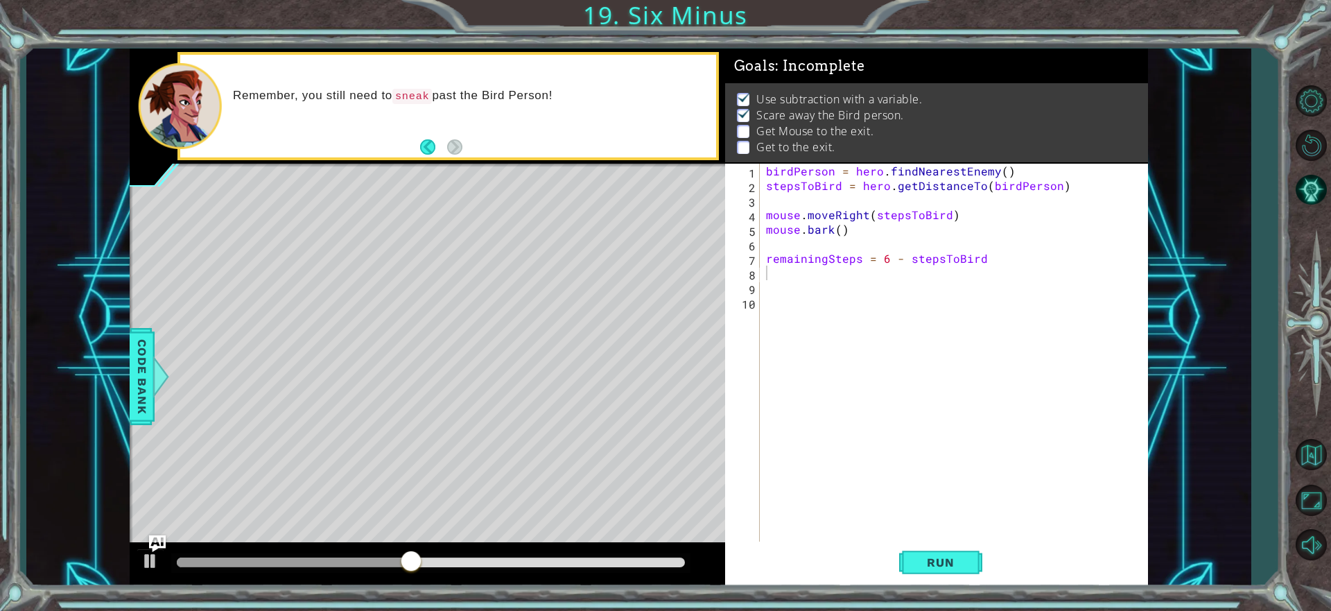
click at [835, 291] on div "birdPerson = hero . findNearestEnemy ( ) stepsToBird = hero . getDistanceTo ( b…" at bounding box center [957, 368] width 388 height 408
paste textarea "hero.moveUp(2)"
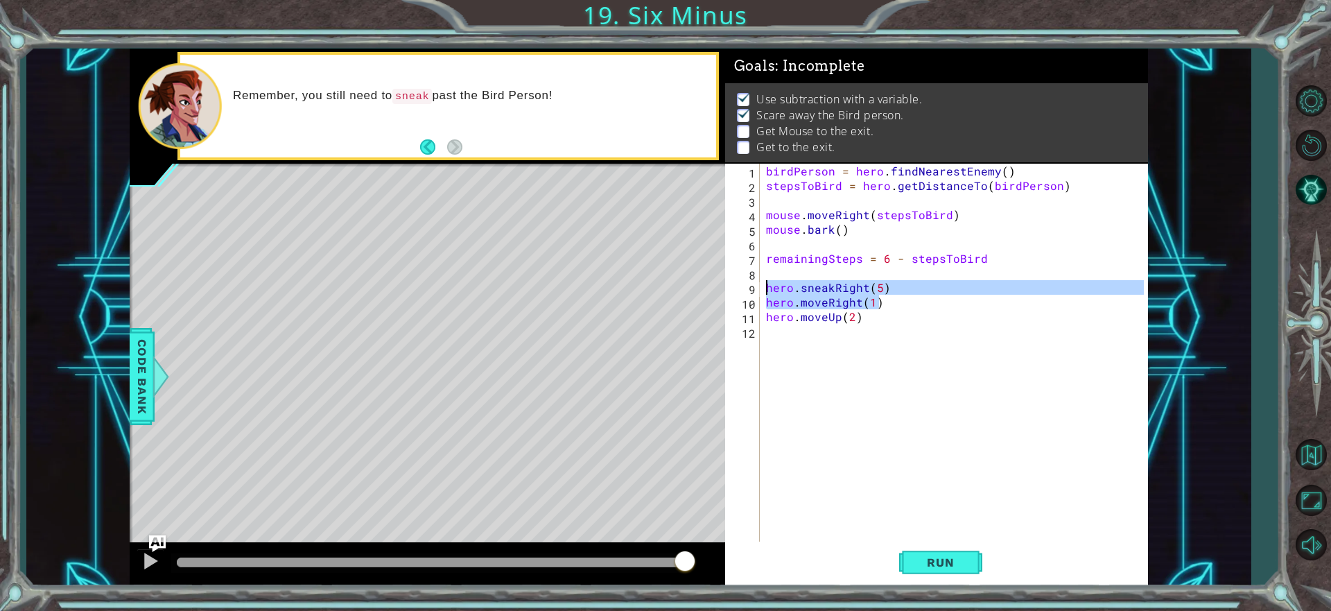
drag, startPoint x: 894, startPoint y: 302, endPoint x: 724, endPoint y: 286, distance: 170.6
click at [725, 286] on div "hero.moveUp(2) 1 2 3 4 5 6 7 8 9 10 11 12 birdPerson = hero . findNearestEnemy …" at bounding box center [934, 353] width 419 height 379
type textarea "hero.sneakRight(5) hero.moveRight(1)"
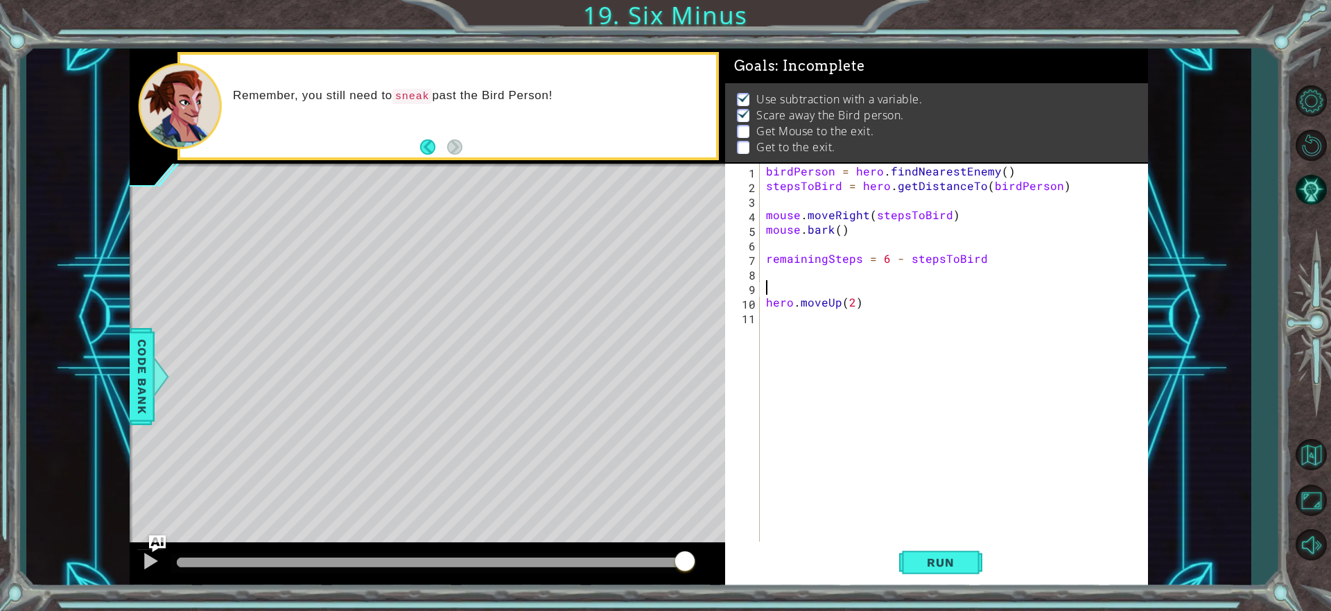
paste textarea "hero.moveUp(2)"
type textarea "hero.moveUp(2)"
drag, startPoint x: 887, startPoint y: 312, endPoint x: 751, endPoint y: 311, distance: 135.2
click at [751, 311] on div "hero.moveUp(2) 1 2 3 4 5 6 7 8 9 10 11 12 13 birdPerson = hero . findNearestEne…" at bounding box center [934, 353] width 419 height 379
drag, startPoint x: 901, startPoint y: 304, endPoint x: 755, endPoint y: 302, distance: 145.6
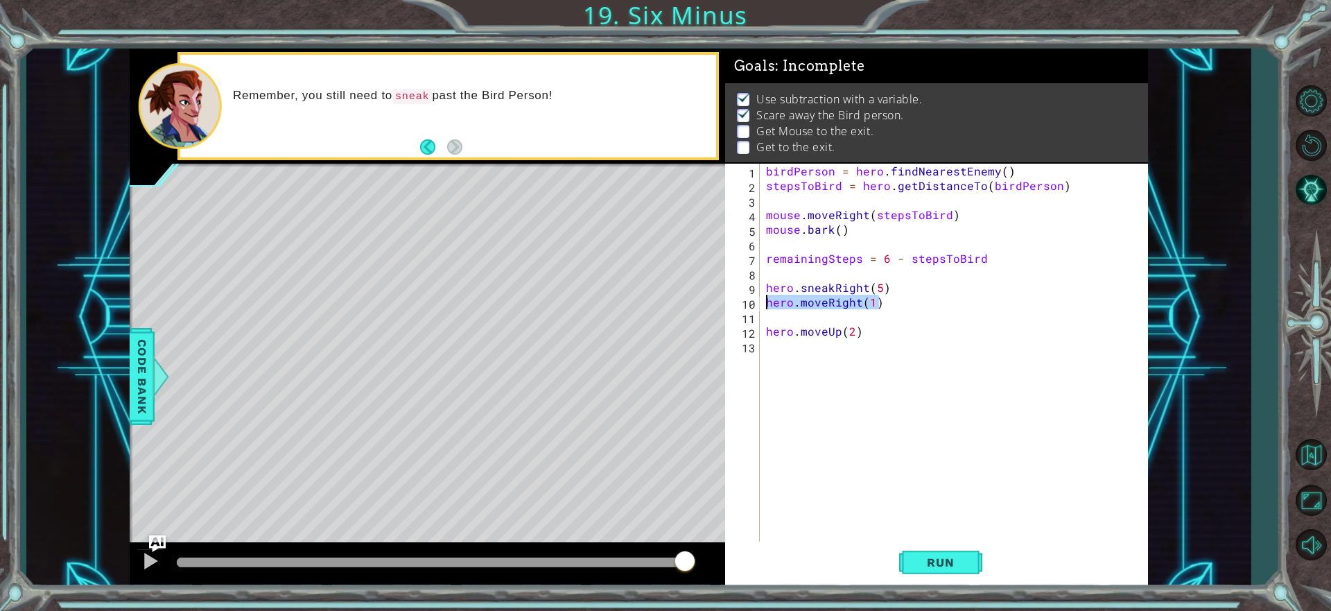
click at [755, 302] on div "1 2 3 4 5 6 7 8 9 10 11 12 13 birdPerson = hero . findNearestEnemy ( ) stepsToB…" at bounding box center [934, 353] width 419 height 379
click at [774, 316] on div "birdPerson = hero . findNearestEnemy ( ) stepsToBird = hero . getDistanceTo ( b…" at bounding box center [957, 368] width 388 height 408
click at [921, 568] on span "Run" at bounding box center [940, 562] width 55 height 14
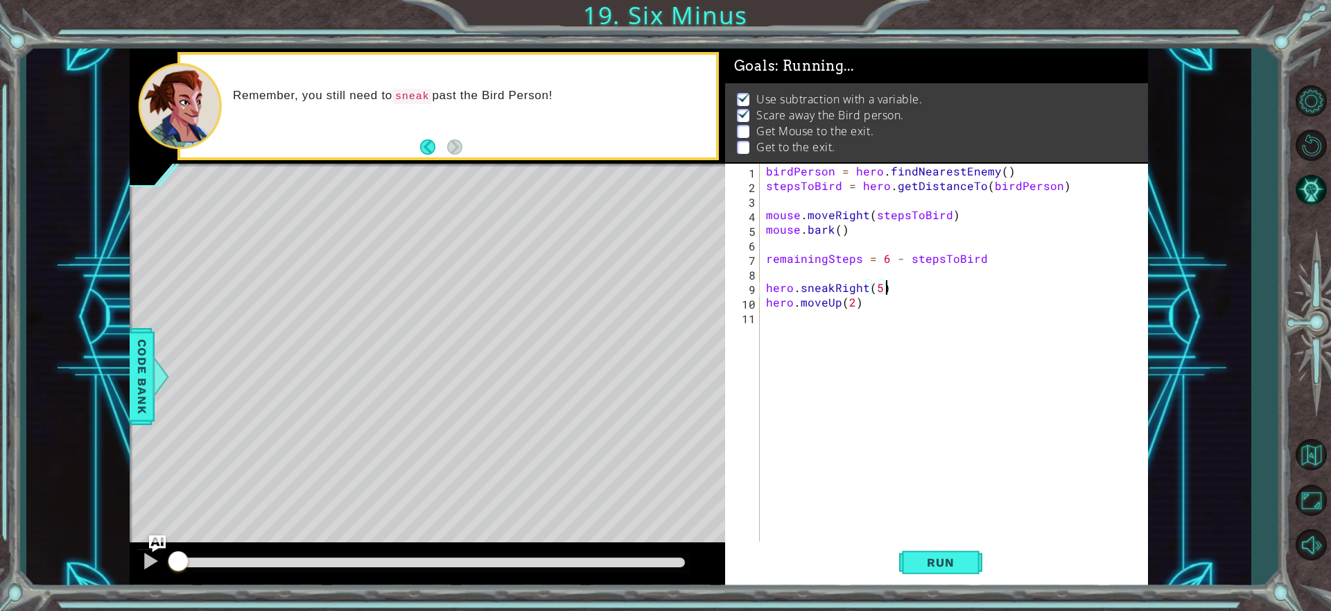
drag, startPoint x: 653, startPoint y: 544, endPoint x: 661, endPoint y: 550, distance: 9.9
click at [654, 544] on div at bounding box center [428, 564] width 596 height 44
click at [664, 553] on div at bounding box center [430, 562] width 519 height 19
click at [666, 563] on div at bounding box center [431, 562] width 508 height 10
click at [148, 571] on button at bounding box center [151, 562] width 28 height 28
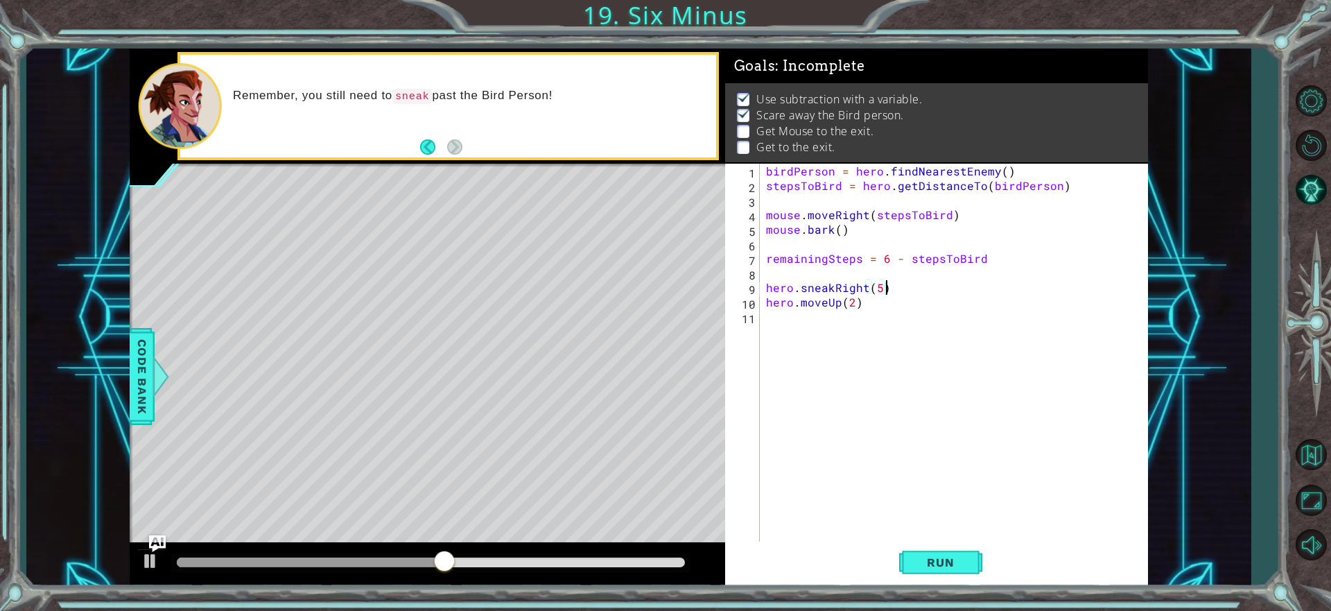
click at [824, 302] on div "birdPerson = hero . findNearestEnemy ( ) stepsToBird = hero . getDistanceTo ( b…" at bounding box center [957, 368] width 388 height 408
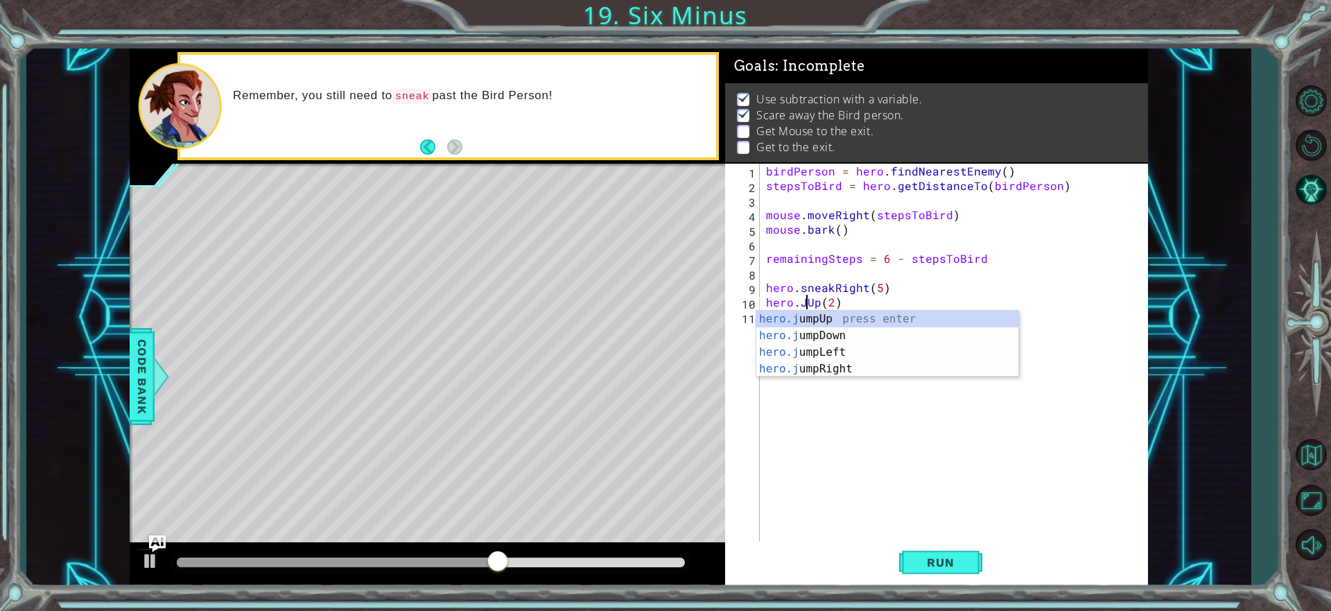
scroll to position [0, 3]
click at [869, 322] on div "hero.jum pUp press enter hero.jum pDown press enter hero.jum pLeft press enter …" at bounding box center [887, 361] width 262 height 100
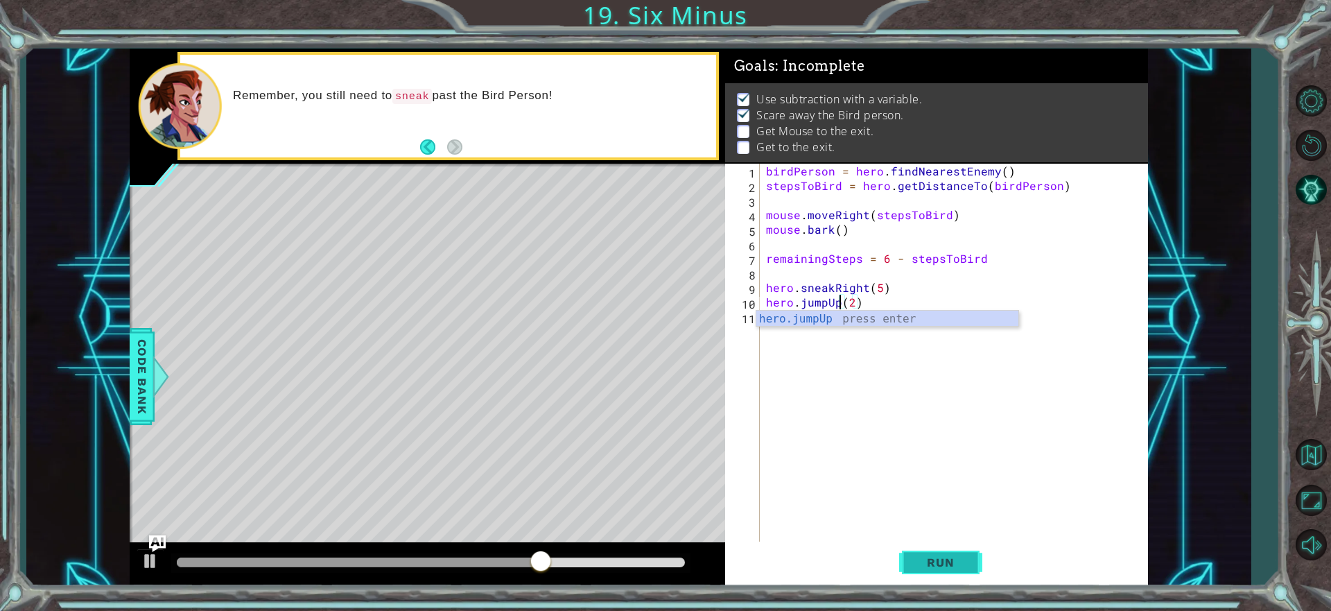
type textarea "hero.jumpUp(2)"
drag, startPoint x: 952, startPoint y: 557, endPoint x: 879, endPoint y: 373, distance: 197.6
click at [954, 557] on span "Run" at bounding box center [940, 562] width 55 height 14
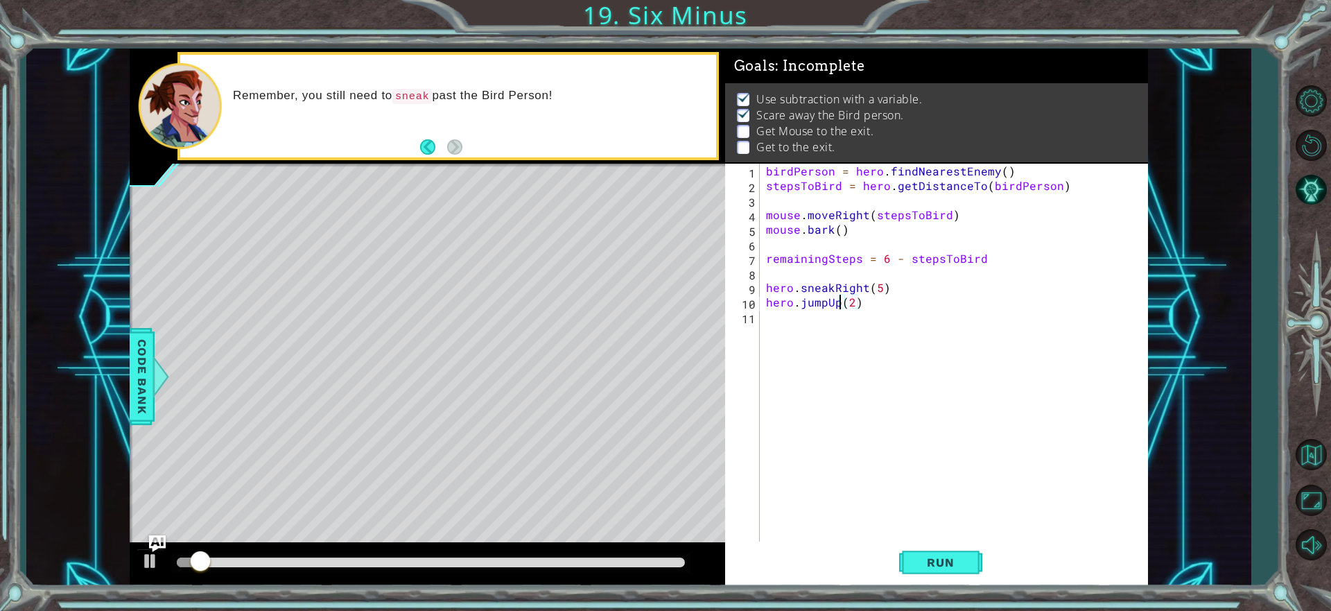
click at [629, 559] on div at bounding box center [431, 562] width 508 height 10
click at [144, 560] on div at bounding box center [150, 561] width 18 height 18
click at [146, 560] on div at bounding box center [150, 561] width 18 height 18
click at [143, 560] on div at bounding box center [150, 561] width 18 height 18
click at [922, 561] on span "Run" at bounding box center [940, 562] width 55 height 14
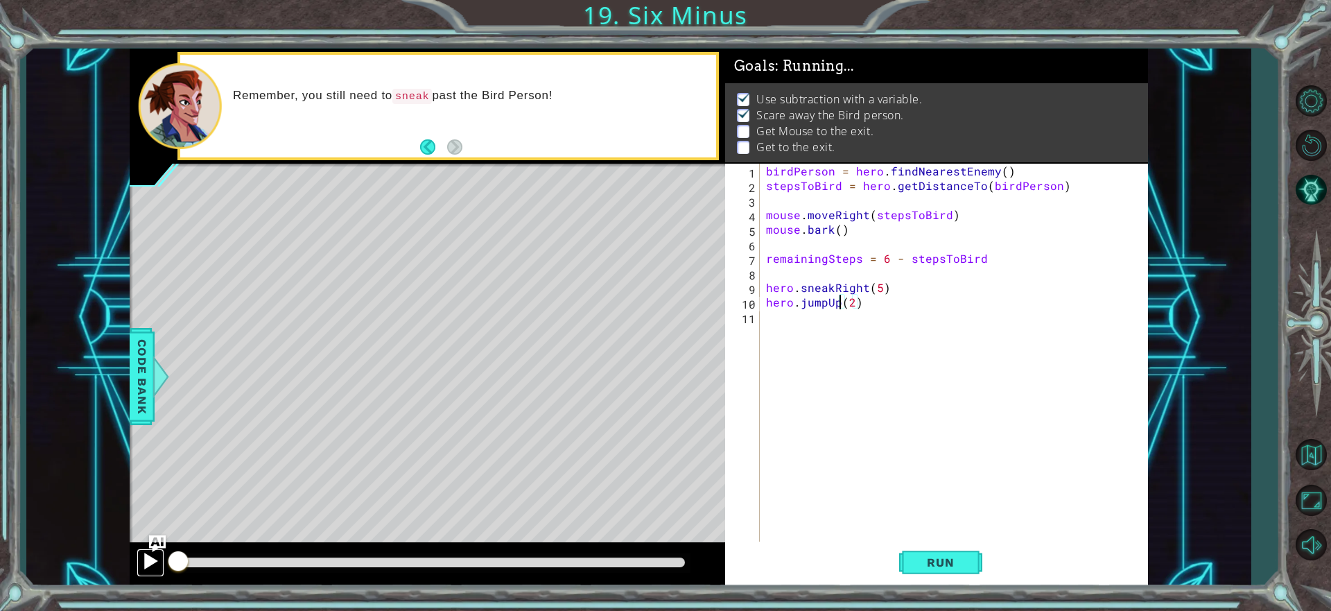
click at [146, 559] on div at bounding box center [150, 561] width 18 height 18
drag, startPoint x: 864, startPoint y: 306, endPoint x: 742, endPoint y: 306, distance: 122.0
click at [742, 306] on div "hero.jumpUp(2) 1 2 3 4 5 6 7 8 9 10 11 birdPerson = hero . findNearestEnemy ( )…" at bounding box center [934, 353] width 419 height 379
click at [838, 327] on div "birdPerson = hero . findNearestEnemy ( ) stepsToBird = hero . getDistanceTo ( b…" at bounding box center [957, 368] width 388 height 408
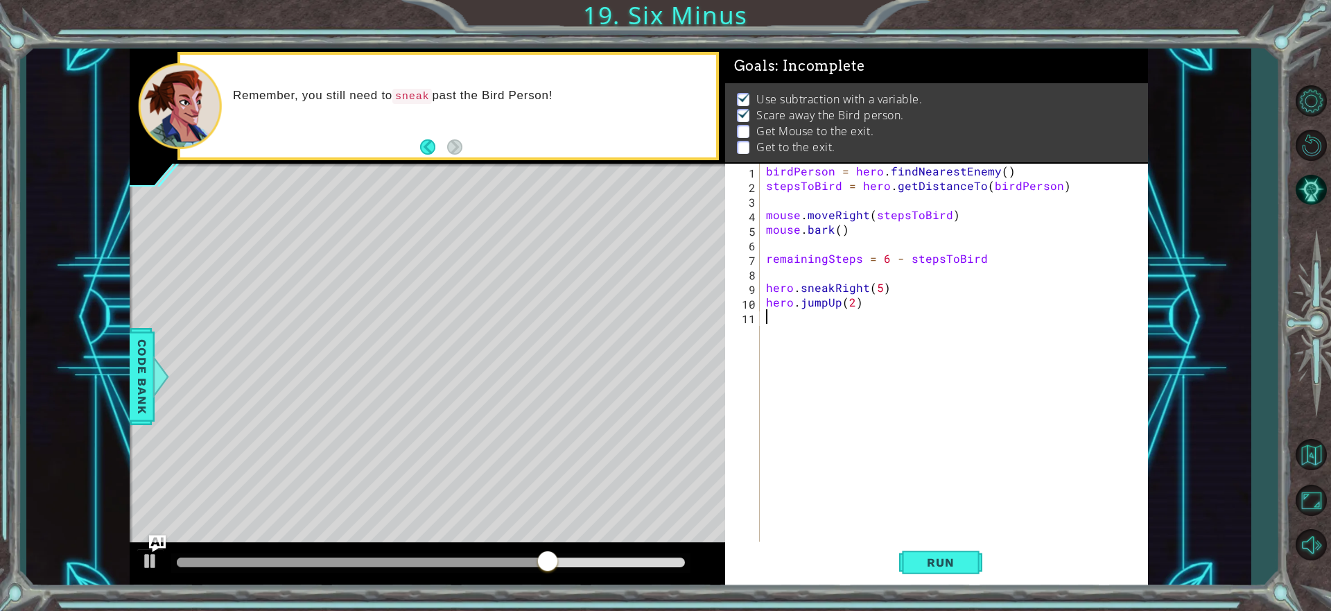
paste textarea "hero.jumpUp(2)"
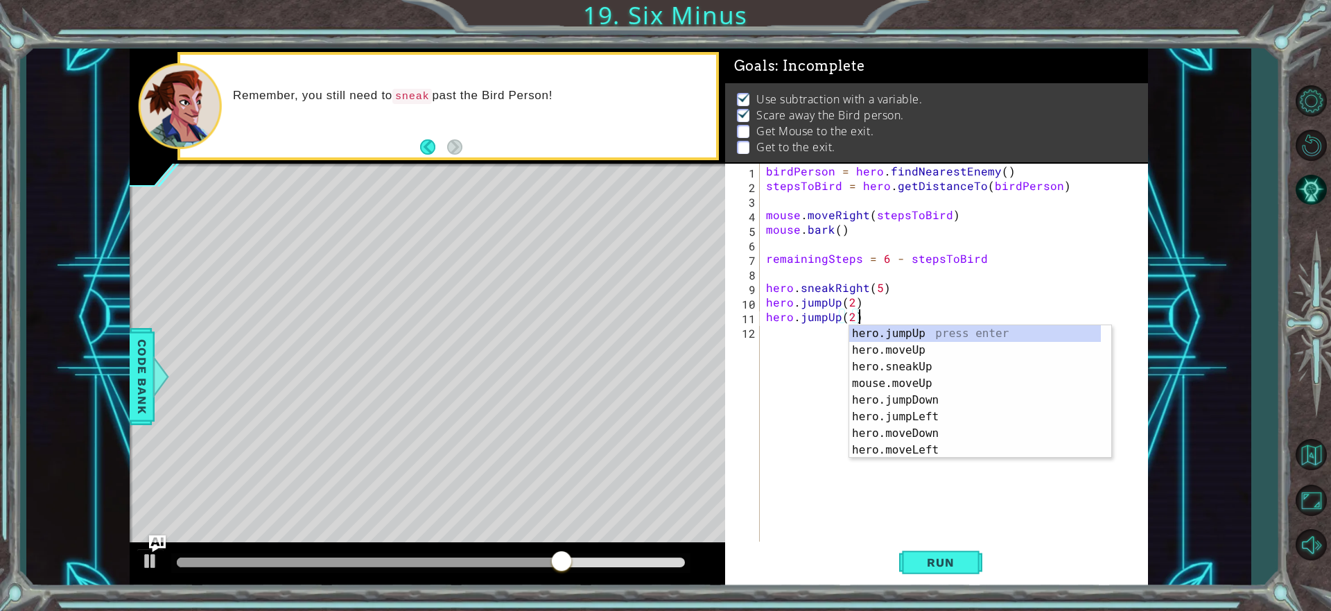
click at [853, 302] on div "birdPerson = hero . findNearestEnemy ( ) stepsToBird = hero . getDistanceTo ( b…" at bounding box center [957, 368] width 388 height 408
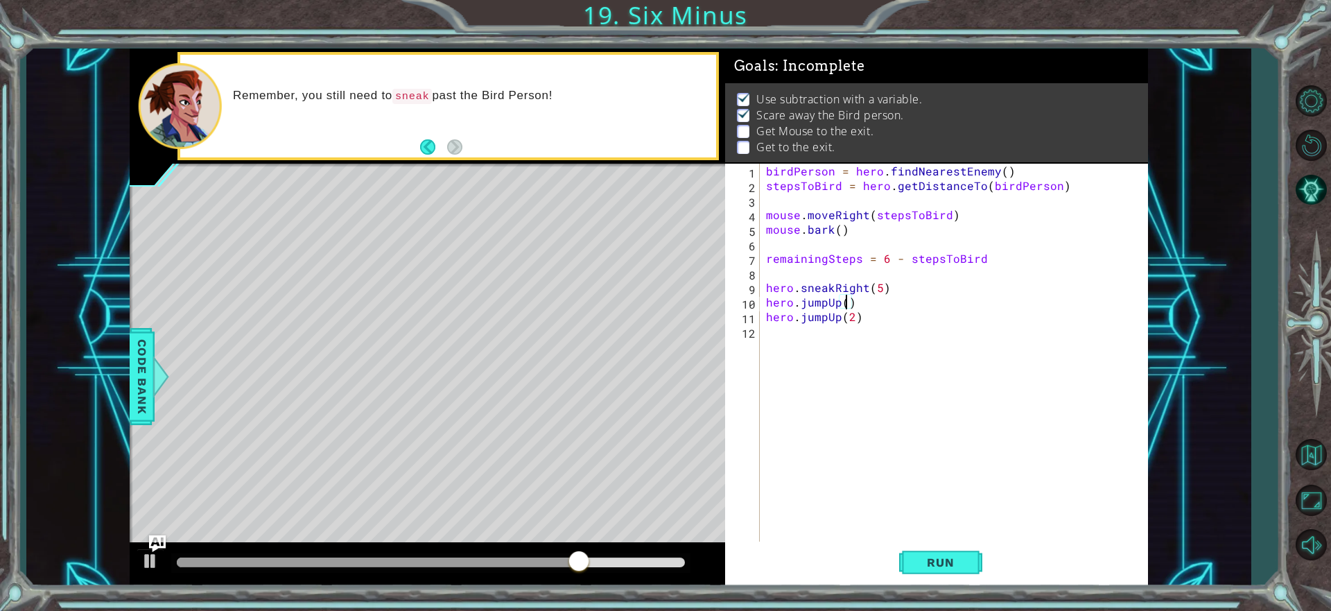
scroll to position [0, 5]
click at [853, 315] on div "birdPerson = hero . findNearestEnemy ( ) stepsToBird = hero . getDistanceTo ( b…" at bounding box center [957, 368] width 388 height 408
click at [946, 564] on span "Run" at bounding box center [940, 562] width 55 height 14
click at [880, 305] on div "birdPerson = hero . findNearestEnemy ( ) stepsToBird = hero . getDistanceTo ( b…" at bounding box center [957, 368] width 388 height 408
drag, startPoint x: 880, startPoint y: 305, endPoint x: 801, endPoint y: 307, distance: 79.1
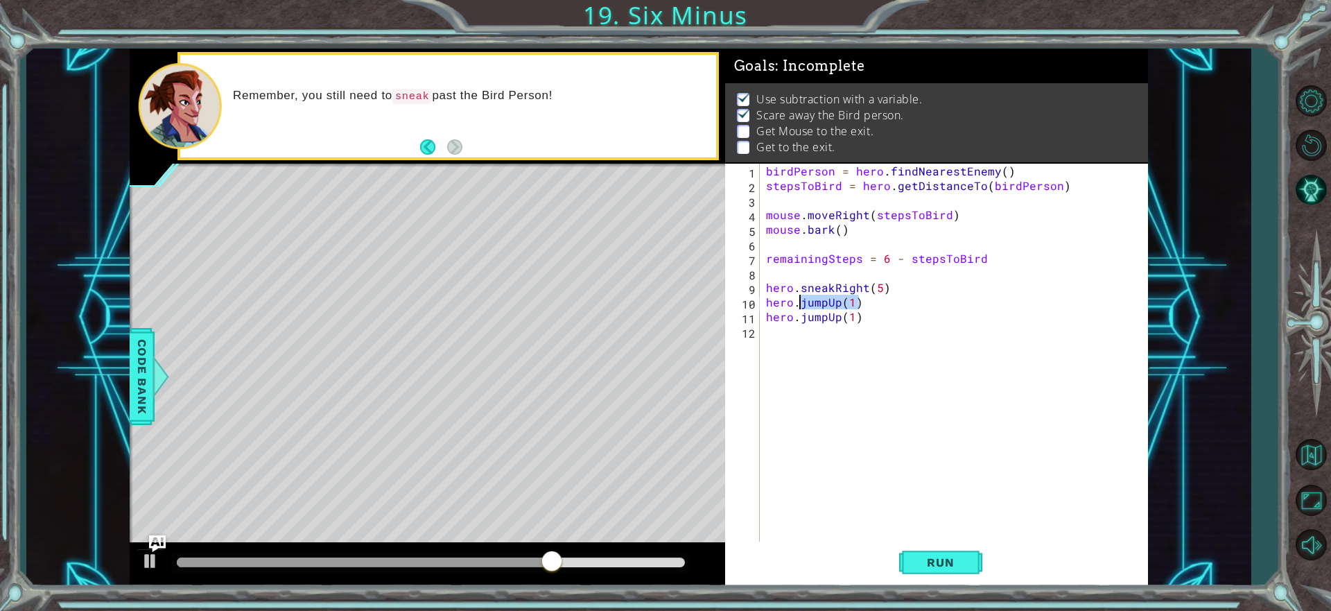
click at [801, 307] on div "birdPerson = hero . findNearestEnemy ( ) stepsToBird = hero . getDistanceTo ( b…" at bounding box center [957, 368] width 388 height 408
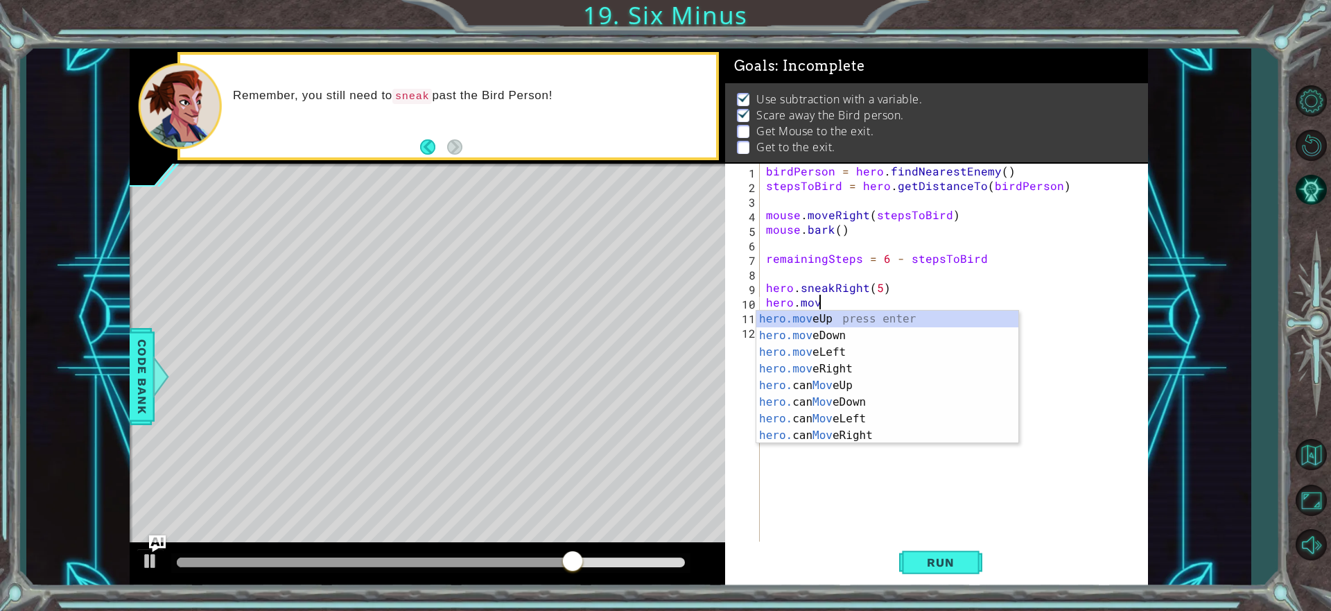
scroll to position [0, 3]
click at [864, 369] on div "hero.move Up press enter hero.move Down press enter hero.move Left press enter …" at bounding box center [887, 394] width 262 height 166
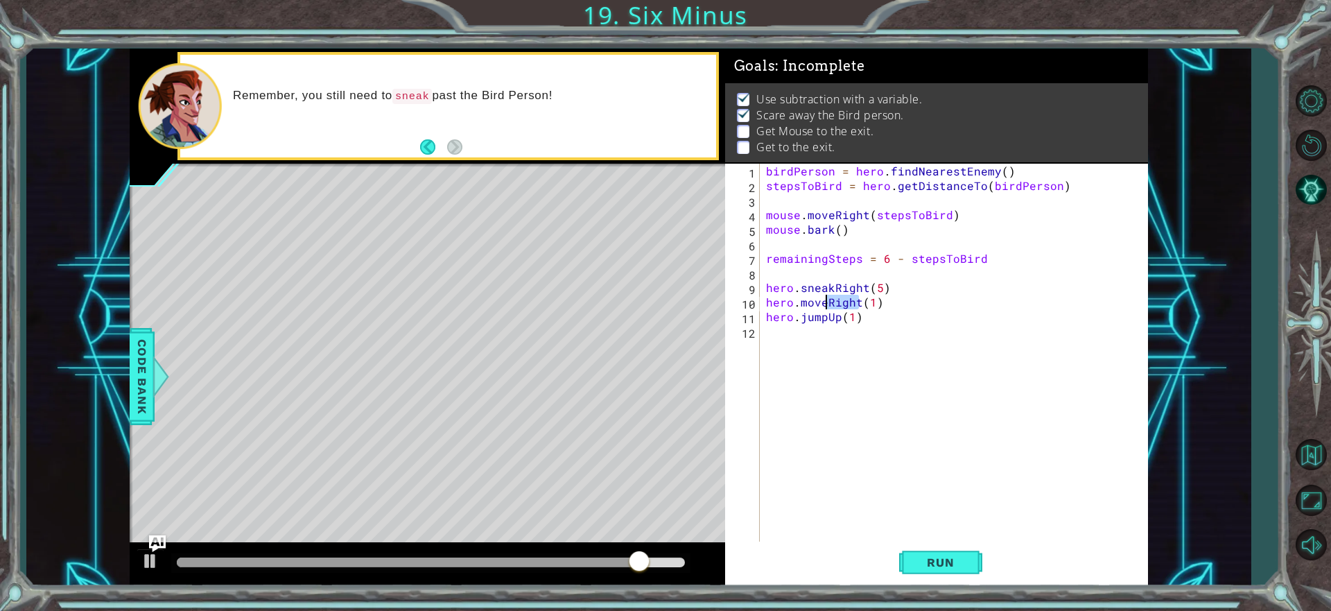
drag, startPoint x: 856, startPoint y: 305, endPoint x: 823, endPoint y: 304, distance: 33.3
click at [823, 304] on div "birdPerson = hero . findNearestEnemy ( ) stepsToBird = hero . getDistanceTo ( b…" at bounding box center [957, 368] width 388 height 408
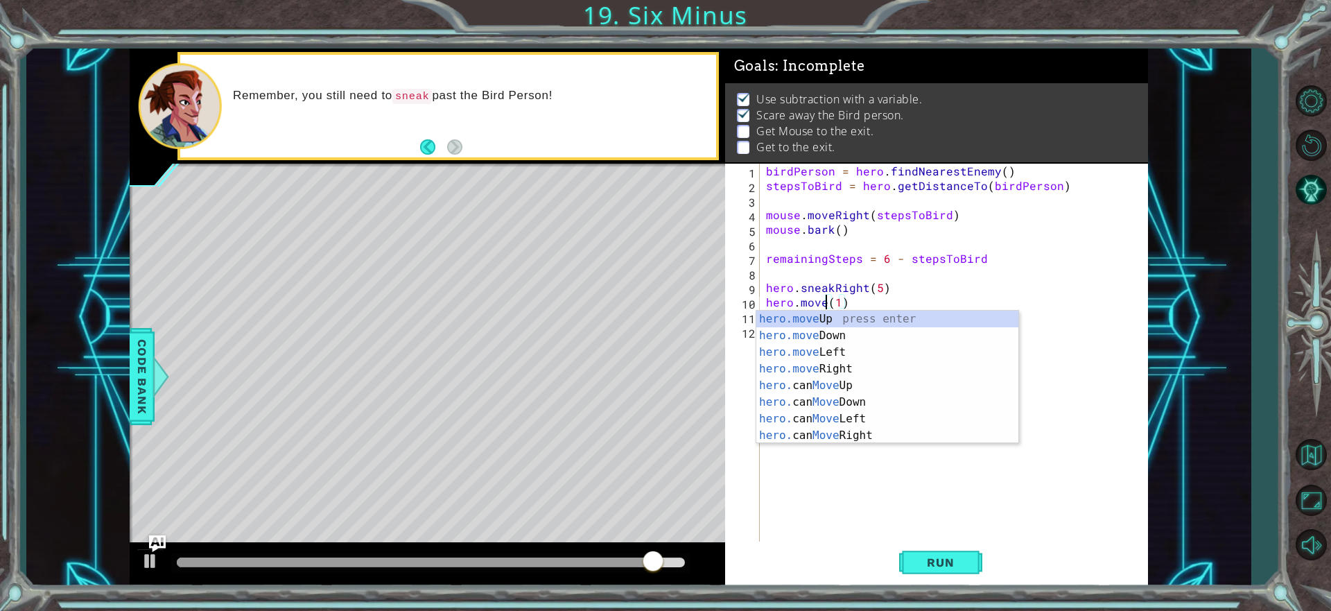
scroll to position [0, 4]
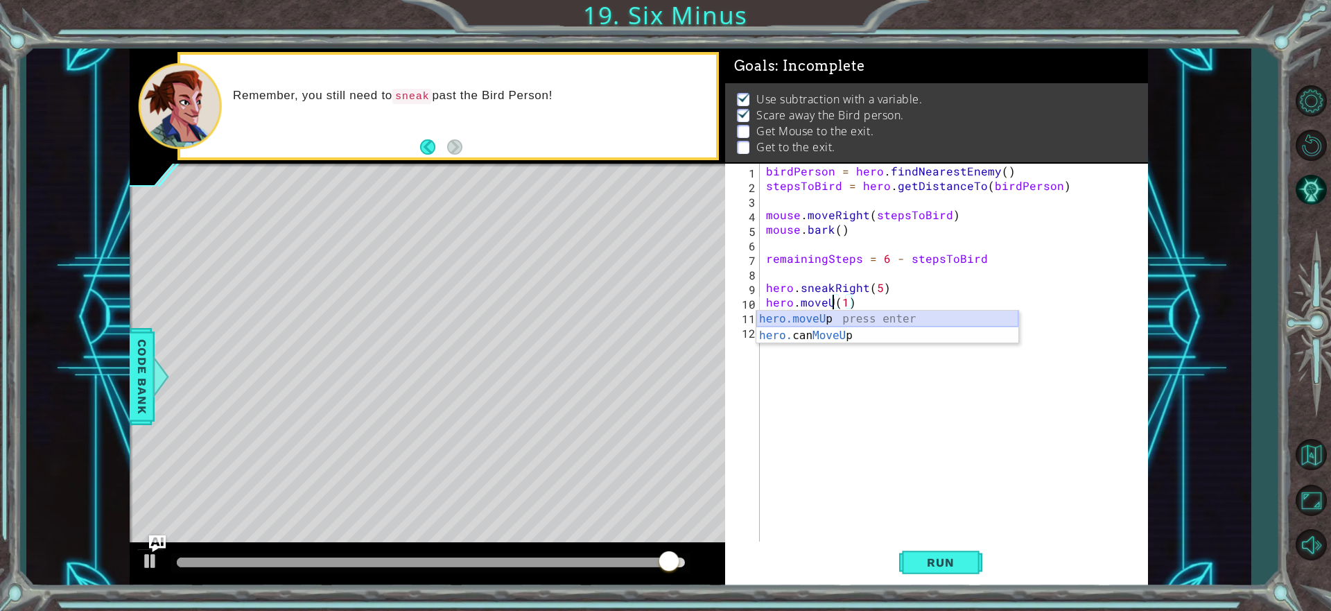
click at [837, 318] on div "hero.moveU p press enter hero. can MoveU p press enter" at bounding box center [887, 344] width 262 height 67
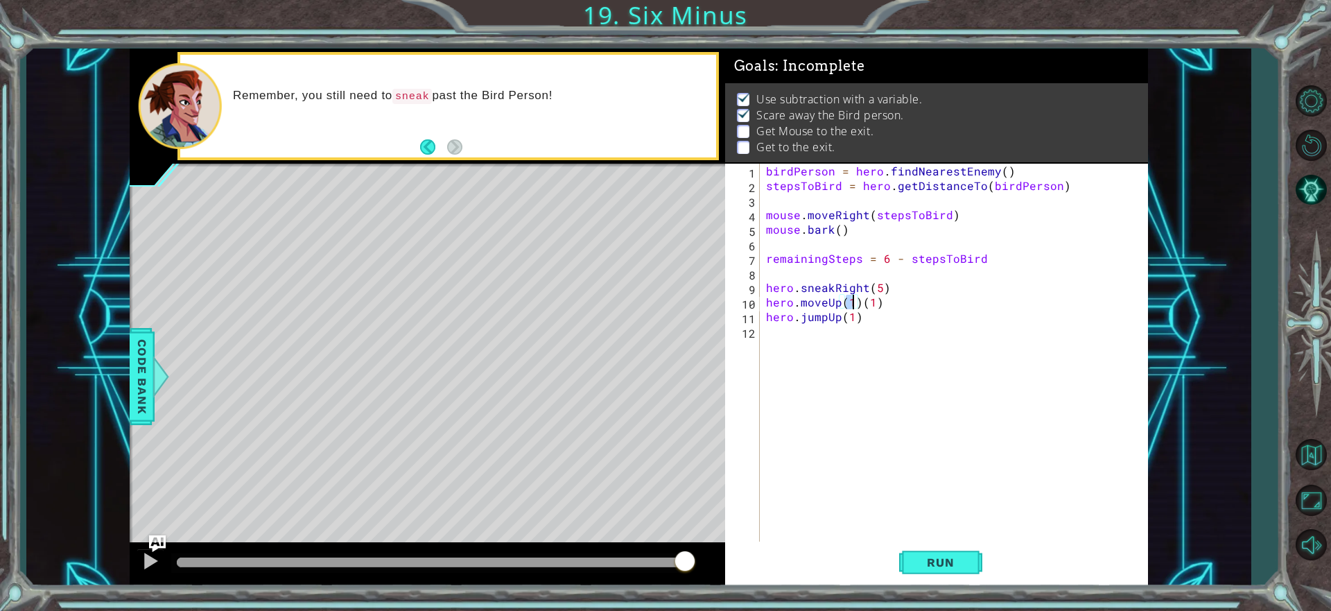
click at [861, 302] on div "birdPerson = hero . findNearestEnemy ( ) stepsToBird = hero . getDistanceTo ( b…" at bounding box center [957, 368] width 388 height 408
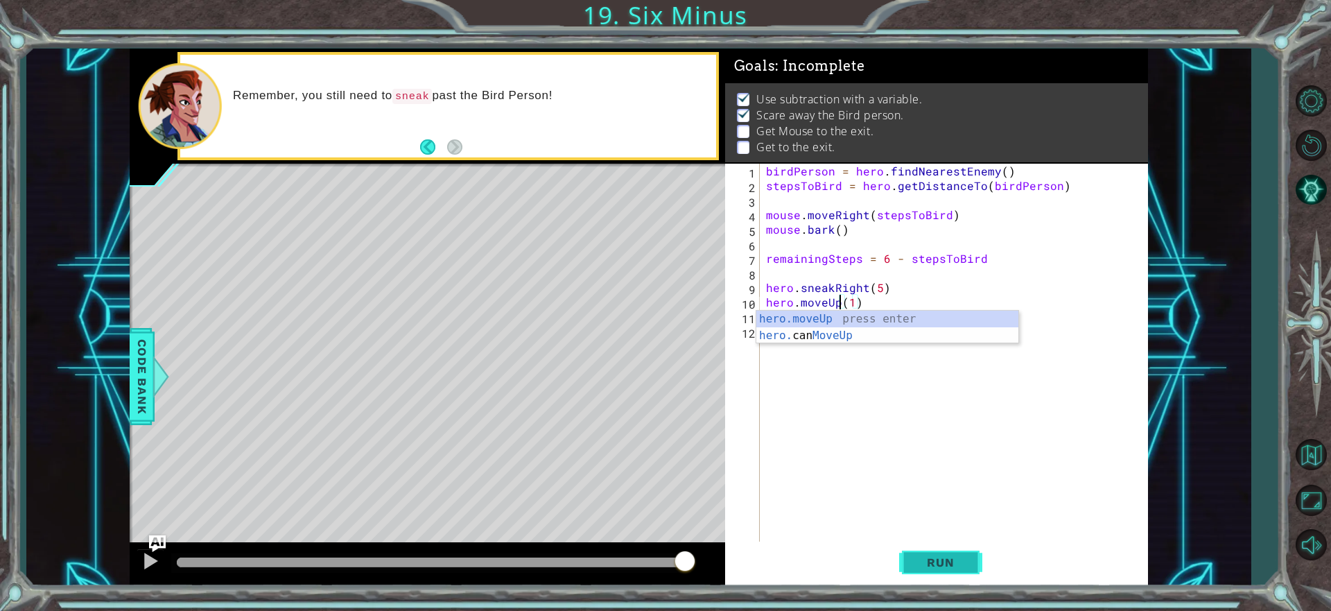
type textarea "hero.moveUp(1)"
click at [939, 559] on span "Run" at bounding box center [940, 562] width 55 height 14
